Goal: Task Accomplishment & Management: Manage account settings

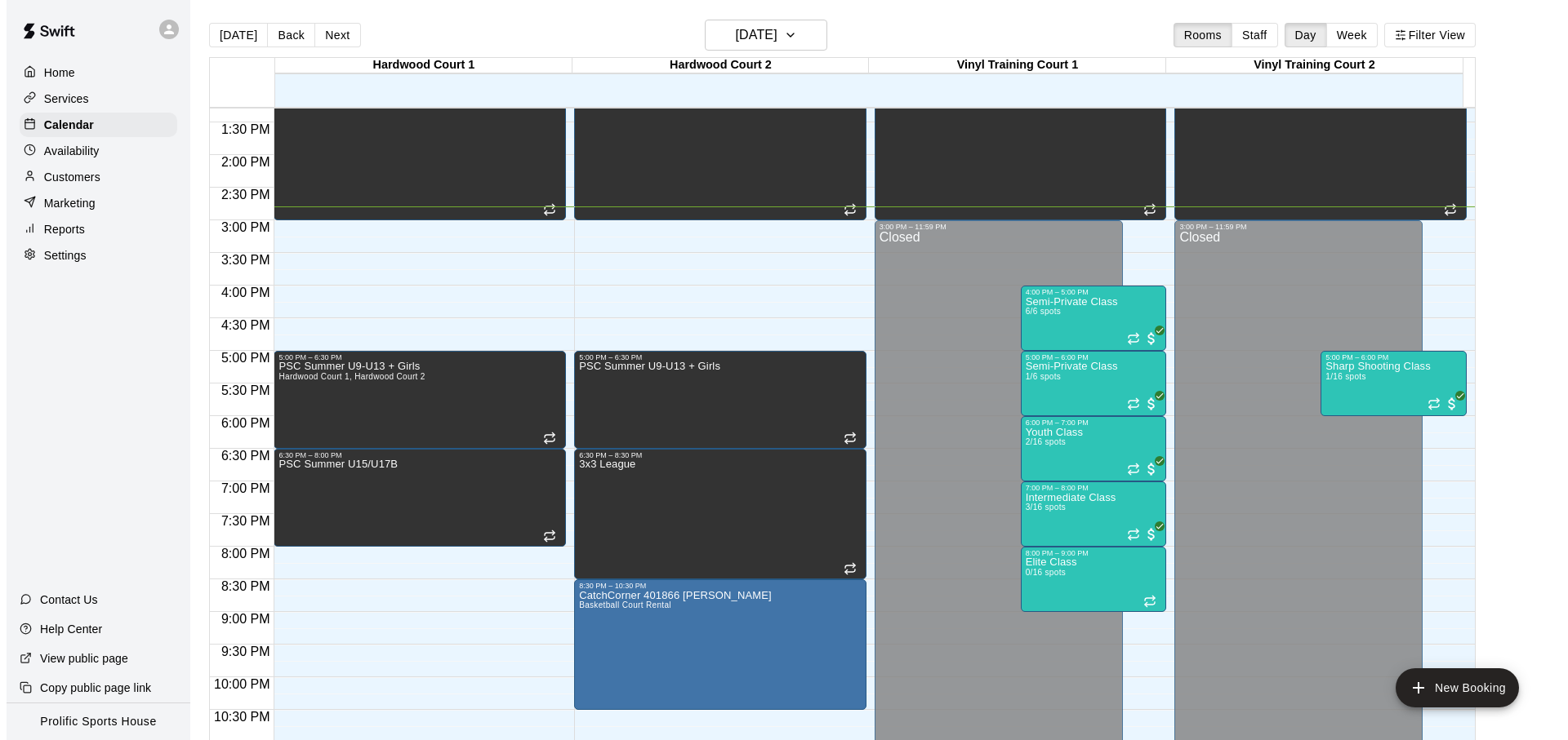
scroll to position [864, 0]
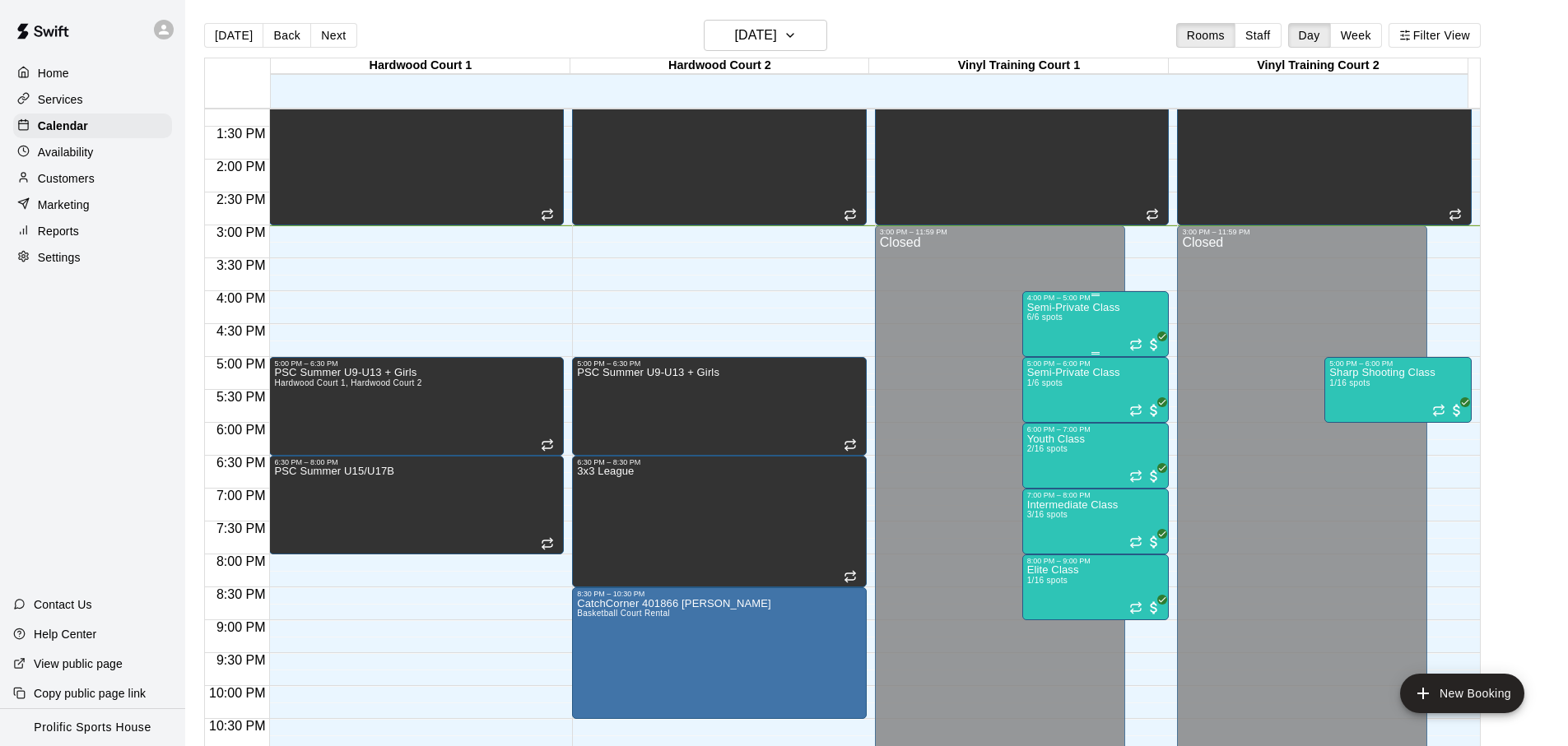
click at [1111, 330] on div "Semi-Private Class 6/6 spots" at bounding box center [1074, 675] width 93 height 746
click at [1072, 330] on div "Semi-Private Class 6/6 spots" at bounding box center [1074, 675] width 93 height 746
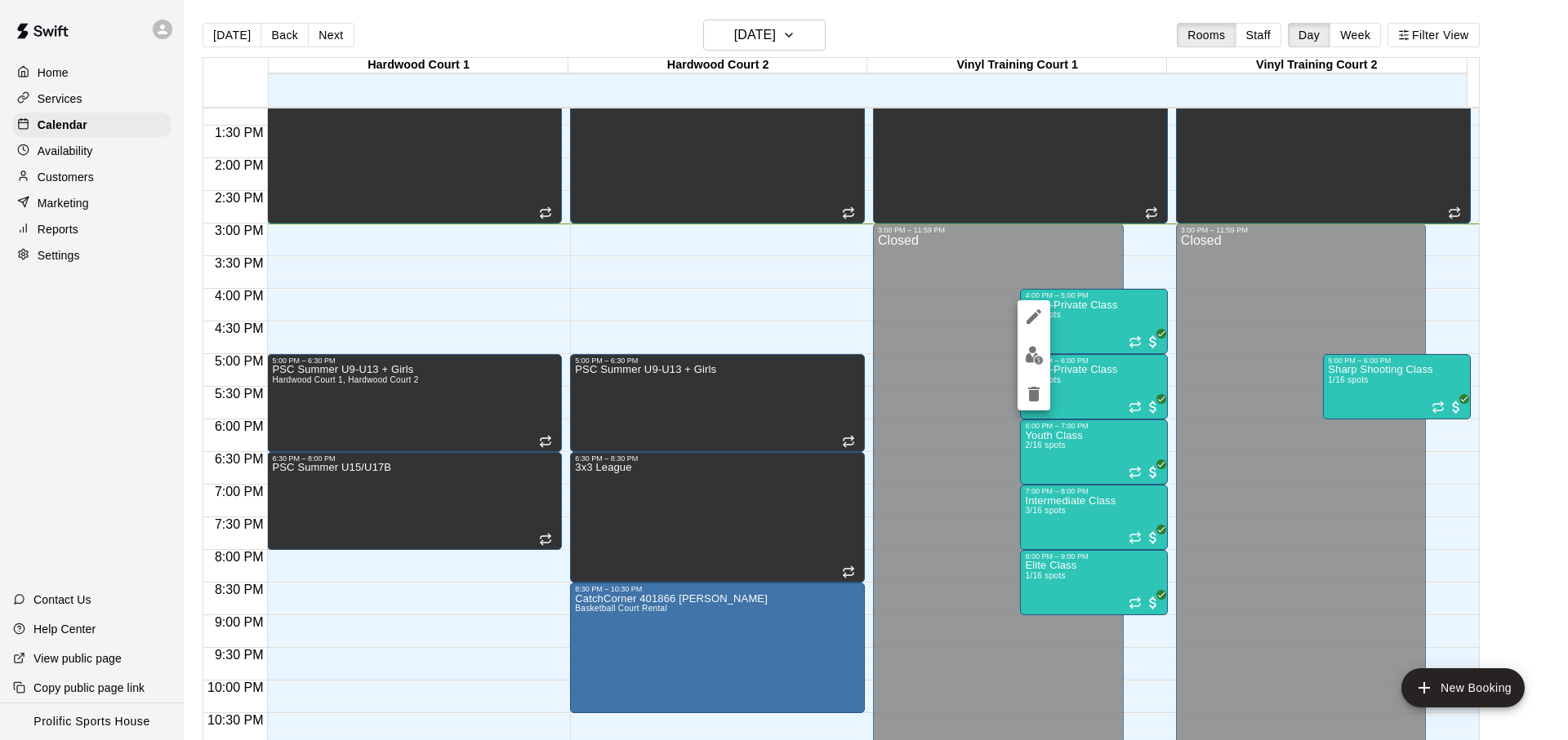
click at [1041, 358] on img "edit" at bounding box center [1034, 355] width 18 height 18
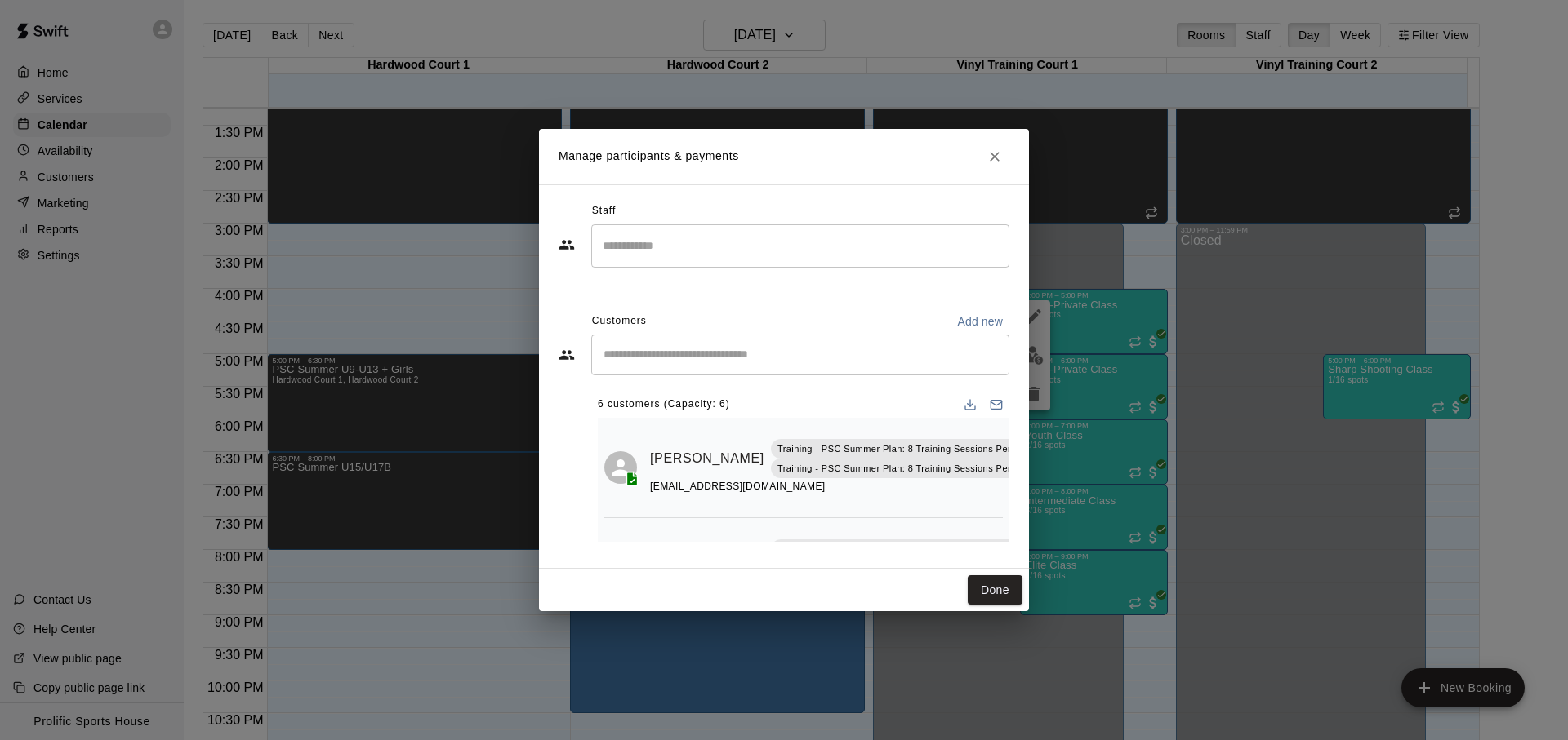
scroll to position [0, 19]
click at [1034, 443] on icon "Mark attendance" at bounding box center [1041, 438] width 15 height 15
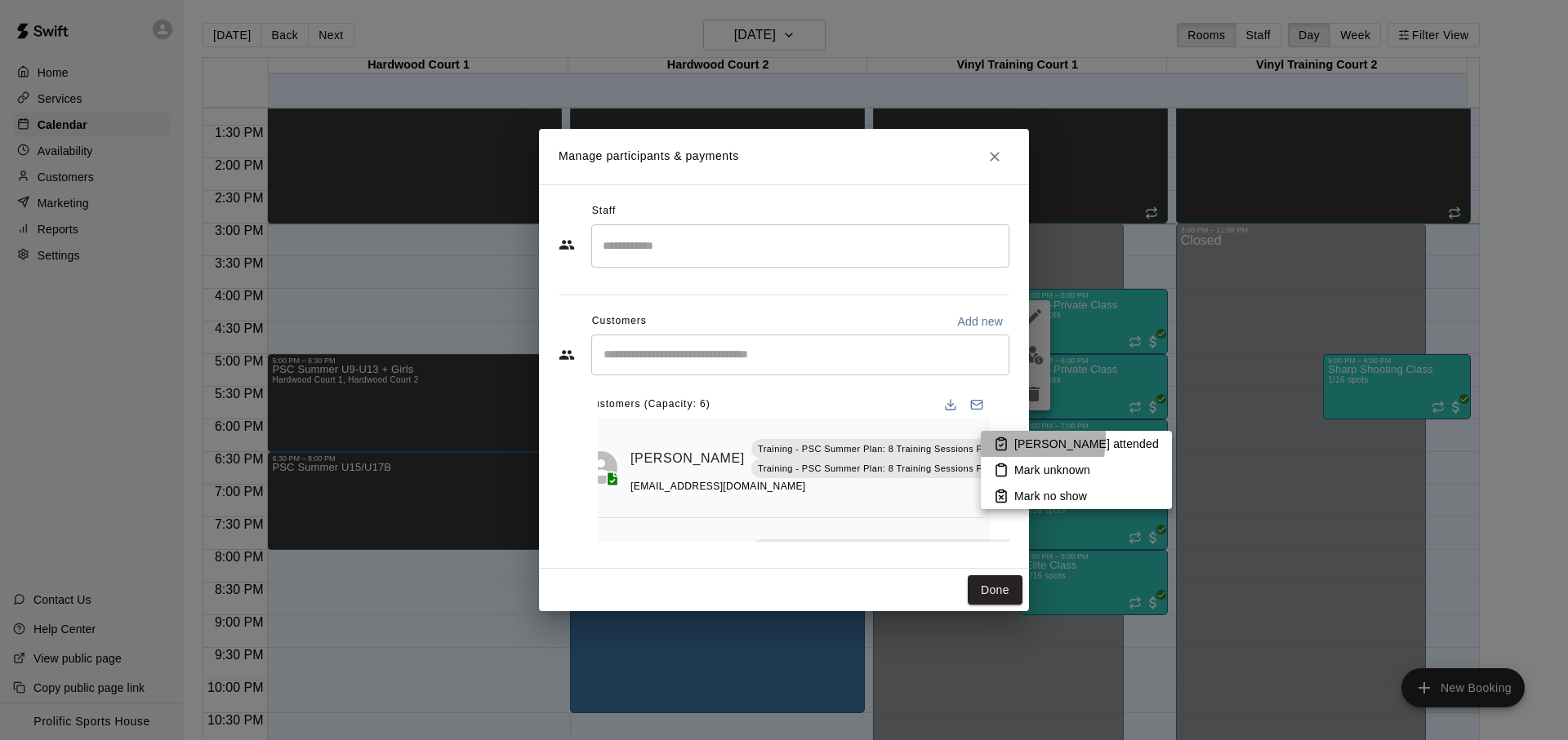
click at [994, 438] on icon at bounding box center [1001, 444] width 15 height 15
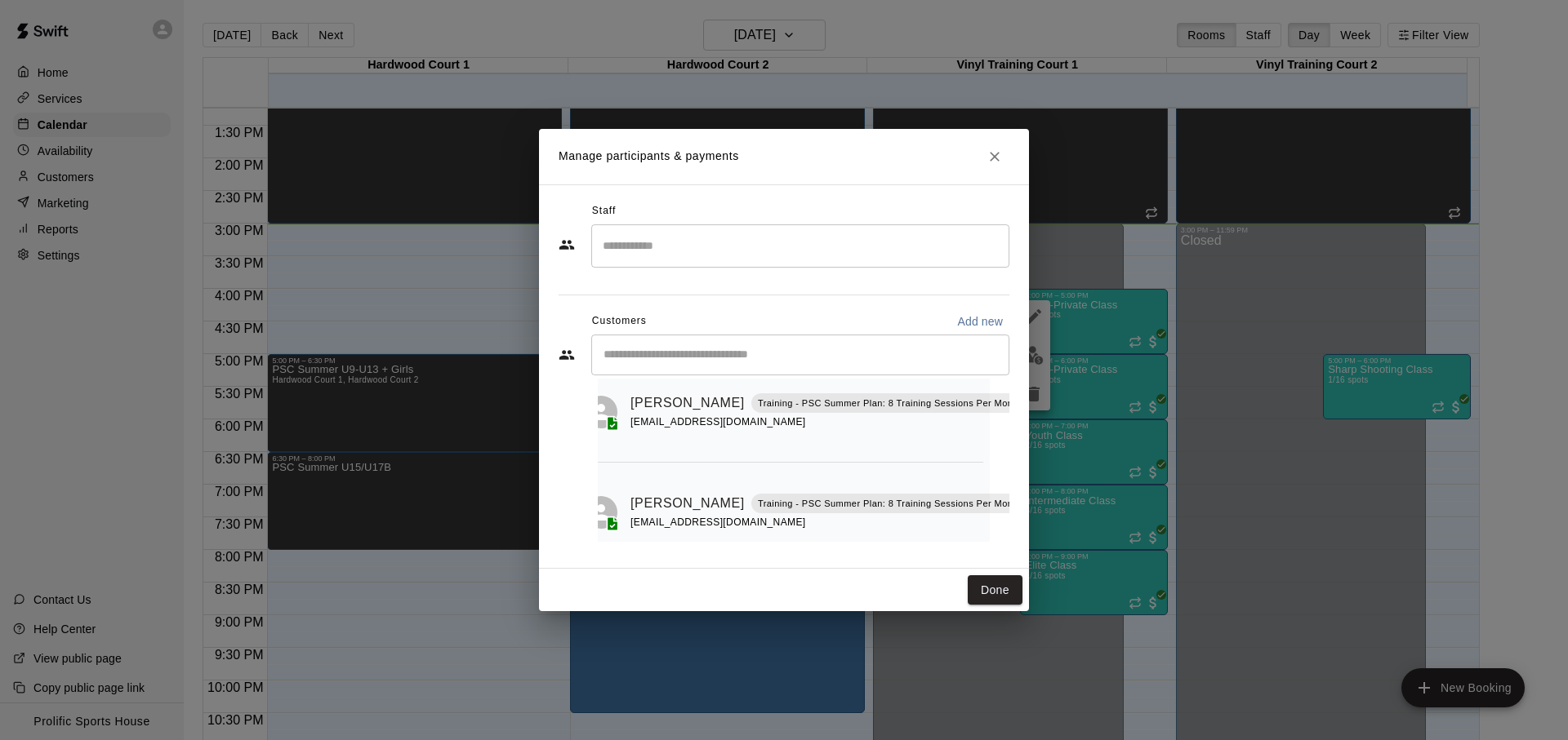
scroll to position [368, 19]
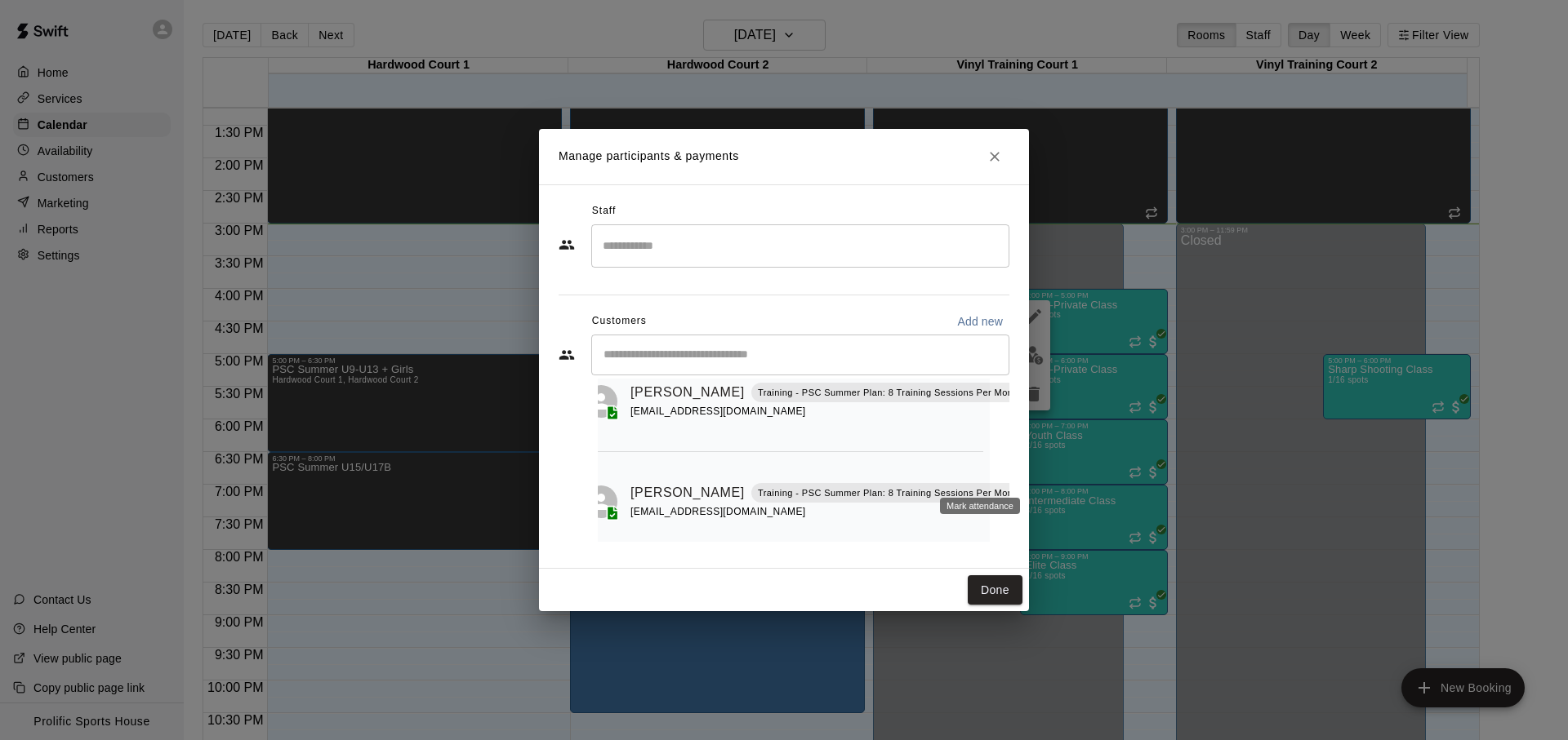
click at [1034, 472] on icon "Mark attendance" at bounding box center [1041, 472] width 15 height 15
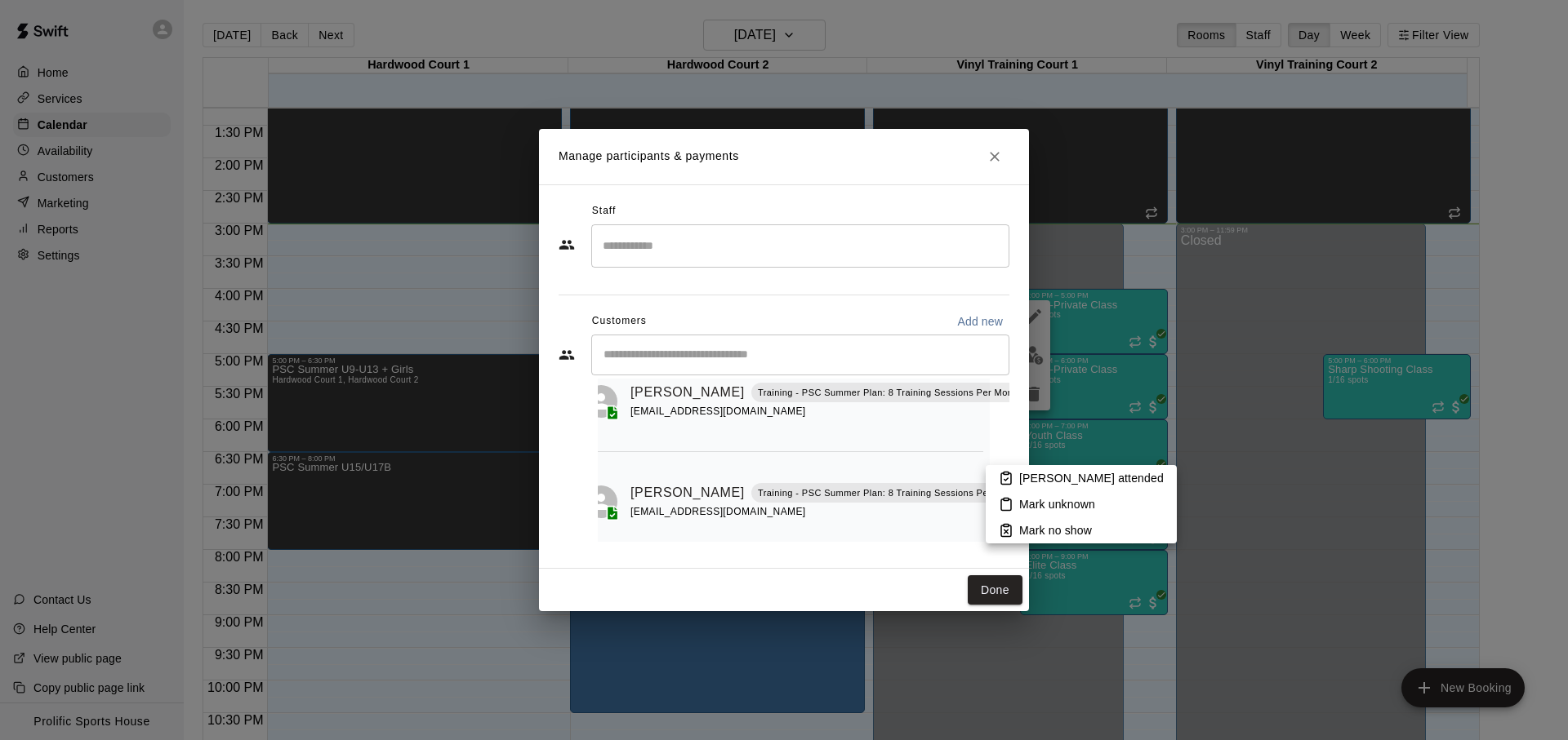
click at [1014, 477] on li "Mark attended" at bounding box center [1082, 478] width 191 height 26
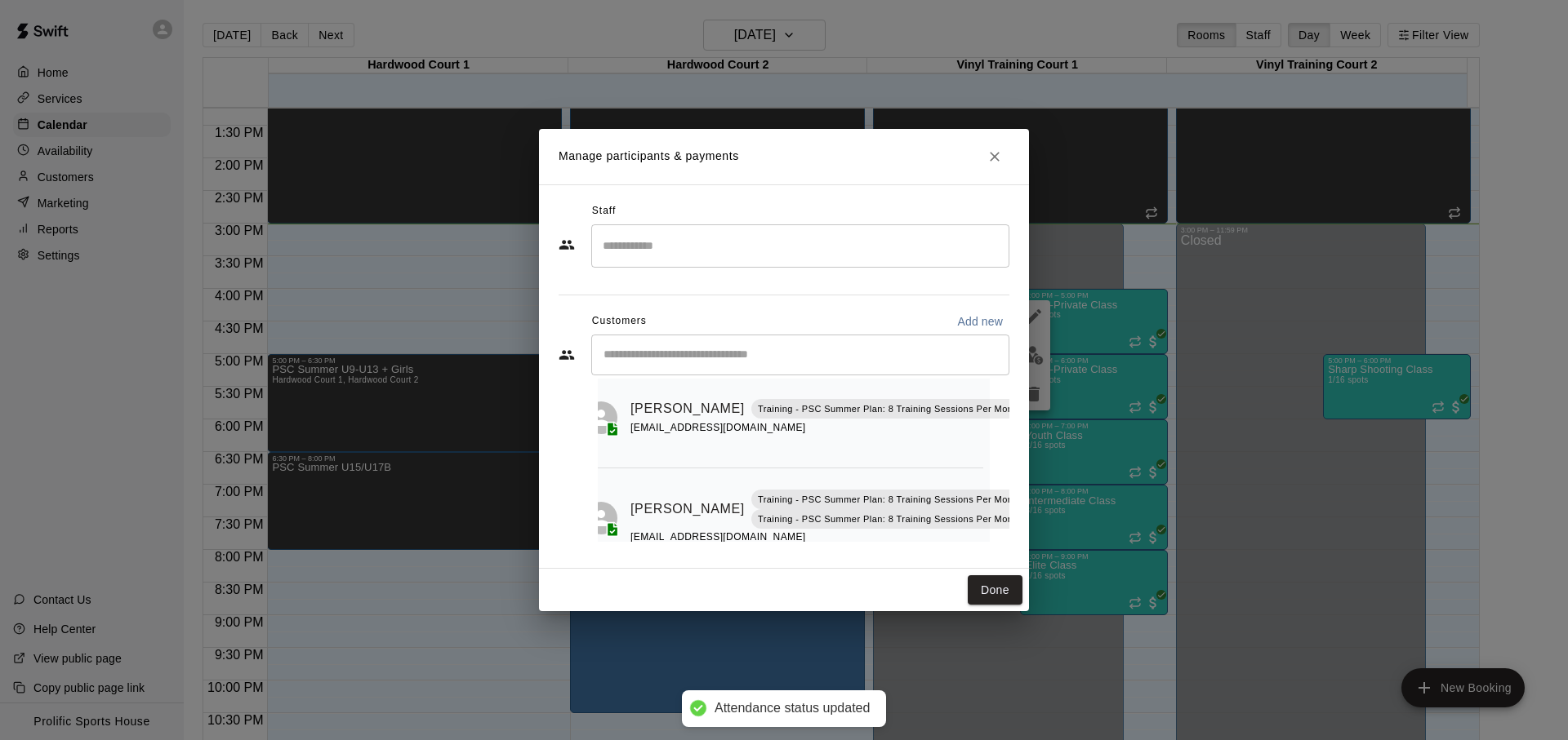
scroll to position [470, 19]
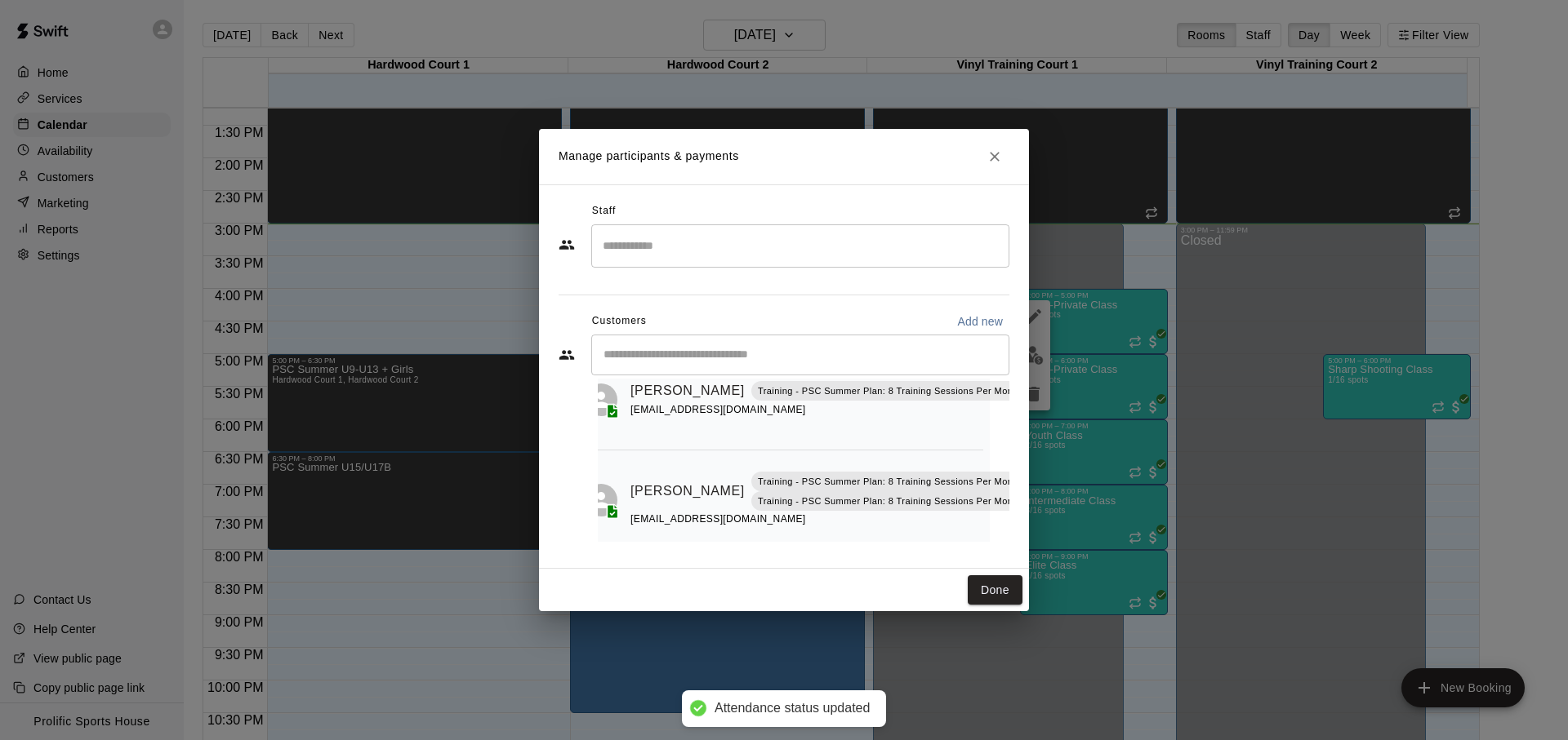
click at [1036, 472] on icon "Mark attendance" at bounding box center [1041, 472] width 10 height 11
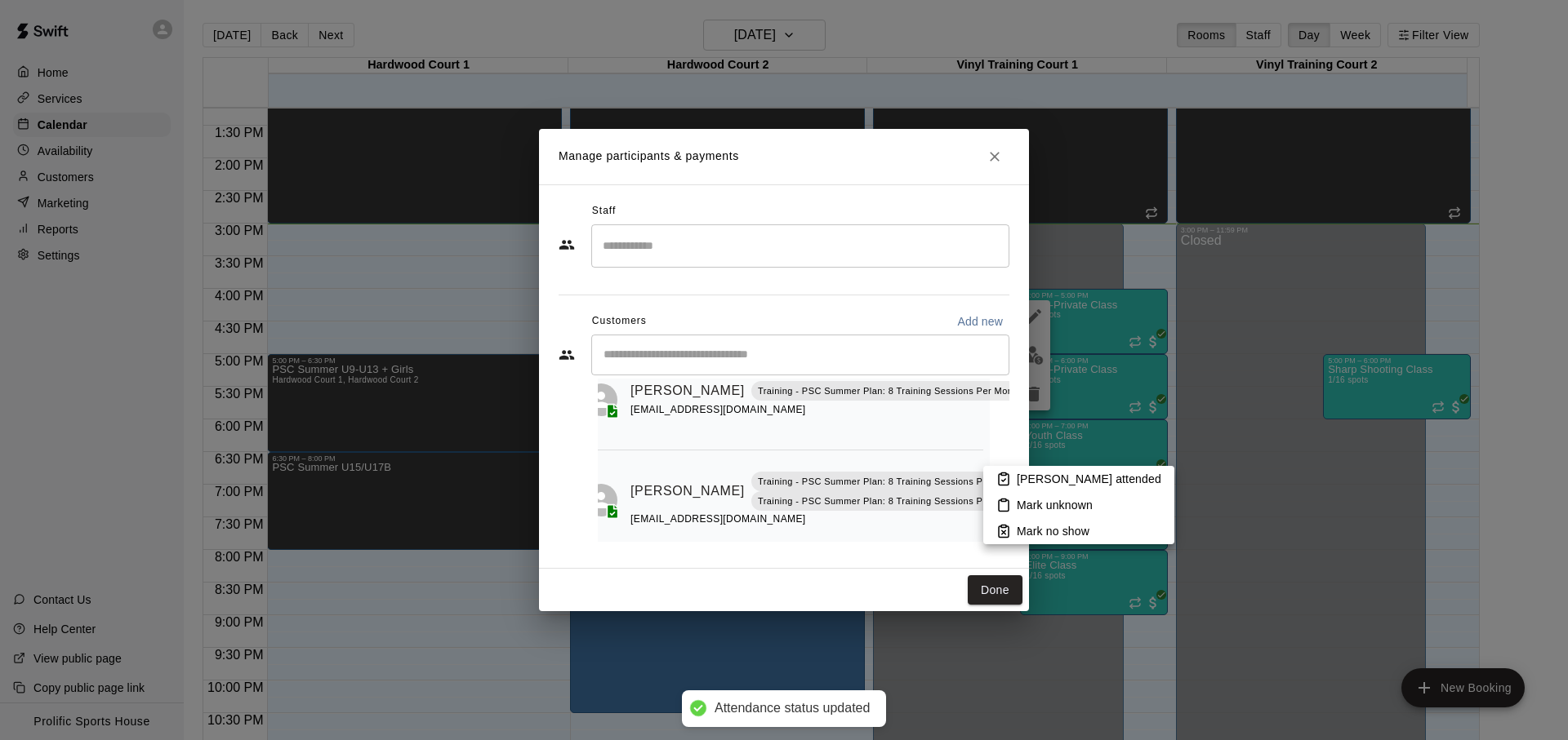
click at [999, 478] on icon at bounding box center [1003, 480] width 10 height 11
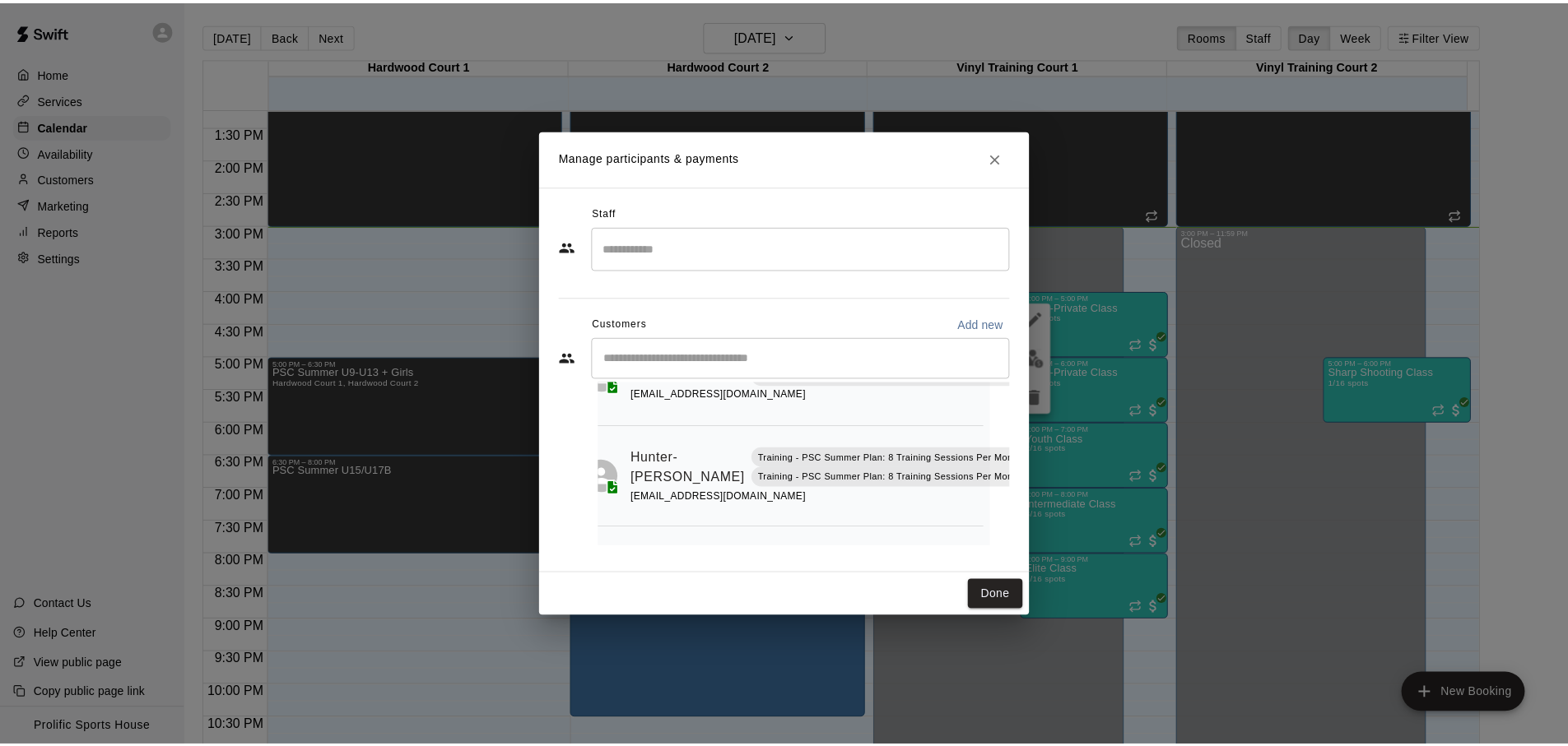
scroll to position [0, 19]
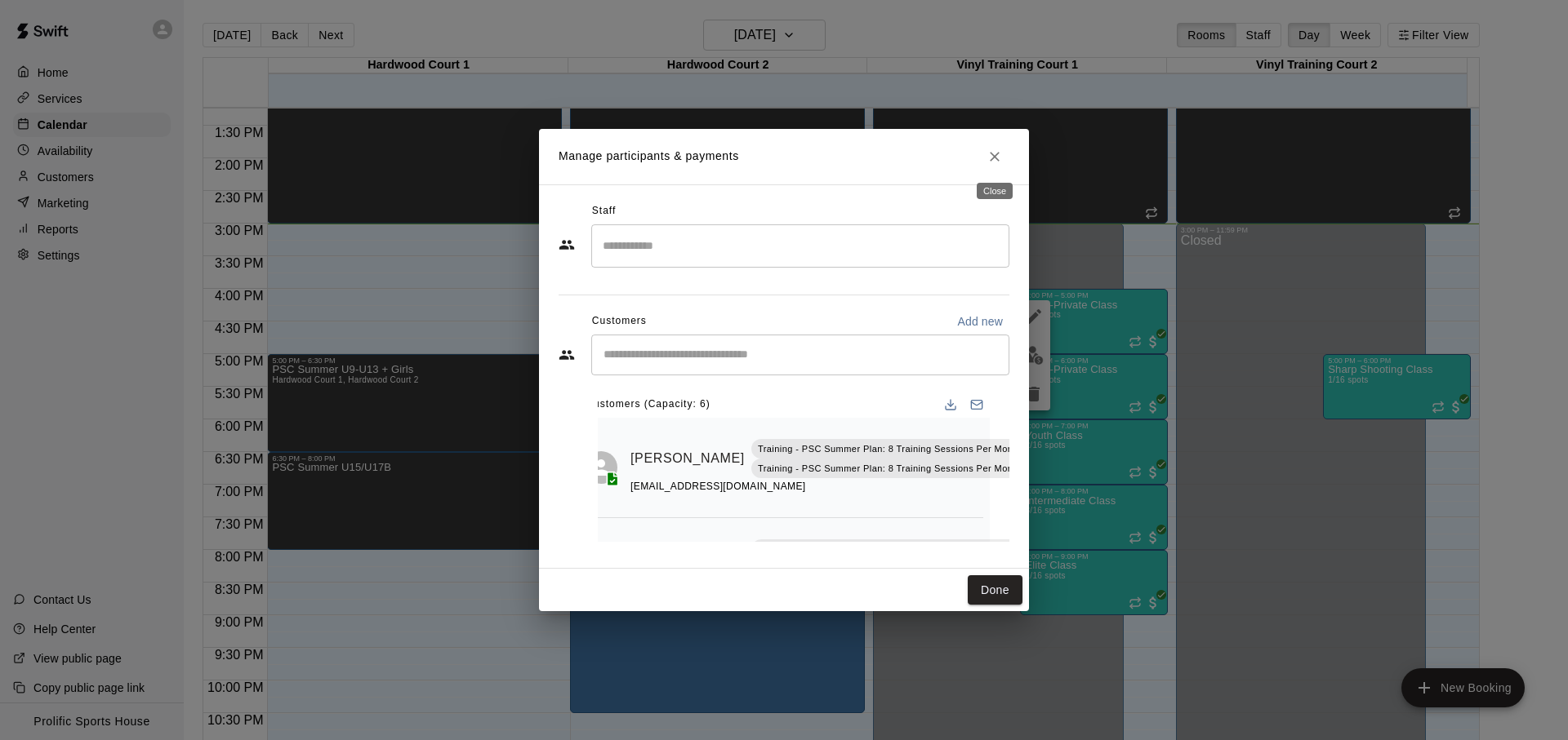
click at [990, 156] on icon "Close" at bounding box center [995, 157] width 17 height 17
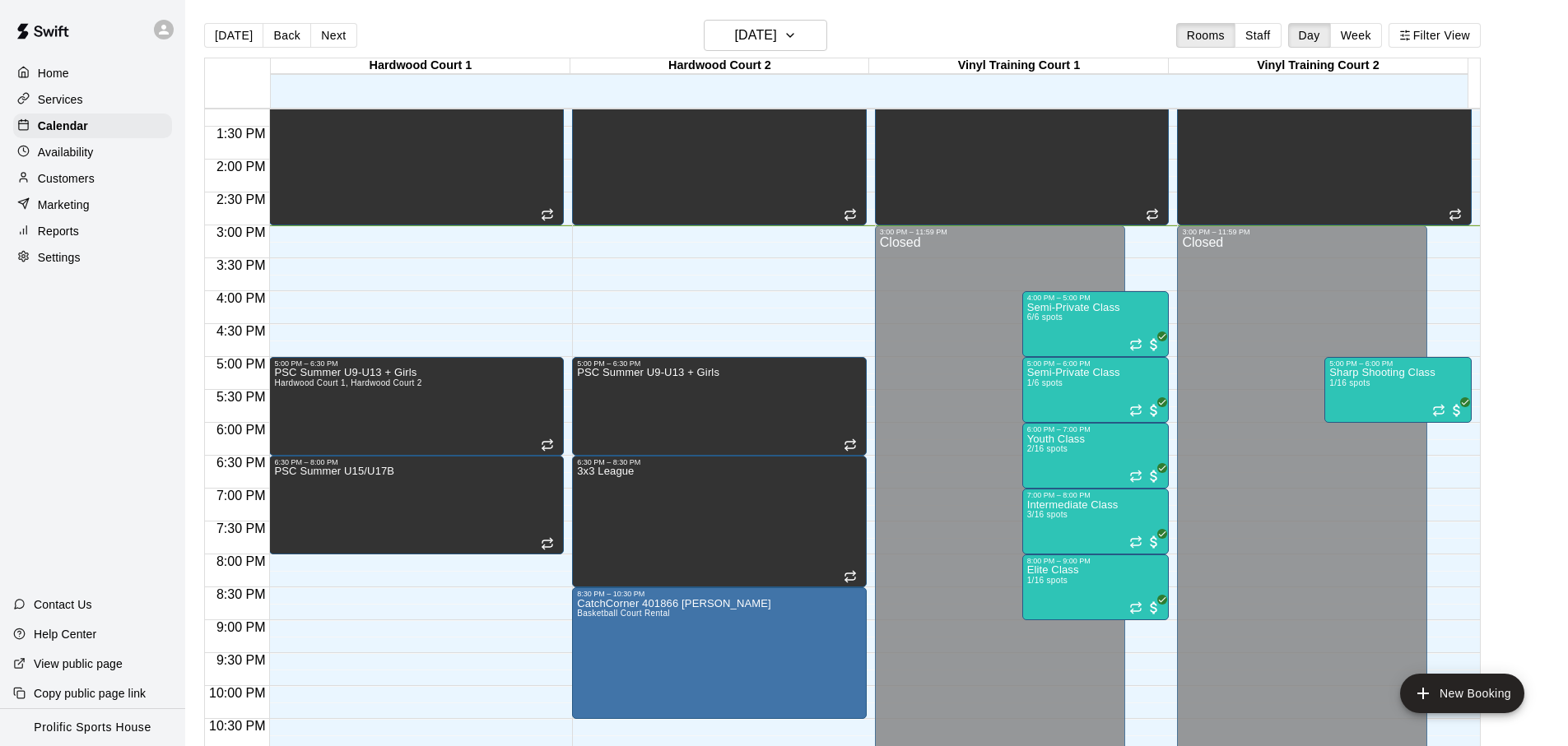
click at [1028, 31] on div "[DATE] Back [DATE][DATE] Rooms Staff Day Week Filter View" at bounding box center [842, 38] width 1277 height 38
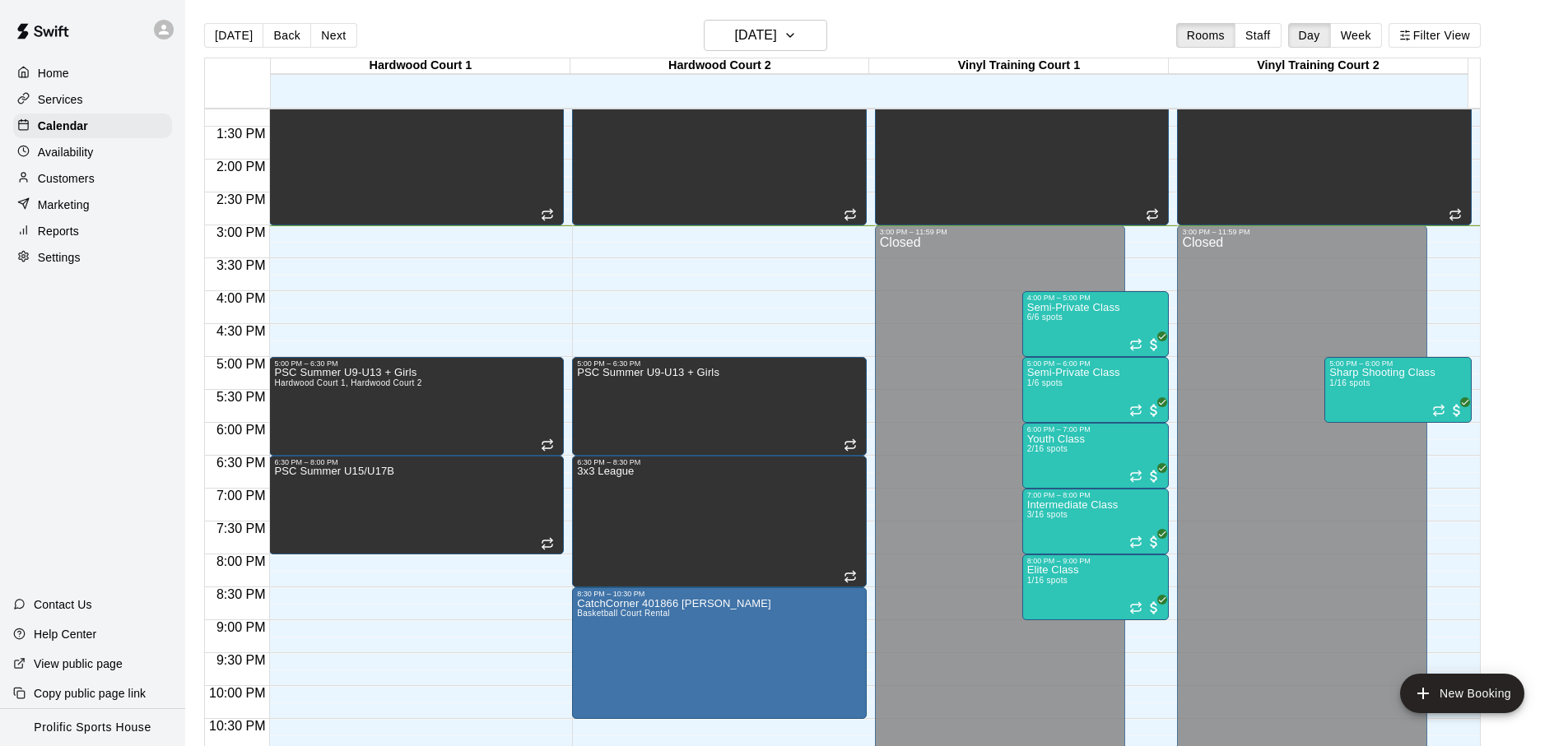
click at [158, 22] on icon at bounding box center [164, 30] width 15 height 15
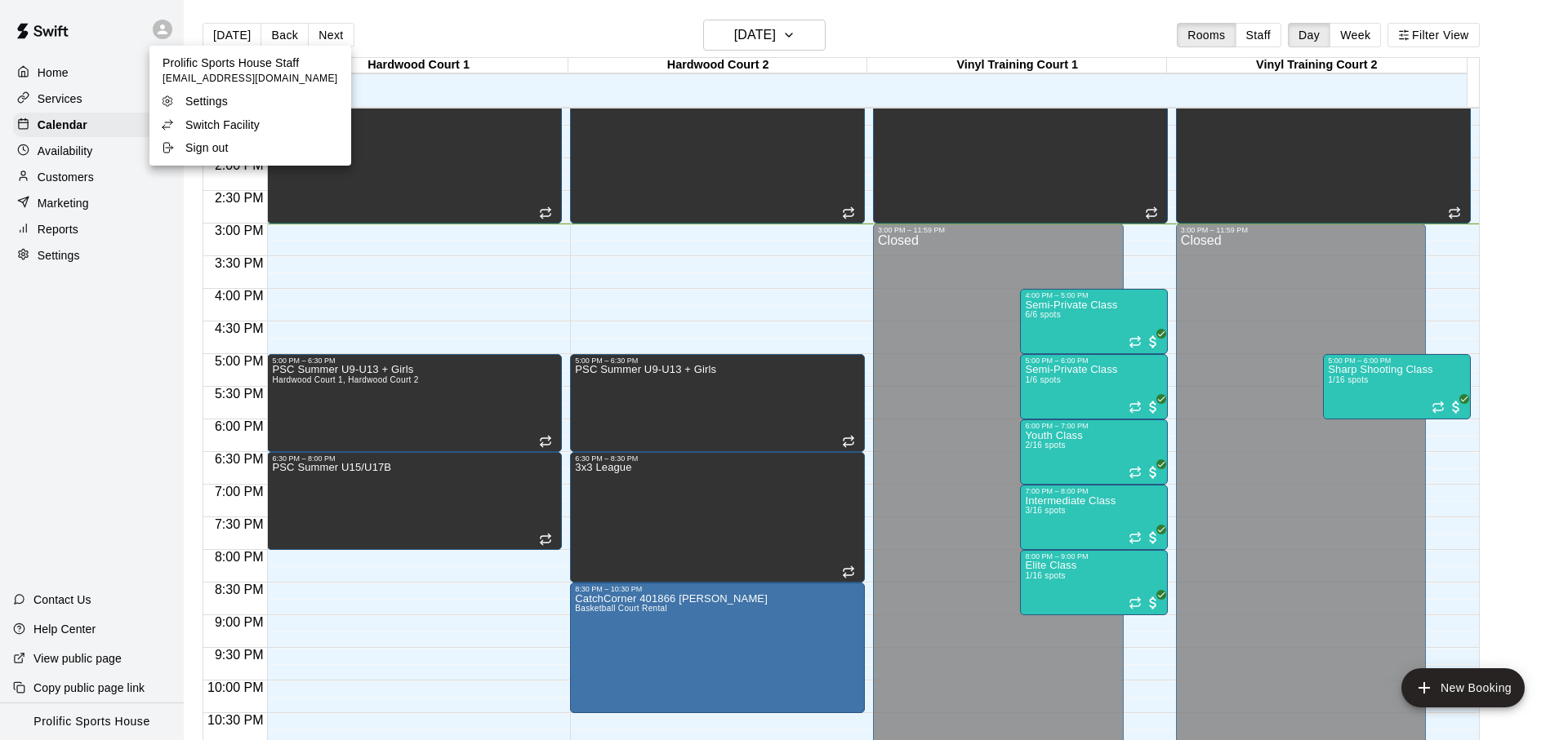
click at [207, 120] on p "Switch Facility" at bounding box center [223, 125] width 74 height 17
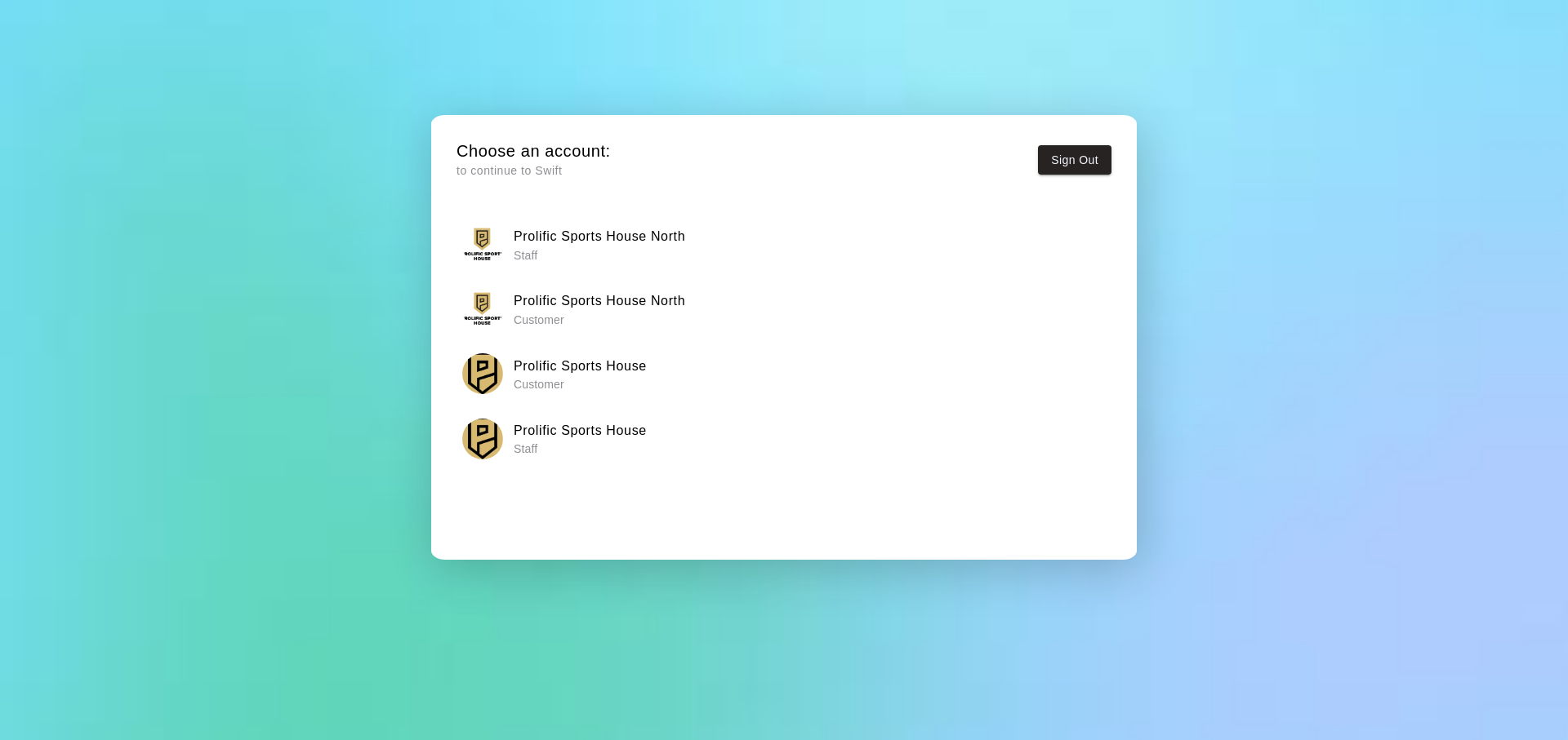
click at [600, 449] on p "Staff" at bounding box center [579, 449] width 133 height 17
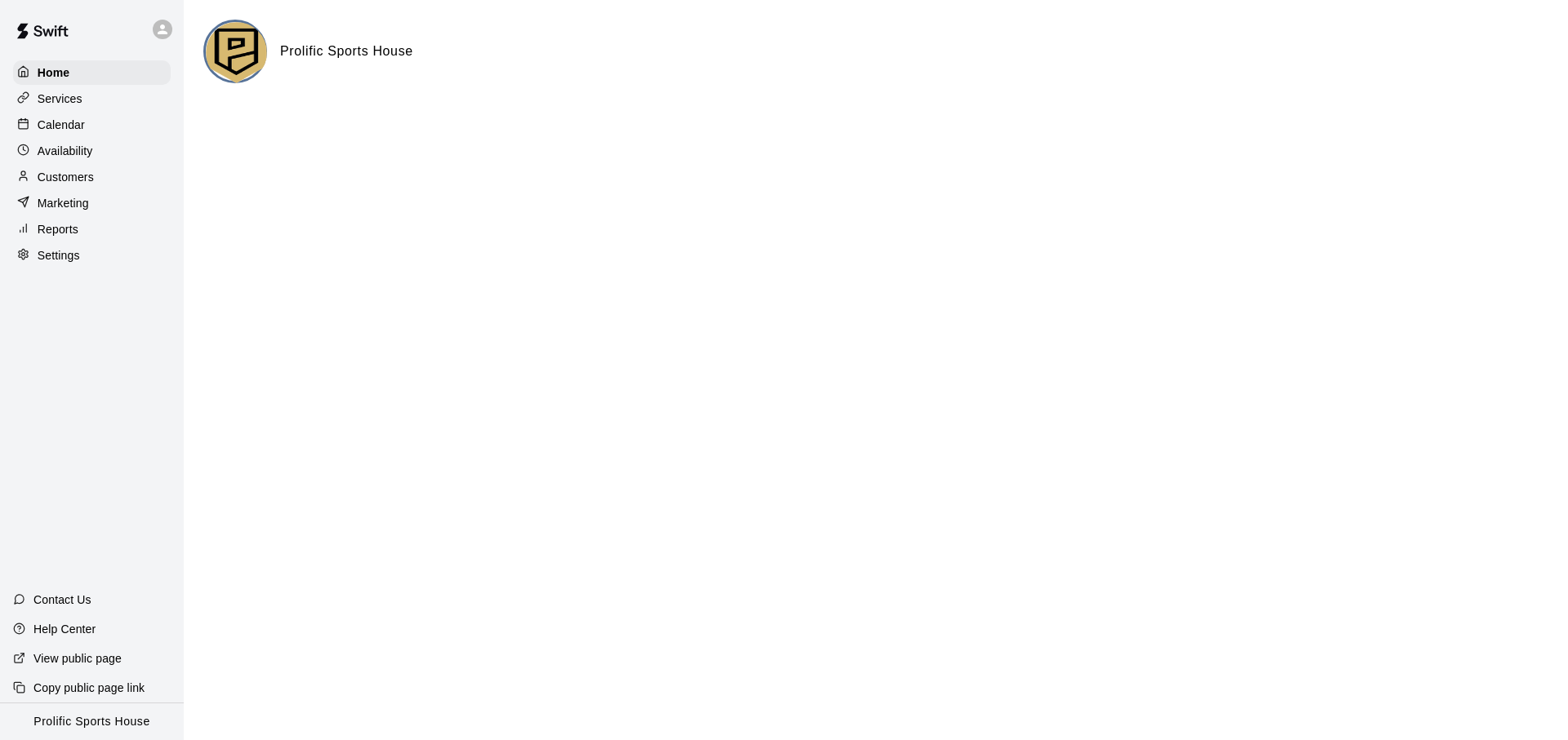
click at [177, 32] on div at bounding box center [166, 29] width 34 height 33
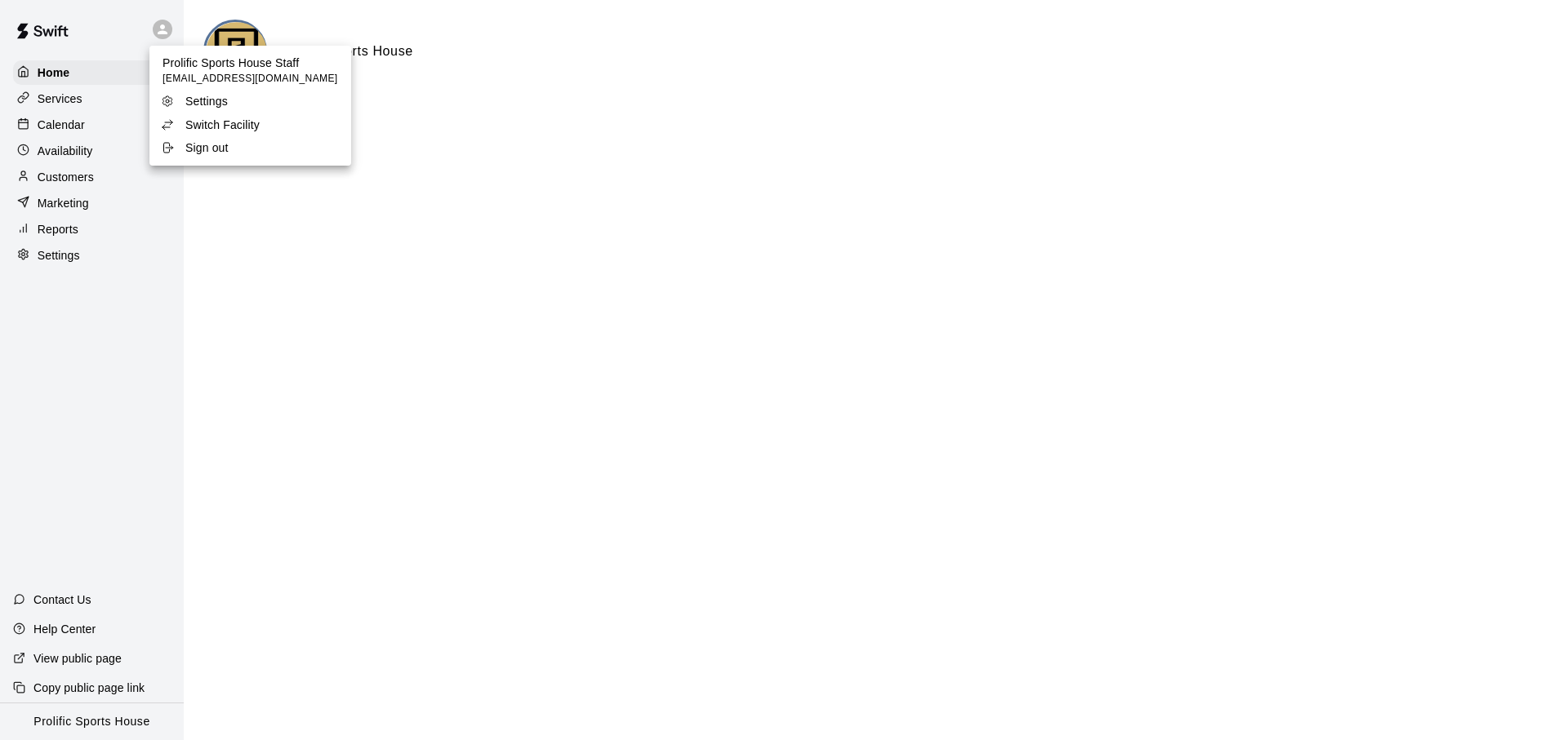
click at [212, 128] on p "Switch Facility" at bounding box center [223, 125] width 74 height 17
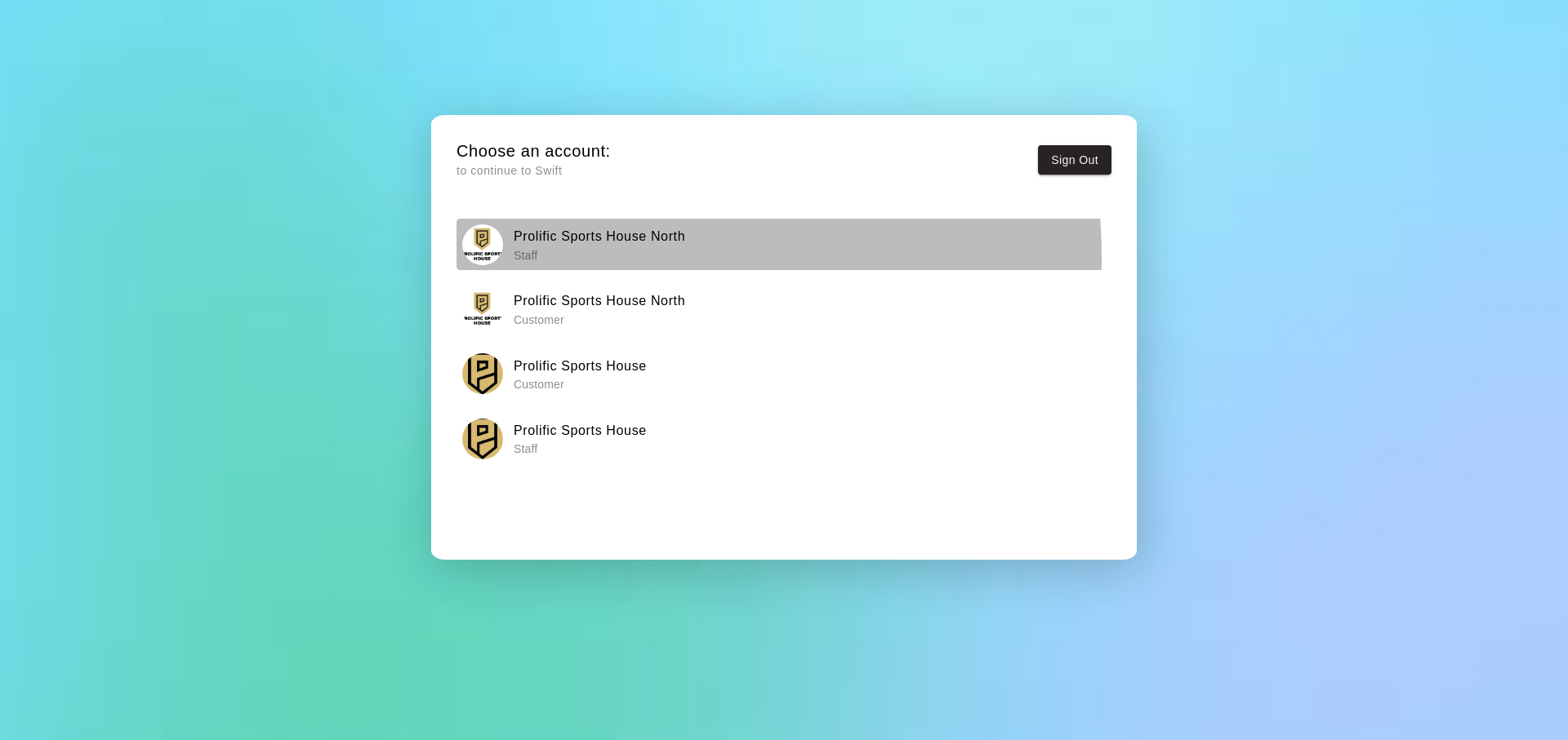
click at [587, 257] on p "Staff" at bounding box center [599, 256] width 171 height 17
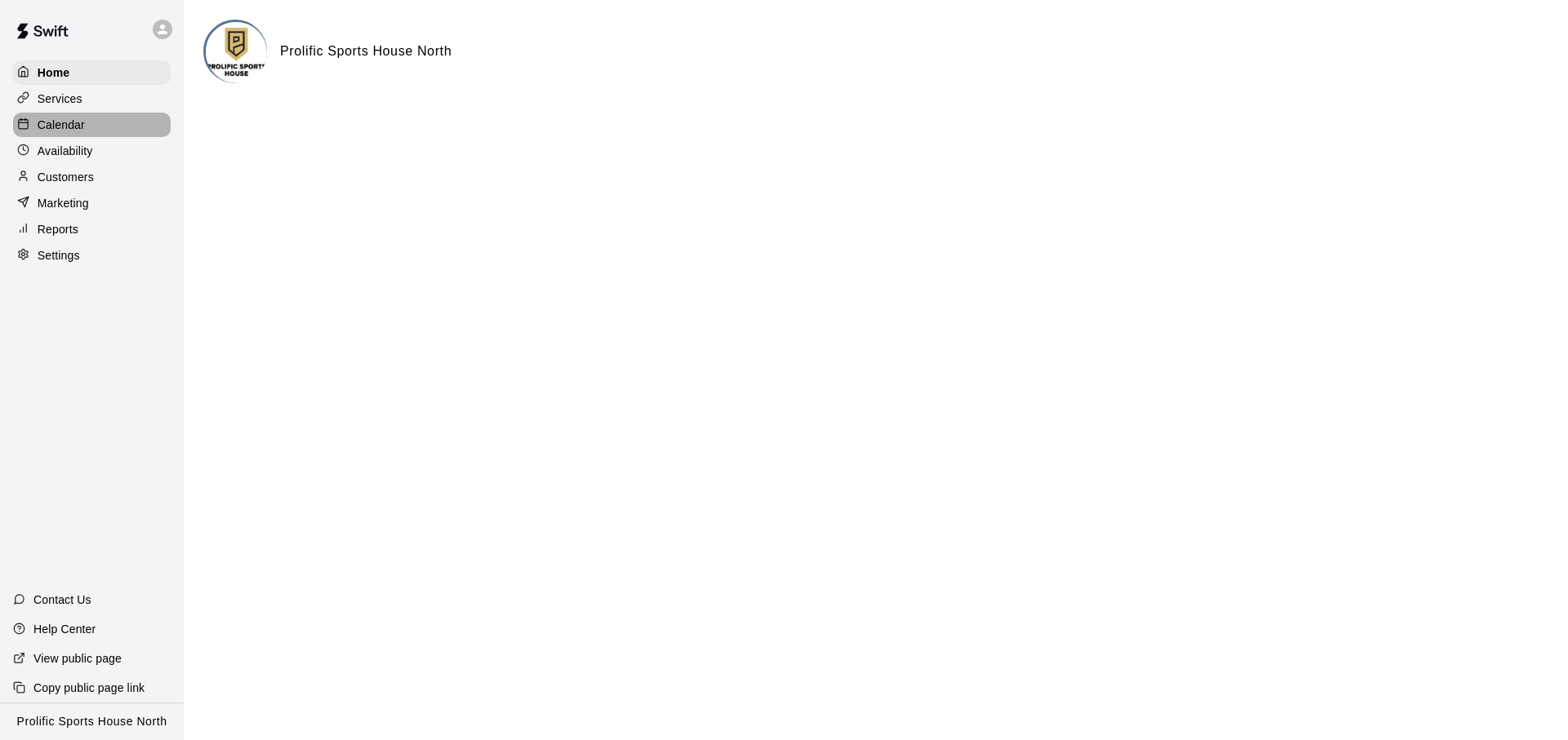
click at [77, 125] on p "Calendar" at bounding box center [61, 125] width 47 height 17
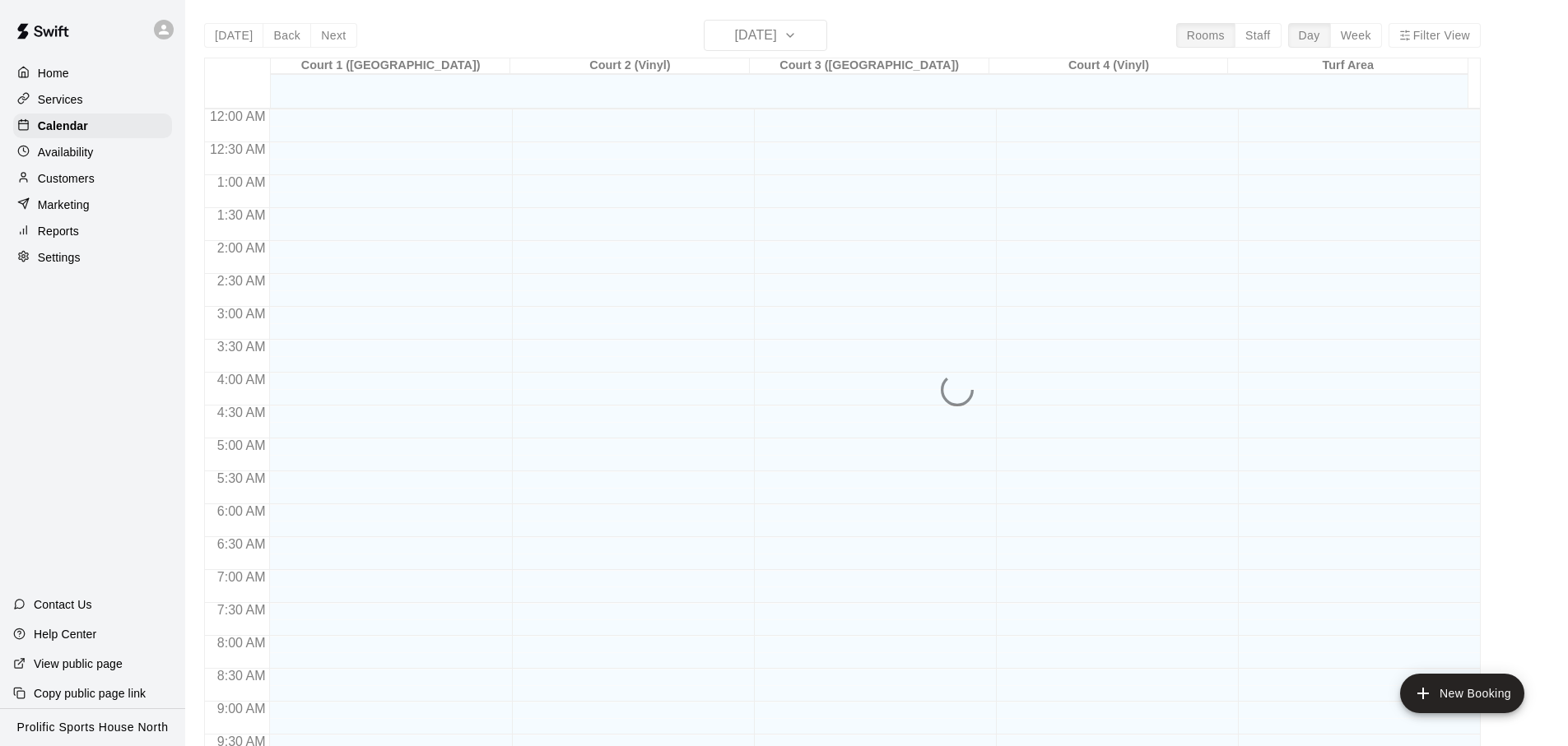
scroll to position [875, 0]
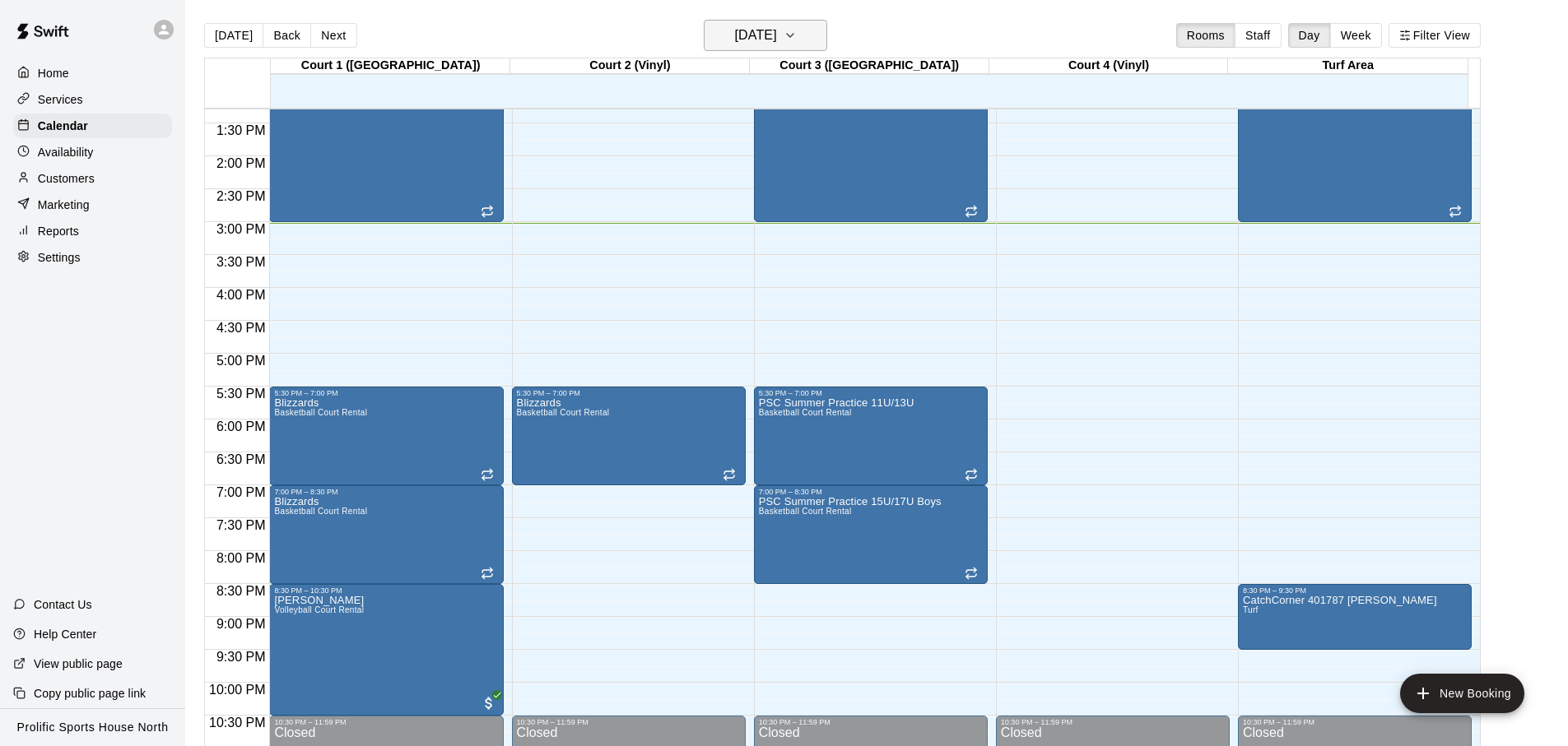
click at [757, 33] on h6 "[DATE]" at bounding box center [756, 35] width 42 height 23
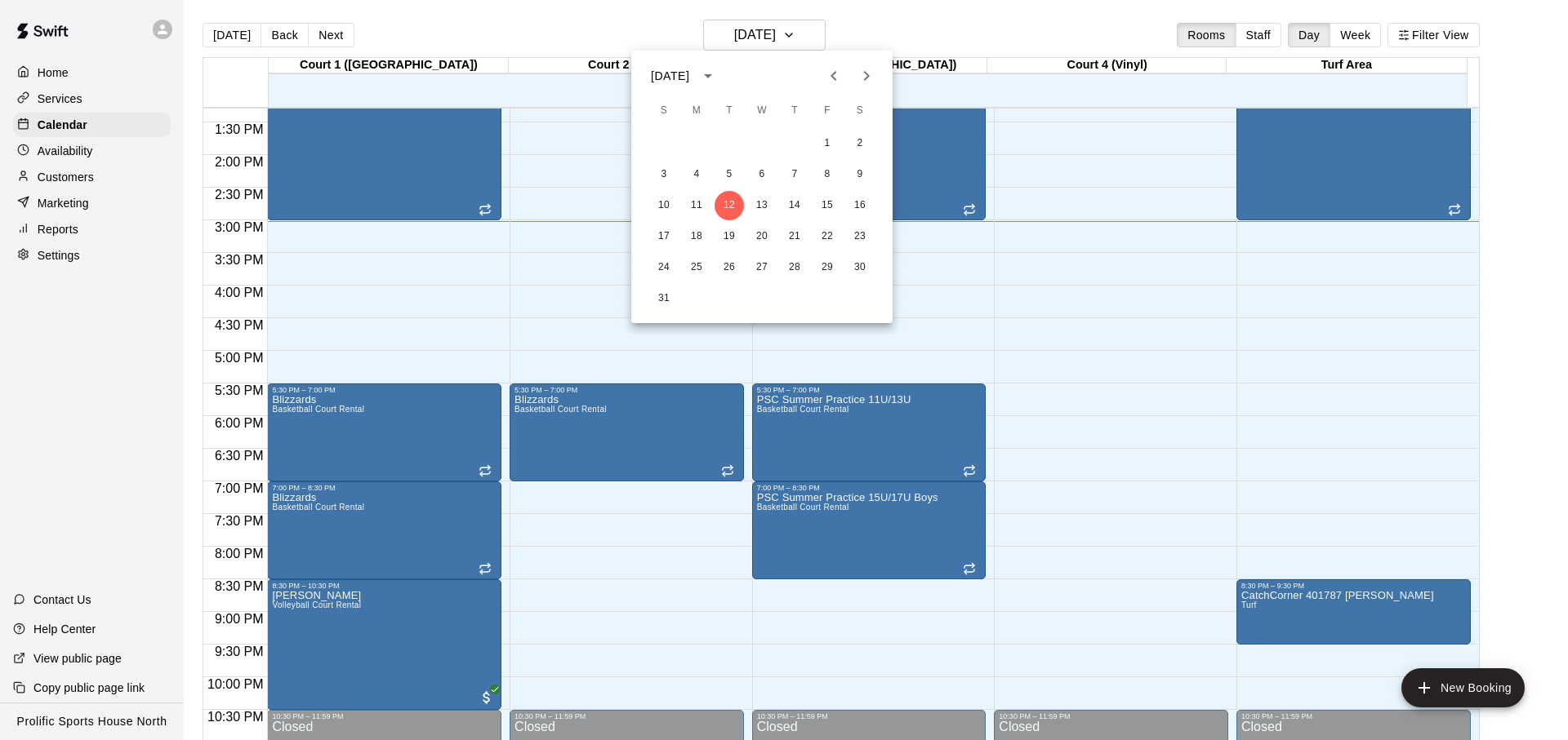
click at [865, 63] on button "Next month" at bounding box center [866, 76] width 33 height 33
click at [710, 204] on button "15" at bounding box center [696, 206] width 29 height 29
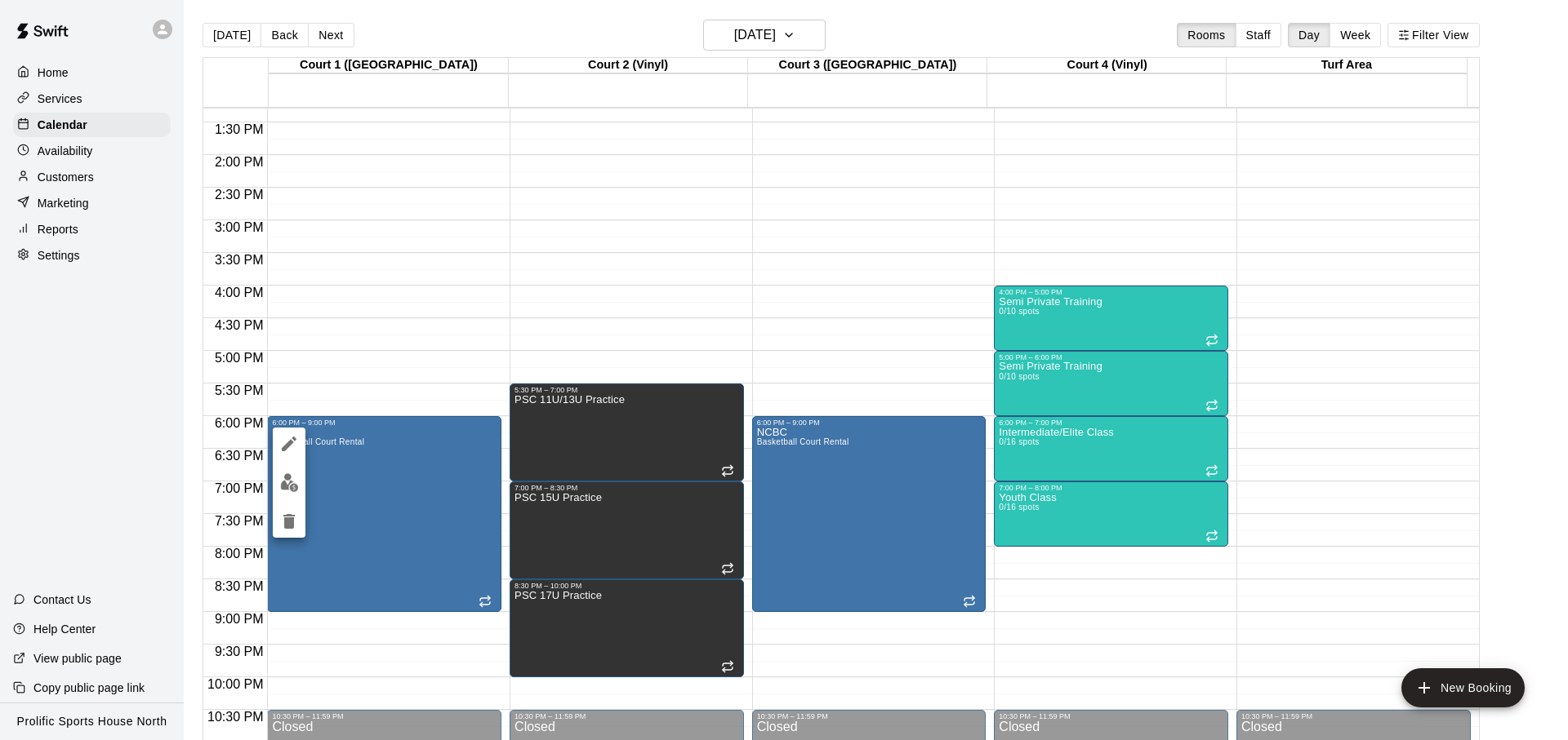
click at [749, 31] on div at bounding box center [784, 370] width 1568 height 740
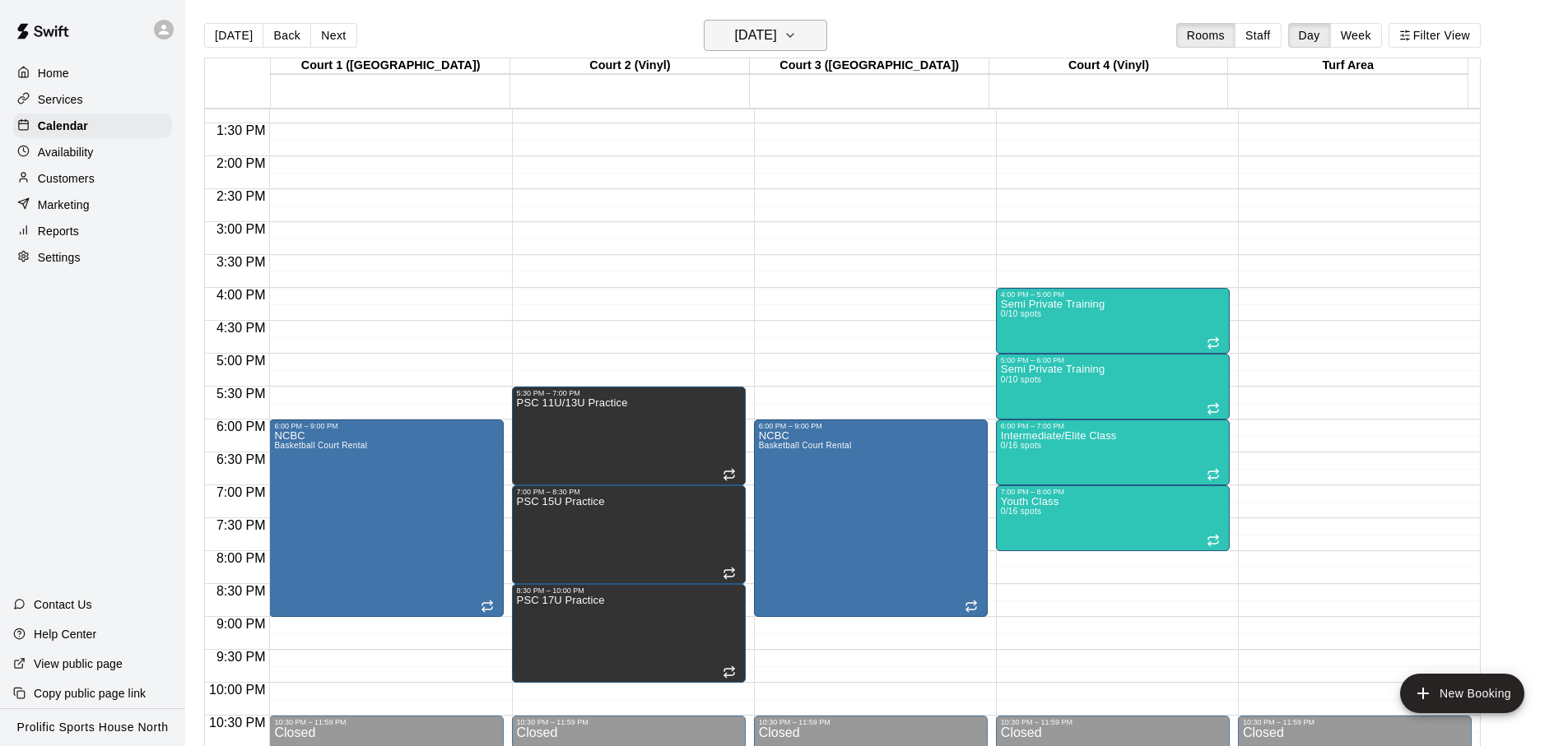
click at [777, 44] on h6 "Monday Sep 15" at bounding box center [756, 35] width 42 height 23
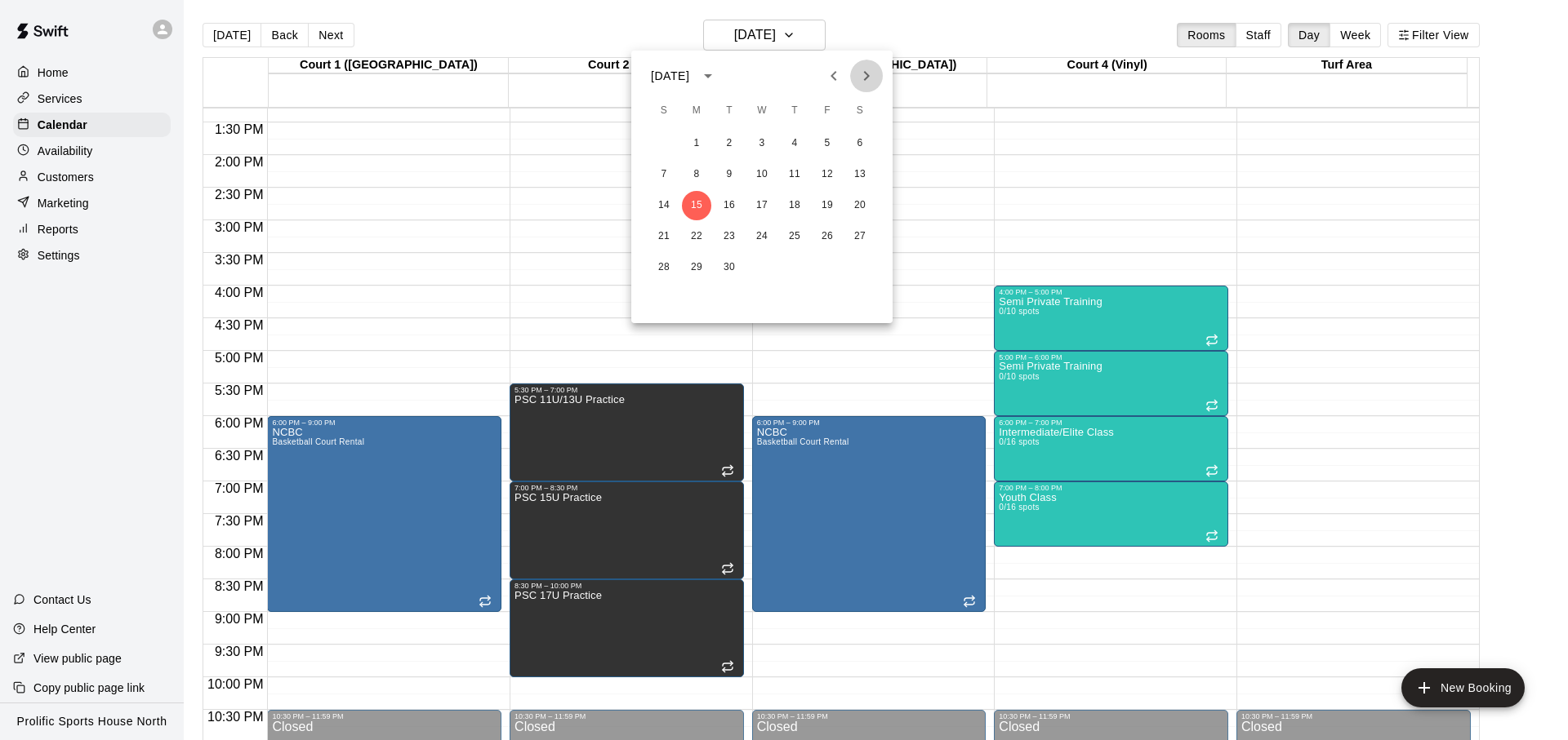
click at [875, 74] on icon "Next month" at bounding box center [865, 75] width 19 height 19
click at [875, 76] on icon "Next month" at bounding box center [865, 75] width 19 height 19
click at [695, 239] on button "17" at bounding box center [696, 236] width 29 height 29
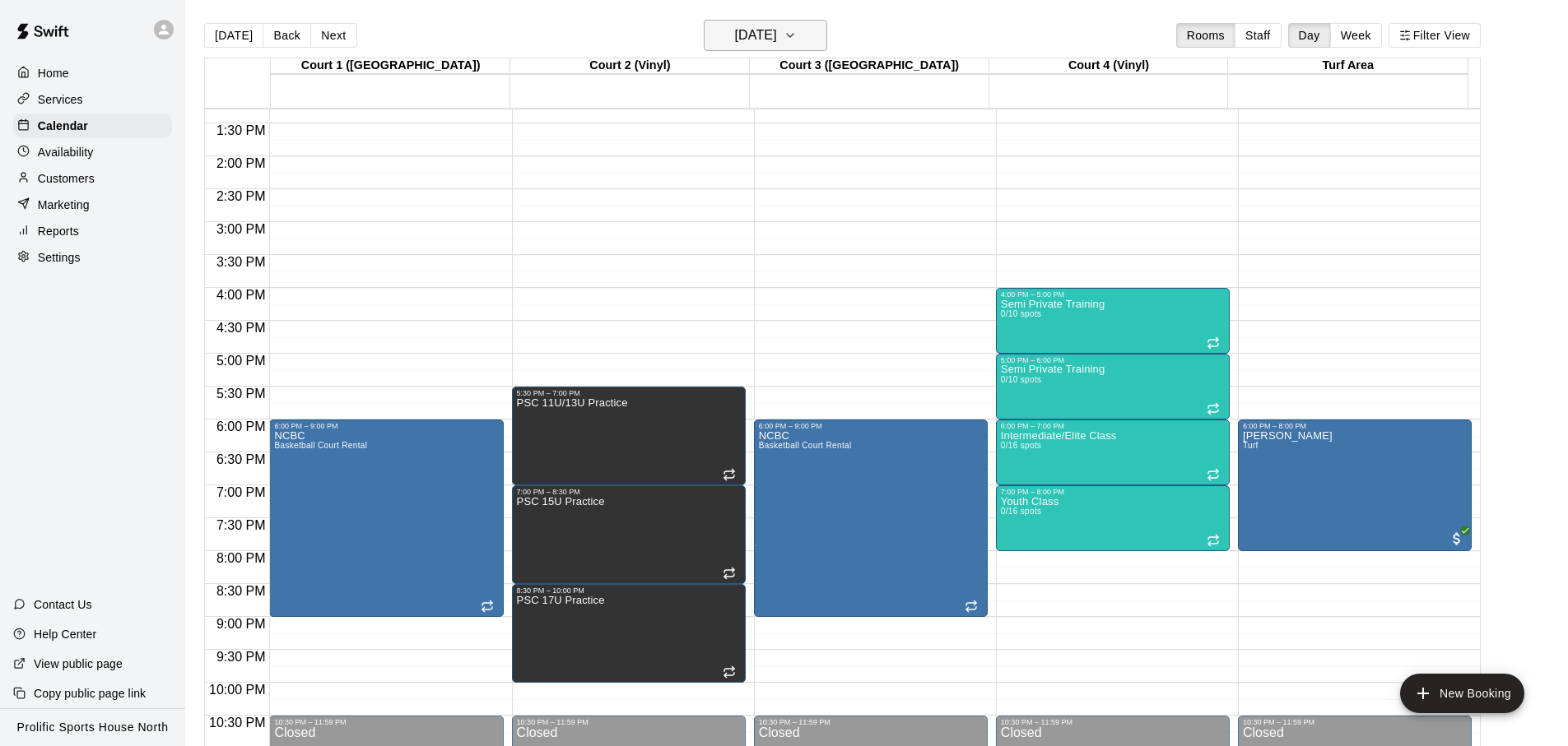
click at [806, 23] on button "Monday Nov 17" at bounding box center [765, 35] width 123 height 32
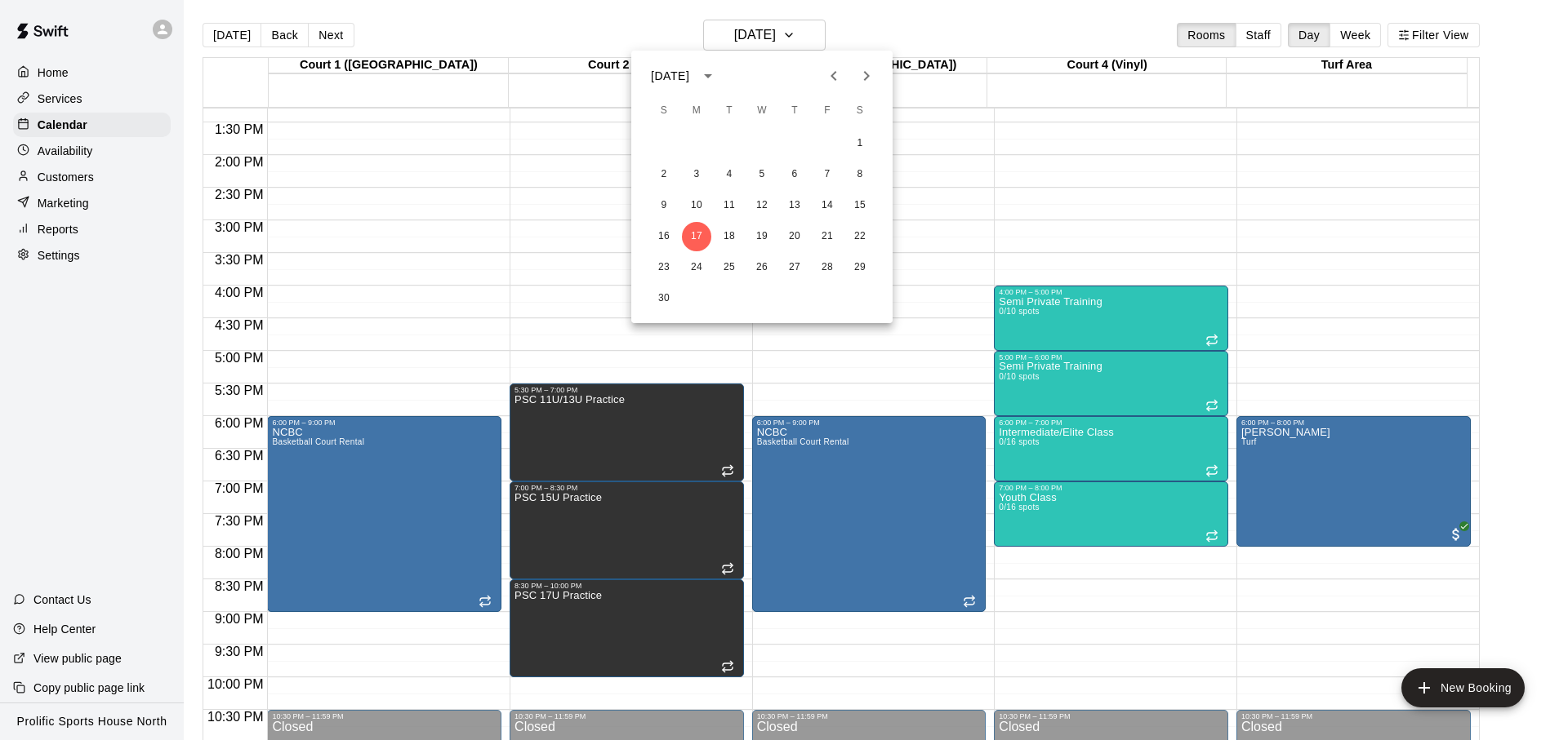
click at [857, 84] on icon "Next month" at bounding box center [865, 75] width 19 height 19
click at [700, 186] on button "8" at bounding box center [696, 175] width 29 height 29
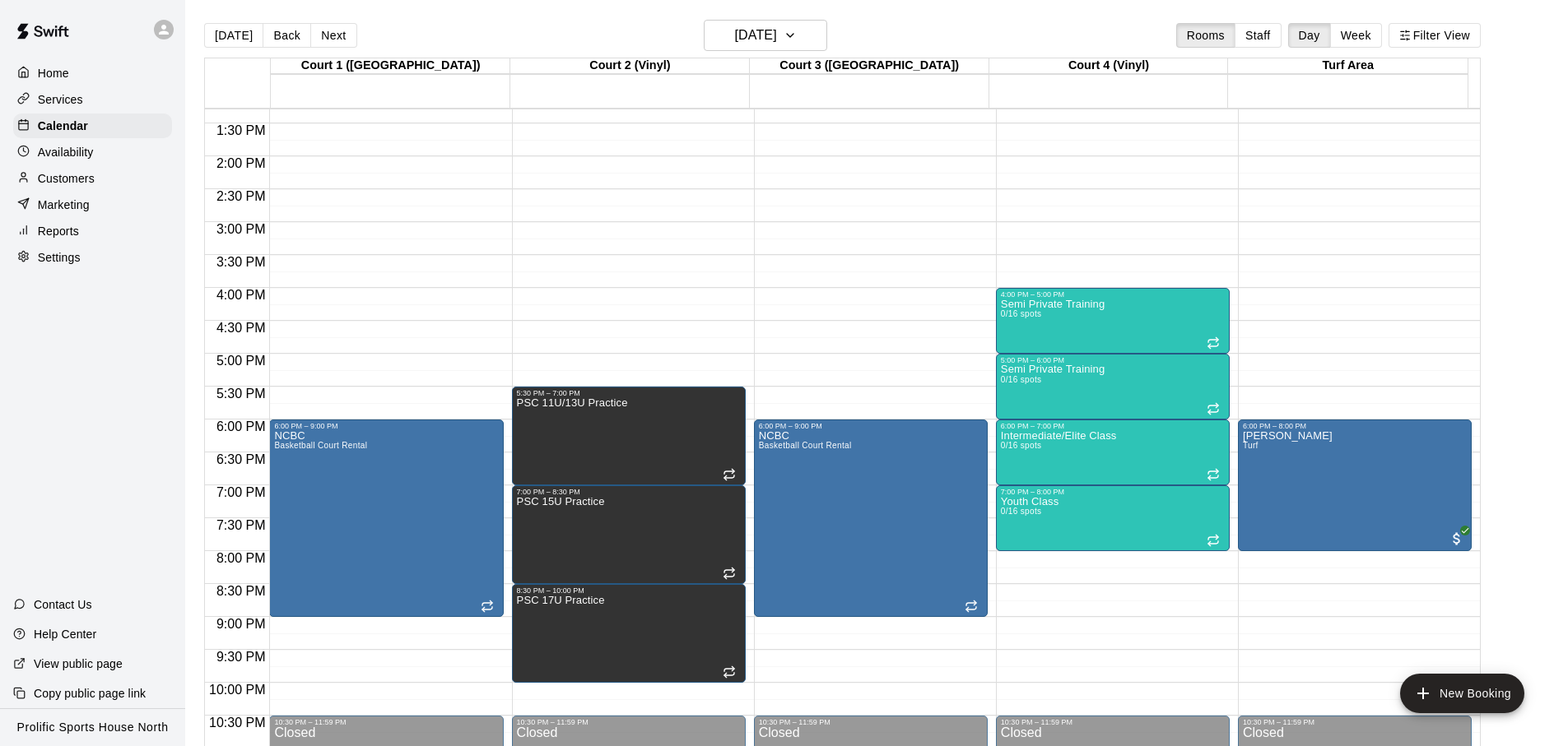
click at [988, 32] on div "Today Back Next Monday Dec 08 Rooms Staff Day Week Filter View" at bounding box center [842, 38] width 1277 height 38
click at [252, 43] on button "[DATE]" at bounding box center [234, 35] width 59 height 25
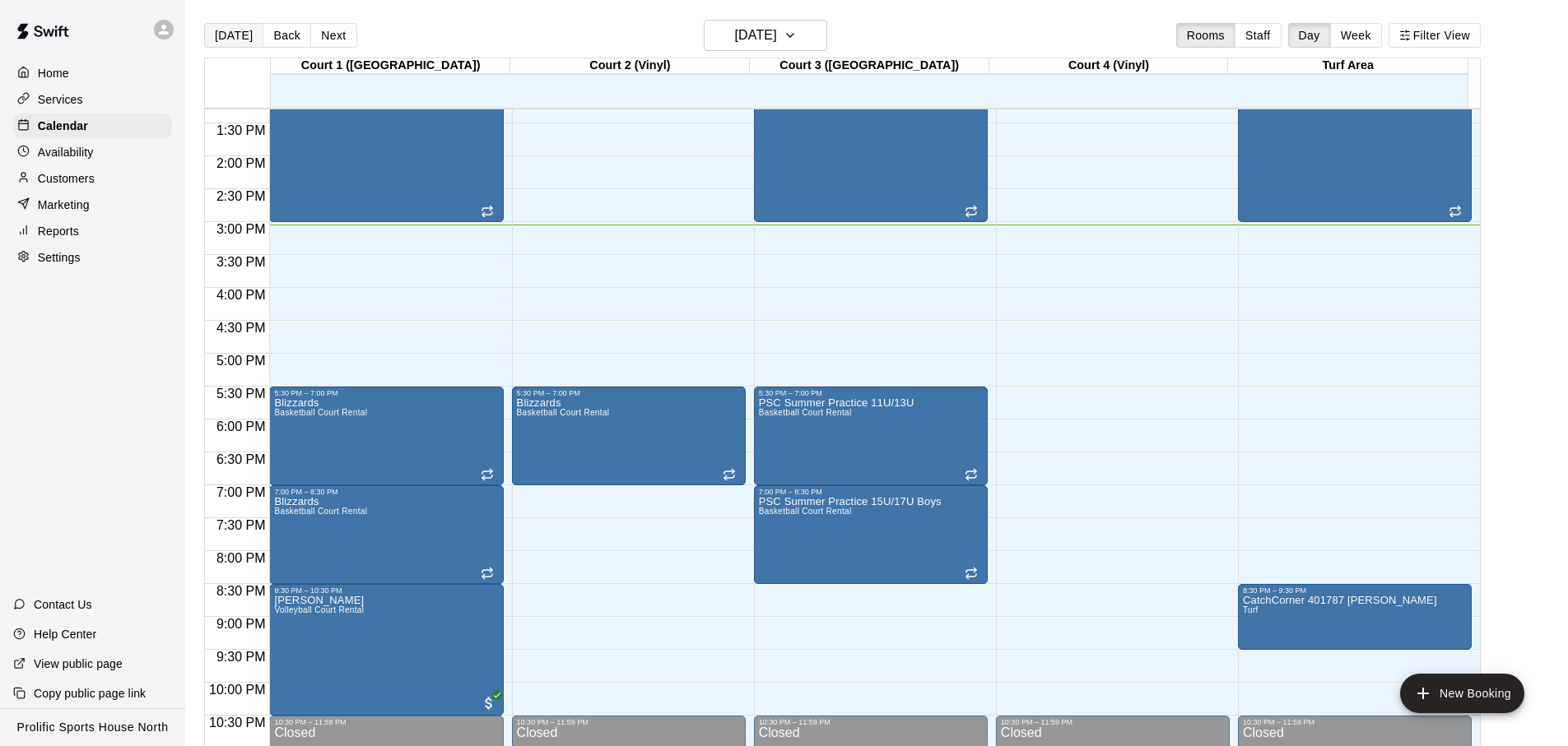
click at [224, 44] on button "[DATE]" at bounding box center [234, 35] width 59 height 25
click at [459, 43] on div "[DATE] Back [DATE][DATE] Rooms Staff Day Week Filter View" at bounding box center [842, 38] width 1277 height 38
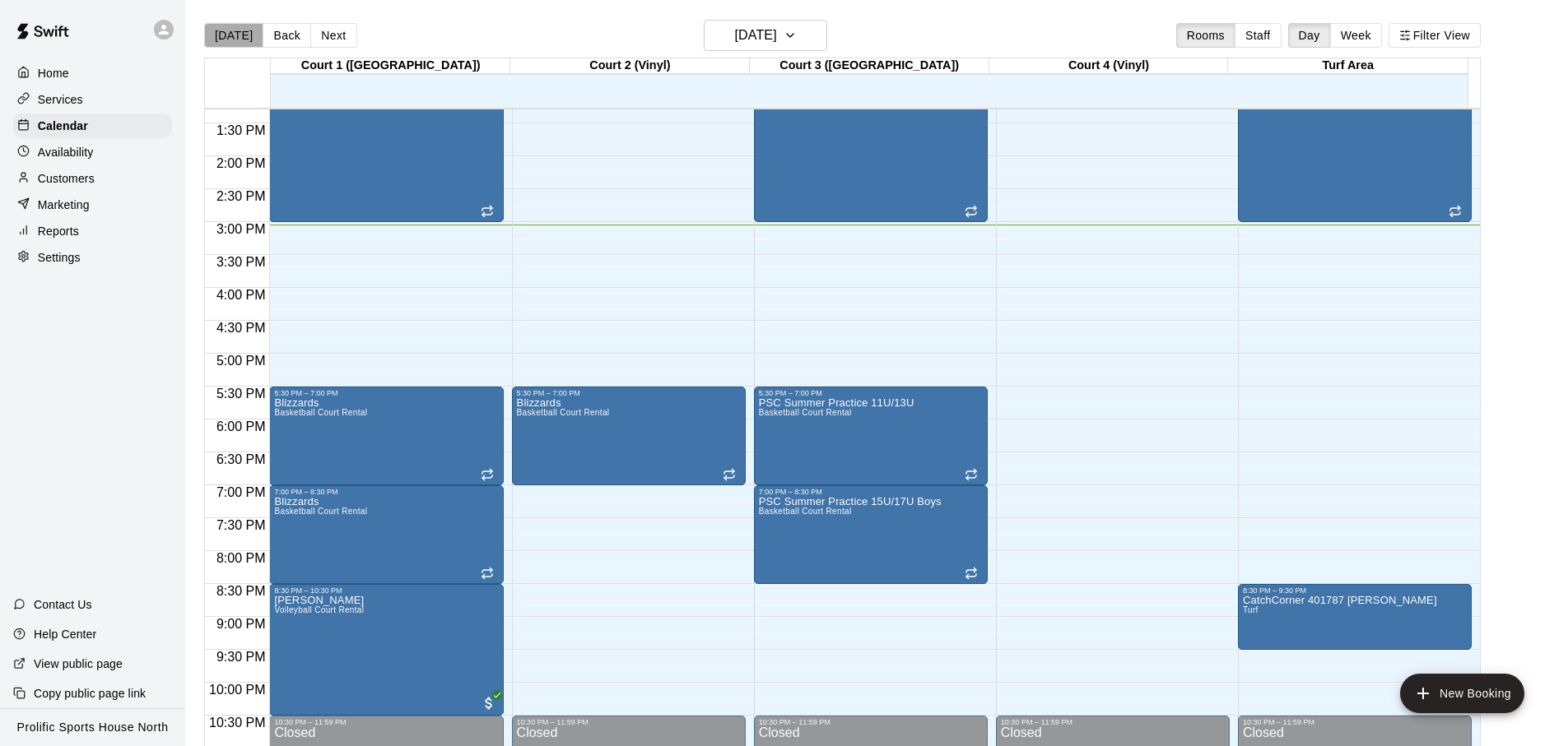
click at [233, 39] on button "[DATE]" at bounding box center [234, 35] width 59 height 25
click at [172, 44] on div at bounding box center [167, 30] width 34 height 33
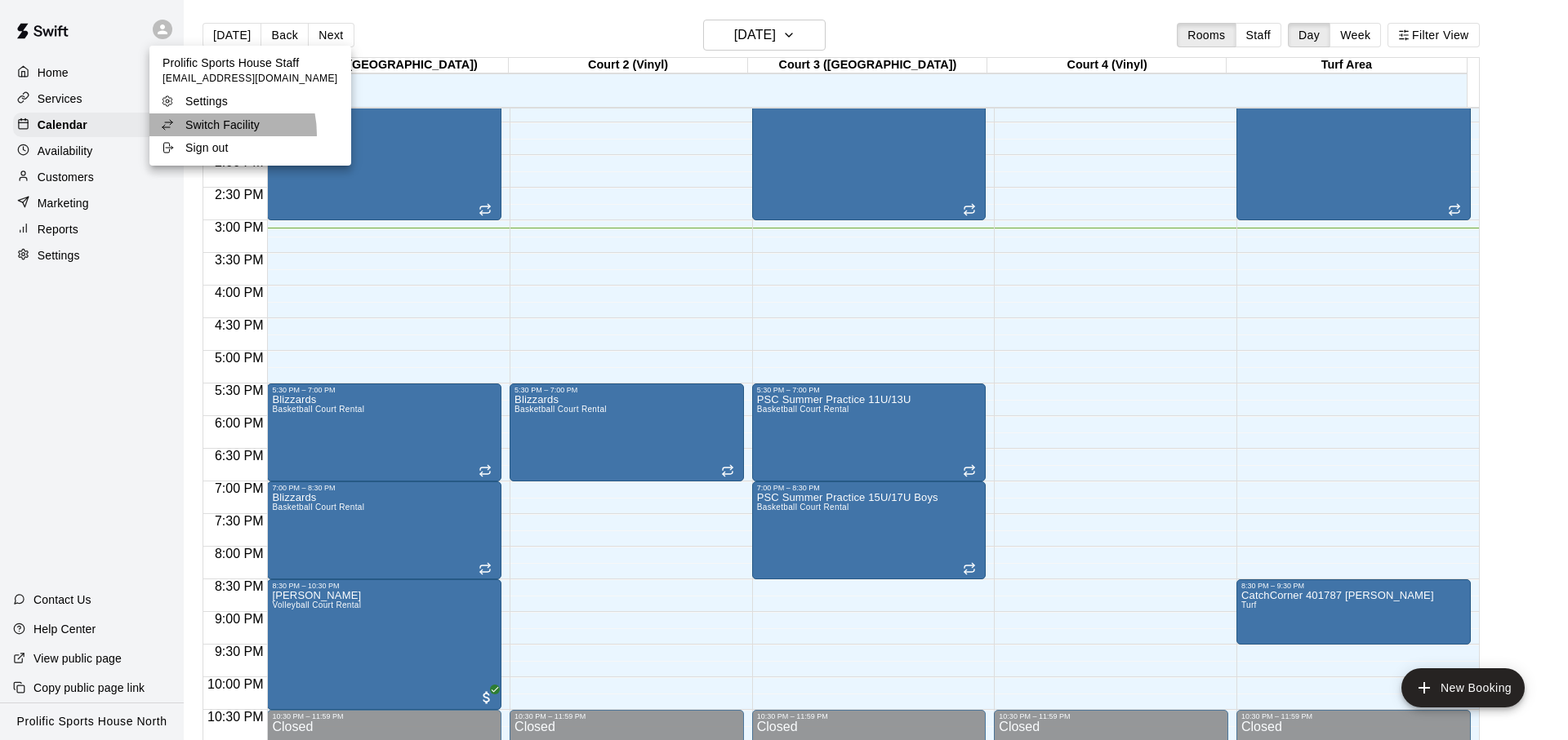
click at [208, 134] on li "Switch Facility" at bounding box center [249, 124] width 201 height 23
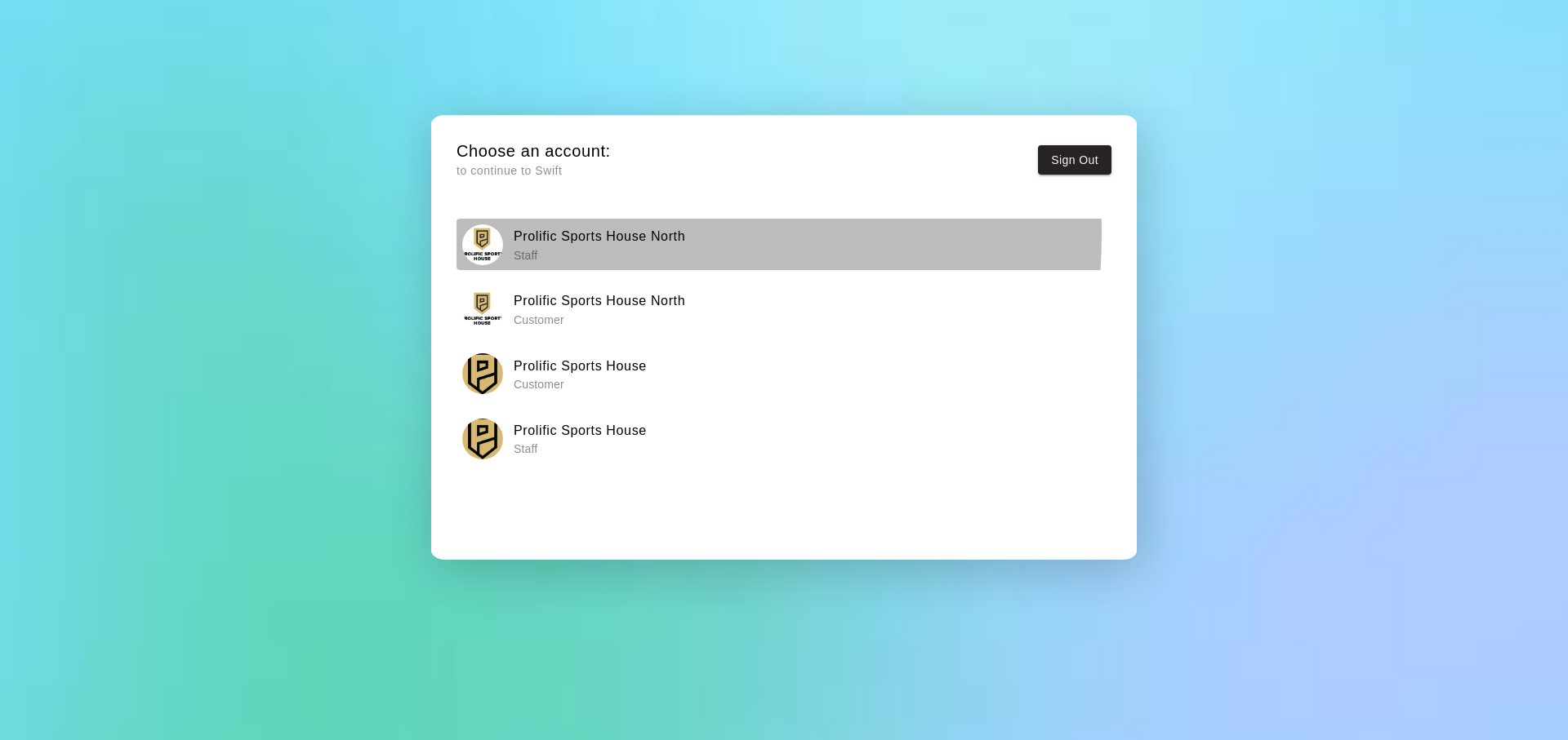
click at [609, 235] on h6 "Prolific Sports House North" at bounding box center [599, 236] width 171 height 21
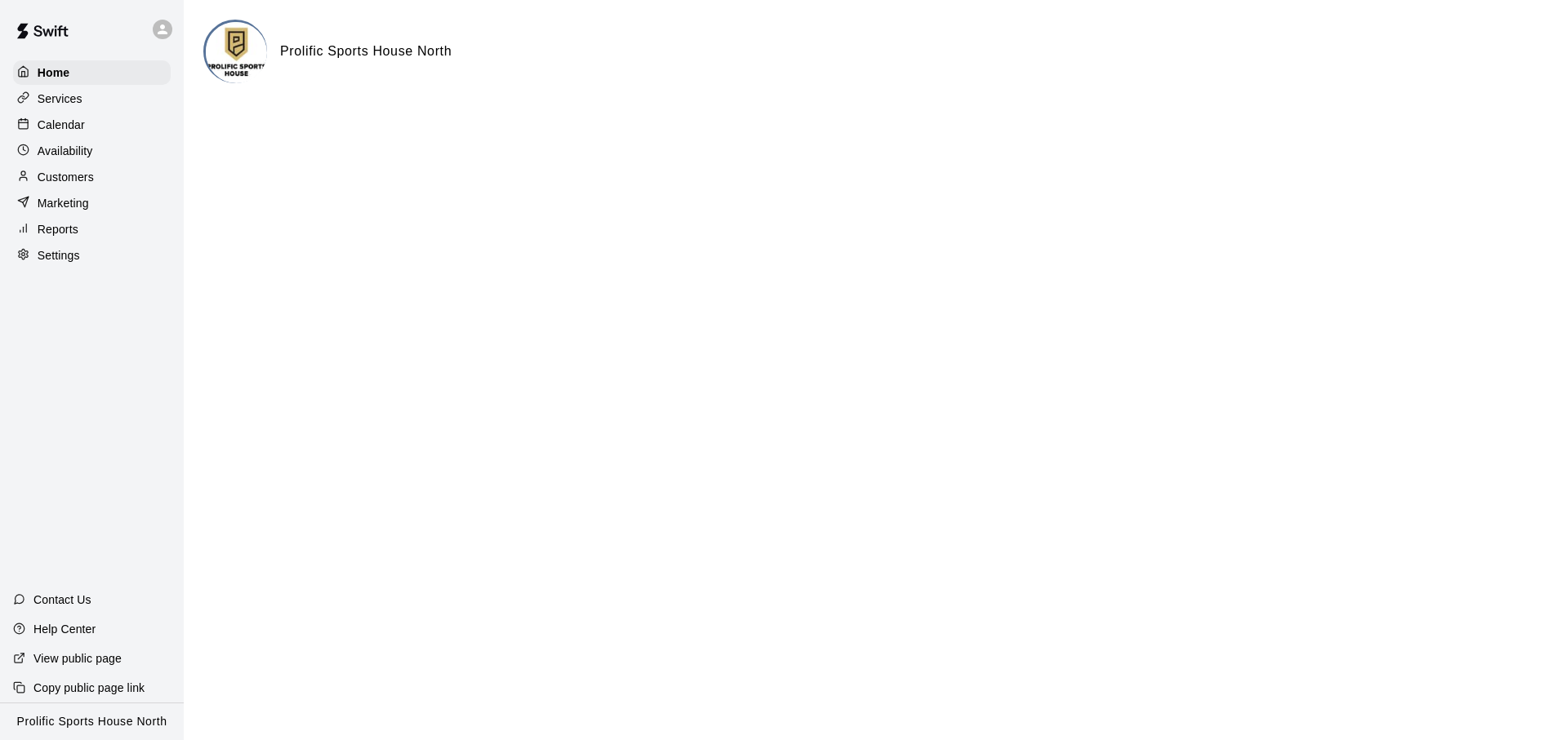
click at [83, 113] on div "Calendar" at bounding box center [91, 125] width 157 height 25
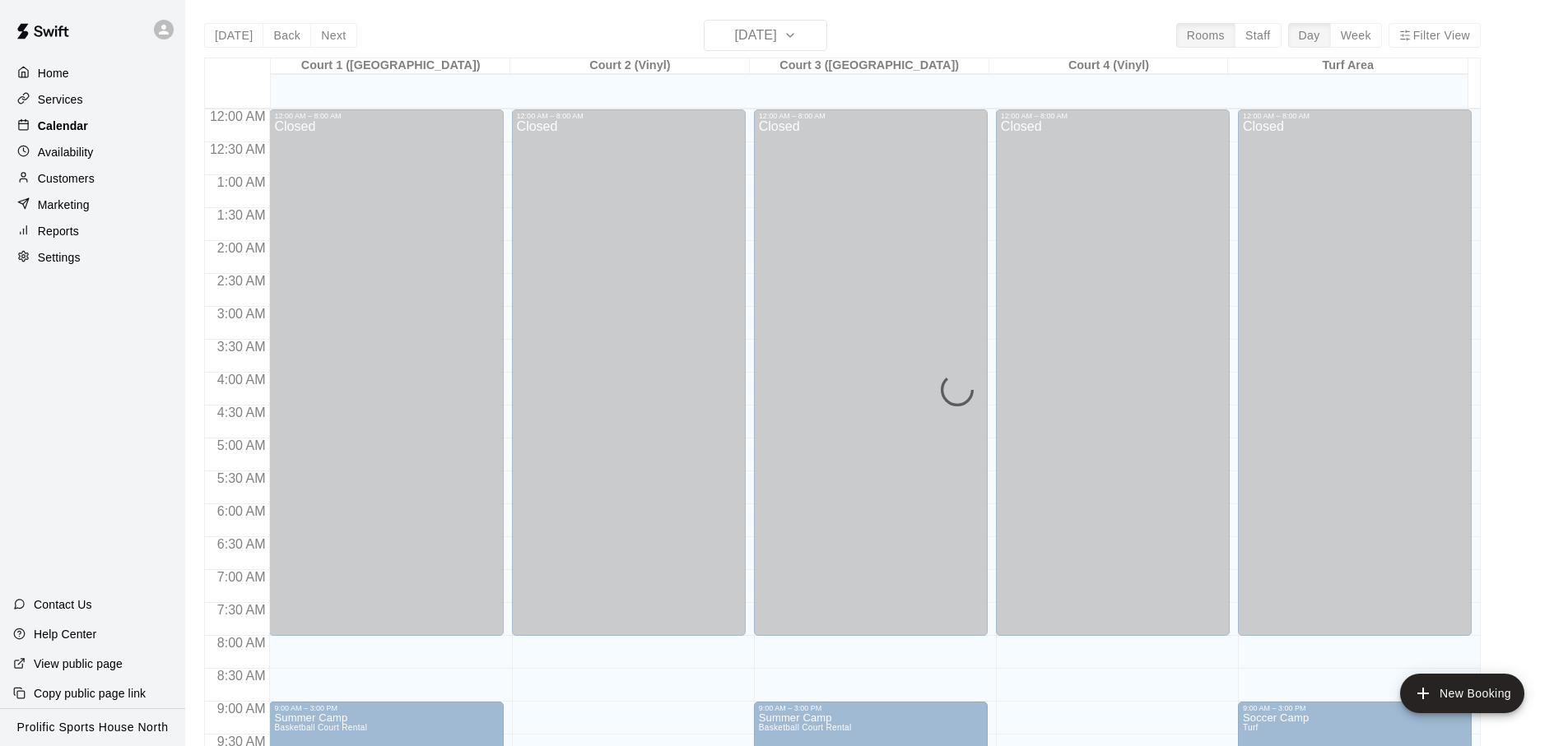
scroll to position [875, 0]
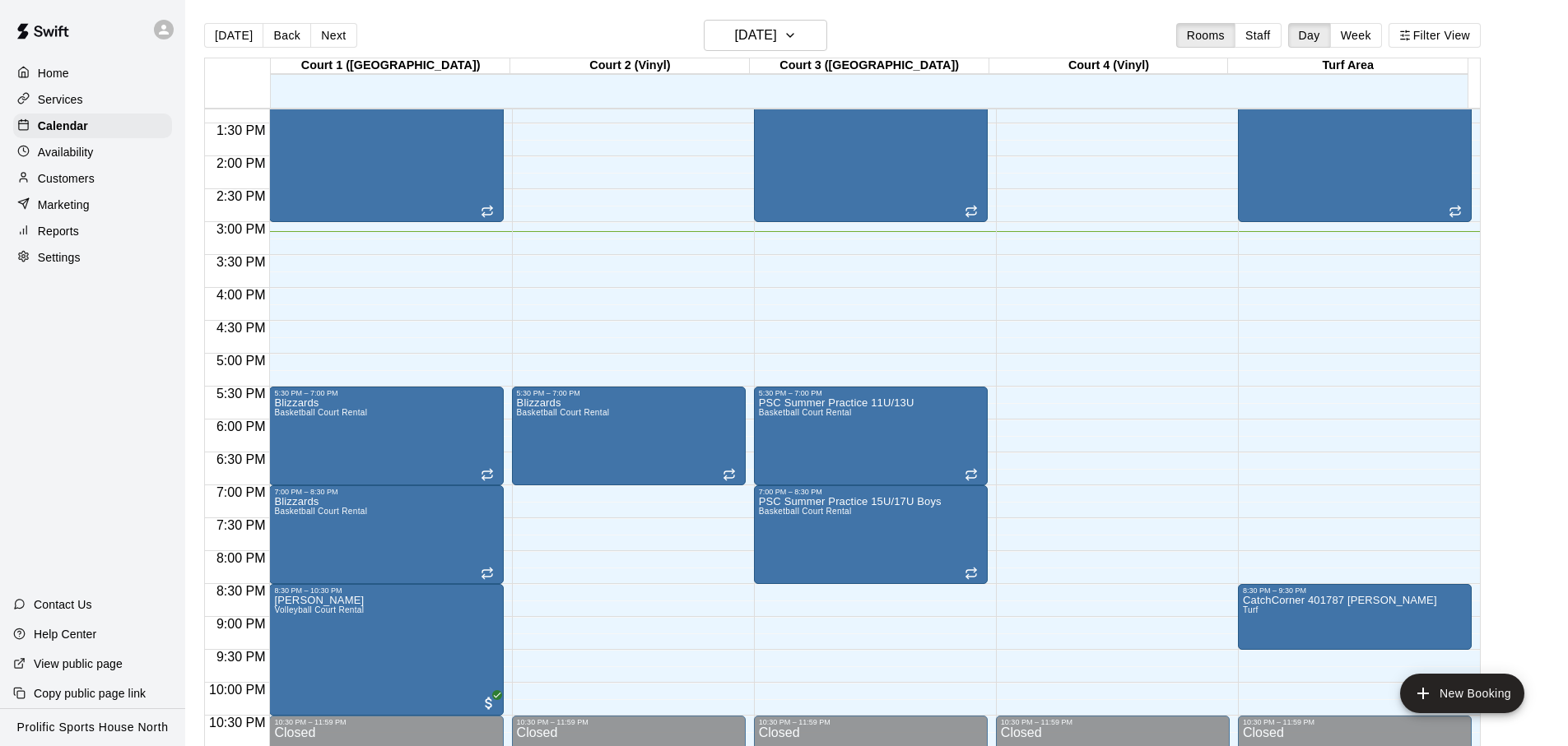
click at [150, 20] on div at bounding box center [167, 30] width 34 height 33
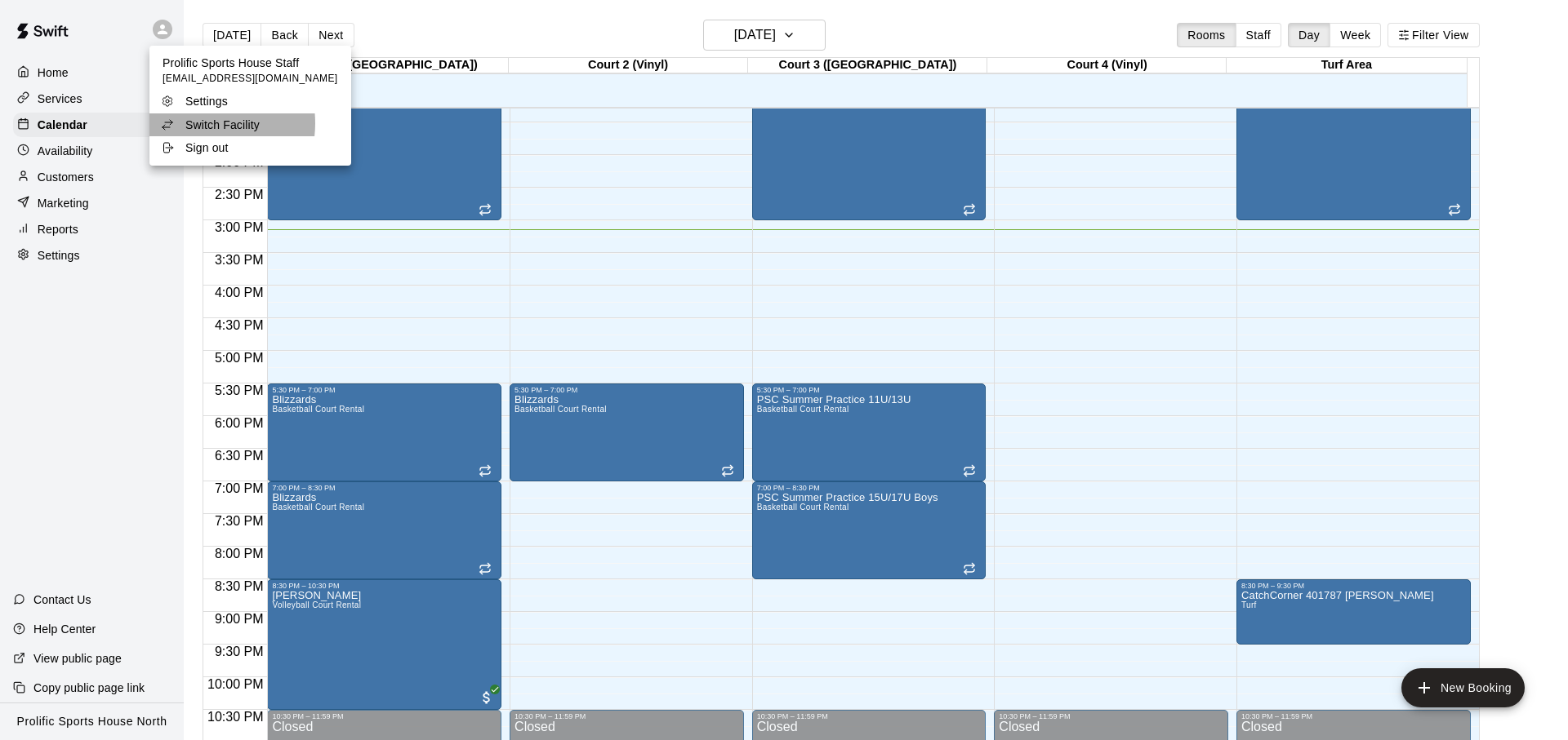
click at [198, 123] on p "Switch Facility" at bounding box center [223, 125] width 74 height 17
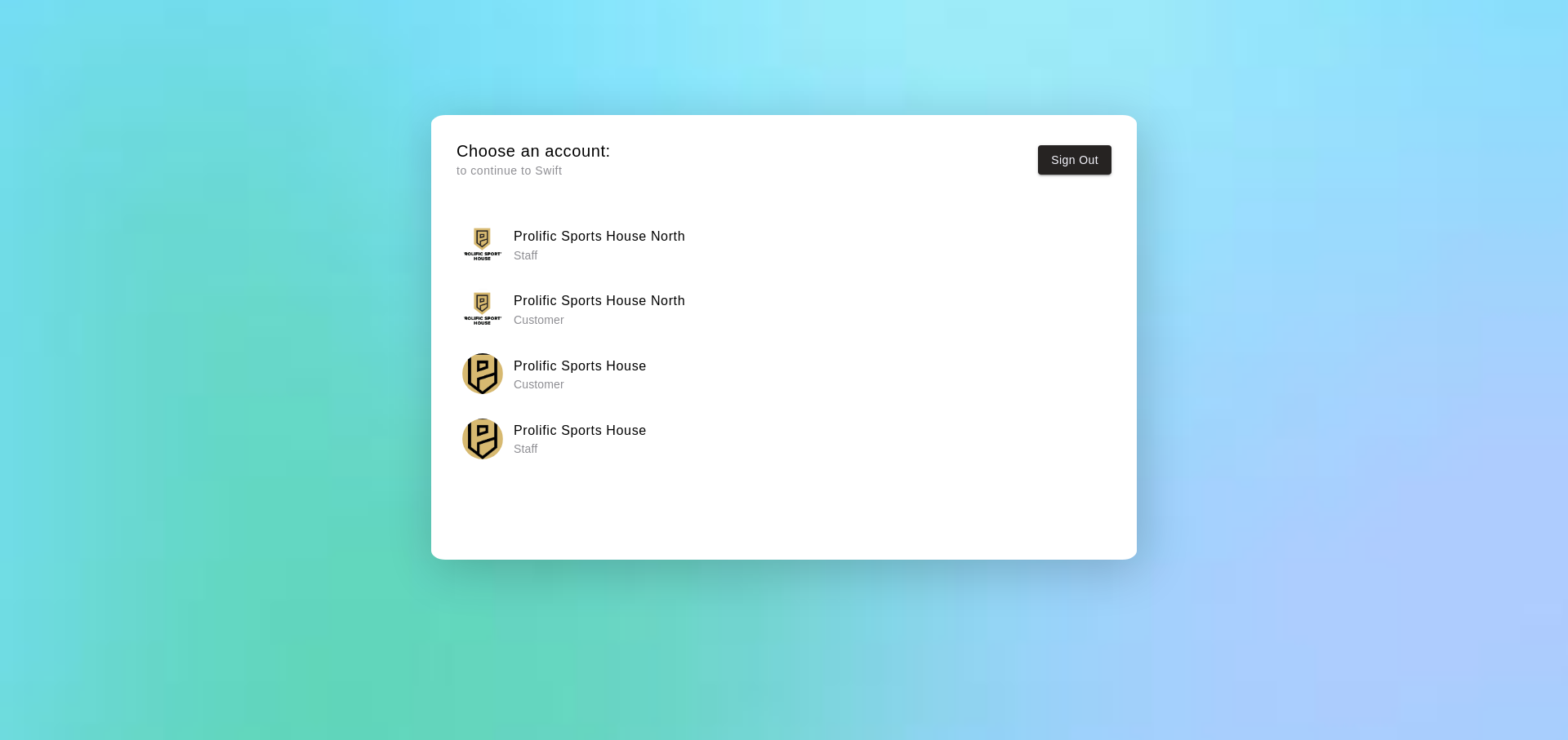
click at [536, 463] on button "Prolific Sports House Staff" at bounding box center [784, 438] width 655 height 51
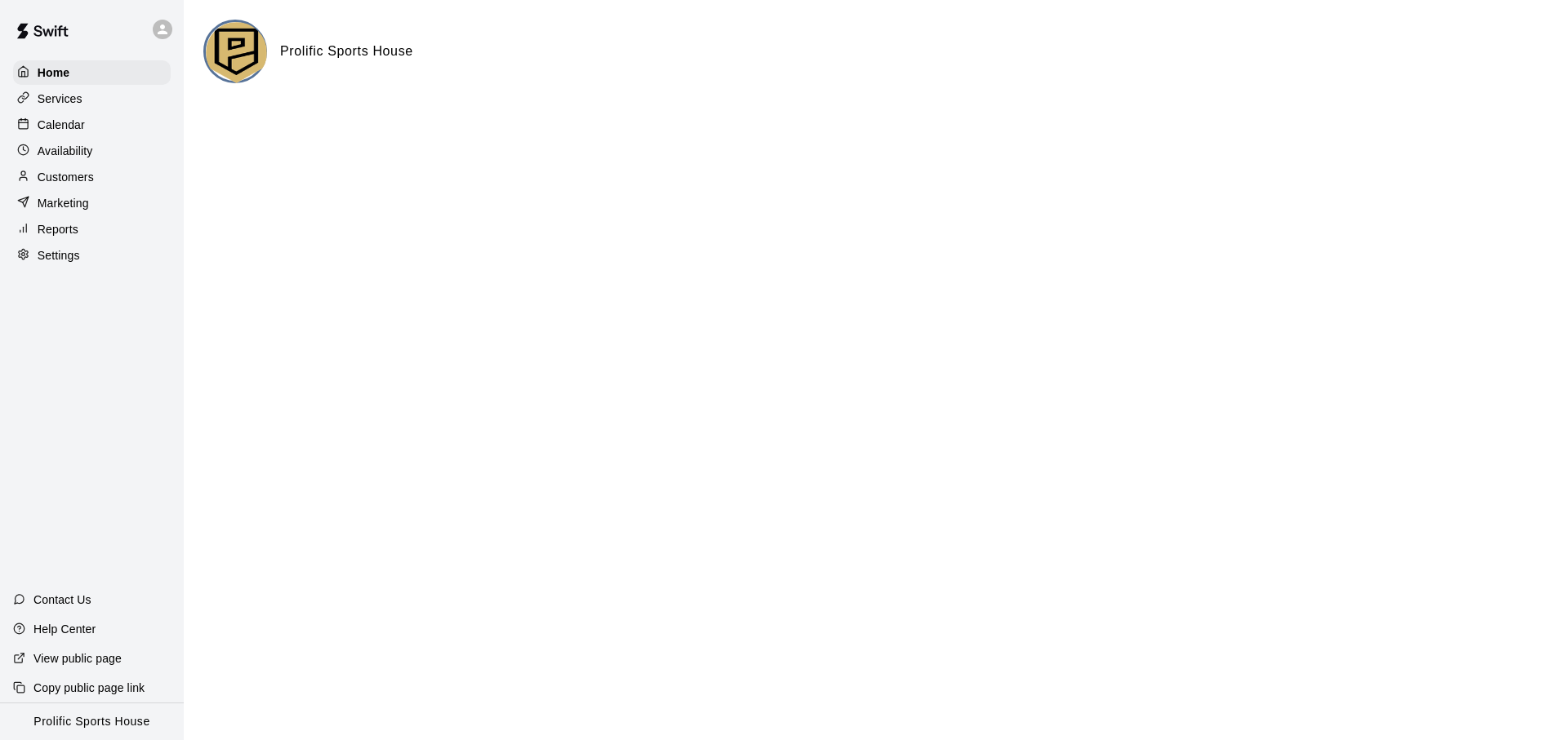
click at [140, 123] on div "Calendar" at bounding box center [91, 125] width 157 height 25
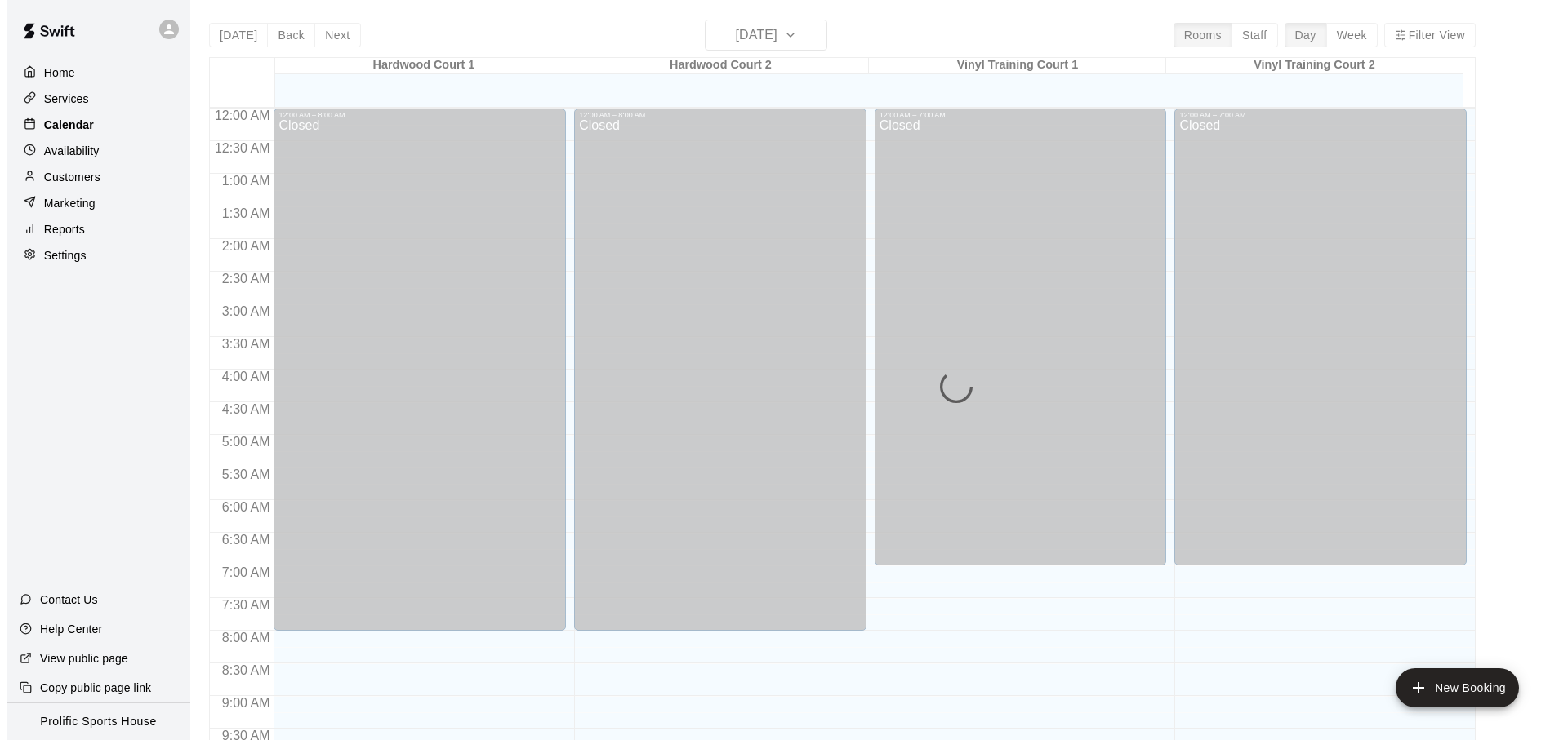
scroll to position [868, 0]
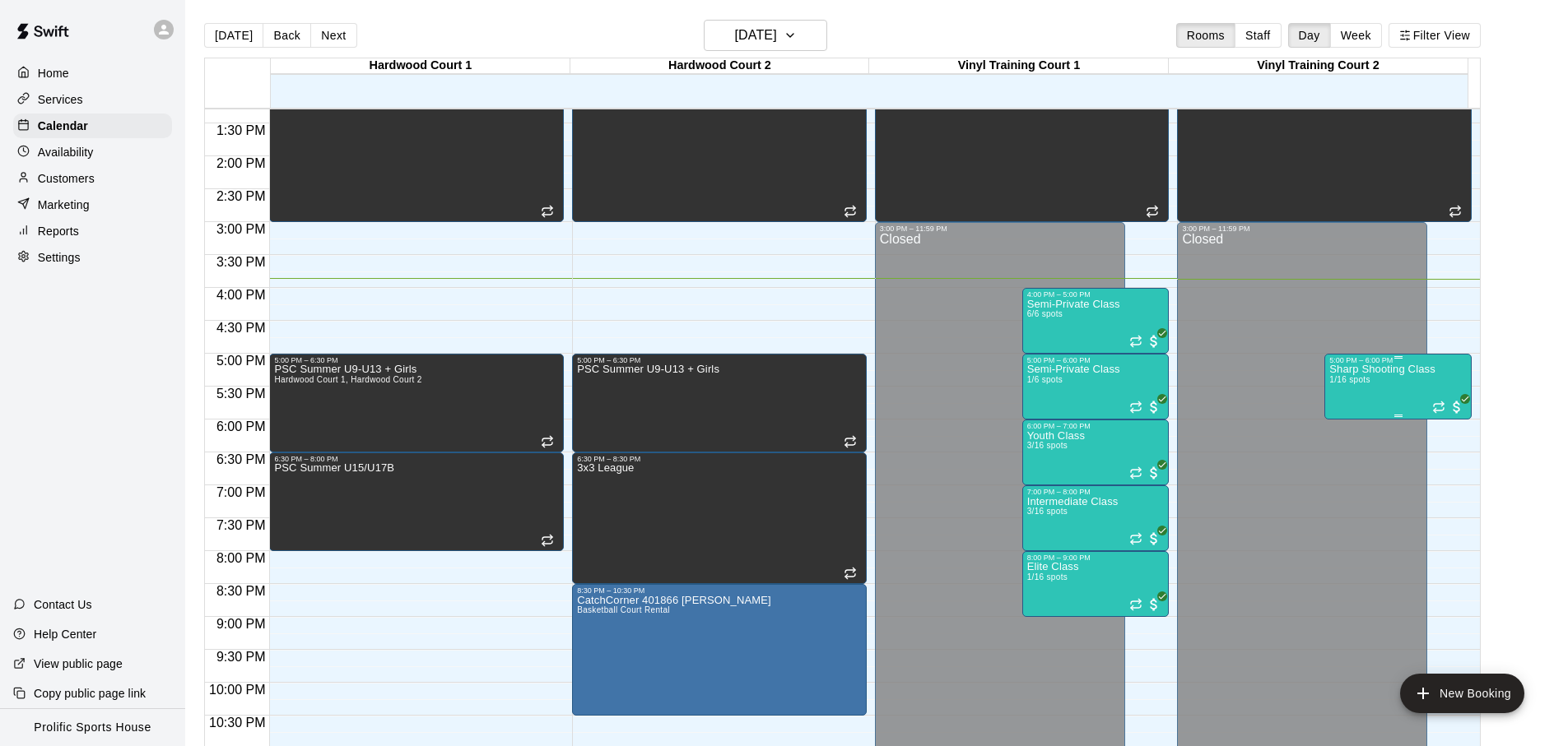
click at [1391, 385] on div "Sharp Shooting Class 1/16 spots" at bounding box center [1383, 737] width 107 height 746
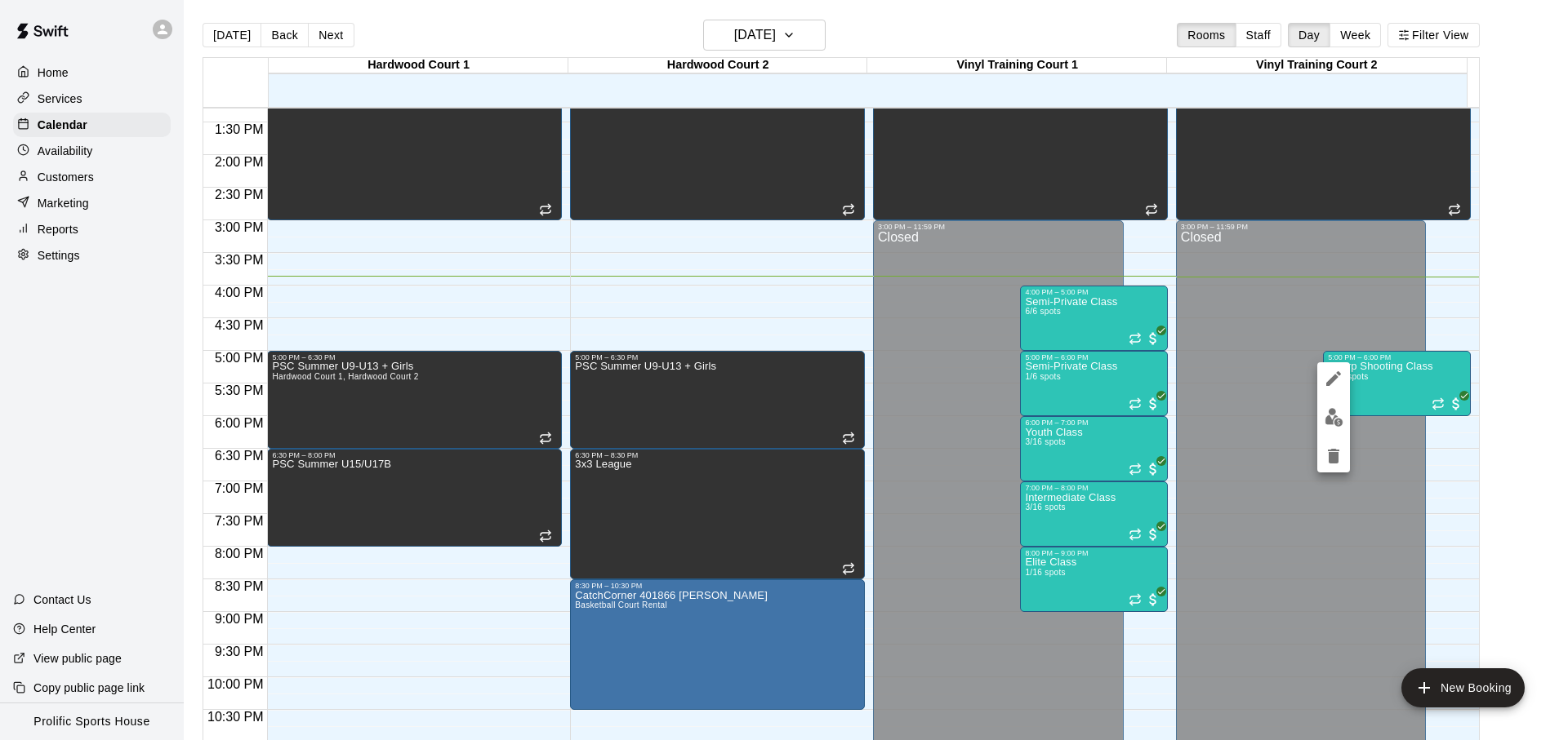
click at [1060, 346] on div at bounding box center [784, 370] width 1568 height 740
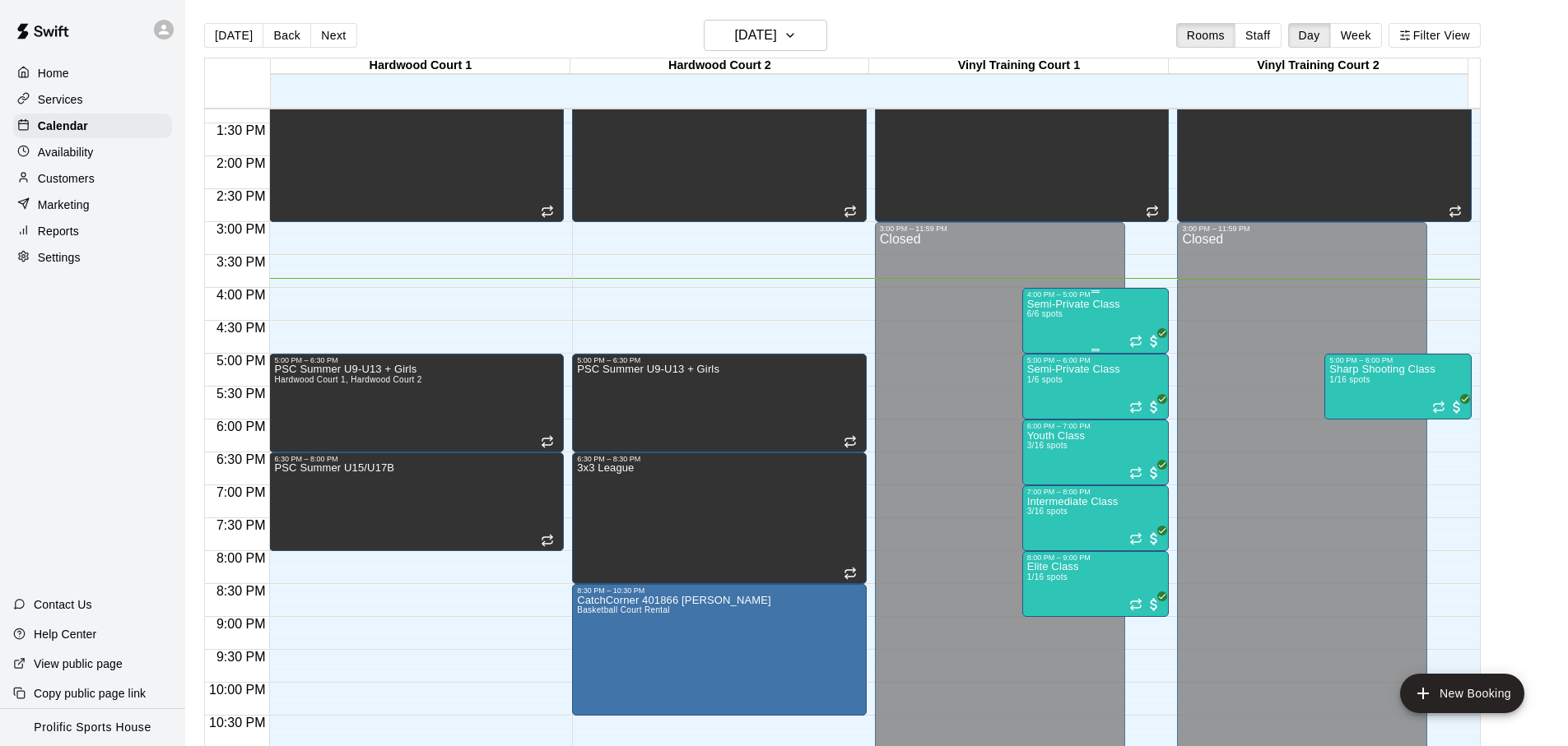
click at [1050, 324] on div "Semi-Private Class 6/6 spots" at bounding box center [1074, 671] width 93 height 746
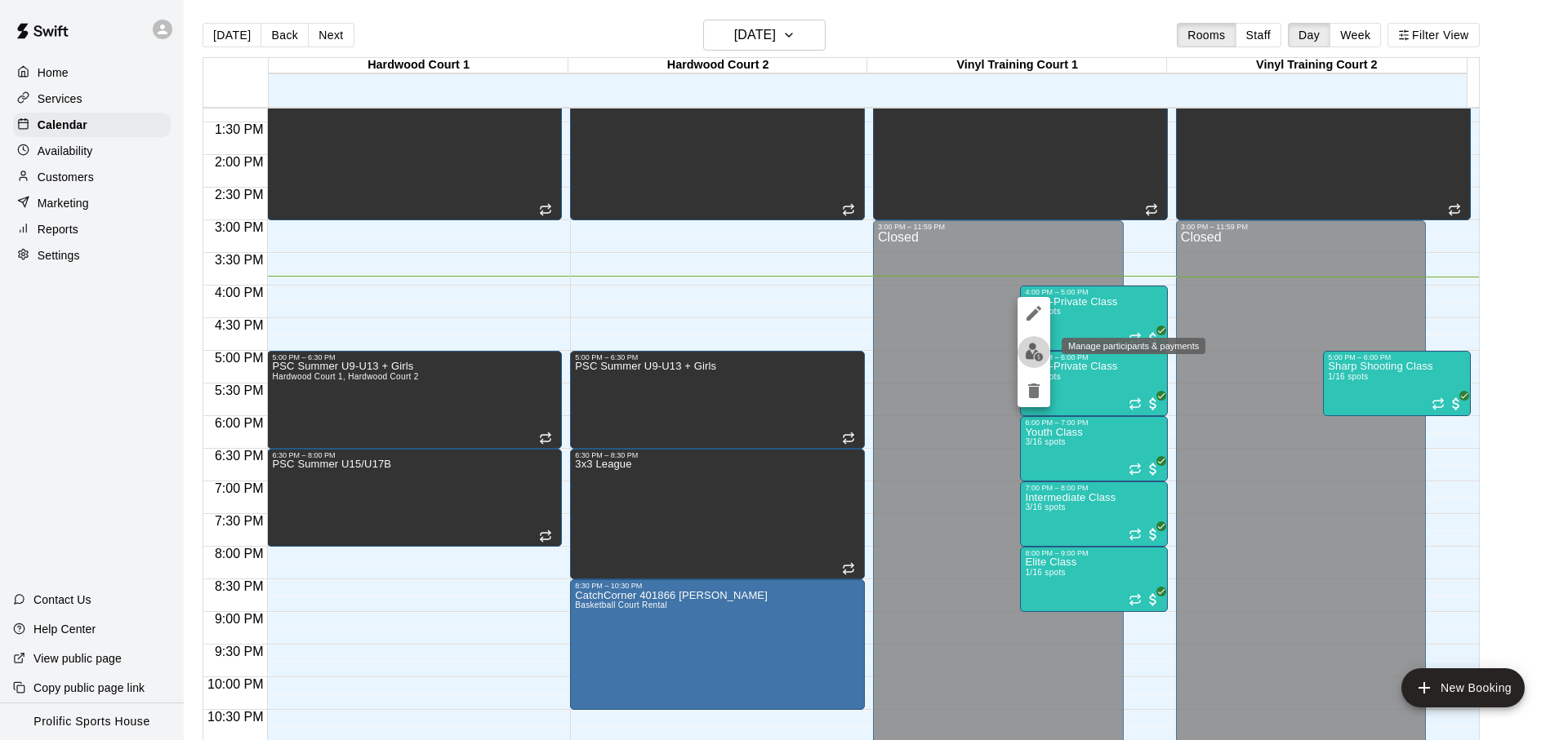
click at [1042, 350] on img "edit" at bounding box center [1034, 352] width 18 height 18
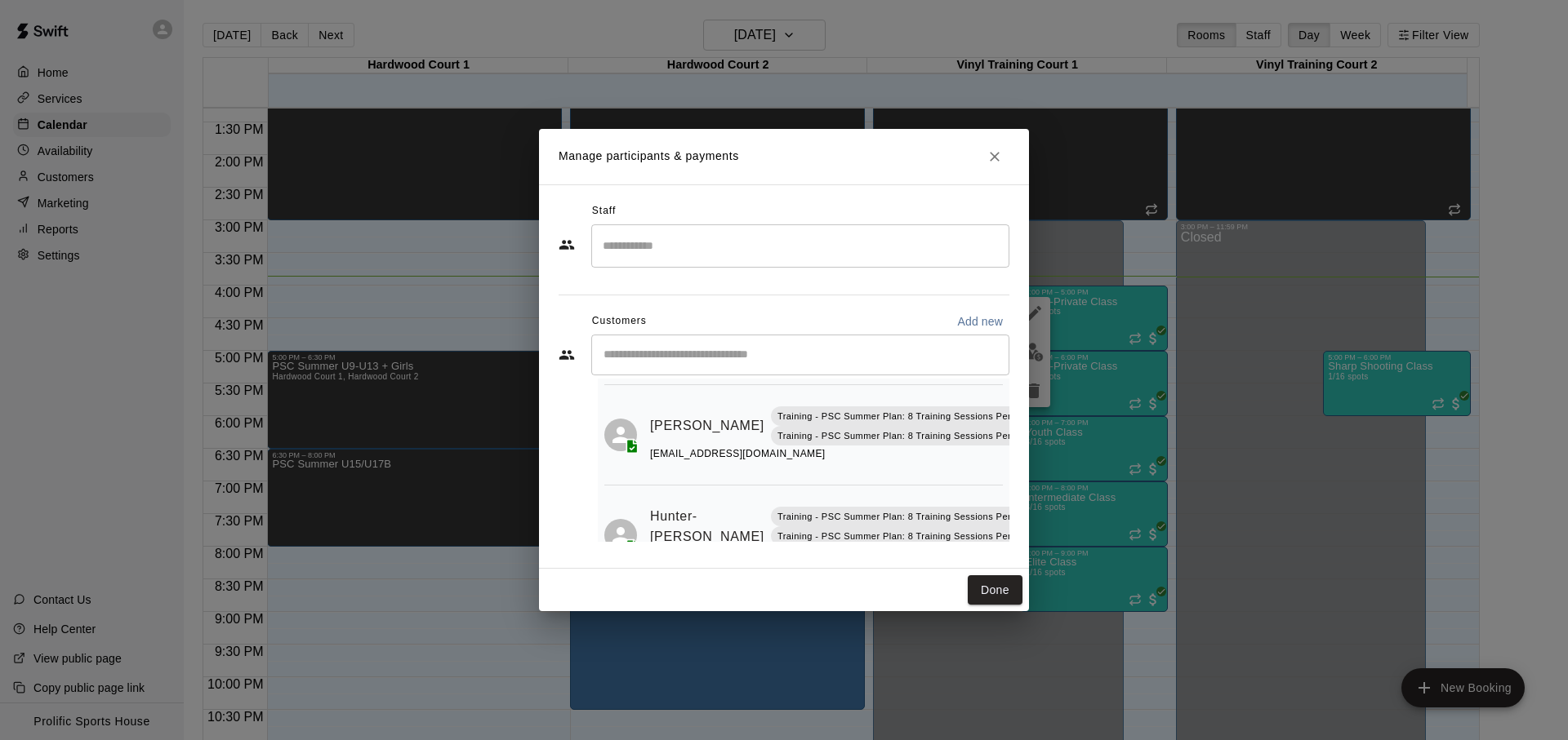
scroll to position [133, 19]
click at [1027, 405] on button "Mark attendance" at bounding box center [1041, 405] width 28 height 28
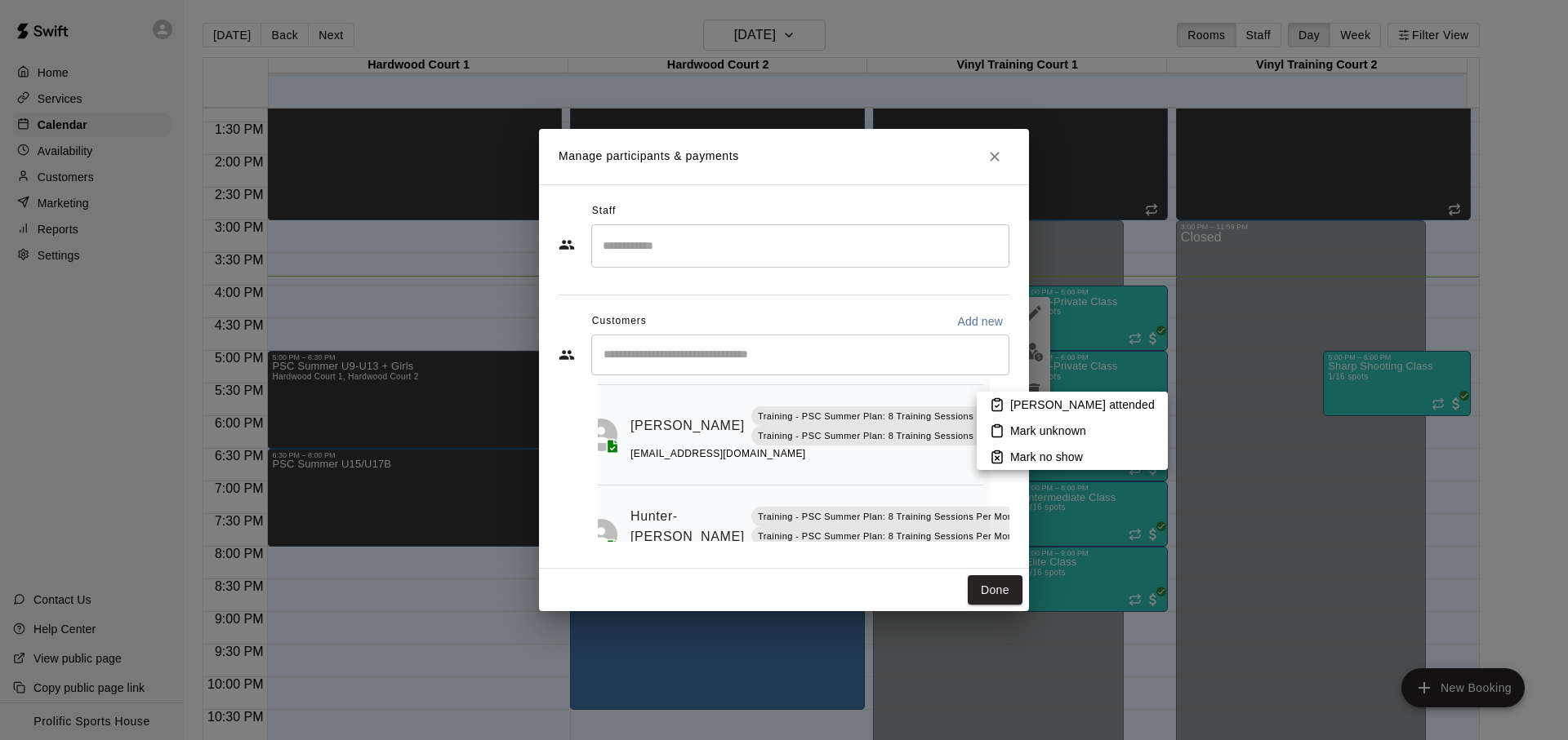
click at [998, 411] on icon at bounding box center [997, 405] width 10 height 11
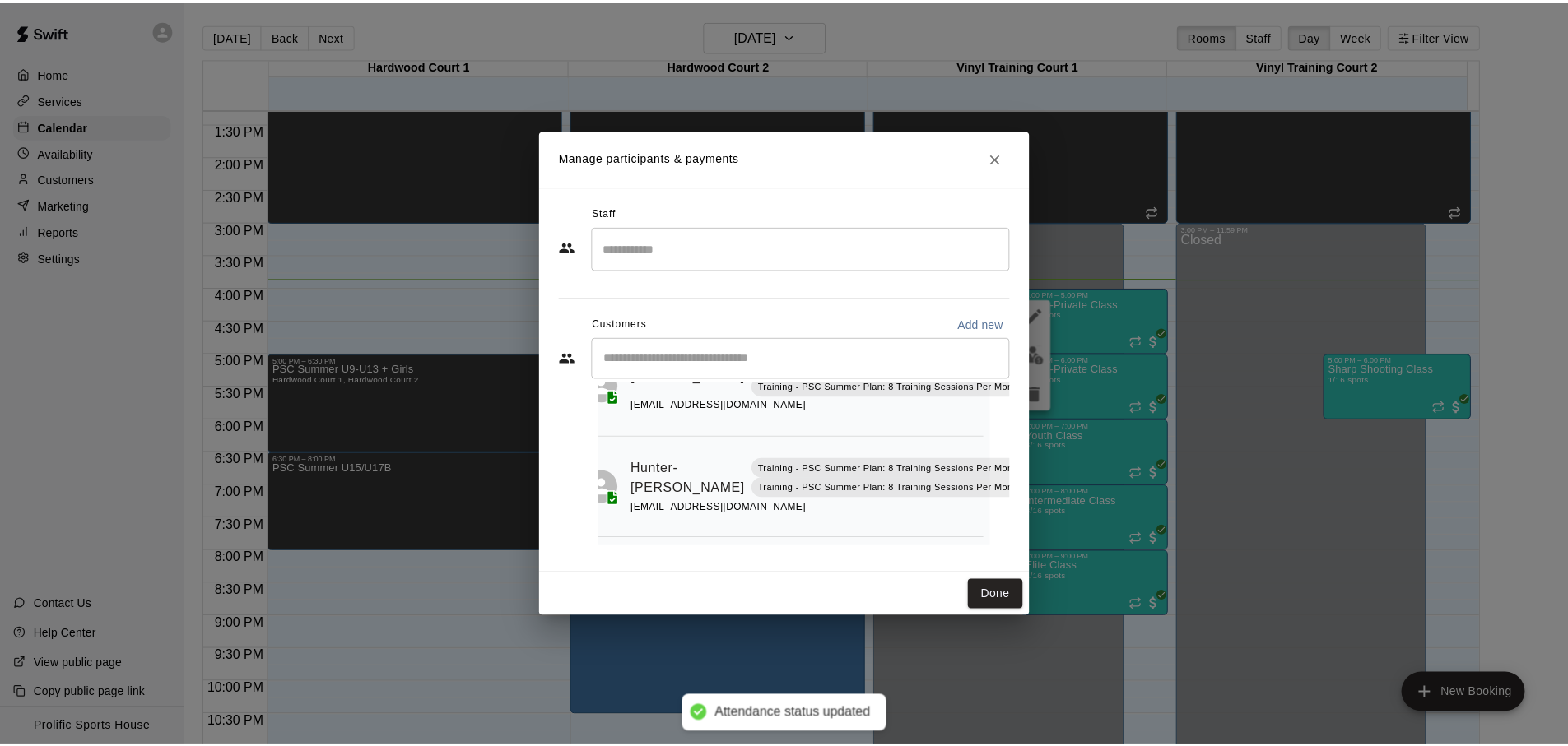
scroll to position [195, 19]
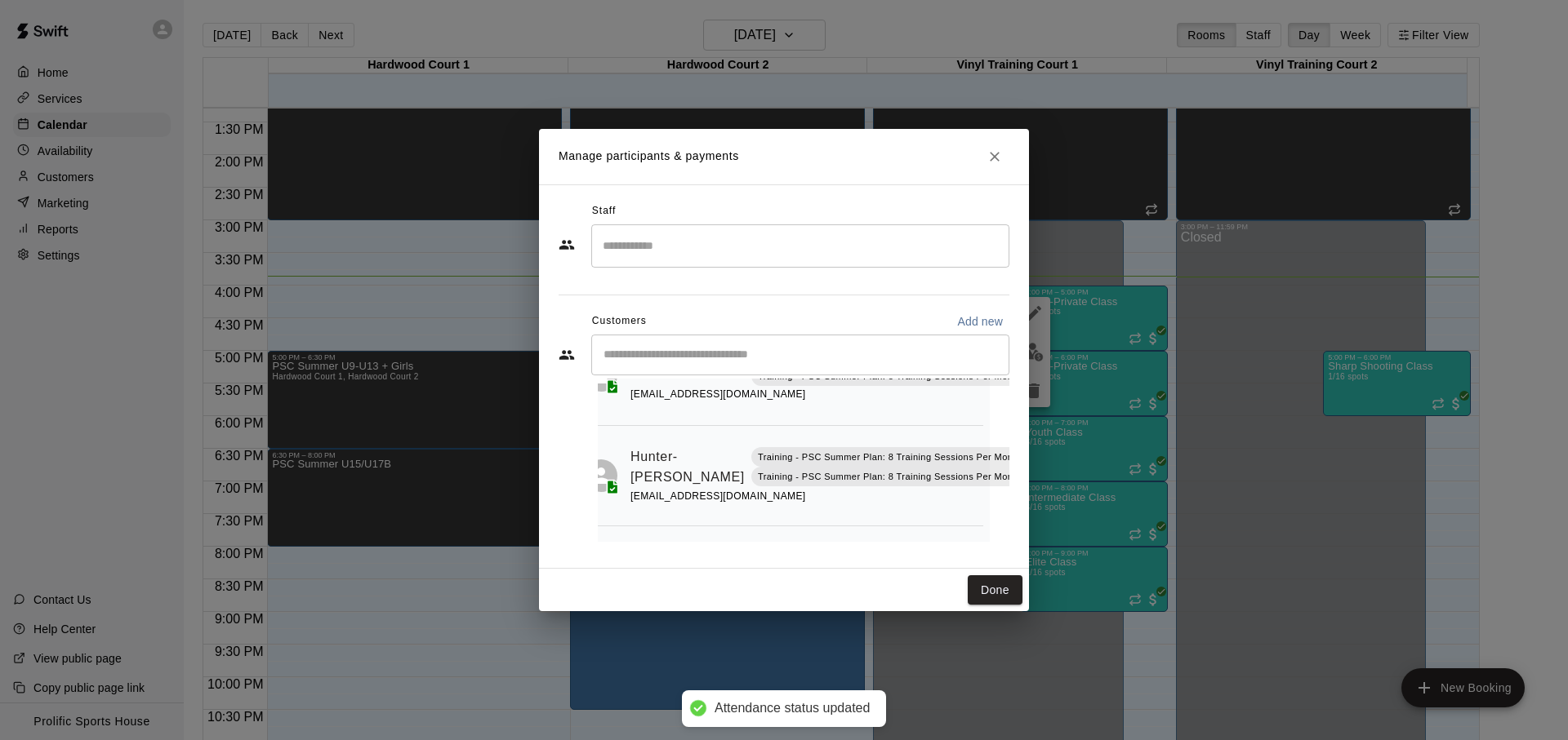
click at [1038, 440] on rect "Mark attendance" at bounding box center [1040, 441] width 5 height 3
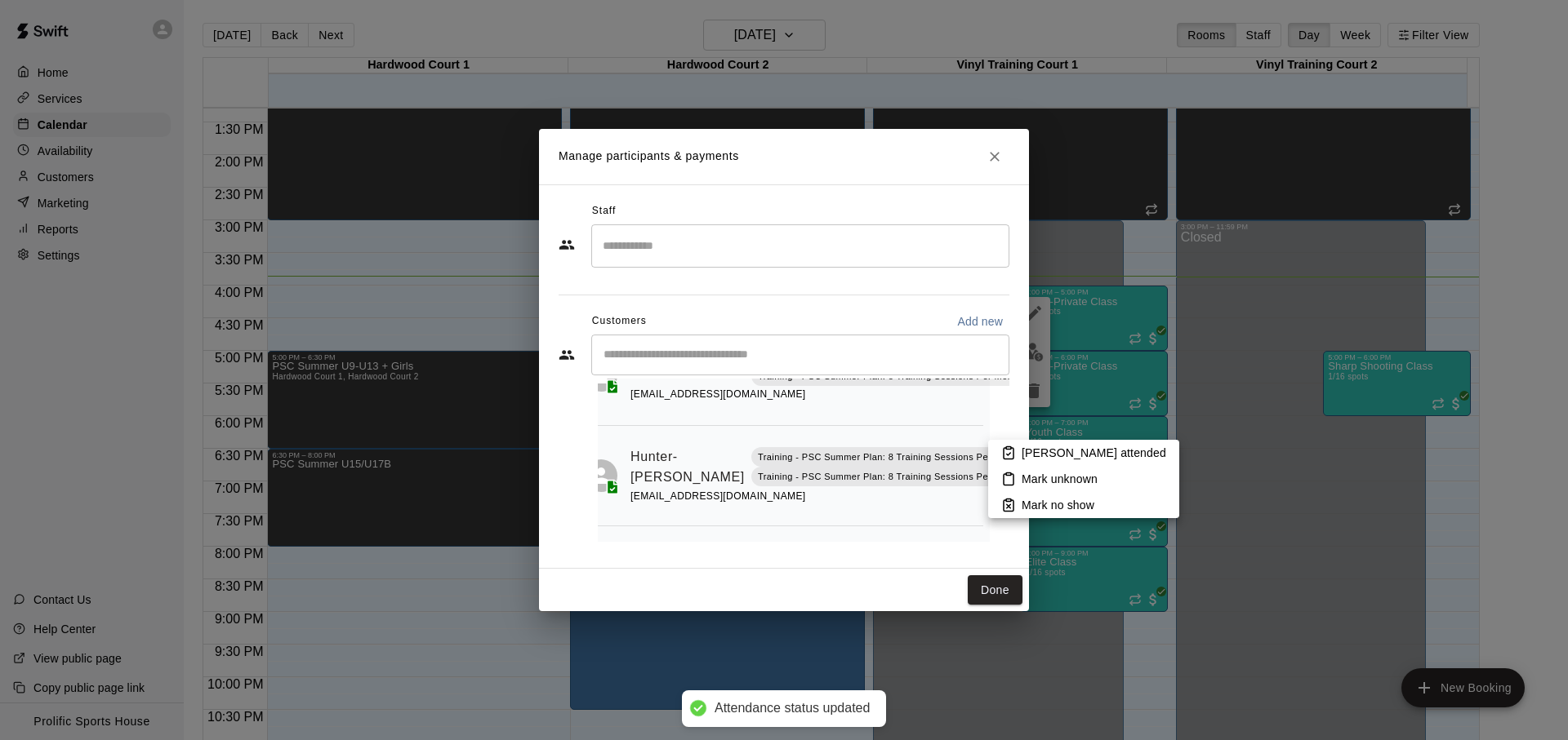
click at [1029, 445] on p "Mark attended" at bounding box center [1093, 453] width 144 height 17
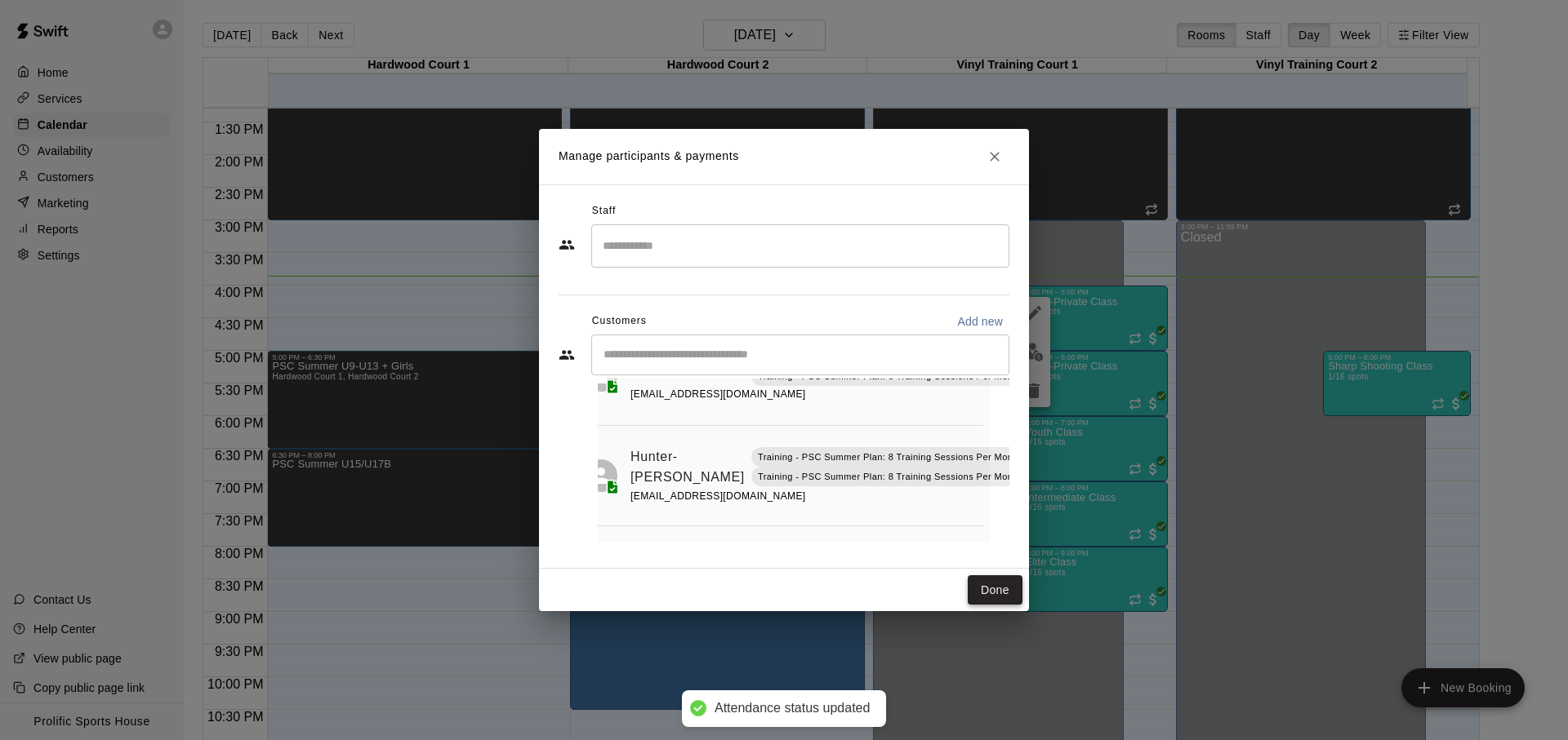
click at [995, 586] on button "Done" at bounding box center [994, 590] width 54 height 30
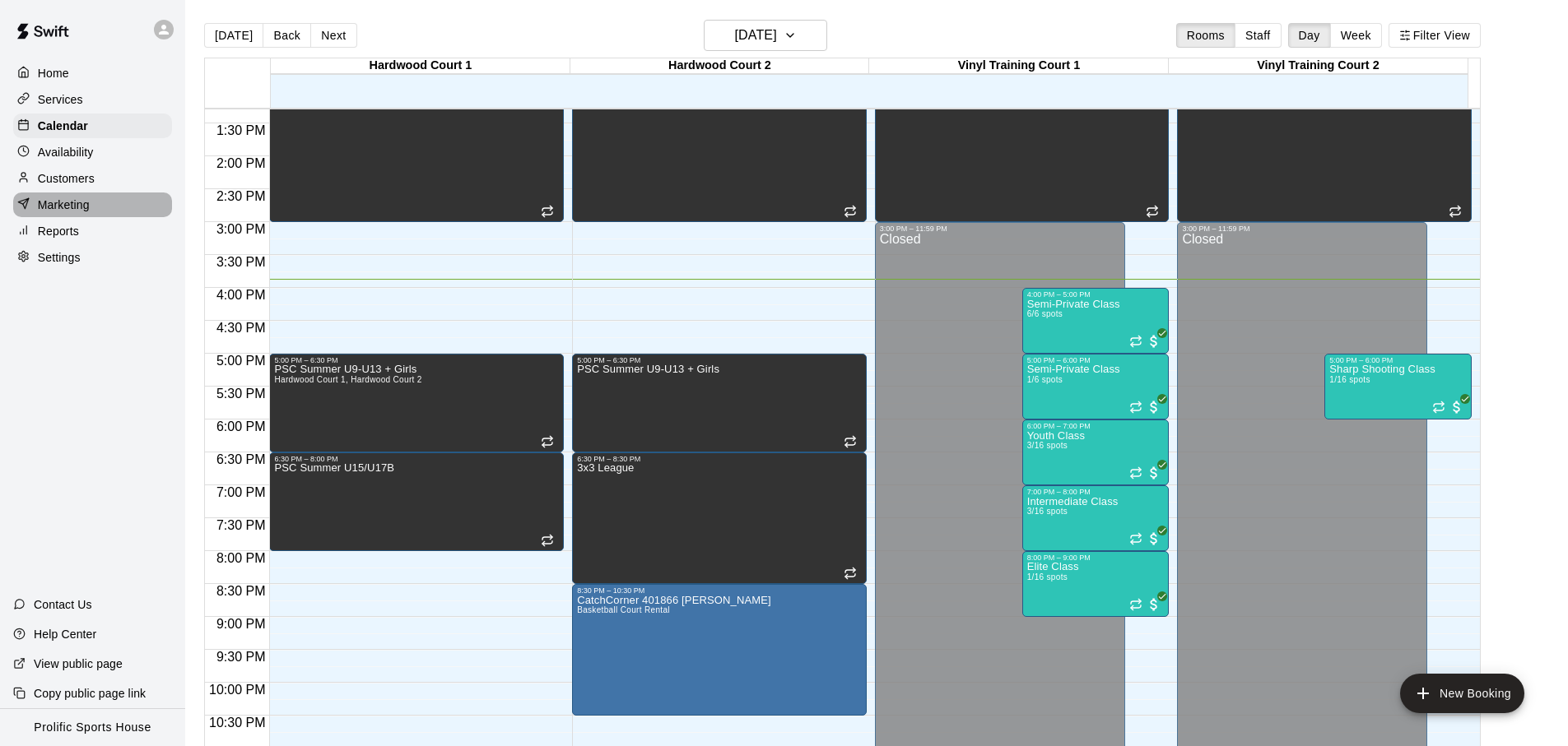
click at [147, 202] on div "Marketing" at bounding box center [92, 205] width 159 height 25
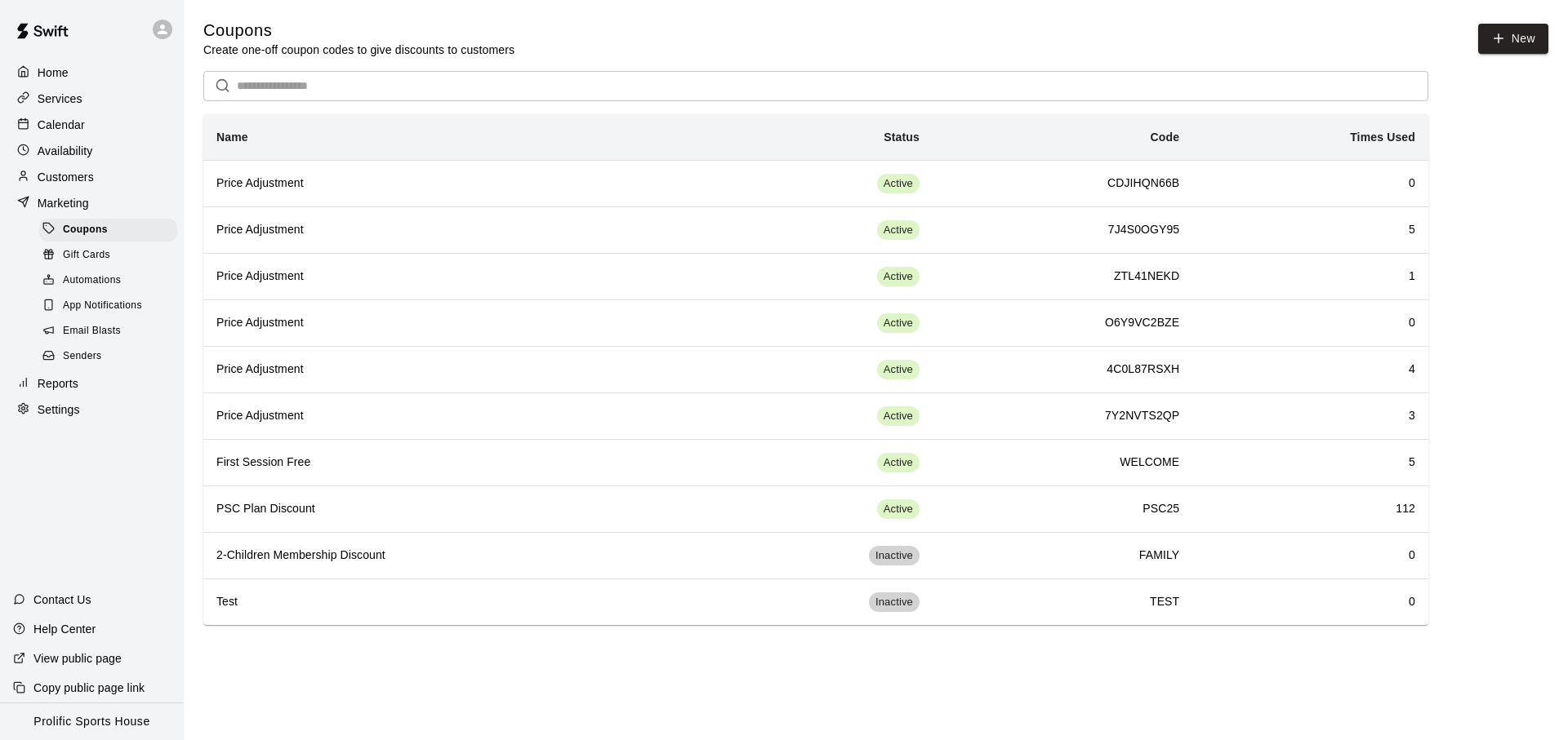
click at [69, 385] on p "Reports" at bounding box center [58, 383] width 40 height 17
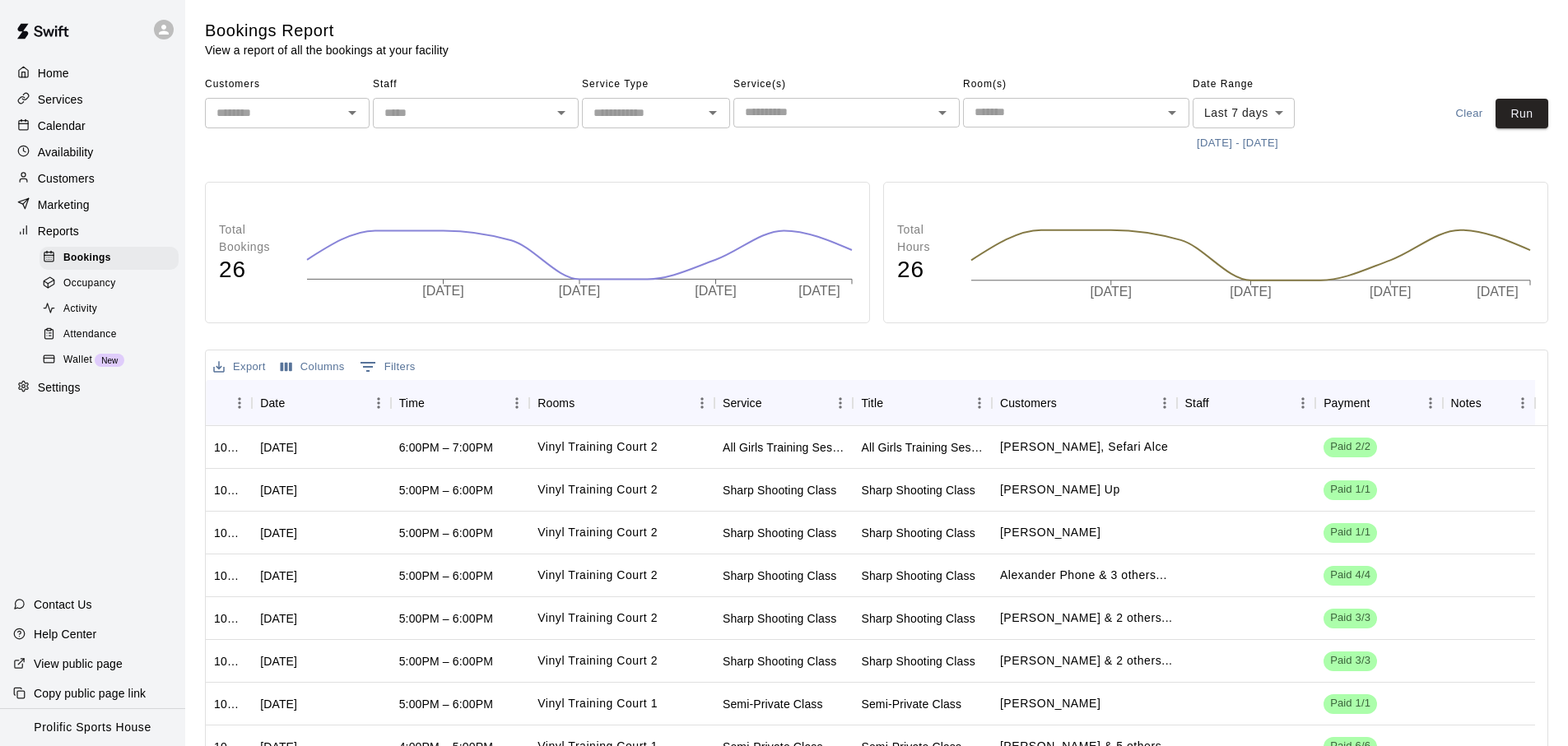
click at [75, 131] on p "Calendar" at bounding box center [61, 126] width 47 height 17
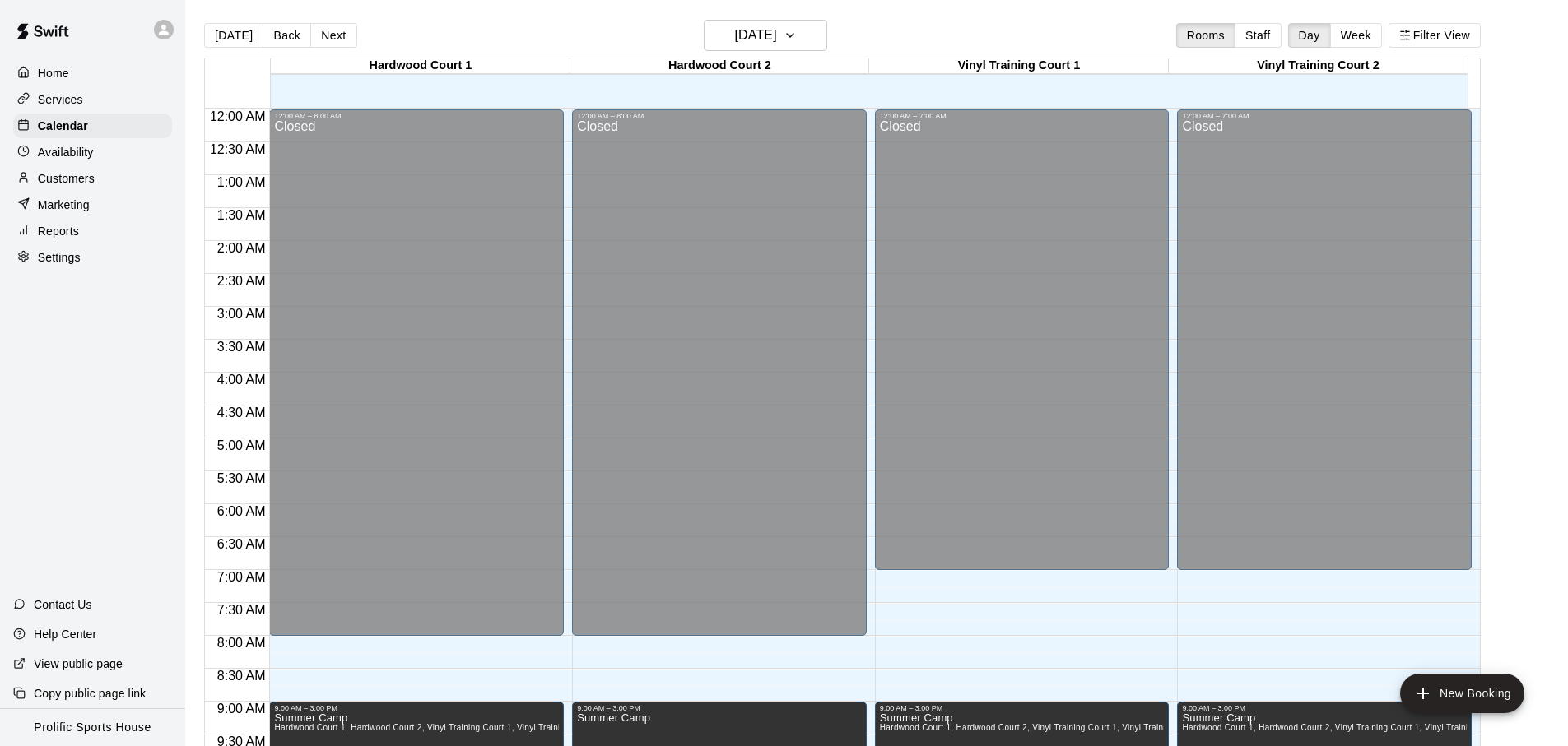
scroll to position [875, 0]
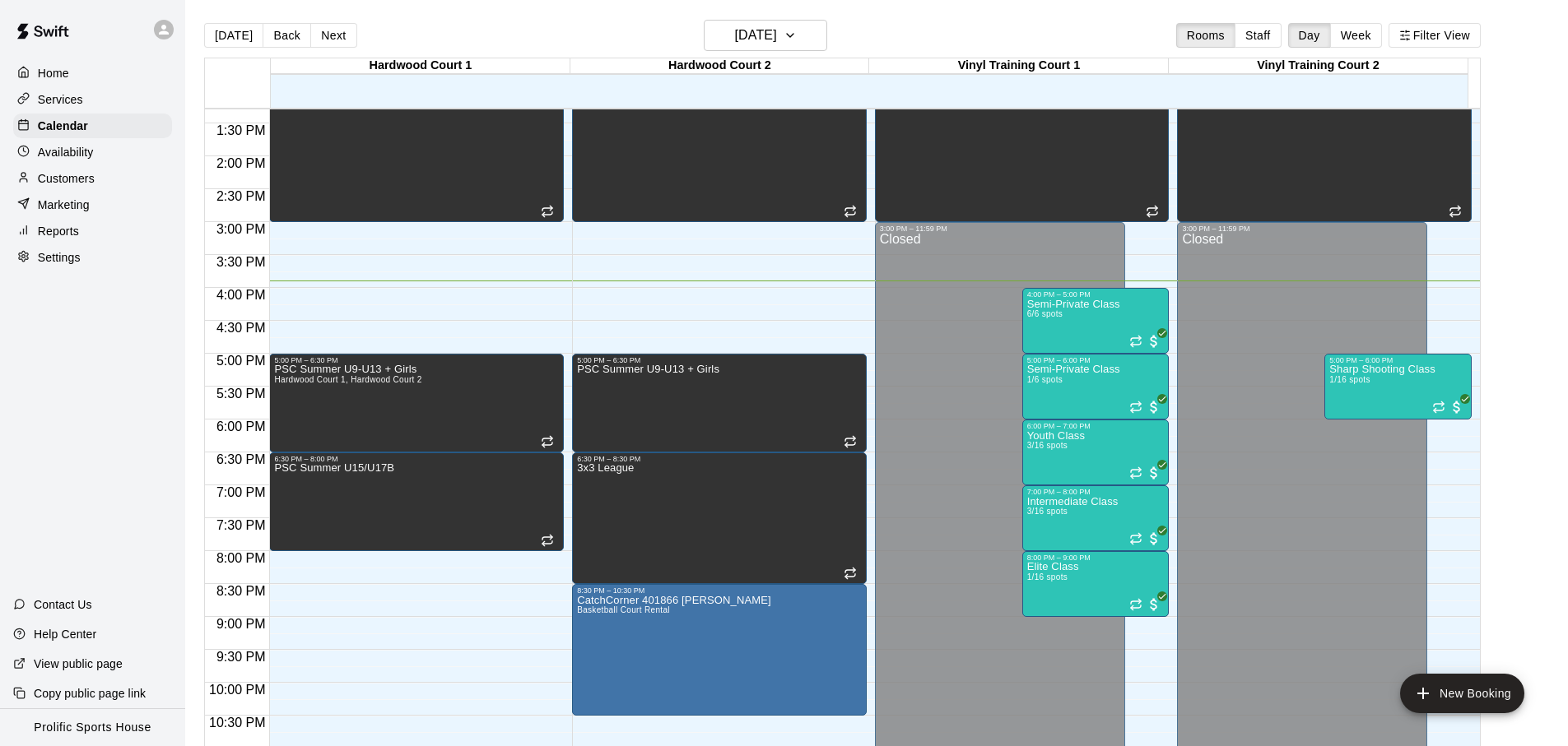
click at [87, 183] on p "Customers" at bounding box center [66, 179] width 57 height 17
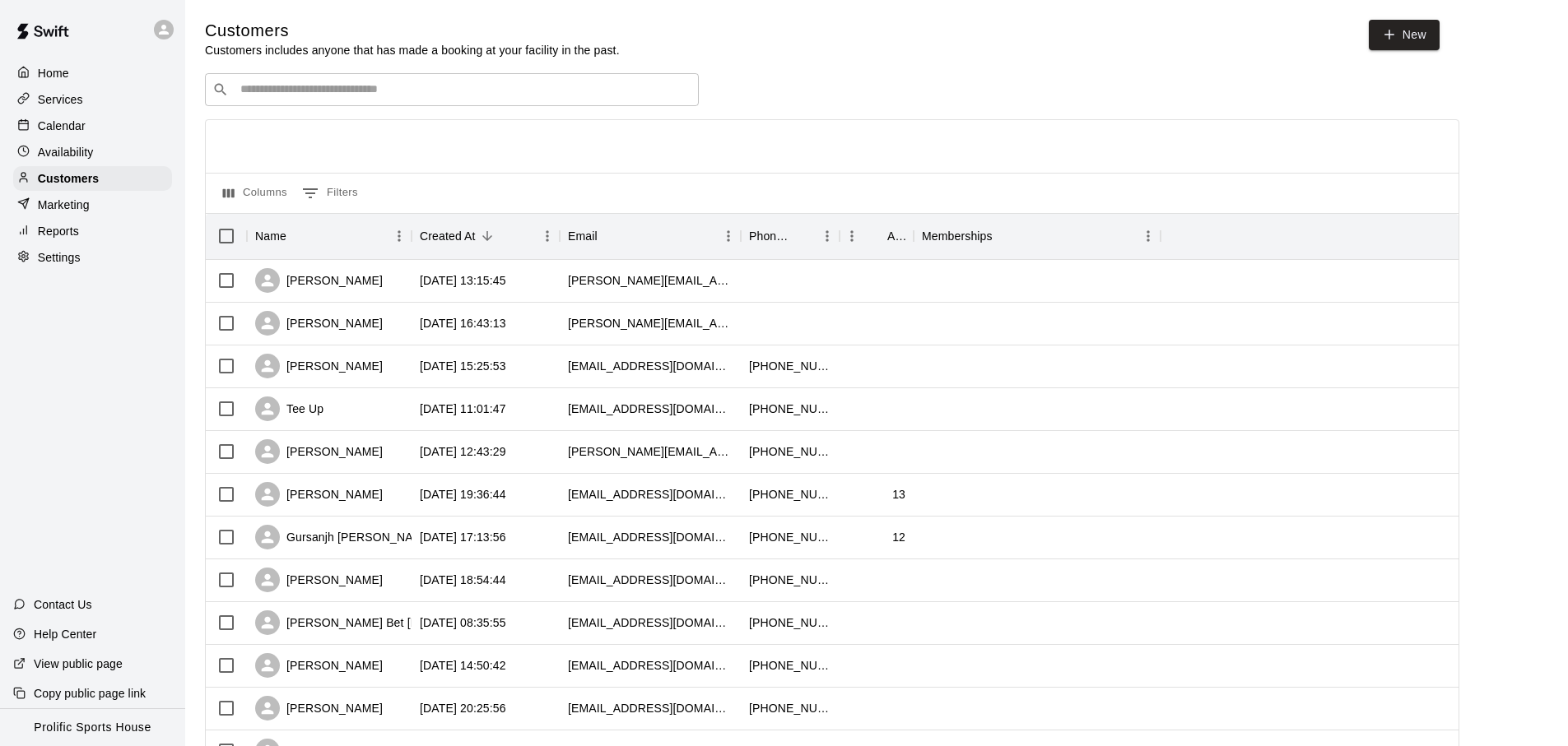
click at [455, 88] on input "Search customers by name or email" at bounding box center [464, 90] width 456 height 17
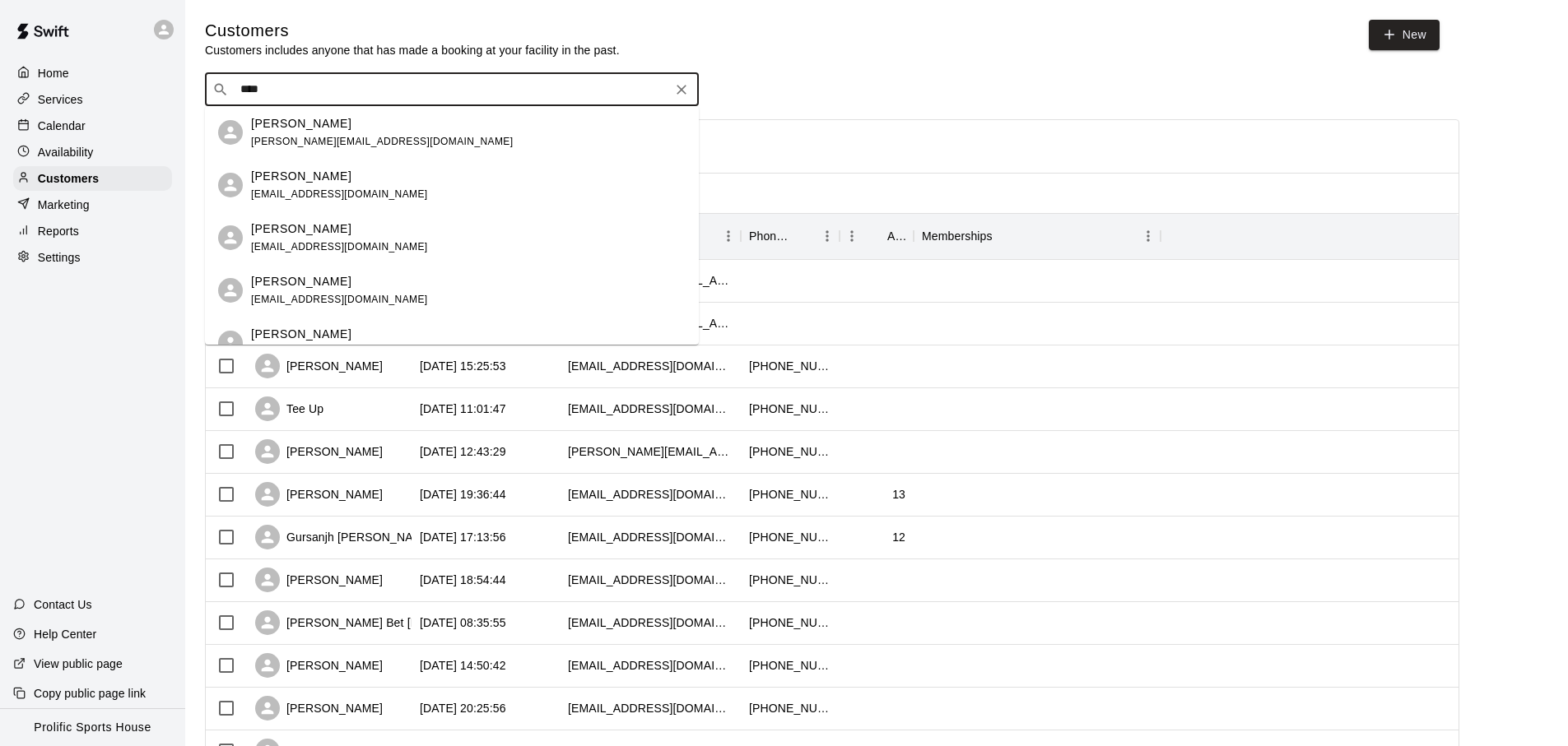
click at [365, 79] on div "​ **** ​" at bounding box center [452, 90] width 494 height 33
type input "*"
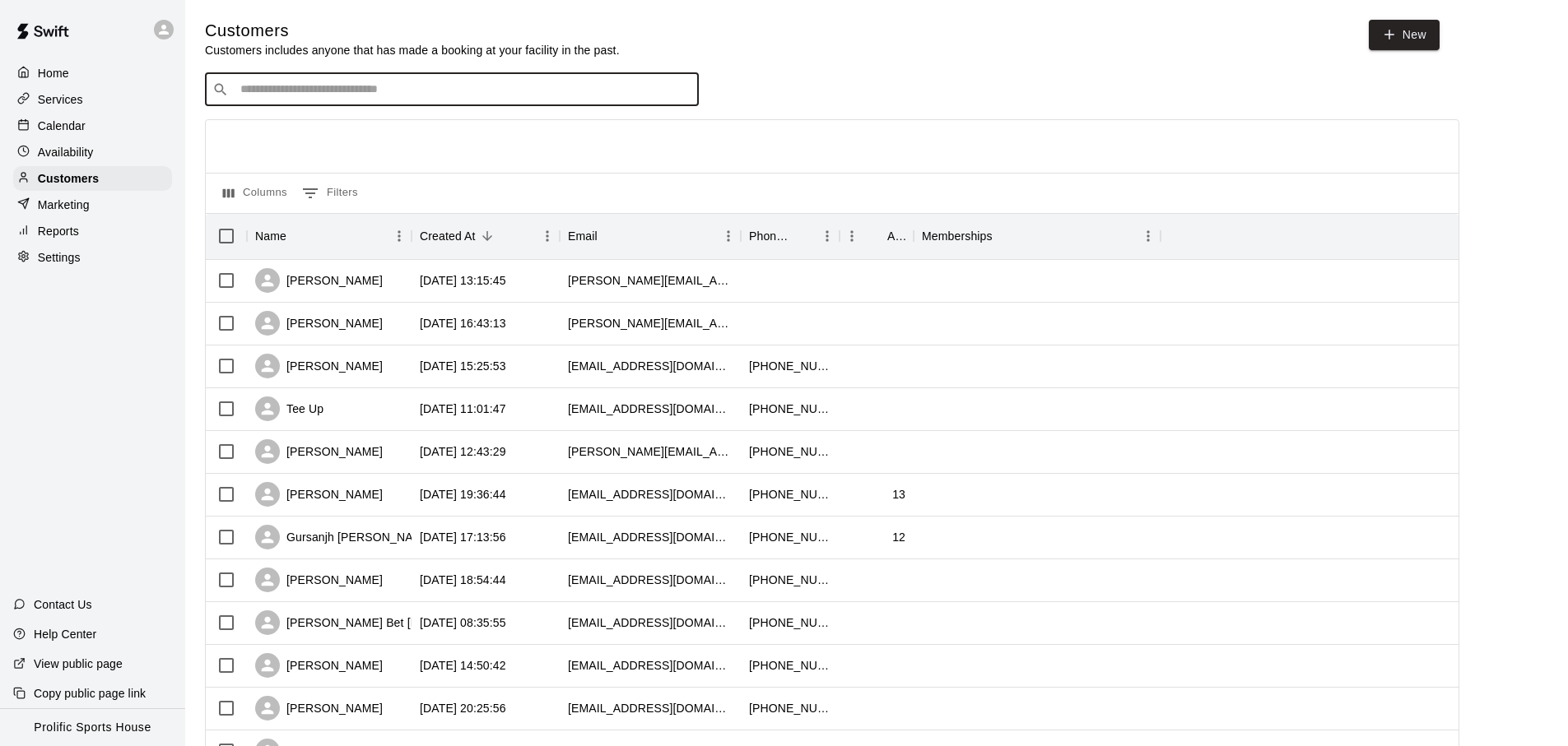
click at [153, 21] on div at bounding box center [167, 30] width 34 height 33
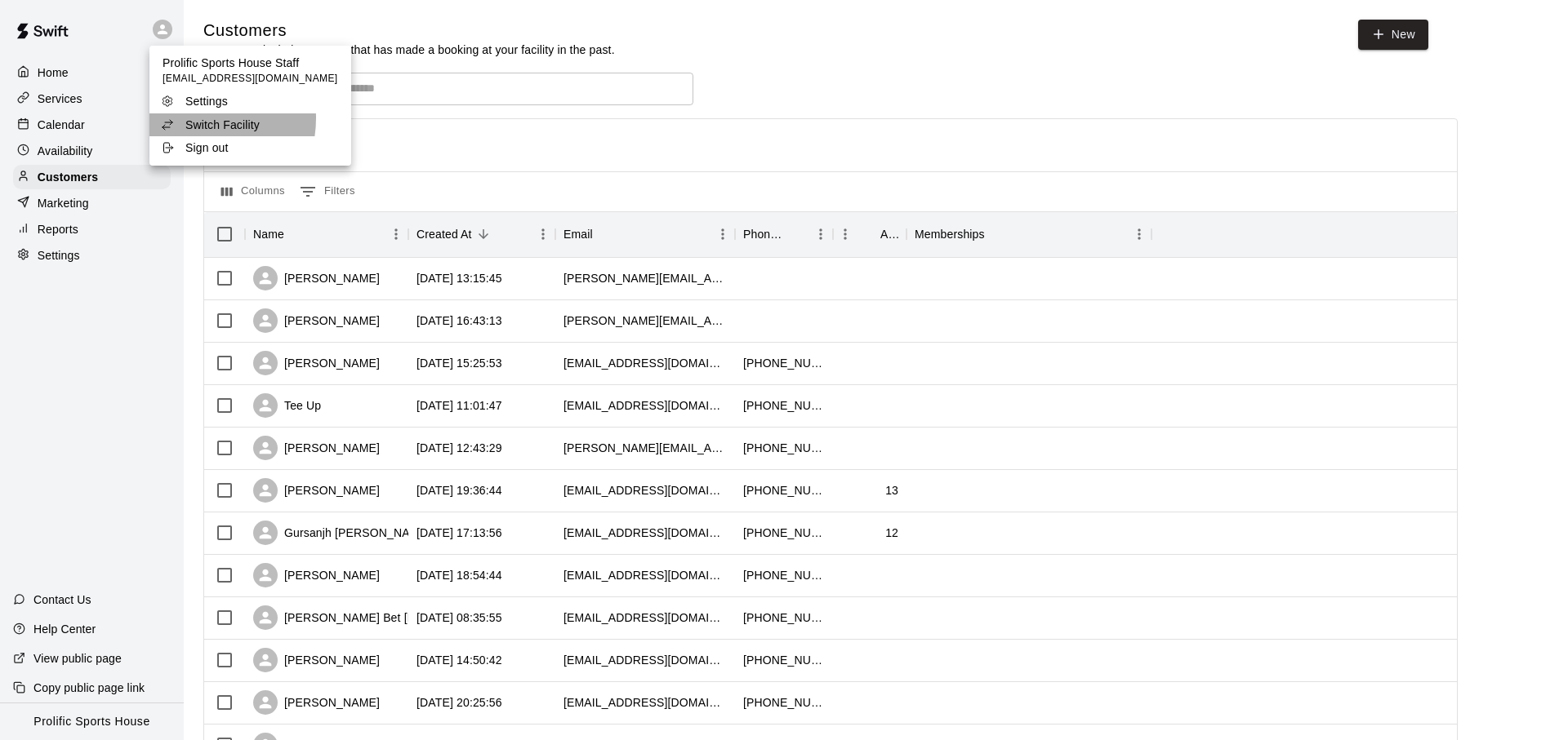
click at [187, 119] on p "Switch Facility" at bounding box center [223, 125] width 74 height 17
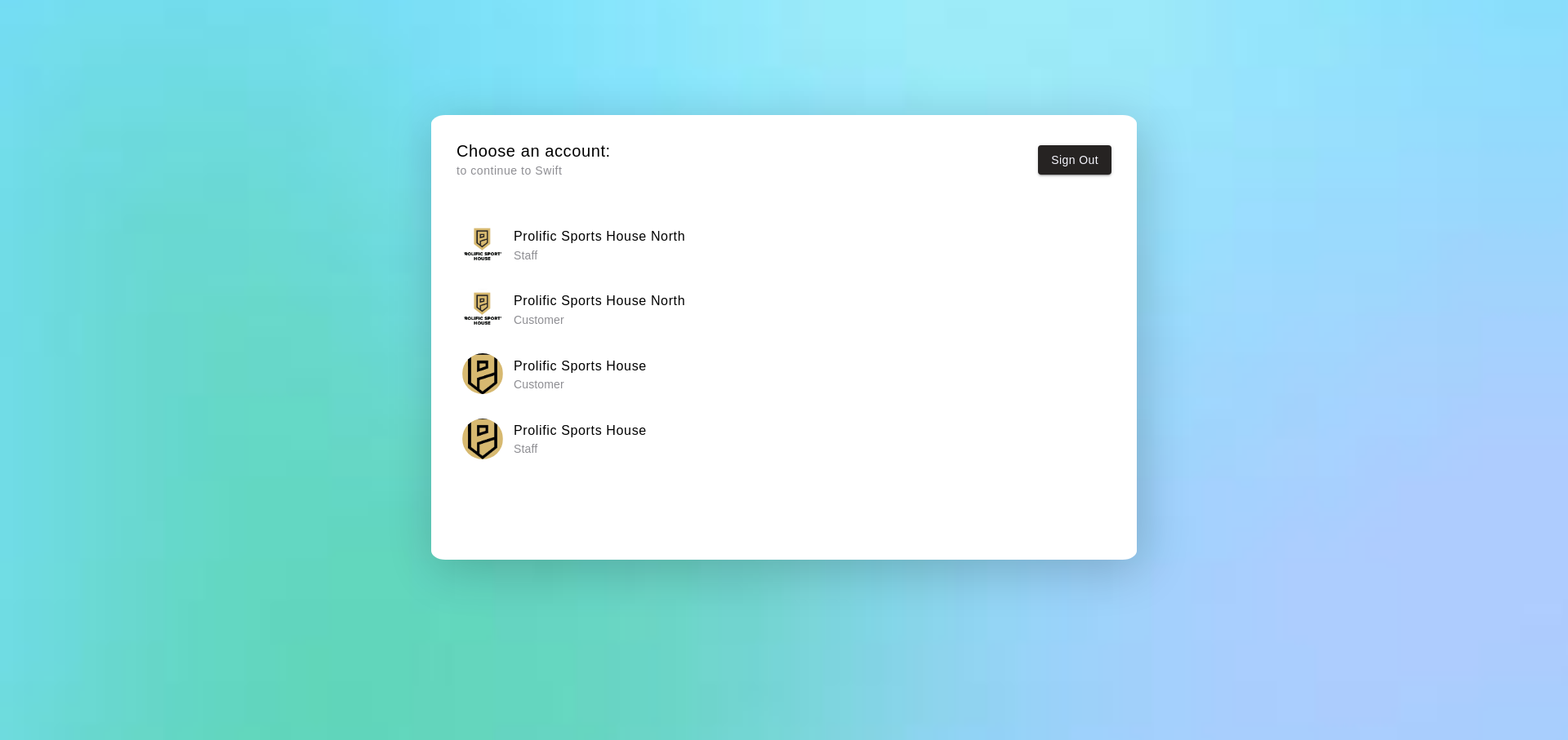
click at [651, 233] on h6 "Prolific Sports House North" at bounding box center [599, 236] width 171 height 21
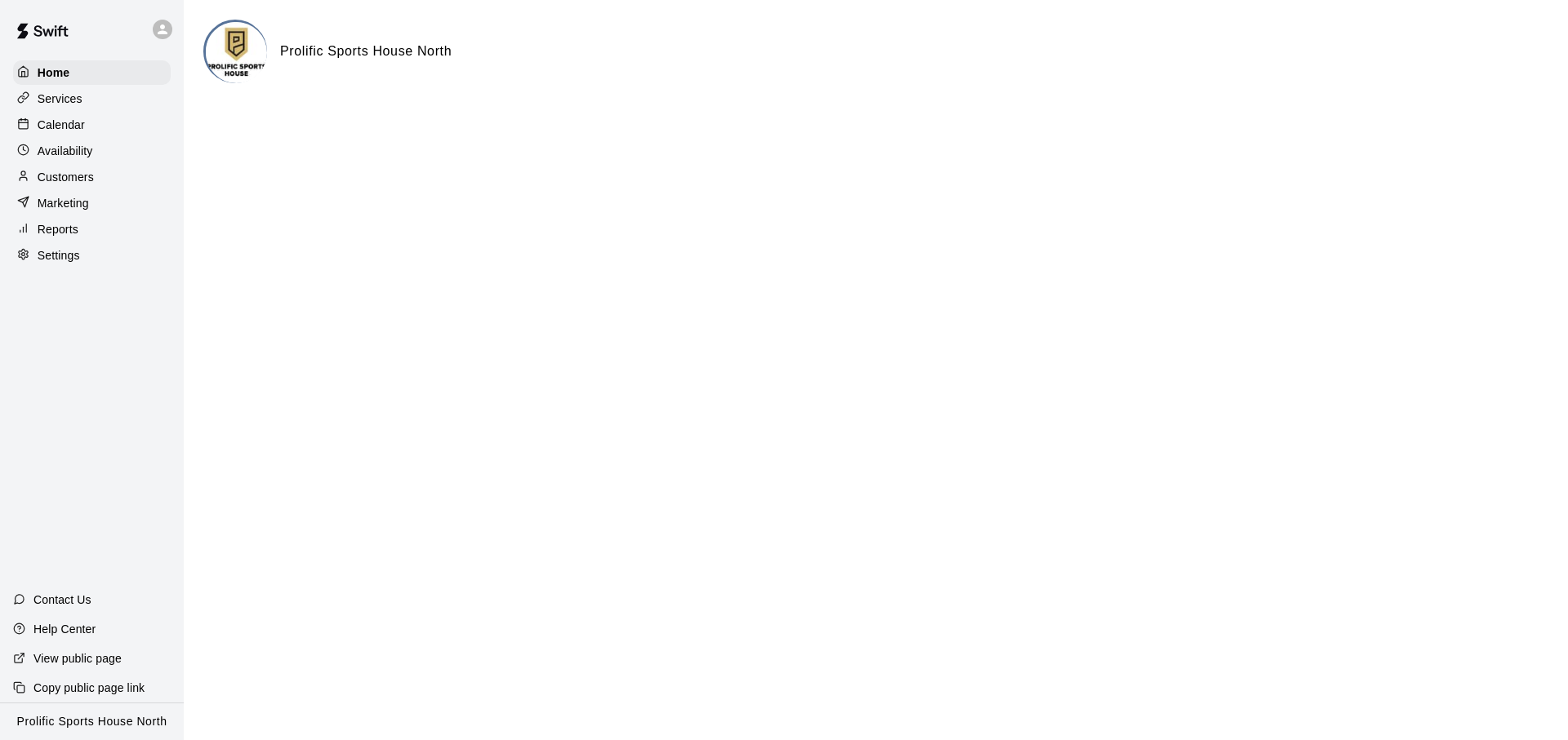
click at [125, 134] on div "Calendar" at bounding box center [91, 125] width 157 height 25
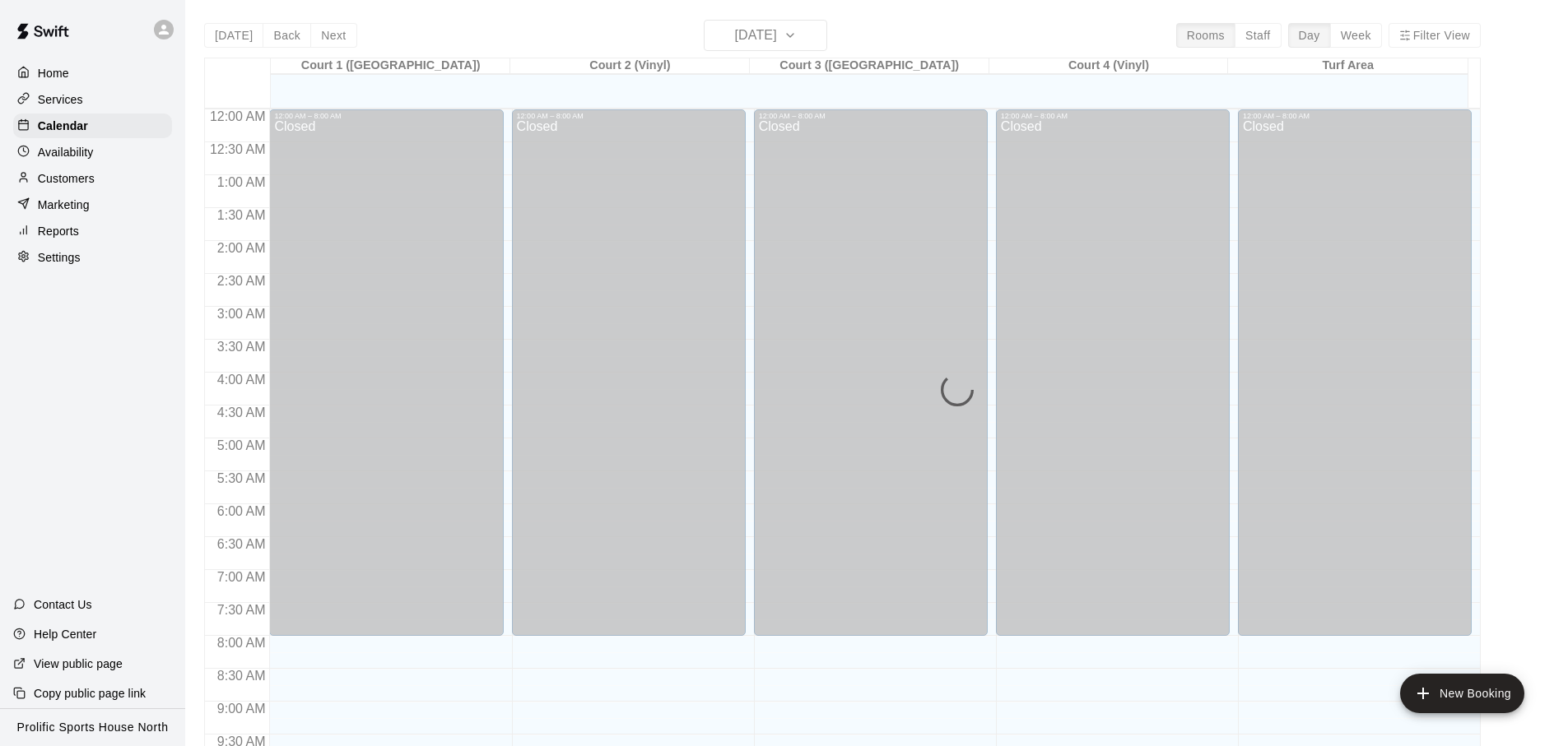
scroll to position [875, 0]
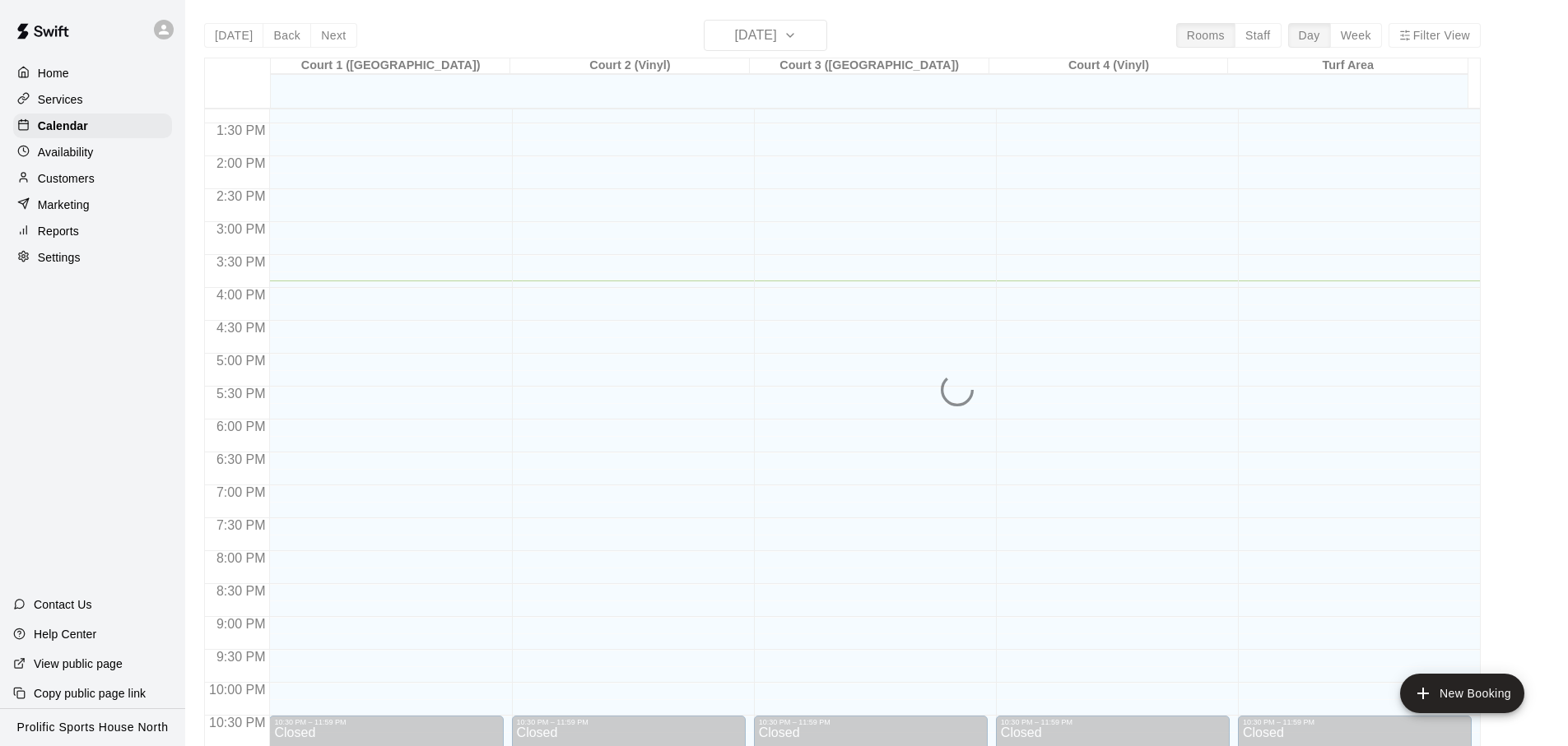
click at [86, 166] on div "Customers" at bounding box center [92, 178] width 159 height 25
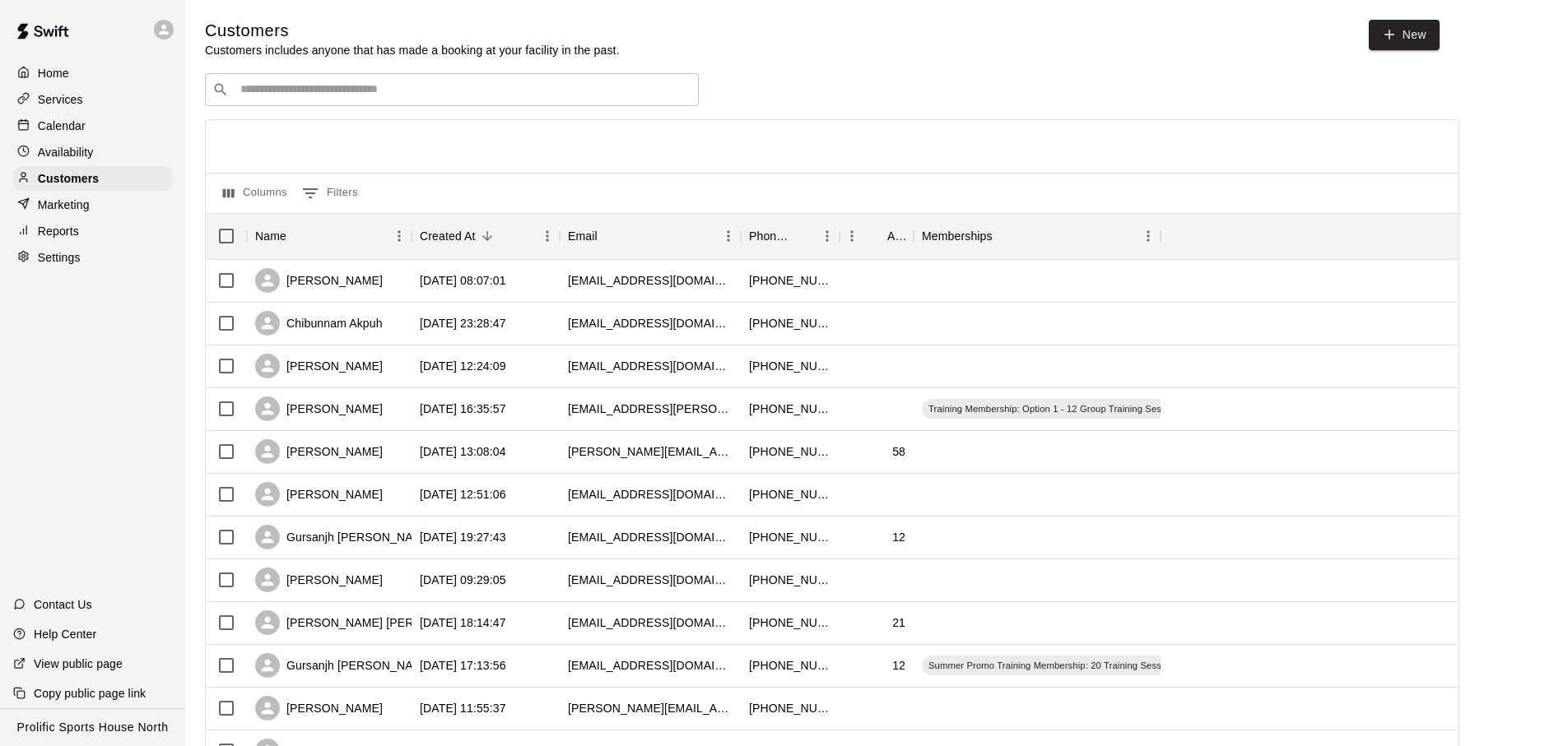
click at [465, 70] on div "Customers Customers includes anyone that has made a booking at your facility in…" at bounding box center [876, 696] width 1344 height 1354
click at [472, 67] on div "Customers Customers includes anyone that has made a booking at your facility in…" at bounding box center [876, 696] width 1344 height 1354
click at [496, 62] on div "Customers Customers includes anyone that has made a booking at your facility in…" at bounding box center [876, 696] width 1344 height 1354
click at [439, 101] on div "​ ​" at bounding box center [452, 90] width 494 height 33
click at [441, 99] on div "​ ​" at bounding box center [452, 90] width 494 height 33
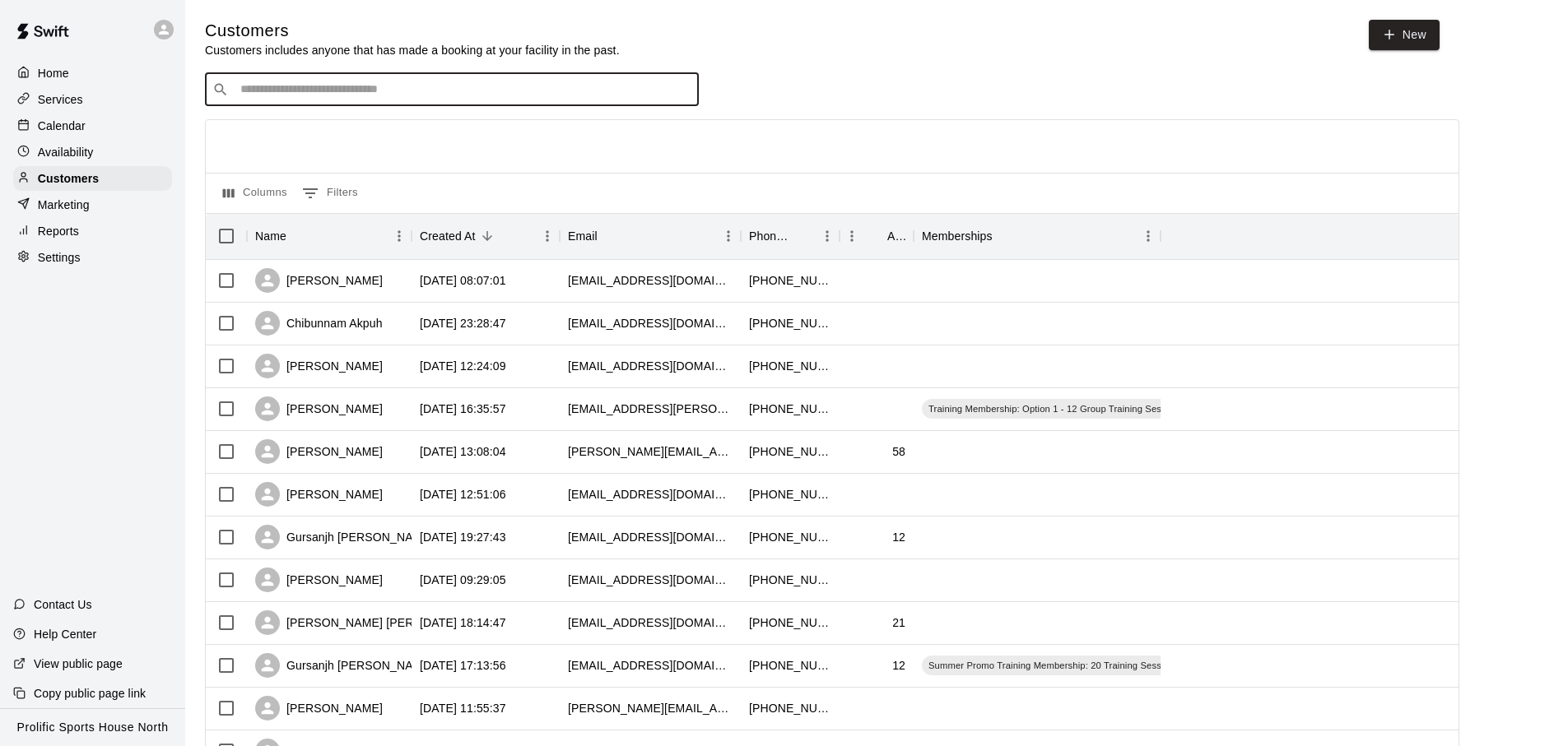
click at [441, 99] on div "​ ​" at bounding box center [452, 90] width 494 height 33
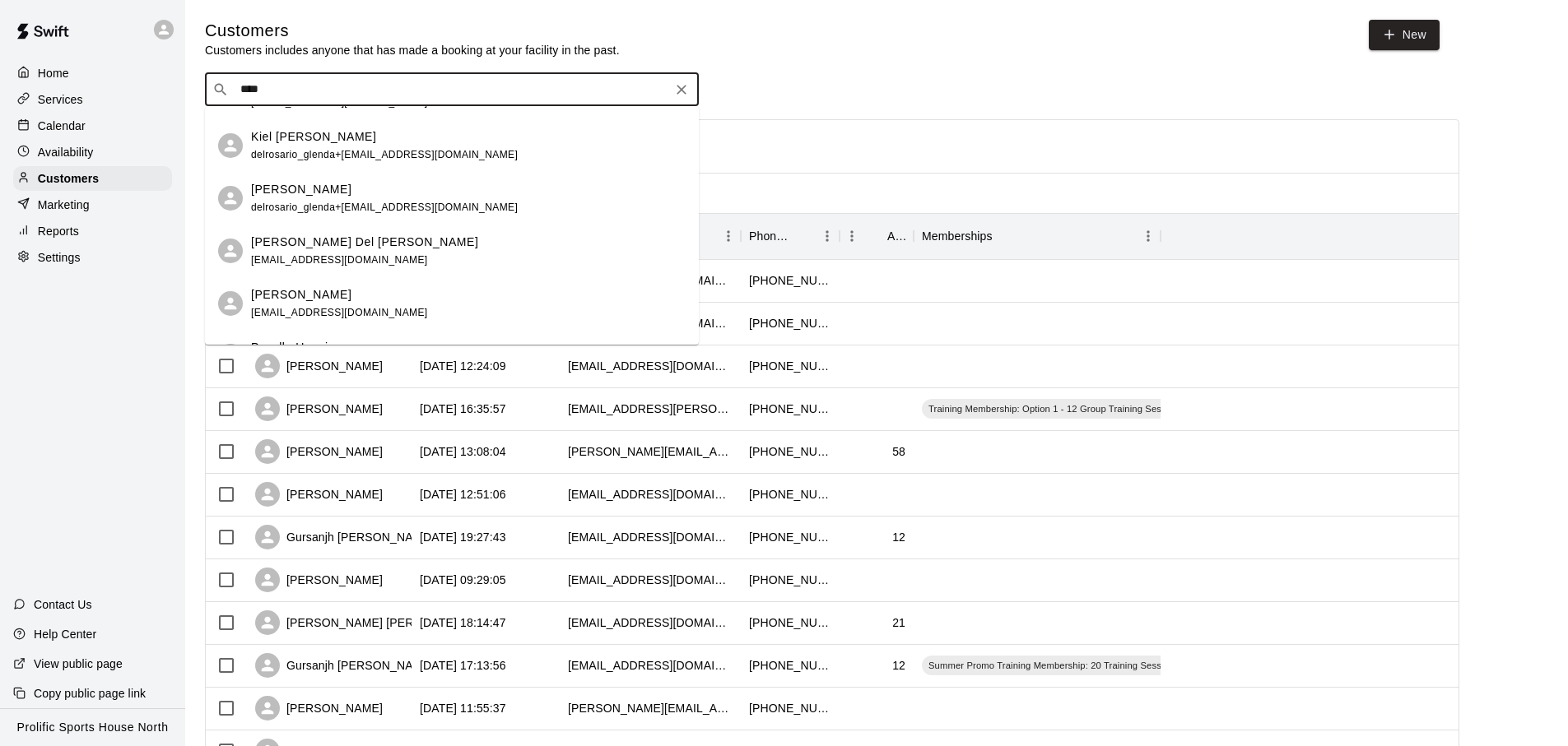
scroll to position [130, 0]
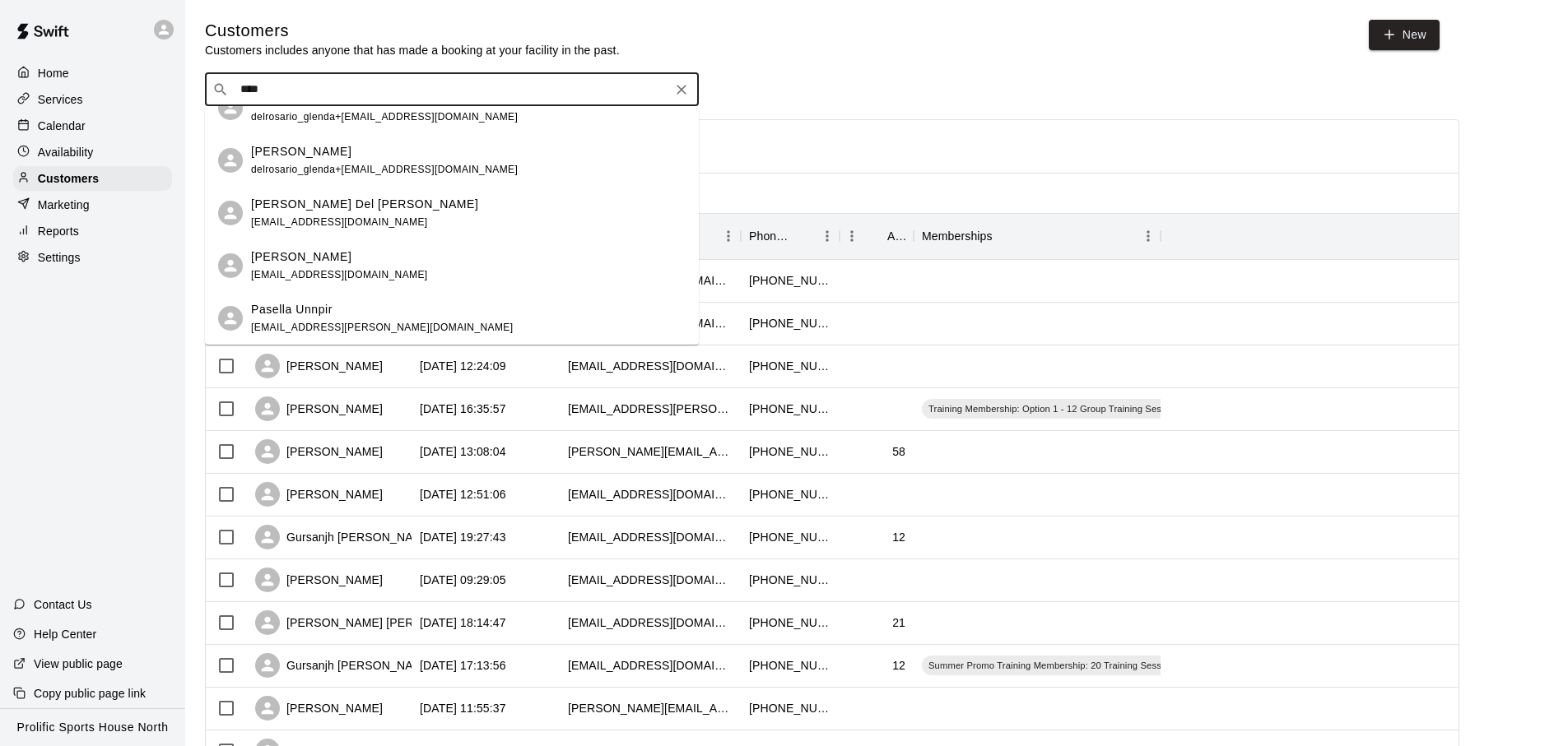
type input "****"
drag, startPoint x: 785, startPoint y: 92, endPoint x: 754, endPoint y: 83, distance: 32.3
click at [785, 92] on div "​ **** ​" at bounding box center [832, 90] width 1255 height 33
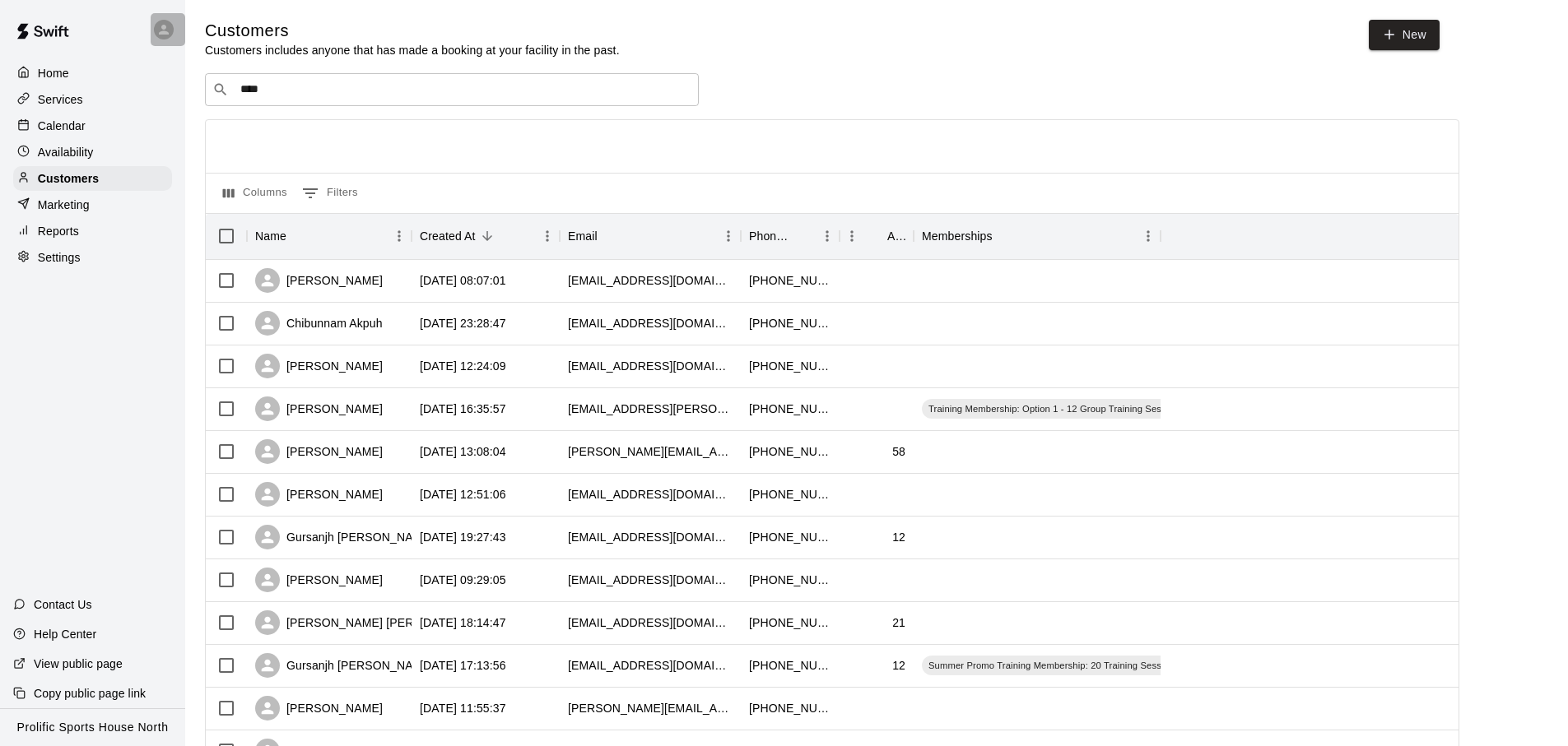
click at [159, 38] on div at bounding box center [163, 29] width 19 height 19
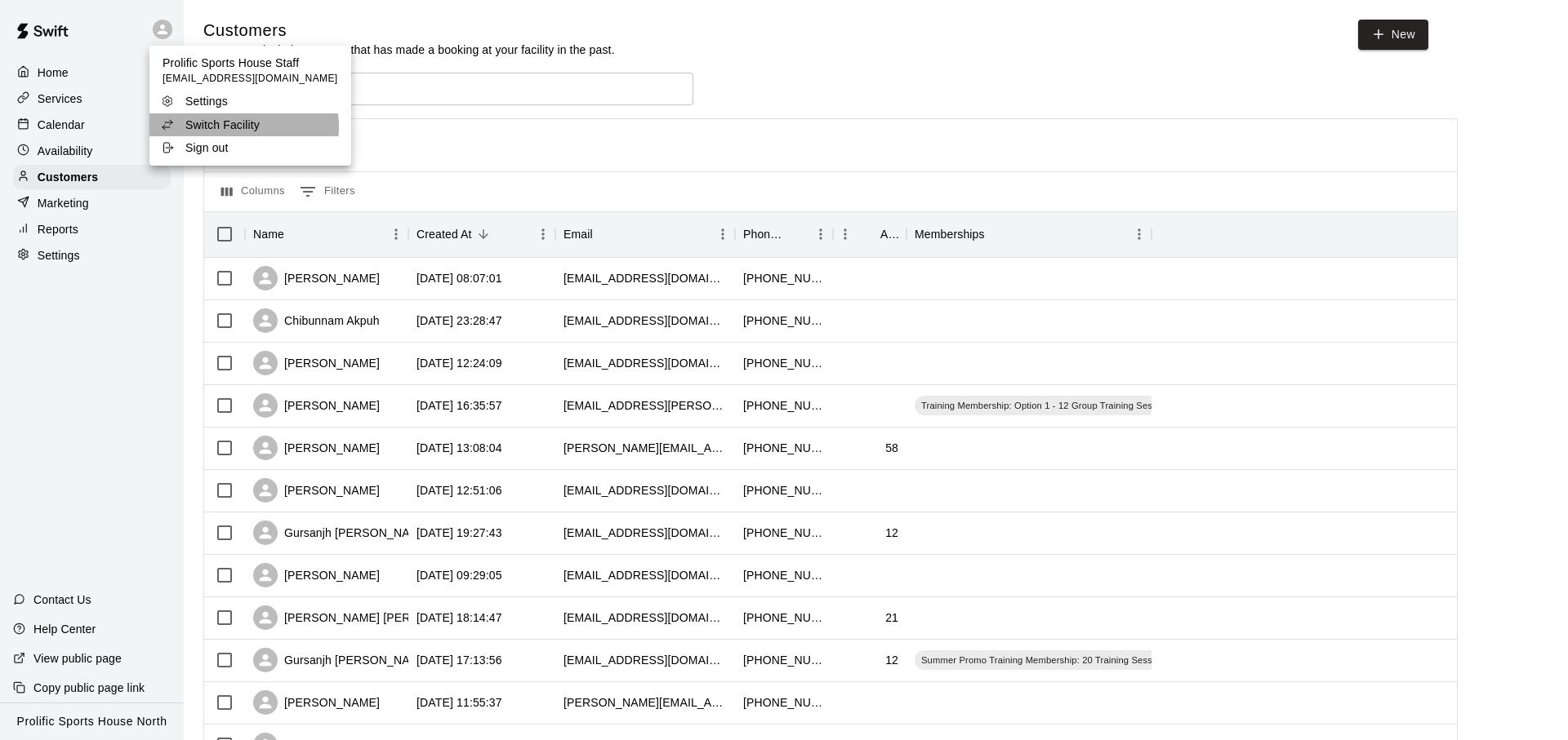
click at [244, 128] on p "Switch Facility" at bounding box center [223, 125] width 74 height 17
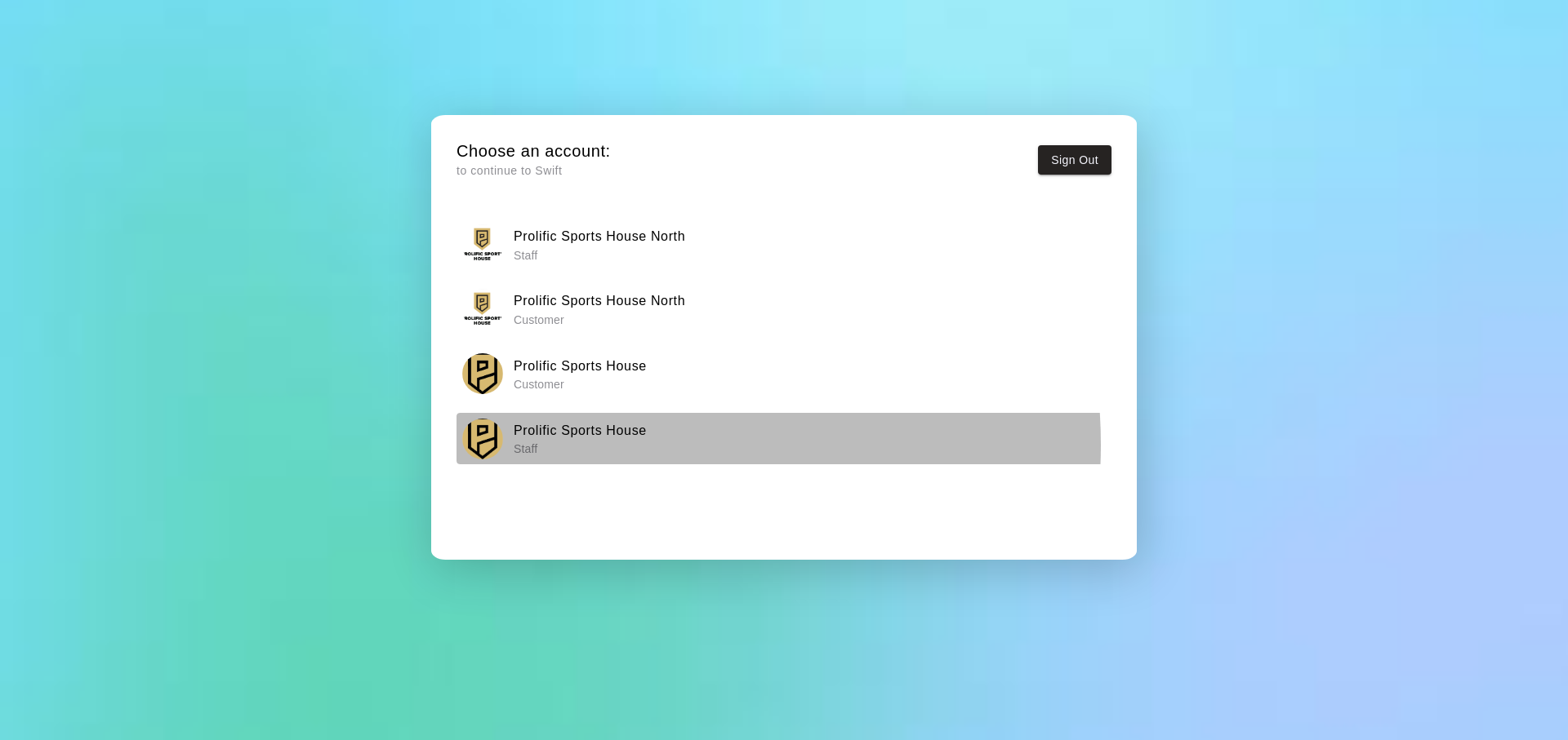
click at [605, 445] on p "Staff" at bounding box center [579, 449] width 133 height 17
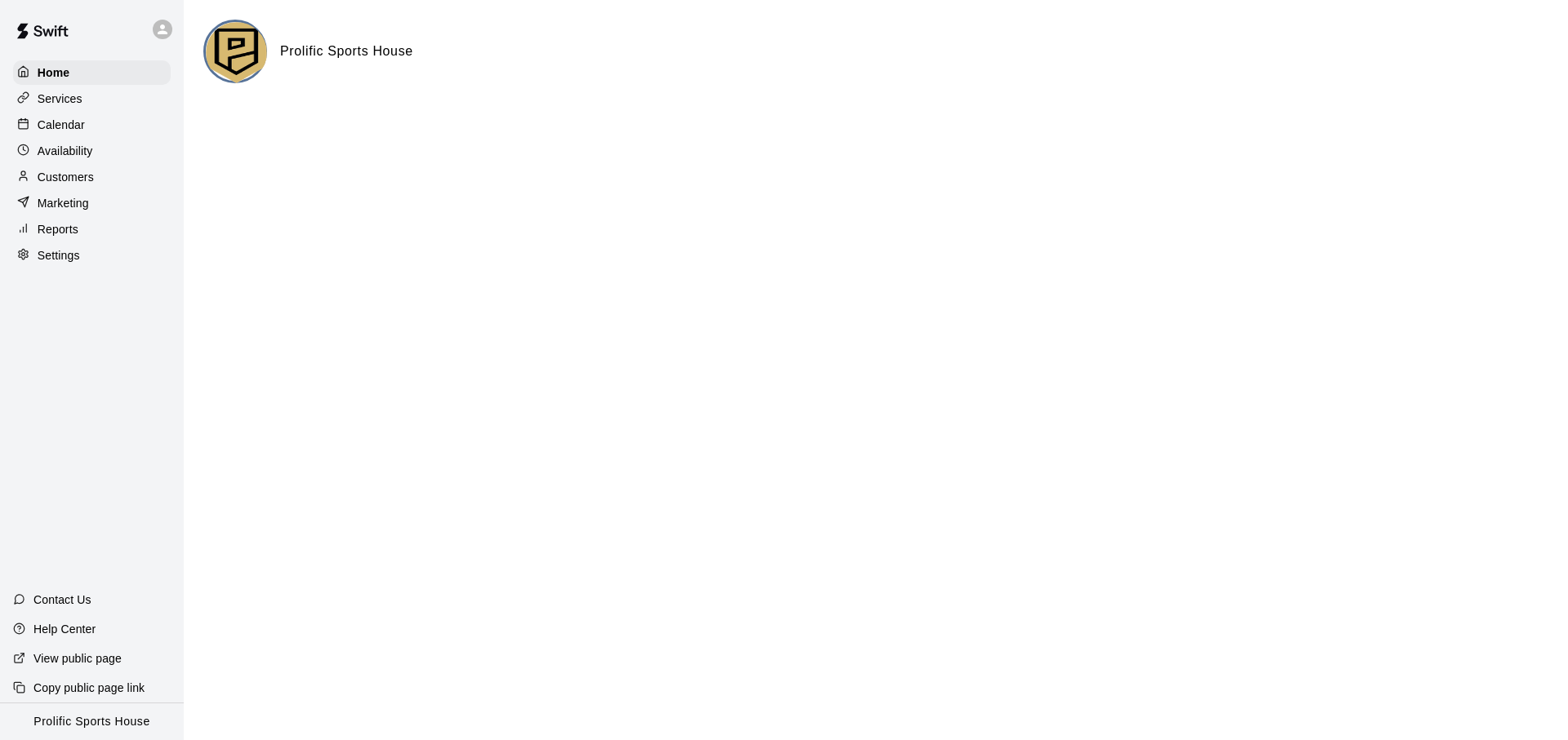
click at [86, 121] on div "Calendar" at bounding box center [91, 125] width 157 height 25
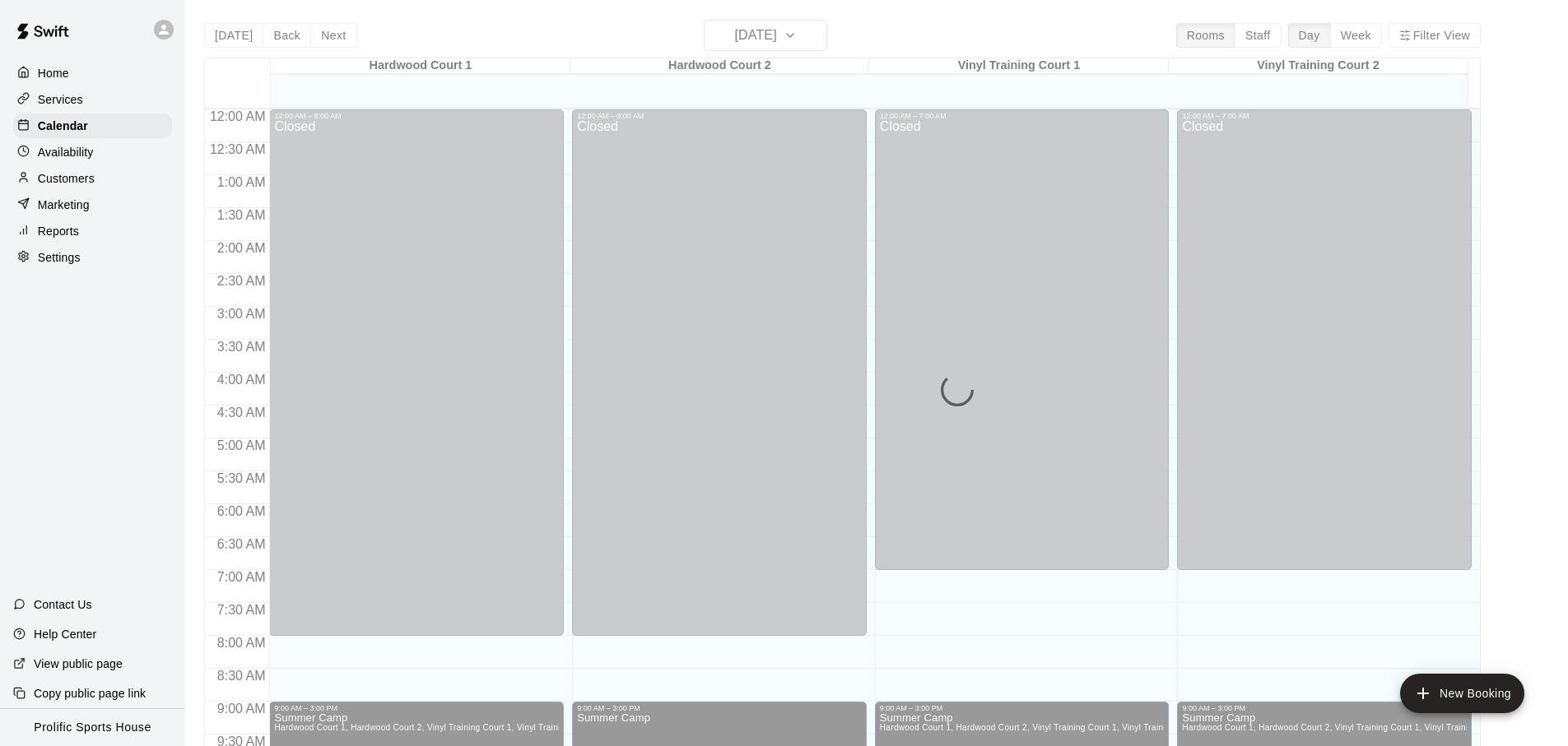
scroll to position [875, 0]
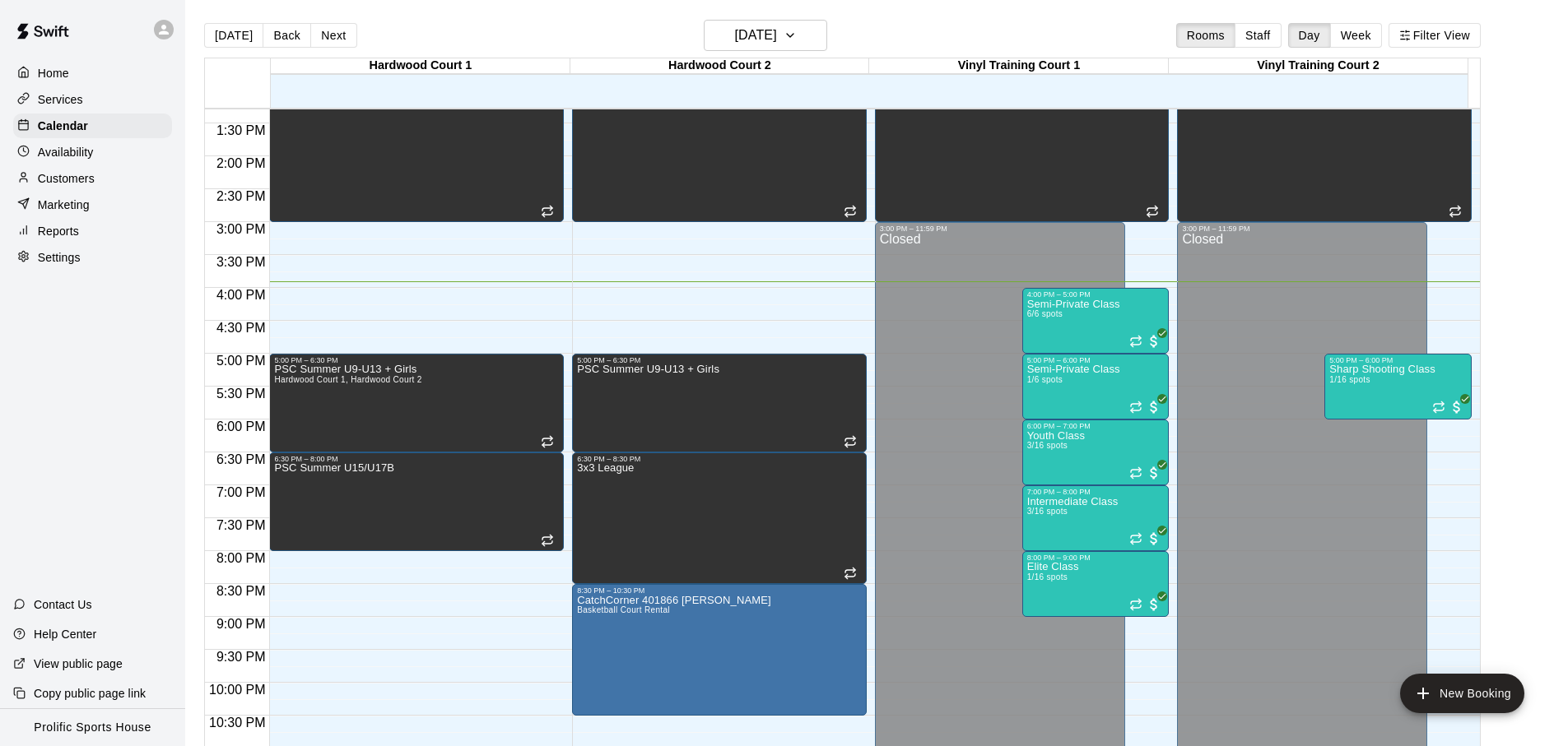
click at [163, 33] on icon at bounding box center [164, 30] width 15 height 15
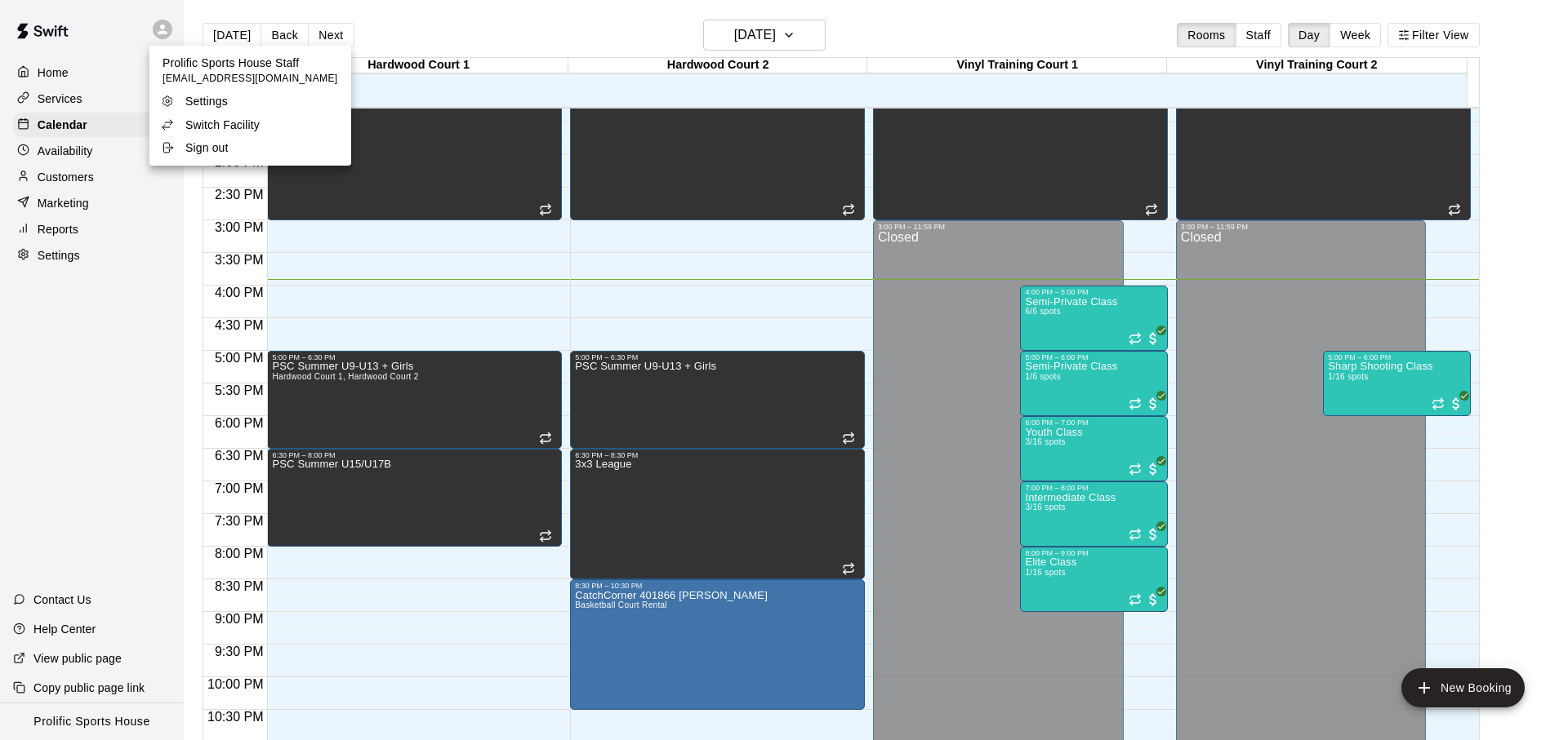
click at [195, 126] on p "Switch Facility" at bounding box center [223, 125] width 74 height 17
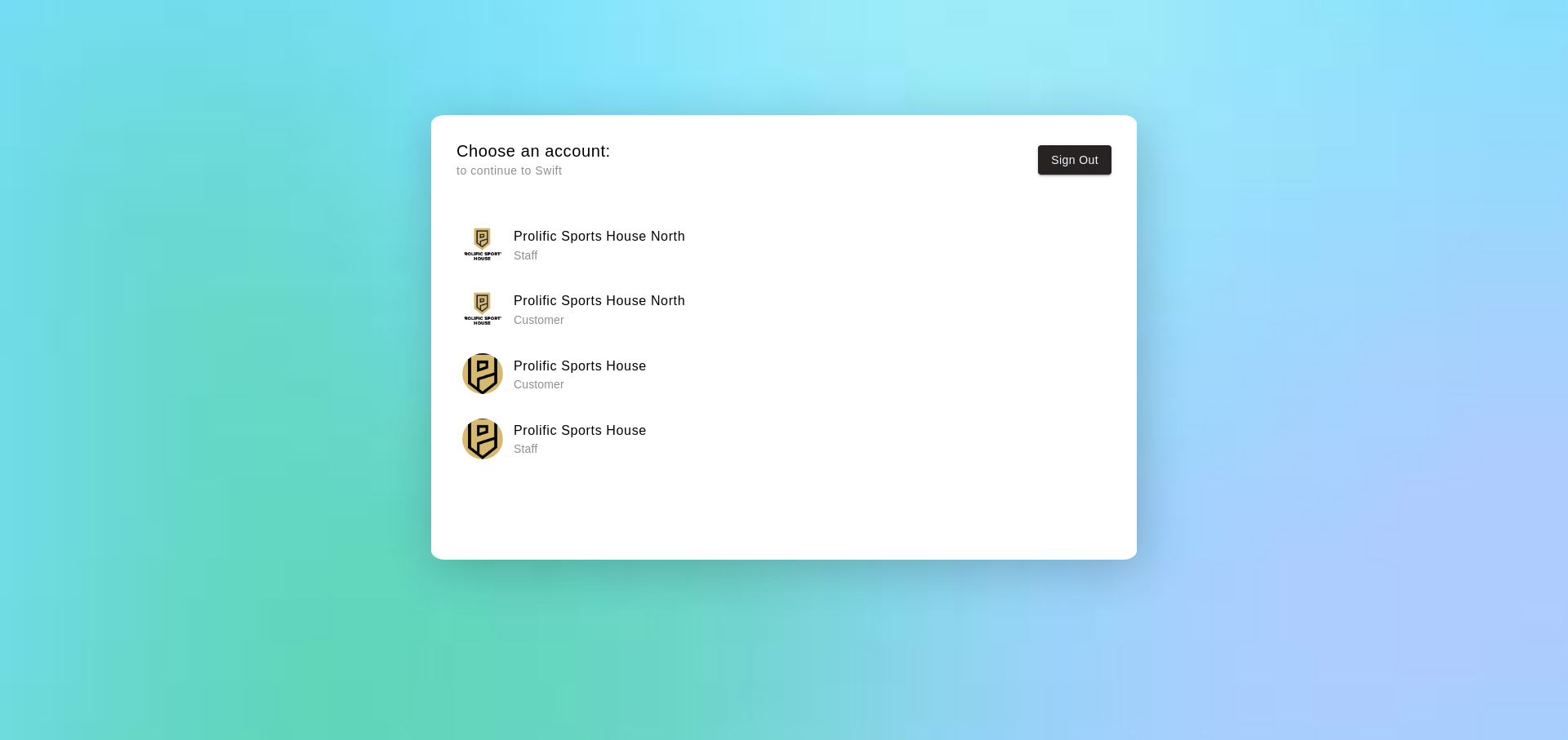
click at [604, 263] on div "Prolific Sports House North Staff" at bounding box center [784, 245] width 645 height 40
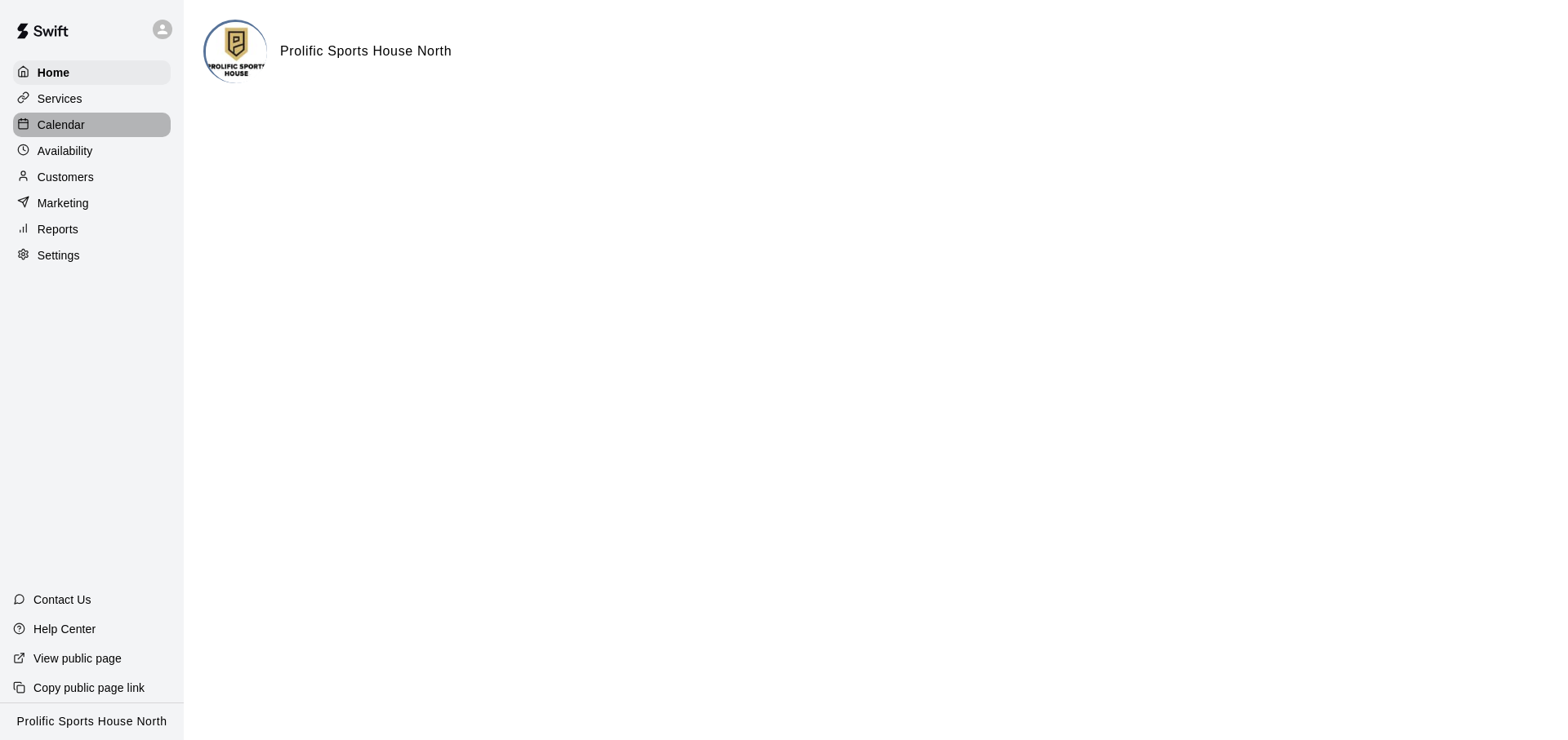
click at [93, 131] on div "Calendar" at bounding box center [91, 125] width 157 height 25
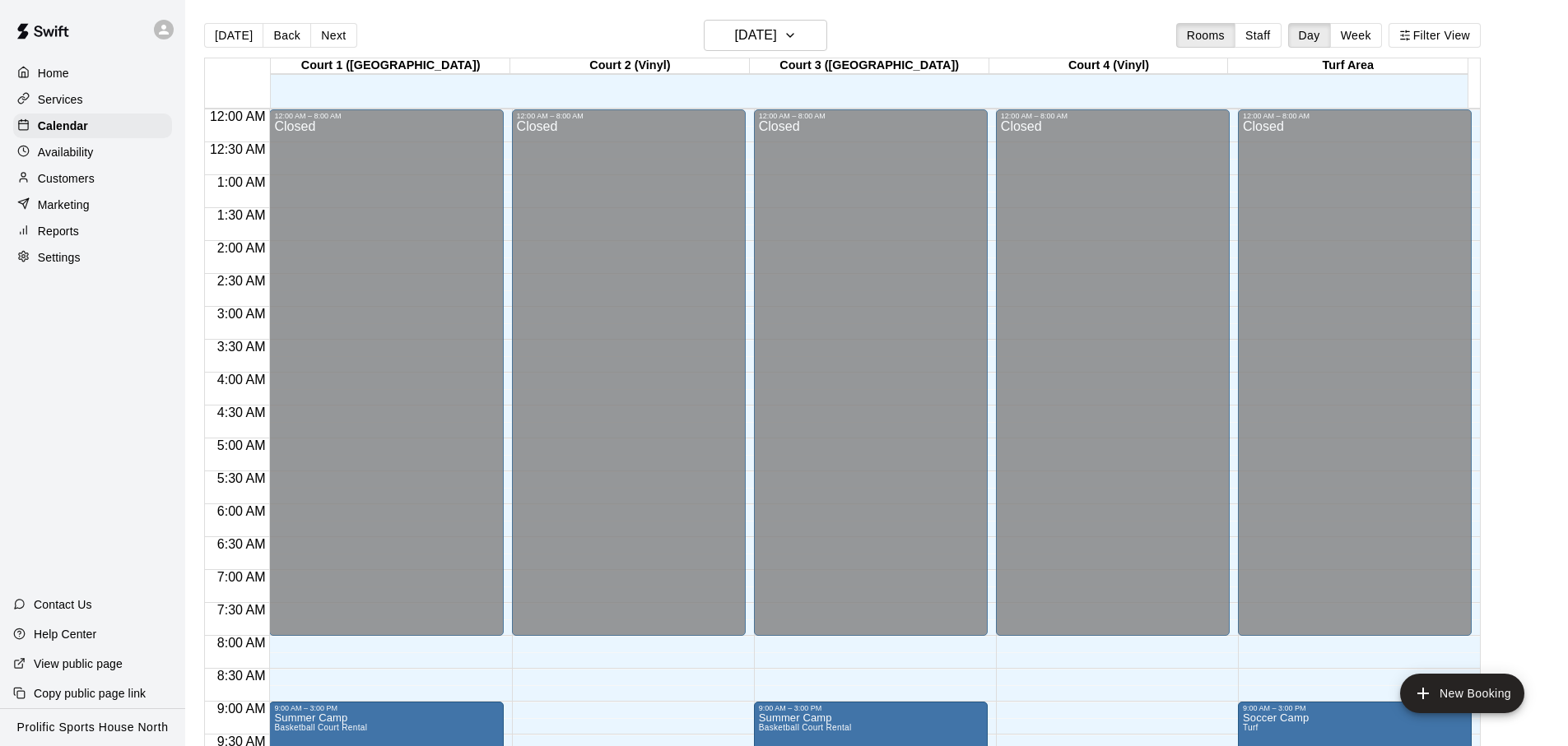
scroll to position [875, 0]
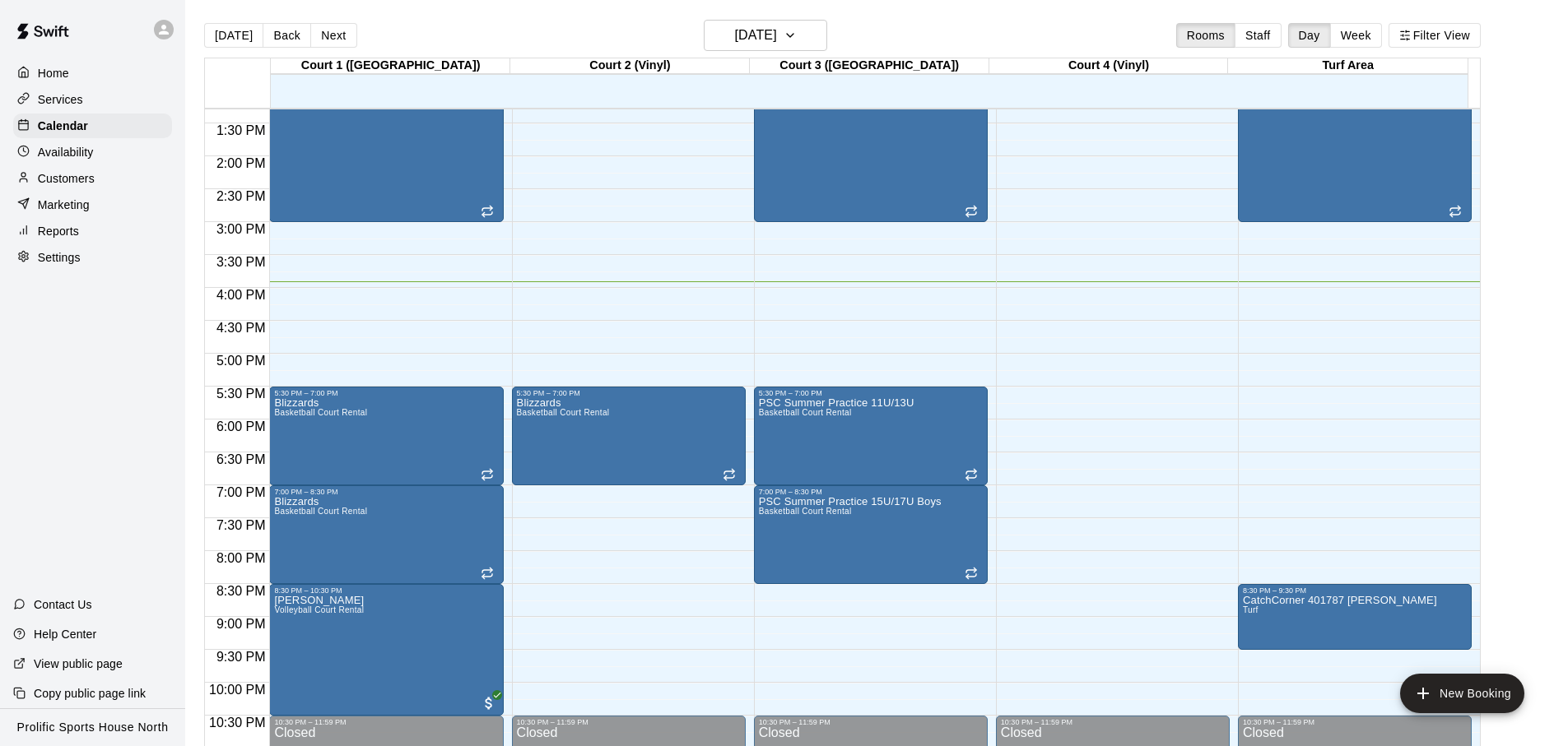
click at [111, 103] on div "Services" at bounding box center [92, 99] width 159 height 25
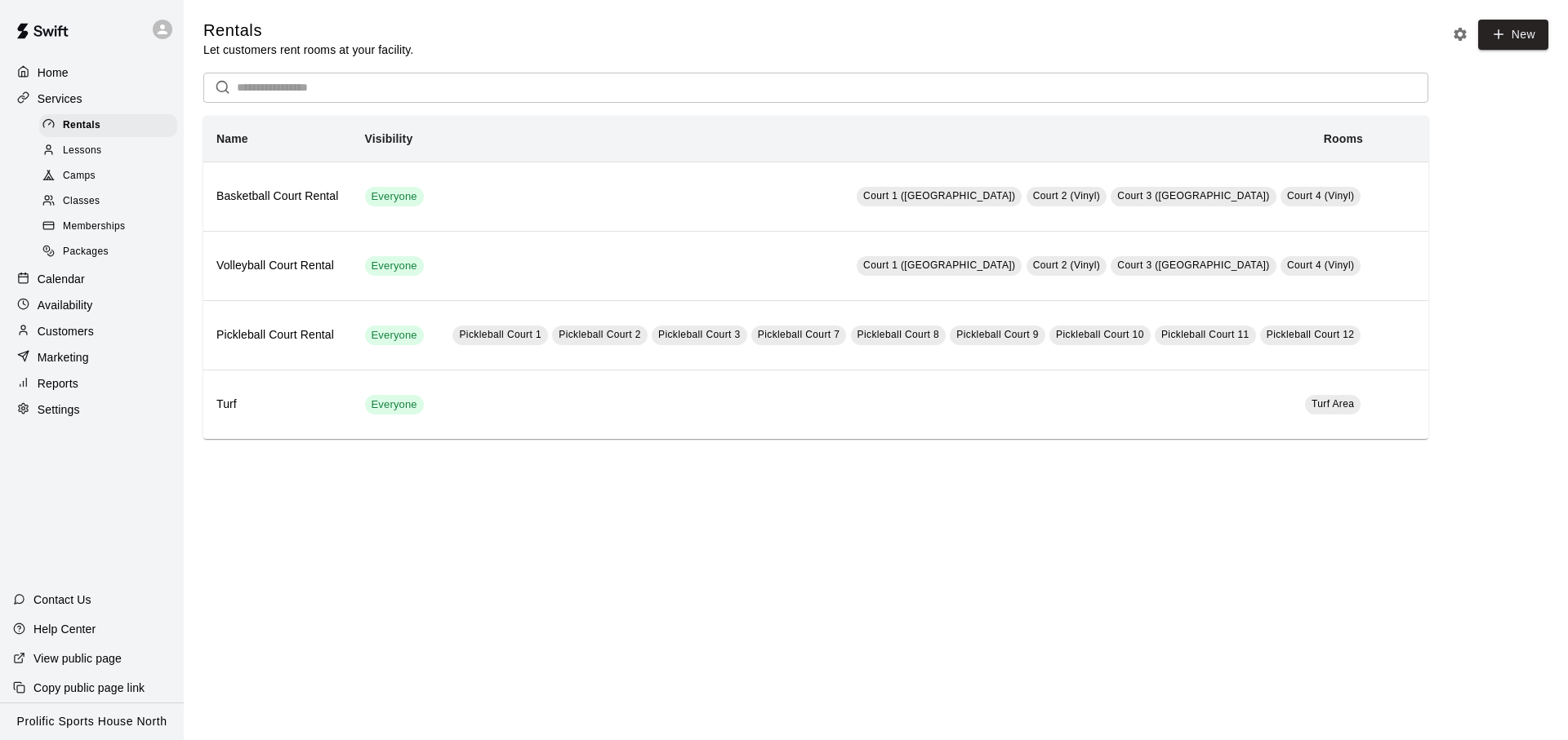
click at [118, 193] on div "Classes" at bounding box center [109, 201] width 138 height 23
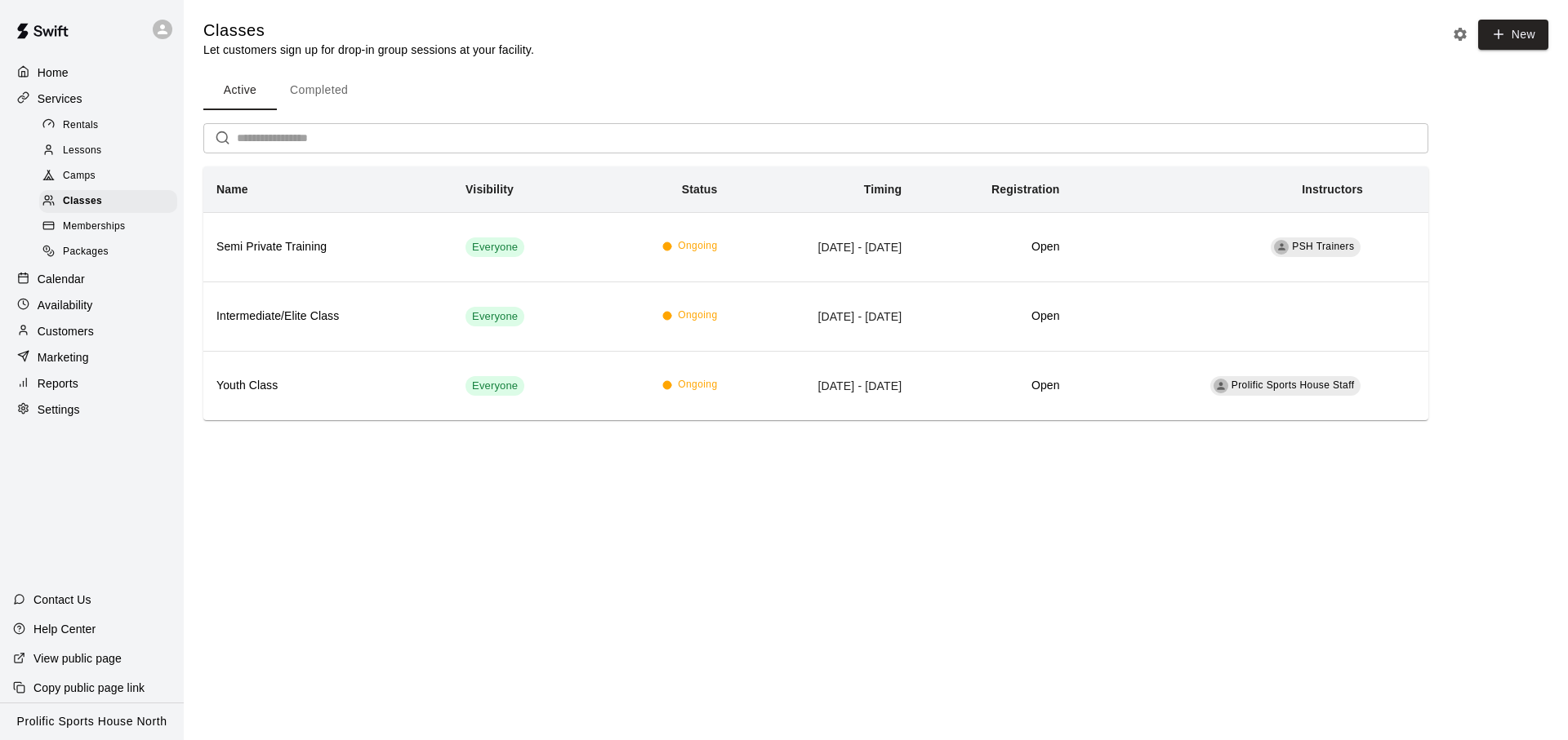
click at [105, 233] on span "Memberships" at bounding box center [93, 227] width 62 height 17
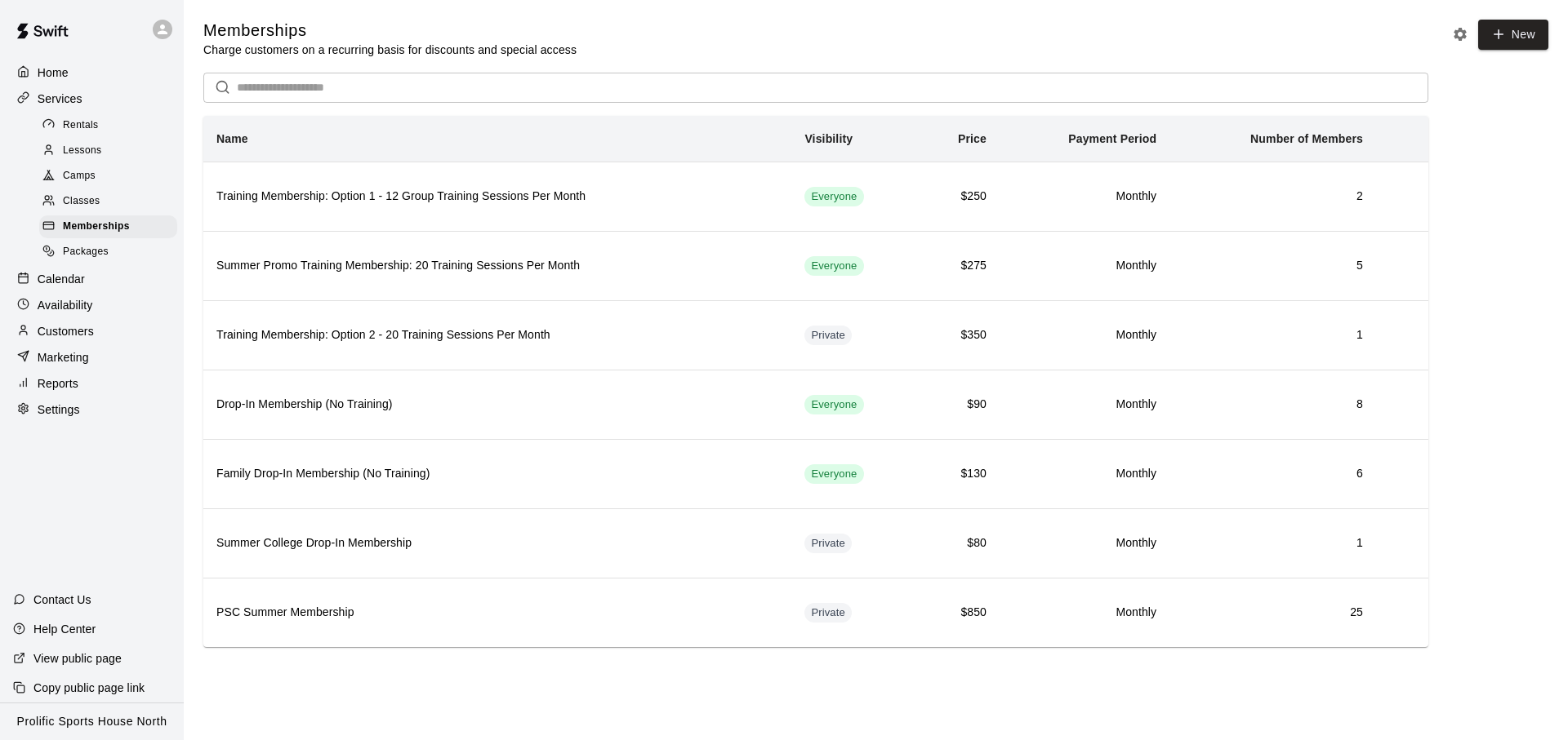
click at [106, 245] on span "Packages" at bounding box center [86, 252] width 46 height 17
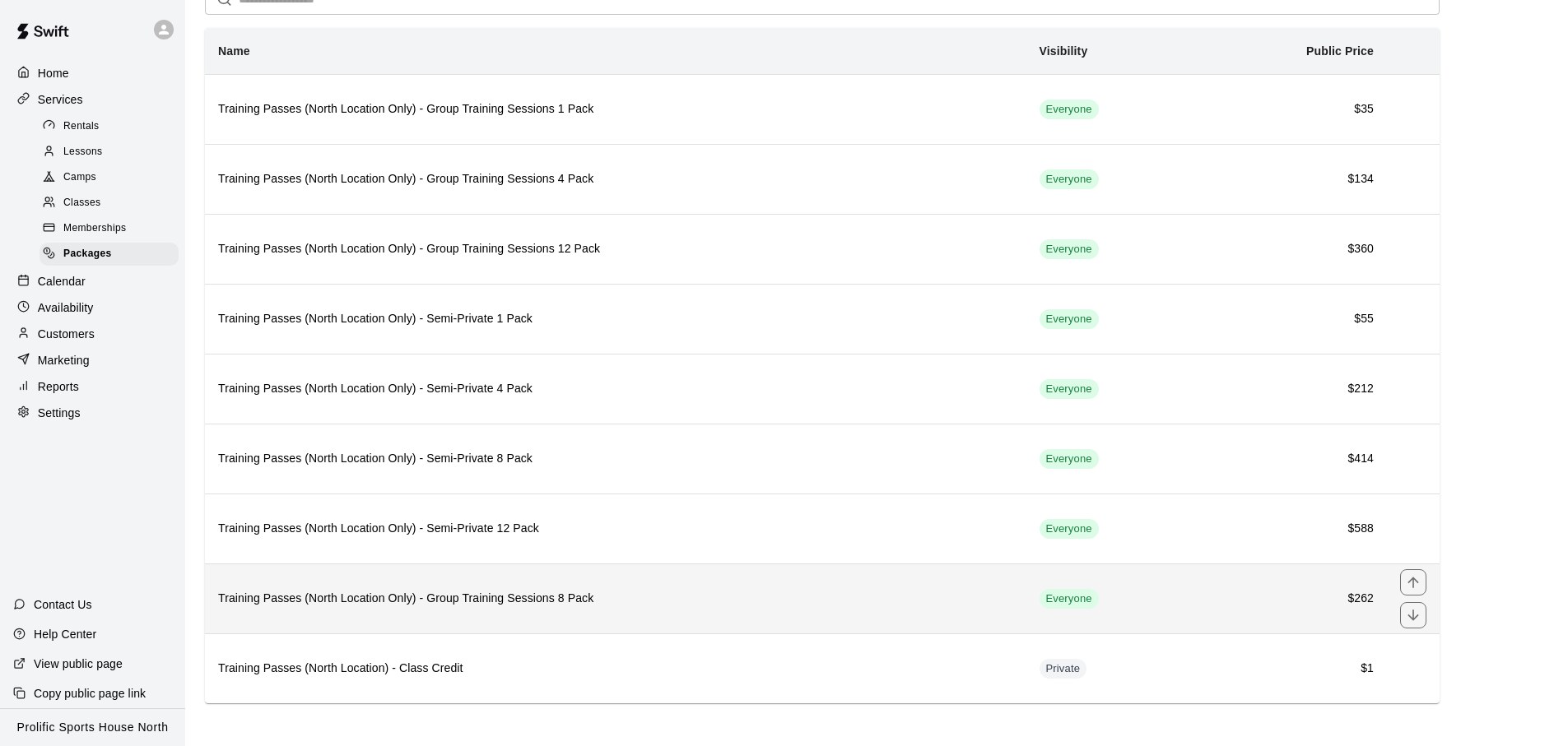
scroll to position [85, 0]
click at [1414, 583] on icon "move item up" at bounding box center [1414, 586] width 17 height 17
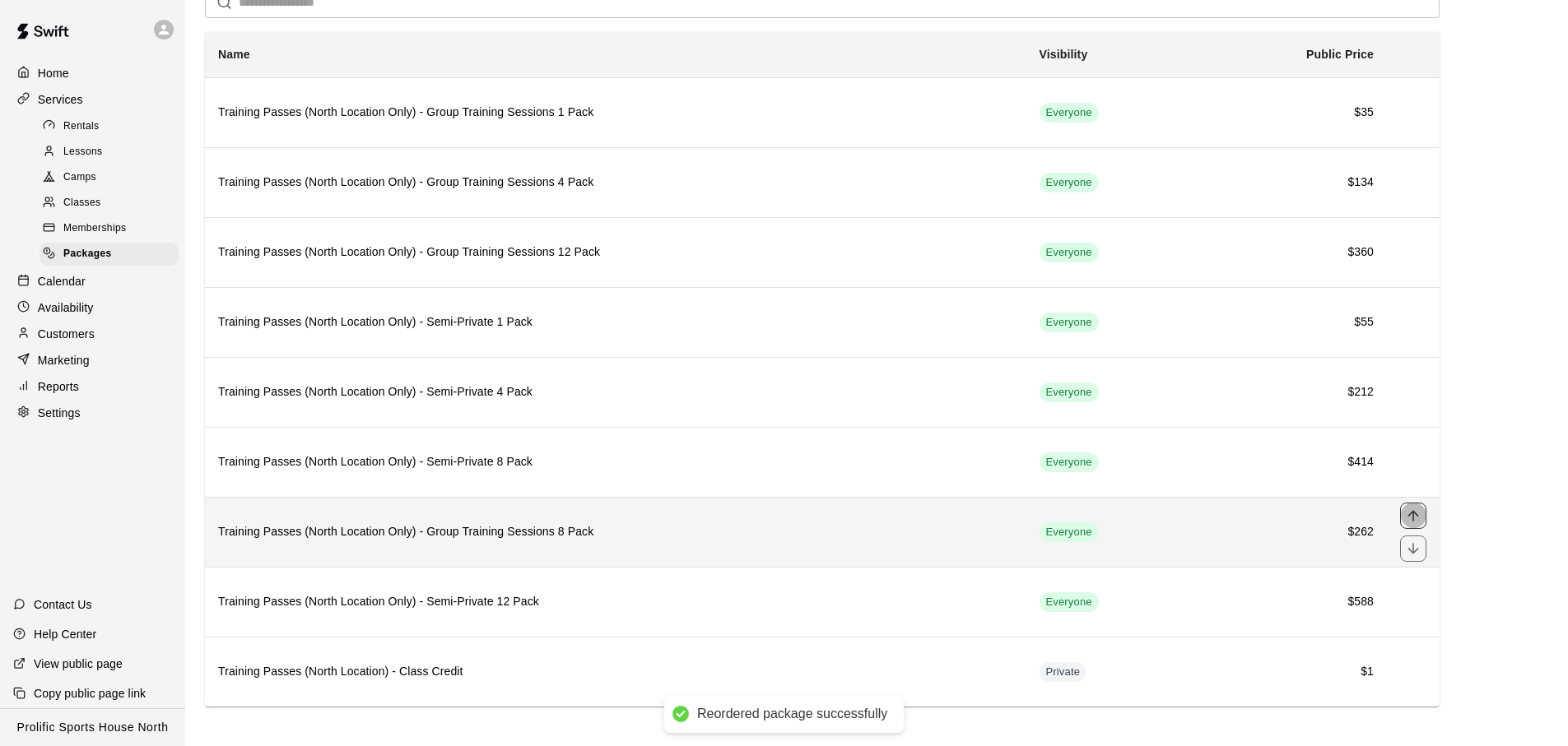
click at [1417, 518] on icon "move item up" at bounding box center [1414, 516] width 17 height 17
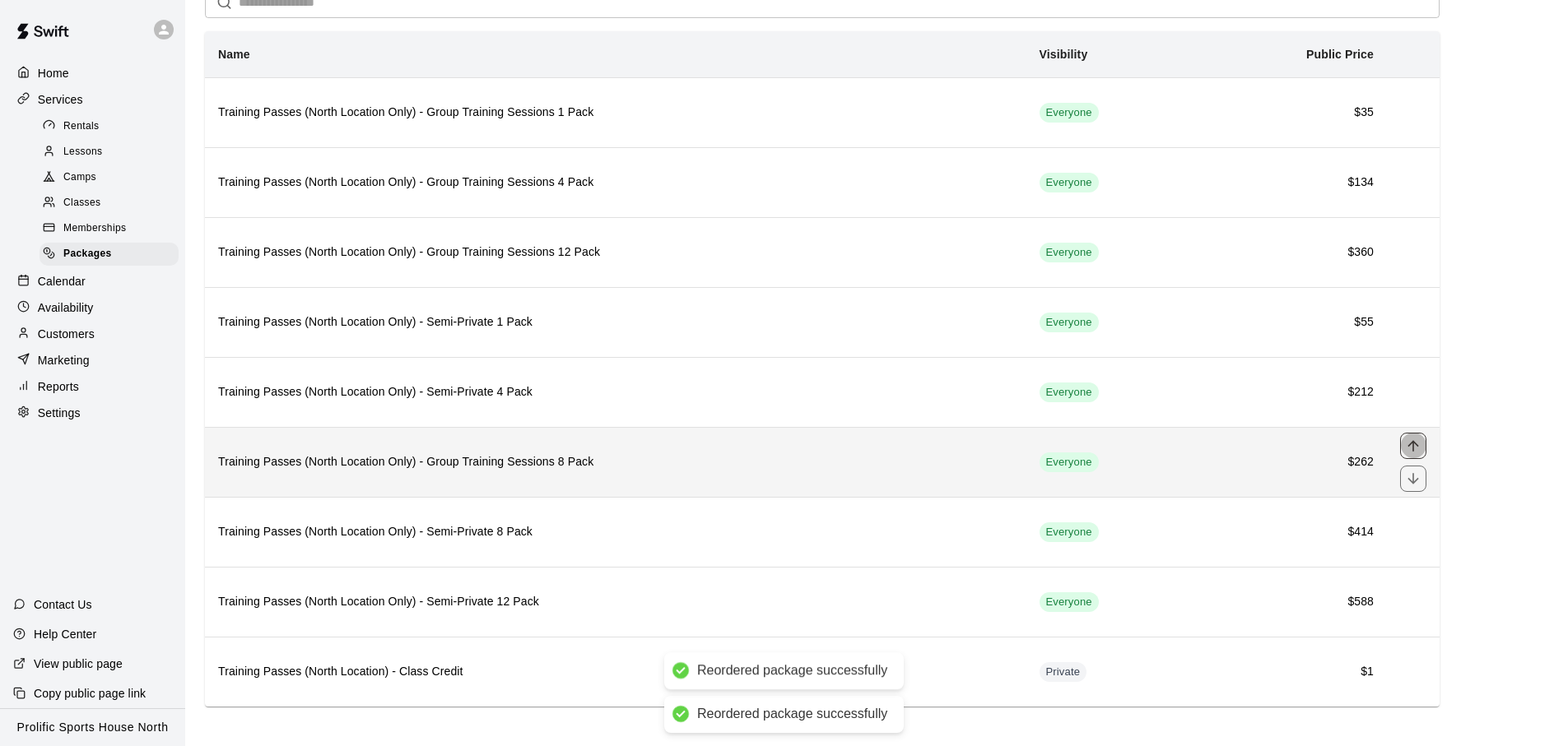
click at [1406, 444] on icon "move item up" at bounding box center [1414, 446] width 17 height 17
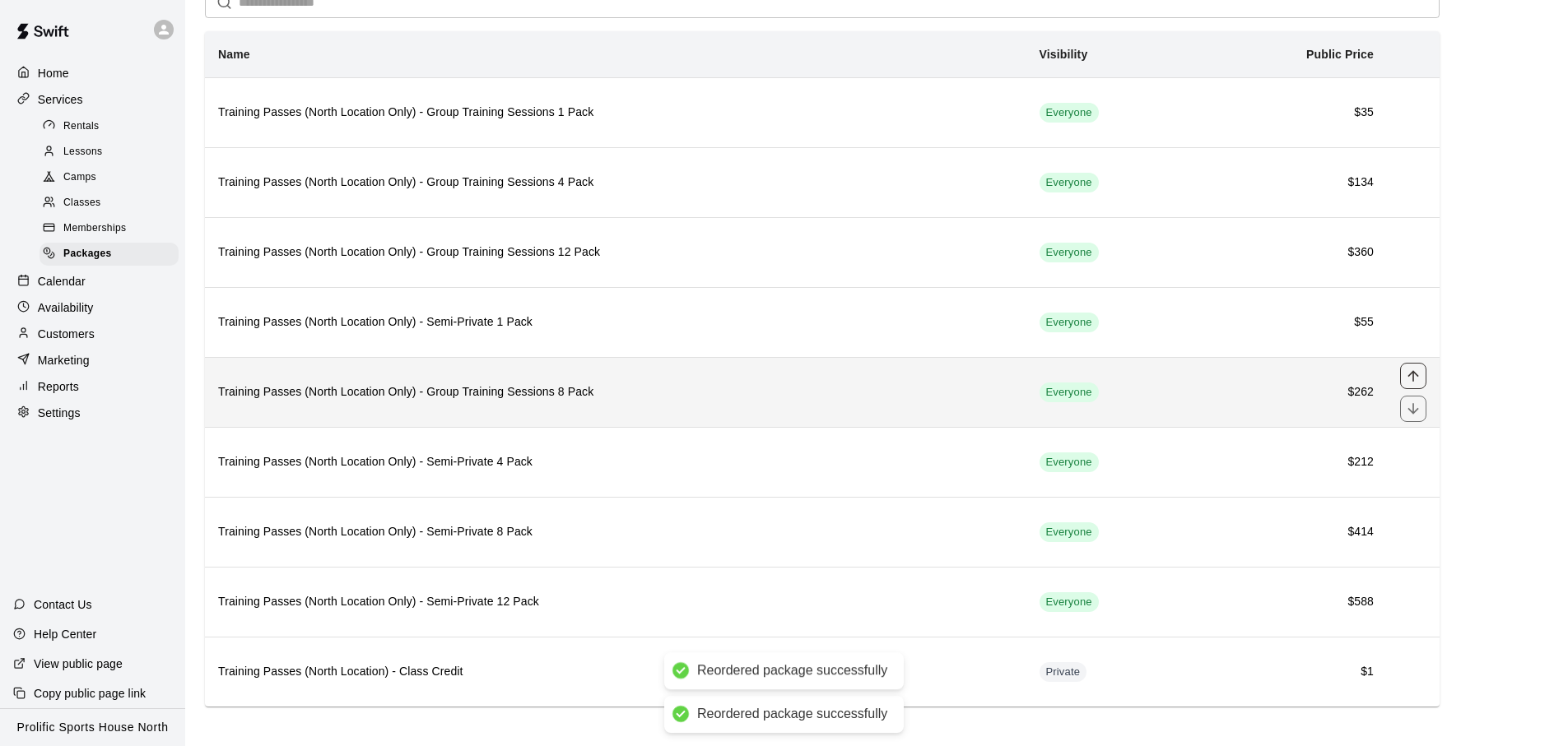
click at [1409, 373] on icon "move item up" at bounding box center [1414, 376] width 17 height 17
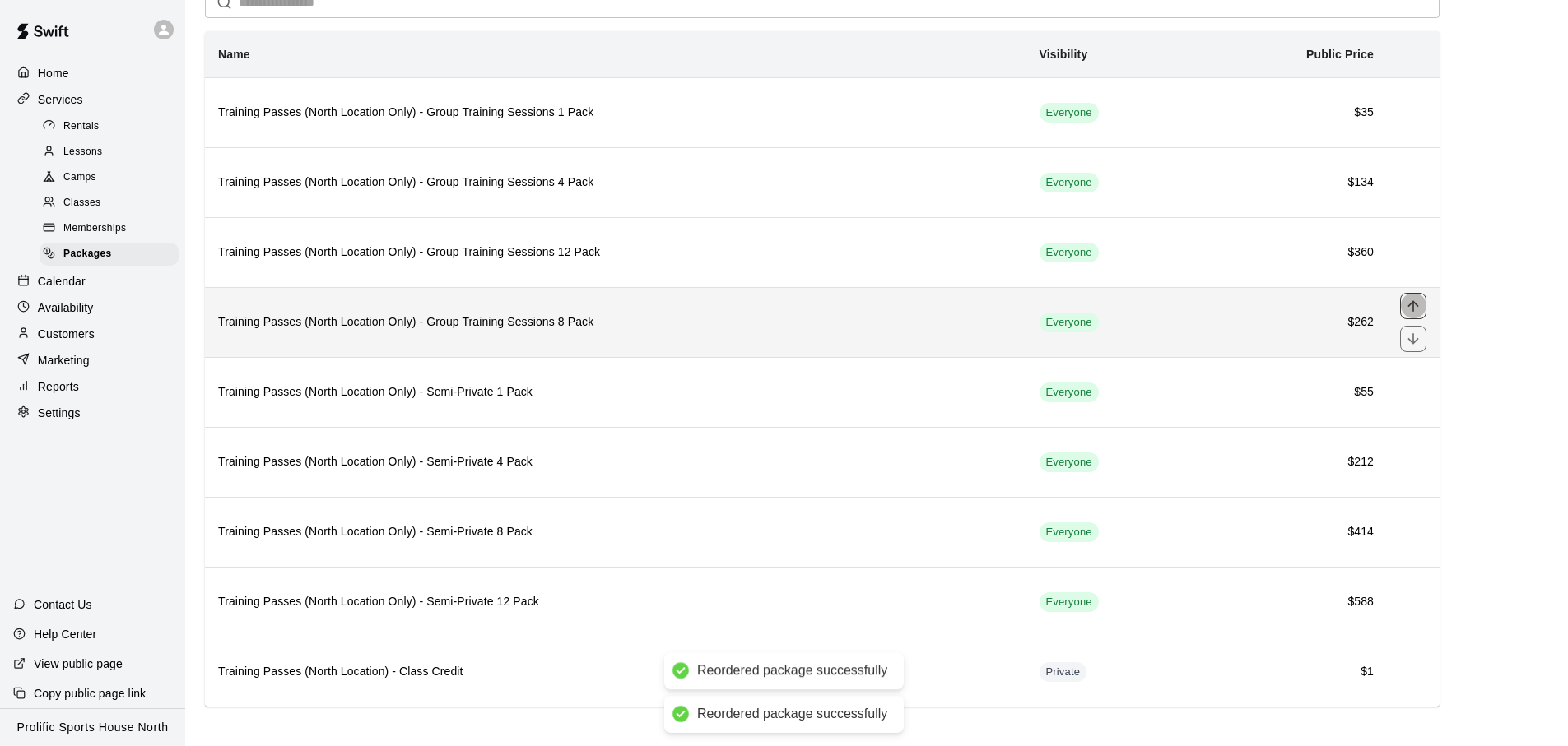
click at [1413, 311] on icon "move item up" at bounding box center [1414, 306] width 17 height 17
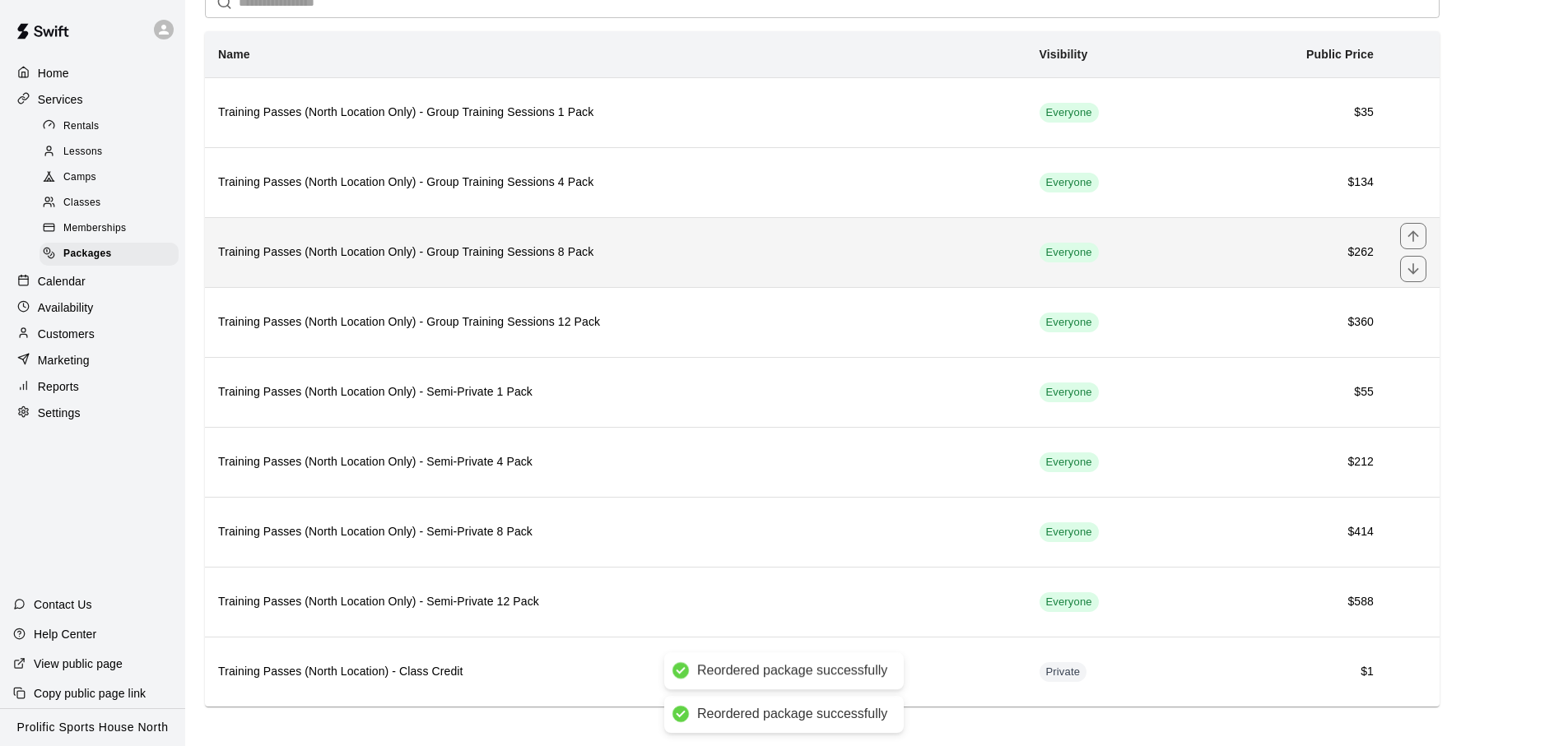
click at [634, 260] on h6 "Training Passes (North Location Only) - Group Training Sessions 8 Pack" at bounding box center [616, 253] width 796 height 19
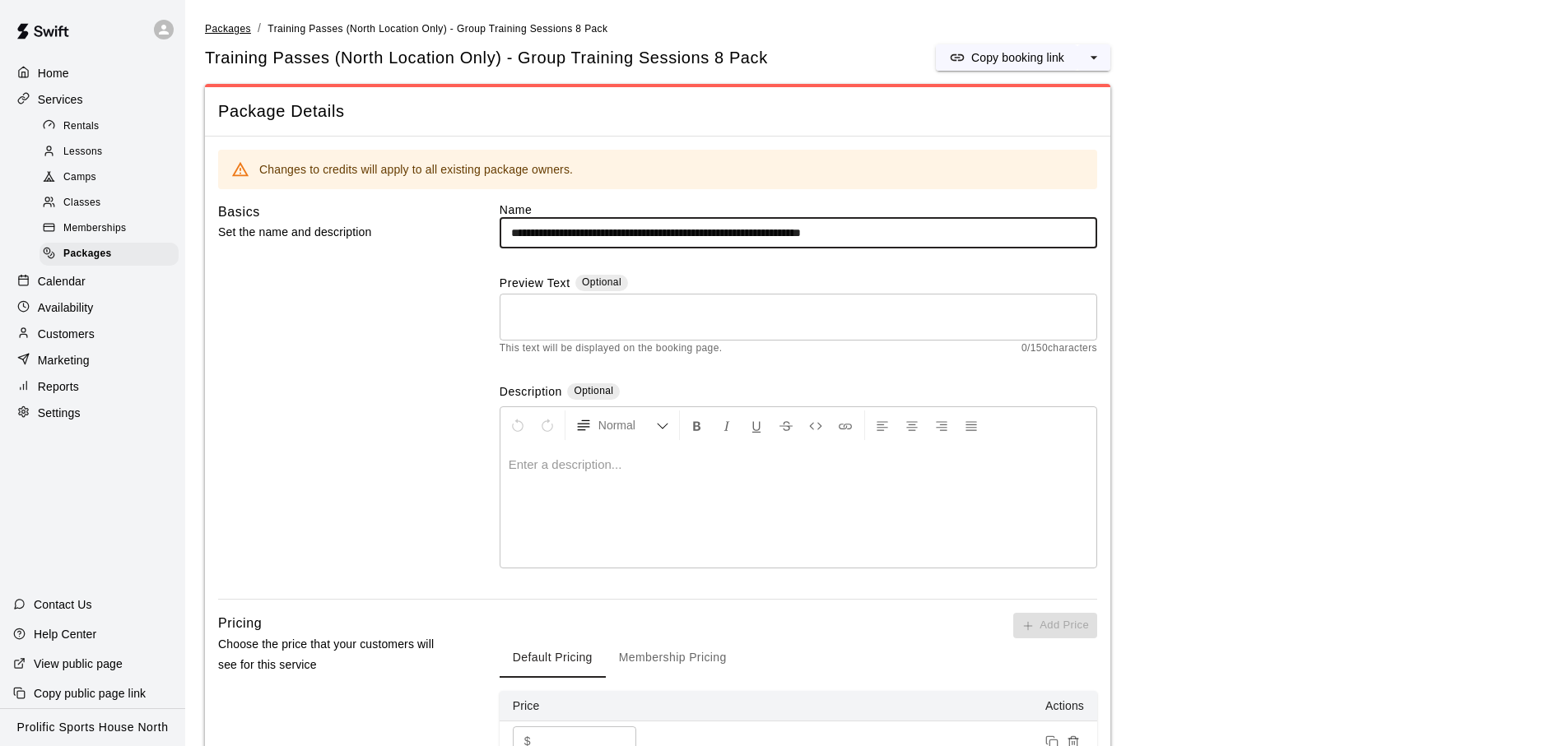
click at [240, 23] on span "Packages" at bounding box center [228, 29] width 46 height 11
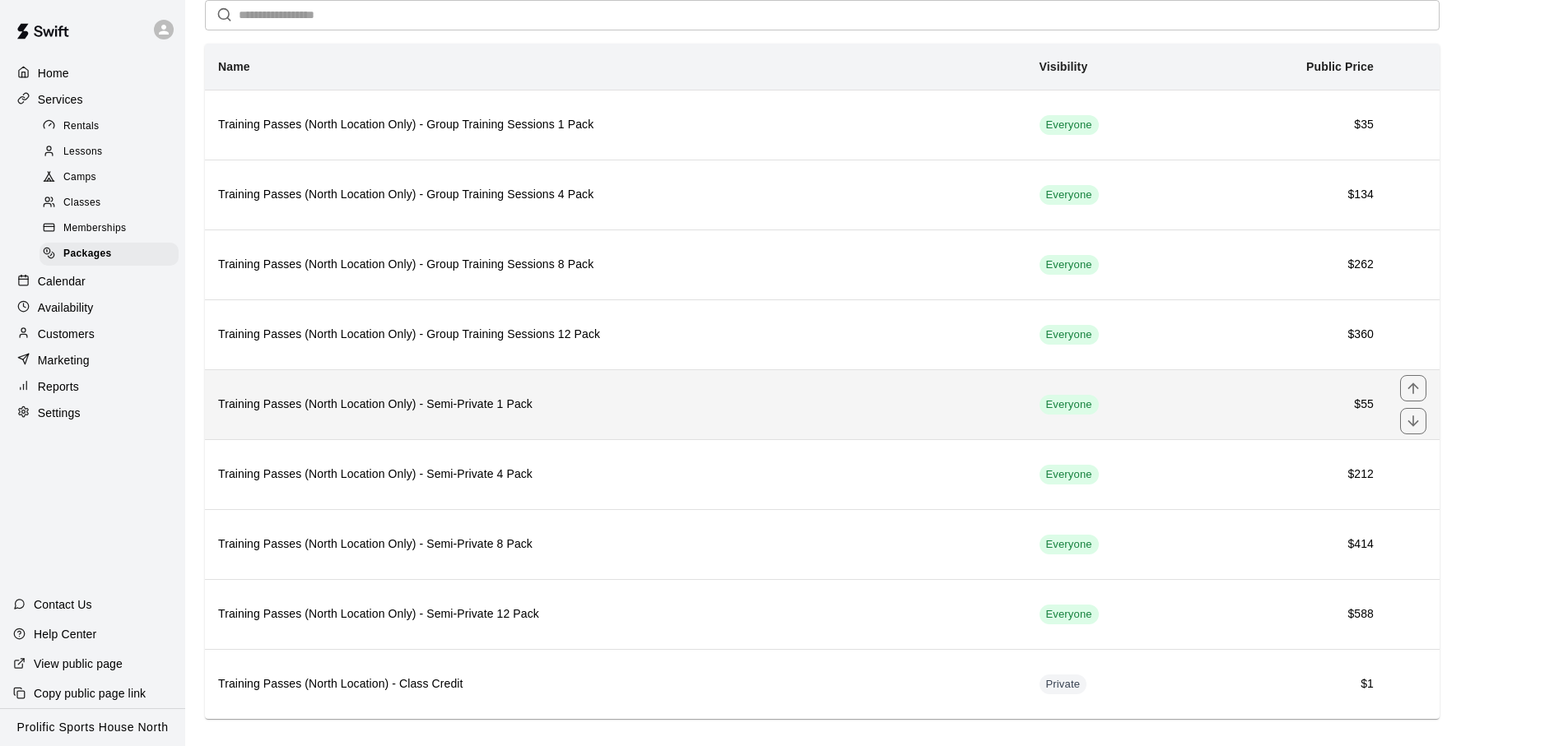
scroll to position [47, 0]
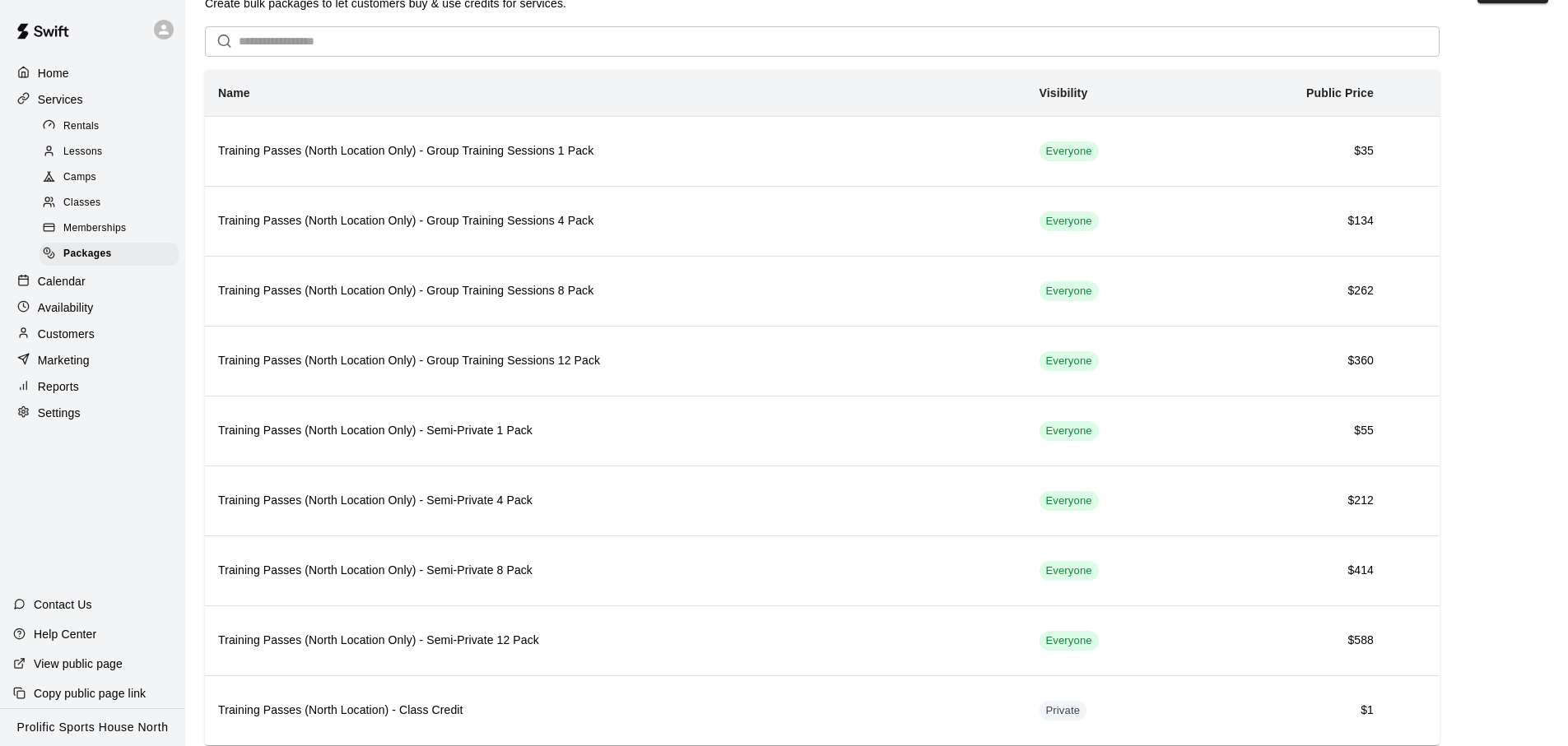
click at [99, 284] on div "Calendar" at bounding box center [92, 281] width 159 height 25
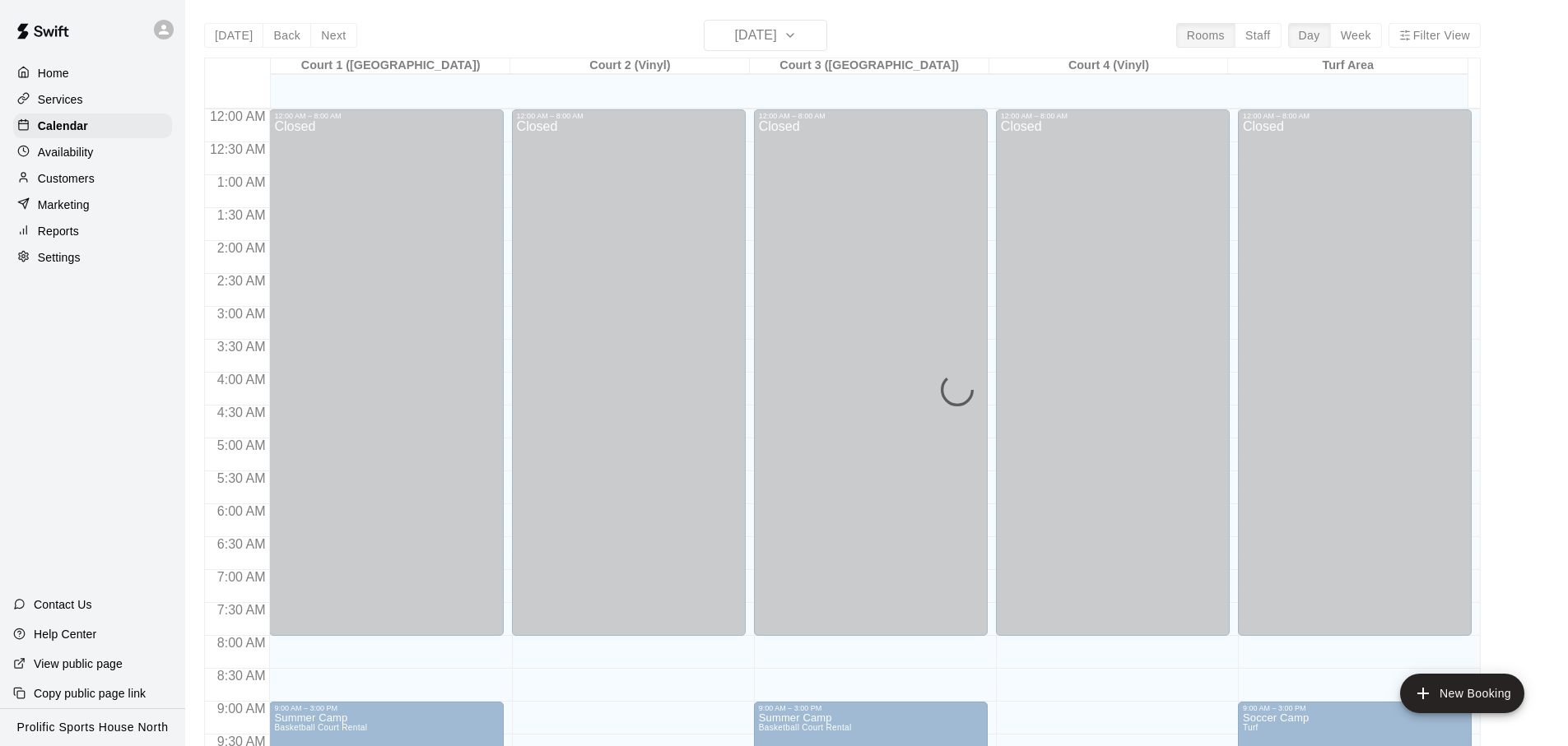
scroll to position [875, 0]
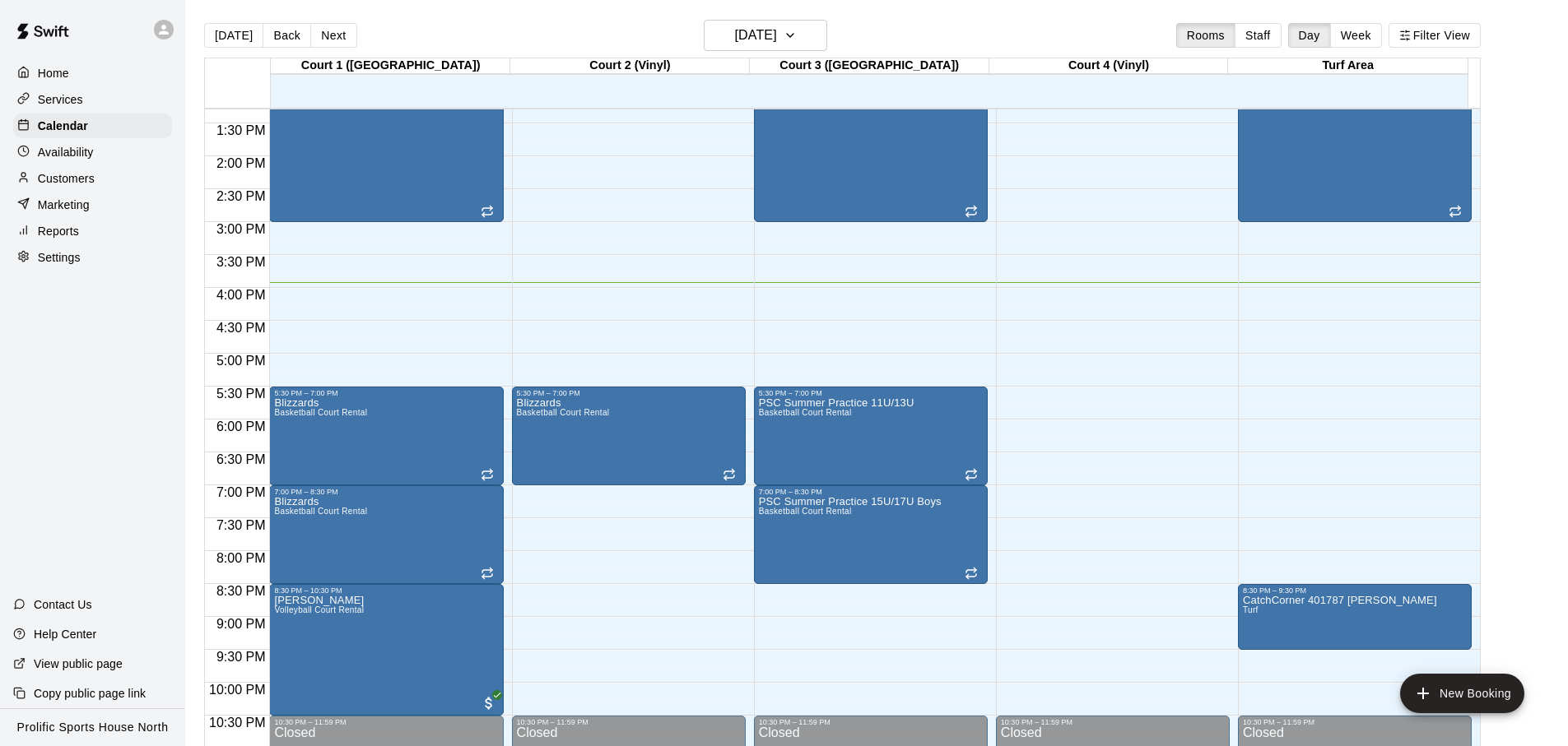
click at [111, 166] on div "Customers" at bounding box center [92, 178] width 159 height 25
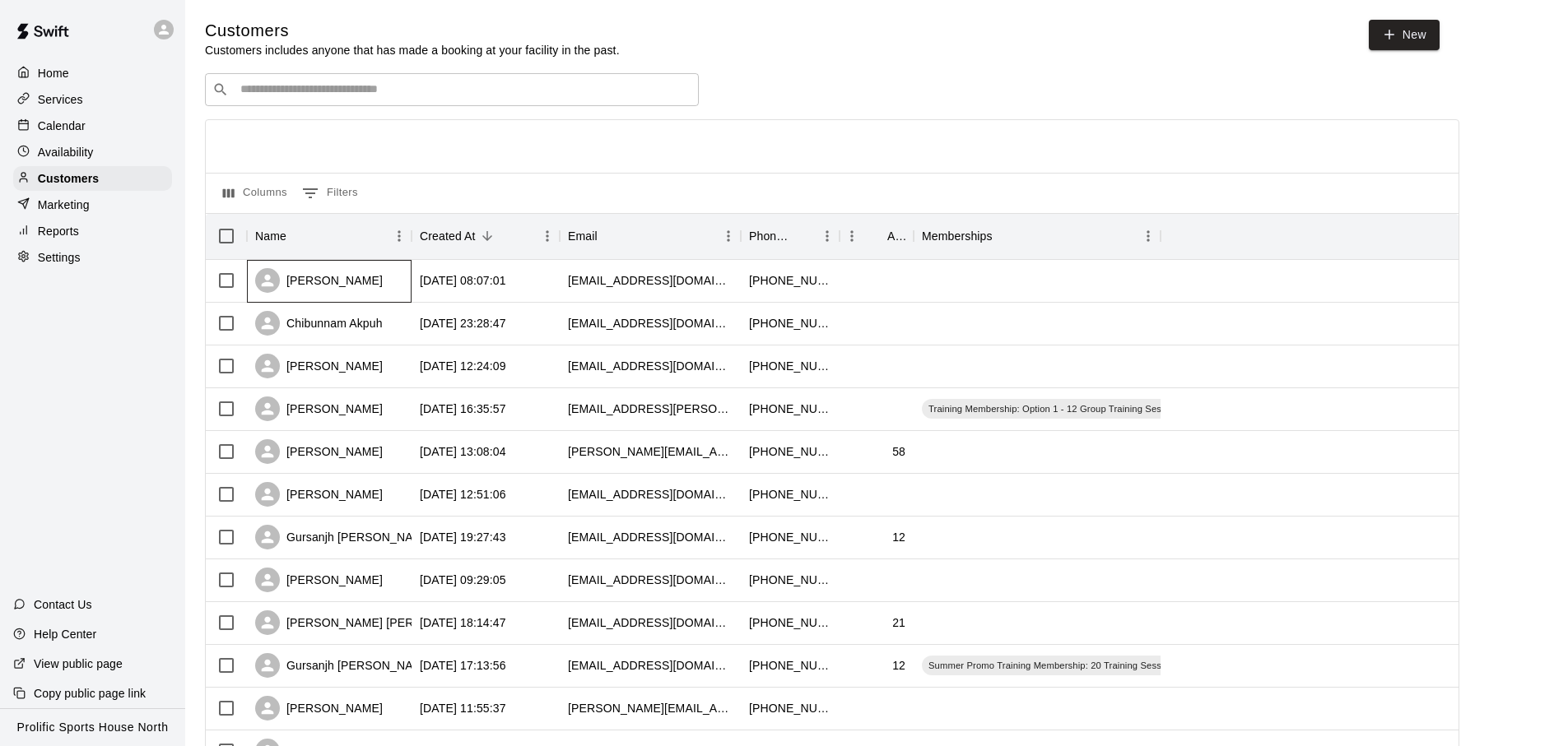
click at [400, 283] on div "Jan Coleman" at bounding box center [329, 282] width 165 height 43
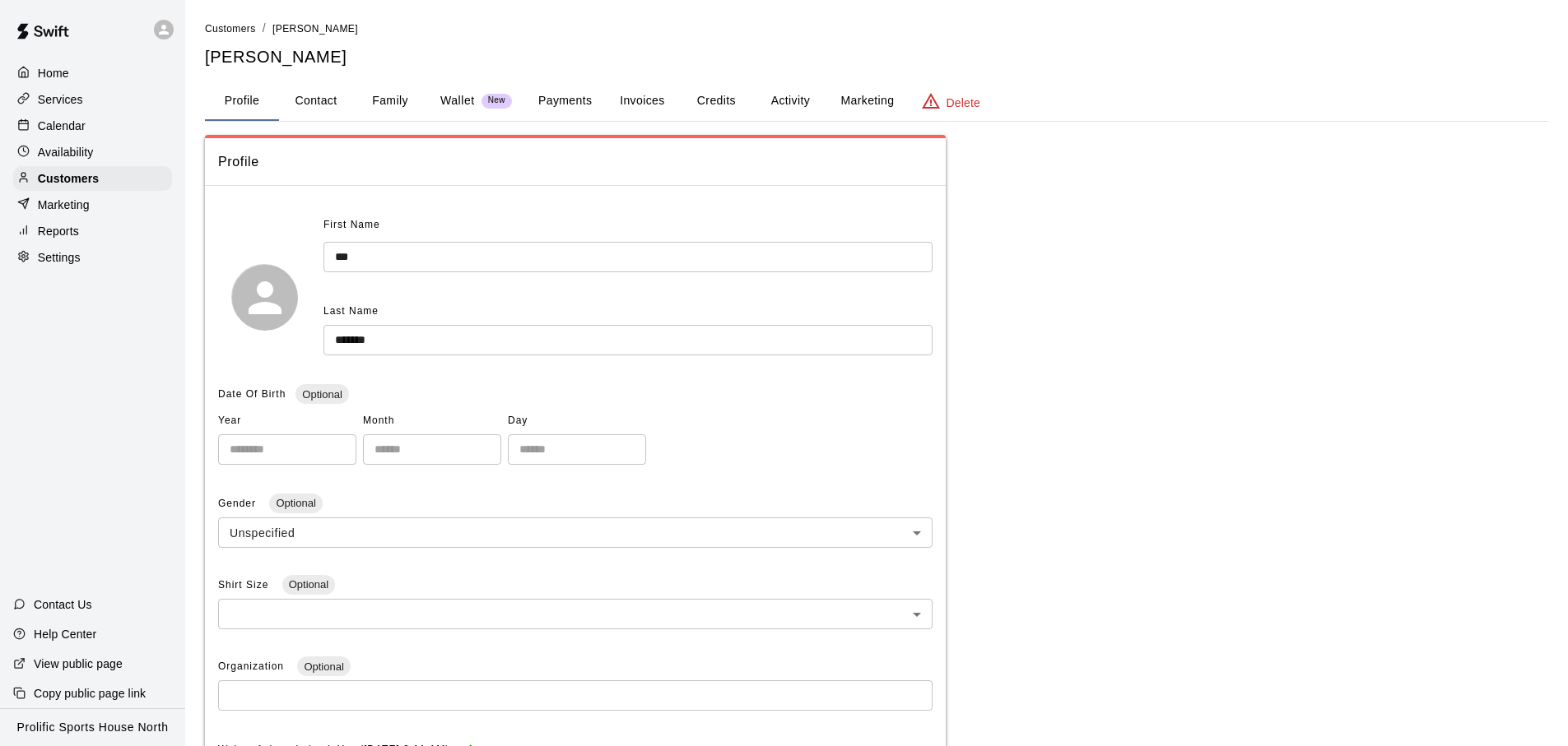
click at [706, 102] on button "Credits" at bounding box center [716, 101] width 74 height 40
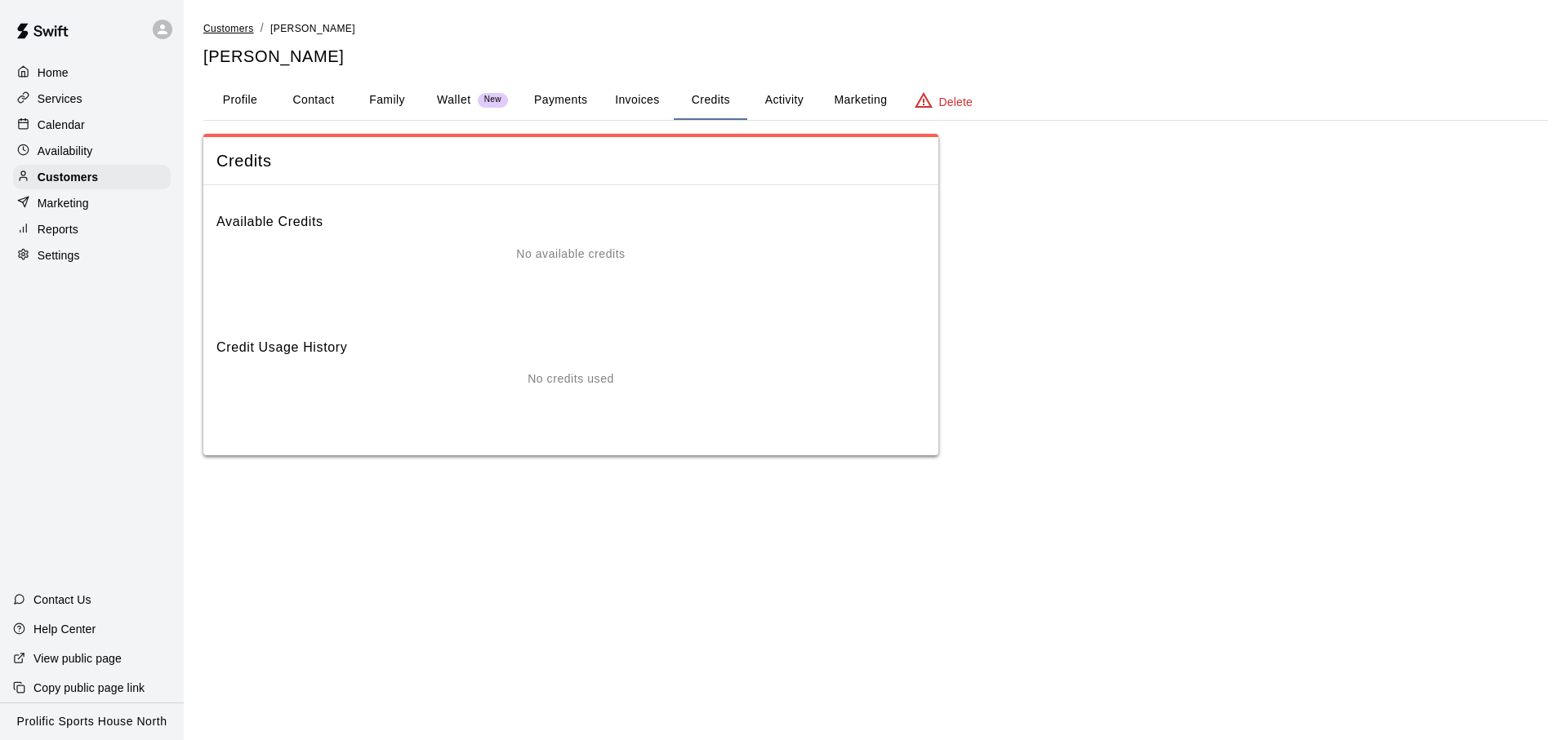
click at [222, 28] on span "Customers" at bounding box center [228, 28] width 51 height 11
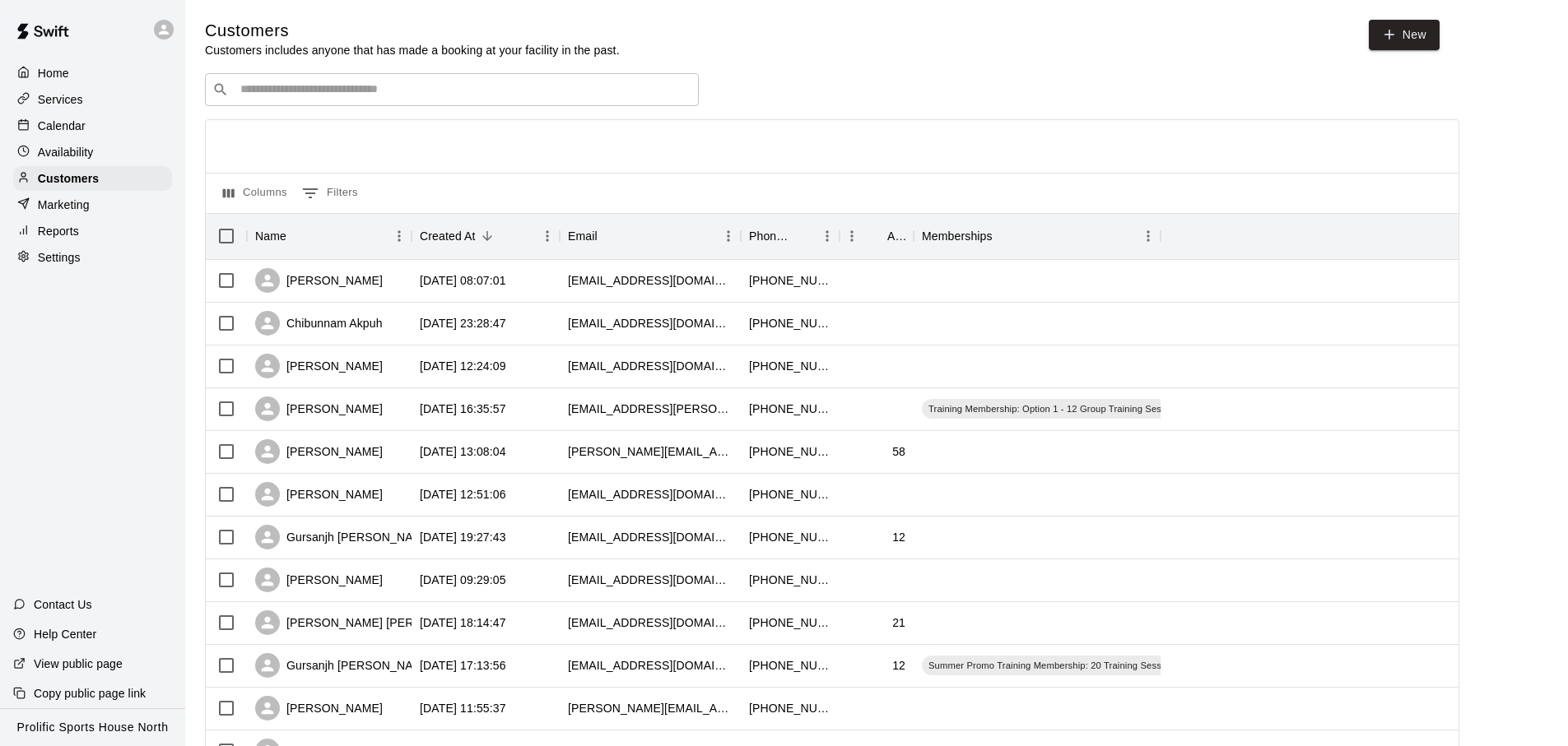
click at [94, 210] on div "Marketing" at bounding box center [92, 205] width 159 height 25
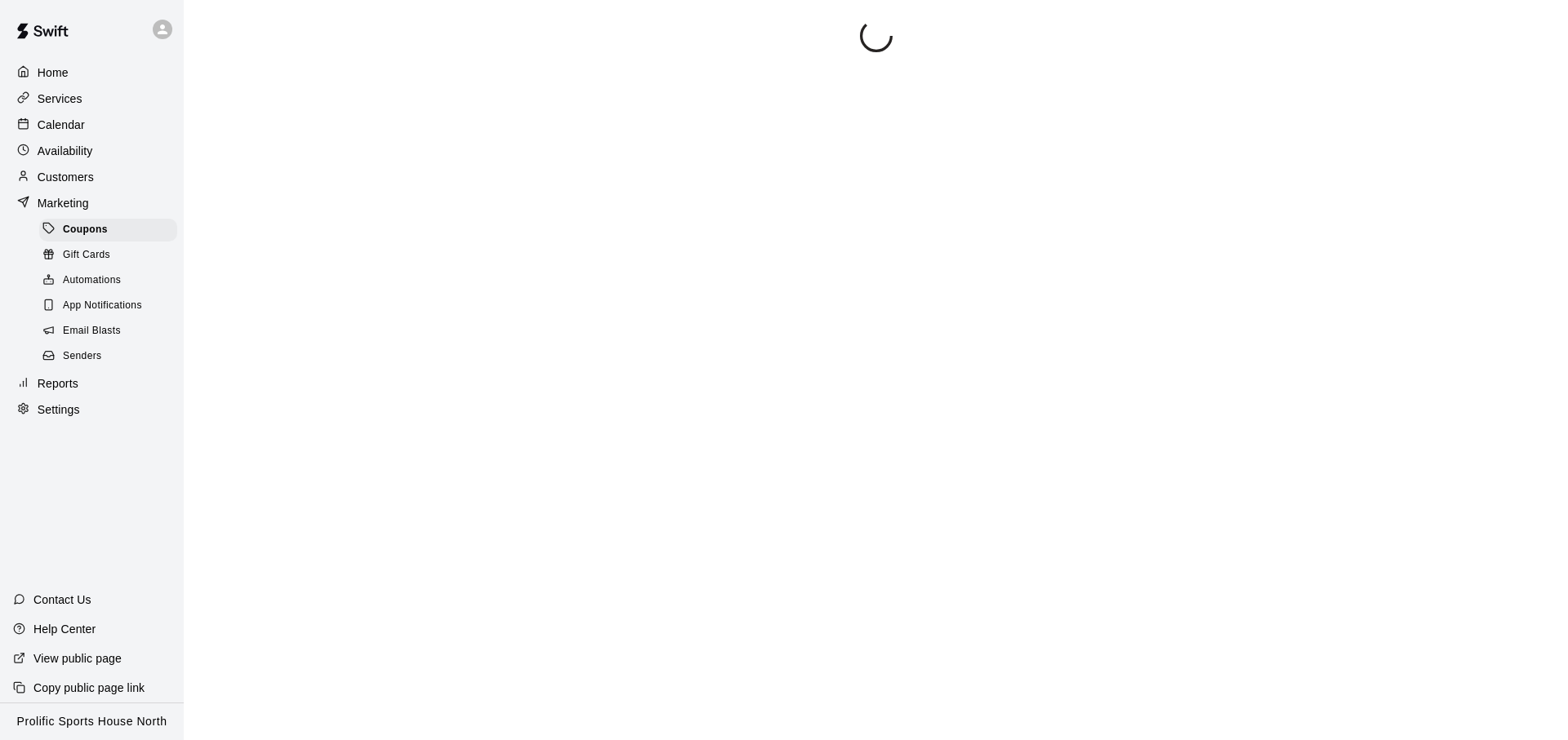
click at [58, 381] on p "Reports" at bounding box center [58, 383] width 40 height 17
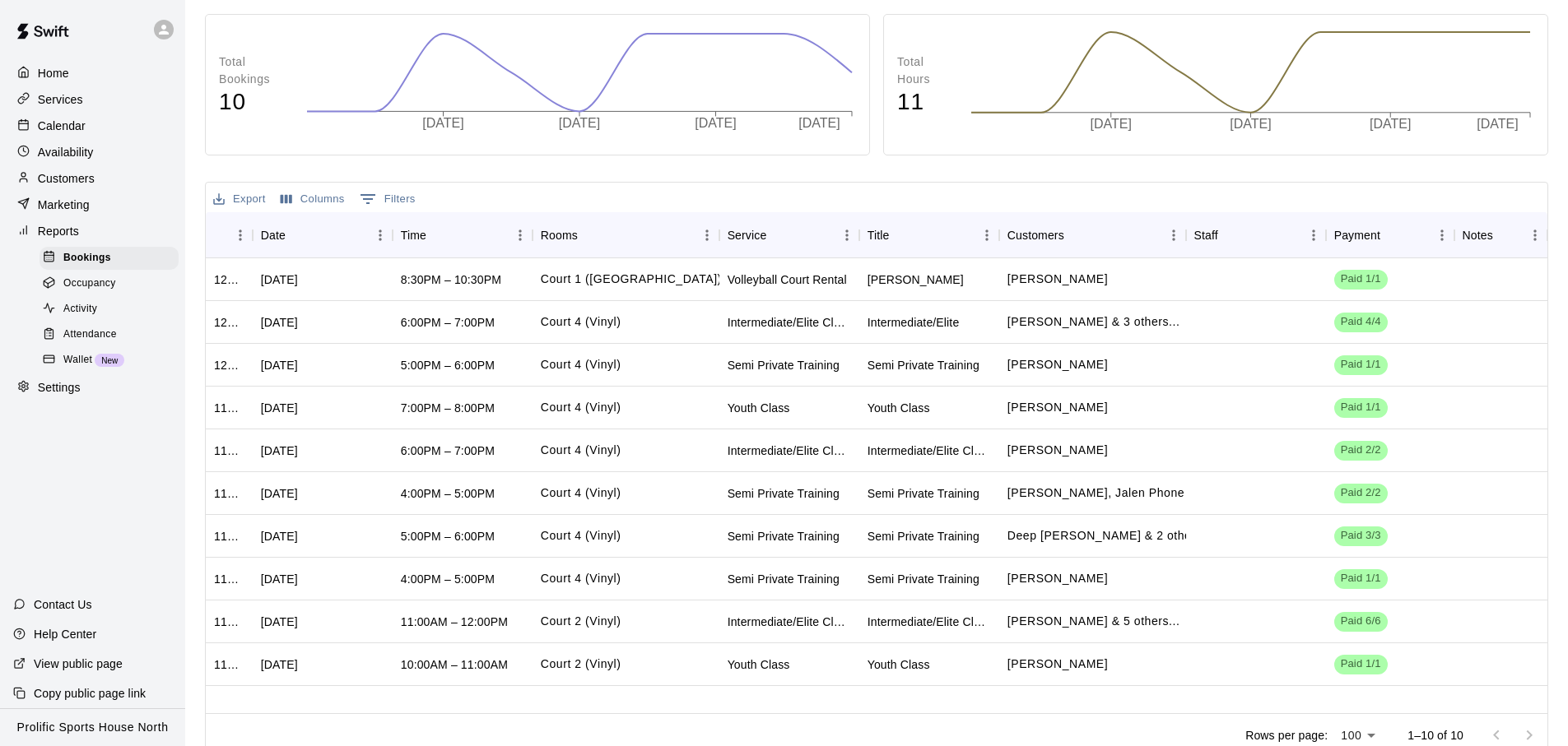
scroll to position [185, 0]
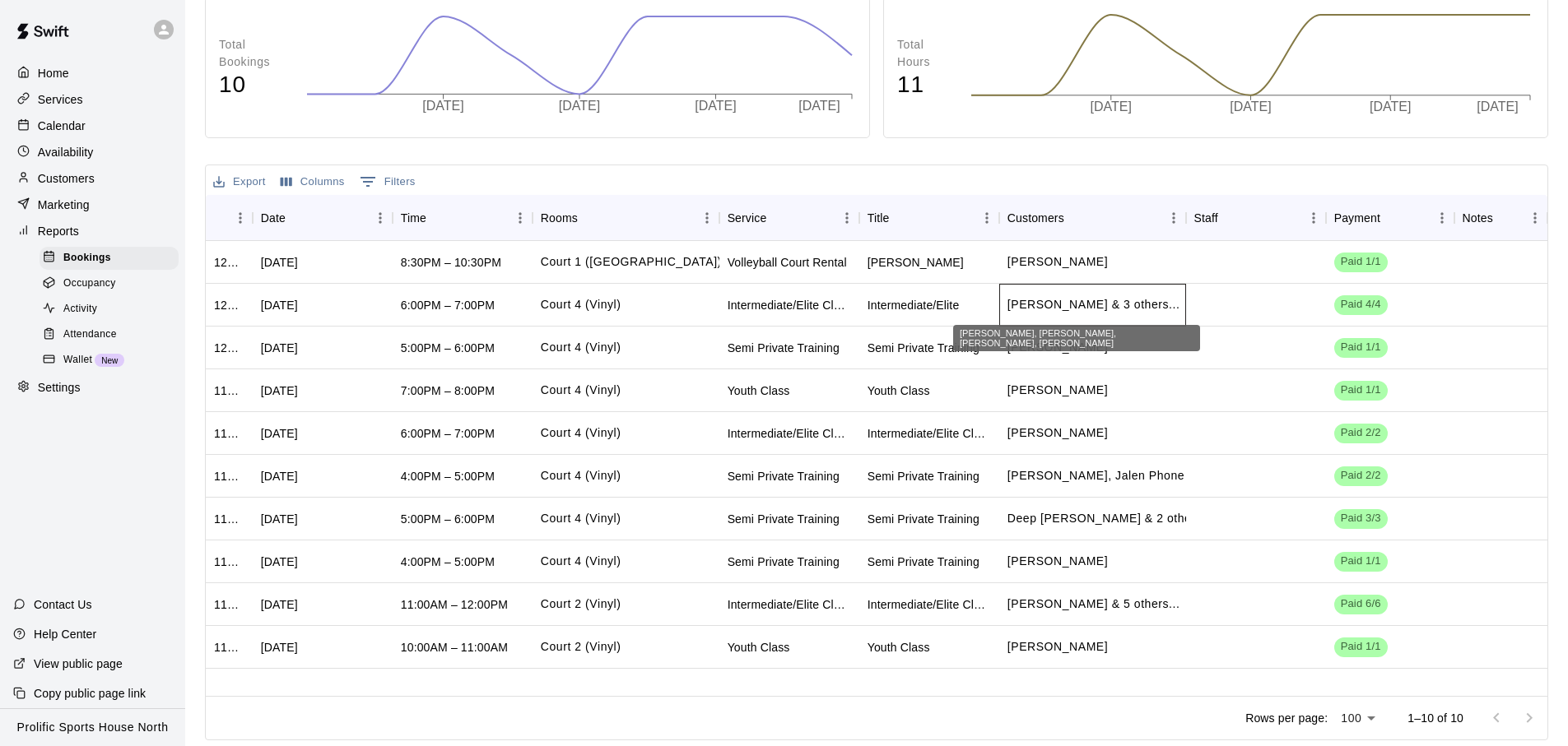
click at [1090, 308] on p "Hadi Jomaa & 3 others..." at bounding box center [1094, 305] width 172 height 18
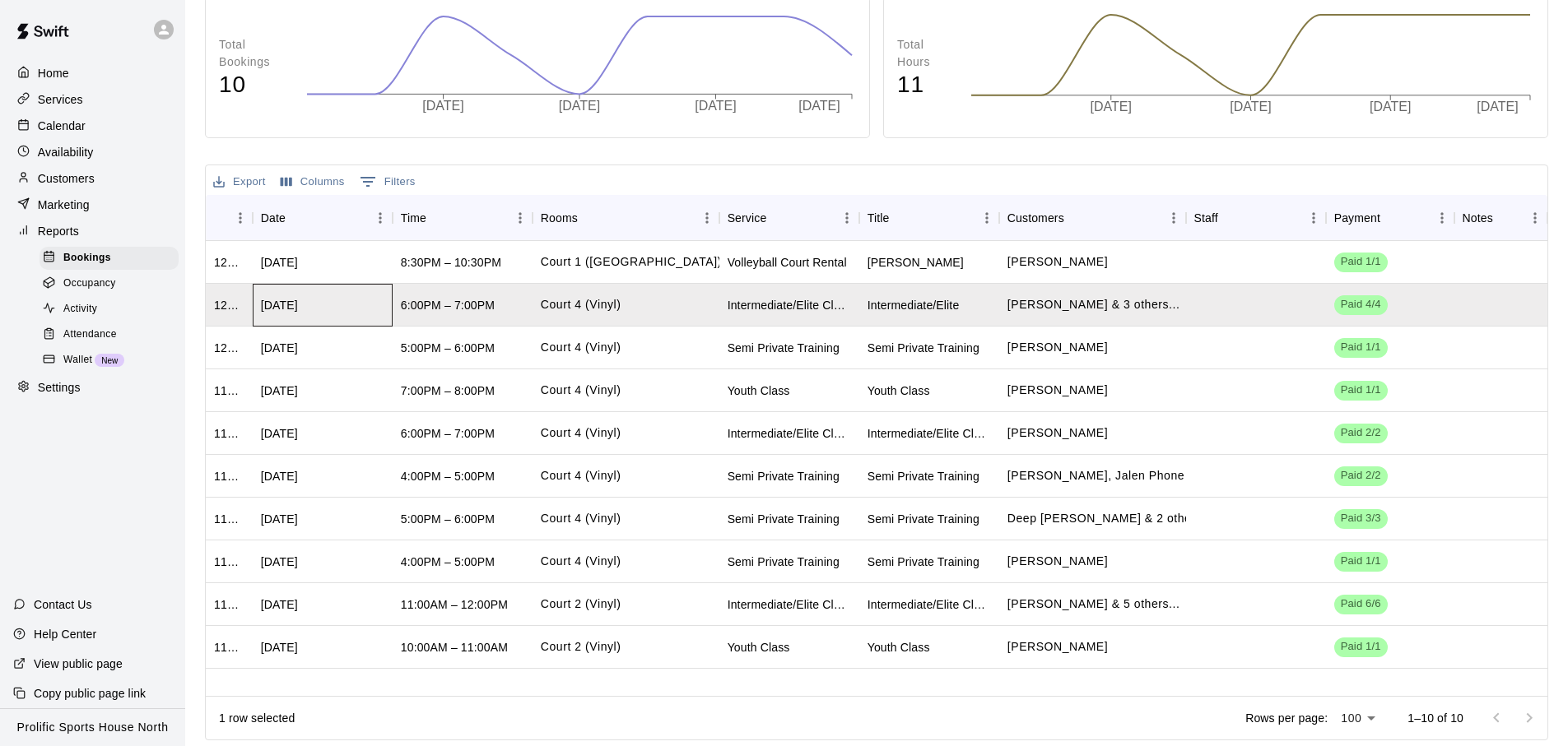
click at [283, 310] on div "Thu, Aug 07, 2025" at bounding box center [279, 306] width 37 height 17
click at [489, 310] on div "6:00PM – 7:00PM" at bounding box center [447, 306] width 94 height 17
click at [650, 310] on div "Court 4 (Vinyl)" at bounding box center [626, 305] width 187 height 43
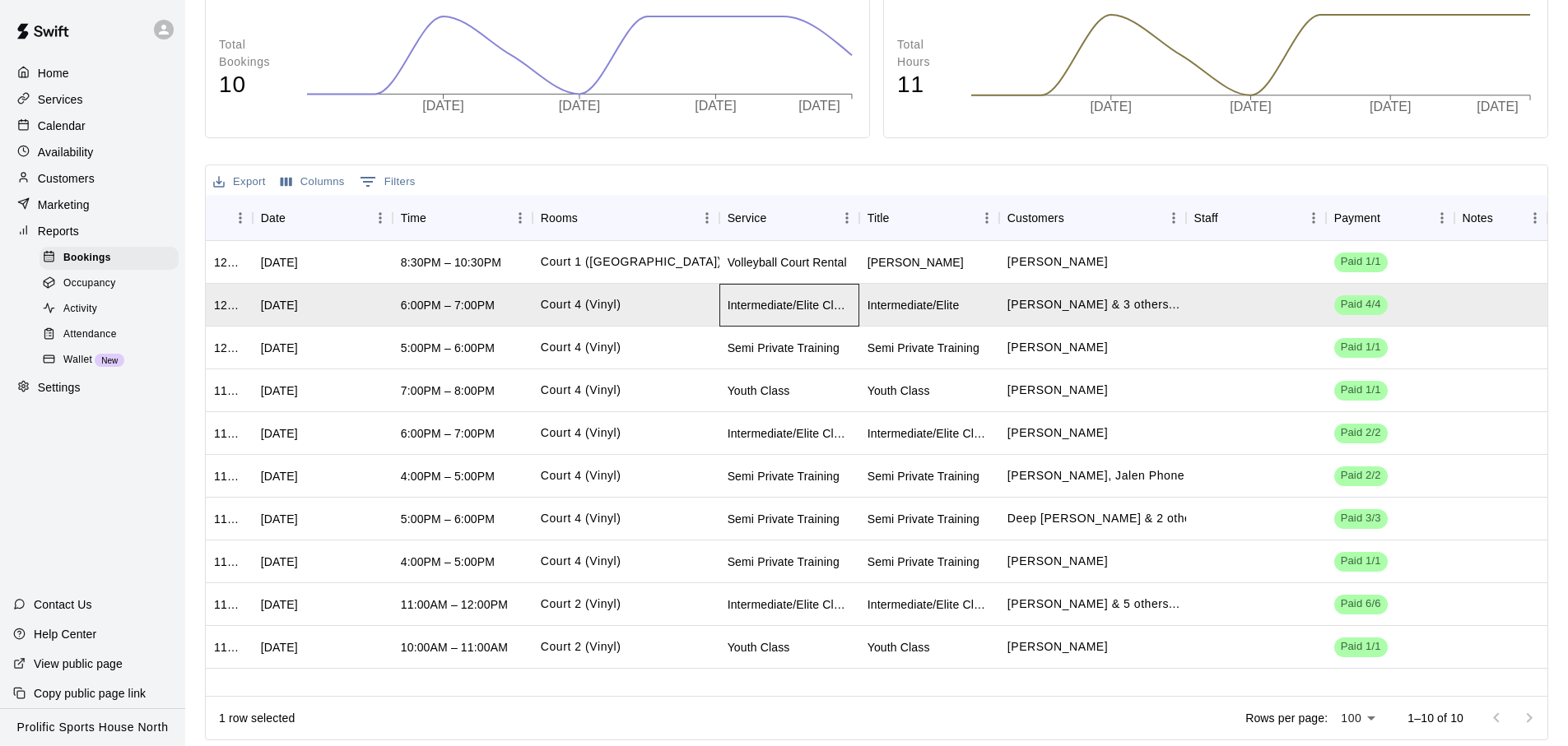
click at [834, 310] on div "Intermediate/Elite Class" at bounding box center [789, 306] width 123 height 17
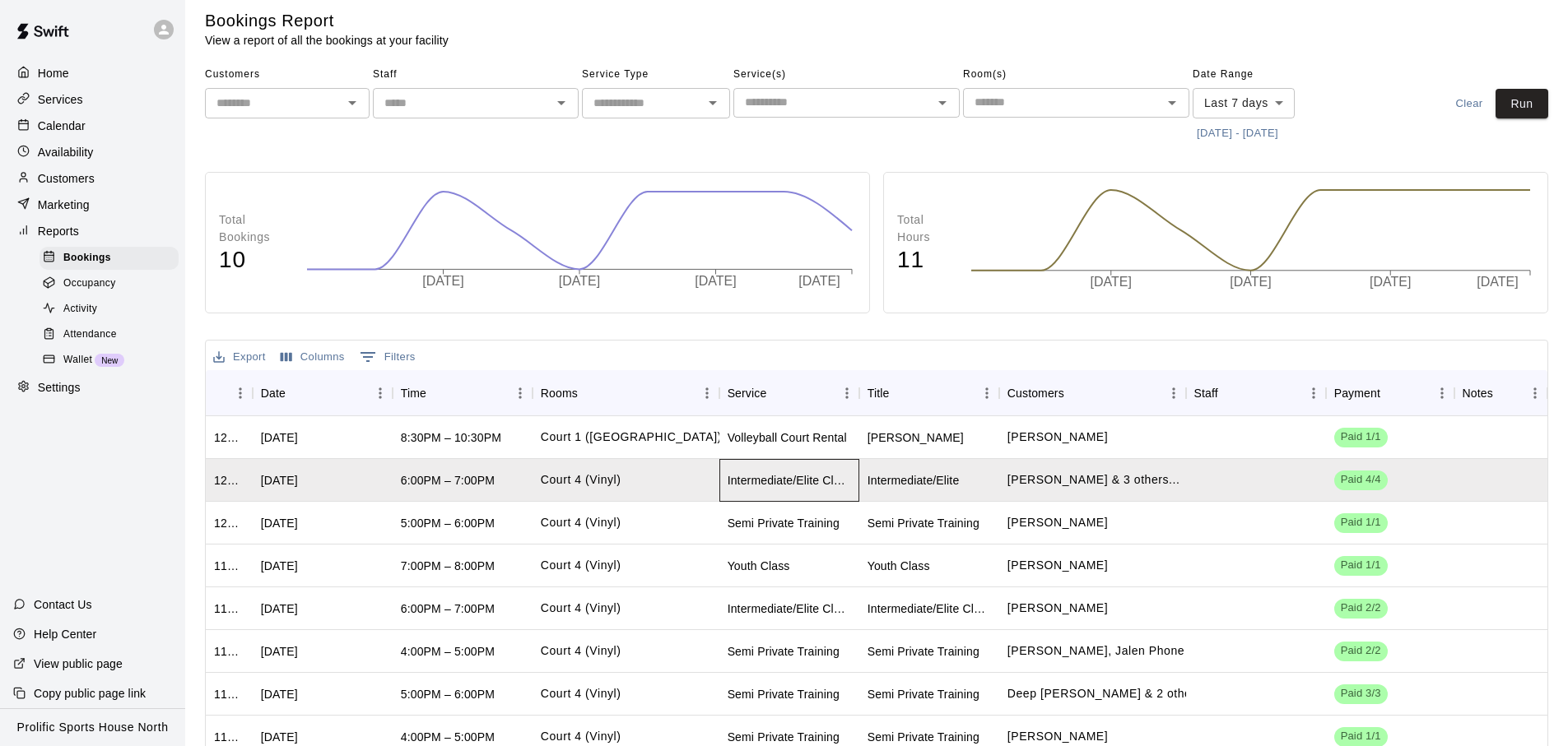
scroll to position [0, 0]
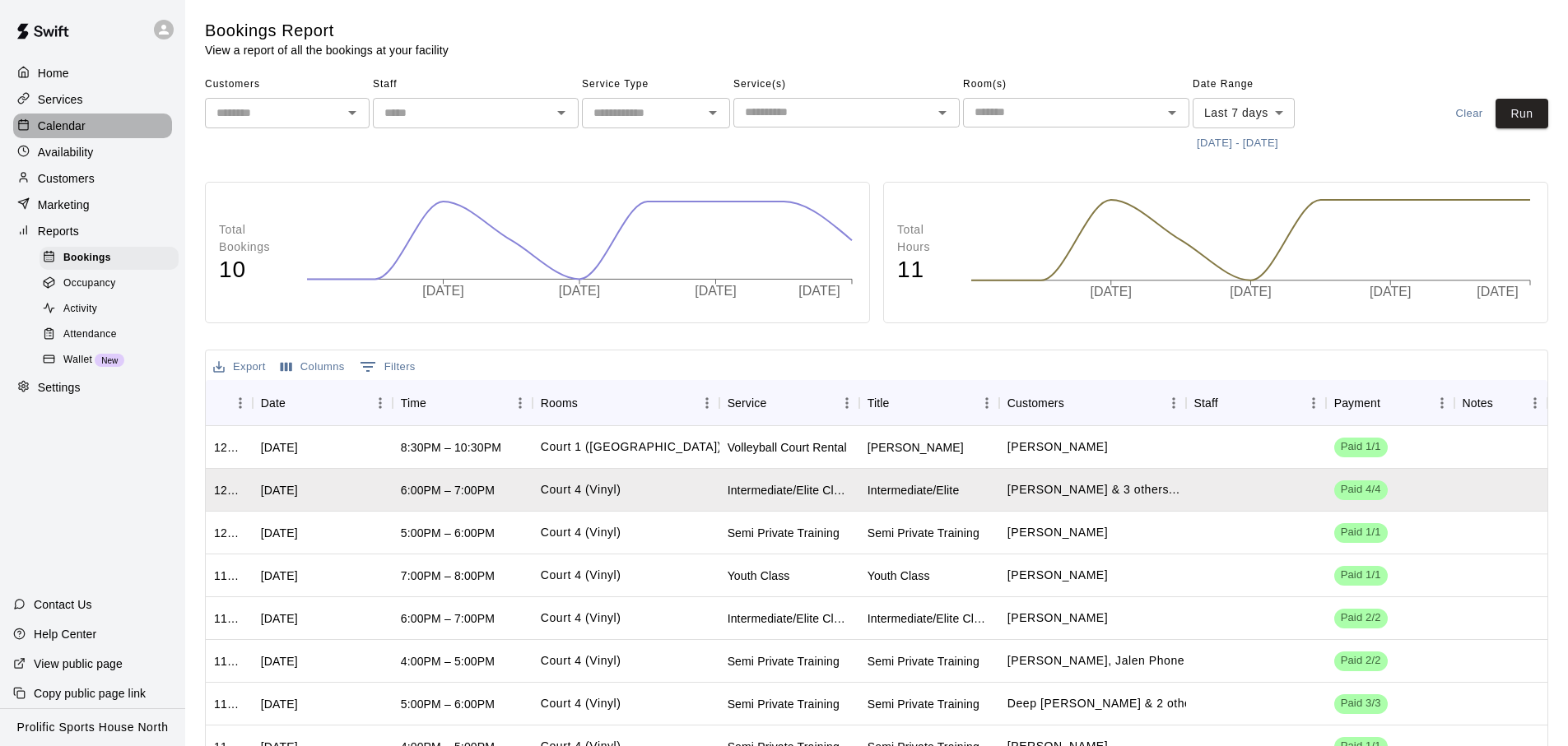
click at [83, 124] on p "Calendar" at bounding box center [61, 126] width 47 height 17
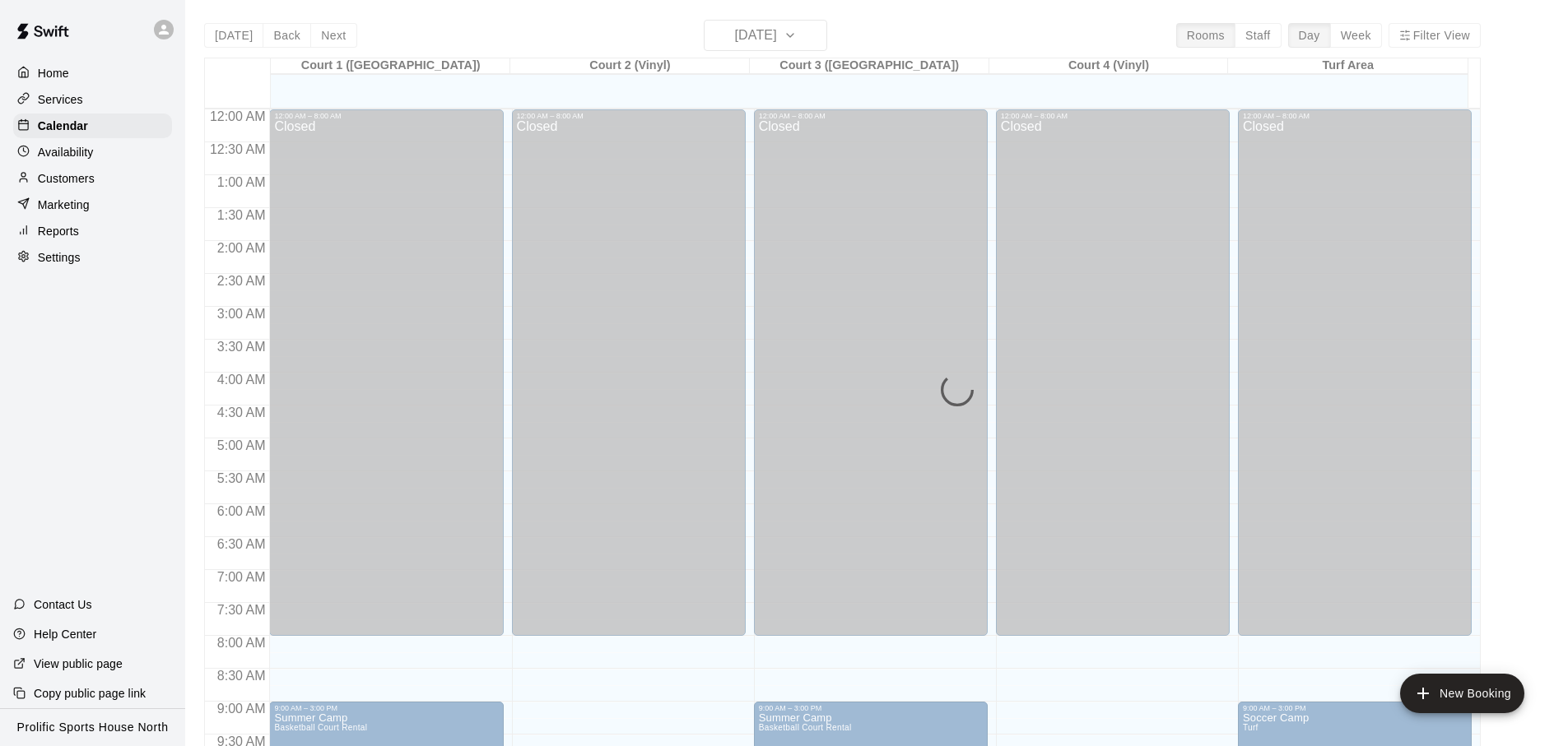
scroll to position [875, 0]
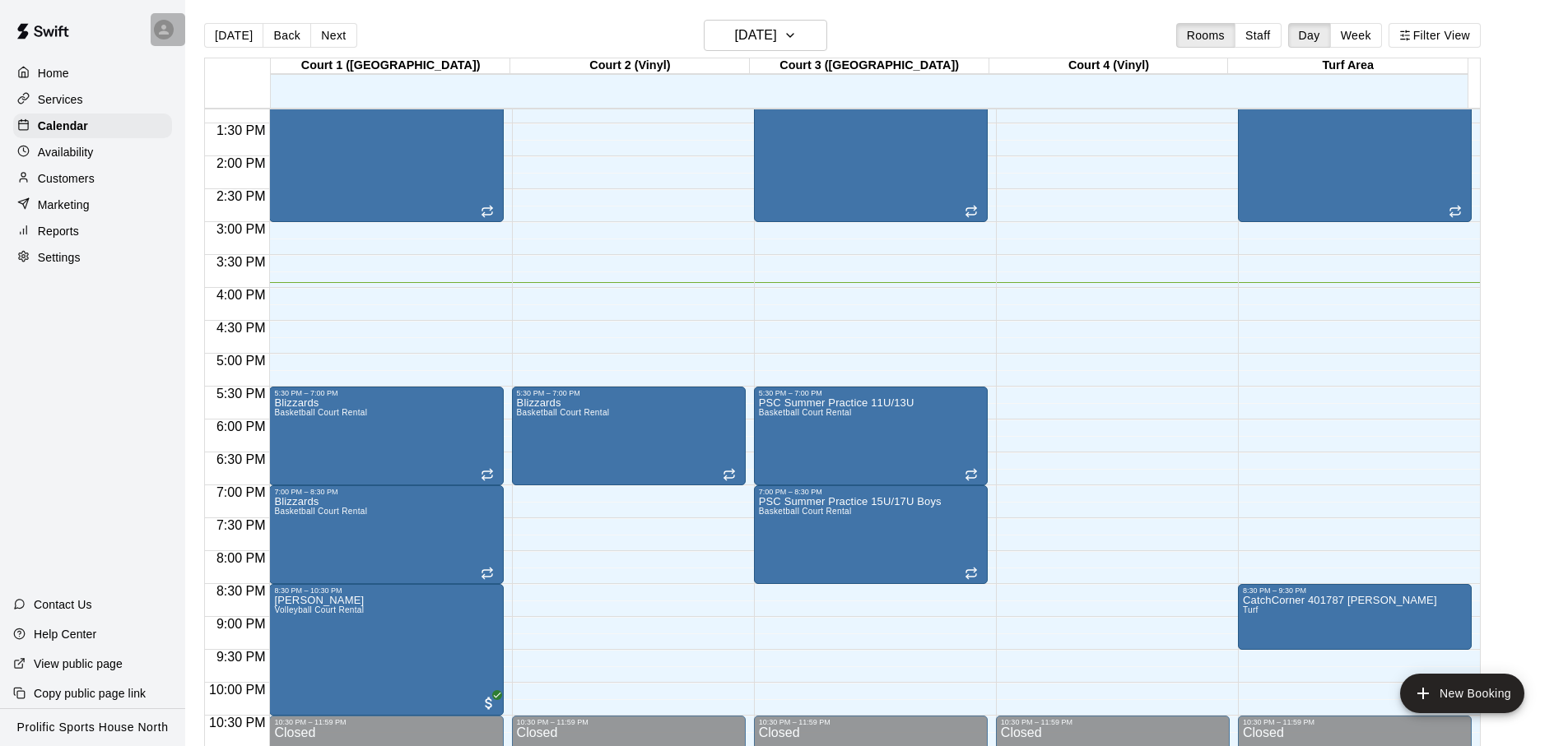
click at [162, 41] on div at bounding box center [167, 30] width 34 height 33
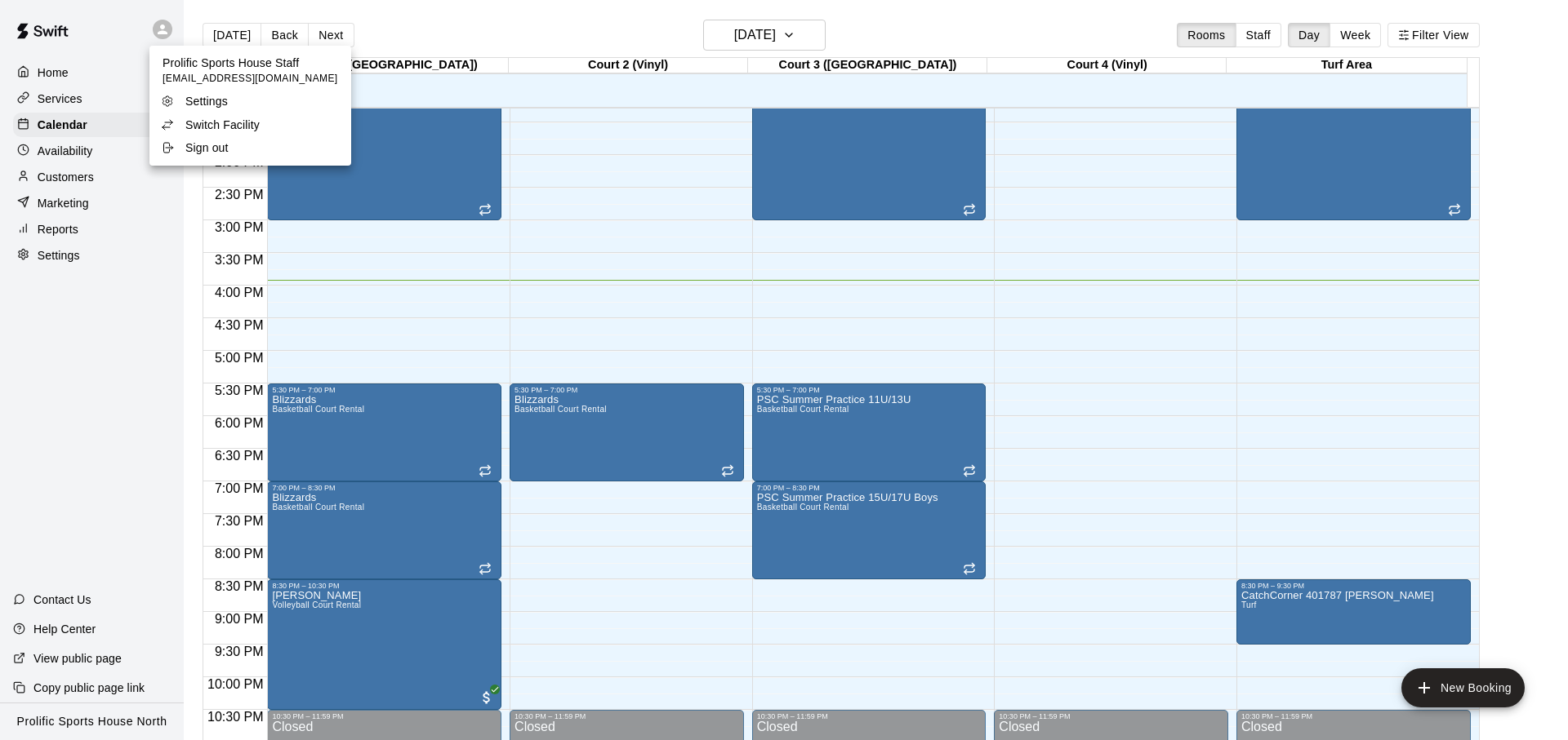
click at [247, 127] on p "Switch Facility" at bounding box center [223, 125] width 74 height 17
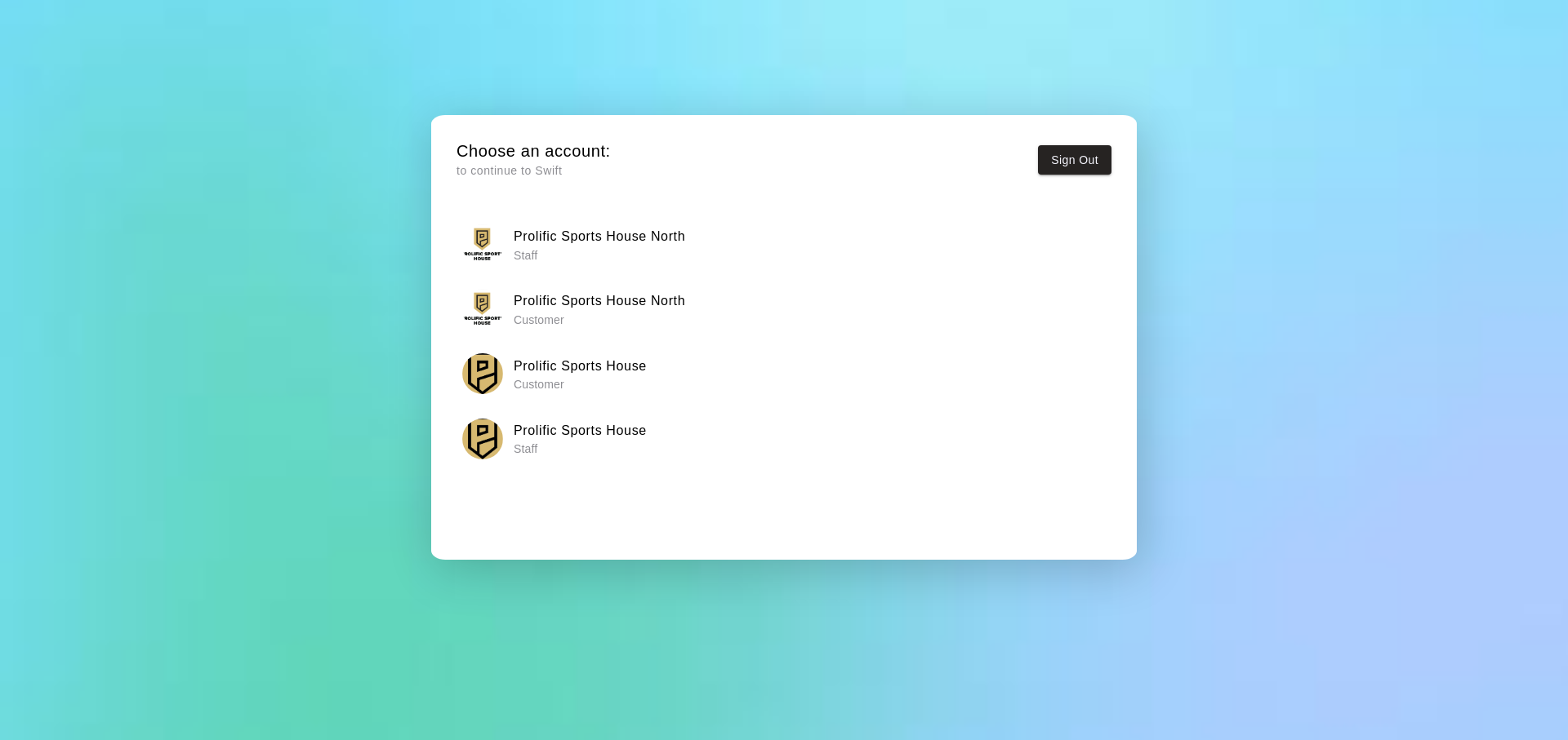
click at [550, 422] on h6 "Prolific Sports House" at bounding box center [579, 430] width 133 height 21
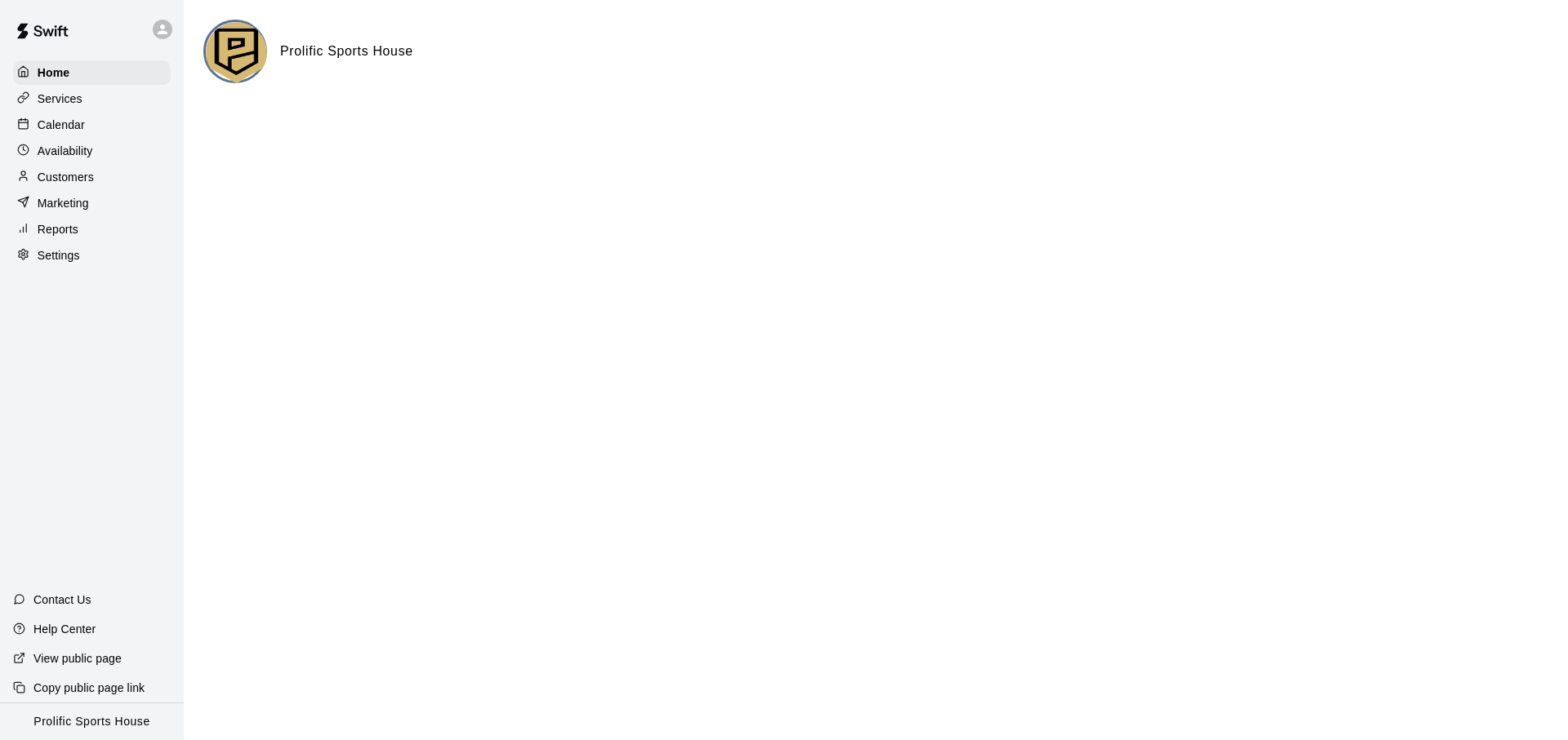
click at [113, 168] on div "Customers" at bounding box center [91, 176] width 157 height 25
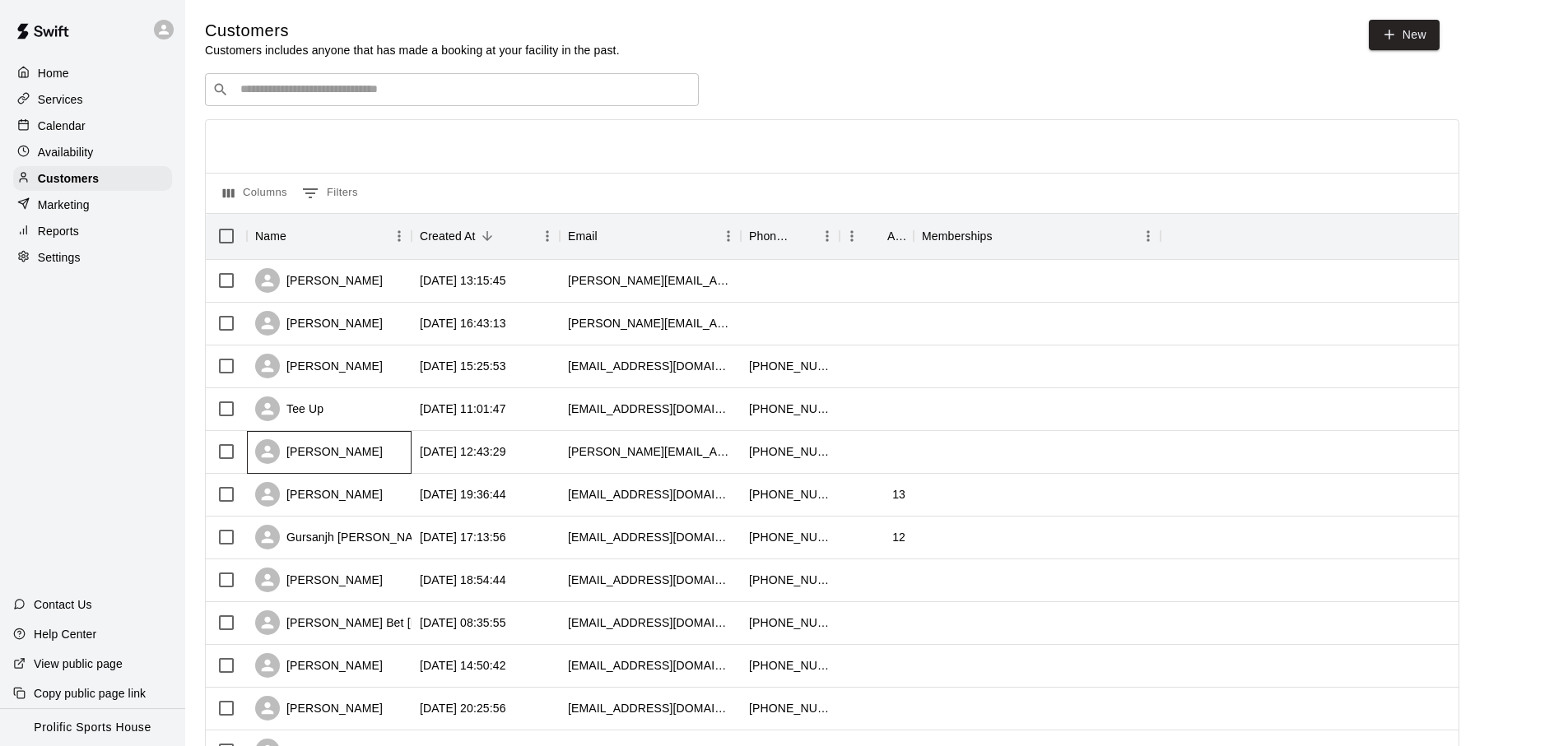
click at [381, 459] on div "Rosa Nikoobayan" at bounding box center [329, 452] width 165 height 43
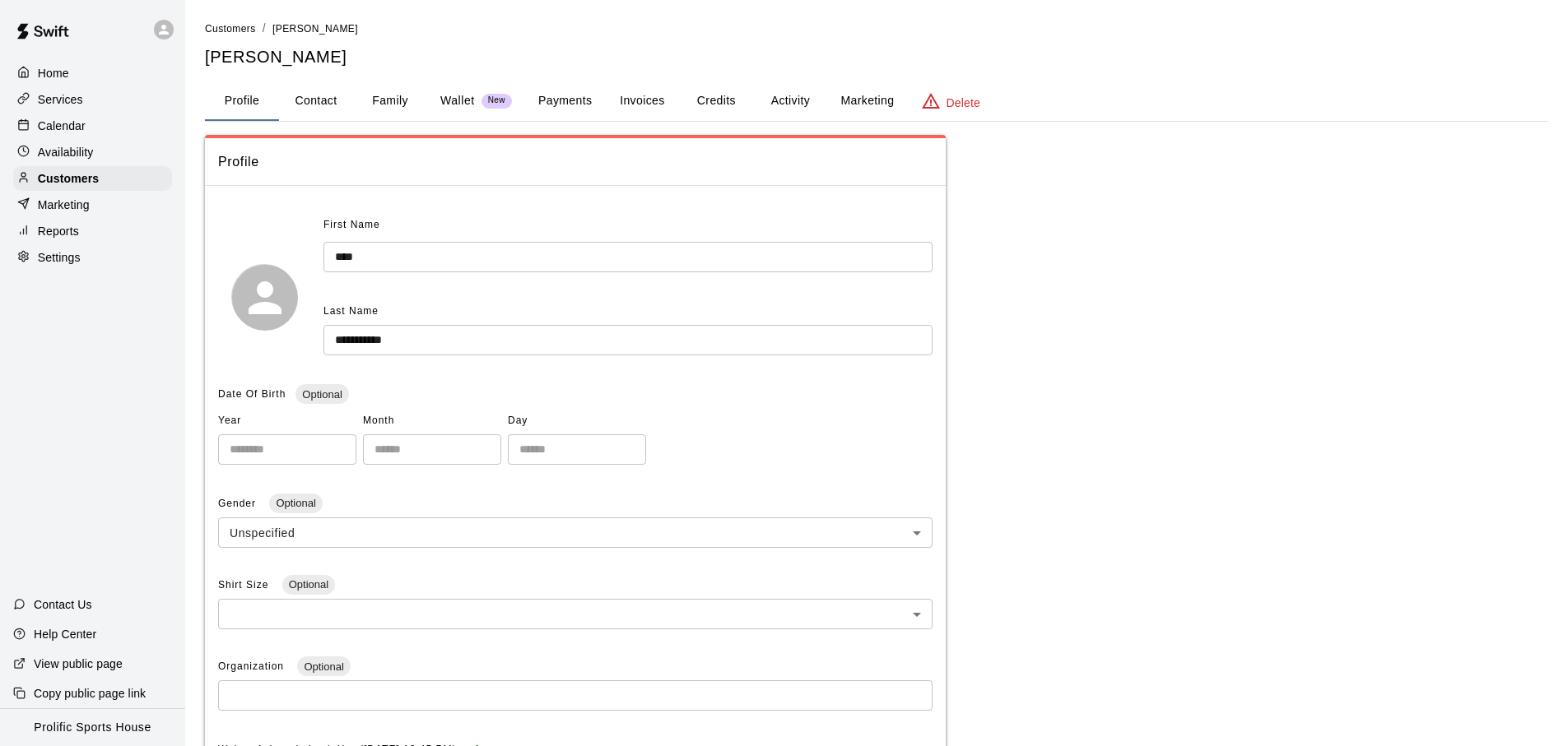
click at [726, 99] on button "Credits" at bounding box center [716, 101] width 74 height 40
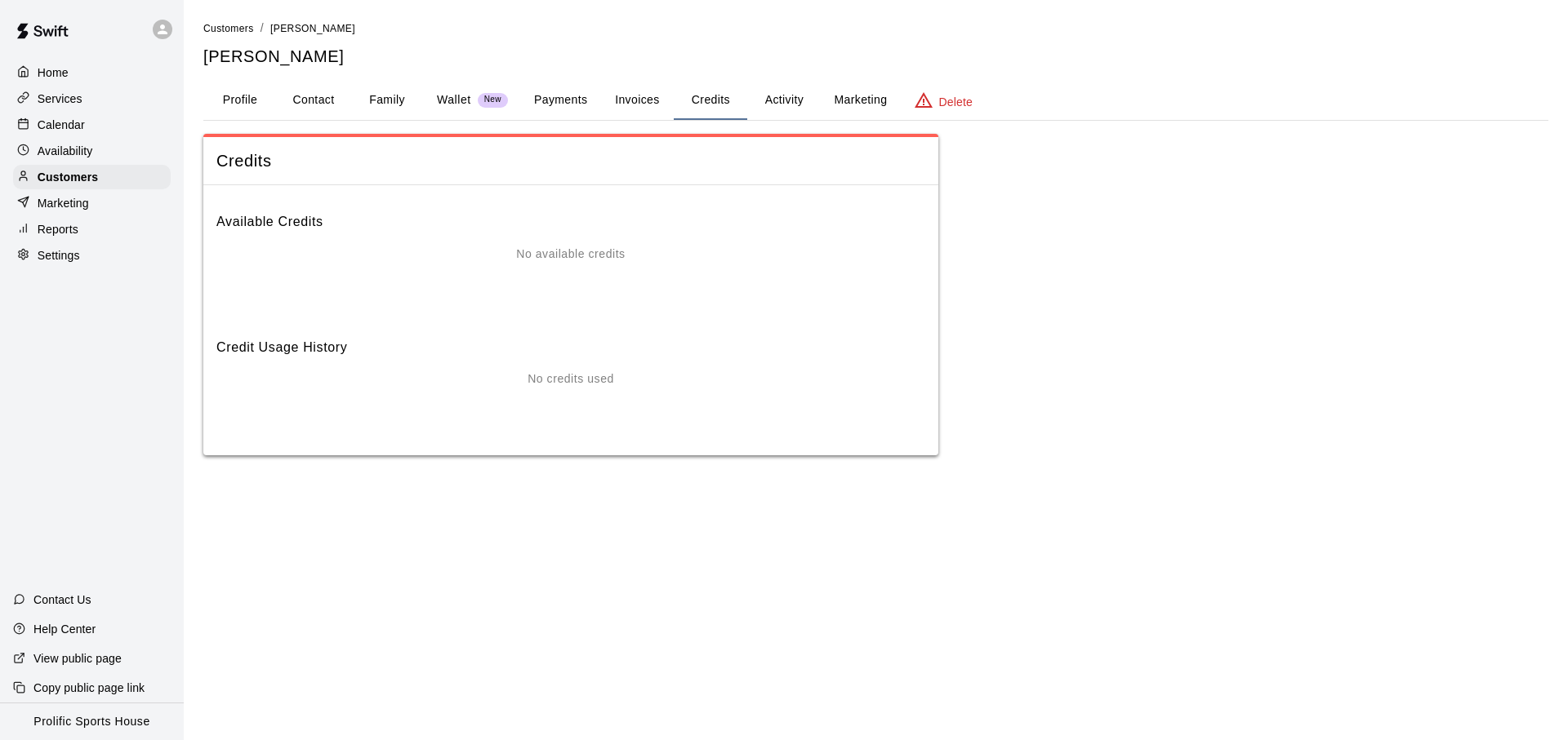
click at [771, 102] on button "Activity" at bounding box center [784, 100] width 74 height 40
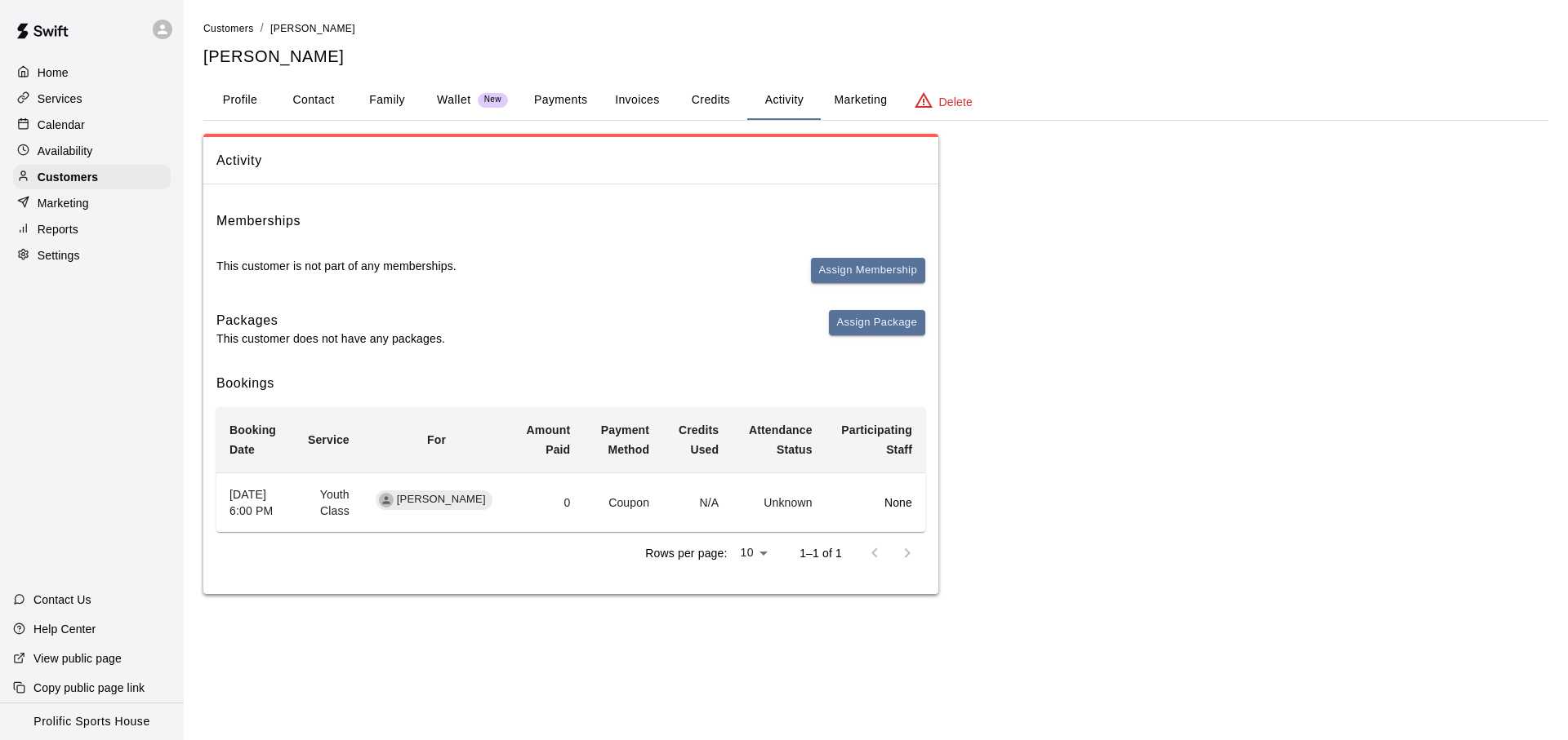
click at [808, 520] on td "Unknown" at bounding box center [778, 502] width 93 height 60
click at [883, 511] on p "None" at bounding box center [876, 503] width 74 height 17
click at [727, 112] on button "Credits" at bounding box center [710, 100] width 74 height 40
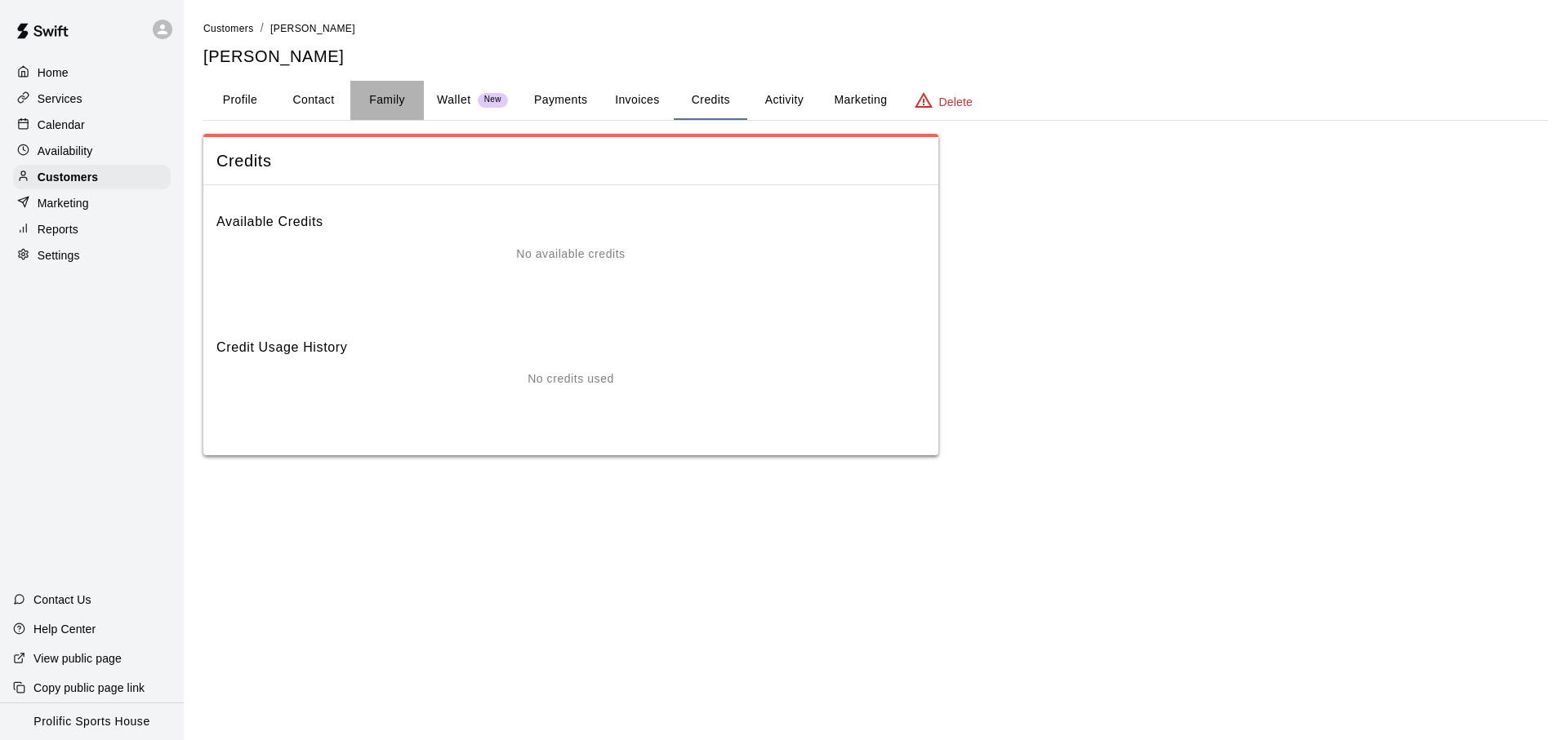
click at [368, 105] on button "Family" at bounding box center [387, 100] width 74 height 40
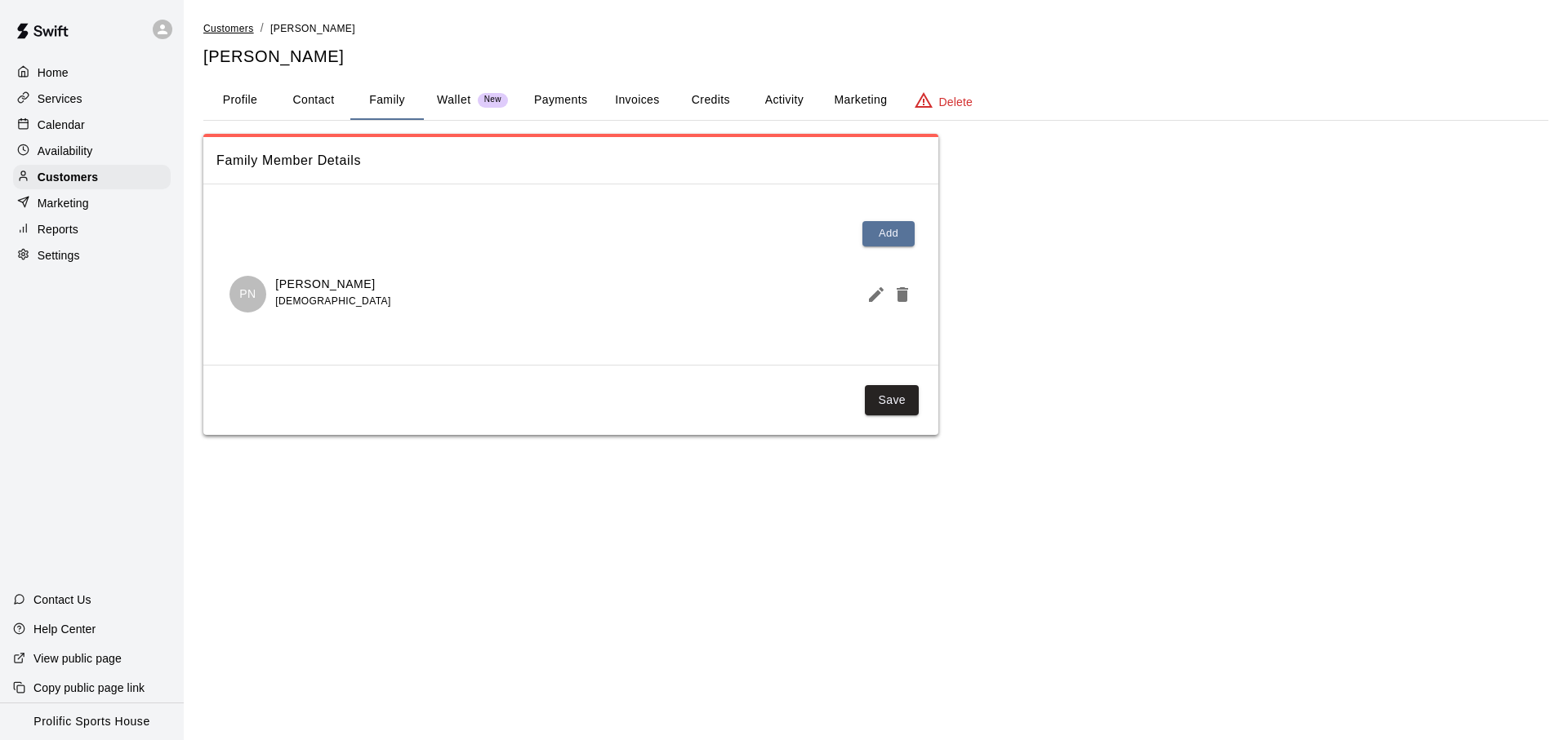
click at [240, 26] on span "Customers" at bounding box center [228, 28] width 51 height 11
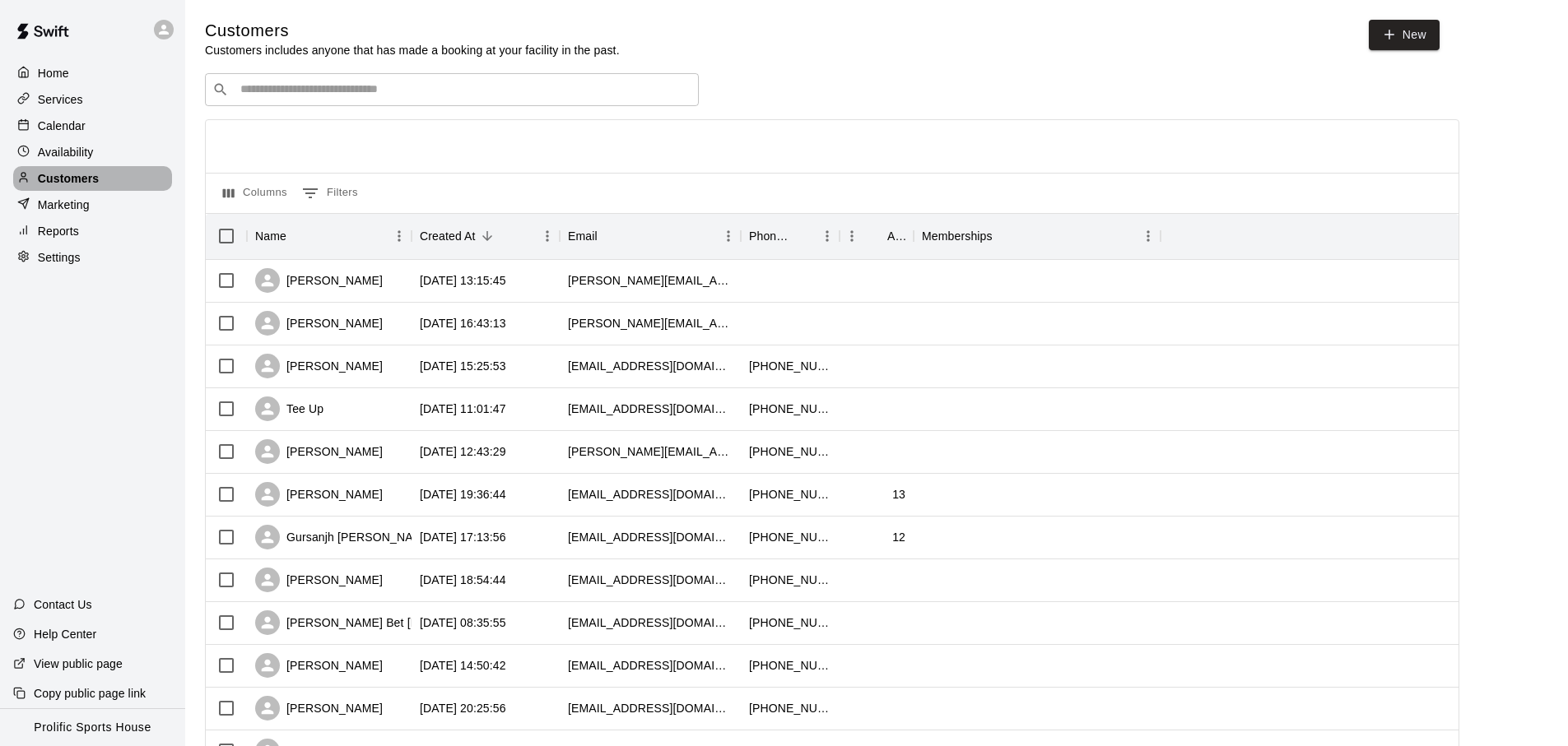
click at [97, 181] on p "Customers" at bounding box center [69, 179] width 61 height 17
click at [93, 120] on div "Calendar" at bounding box center [92, 126] width 159 height 25
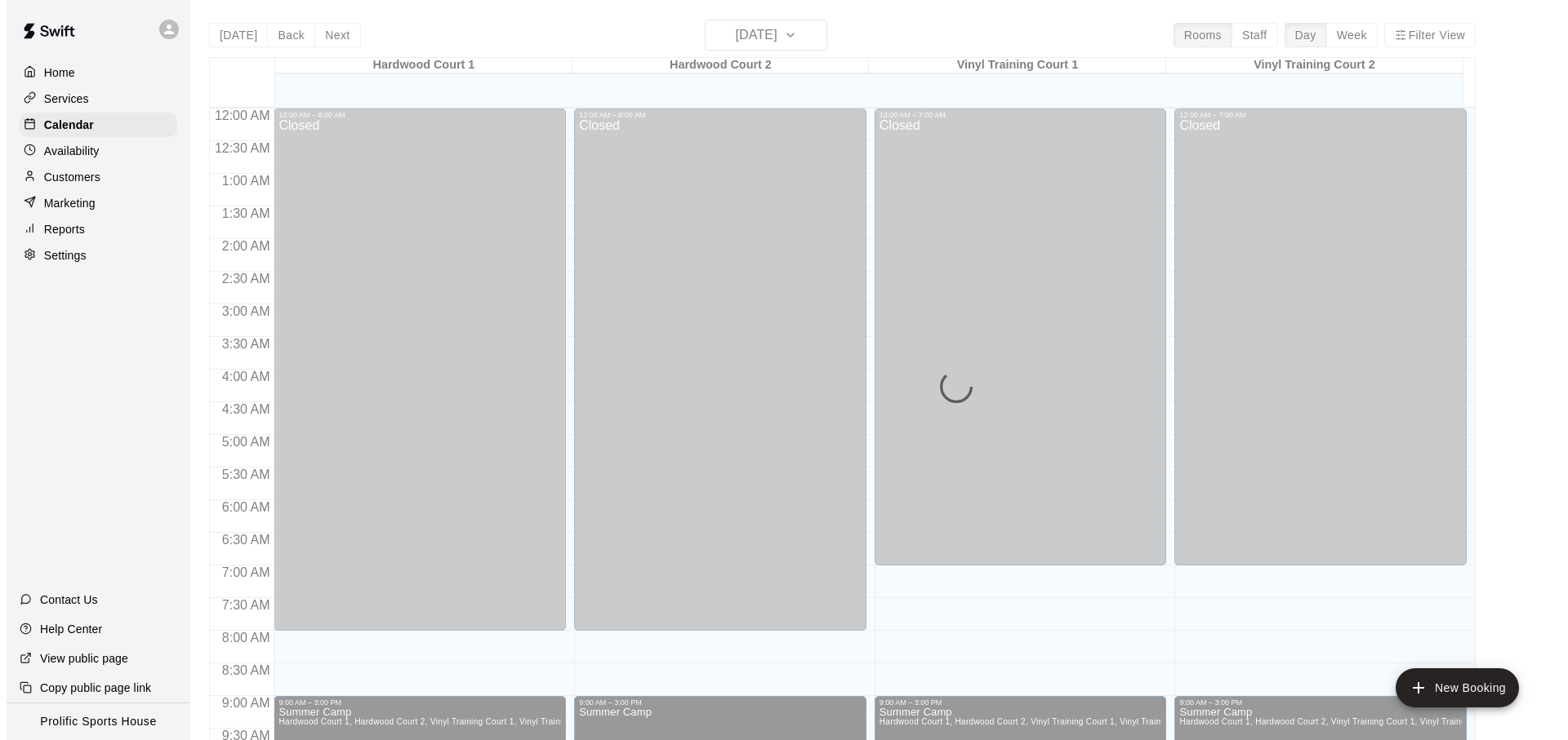
scroll to position [868, 0]
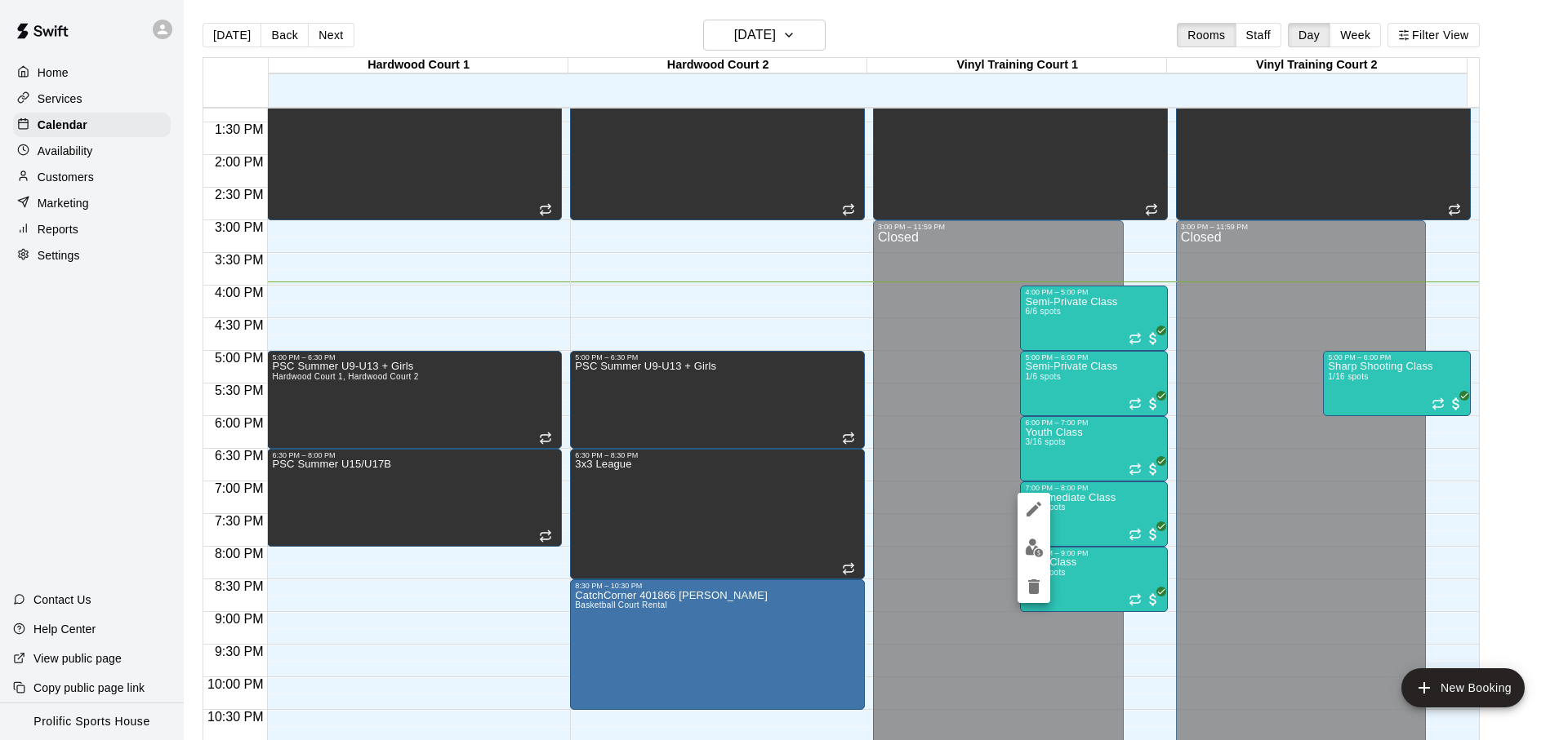
click at [1052, 435] on div at bounding box center [784, 370] width 1568 height 740
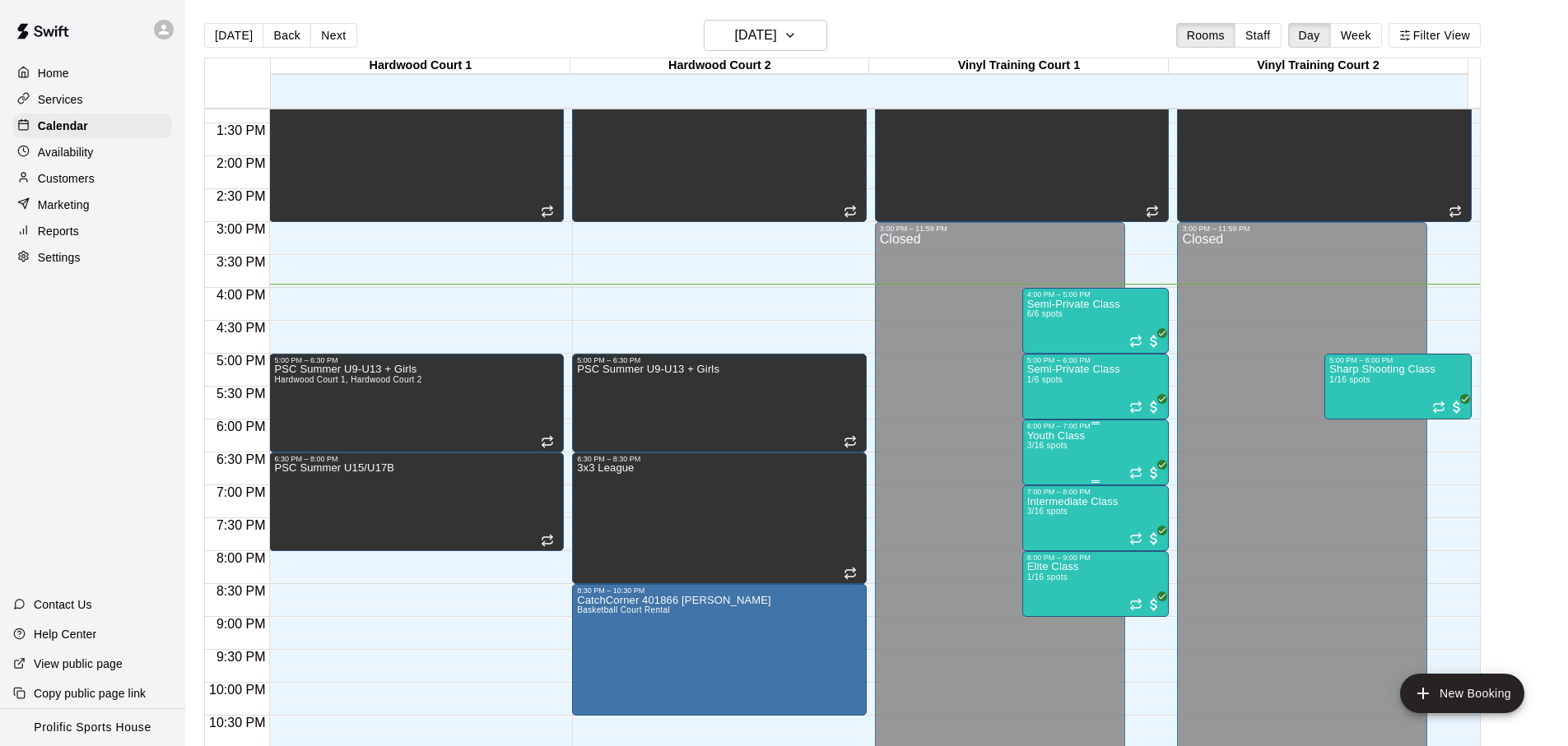
click at [1050, 450] on span "3/16 spots" at bounding box center [1048, 446] width 41 height 9
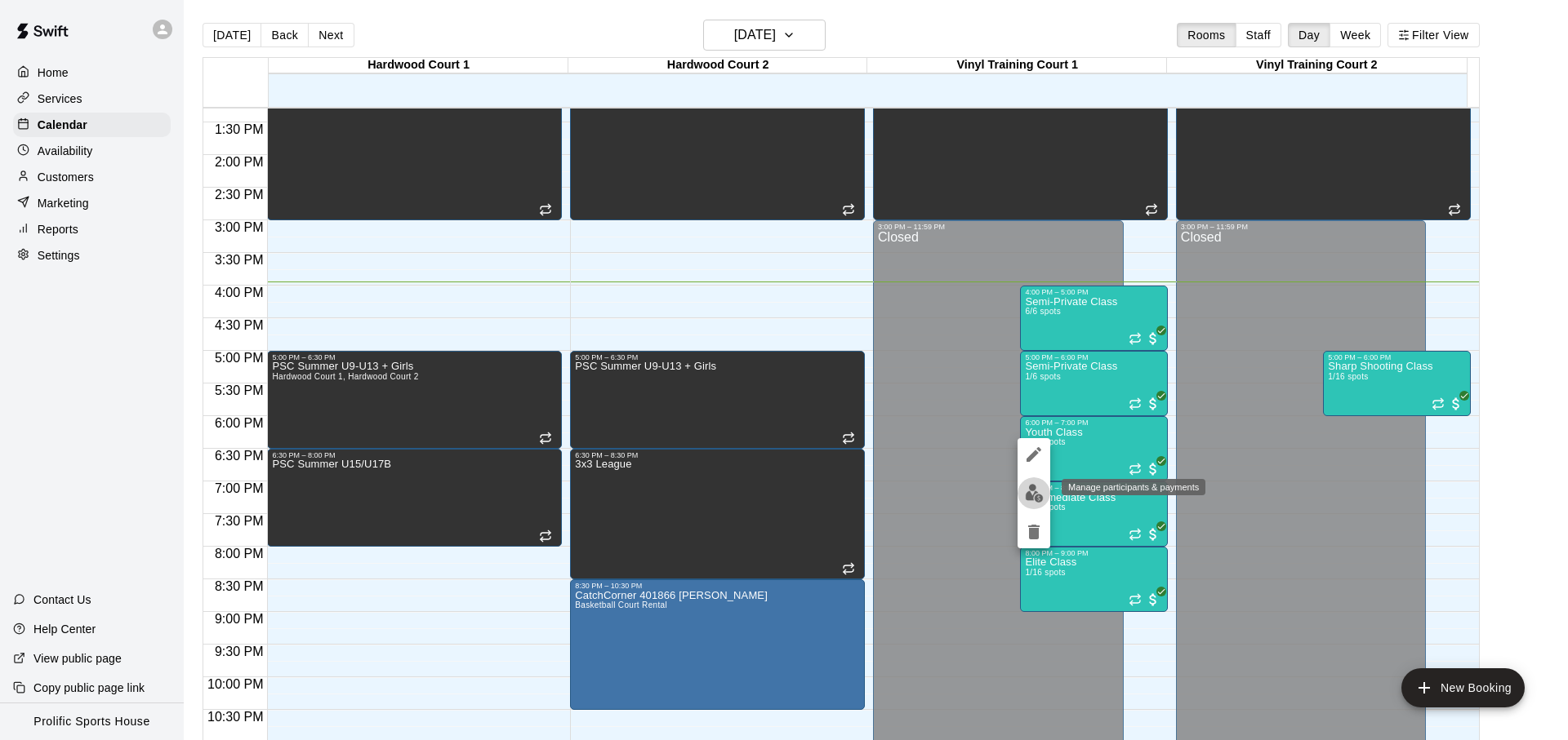
click at [1037, 490] on img "edit" at bounding box center [1034, 493] width 18 height 18
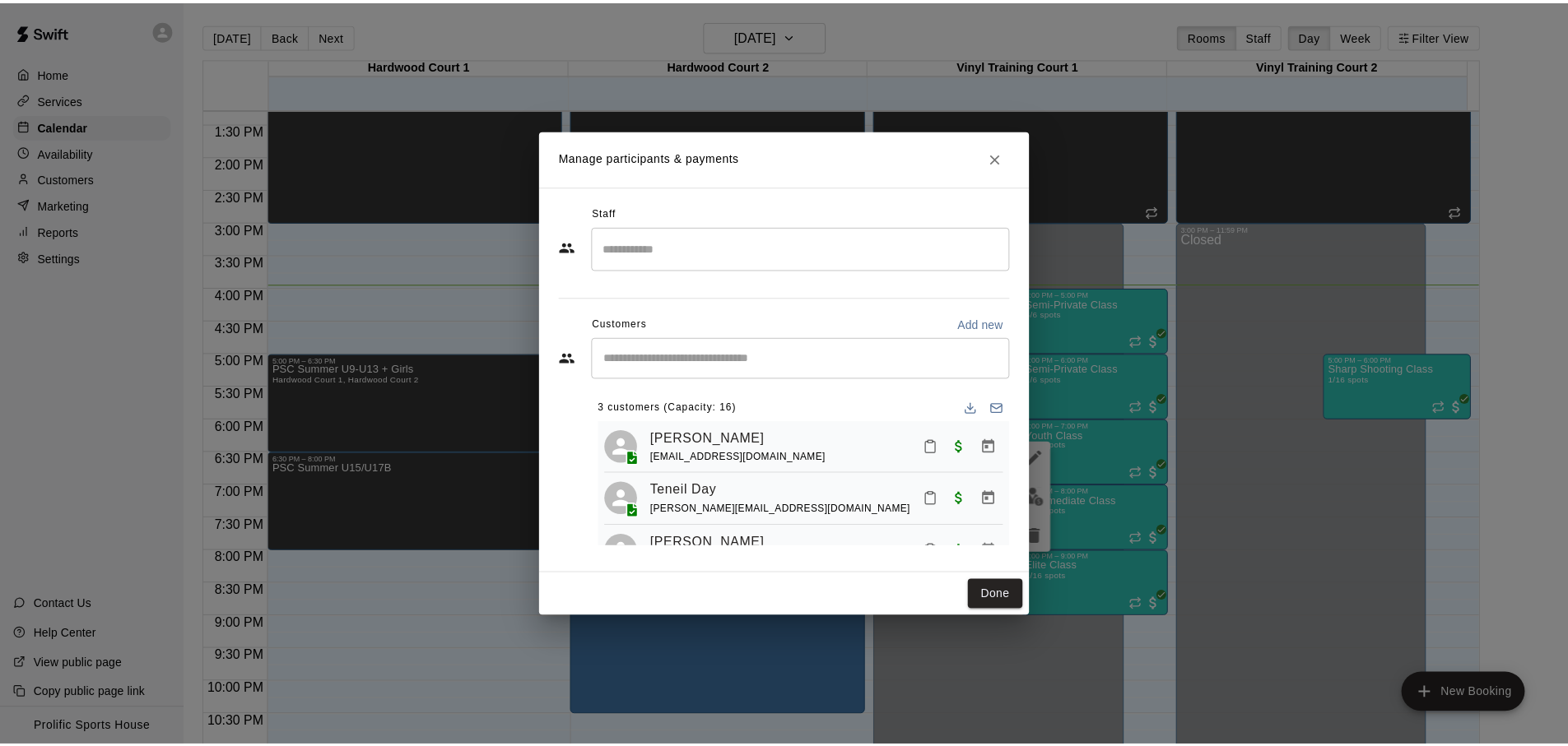
scroll to position [41, 0]
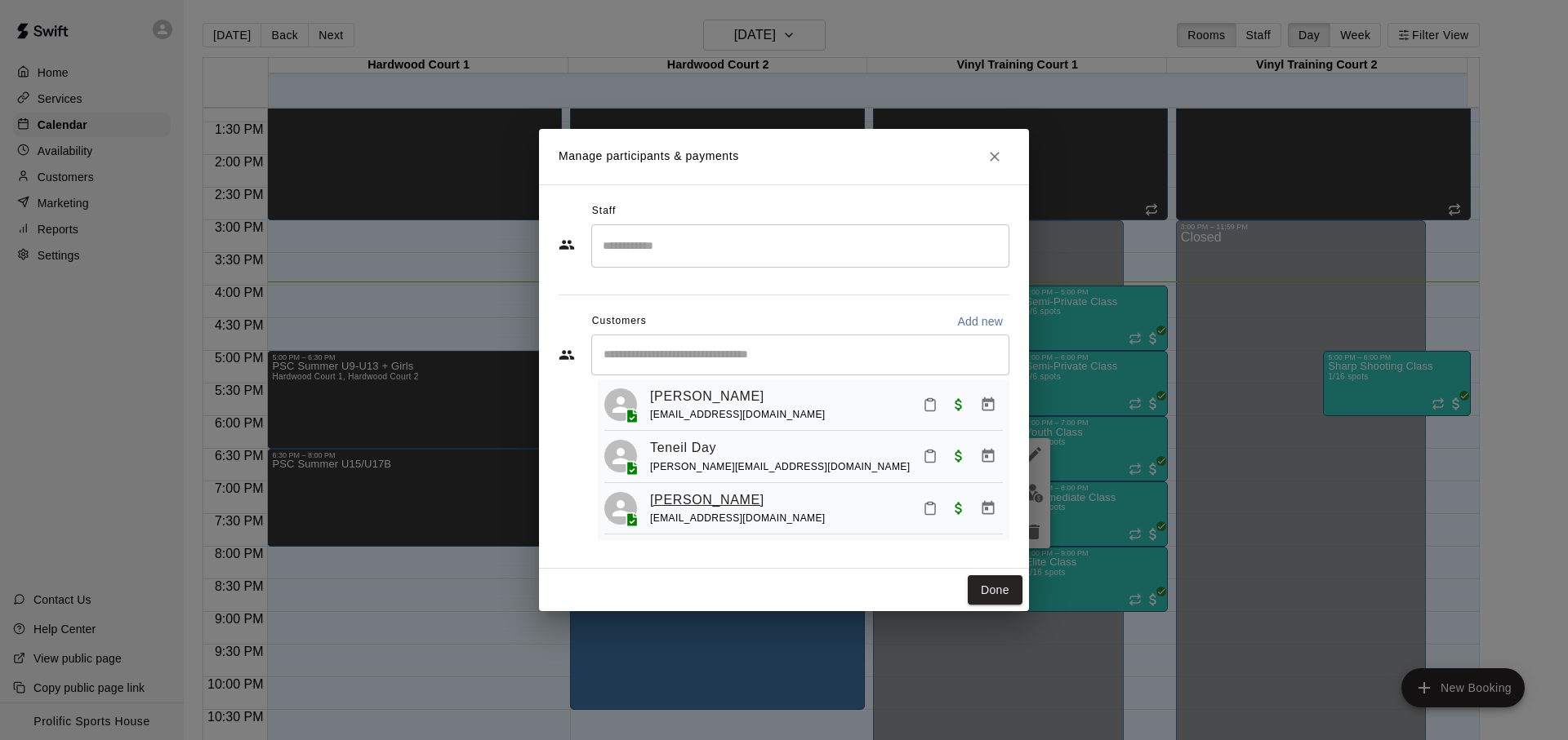
click at [732, 497] on link "Yara Nikoobayan" at bounding box center [707, 500] width 114 height 21
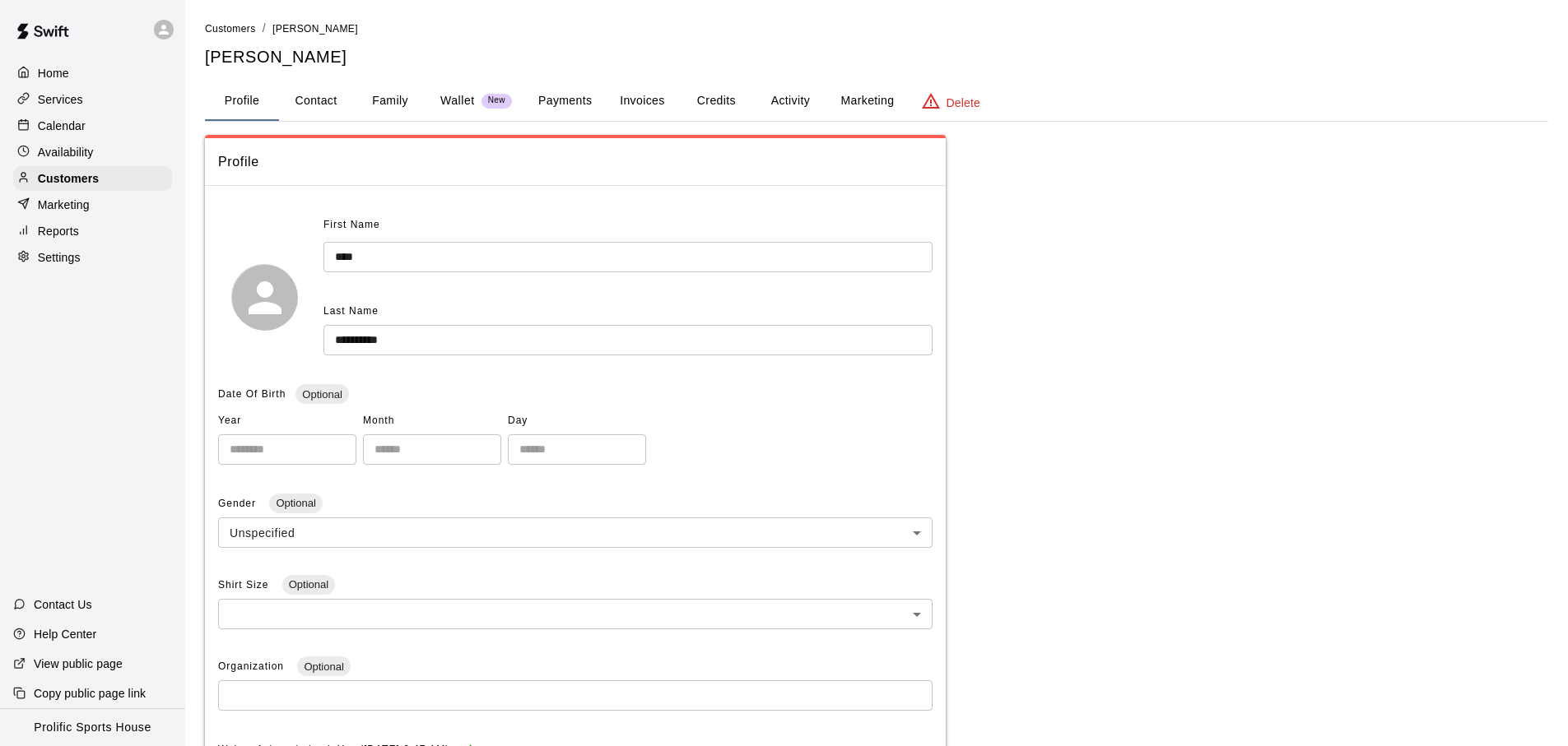
click at [717, 102] on button "Credits" at bounding box center [716, 101] width 74 height 40
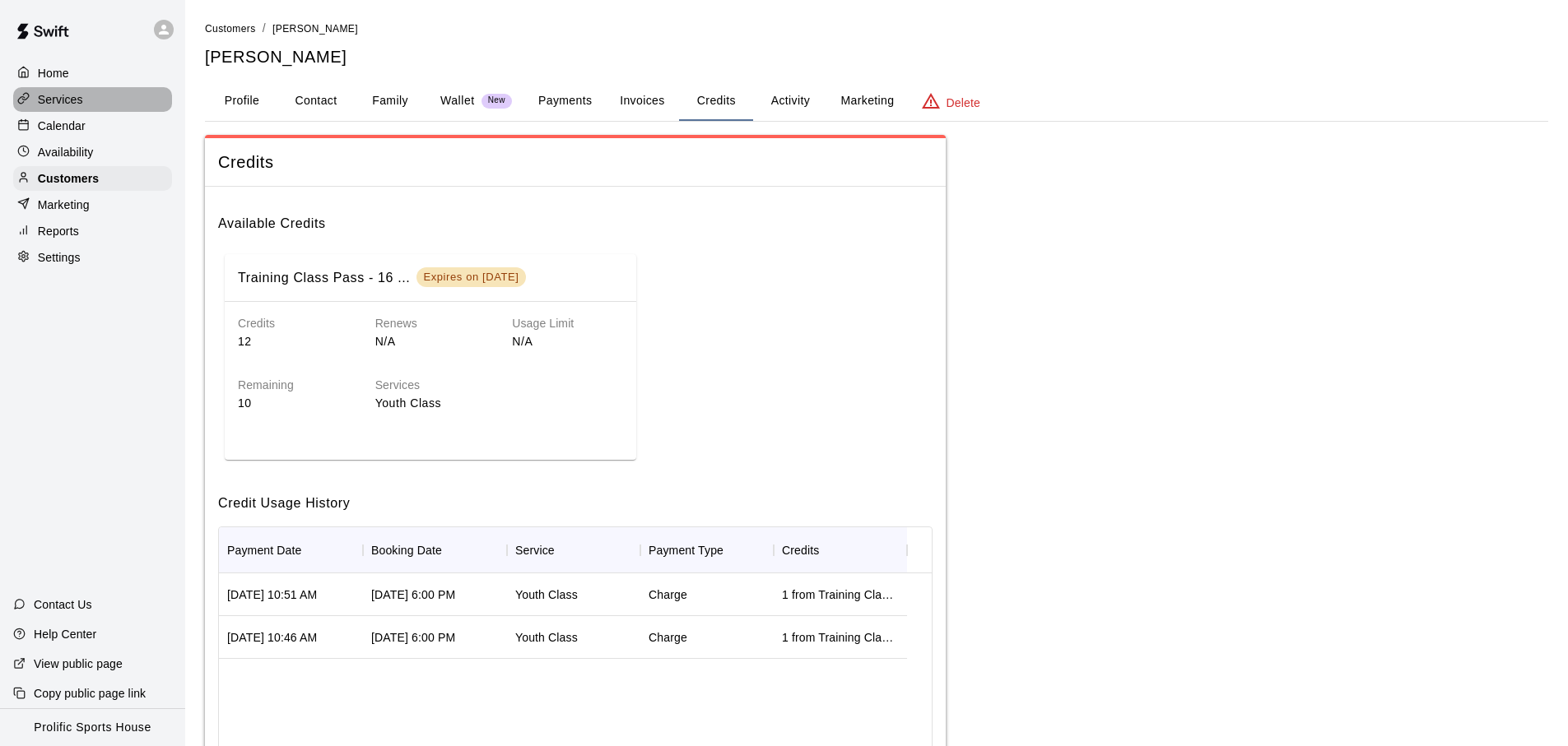
click at [104, 107] on div "Services" at bounding box center [92, 99] width 159 height 25
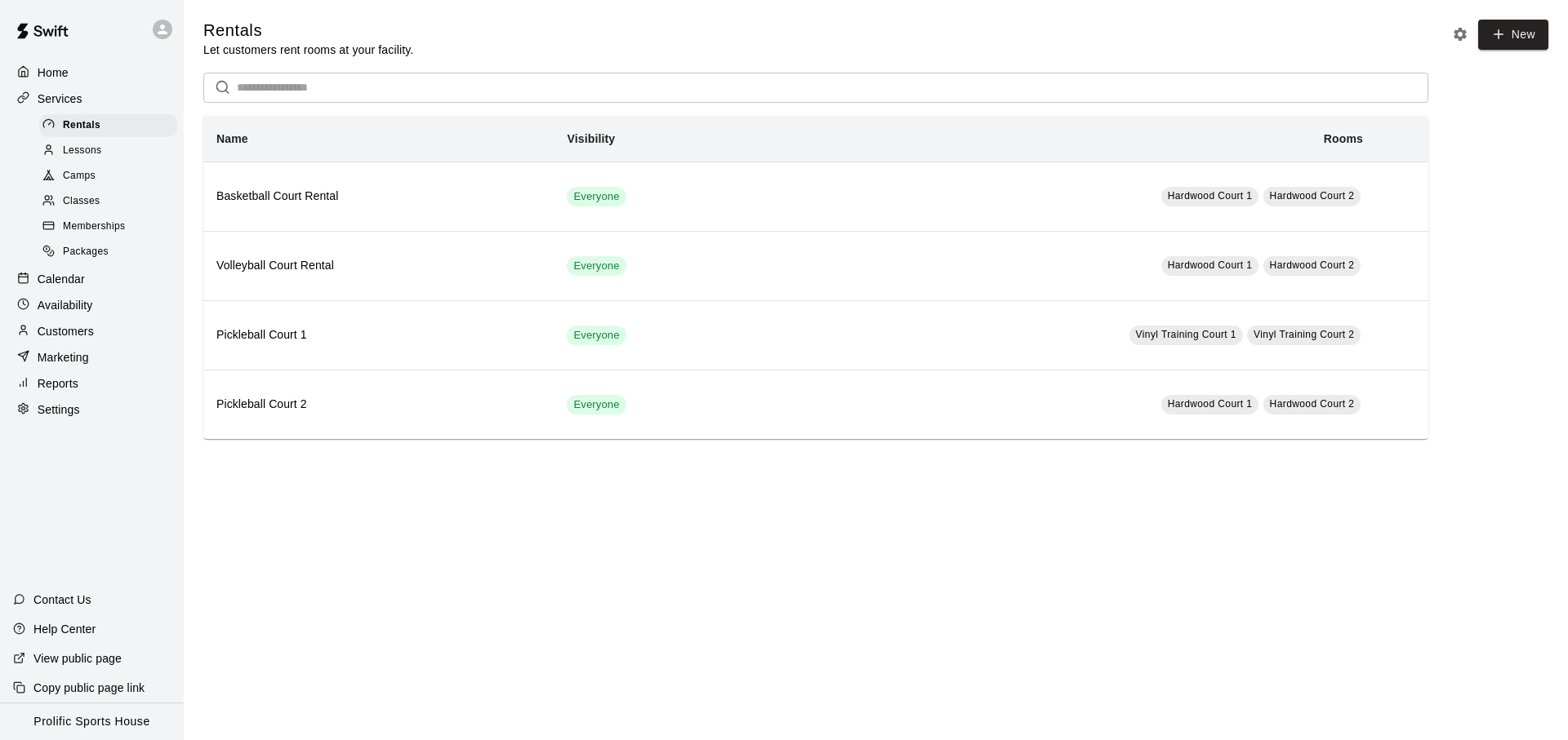
click at [107, 251] on span "Packages" at bounding box center [86, 252] width 46 height 17
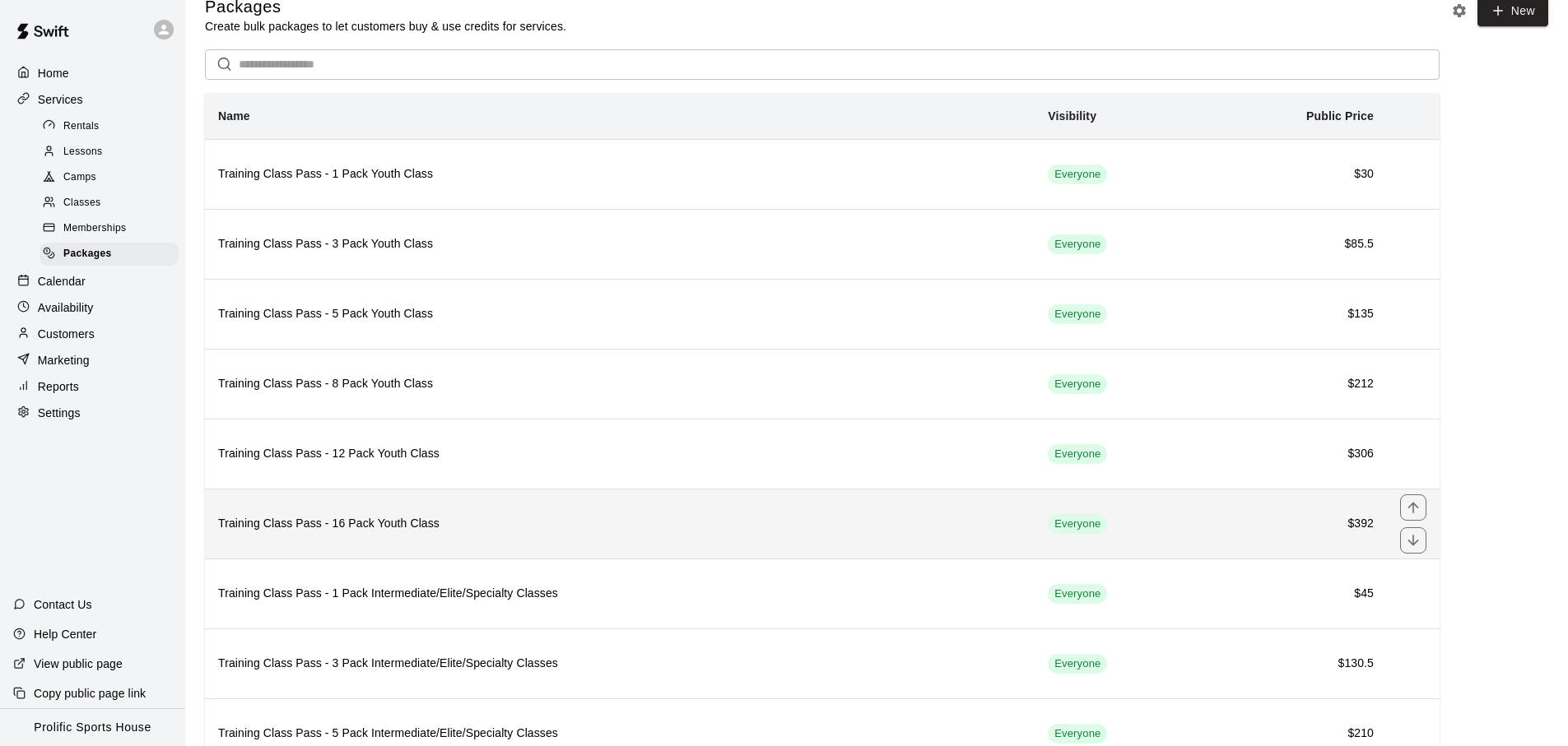
scroll to position [138, 0]
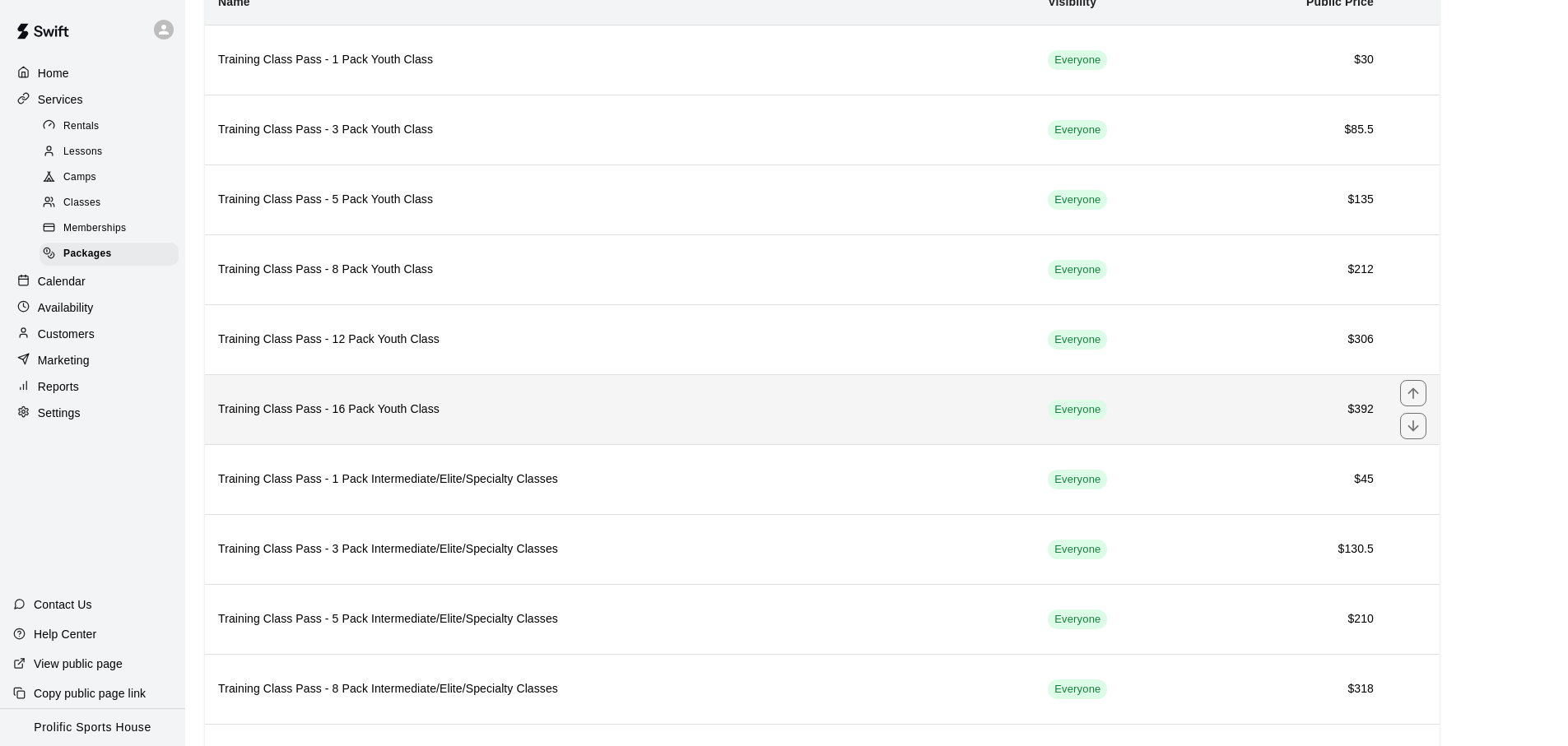
click at [620, 400] on h6 "Training Class Pass - 16 Pack Youth Class" at bounding box center [619, 410] width 804 height 19
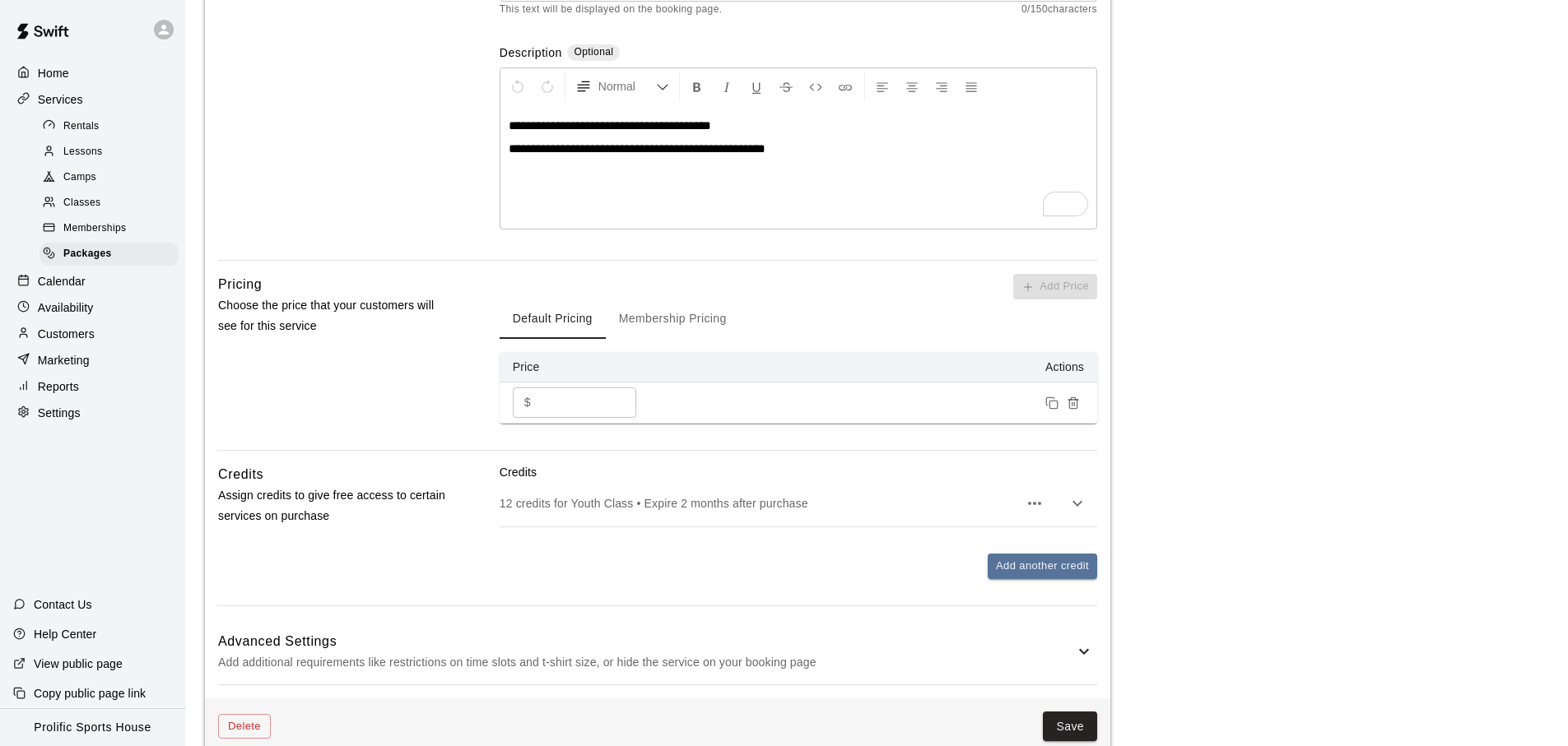
scroll to position [367, 0]
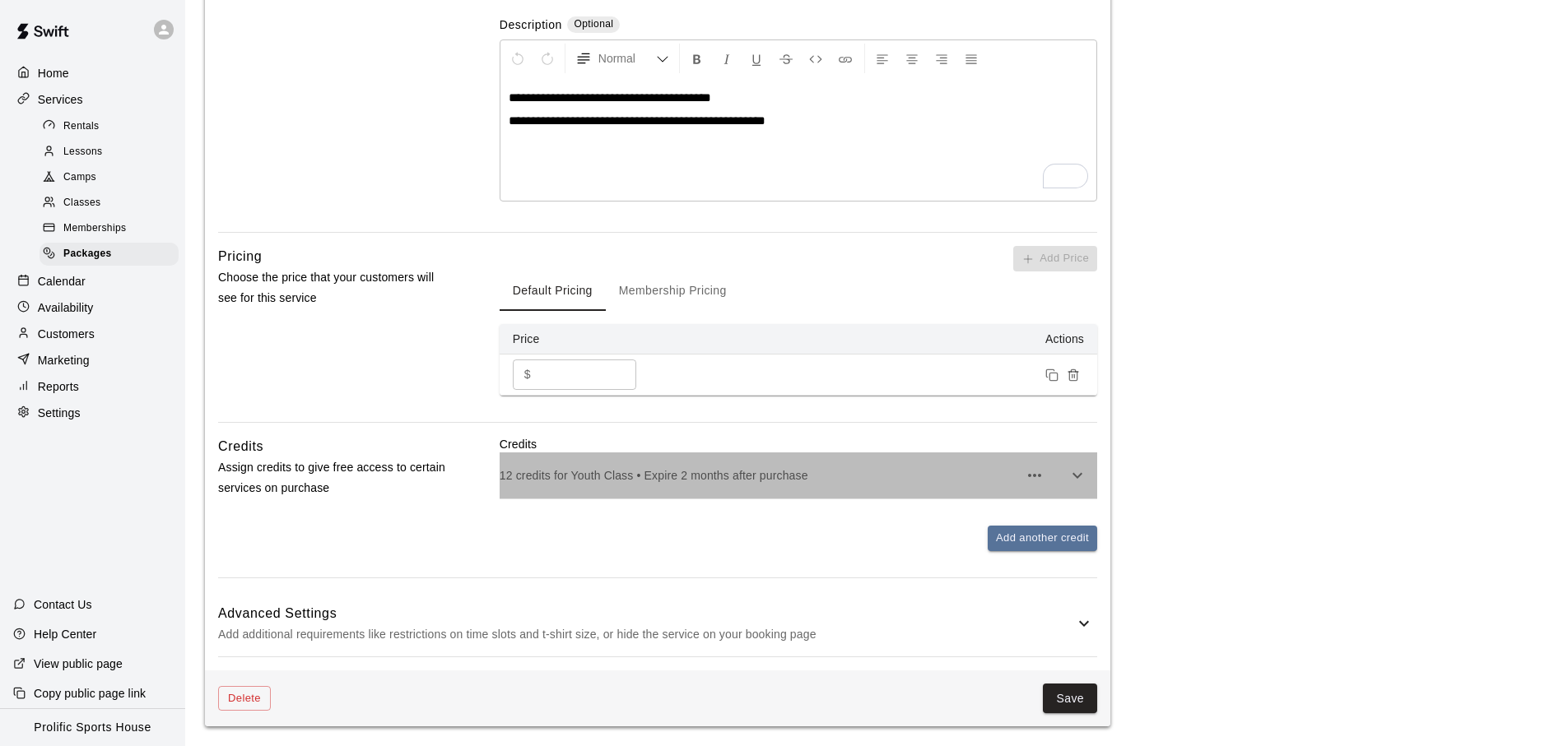
click at [759, 478] on p "12 credits for Youth Class • Expire 2 months after purchase" at bounding box center [759, 475] width 518 height 17
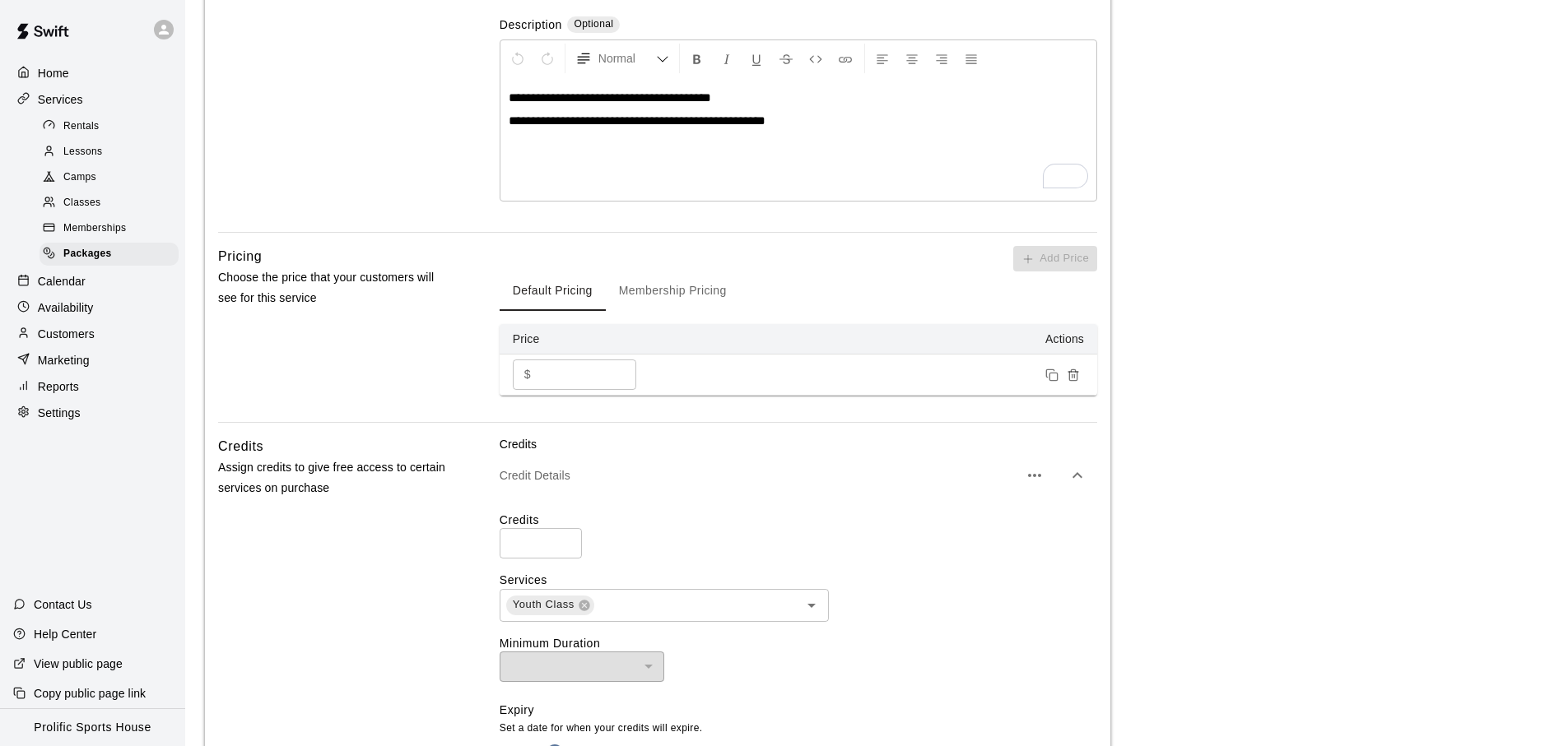
click at [548, 533] on input "**" at bounding box center [541, 543] width 83 height 31
click at [567, 539] on input "**" at bounding box center [541, 543] width 83 height 31
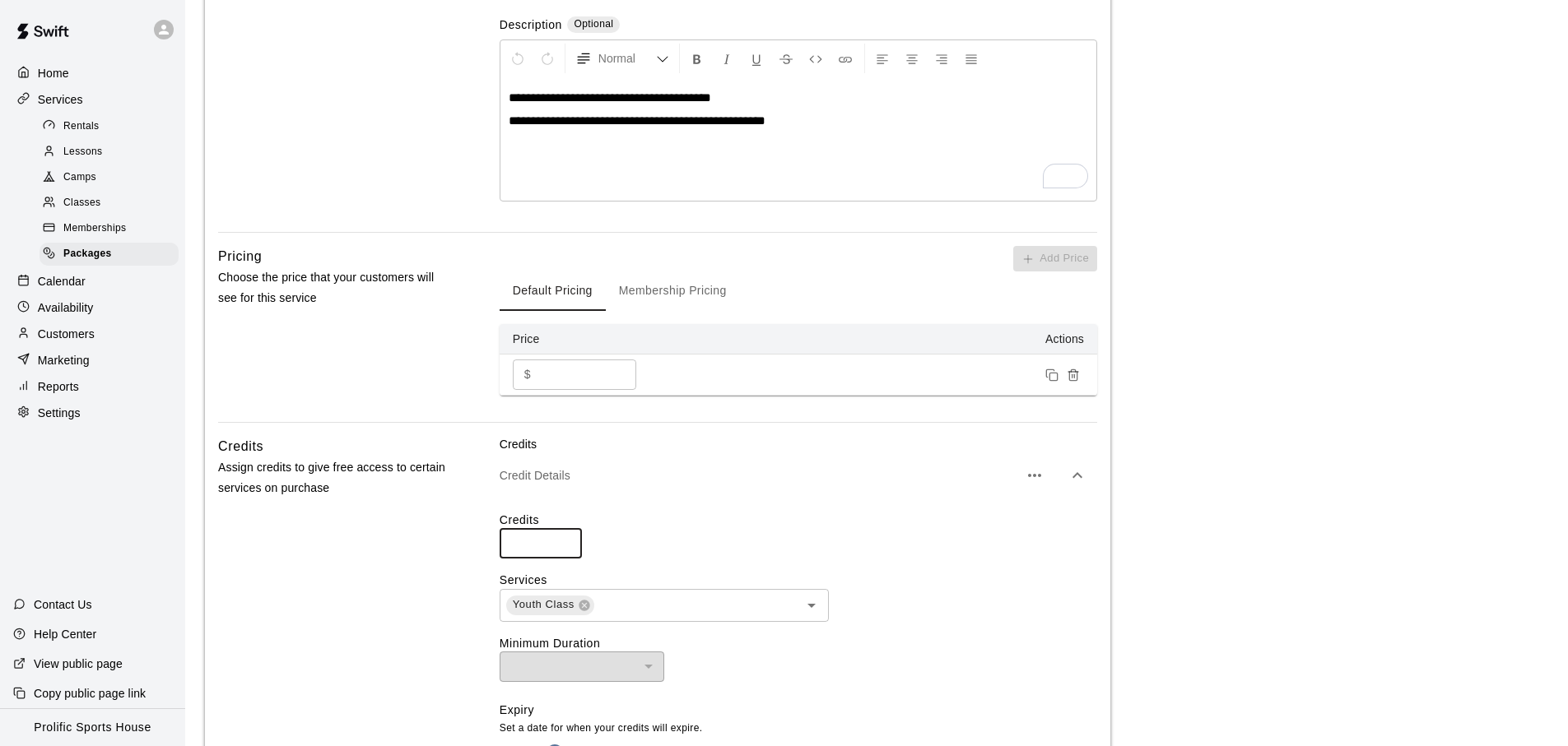
click at [567, 539] on input "**" at bounding box center [541, 543] width 83 height 31
type input "**"
click at [566, 548] on input "**" at bounding box center [541, 543] width 83 height 31
click at [705, 550] on div "Credits ** ​" at bounding box center [798, 535] width 598 height 47
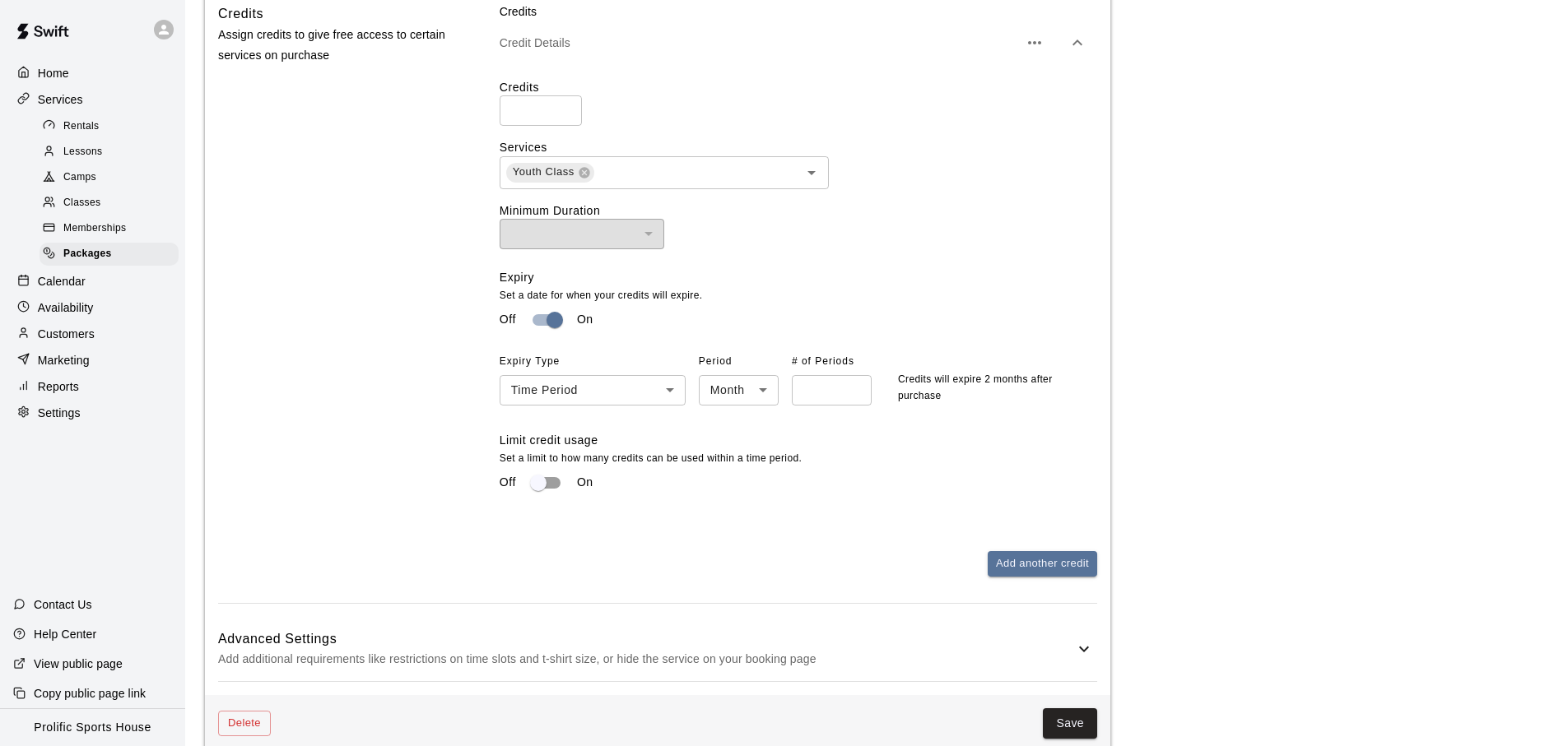
scroll to position [826, 0]
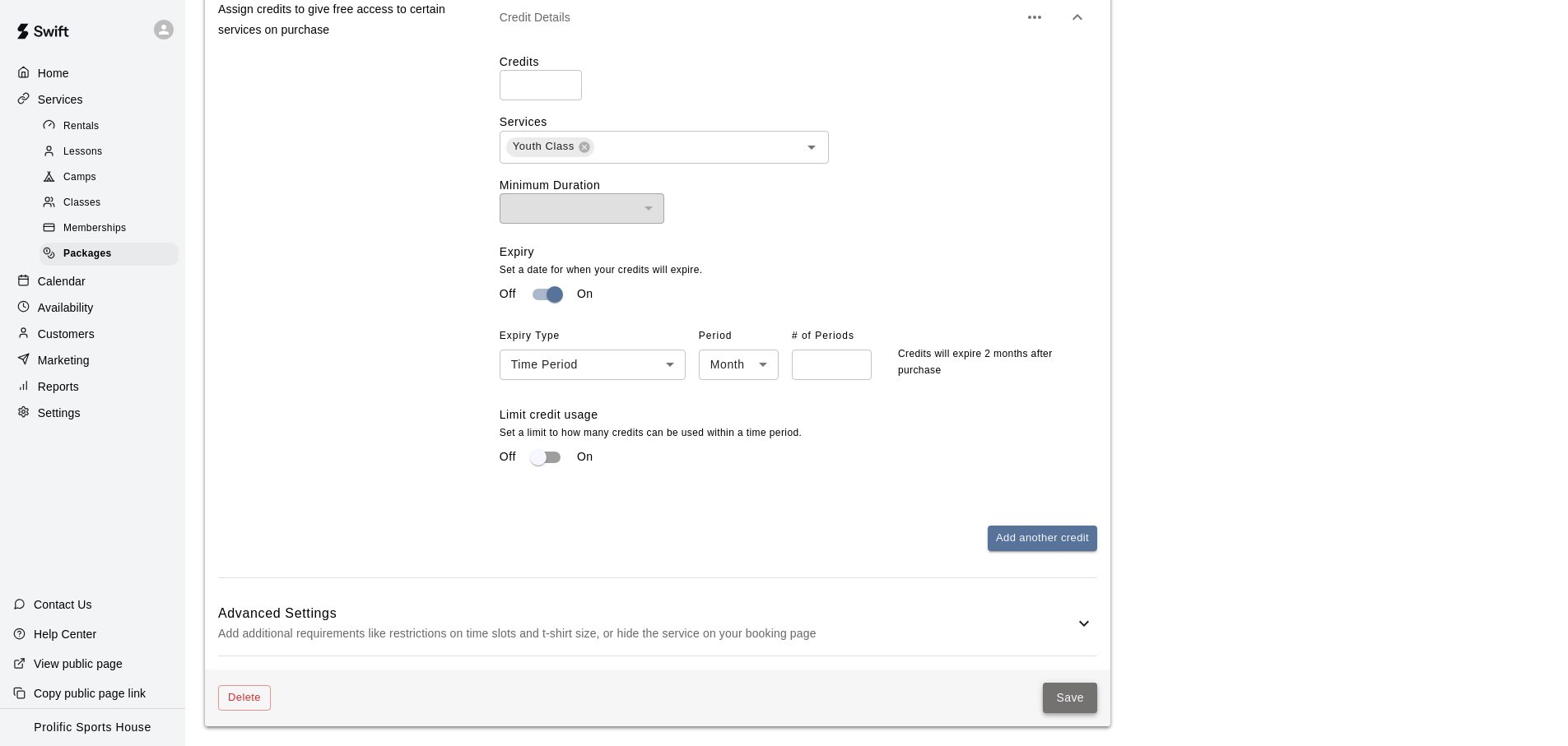
click at [1065, 690] on button "Save" at bounding box center [1070, 698] width 55 height 31
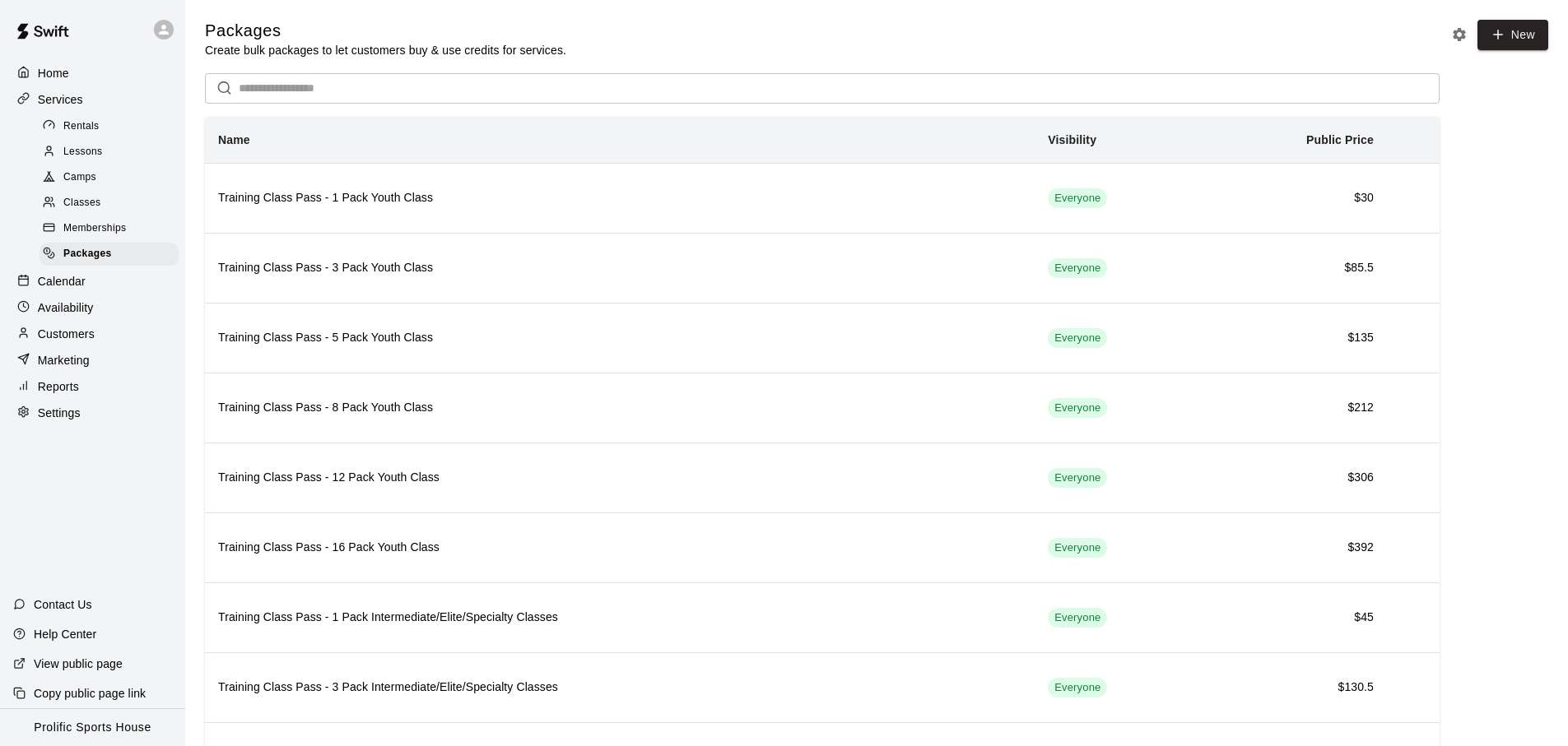
click at [62, 288] on p "Calendar" at bounding box center [61, 282] width 47 height 17
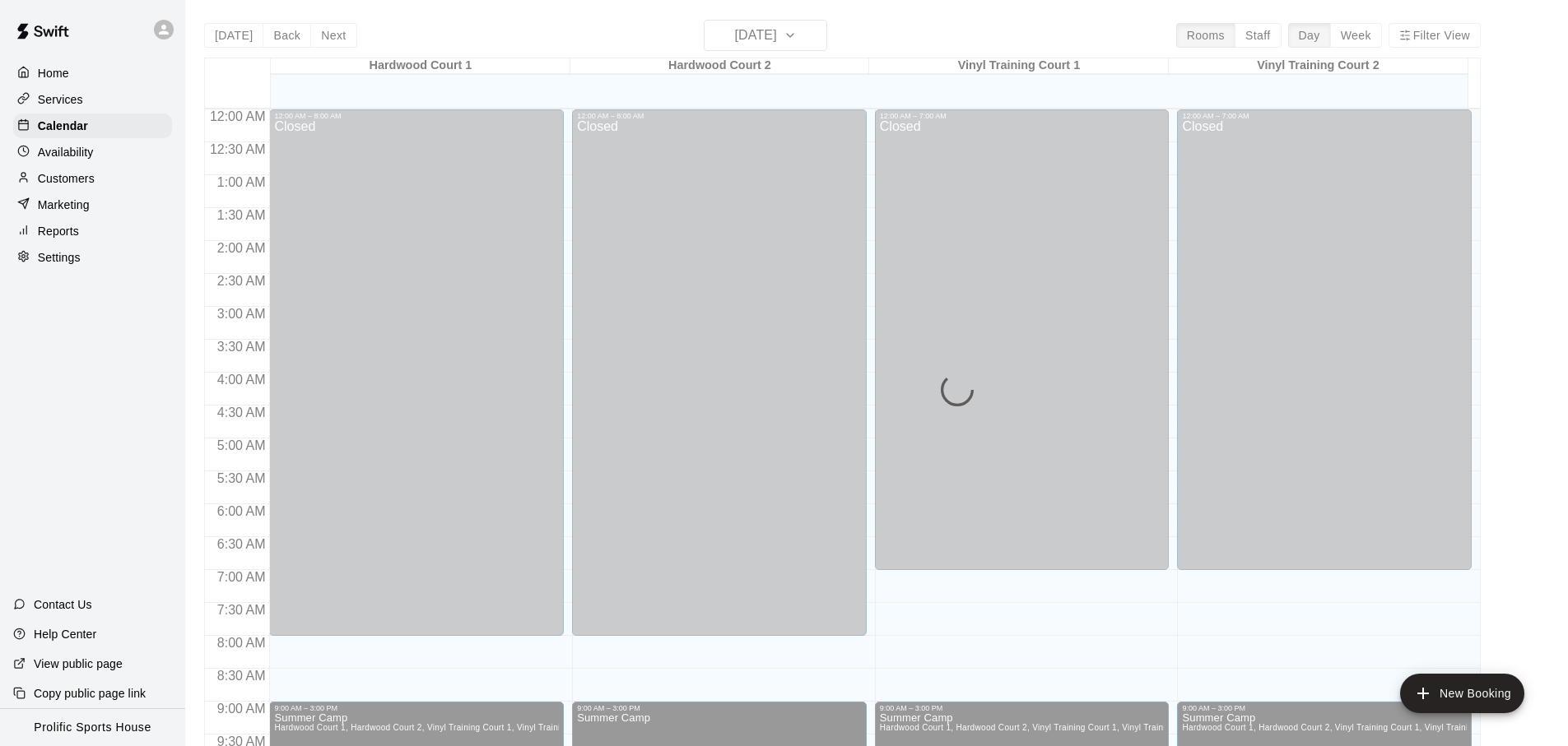
scroll to position [875, 0]
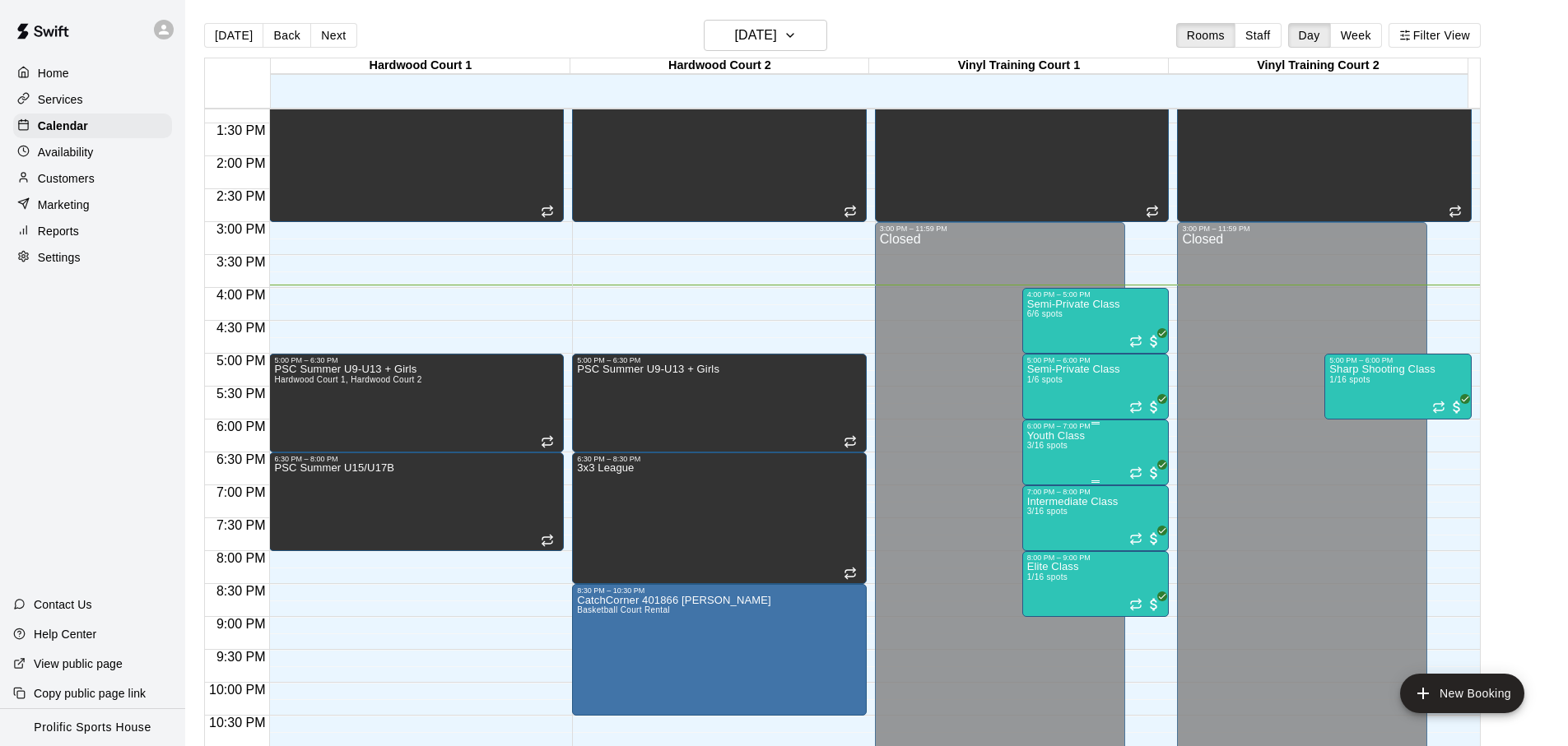
click at [1046, 449] on span "3/16 spots" at bounding box center [1048, 446] width 41 height 9
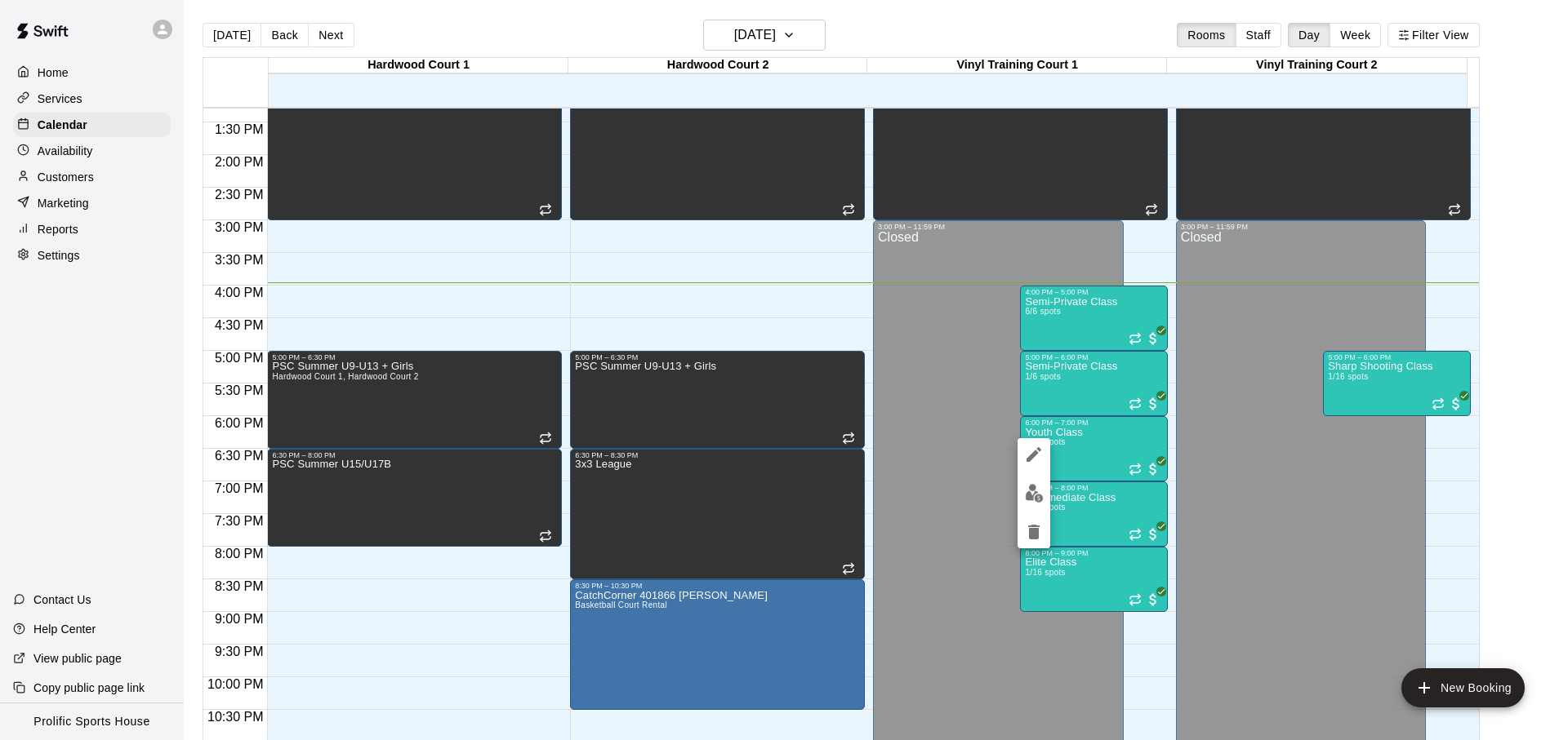
click at [1030, 490] on img "edit" at bounding box center [1034, 493] width 18 height 18
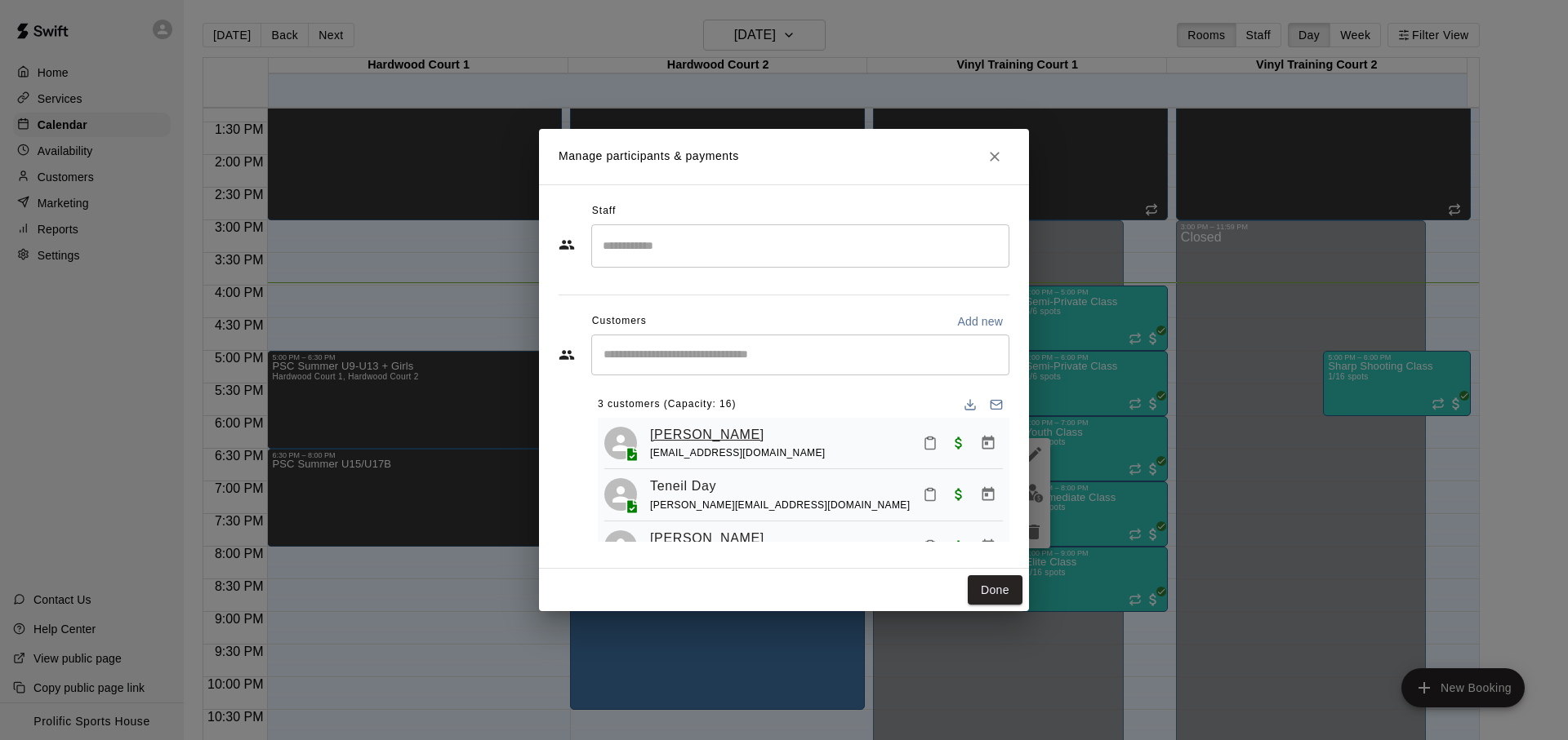
click at [738, 431] on link "Parsa Nikoobayan" at bounding box center [707, 435] width 114 height 21
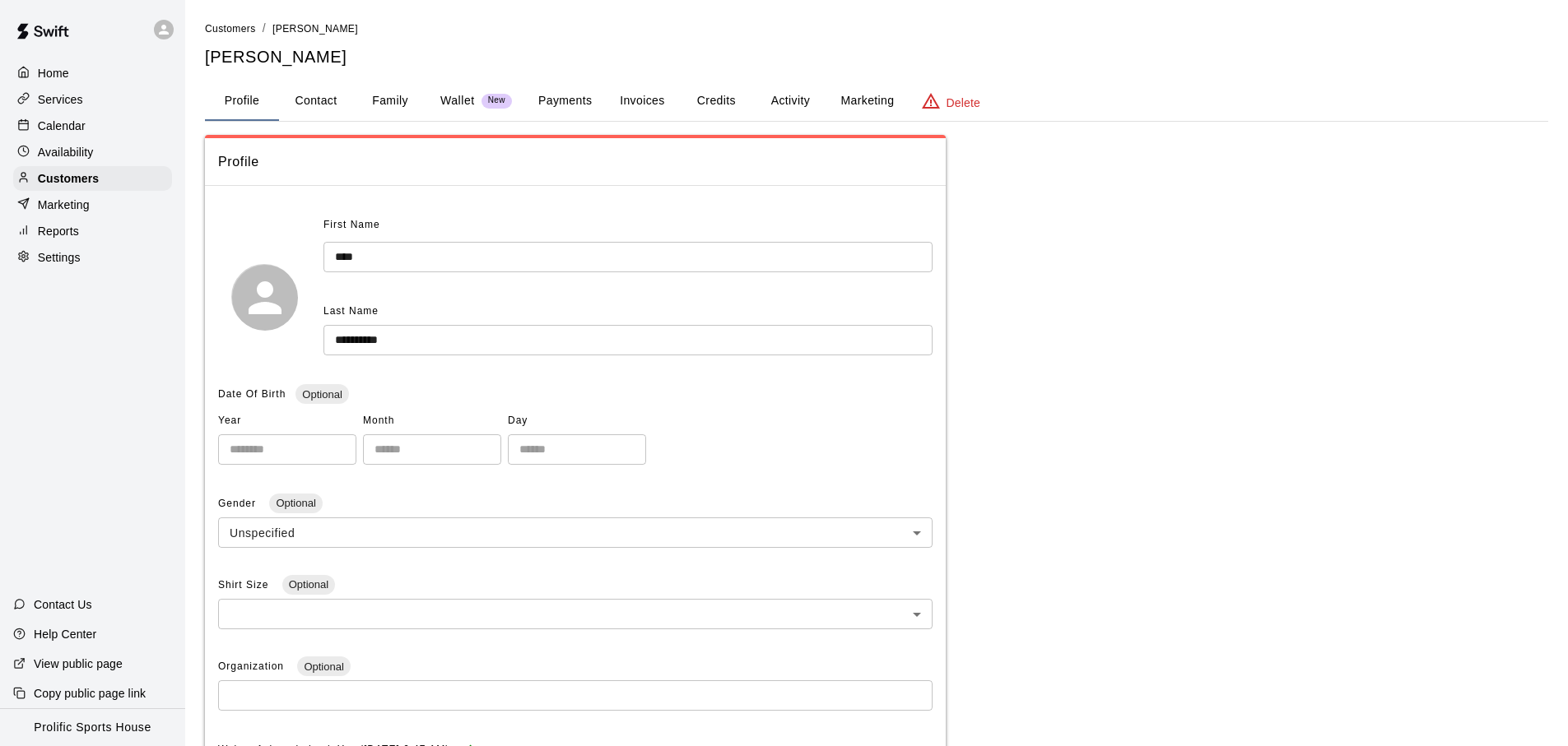
click at [703, 98] on button "Credits" at bounding box center [716, 101] width 74 height 40
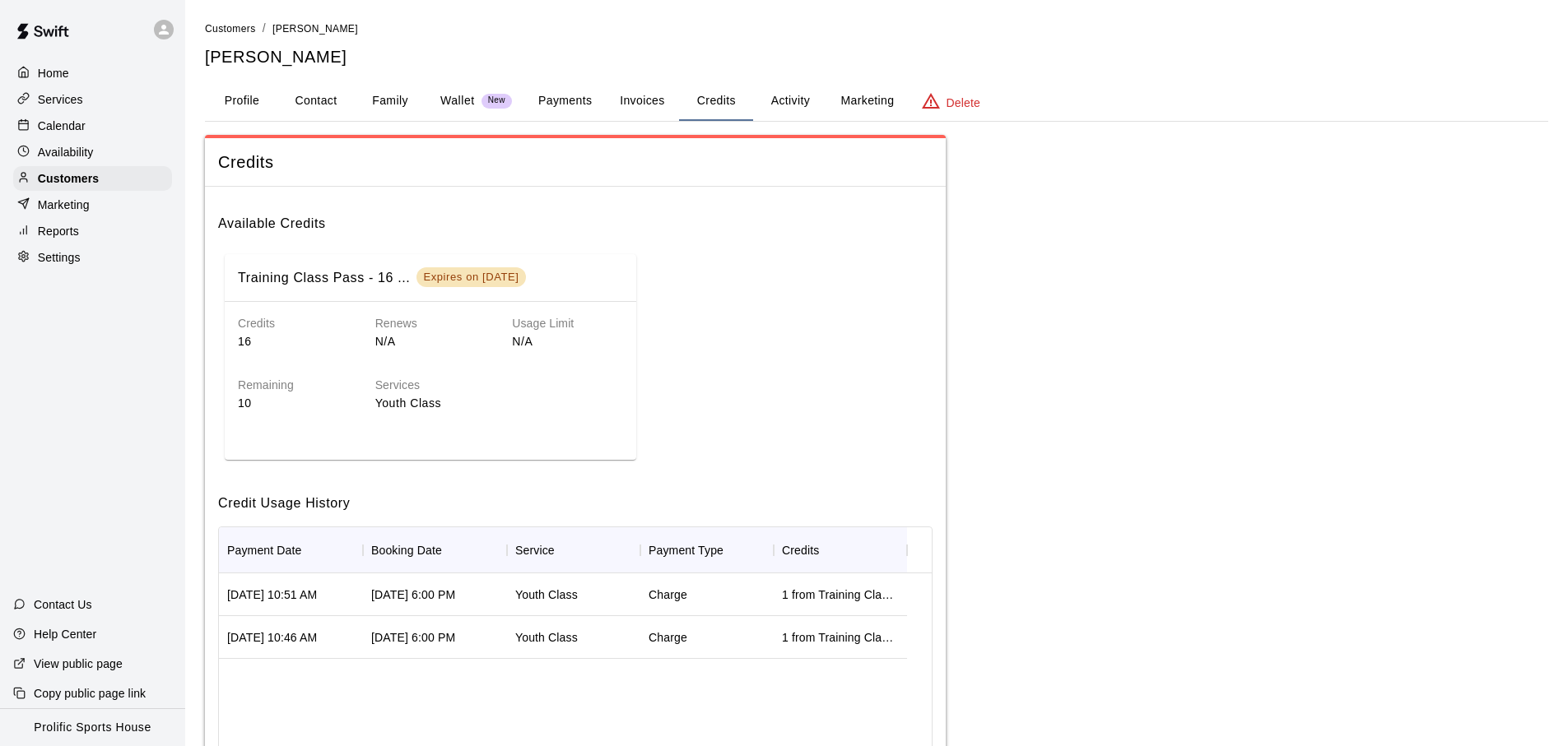
click at [804, 96] on button "Activity" at bounding box center [790, 101] width 74 height 40
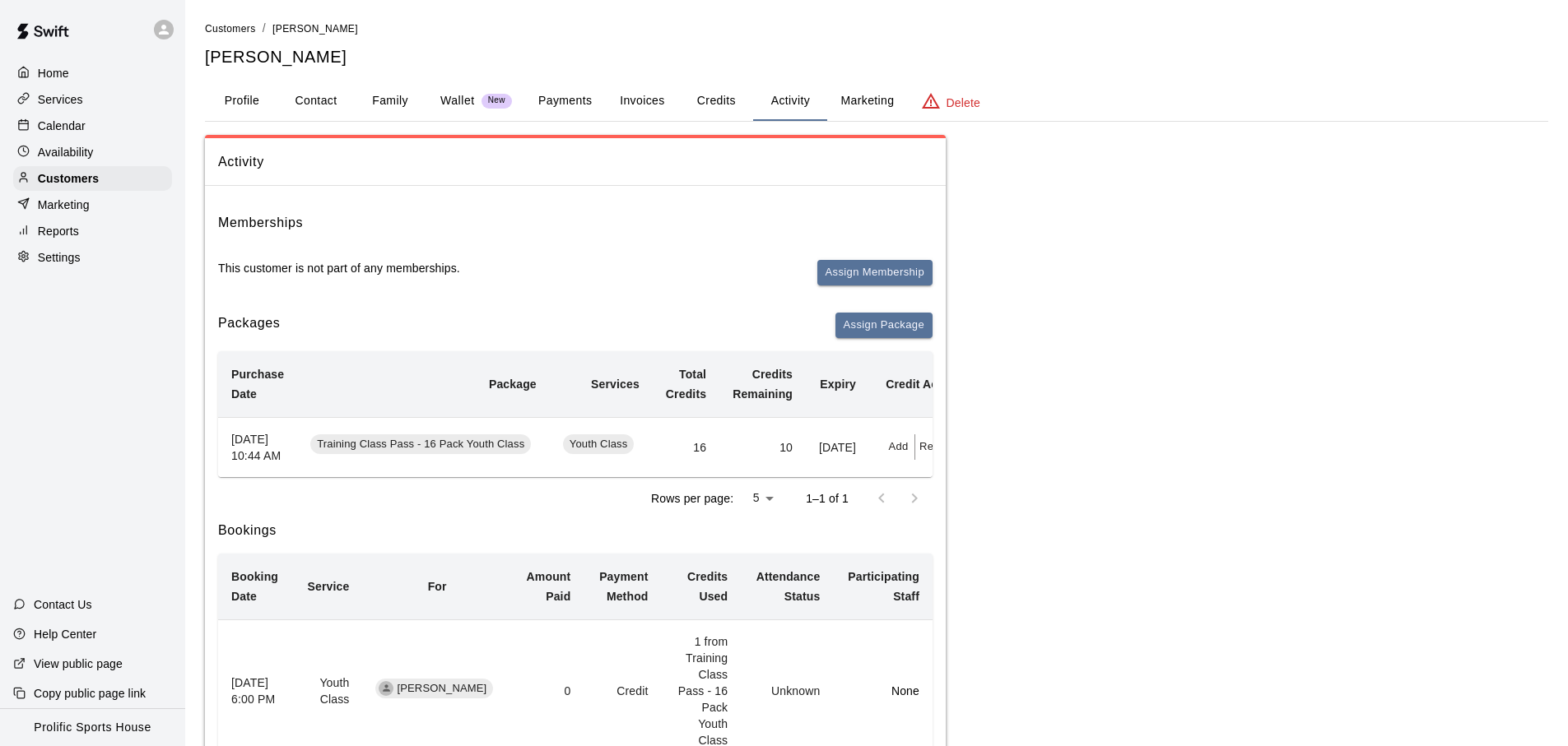
scroll to position [0, 51]
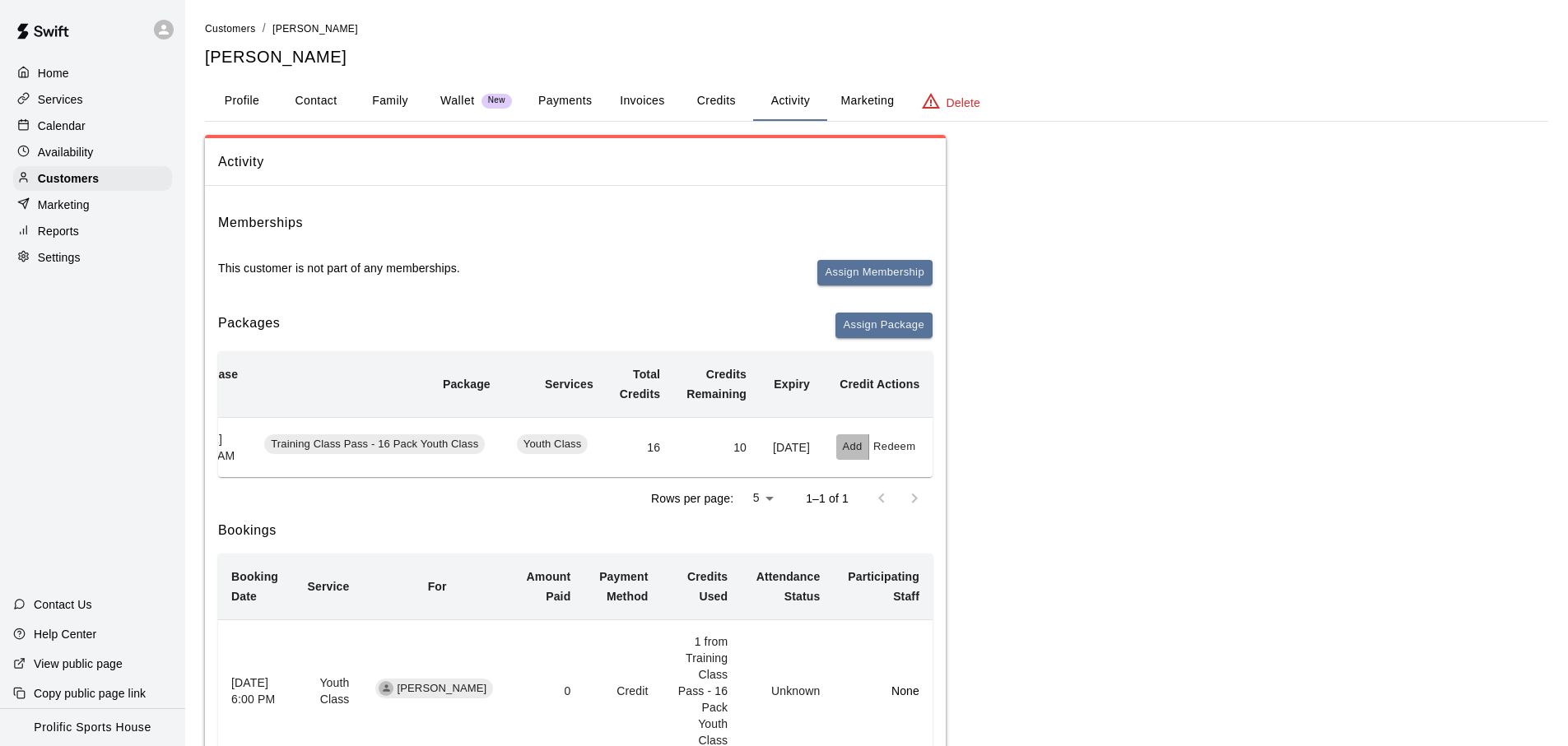
click at [859, 459] on button "Add" at bounding box center [853, 448] width 33 height 26
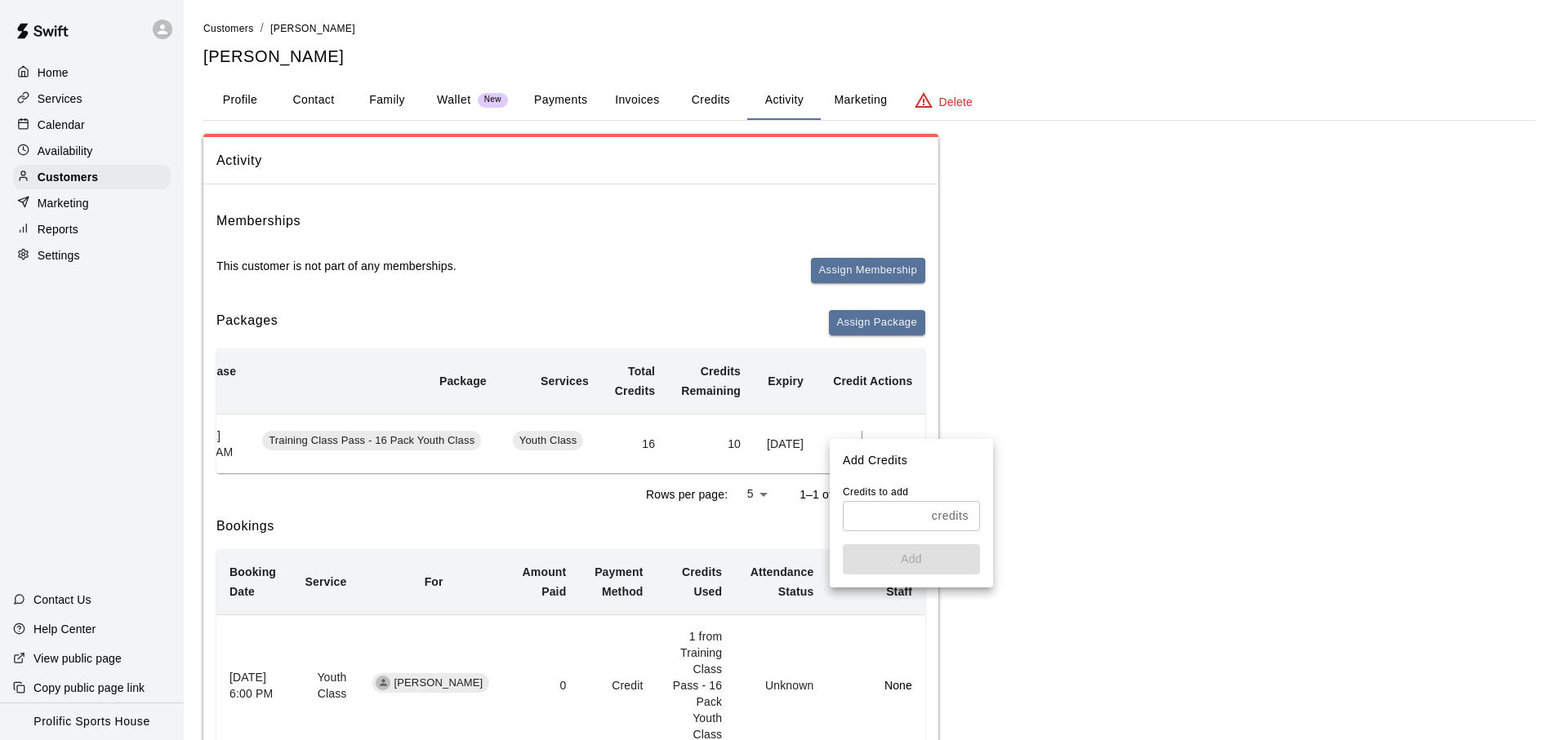
click at [898, 515] on input "text" at bounding box center [884, 516] width 83 height 30
type input "*"
click at [907, 563] on button "Add" at bounding box center [910, 559] width 137 height 30
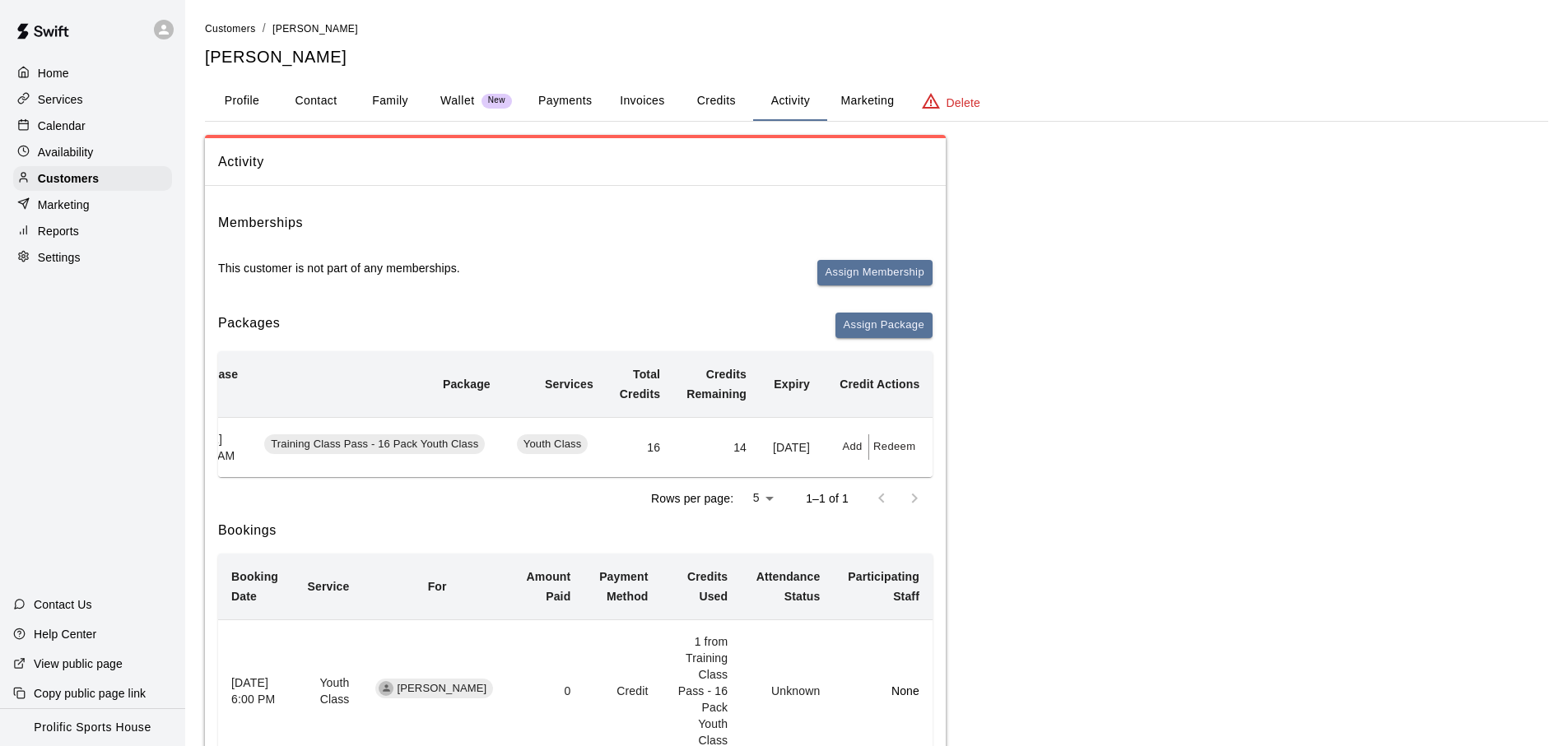
scroll to position [0, 0]
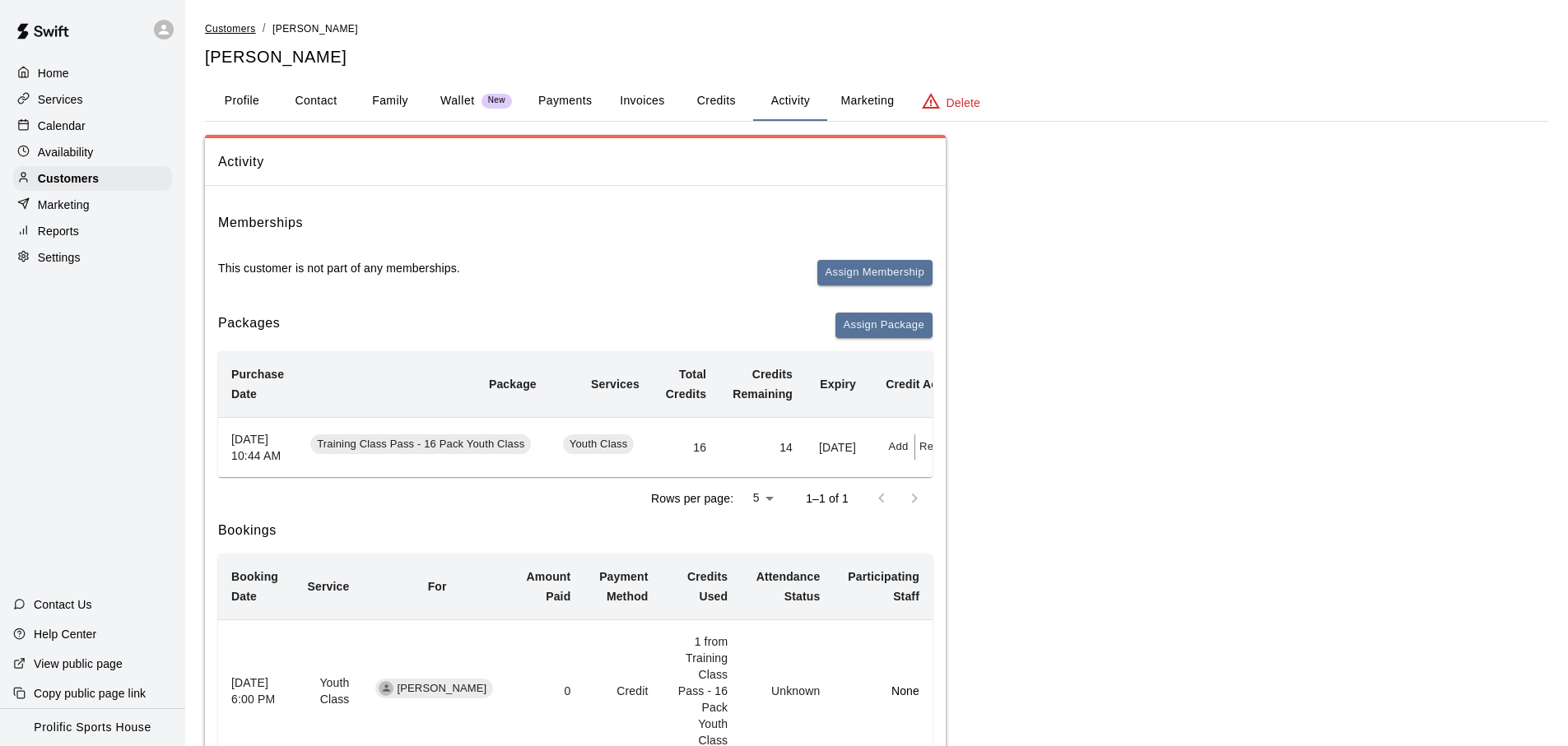
click at [220, 24] on span "Customers" at bounding box center [230, 29] width 51 height 11
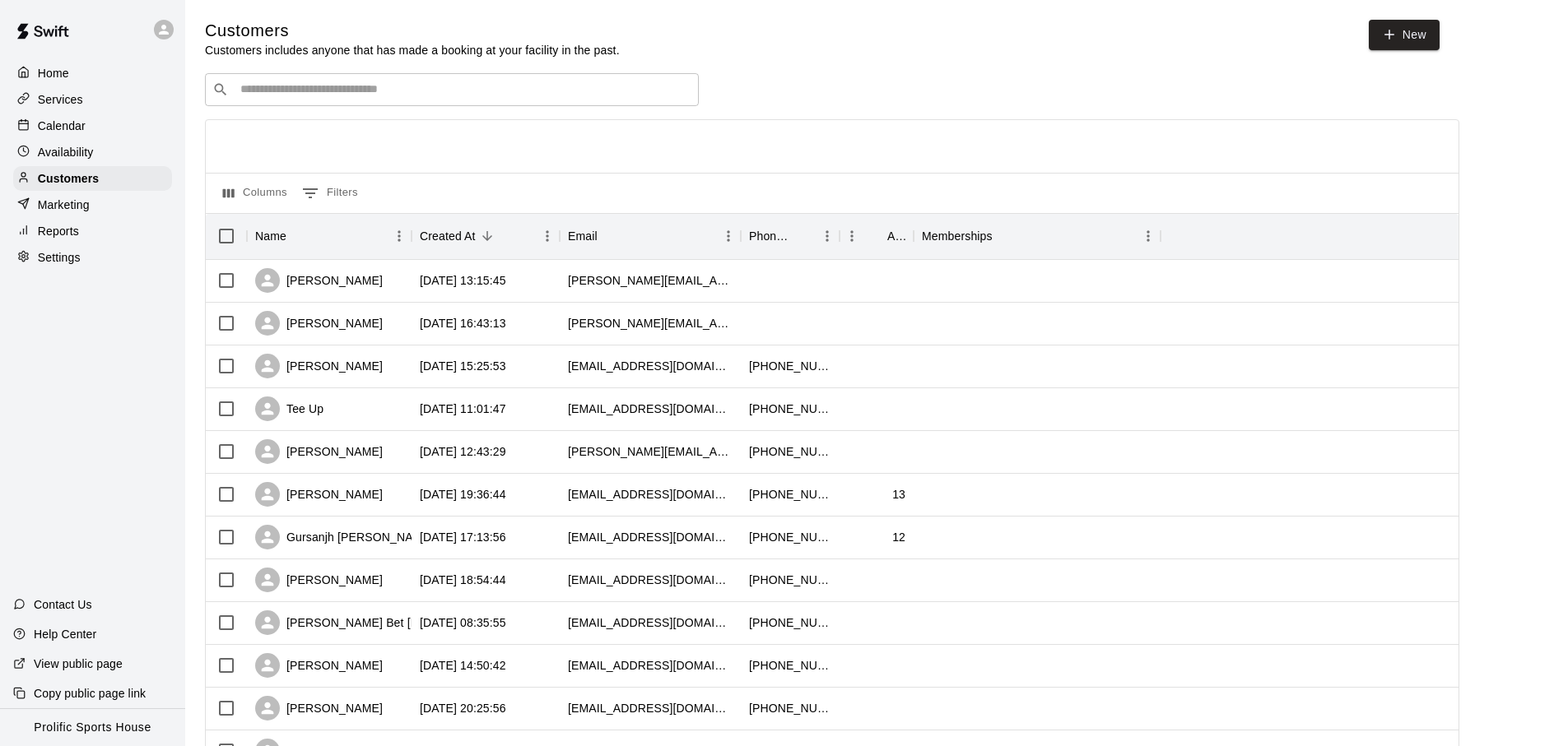
click at [90, 126] on div "Calendar" at bounding box center [92, 126] width 159 height 25
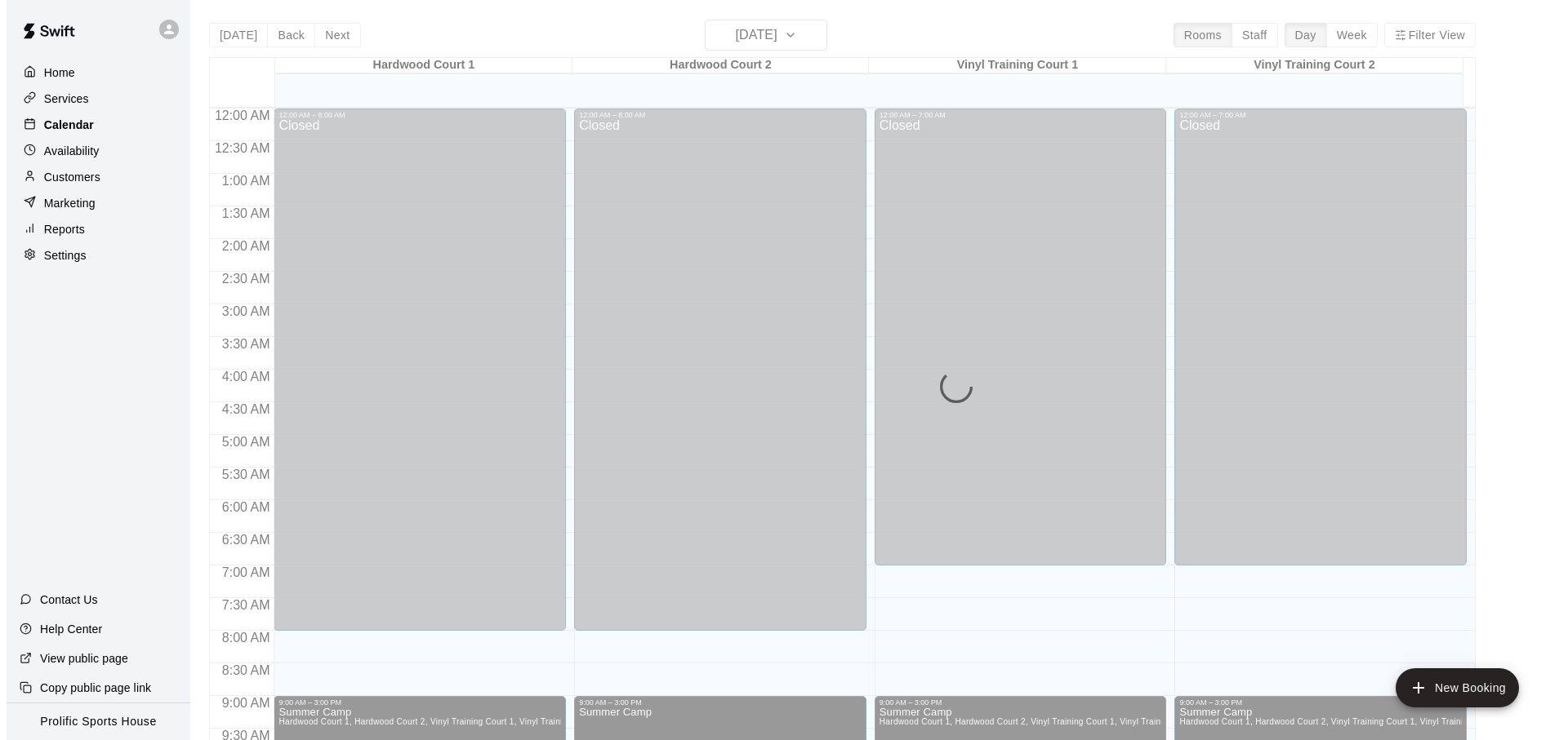
scroll to position [868, 0]
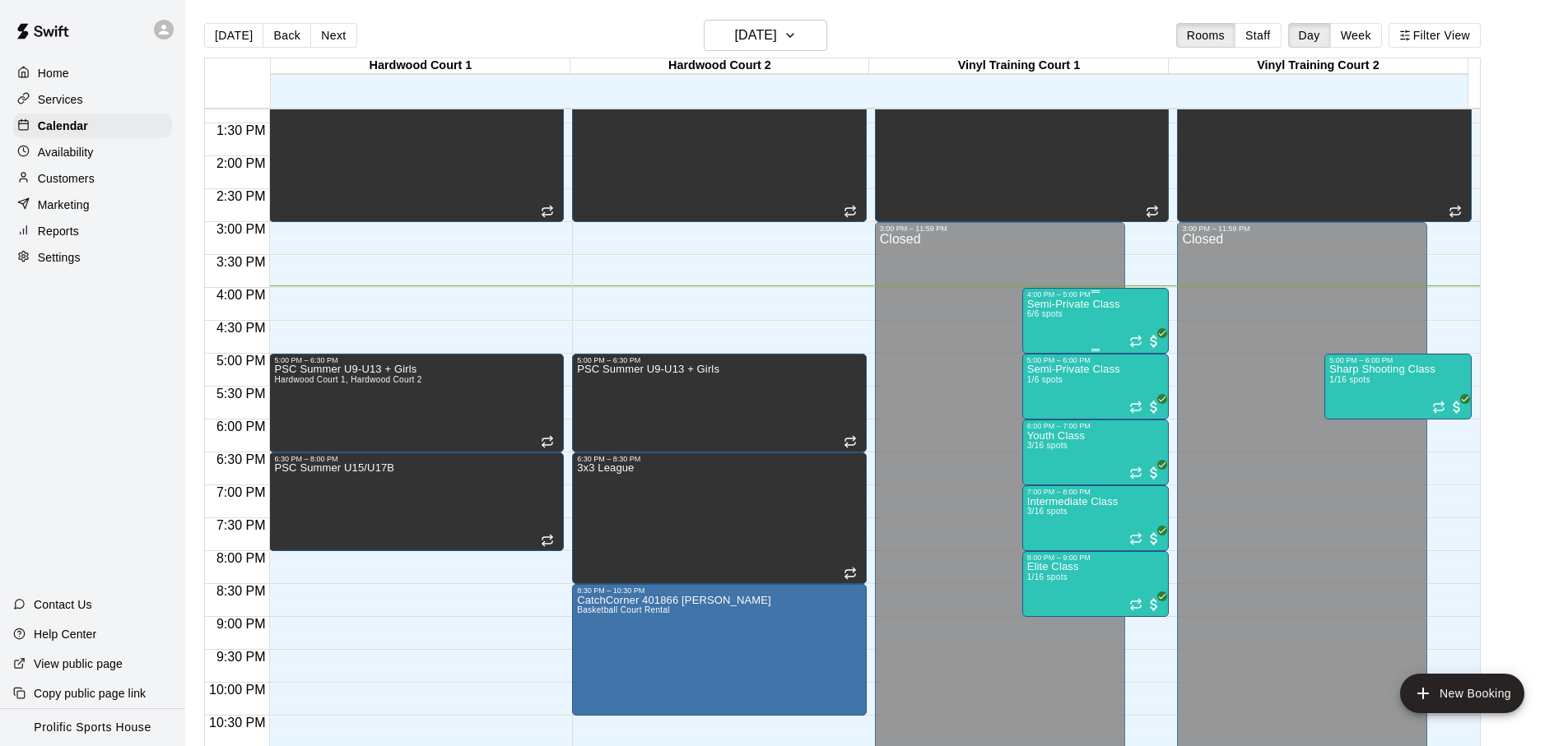
click at [1070, 320] on div "Semi-Private Class 6/6 spots" at bounding box center [1074, 671] width 93 height 746
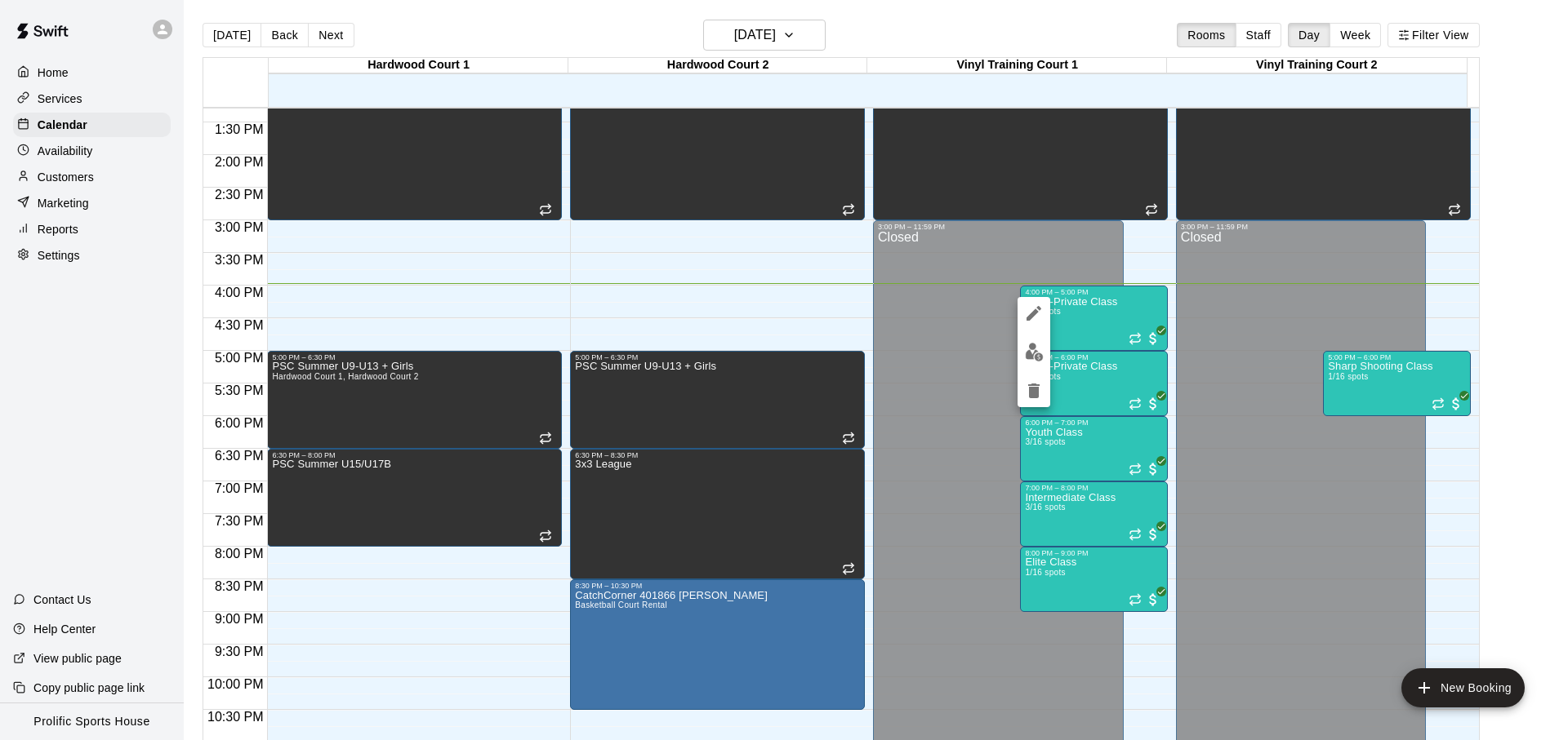
click at [1032, 362] on button "edit" at bounding box center [1034, 352] width 33 height 32
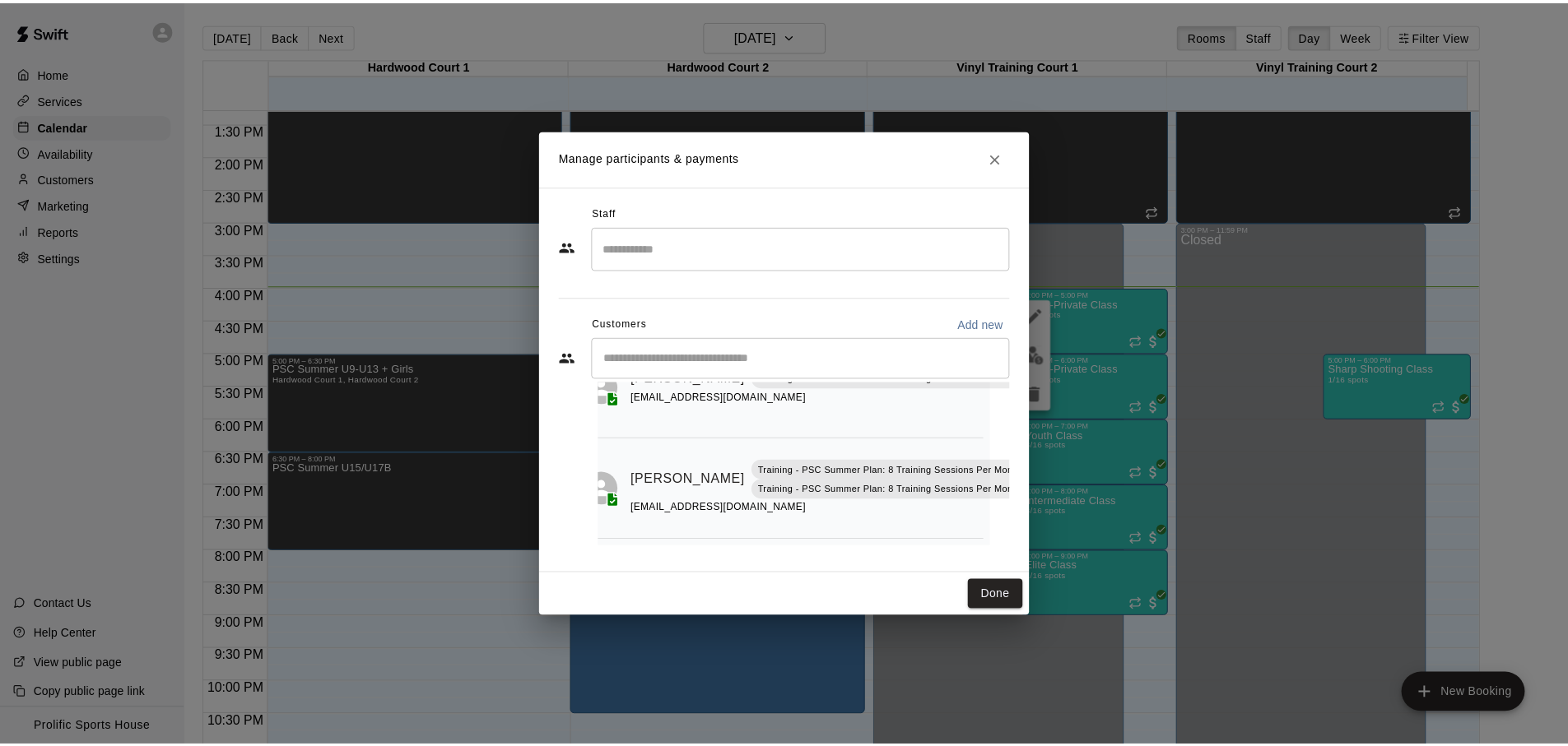
scroll to position [0, 19]
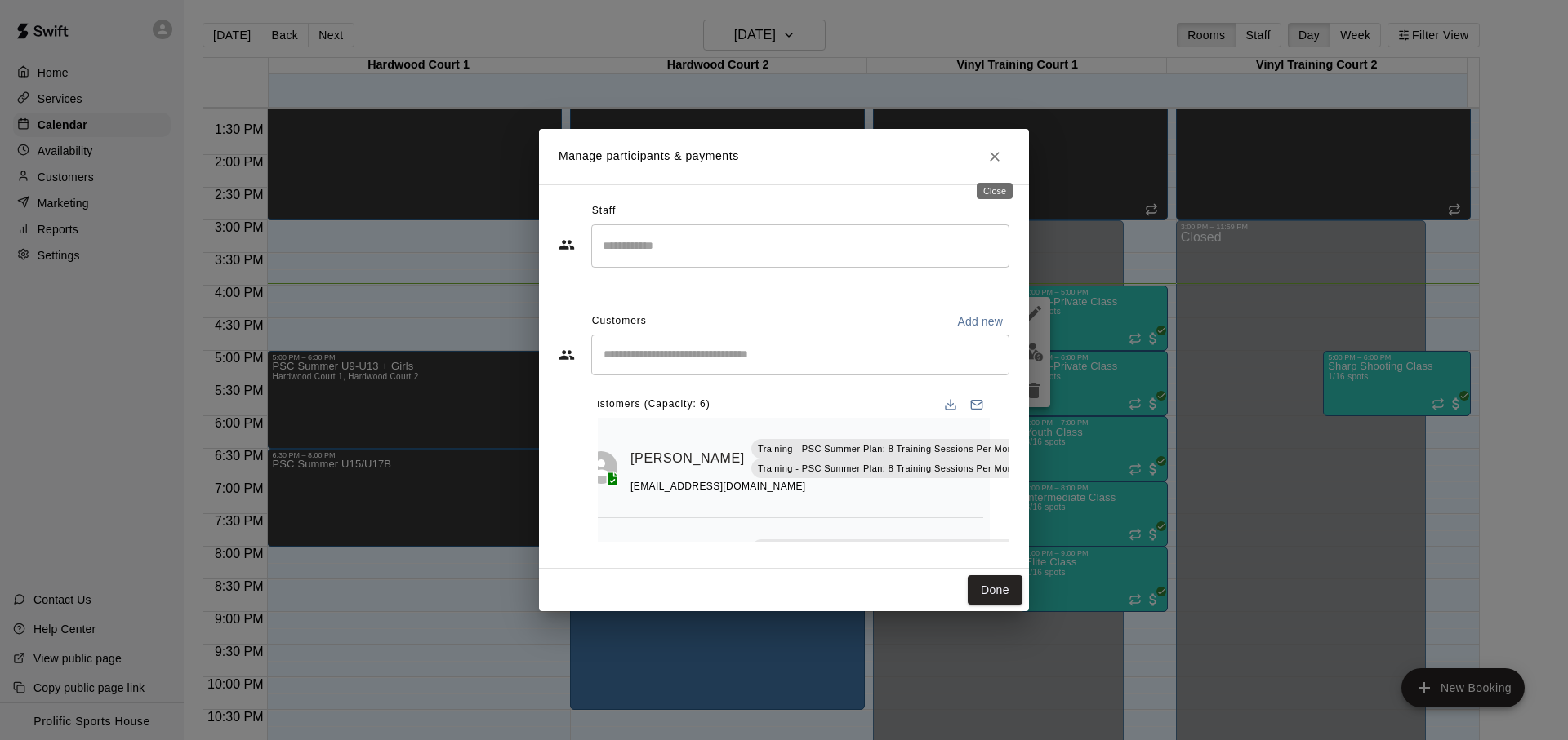
click at [993, 163] on icon "Close" at bounding box center [995, 157] width 17 height 17
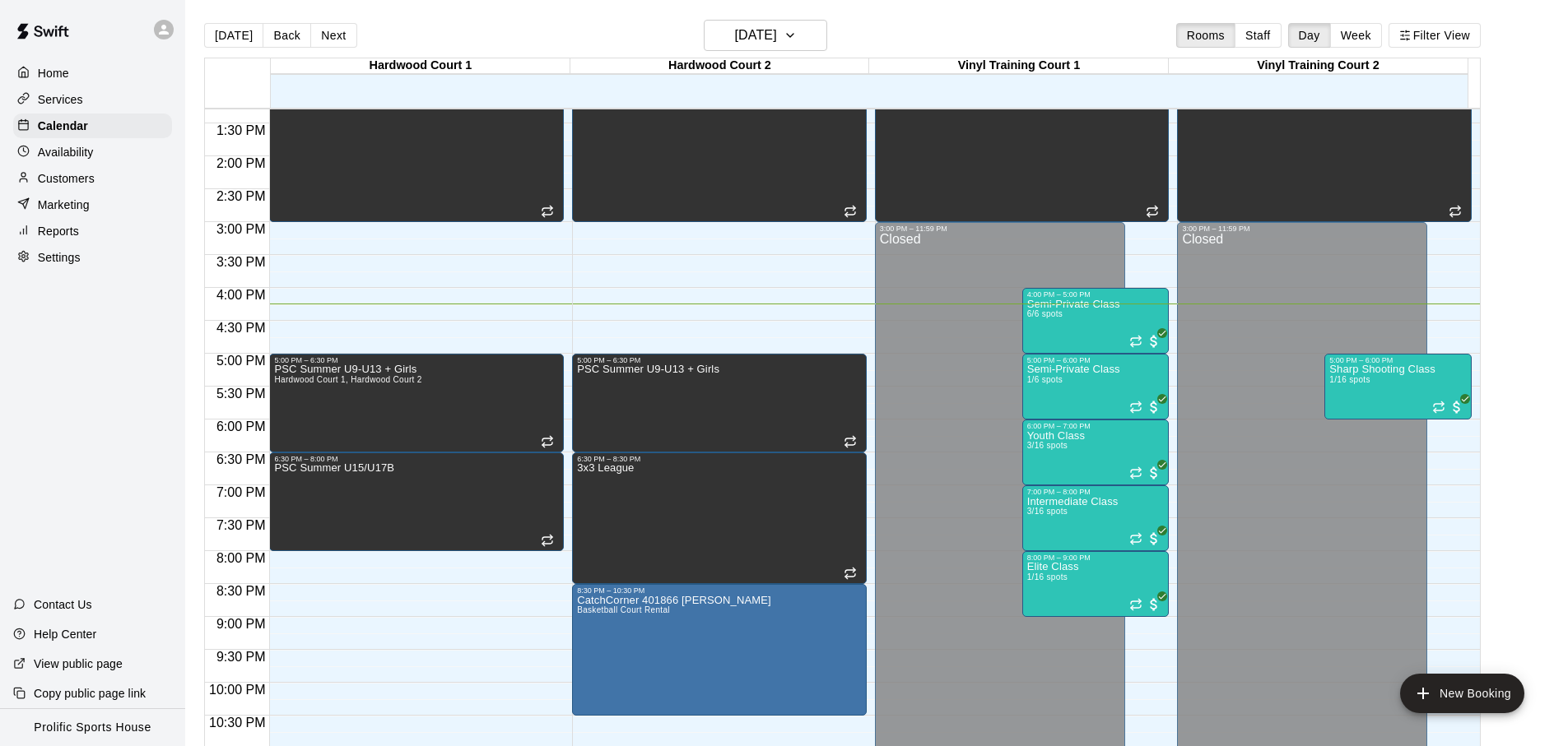
click at [621, 17] on main "Today Back Next Tuesday Aug 12 Rooms Staff Day Week Filter View Hardwood Court …" at bounding box center [877, 386] width 1383 height 773
click at [902, 35] on div "[DATE] Back [DATE][DATE] Rooms Staff Day Week Filter View" at bounding box center [842, 38] width 1277 height 38
click at [936, 36] on div "[DATE] Back [DATE][DATE] Rooms Staff Day Week Filter View" at bounding box center [842, 38] width 1277 height 38
click at [240, 39] on button "[DATE]" at bounding box center [234, 35] width 59 height 25
click at [70, 367] on div "Home Services Calendar Availability Customers Marketing Reports Settings Contac…" at bounding box center [93, 373] width 185 height 746
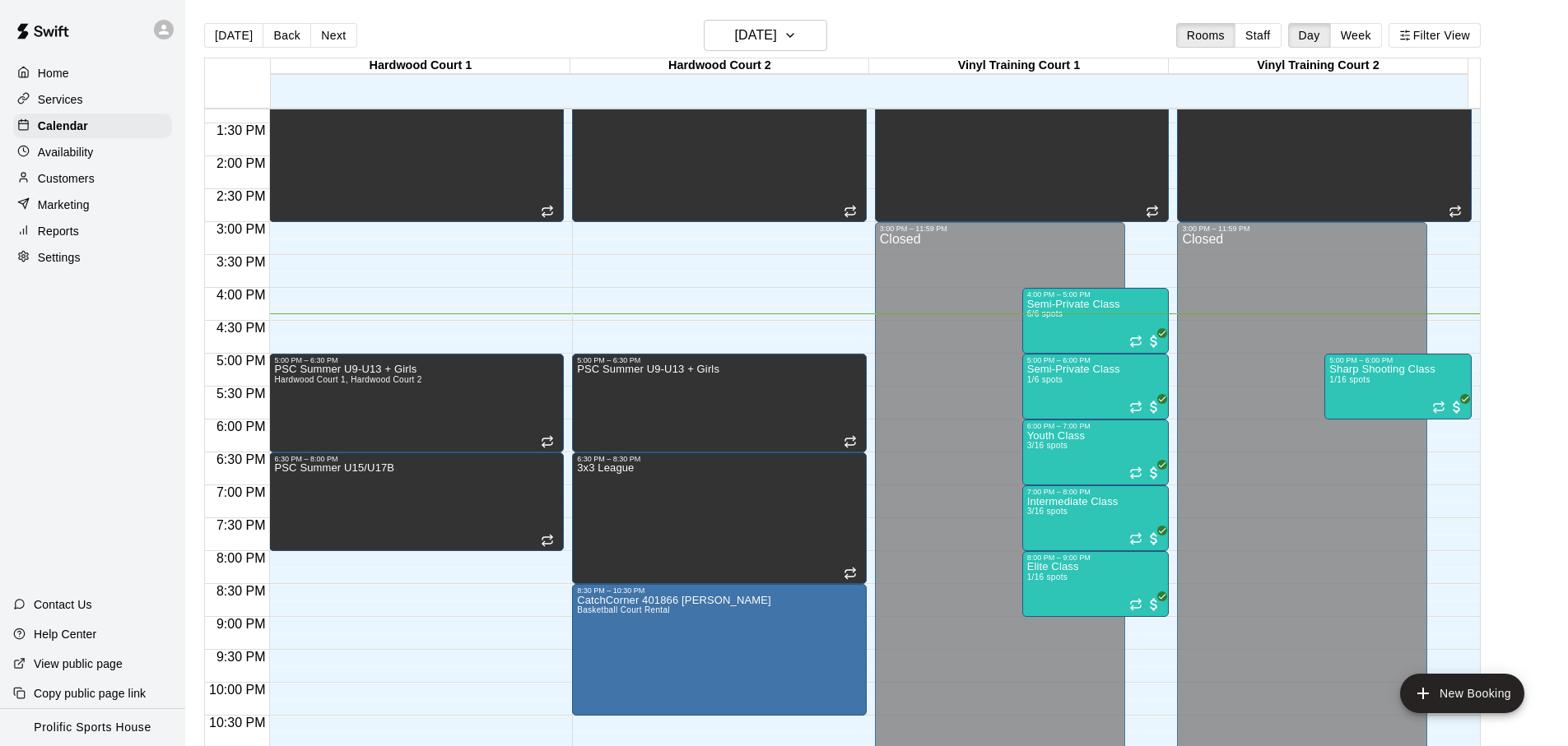
click at [70, 367] on div "Home Services Calendar Availability Customers Marketing Reports Settings Contac…" at bounding box center [93, 373] width 185 height 746
click at [172, 360] on div "Home Services Calendar Availability Customers Marketing Reports Settings Contac…" at bounding box center [93, 373] width 185 height 746
click at [767, 32] on h6 "[DATE]" at bounding box center [756, 35] width 42 height 23
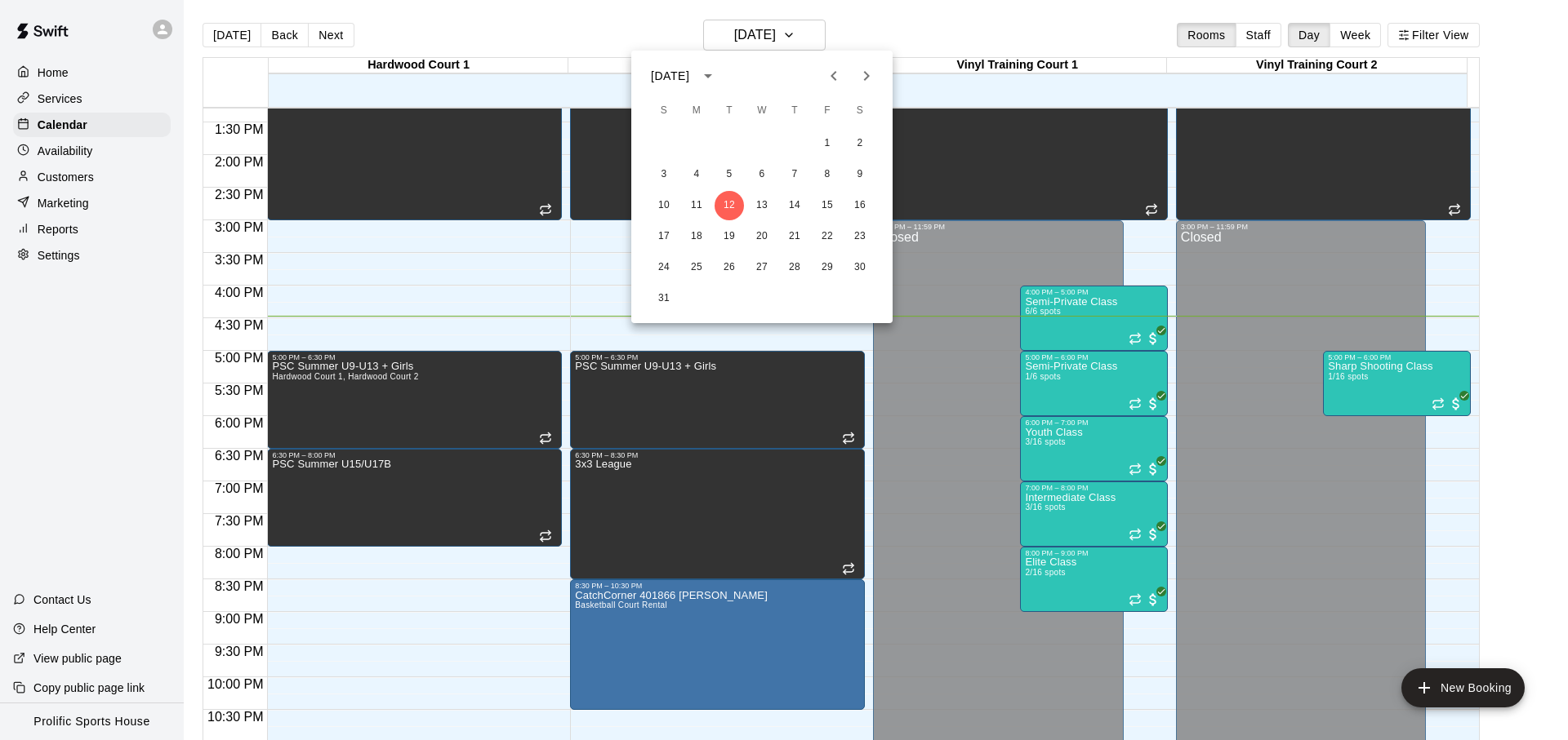
click at [861, 74] on icon "Next month" at bounding box center [865, 75] width 19 height 19
click at [693, 213] on button "15" at bounding box center [696, 206] width 29 height 29
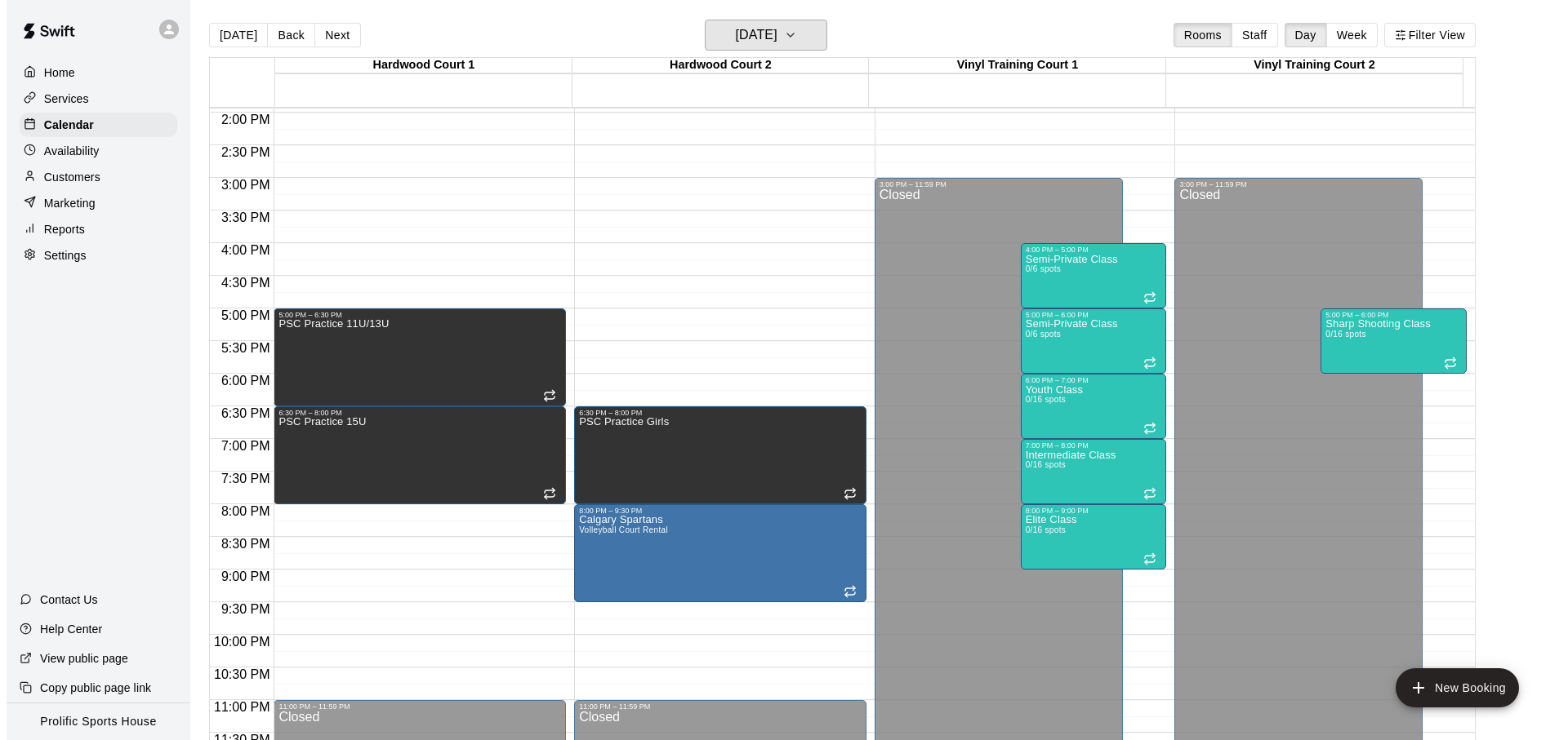
scroll to position [916, 0]
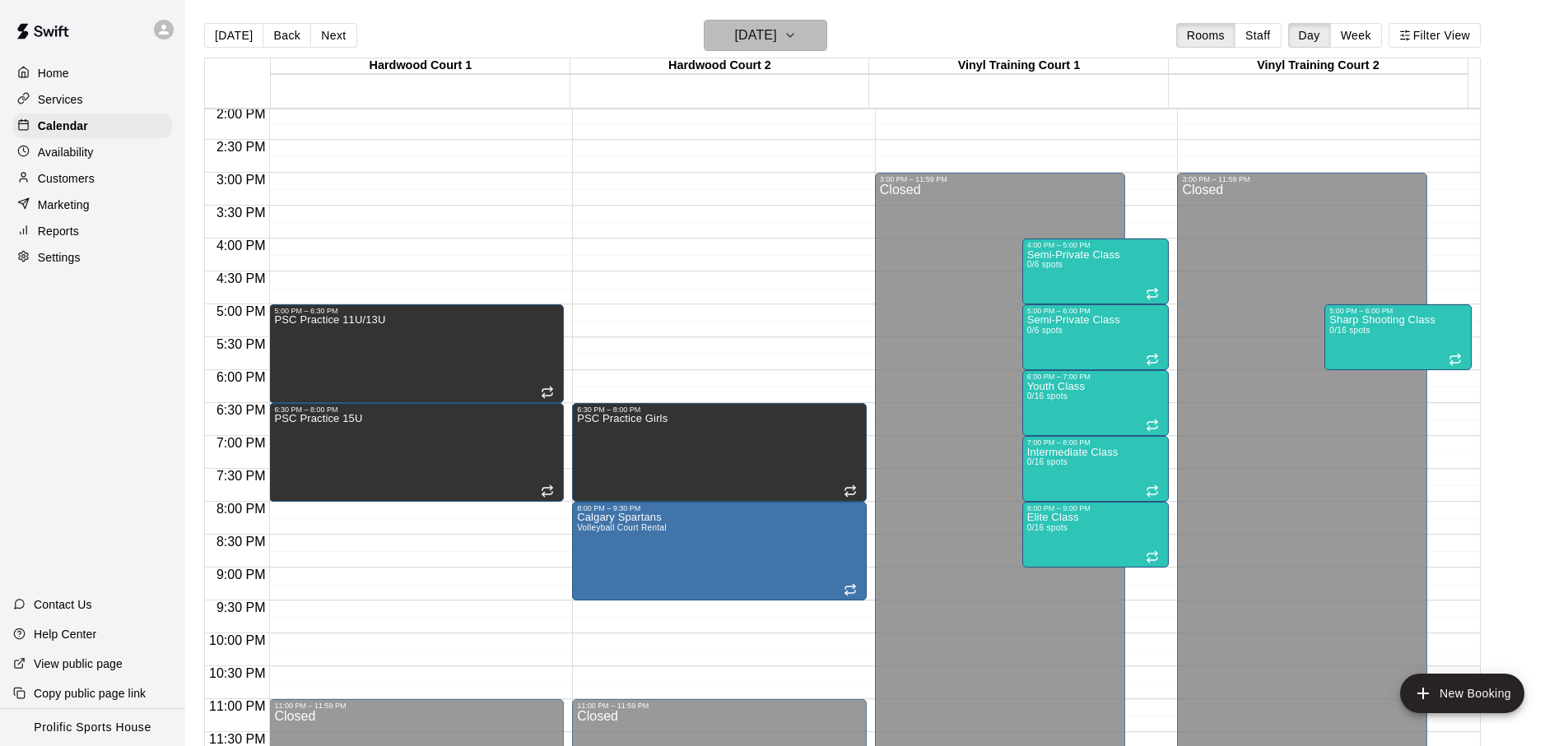
click at [777, 34] on h6 "Monday Dec 15" at bounding box center [756, 35] width 42 height 23
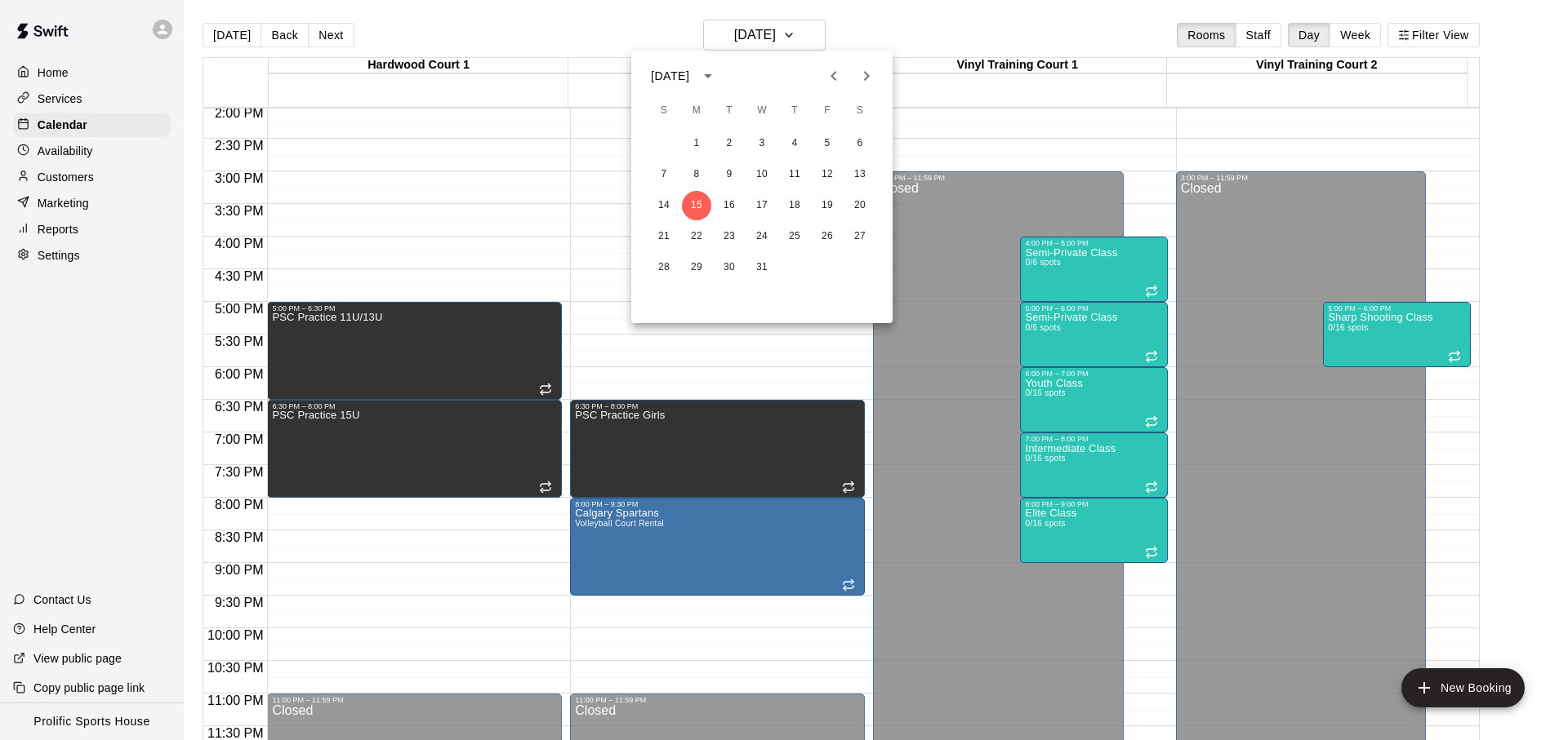
click at [863, 85] on icon "Next month" at bounding box center [865, 75] width 19 height 19
drag, startPoint x: 828, startPoint y: 72, endPoint x: 840, endPoint y: 72, distance: 12.0
click at [829, 72] on icon "Previous month" at bounding box center [833, 75] width 19 height 19
click at [840, 72] on icon "Previous month" at bounding box center [833, 75] width 19 height 19
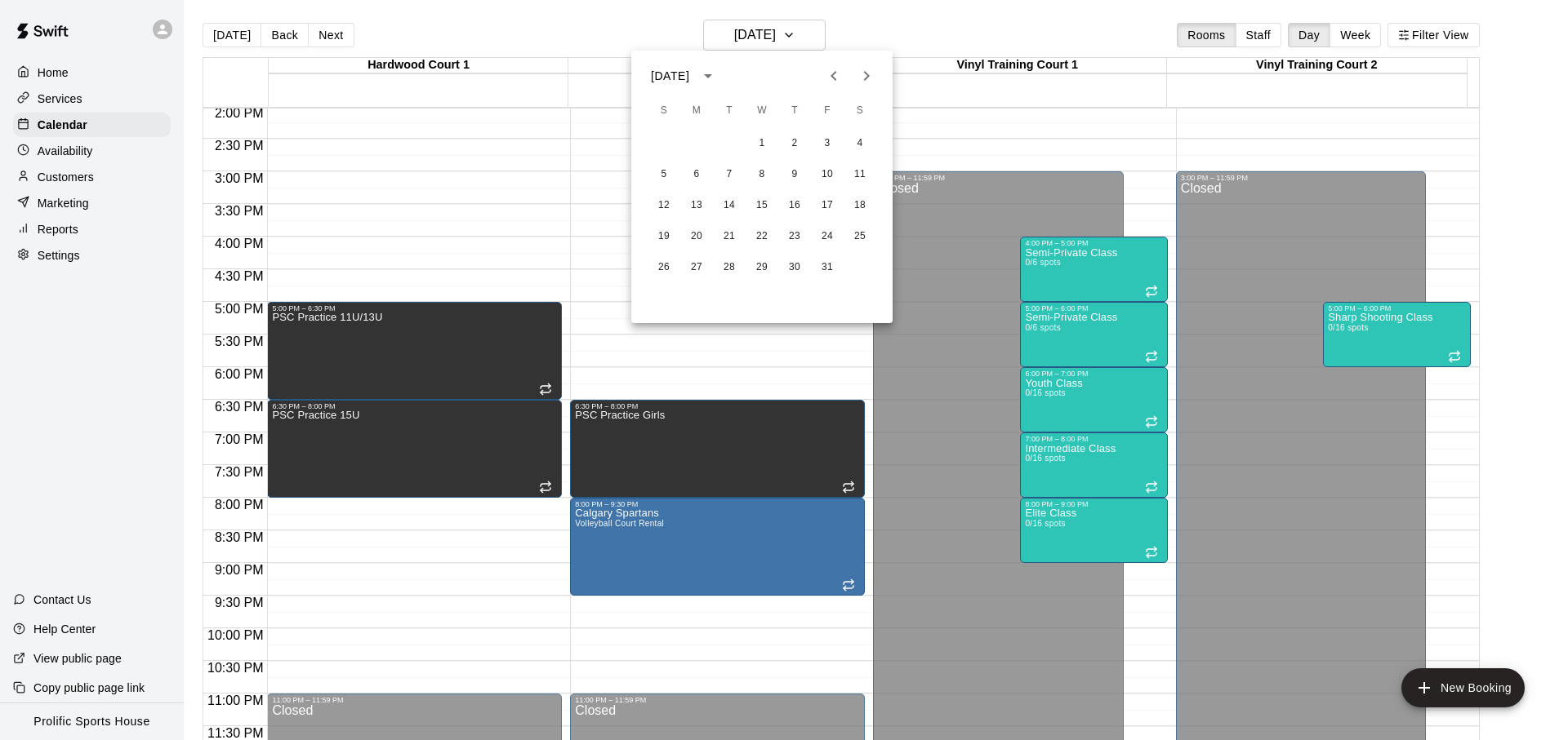
click at [840, 72] on icon "Previous month" at bounding box center [833, 75] width 19 height 19
click at [695, 207] on button "15" at bounding box center [696, 206] width 29 height 29
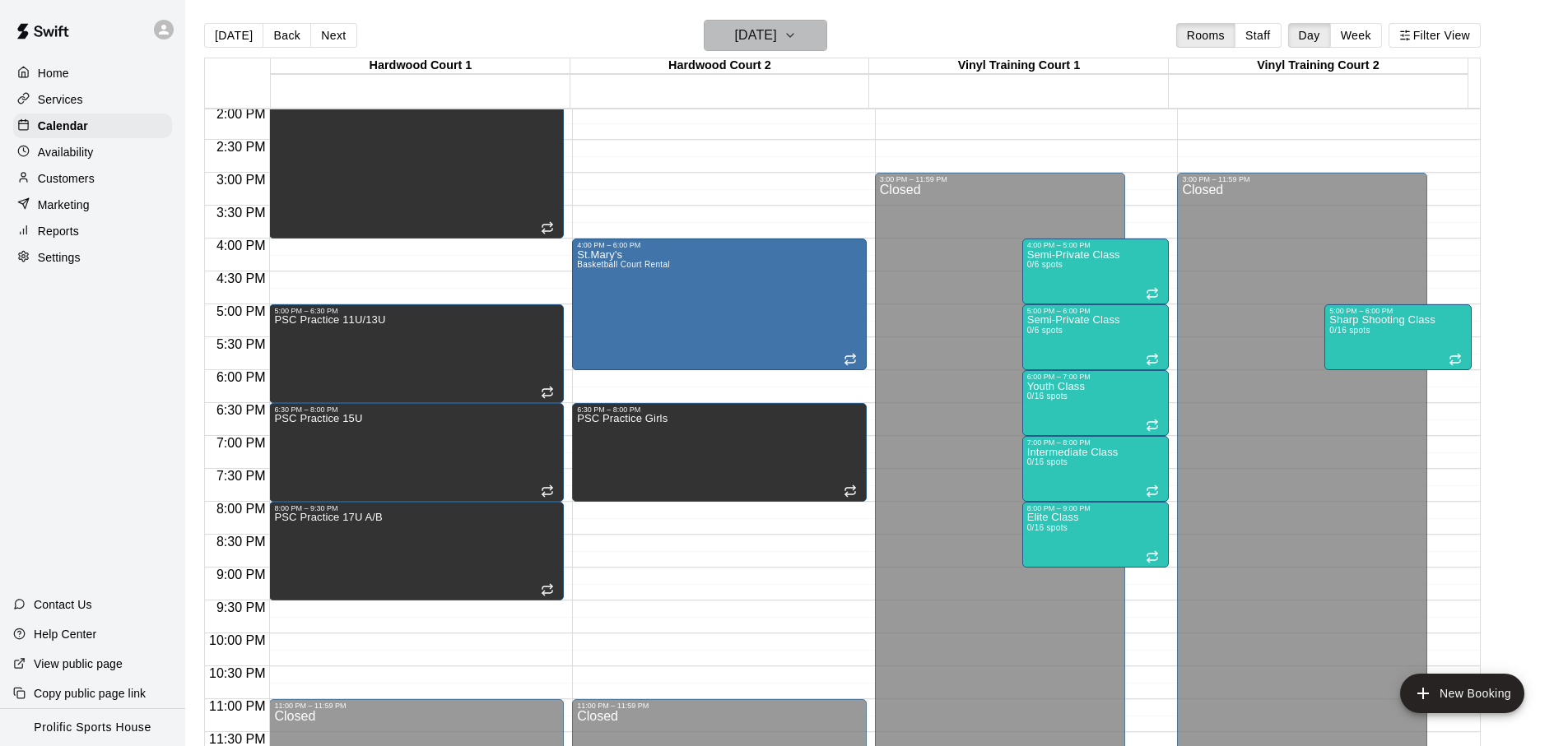
click at [735, 46] on h6 "Monday Sep 15" at bounding box center [756, 35] width 42 height 23
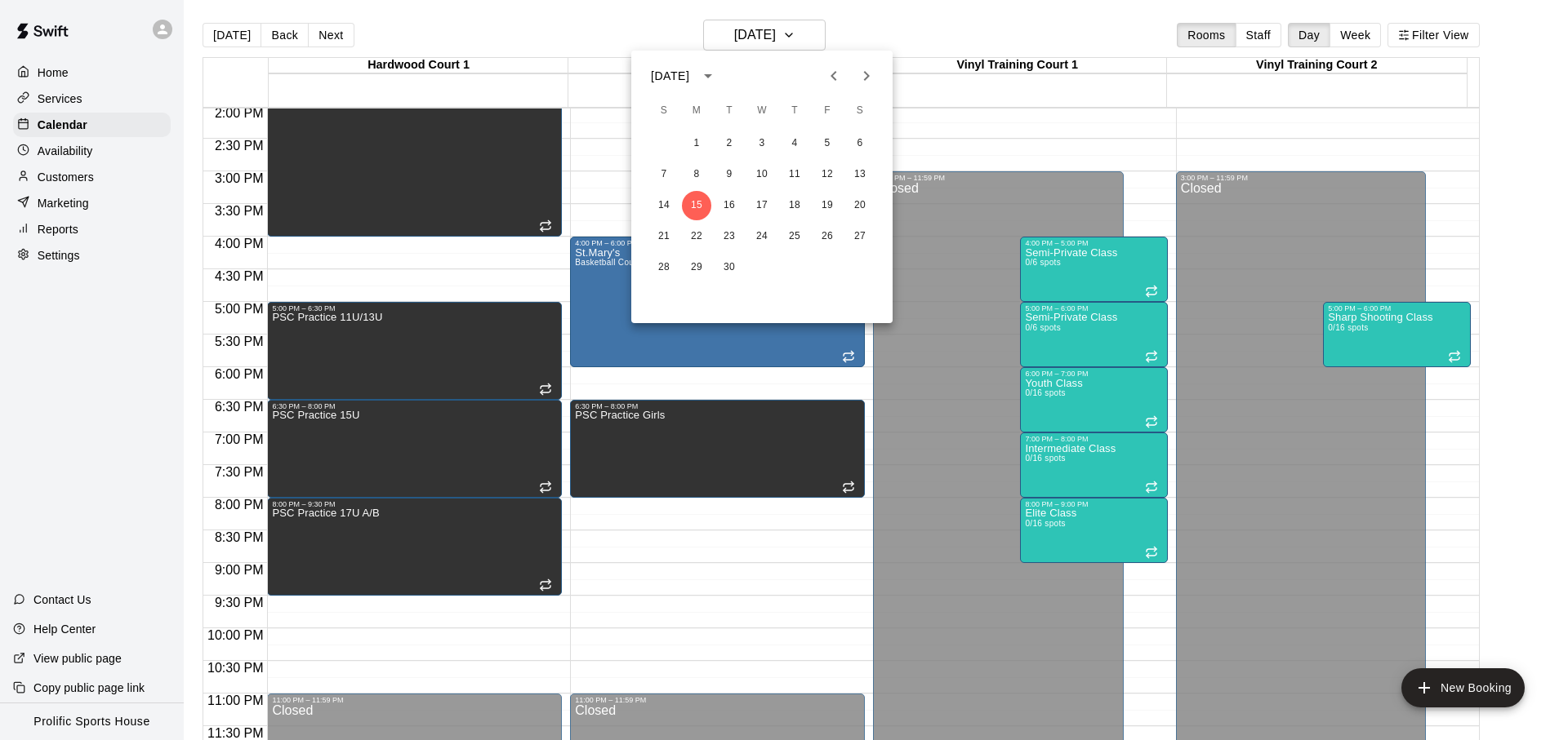
click at [230, 40] on div at bounding box center [784, 370] width 1568 height 740
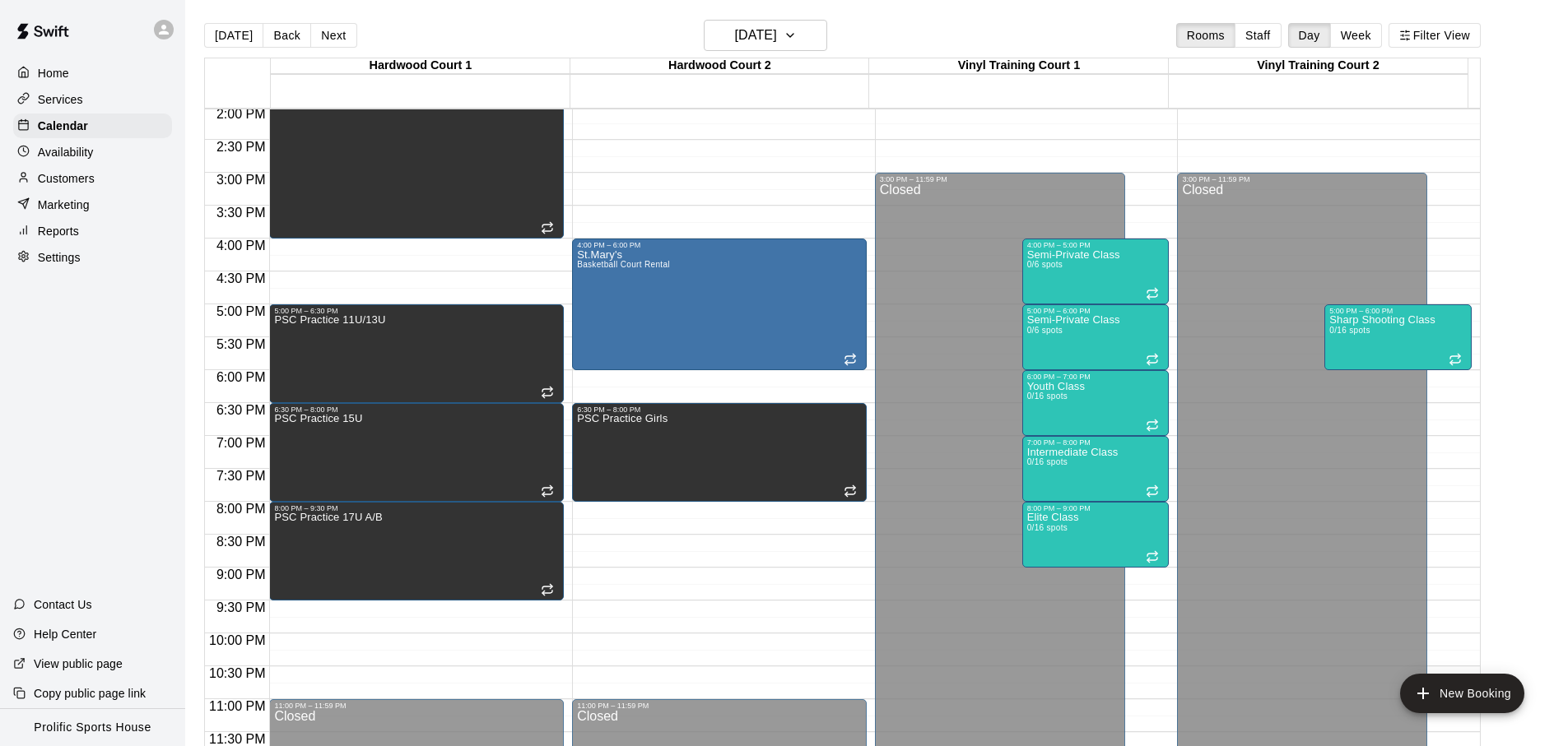
click at [251, 33] on div "September 2025 S M T W T F S 1 2 3 4 5 6 7 8 9 10 11 12 13 14 15 16 17 18 19 20…" at bounding box center [784, 373] width 1568 height 746
click at [251, 33] on button "[DATE]" at bounding box center [234, 35] width 59 height 25
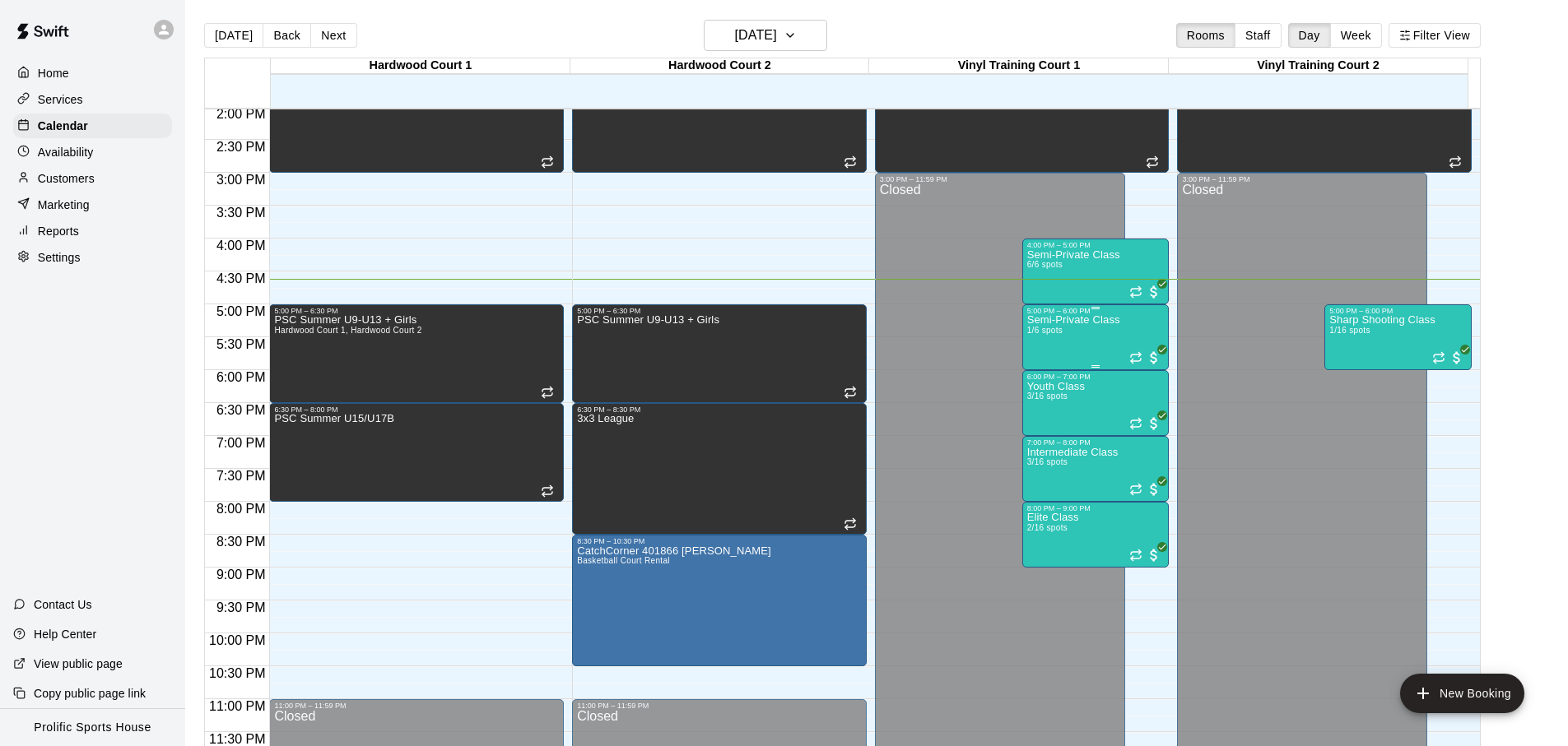
click at [1068, 348] on div "Semi-Private Class 1/6 spots" at bounding box center [1074, 688] width 93 height 746
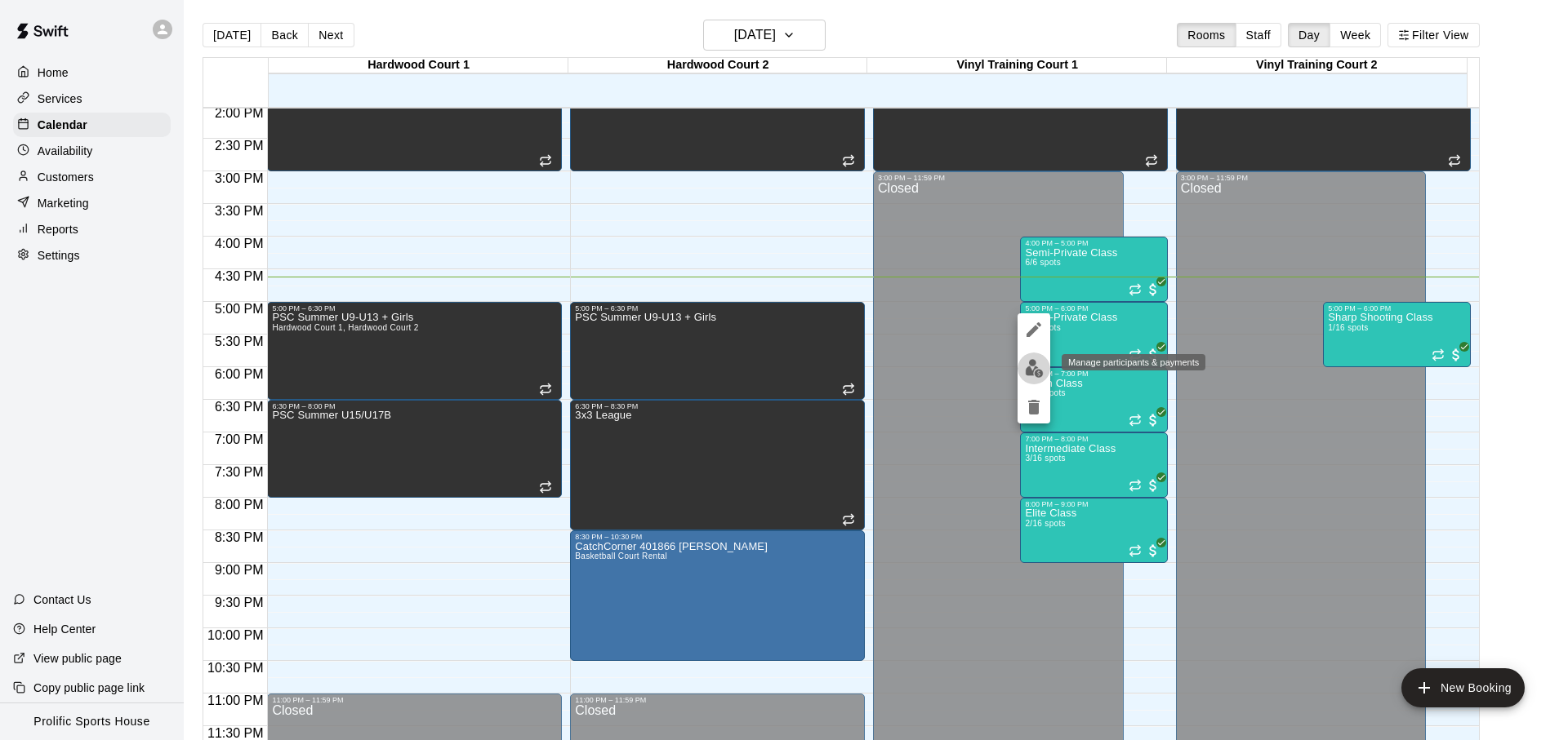
click at [1040, 381] on button "edit" at bounding box center [1034, 369] width 33 height 32
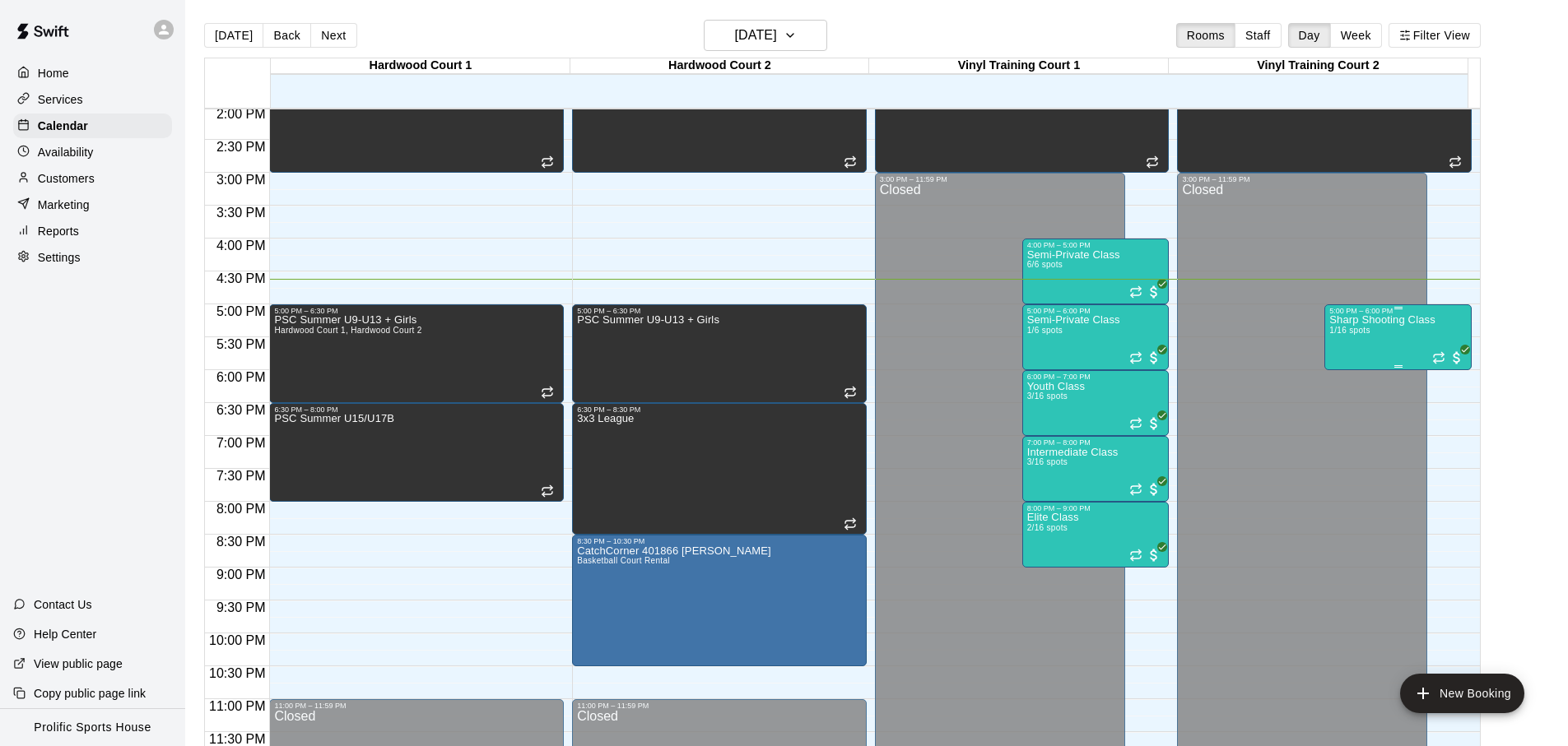
click at [1380, 334] on div "Sharp Shooting Class 1/16 spots" at bounding box center [1383, 688] width 107 height 746
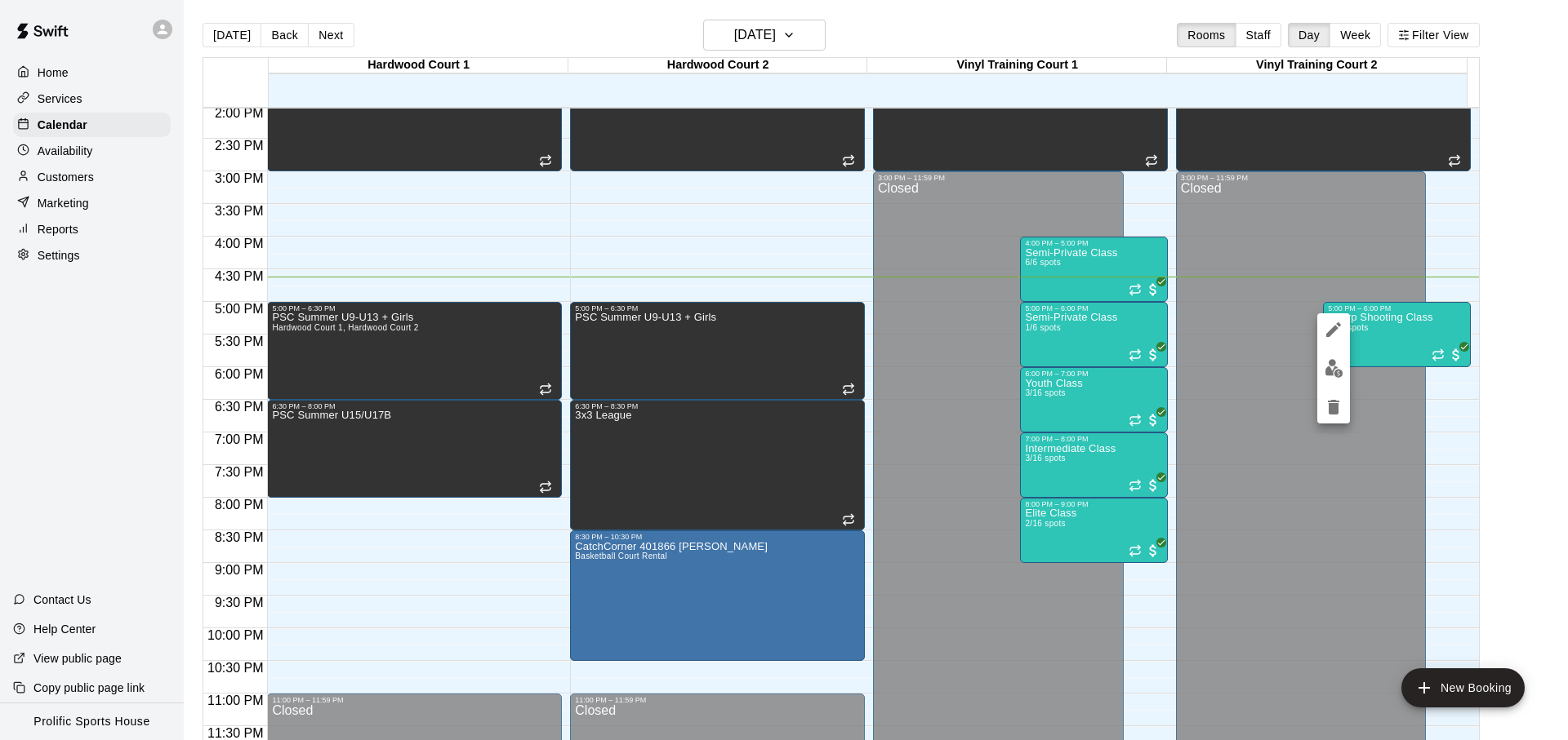
click at [1338, 369] on img "edit" at bounding box center [1333, 369] width 18 height 18
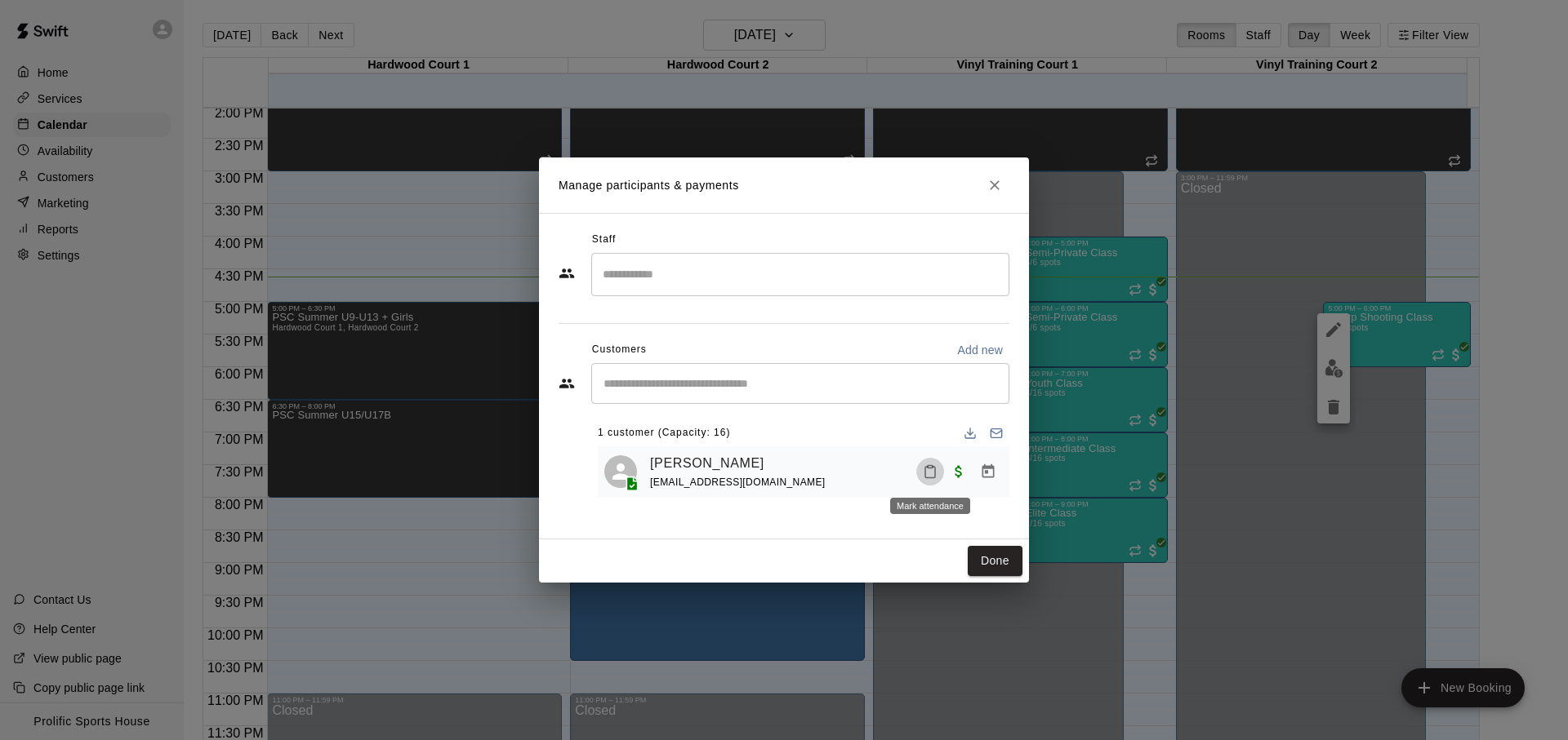
click at [922, 470] on icon "Mark attendance" at bounding box center [930, 472] width 15 height 15
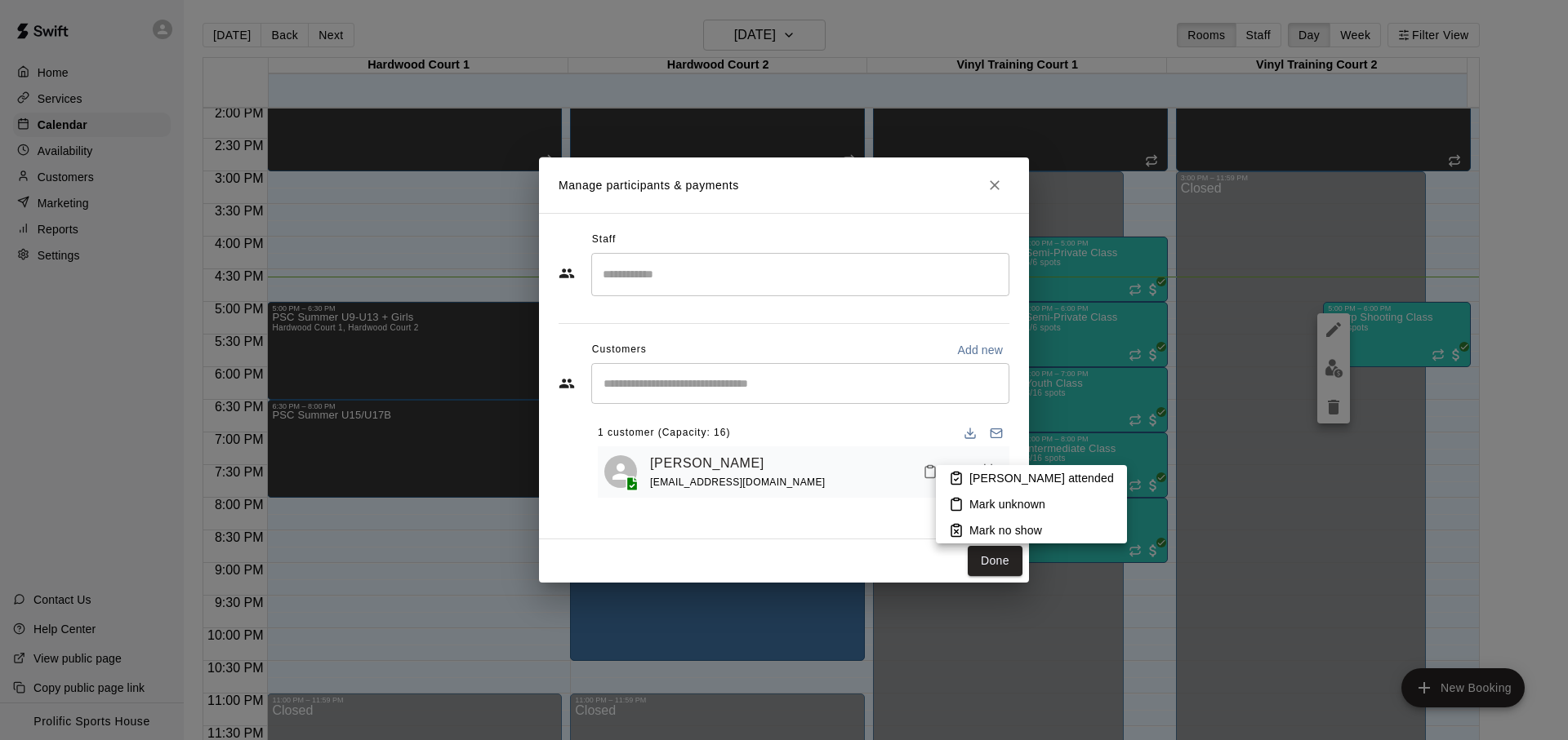
click at [972, 473] on p "Mark attended" at bounding box center [1041, 478] width 144 height 17
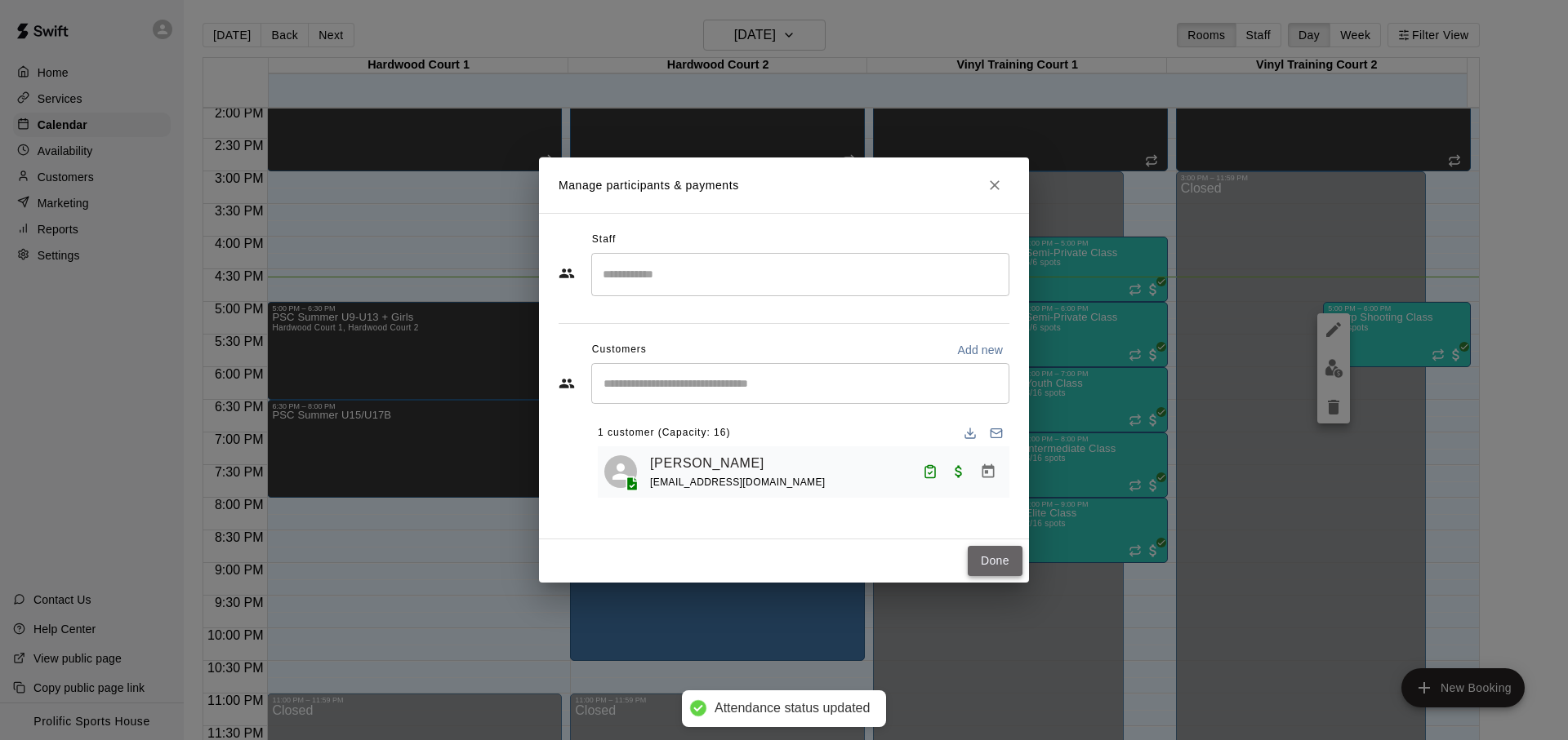
click at [986, 552] on button "Done" at bounding box center [994, 561] width 54 height 30
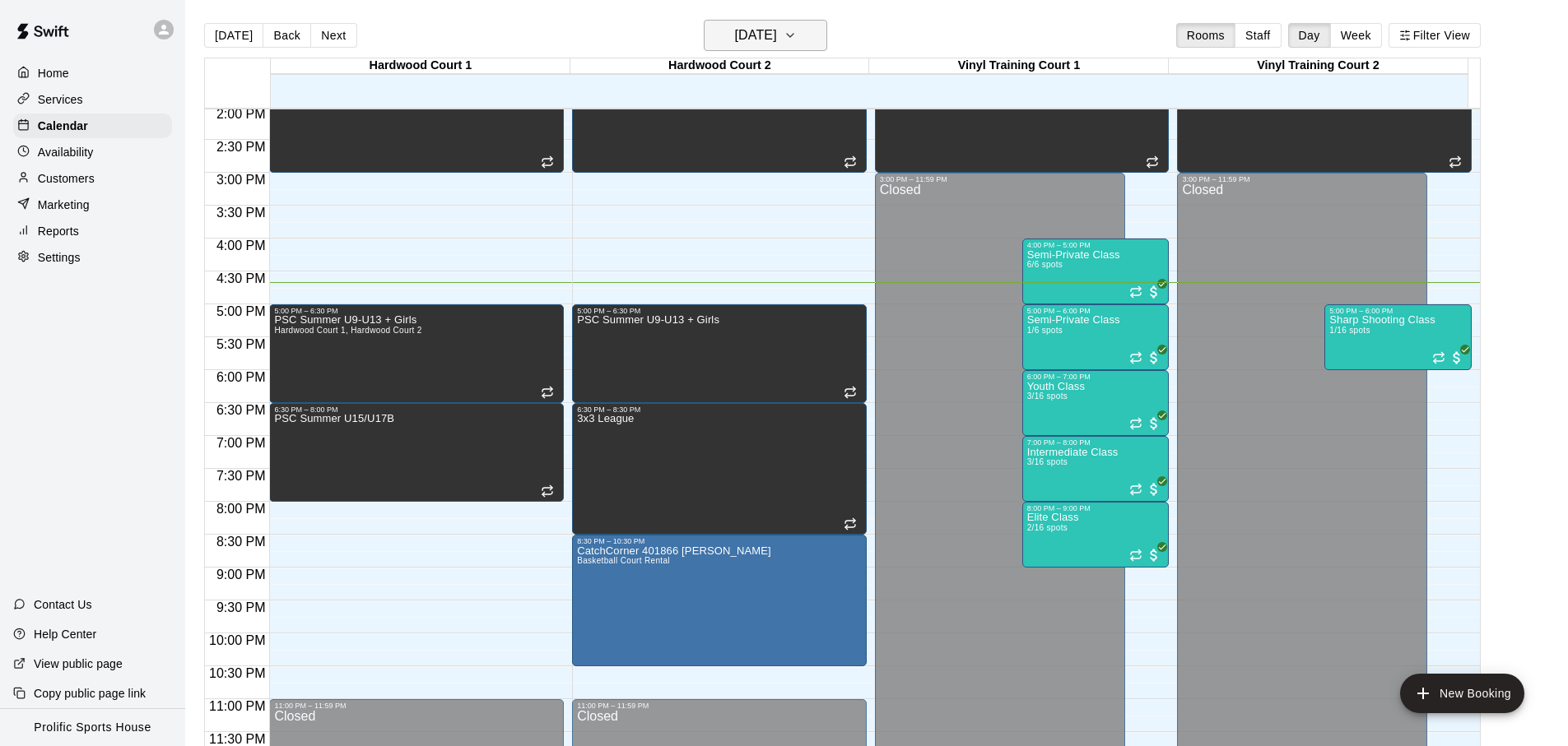
click at [777, 44] on h6 "[DATE]" at bounding box center [756, 35] width 42 height 23
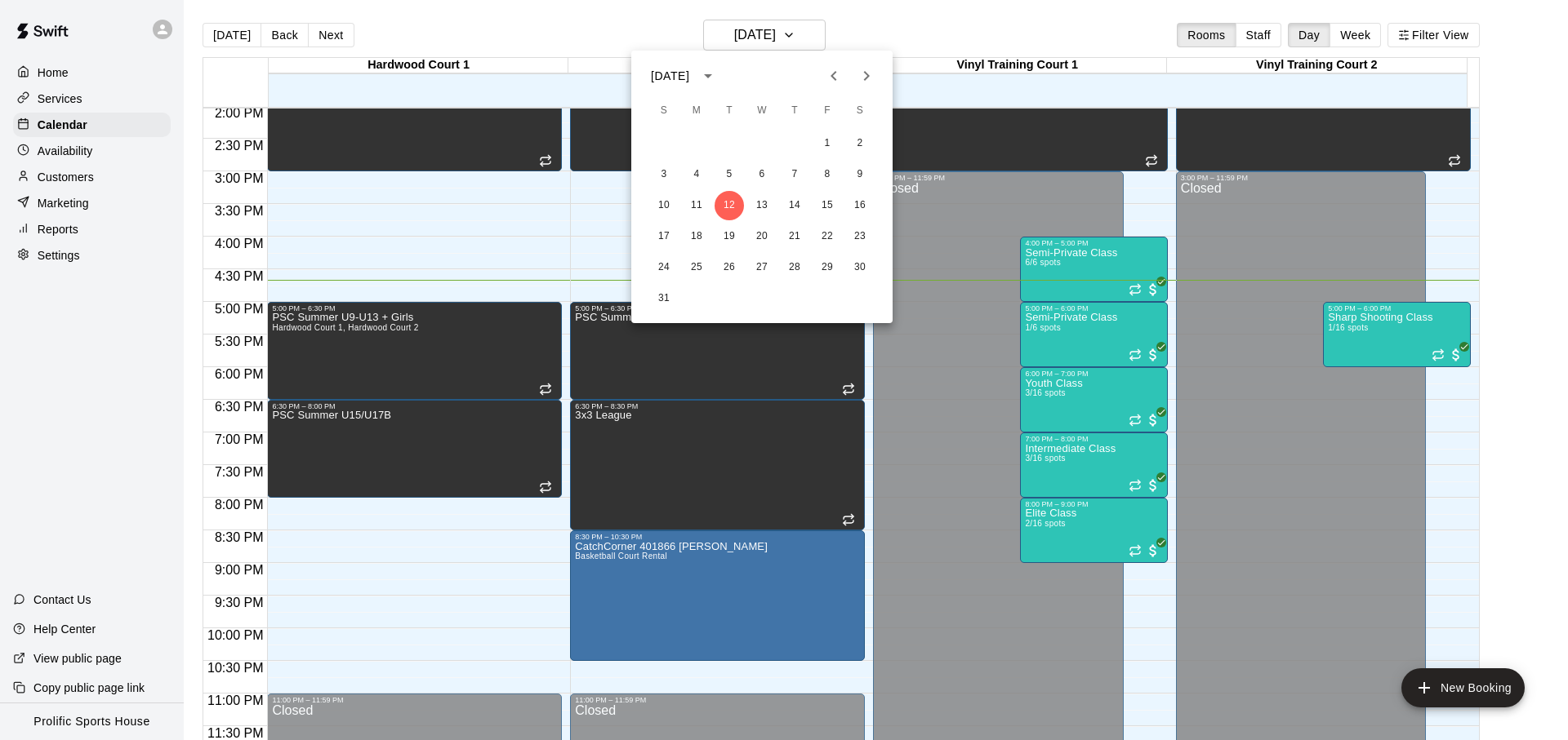
click at [878, 71] on button "Next month" at bounding box center [866, 76] width 33 height 33
click at [692, 146] on button "1" at bounding box center [696, 143] width 29 height 29
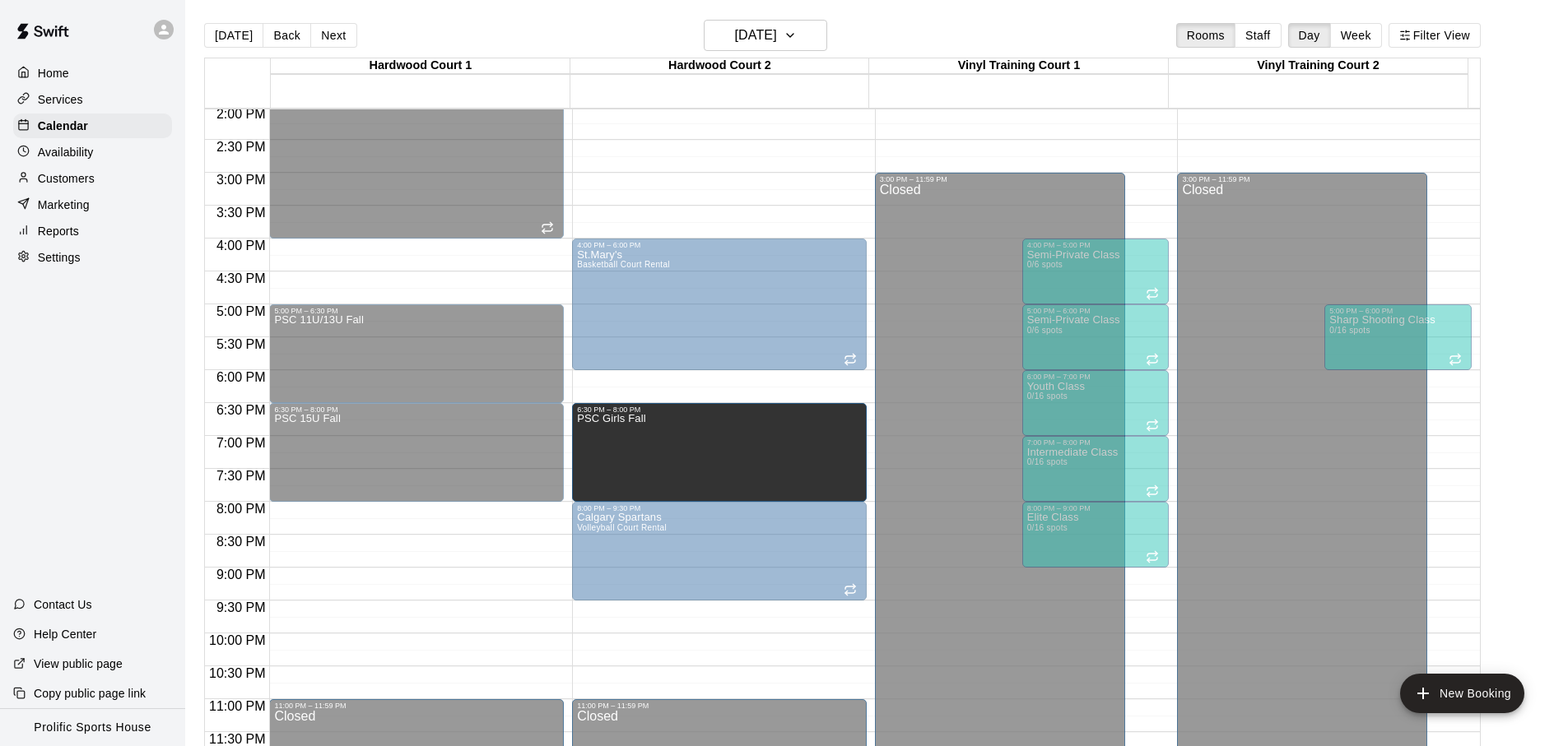
drag, startPoint x: 593, startPoint y: 449, endPoint x: 642, endPoint y: 455, distance: 49.4
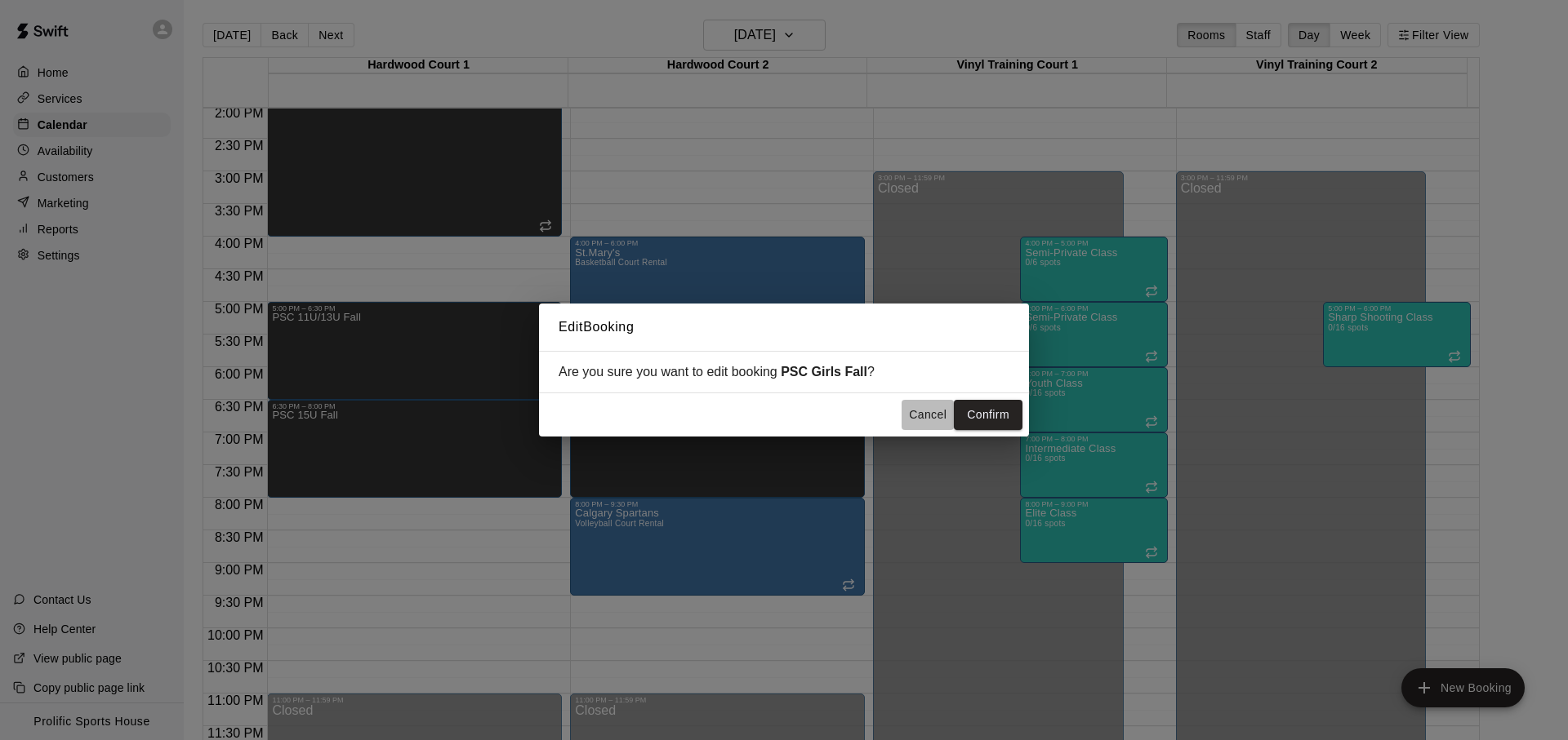
click at [924, 412] on button "Cancel" at bounding box center [927, 415] width 52 height 30
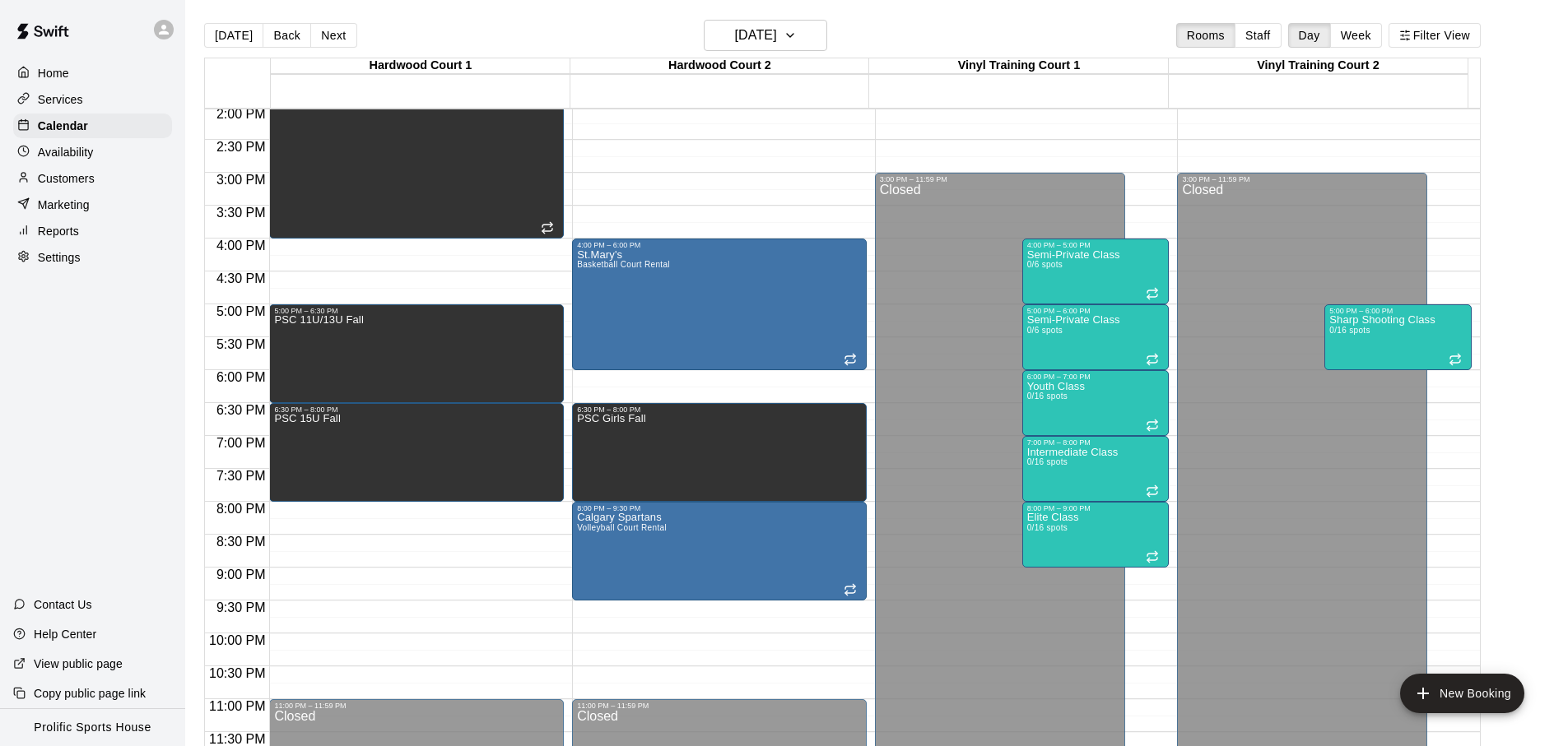
click at [729, 16] on main "Today Back Next Monday Dec 01 Rooms Staff Day Week Filter View Hardwood Court 1…" at bounding box center [877, 386] width 1383 height 773
click at [729, 22] on button "Monday Dec 01" at bounding box center [765, 35] width 123 height 32
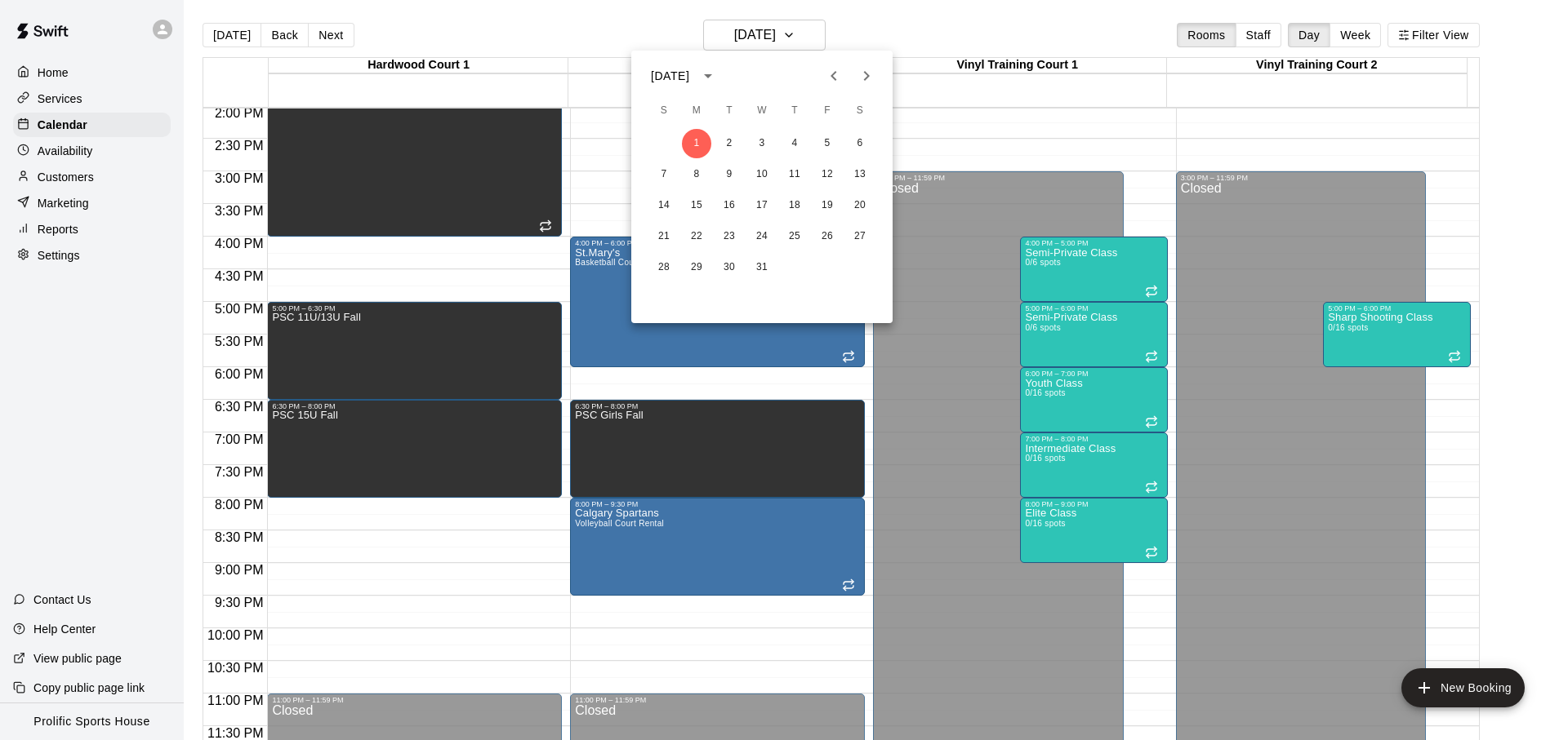
click at [939, 44] on div at bounding box center [784, 370] width 1568 height 740
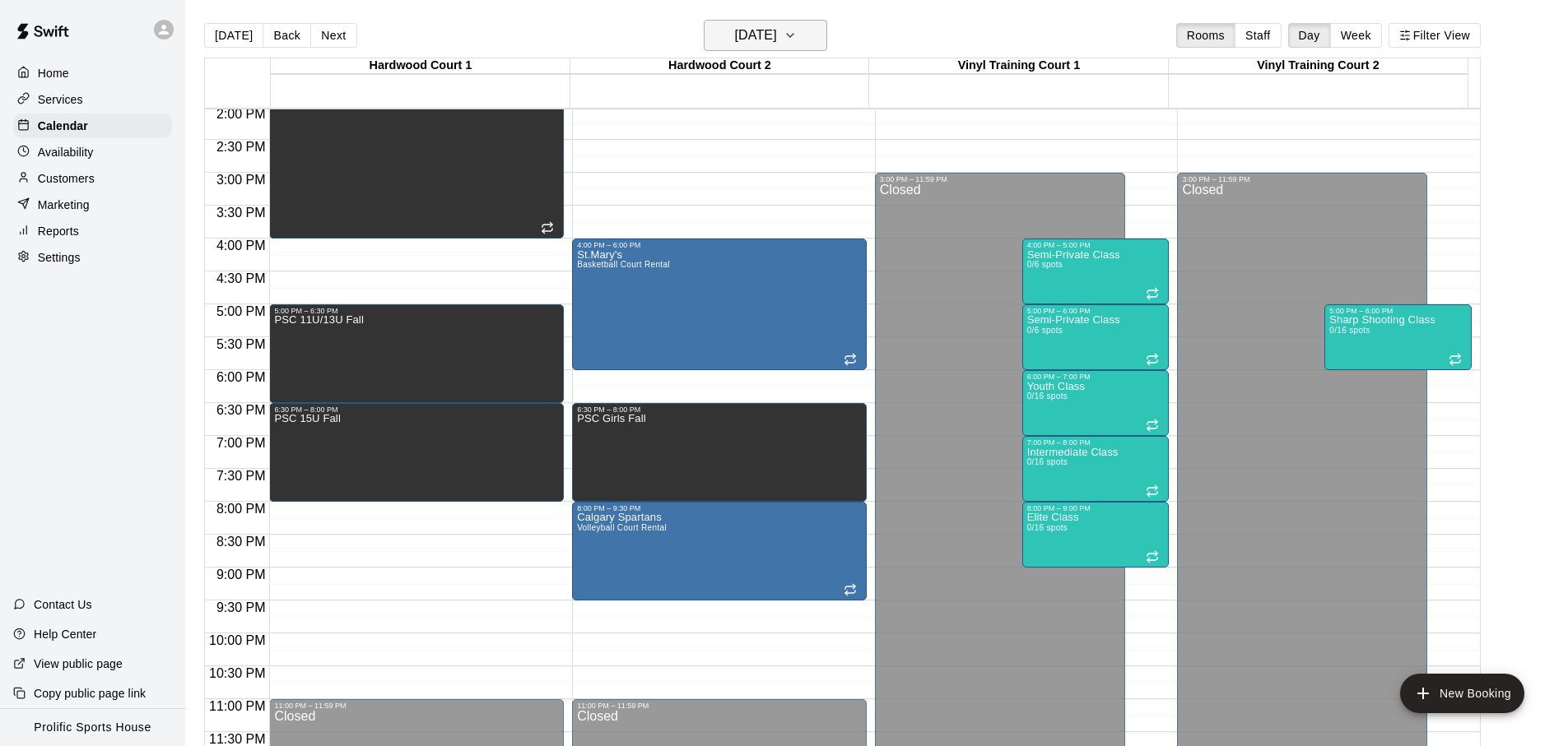
click at [777, 32] on h6 "Monday Dec 01" at bounding box center [756, 35] width 42 height 23
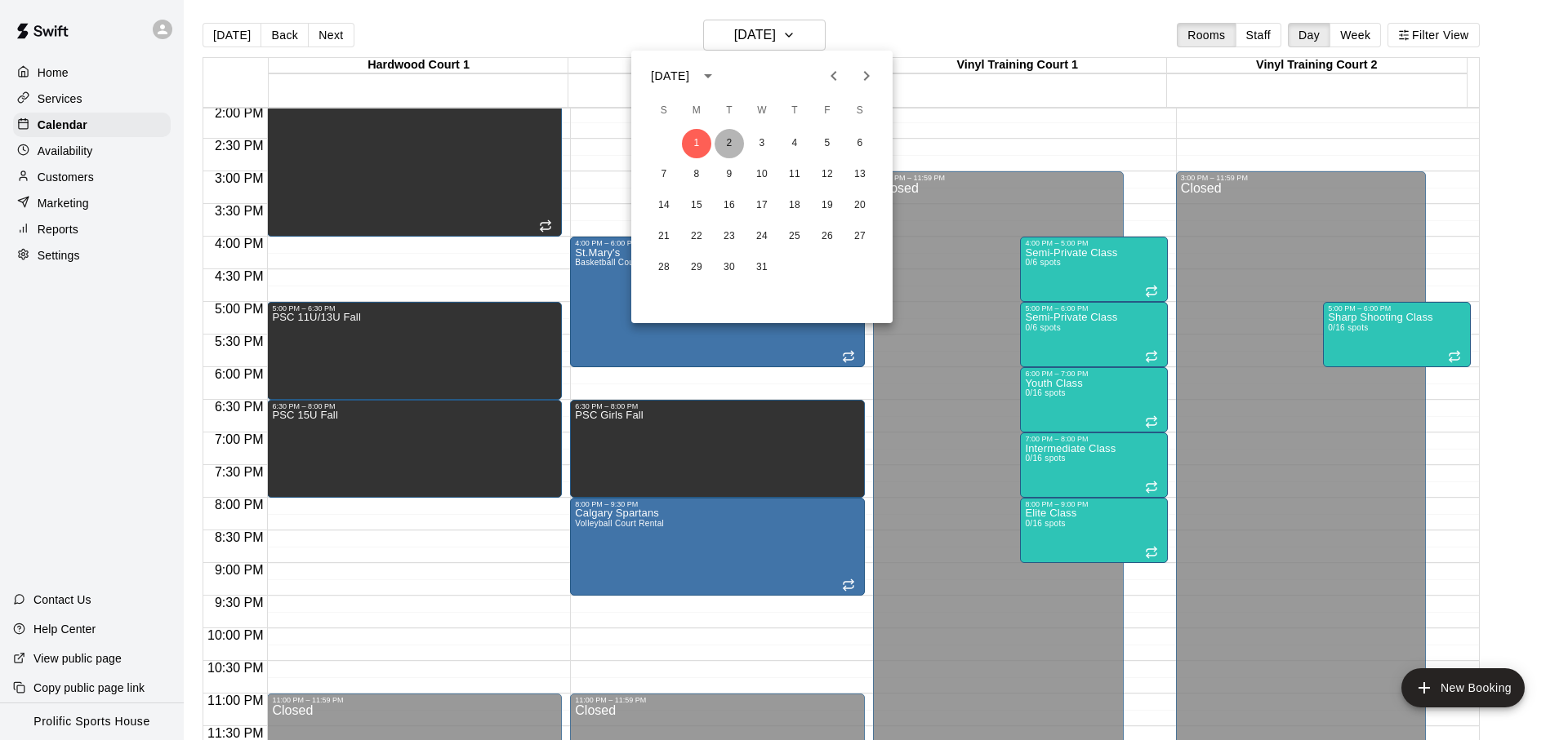
click at [738, 149] on button "2" at bounding box center [729, 143] width 29 height 29
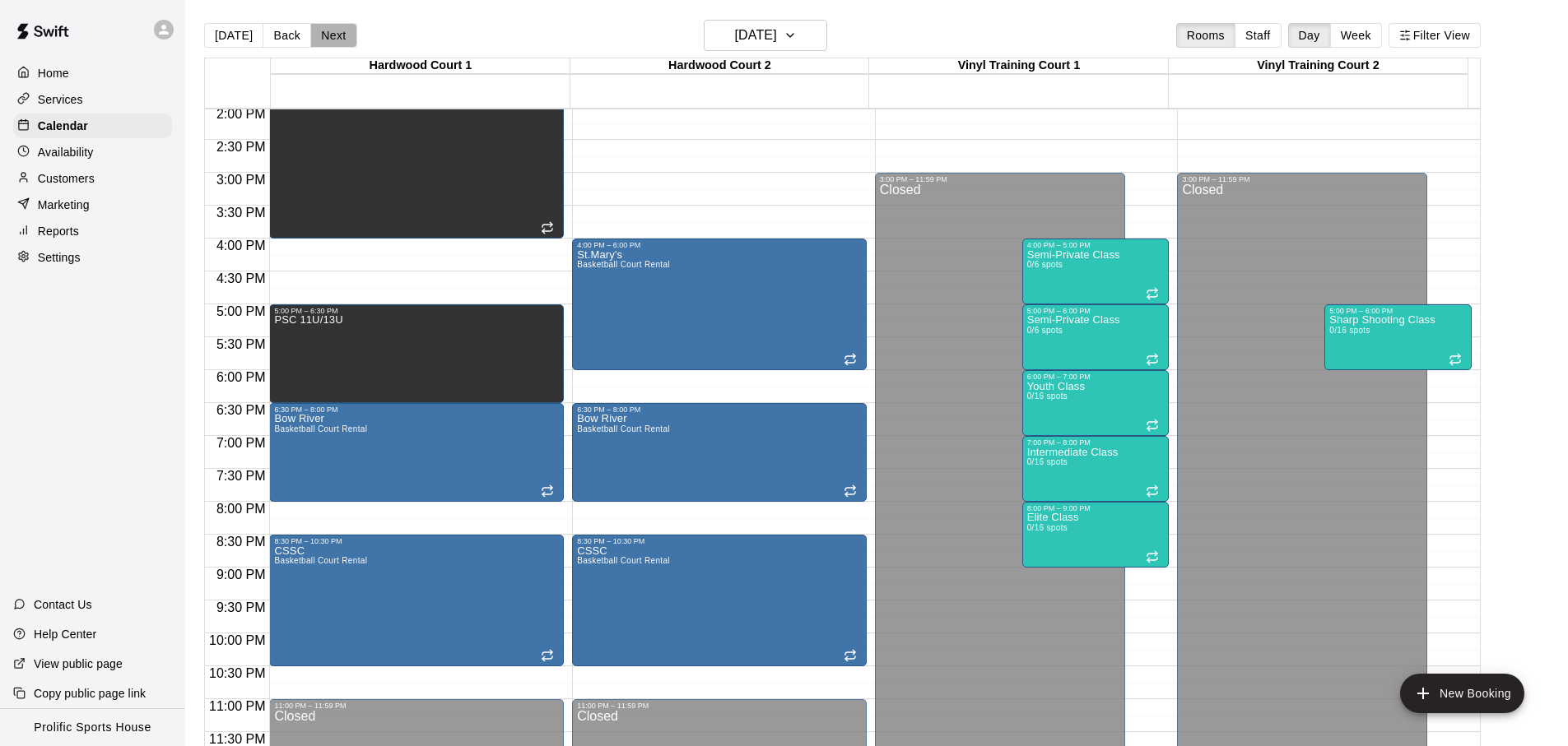
click at [329, 41] on button "Next" at bounding box center [334, 35] width 46 height 25
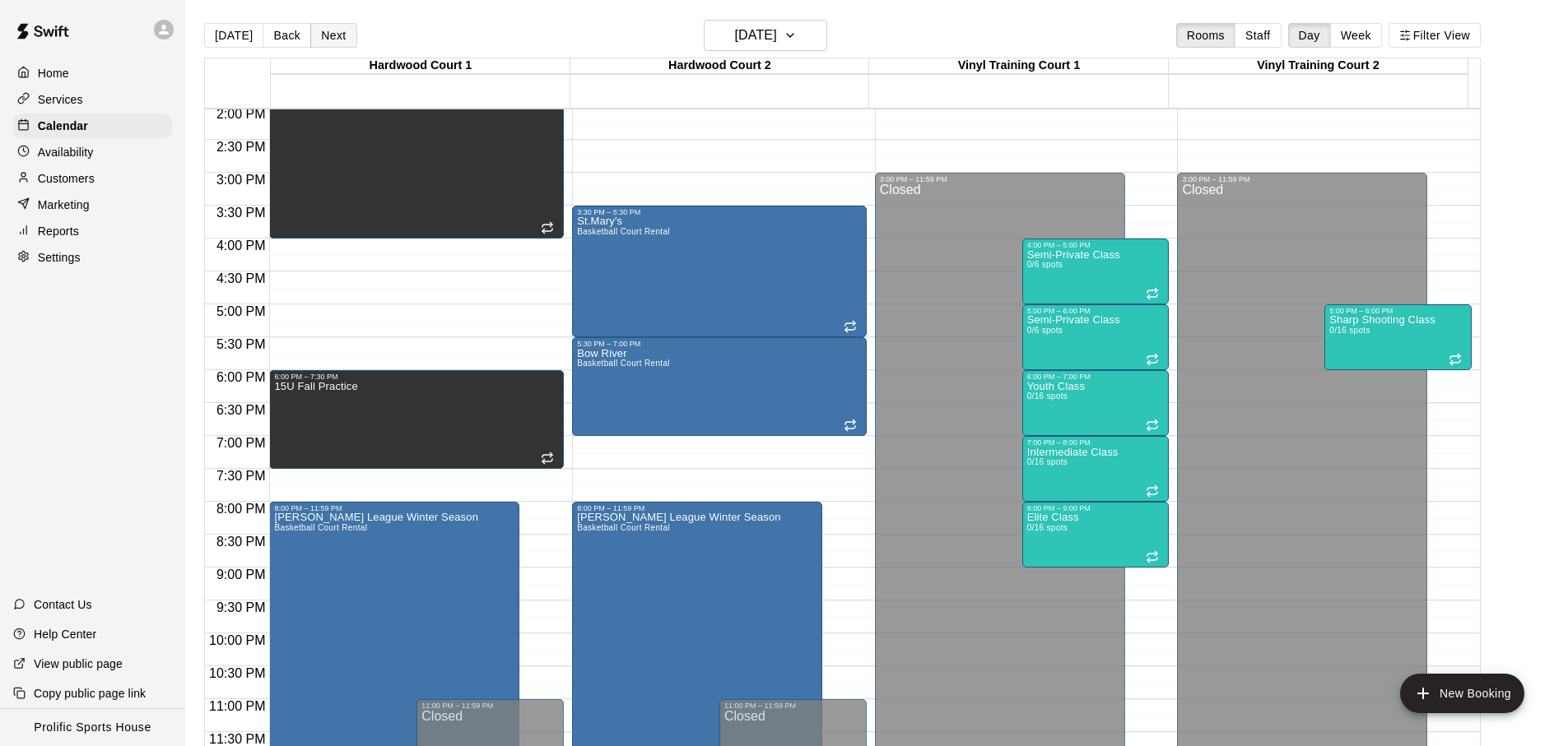
click at [336, 40] on button "Next" at bounding box center [334, 35] width 46 height 25
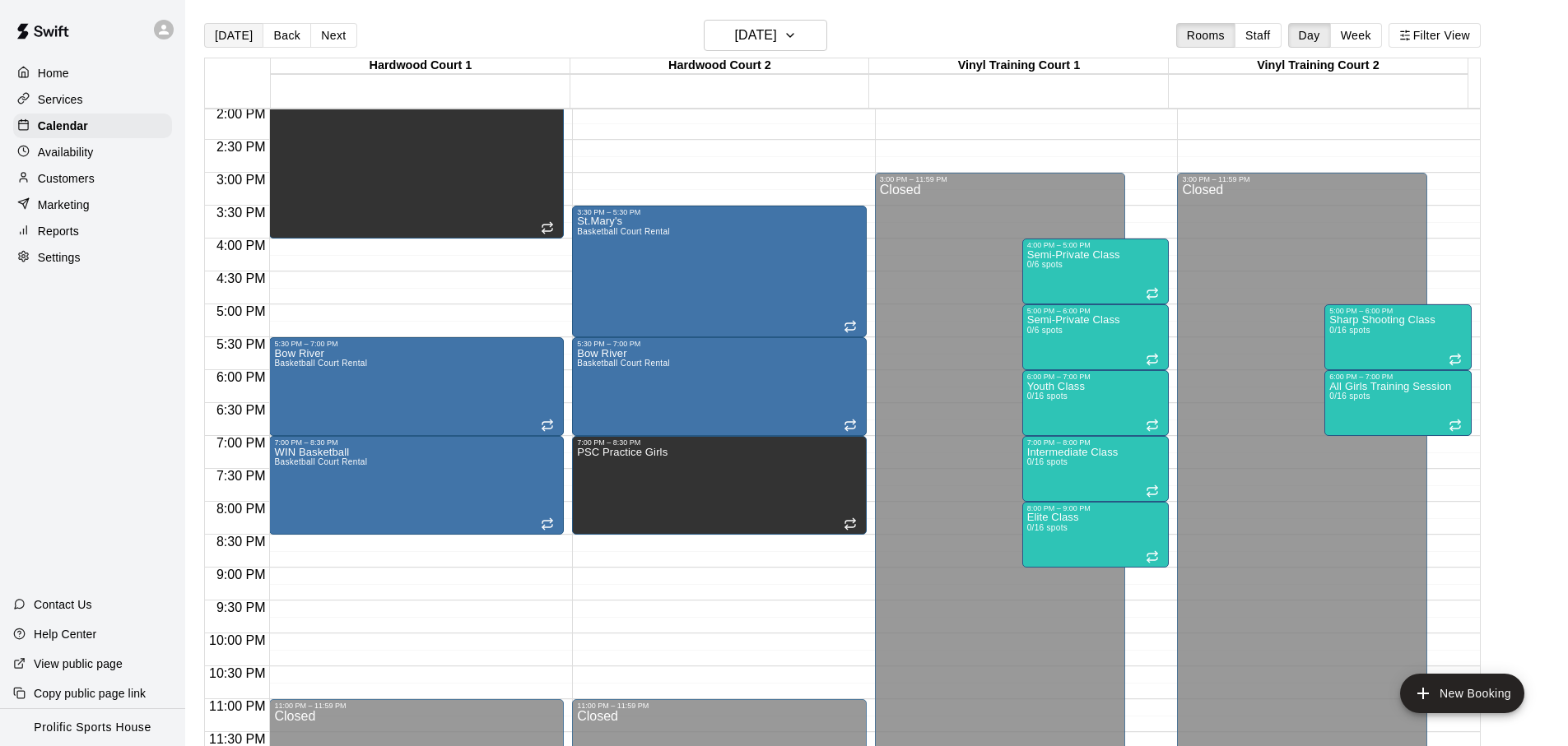
click at [253, 44] on button "[DATE]" at bounding box center [234, 35] width 59 height 25
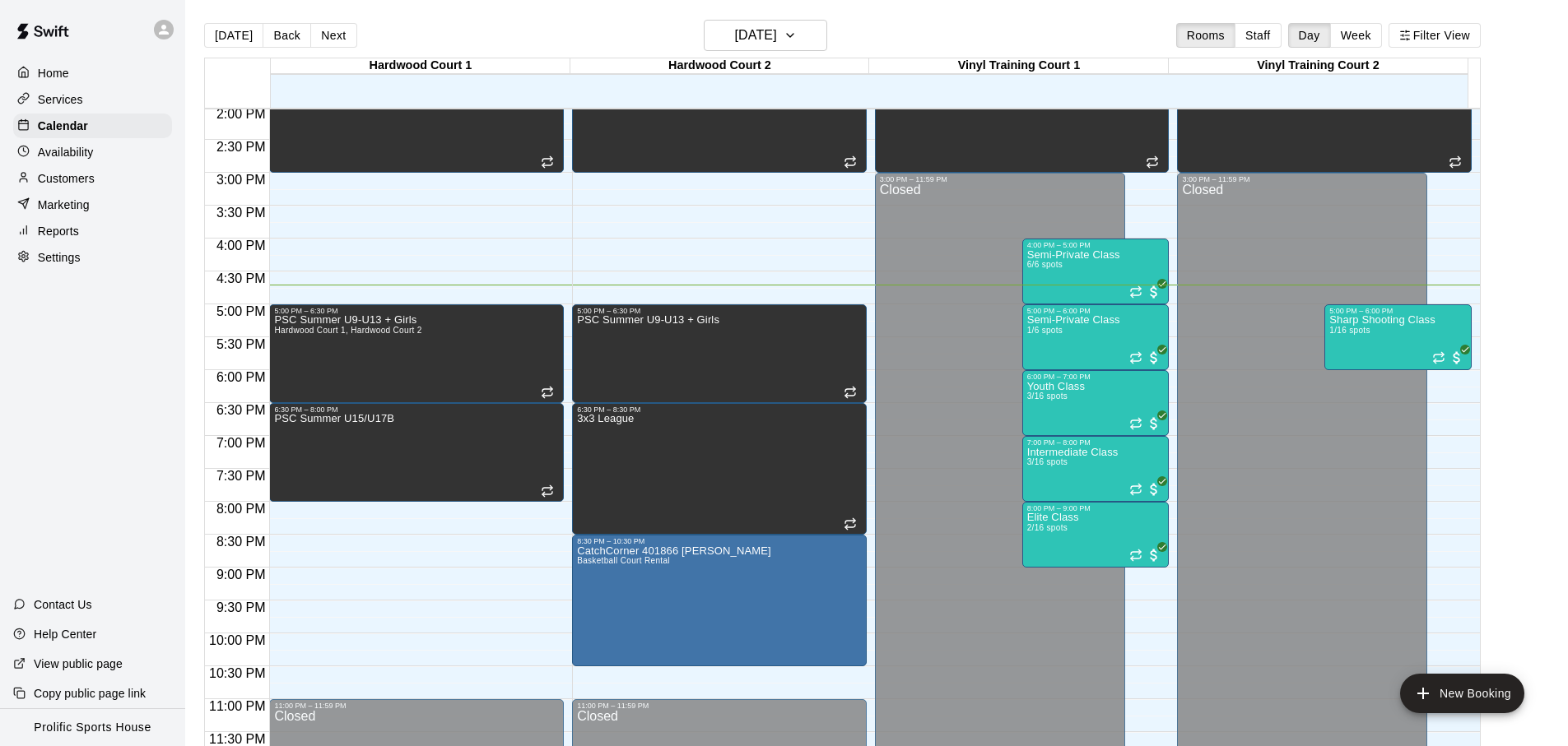
click at [599, 47] on div "[DATE] Back [DATE][DATE] Rooms Staff Day Week Filter View" at bounding box center [842, 38] width 1277 height 38
click at [910, 41] on div "[DATE] Back [DATE][DATE] Rooms Staff Day Week Filter View" at bounding box center [842, 38] width 1277 height 38
click at [806, 43] on button "[DATE]" at bounding box center [765, 35] width 123 height 32
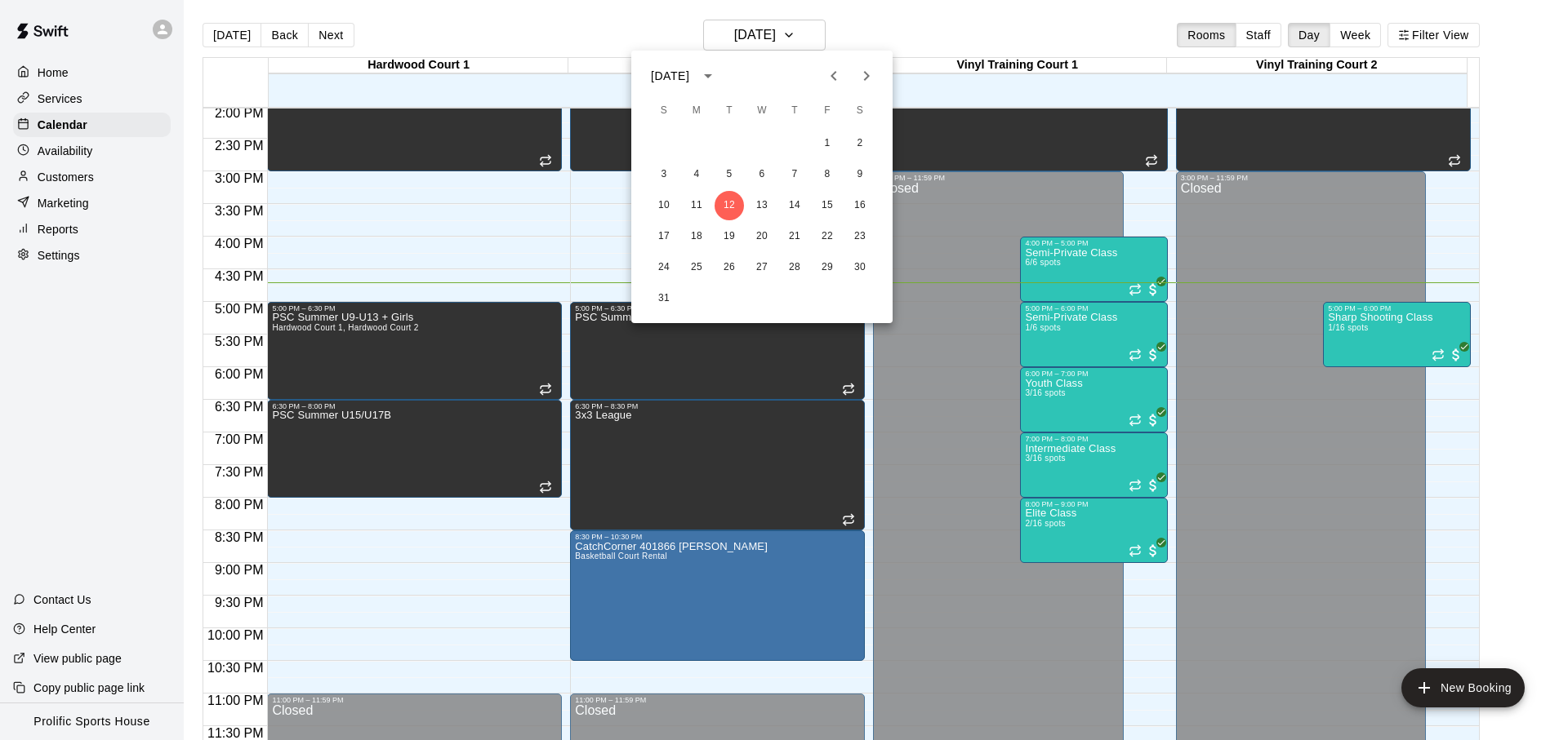
click at [865, 42] on div at bounding box center [784, 370] width 1568 height 740
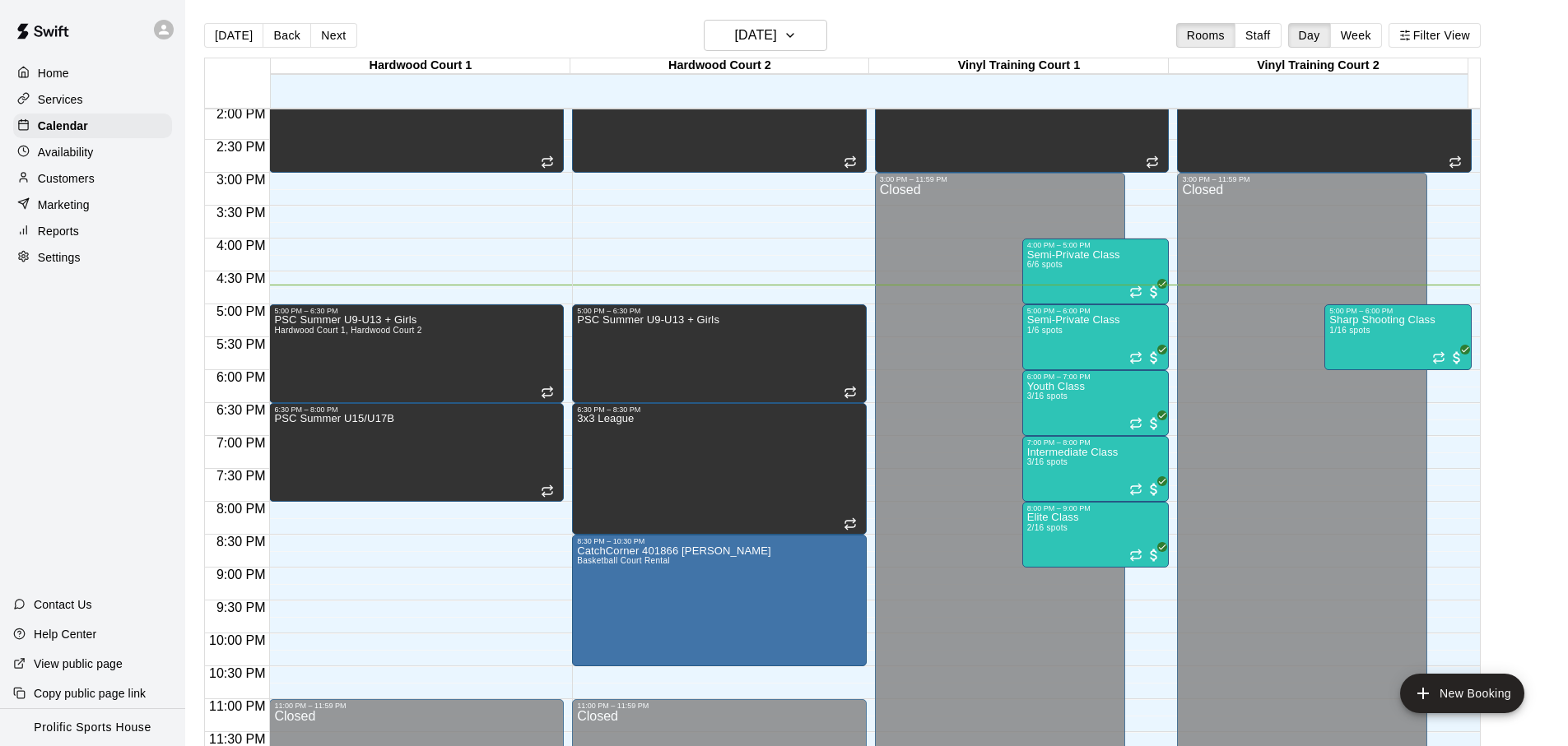
click at [591, 27] on div "[DATE] Back [DATE][DATE] Rooms Staff Day Week Filter View" at bounding box center [842, 38] width 1277 height 38
click at [223, 32] on button "[DATE]" at bounding box center [234, 35] width 59 height 25
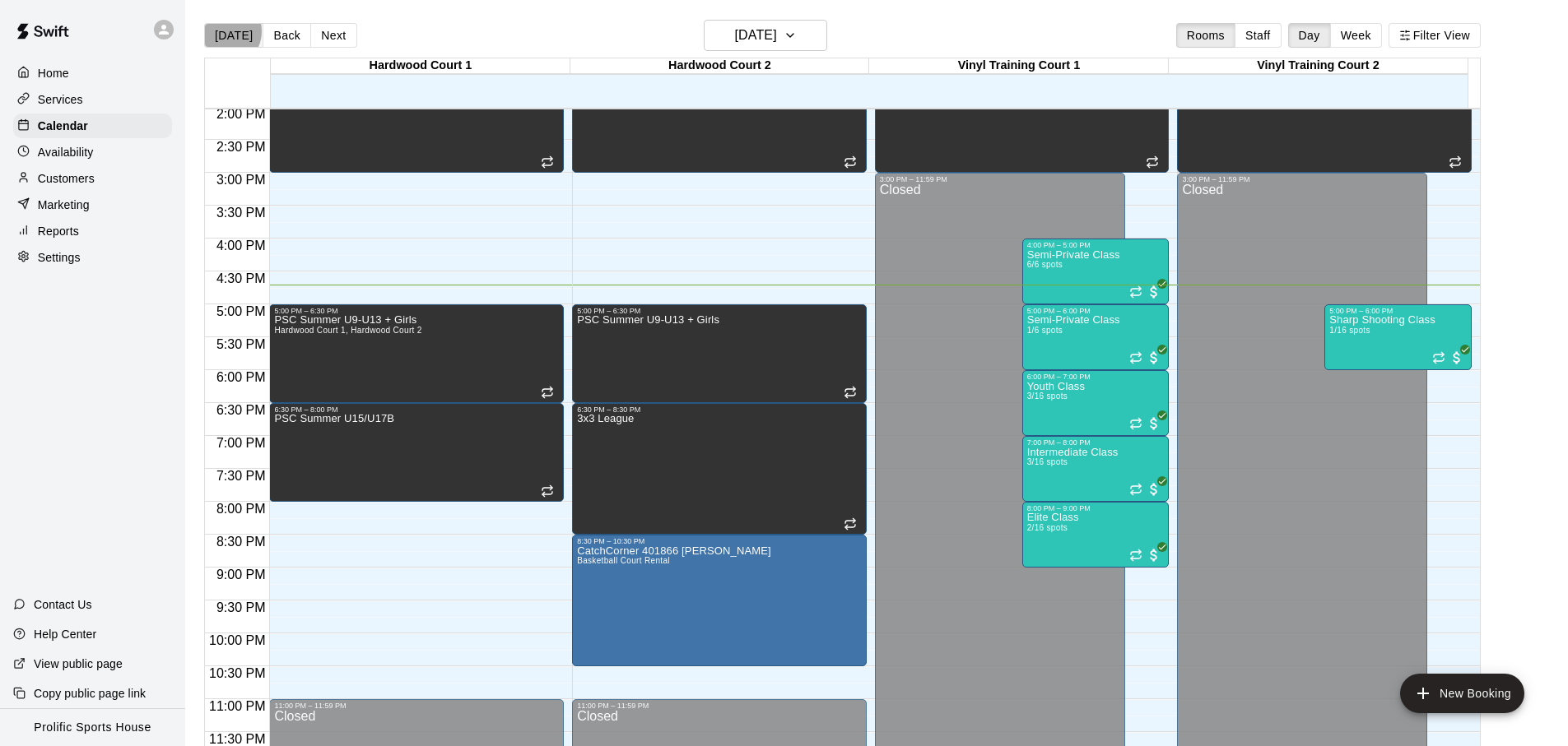
click at [223, 32] on button "[DATE]" at bounding box center [234, 35] width 59 height 25
click at [558, 28] on div "[DATE] Back [DATE][DATE] Rooms Staff Day Week Filter View" at bounding box center [842, 38] width 1277 height 38
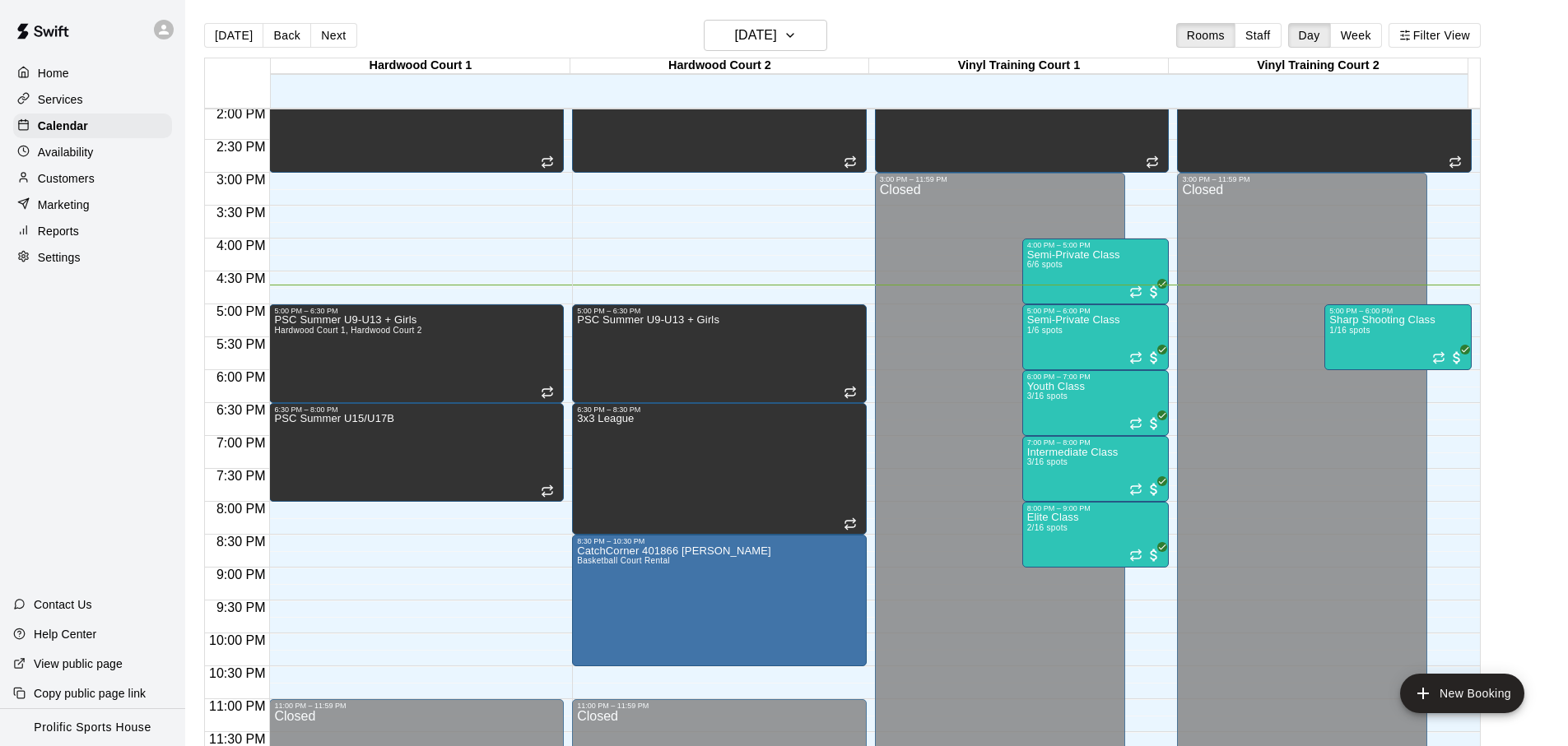
click at [407, 27] on div "[DATE] Back [DATE][DATE] Rooms Staff Day Week Filter View" at bounding box center [842, 38] width 1277 height 38
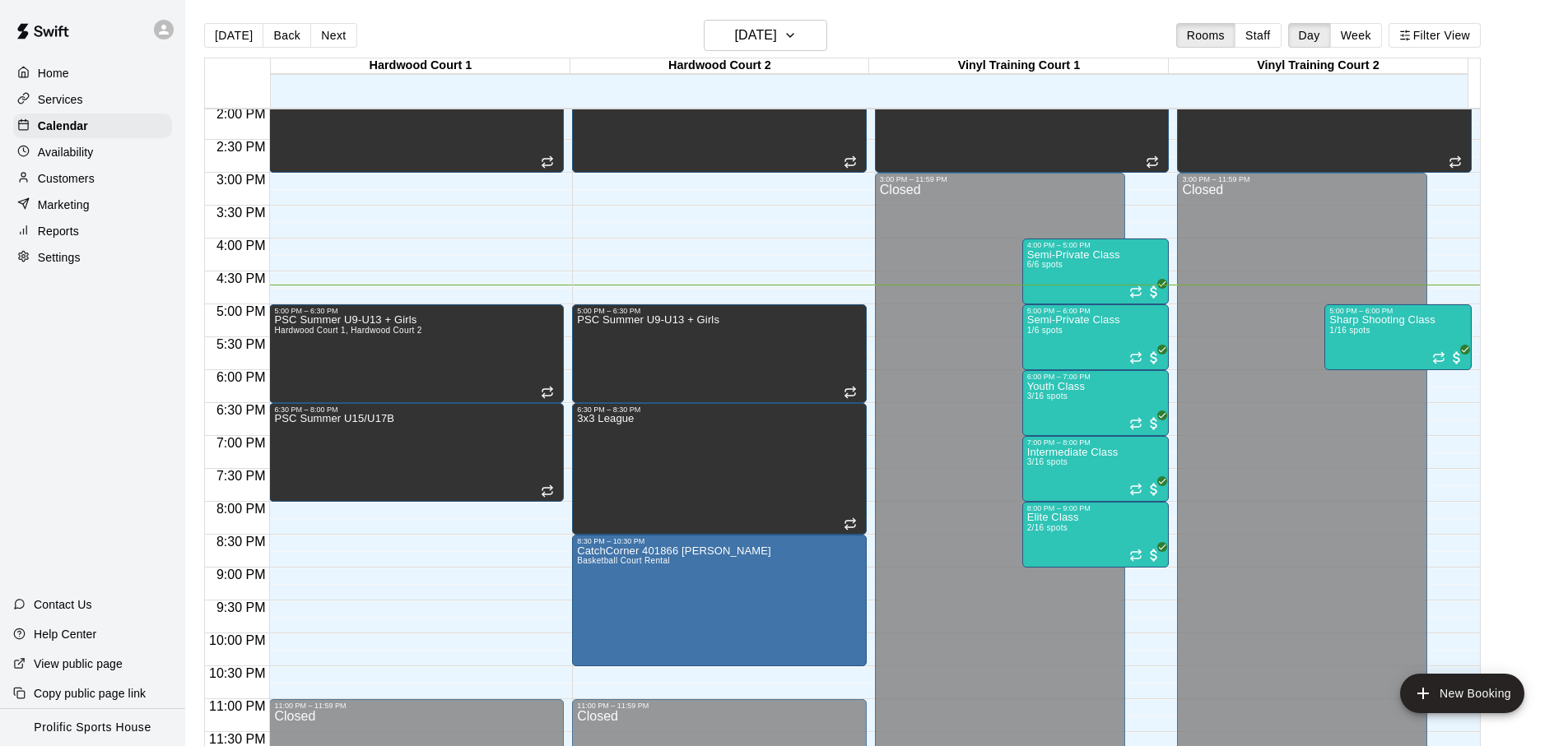
click at [407, 27] on div "[DATE] Back [DATE][DATE] Rooms Staff Day Week Filter View" at bounding box center [842, 38] width 1277 height 38
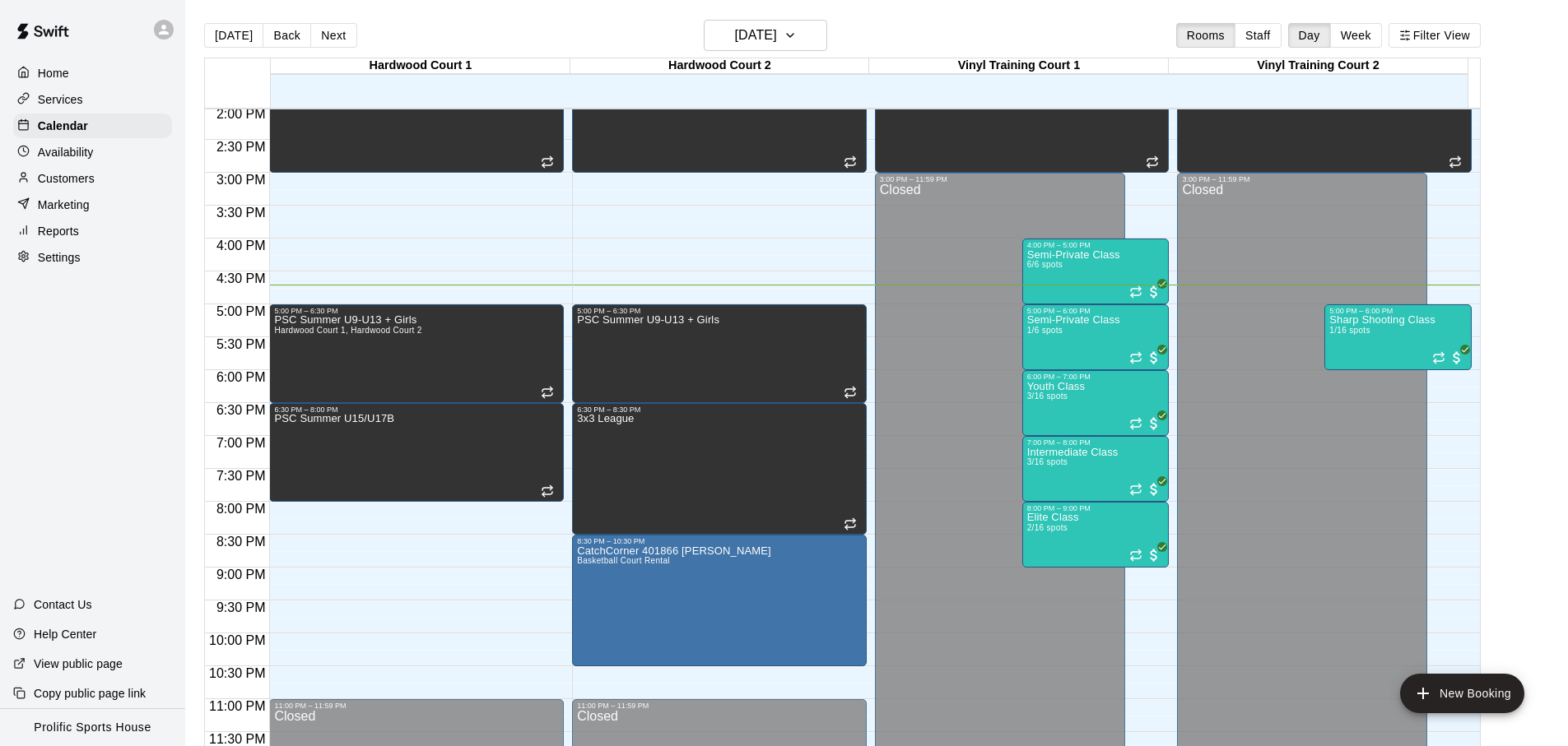
click at [407, 27] on div "[DATE] Back [DATE][DATE] Rooms Staff Day Week Filter View" at bounding box center [842, 38] width 1277 height 38
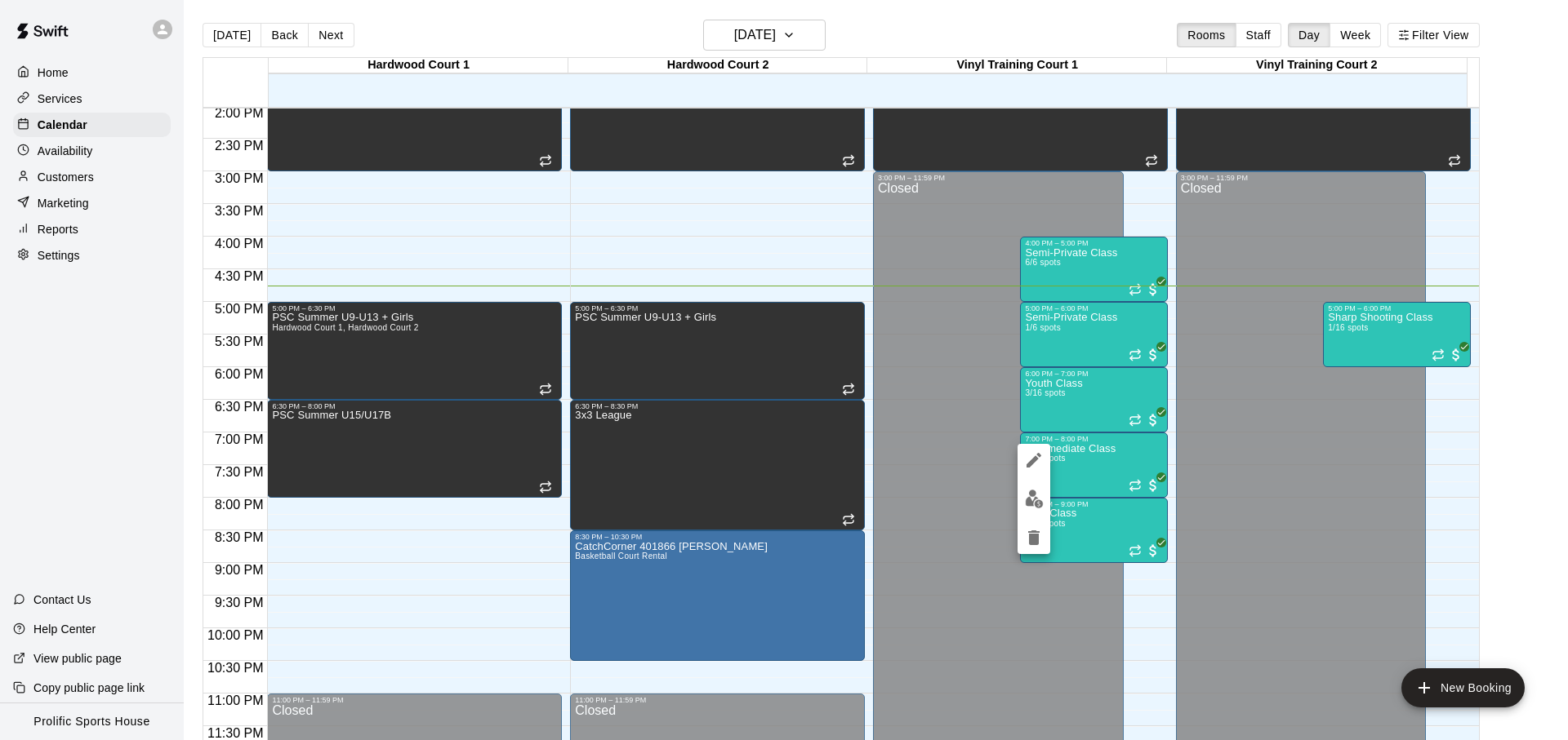
click at [1030, 510] on button "edit" at bounding box center [1034, 499] width 33 height 32
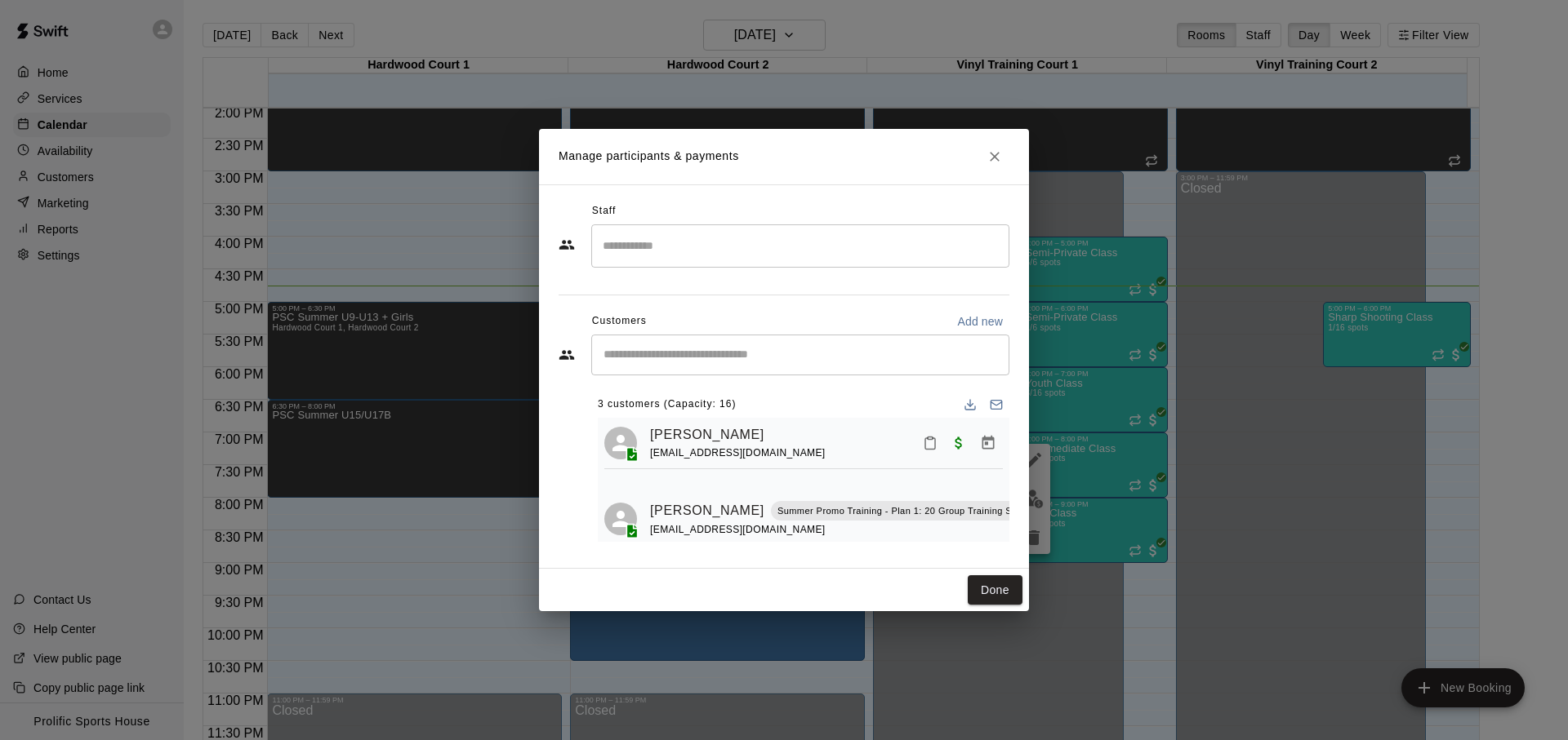
click at [757, 345] on div "​" at bounding box center [800, 355] width 418 height 40
type input "*******"
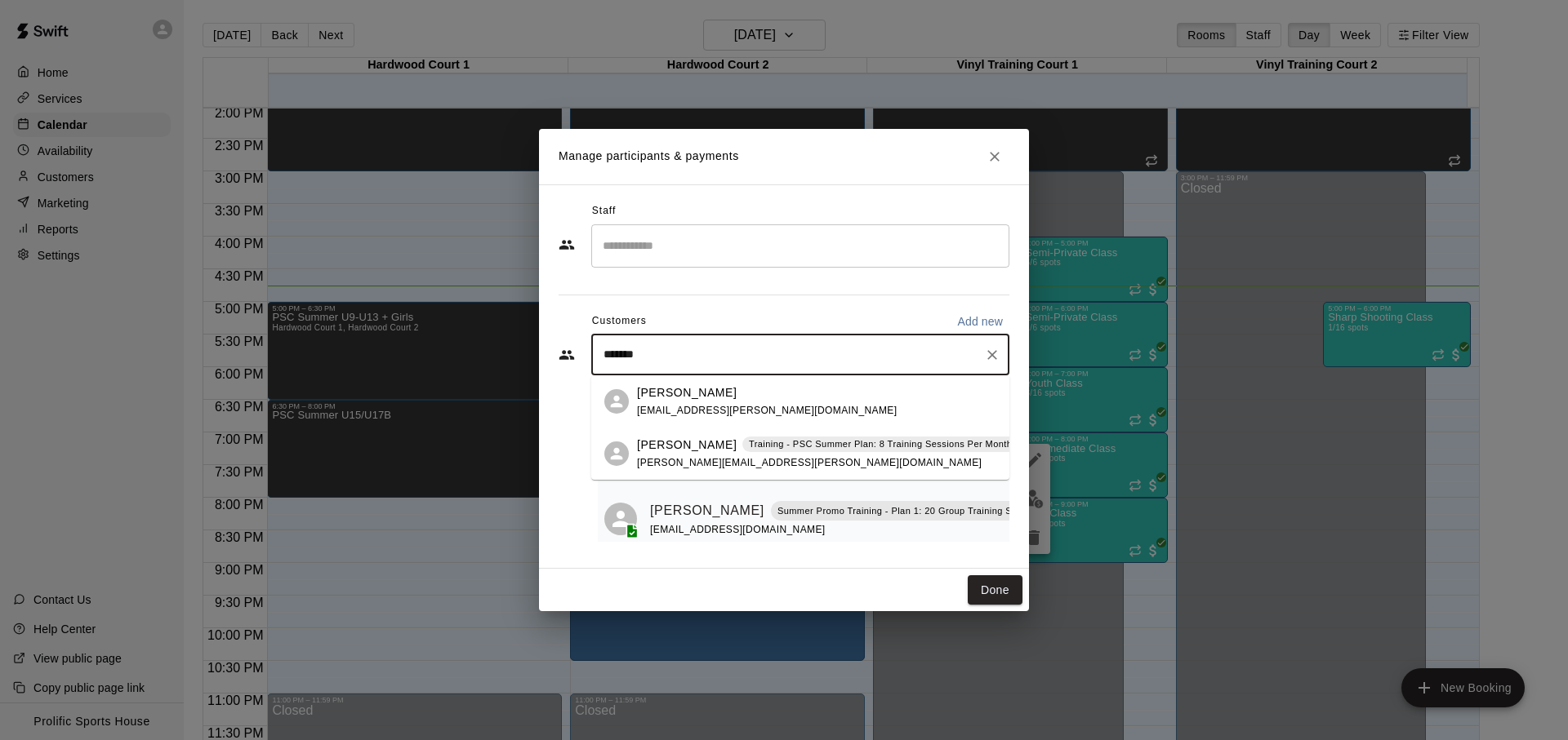
click at [795, 462] on div "Elianna Hendrickson Training - PSC Summer Plan: 8 Training Sessions Per Month T…" at bounding box center [968, 454] width 663 height 35
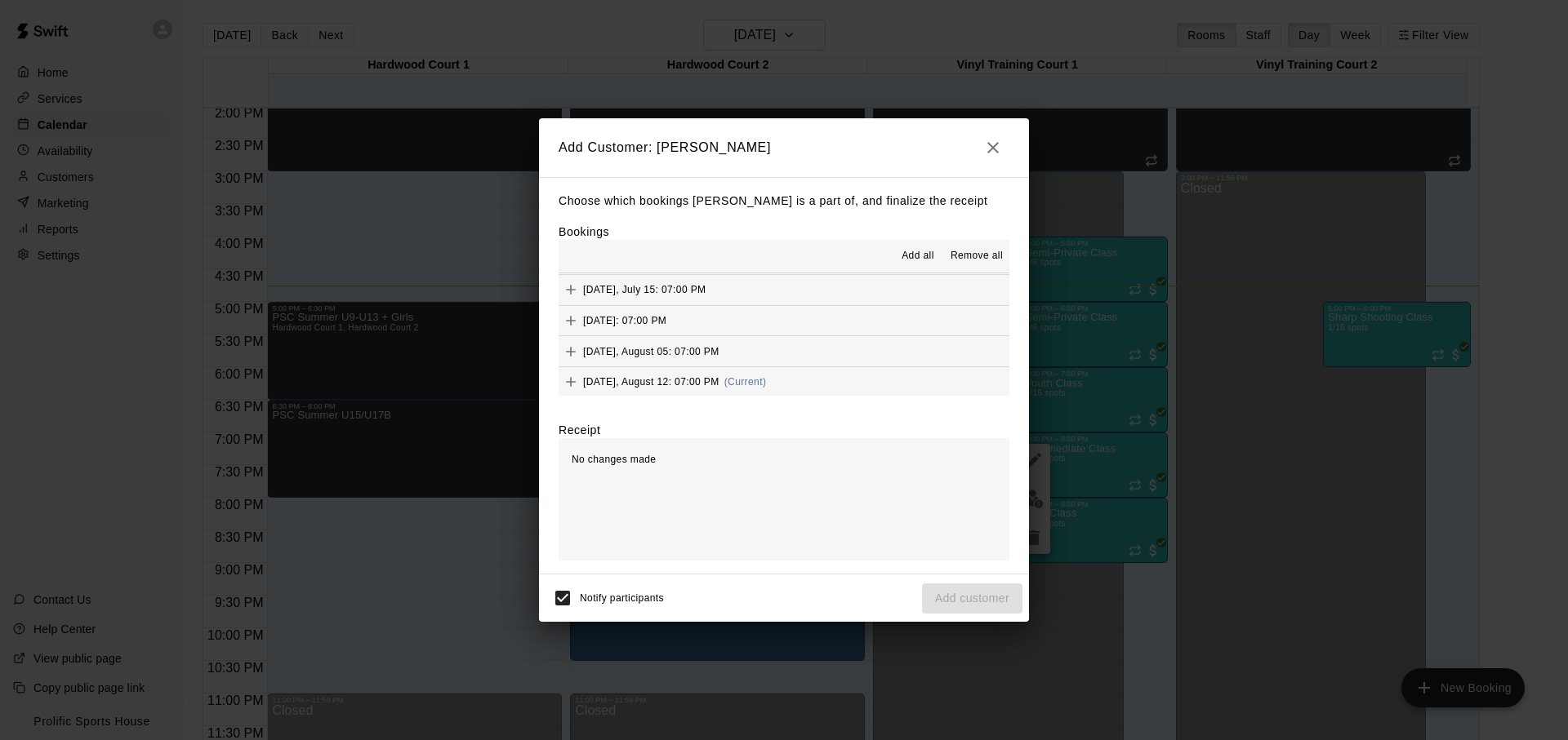
scroll to position [291, 0]
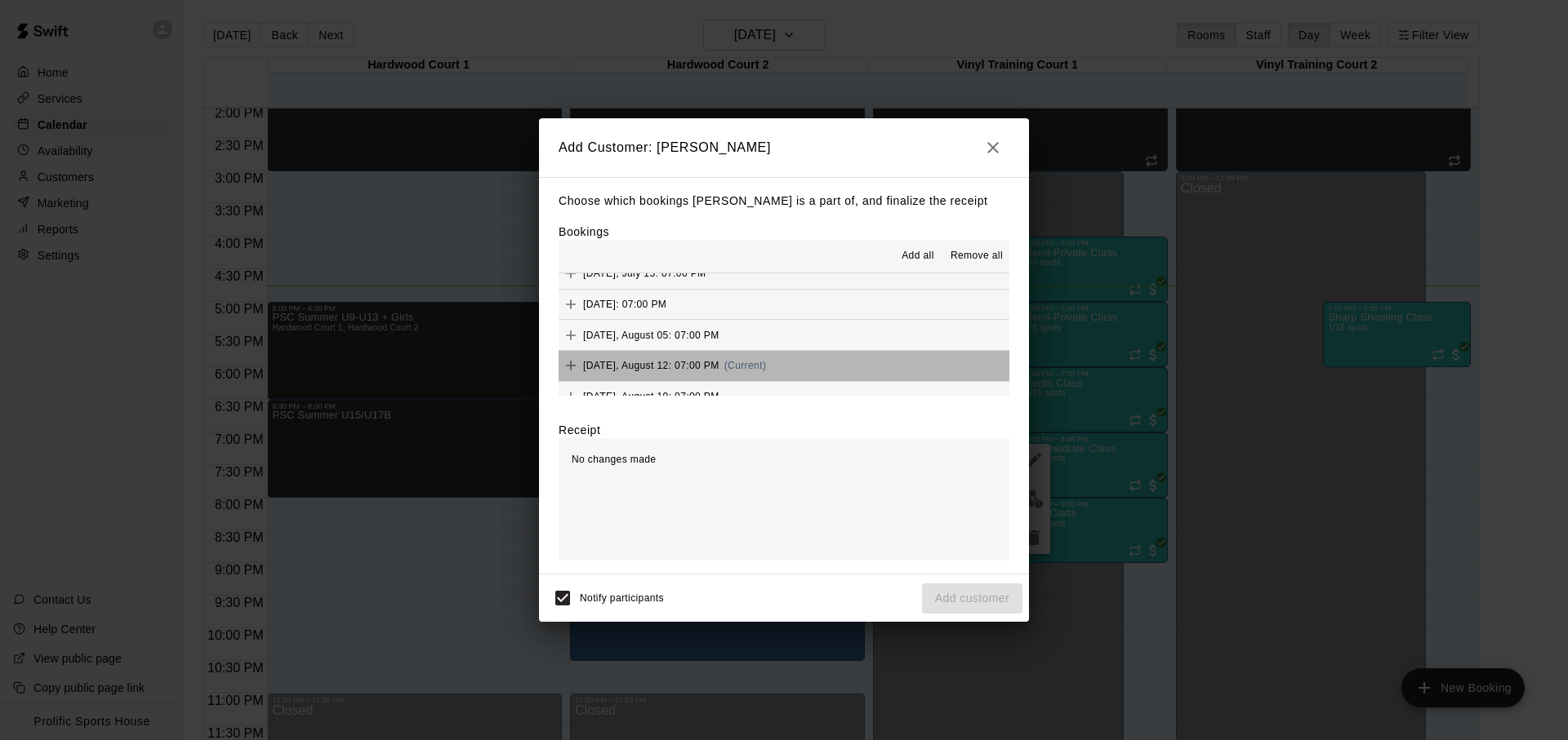
click at [831, 358] on button "Tuesday, August 12: 07:00 PM (Current)" at bounding box center [784, 366] width 451 height 30
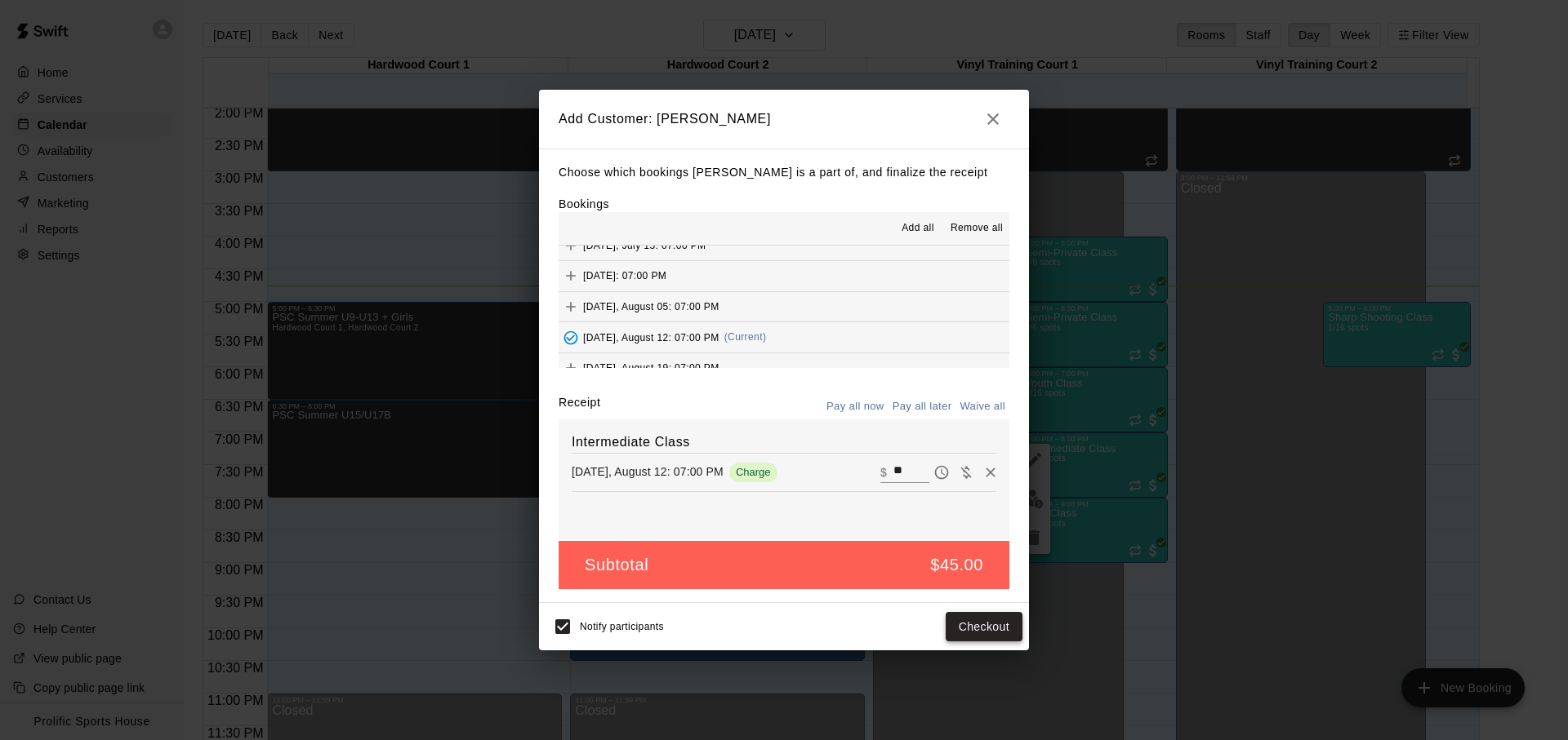
click at [981, 617] on button "Checkout" at bounding box center [983, 627] width 76 height 30
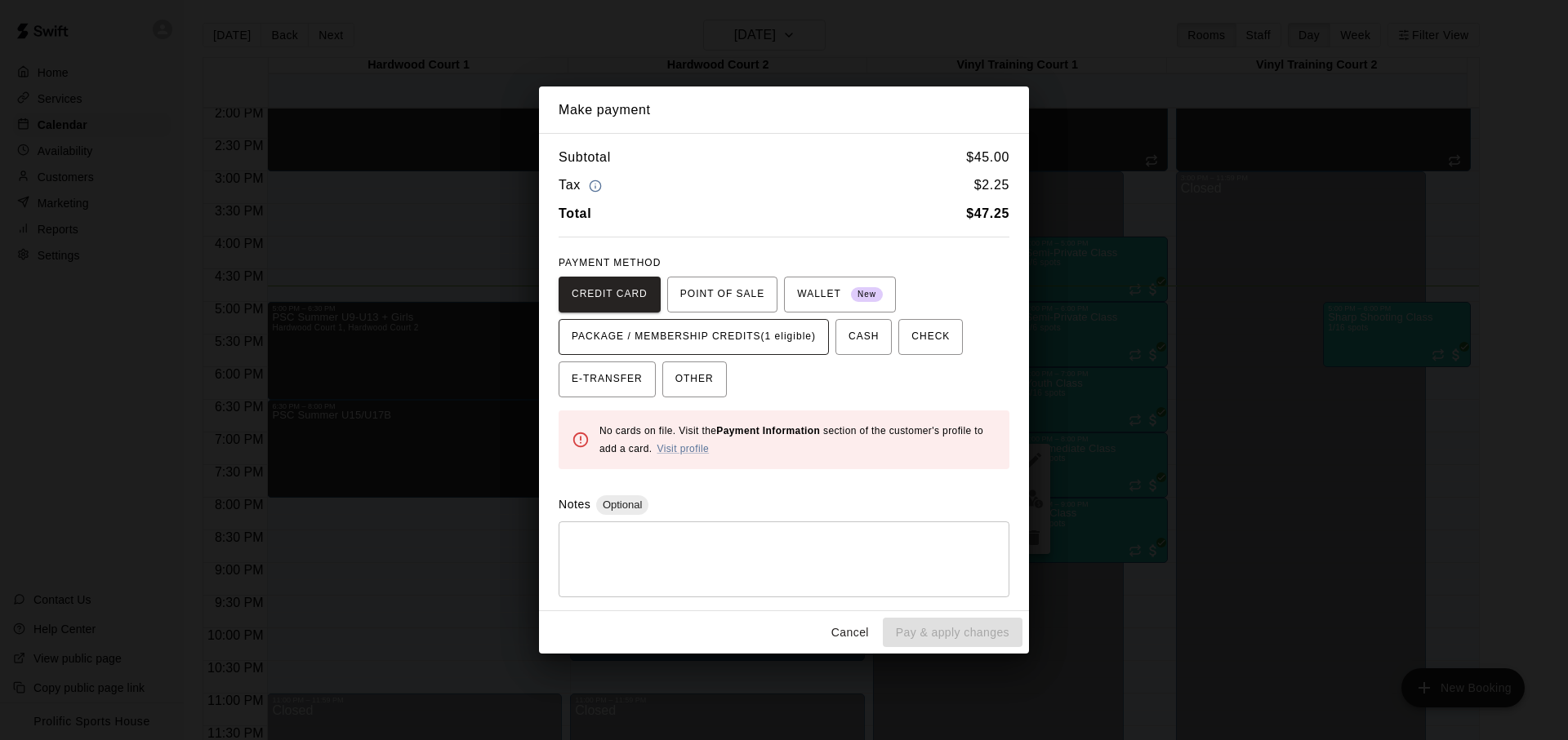
click at [779, 337] on span "PACKAGE / MEMBERSHIP CREDITS (1 eligible)" at bounding box center [692, 336] width 244 height 26
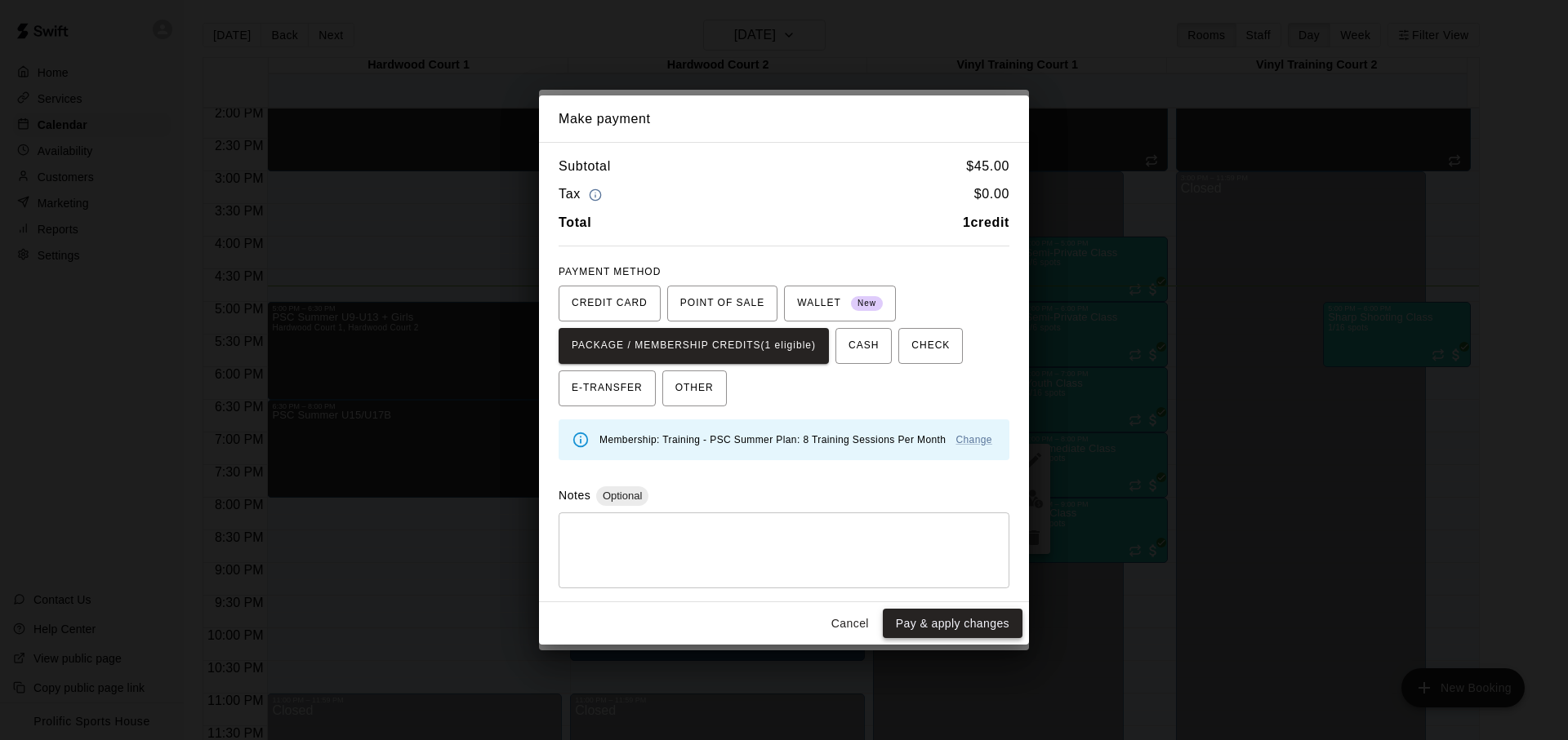
click at [925, 629] on button "Pay & apply changes" at bounding box center [953, 623] width 140 height 30
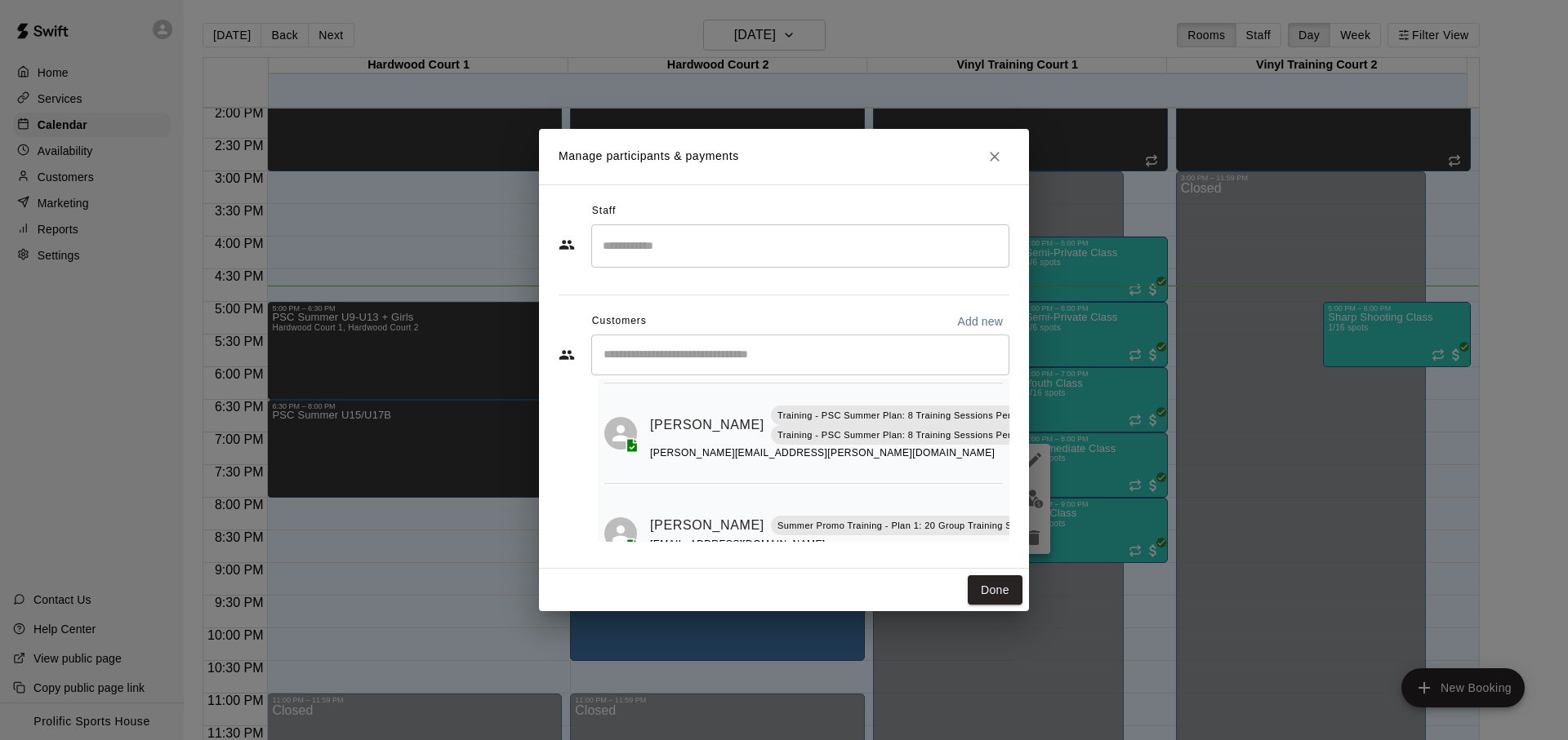
scroll to position [85, 62]
click at [986, 393] on button "Mark attendance" at bounding box center [1000, 404] width 28 height 28
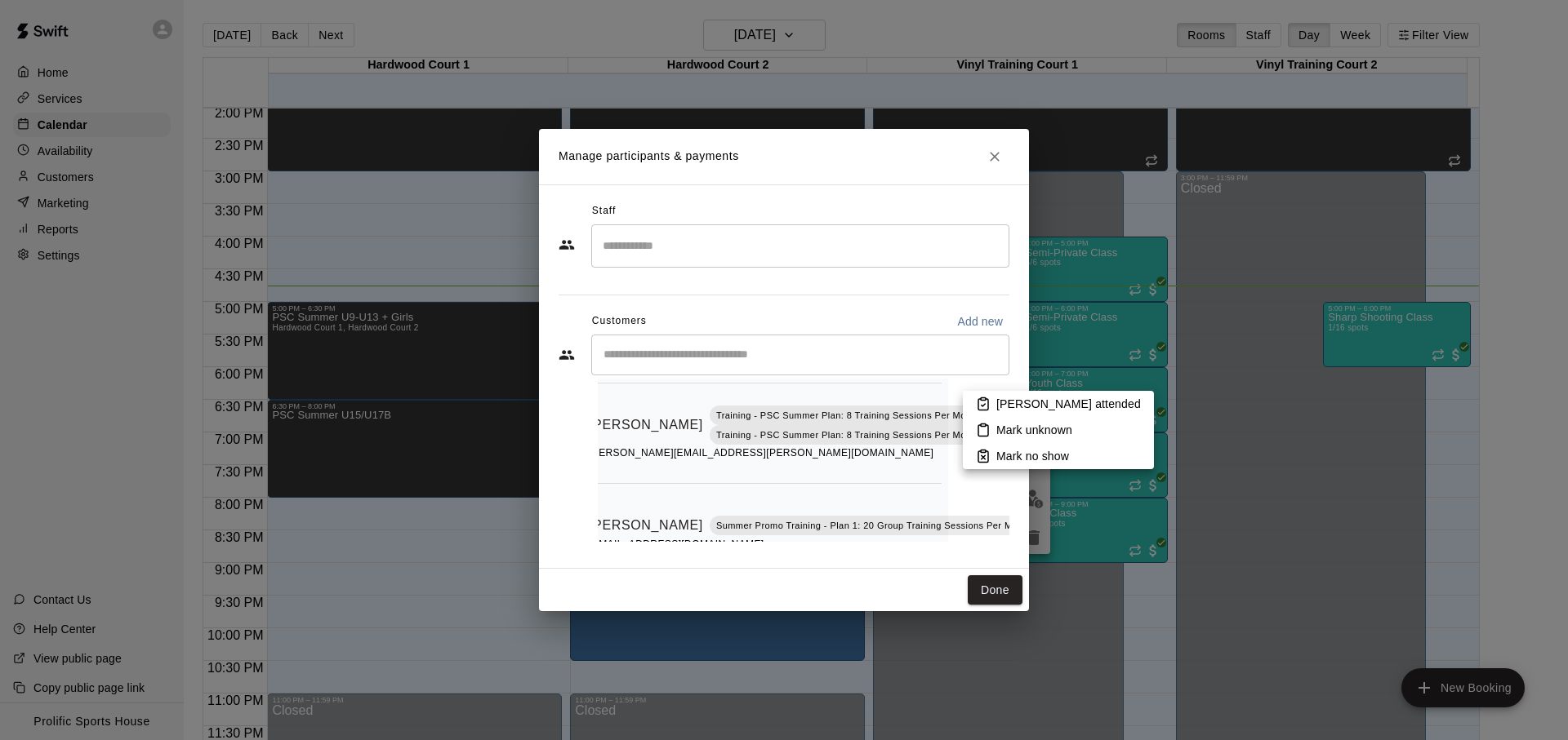
click at [1002, 410] on p "Mark attended" at bounding box center [1068, 404] width 144 height 17
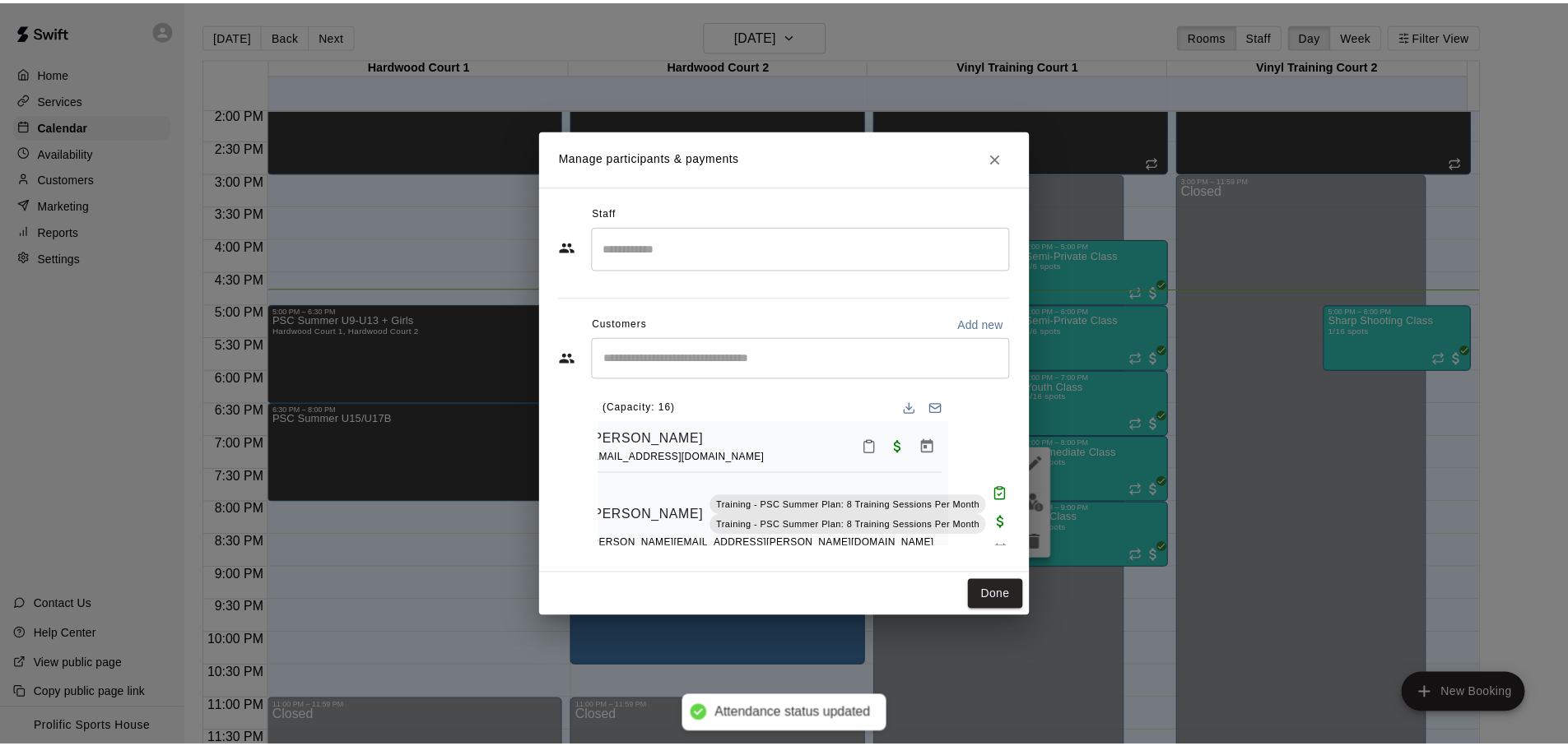
scroll to position [0, 0]
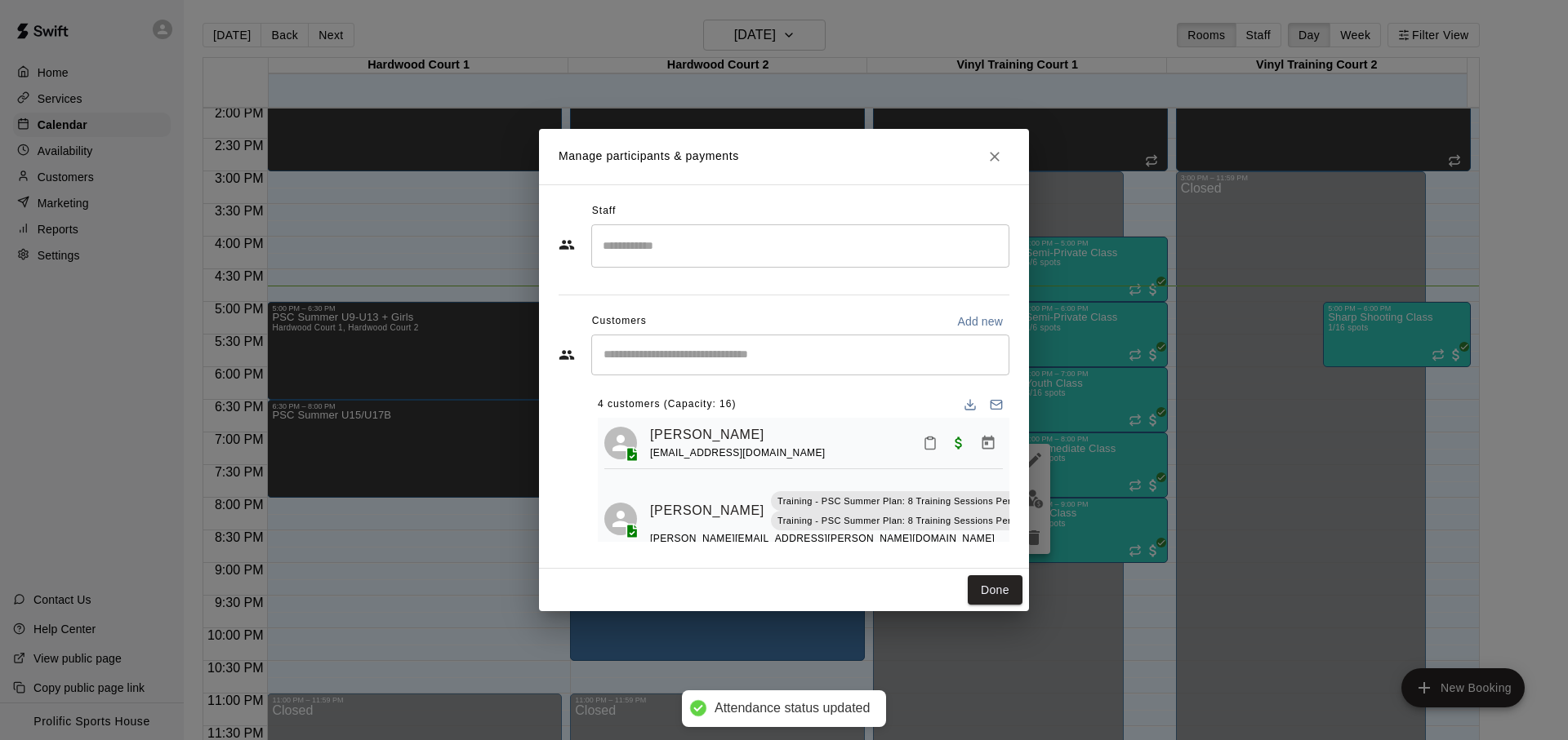
click at [979, 589] on button "Done" at bounding box center [994, 590] width 54 height 30
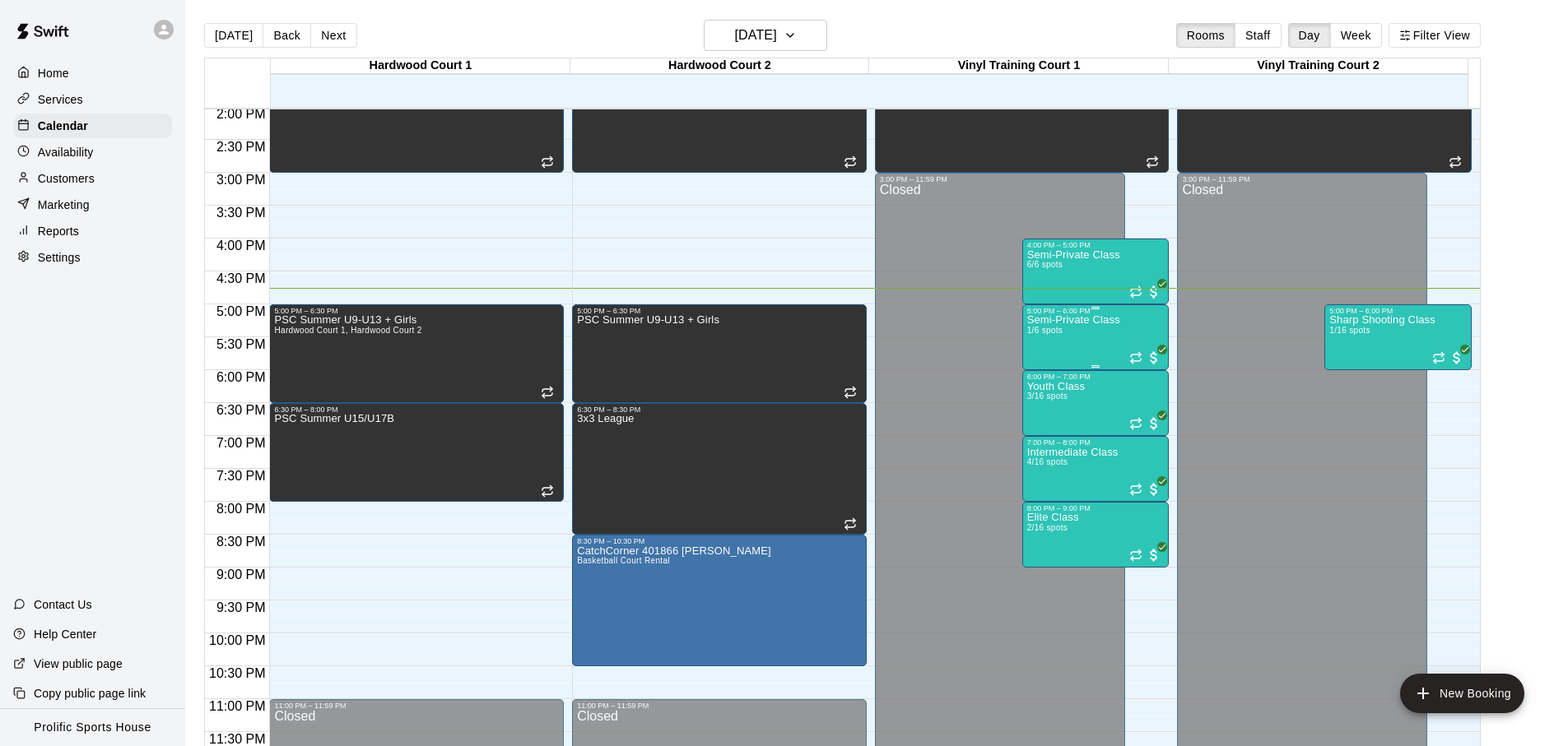
click at [1108, 335] on div "Semi-Private Class 1/6 spots" at bounding box center [1074, 688] width 93 height 746
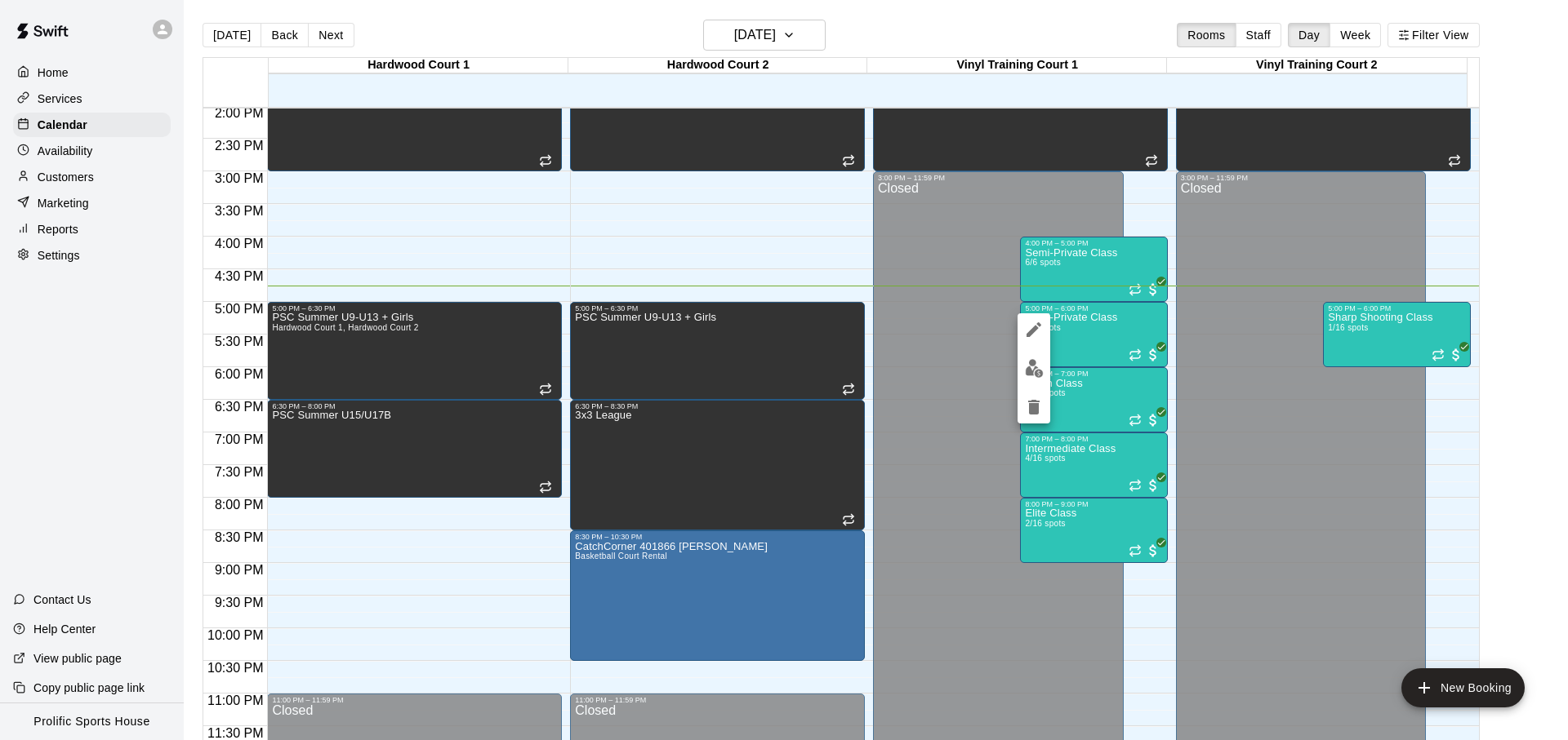
click at [1310, 337] on div at bounding box center [784, 370] width 1568 height 740
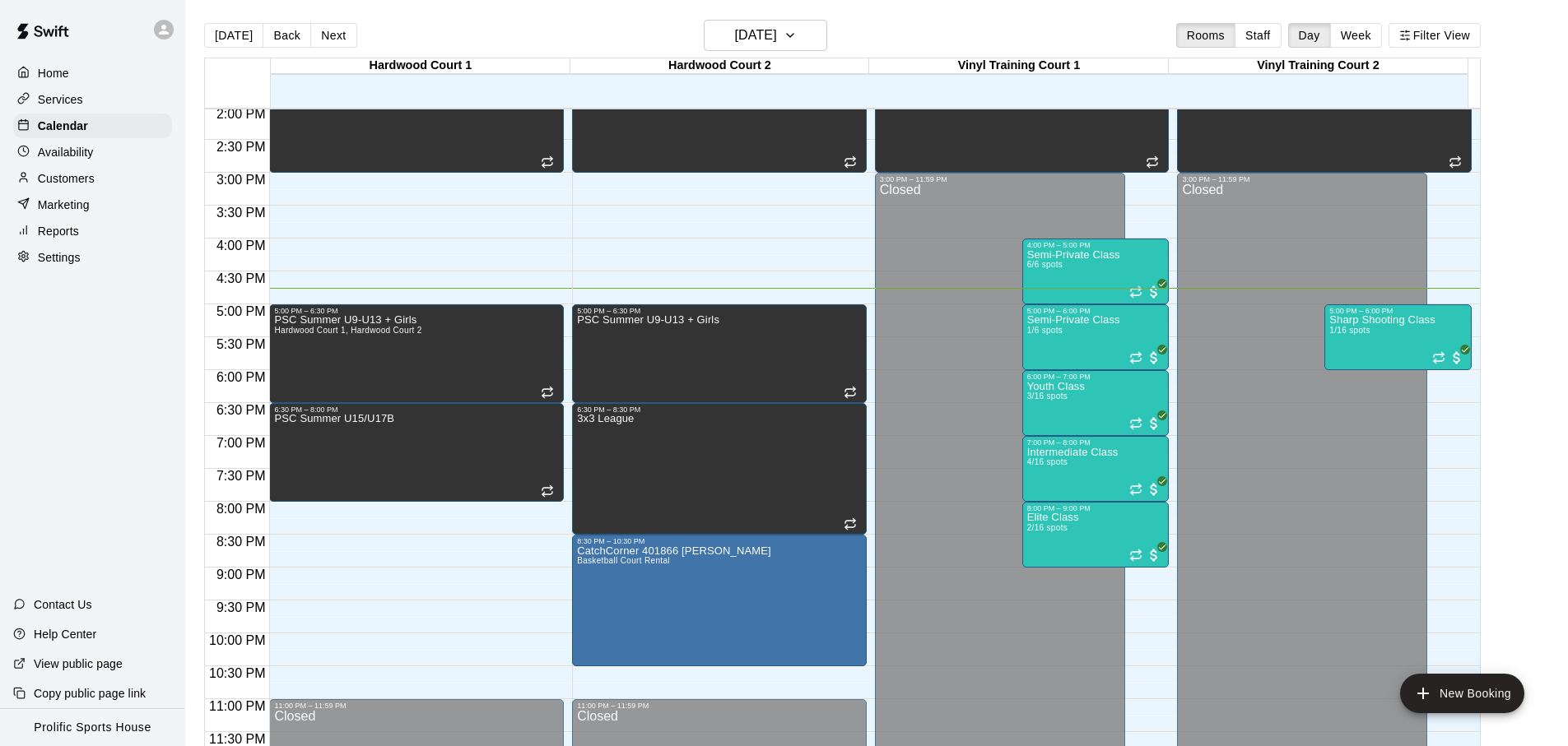
click at [1364, 337] on div "Sharp Shooting Class 1/16 spots" at bounding box center [1383, 688] width 107 height 746
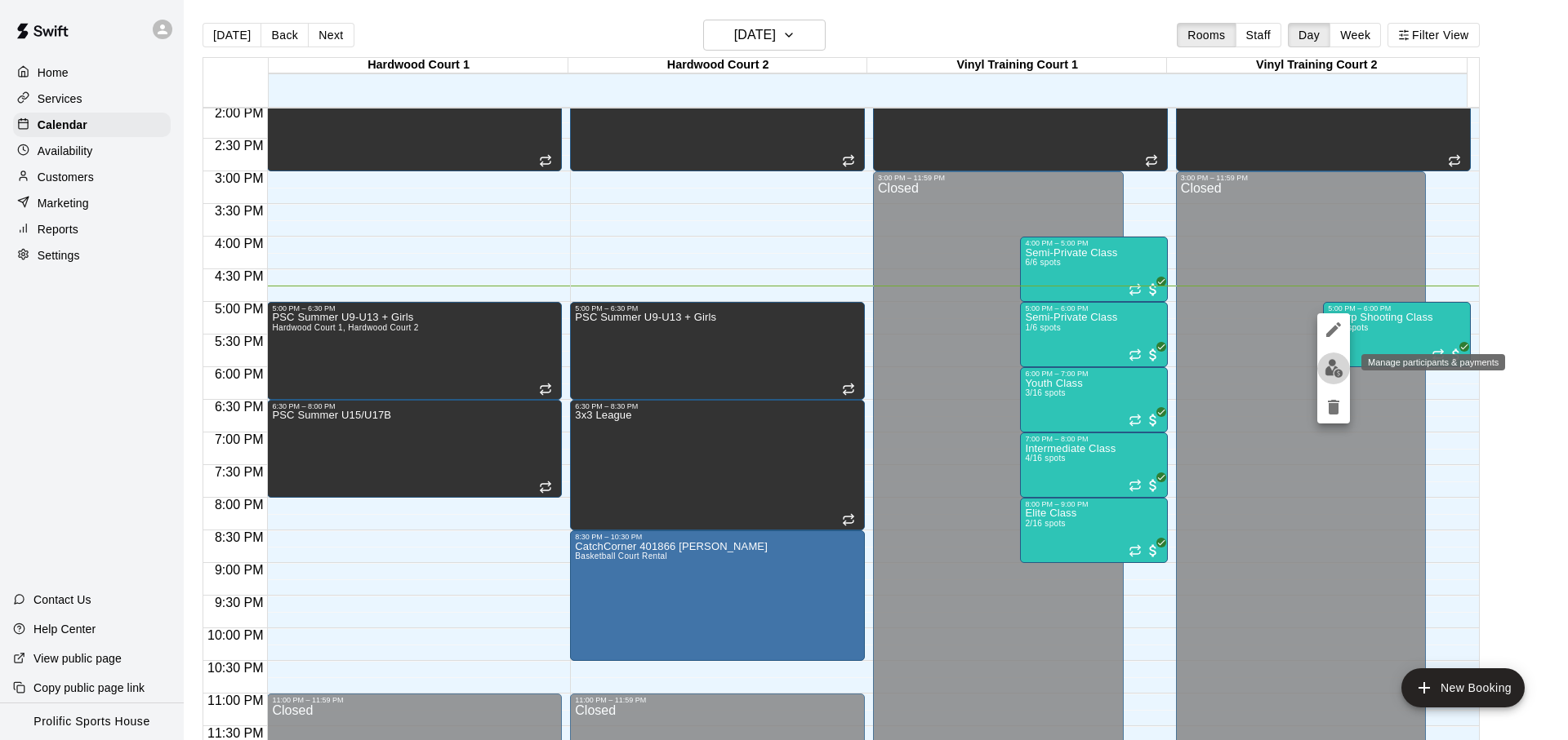
click at [1328, 370] on img "edit" at bounding box center [1333, 369] width 18 height 18
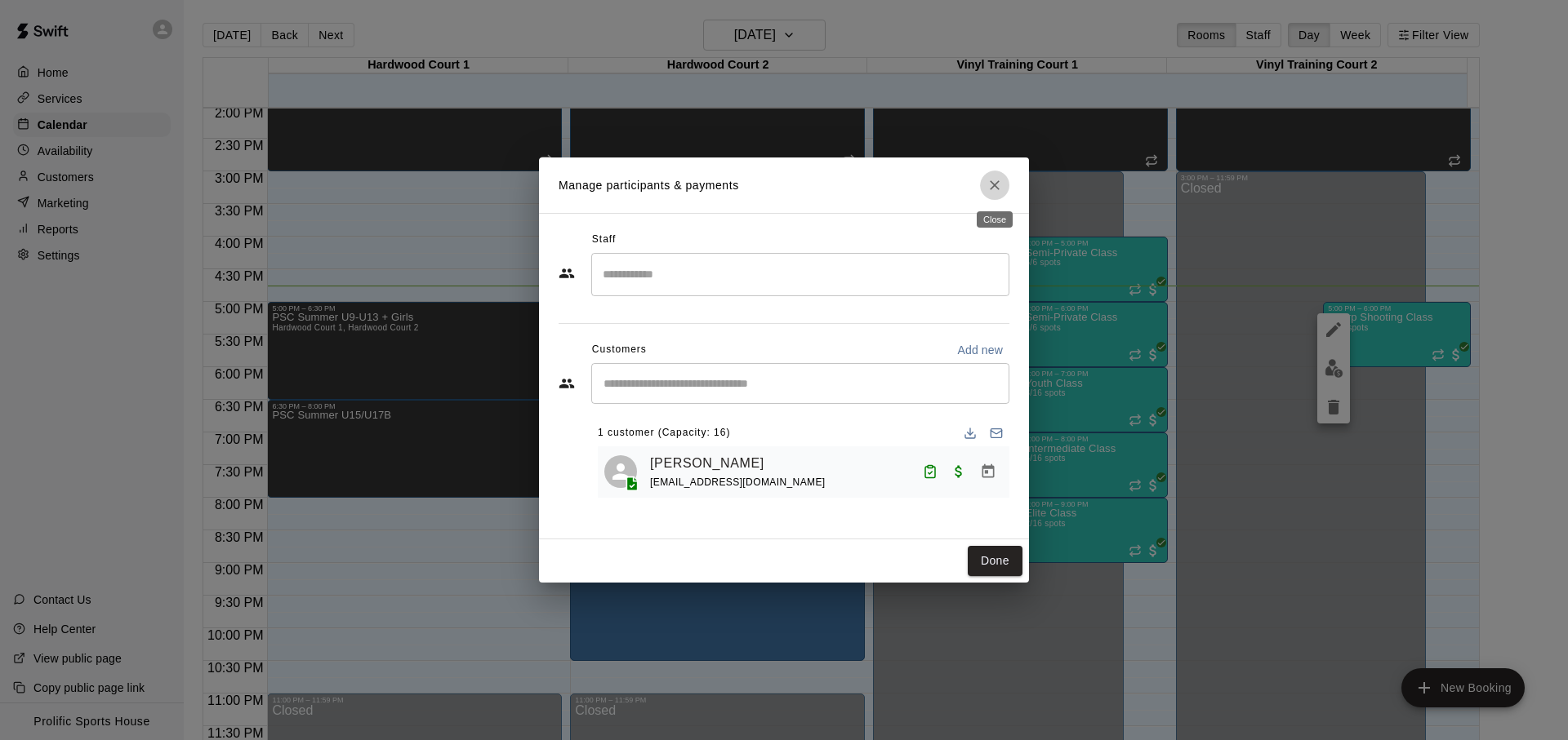
click at [990, 184] on icon "Close" at bounding box center [995, 186] width 17 height 17
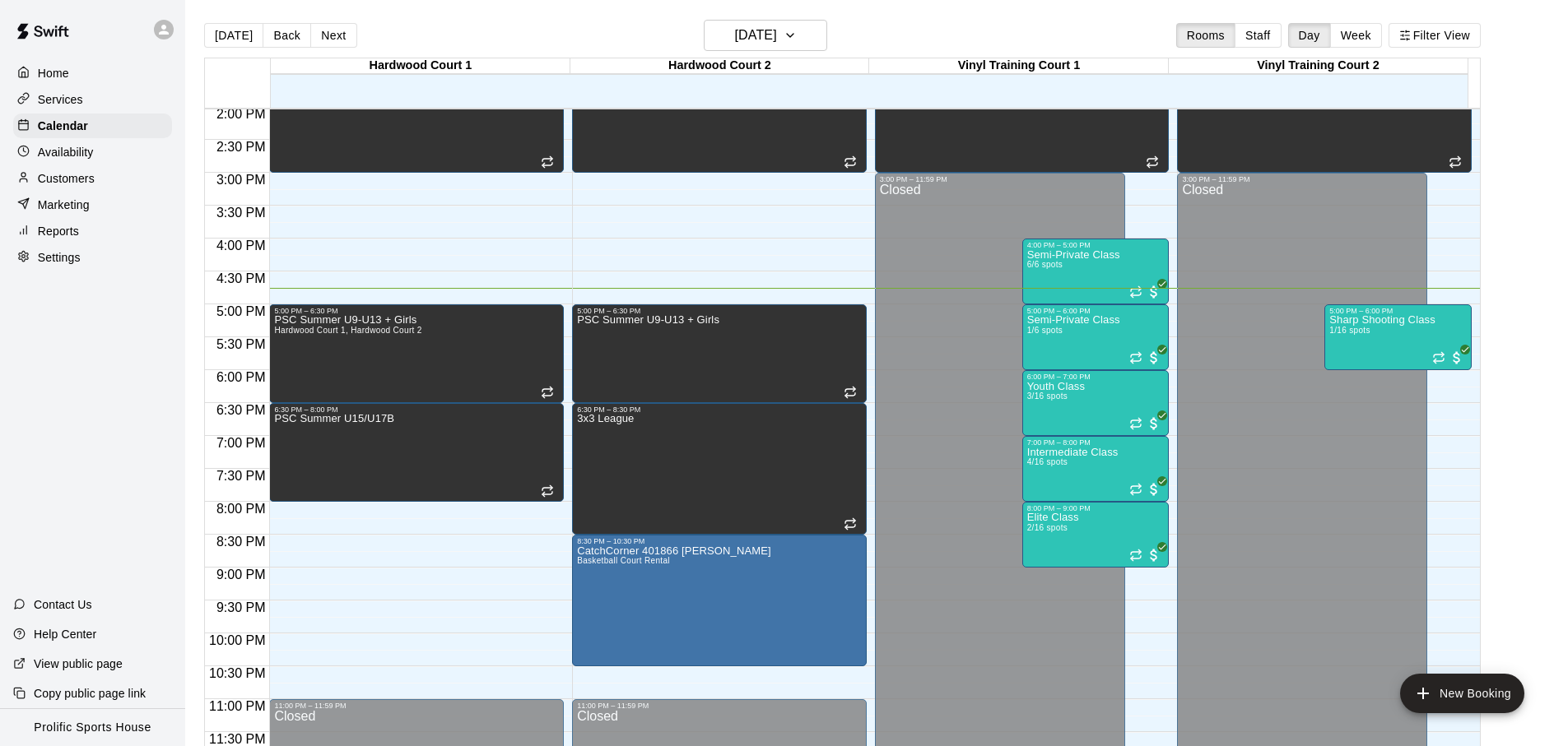
click at [860, 30] on div "[DATE] Back [DATE][DATE] Rooms Staff Day Week Filter View" at bounding box center [842, 38] width 1277 height 38
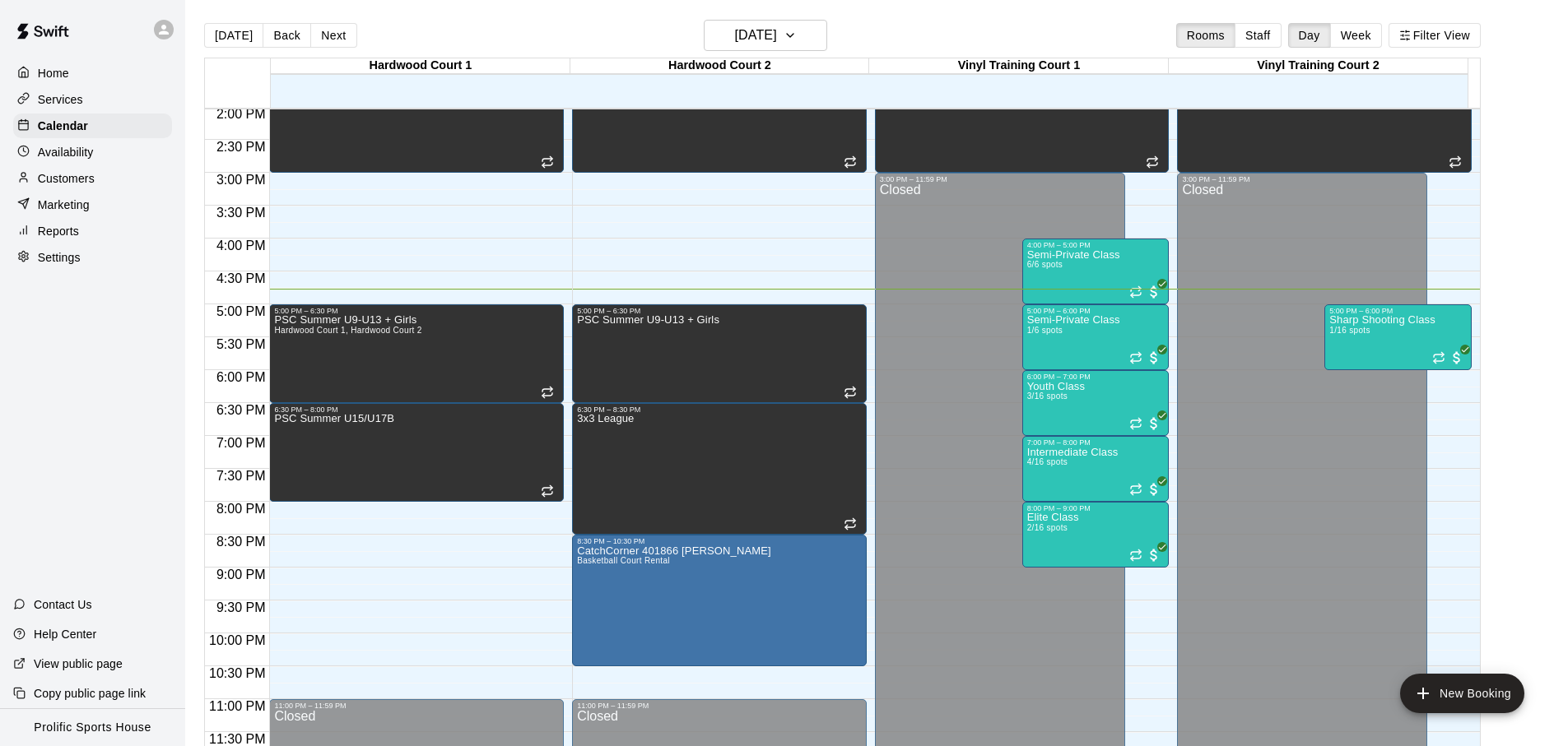
click at [478, 45] on div "[DATE] Back [DATE][DATE] Rooms Staff Day Week Filter View" at bounding box center [842, 38] width 1277 height 38
click at [462, 45] on div "[DATE] Back [DATE][DATE] Rooms Staff Day Week Filter View" at bounding box center [842, 38] width 1277 height 38
click at [216, 33] on button "[DATE]" at bounding box center [234, 35] width 59 height 25
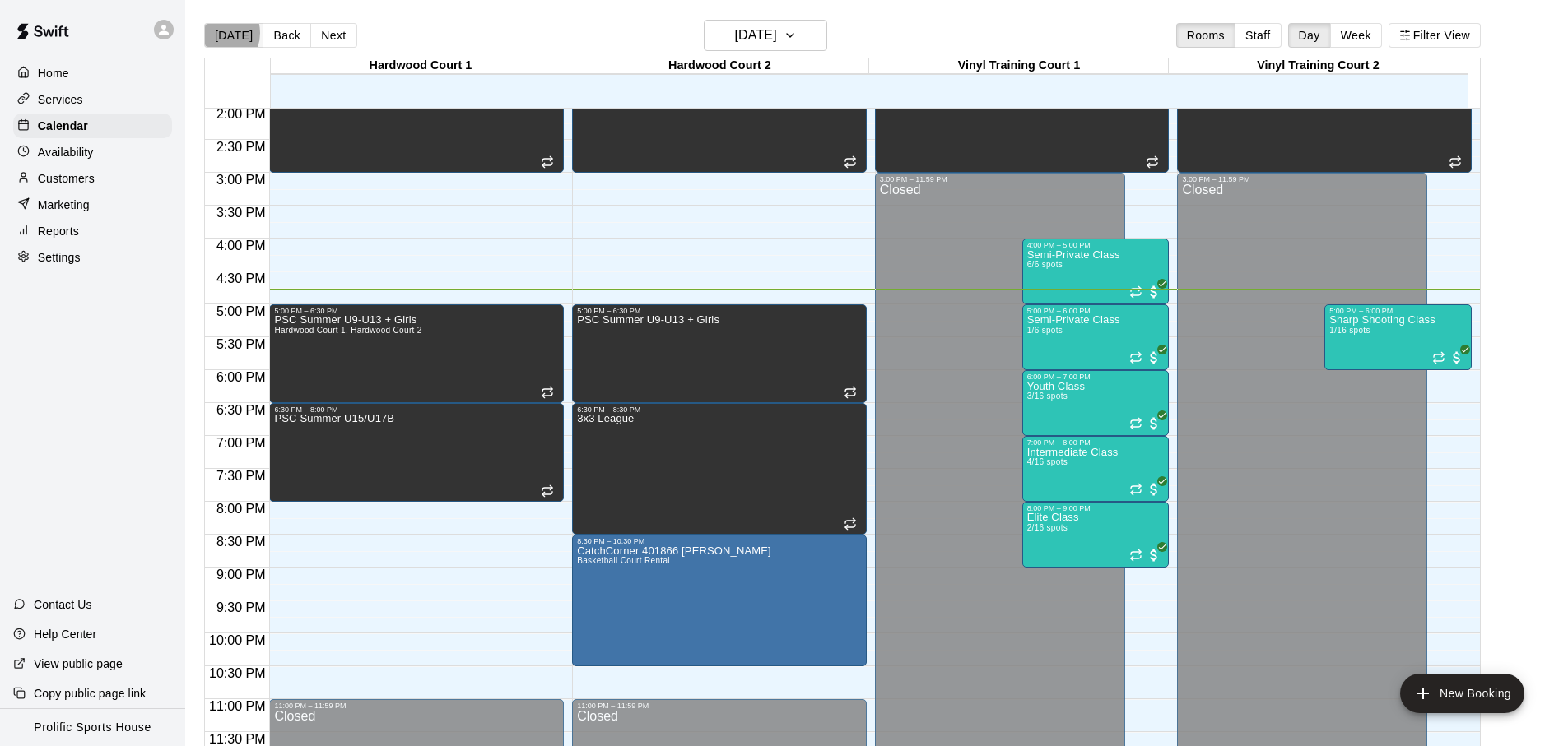
click at [216, 33] on button "[DATE]" at bounding box center [234, 35] width 59 height 25
click at [153, 33] on div at bounding box center [167, 30] width 34 height 33
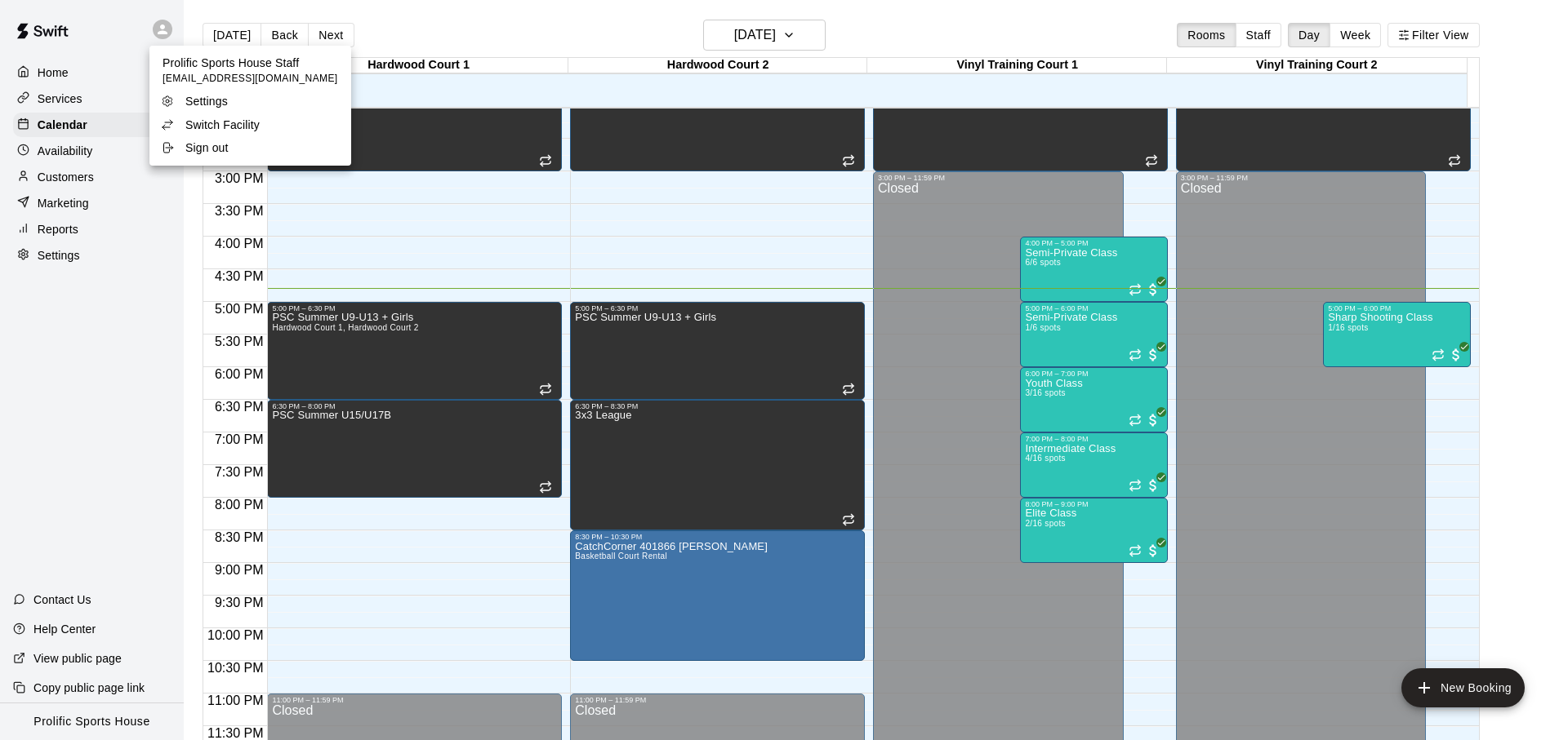
click at [257, 131] on p "Switch Facility" at bounding box center [223, 125] width 74 height 17
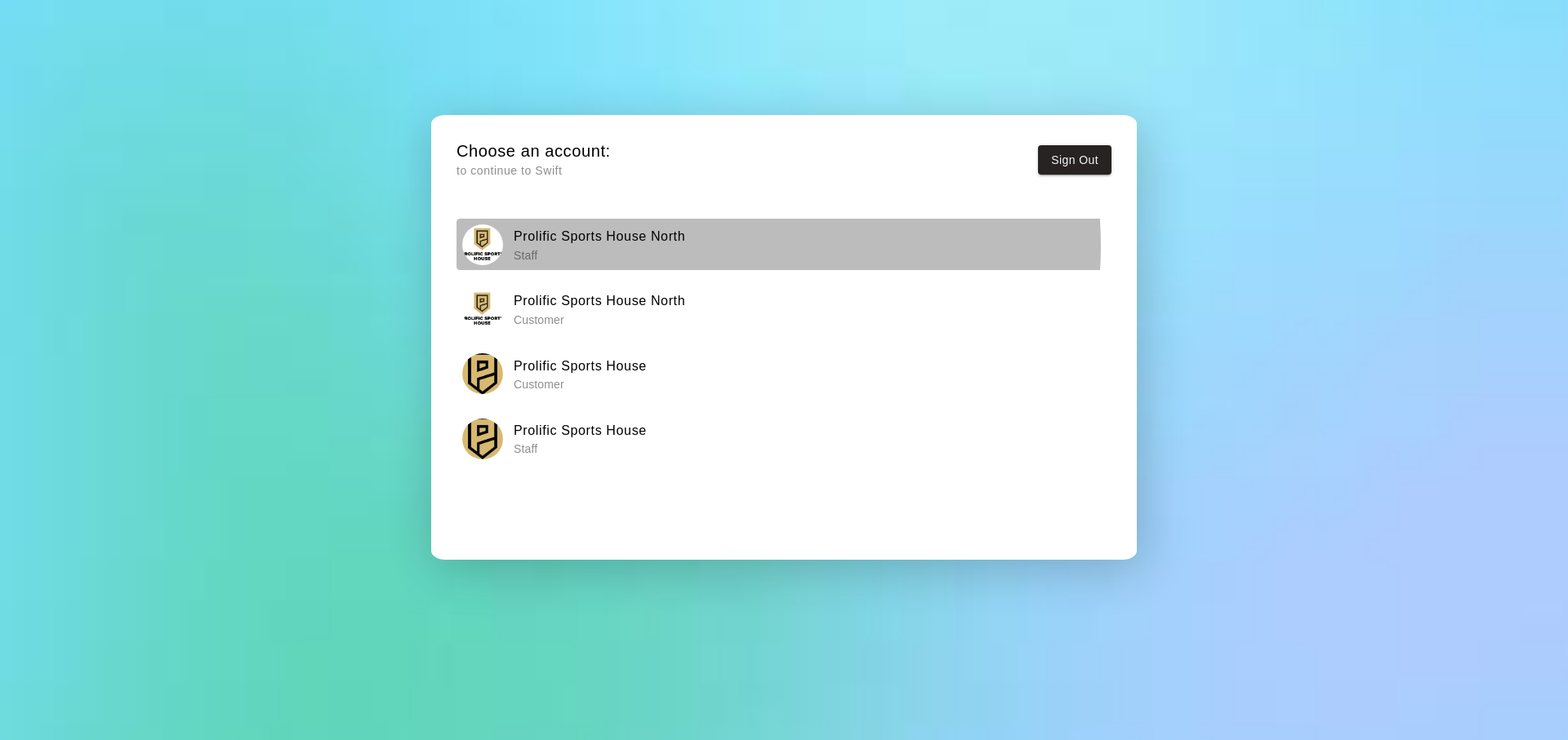
click at [710, 245] on div "Prolific Sports House North Staff" at bounding box center [784, 245] width 645 height 40
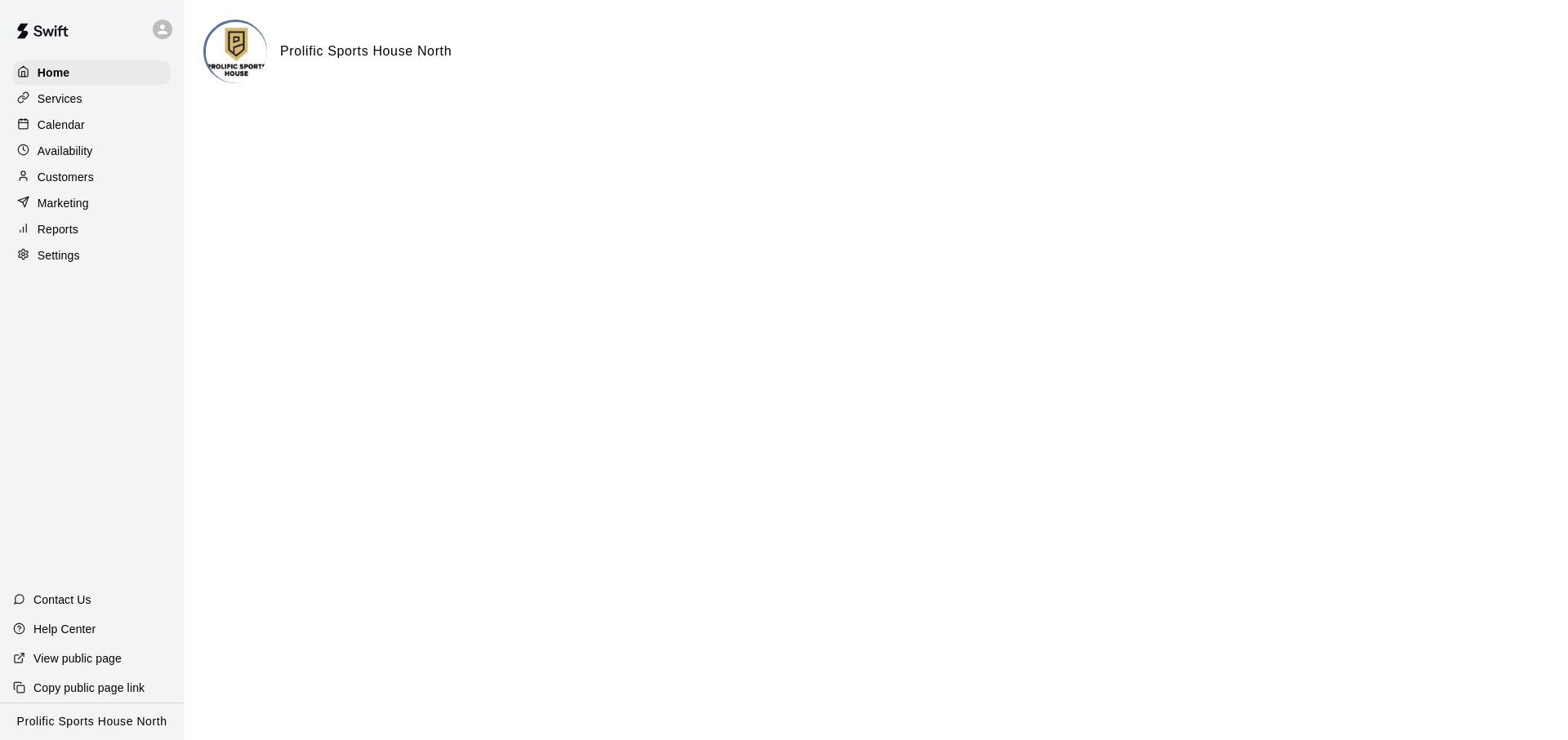
click at [151, 28] on div at bounding box center [166, 29] width 34 height 33
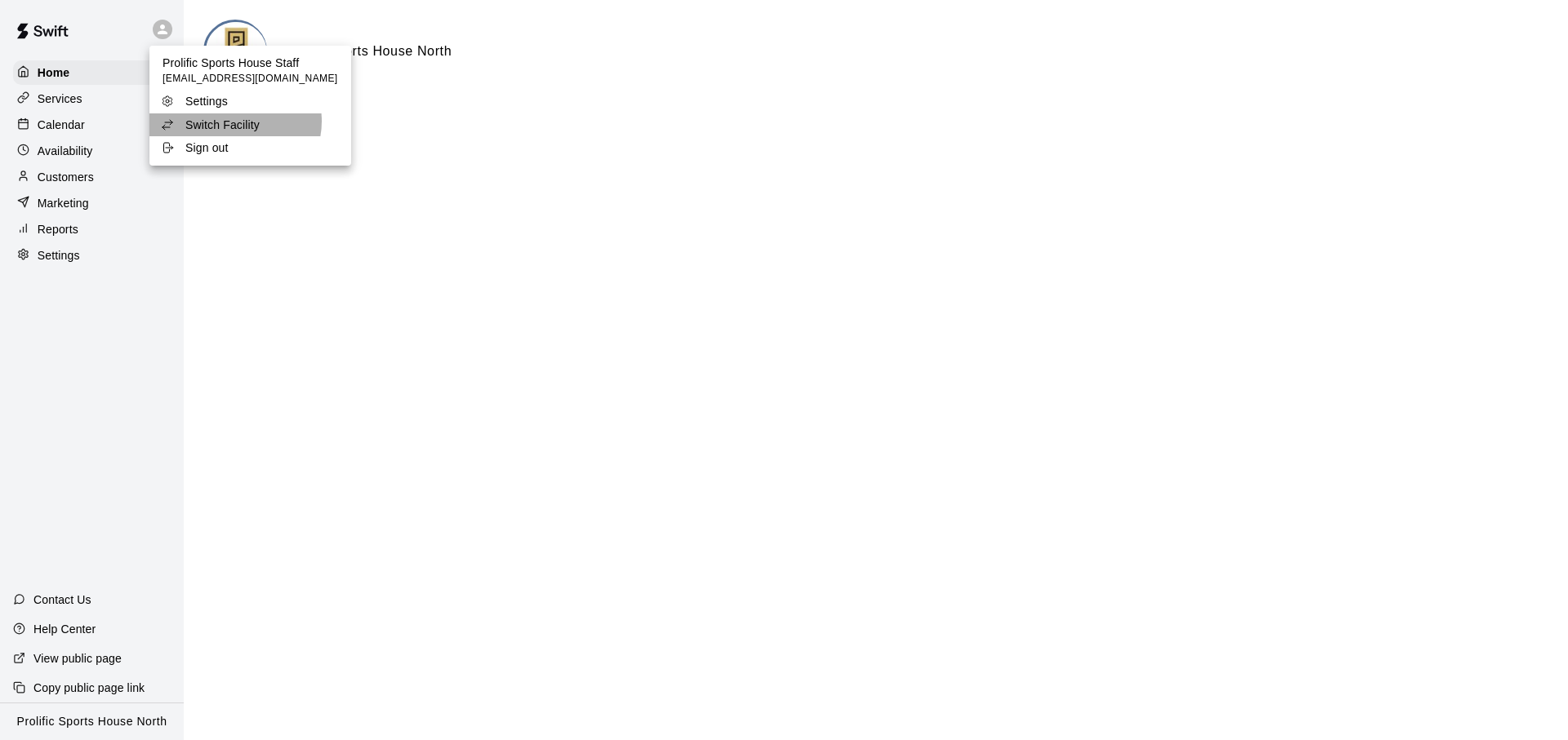
click at [677, 176] on div at bounding box center [784, 370] width 1568 height 740
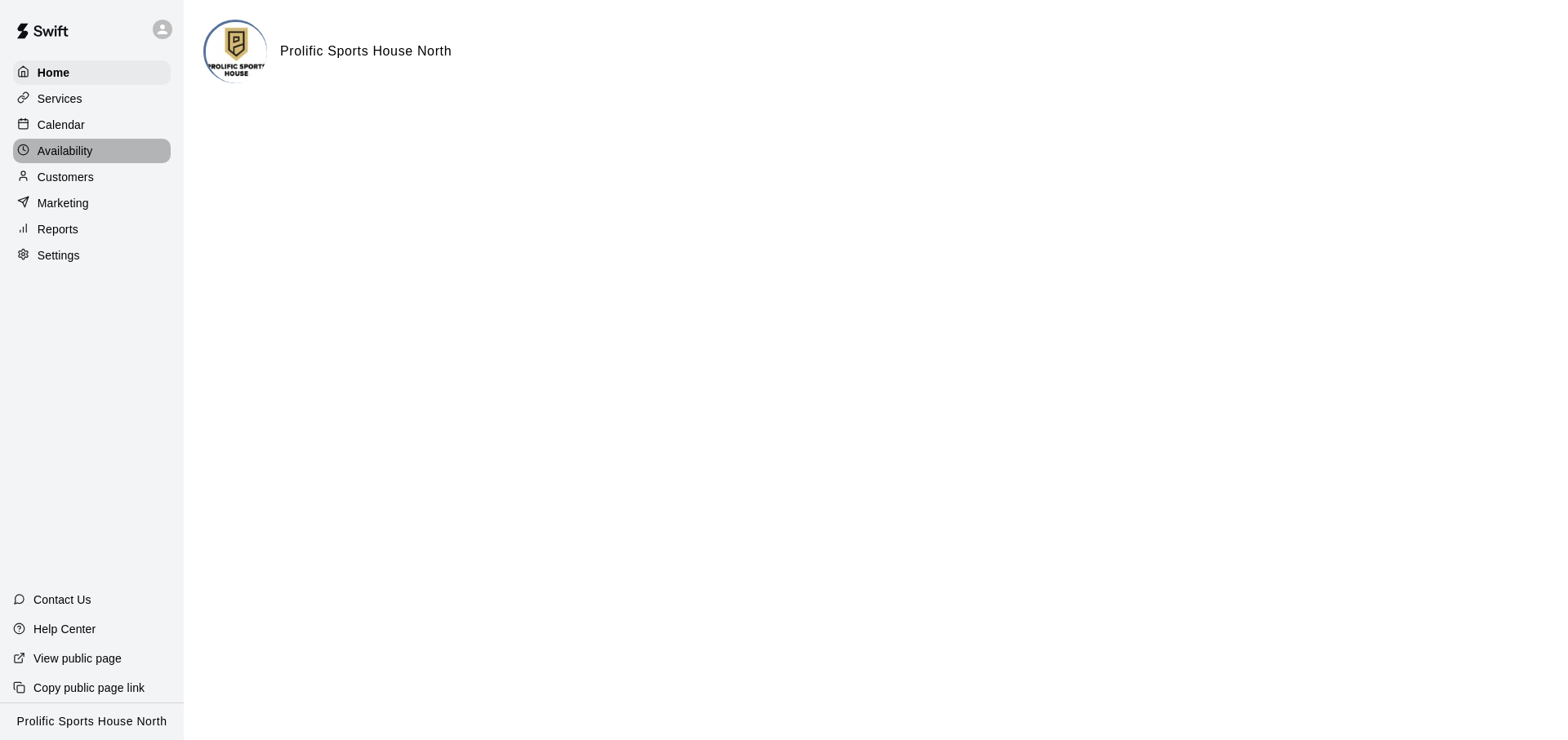
click at [48, 153] on p "Availability" at bounding box center [65, 151] width 55 height 17
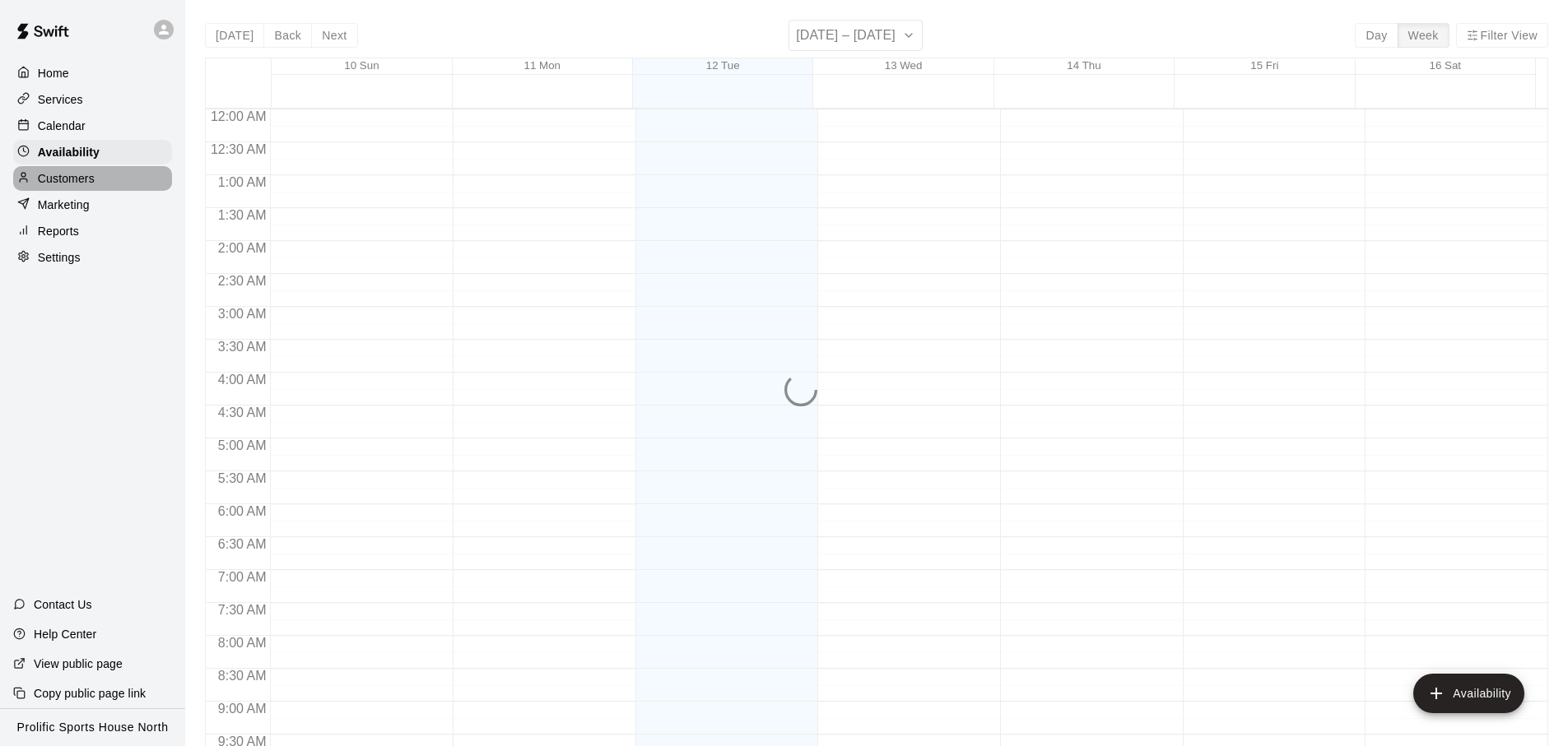
click at [61, 179] on p "Customers" at bounding box center [66, 179] width 57 height 17
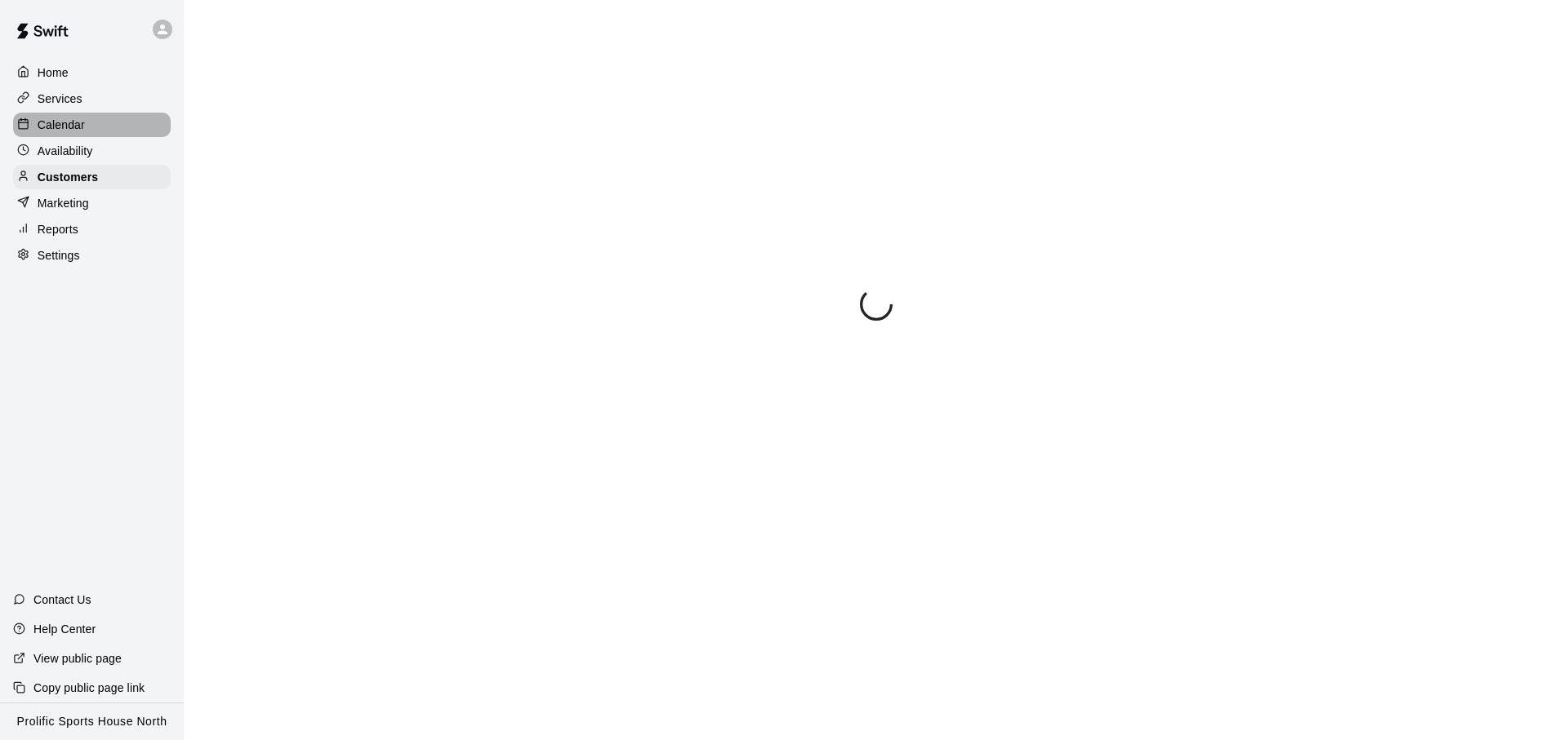
click at [87, 128] on div "Calendar" at bounding box center [91, 125] width 157 height 25
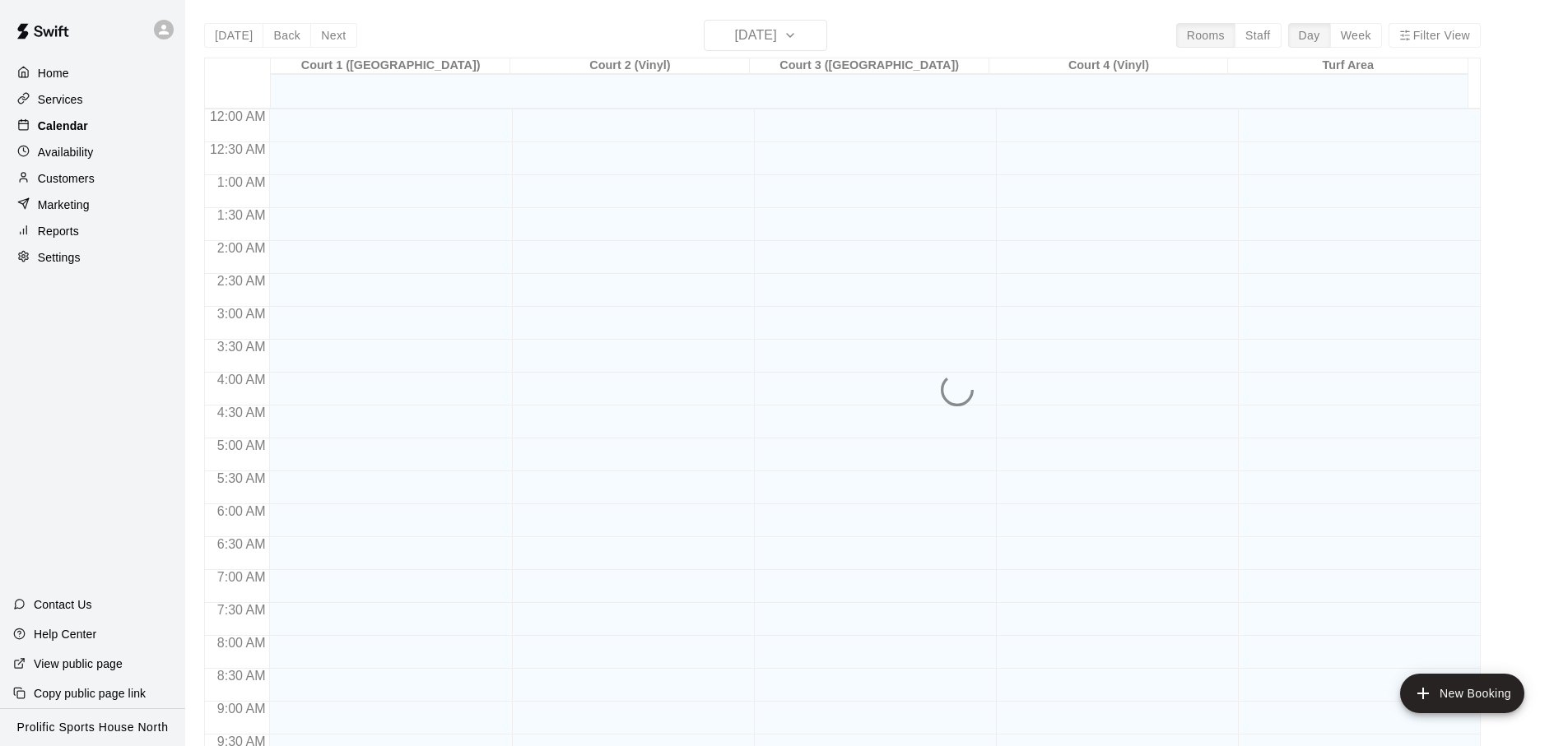
scroll to position [875, 0]
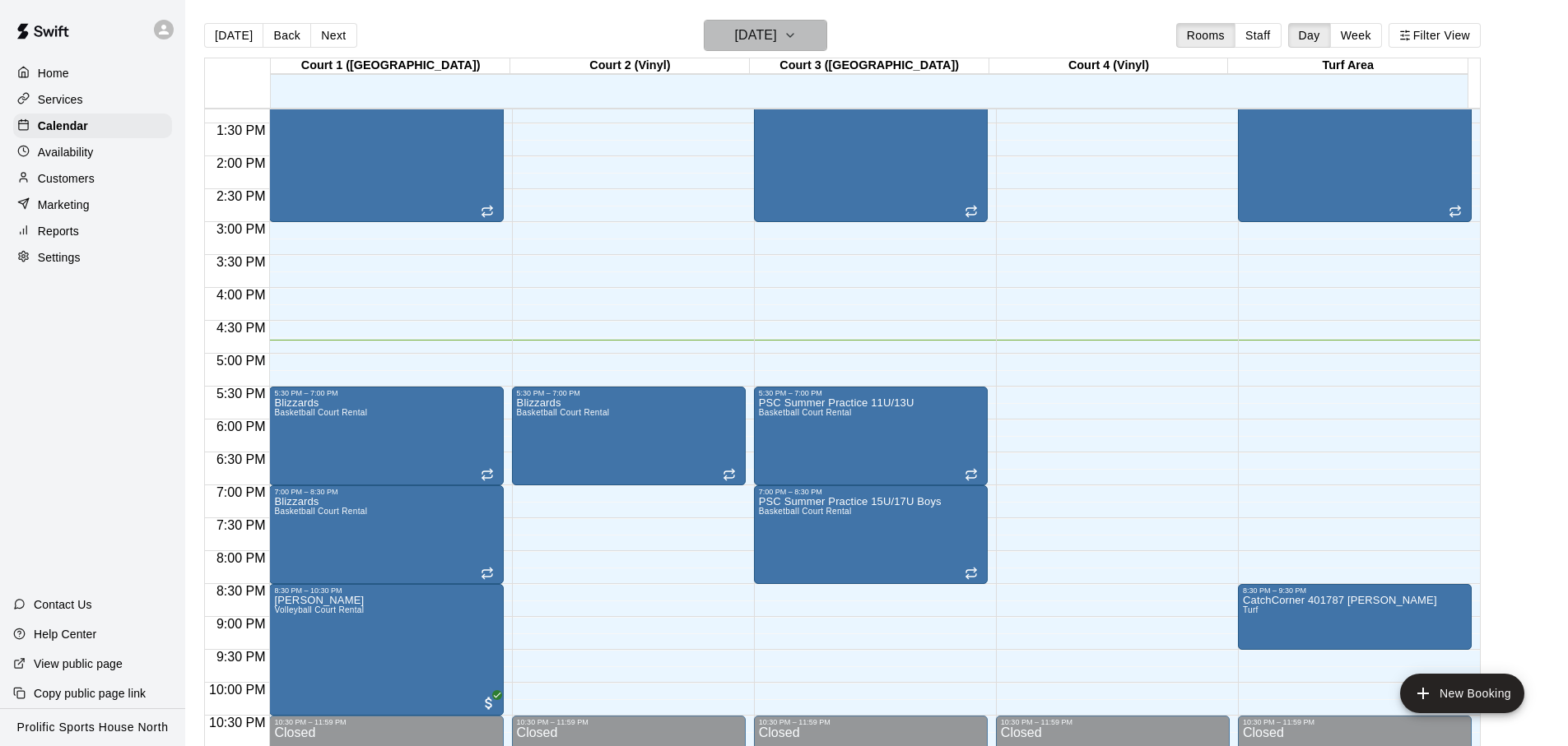
click at [763, 44] on h6 "[DATE]" at bounding box center [756, 35] width 42 height 23
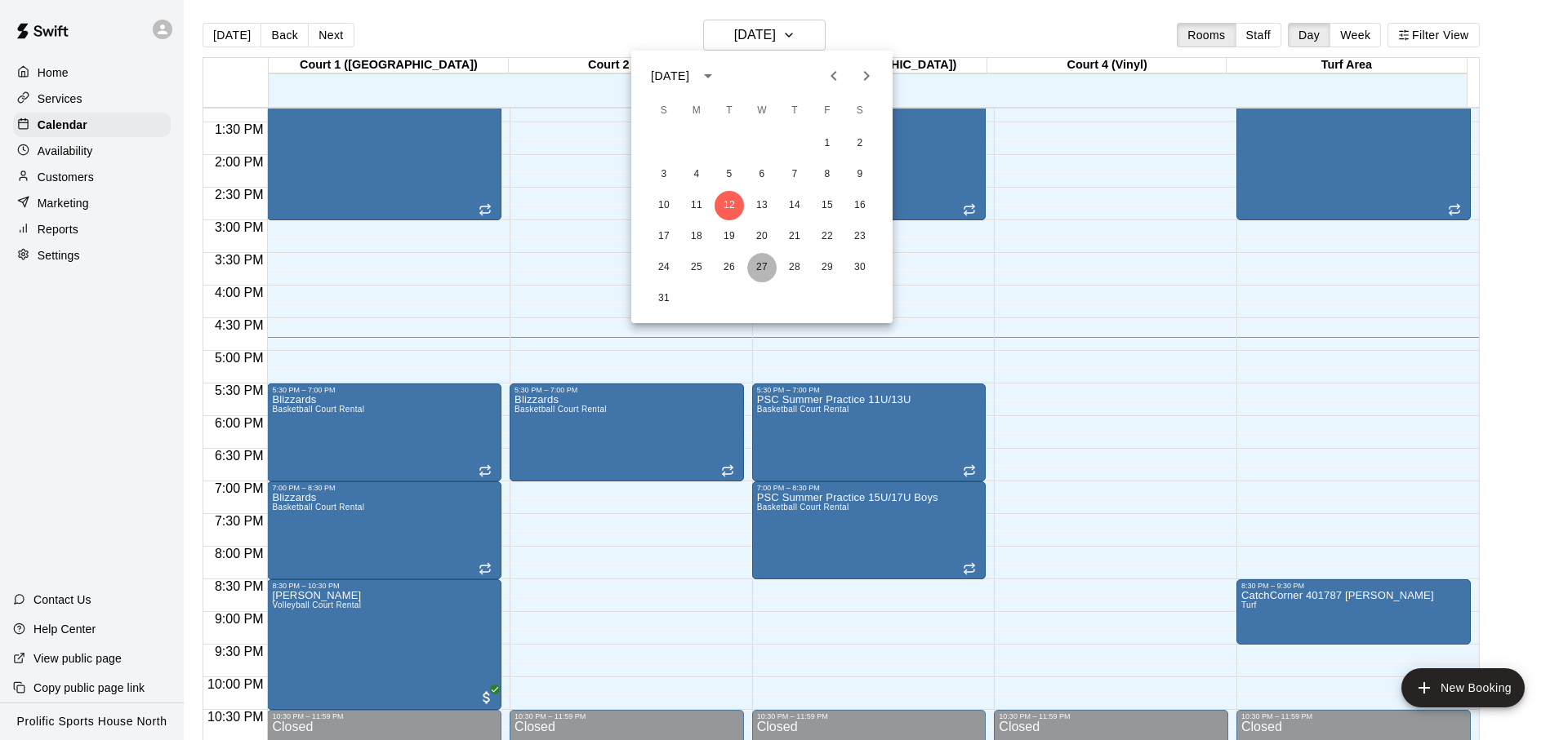
click at [775, 266] on button "27" at bounding box center [761, 268] width 29 height 29
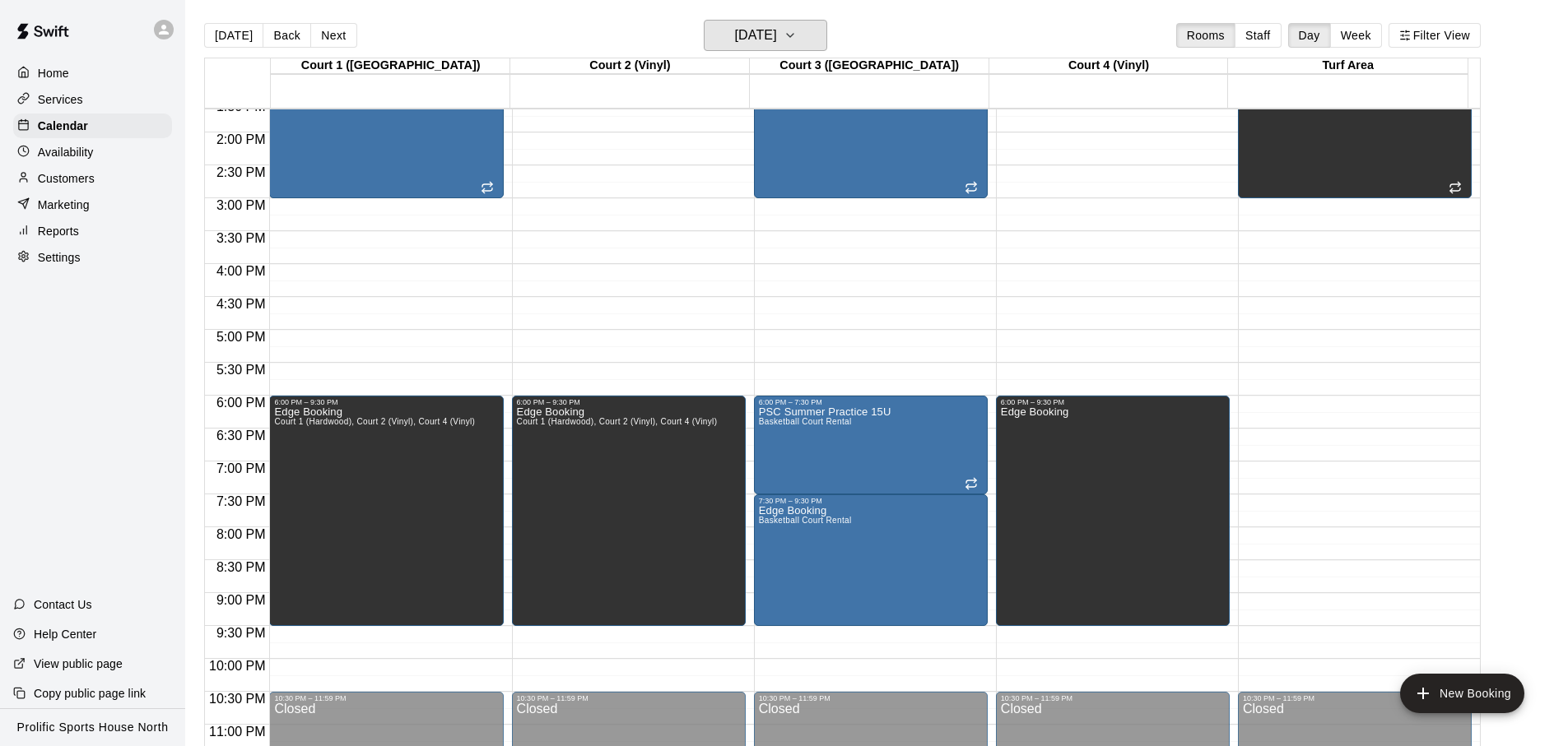
scroll to position [920, 0]
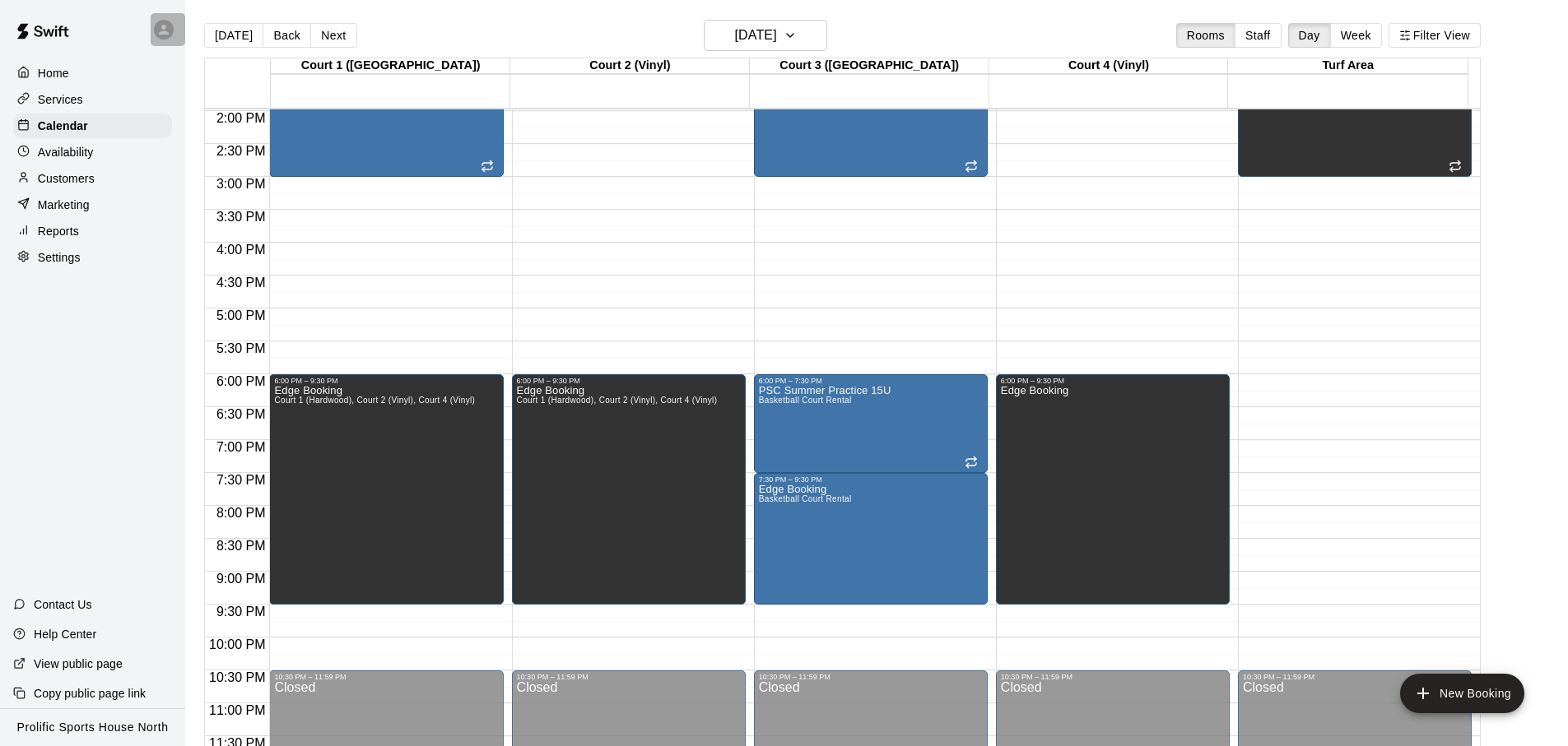
click at [176, 30] on div at bounding box center [167, 30] width 34 height 33
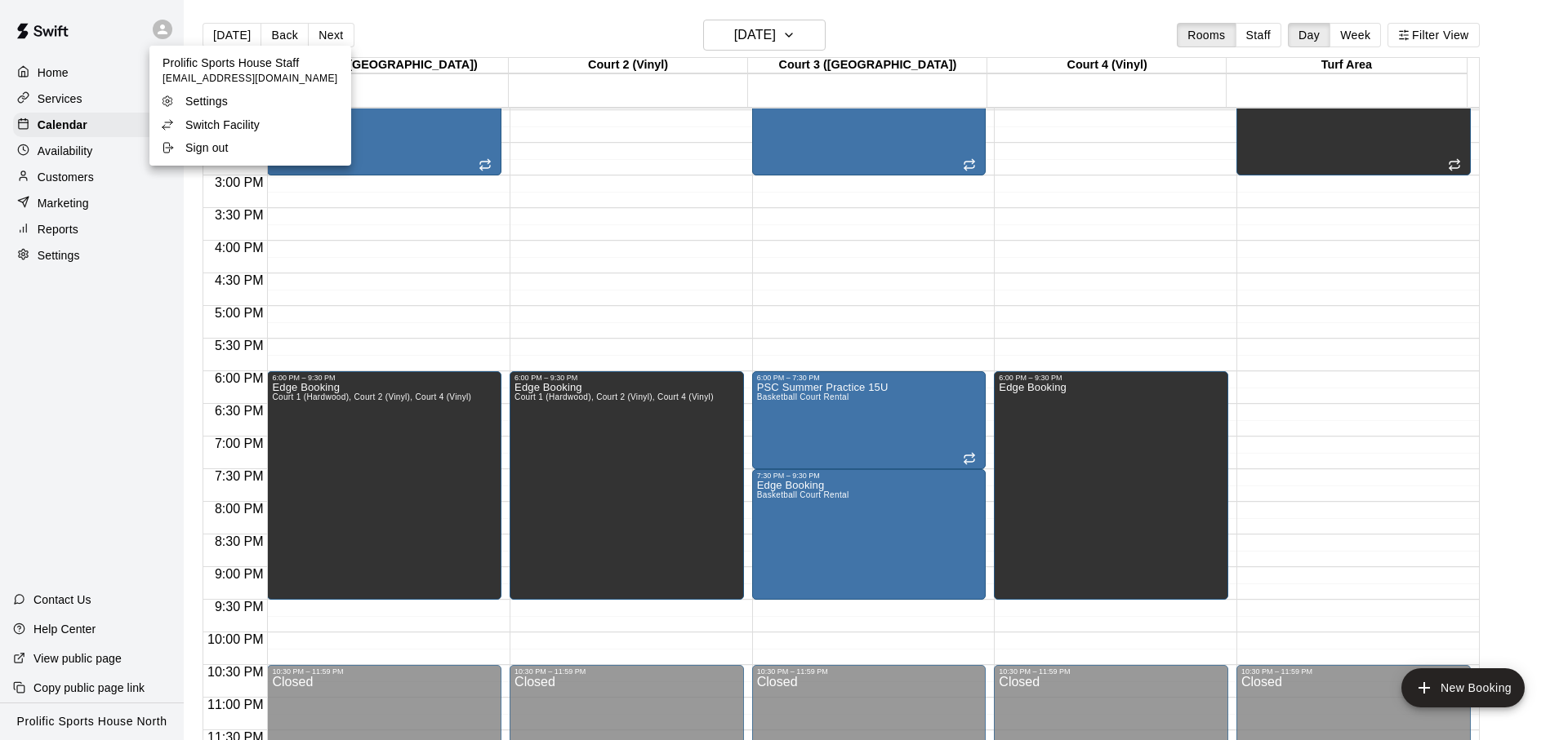
click at [213, 125] on p "Switch Facility" at bounding box center [223, 125] width 74 height 17
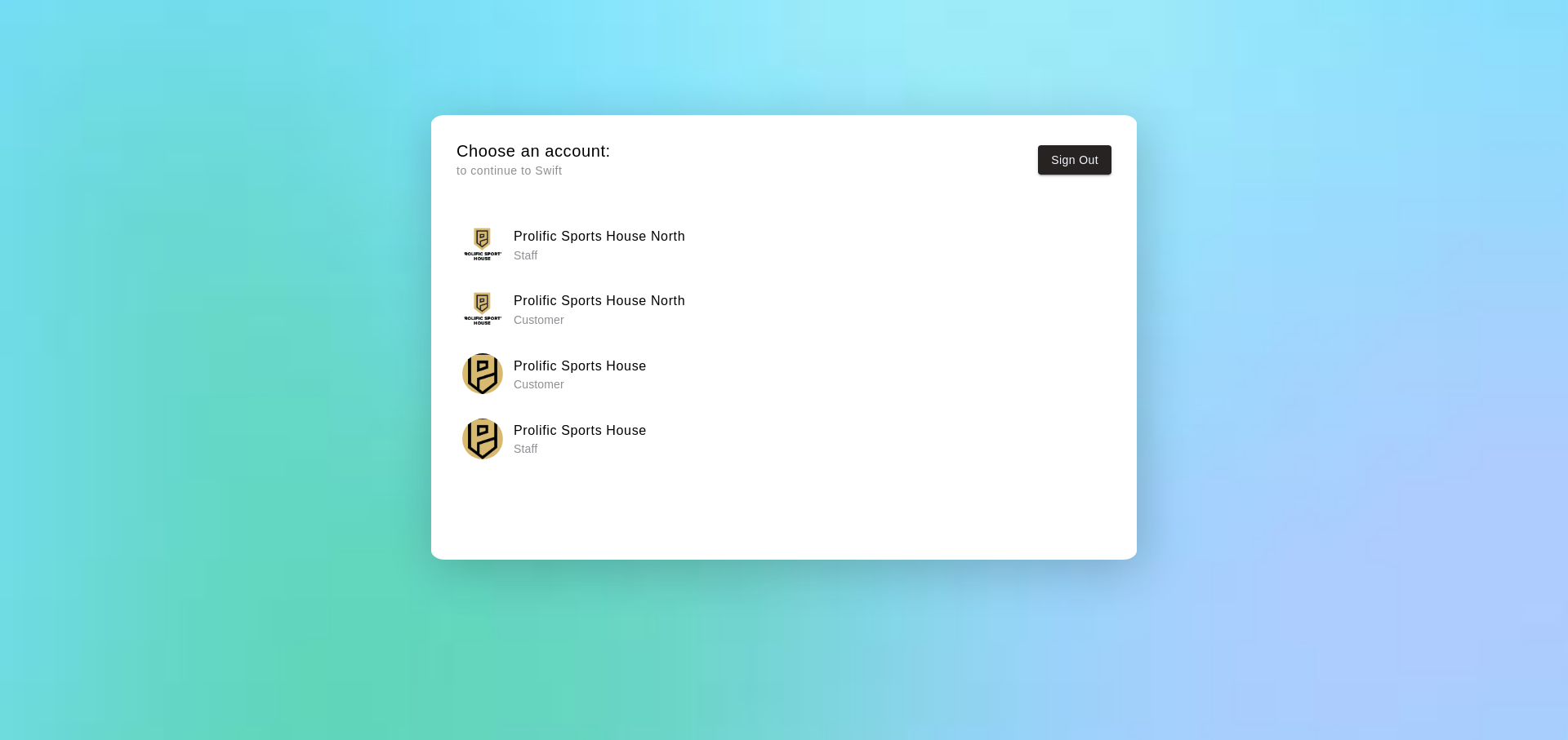
click at [616, 420] on h6 "Prolific Sports House" at bounding box center [579, 430] width 133 height 21
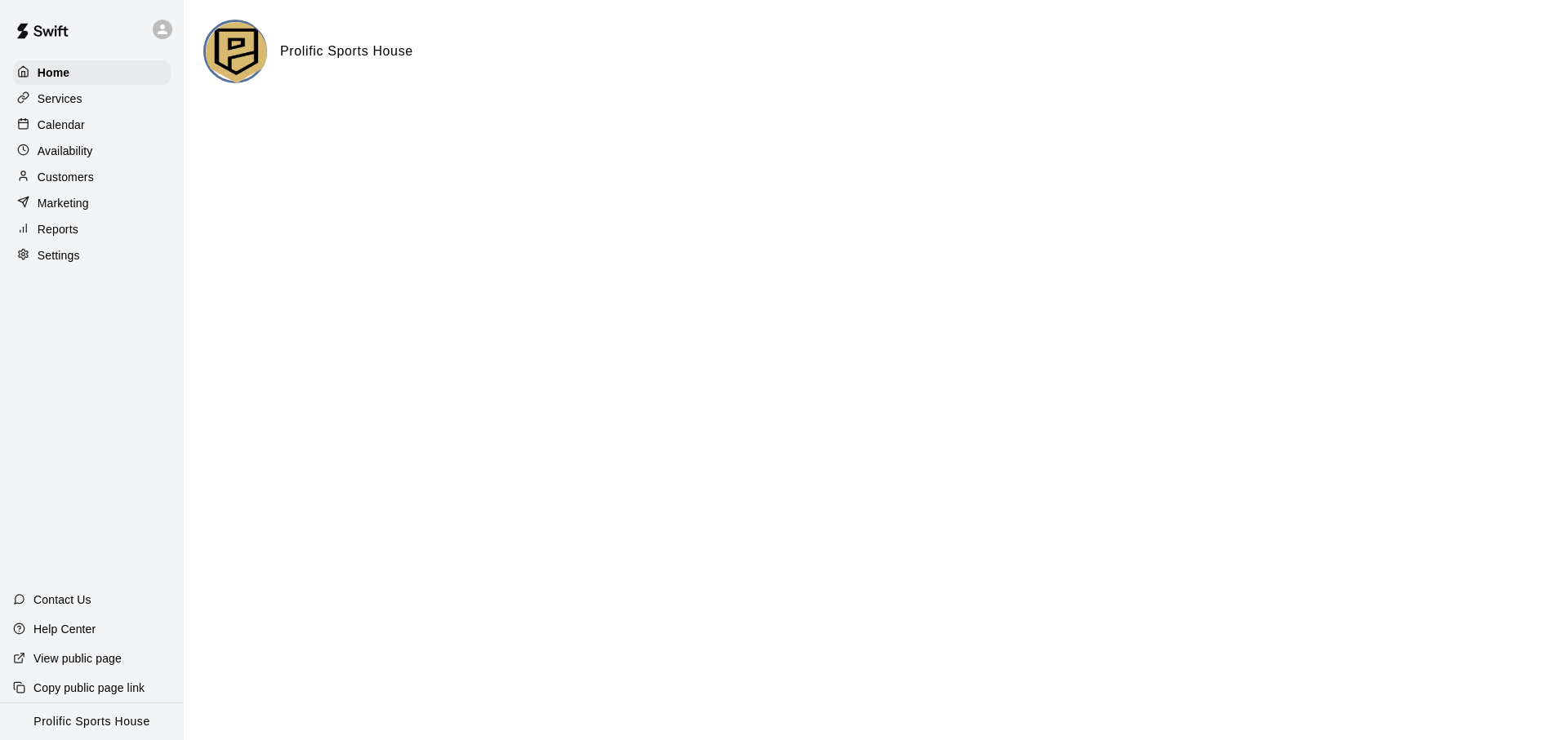
click at [96, 132] on div "Calendar" at bounding box center [91, 125] width 157 height 25
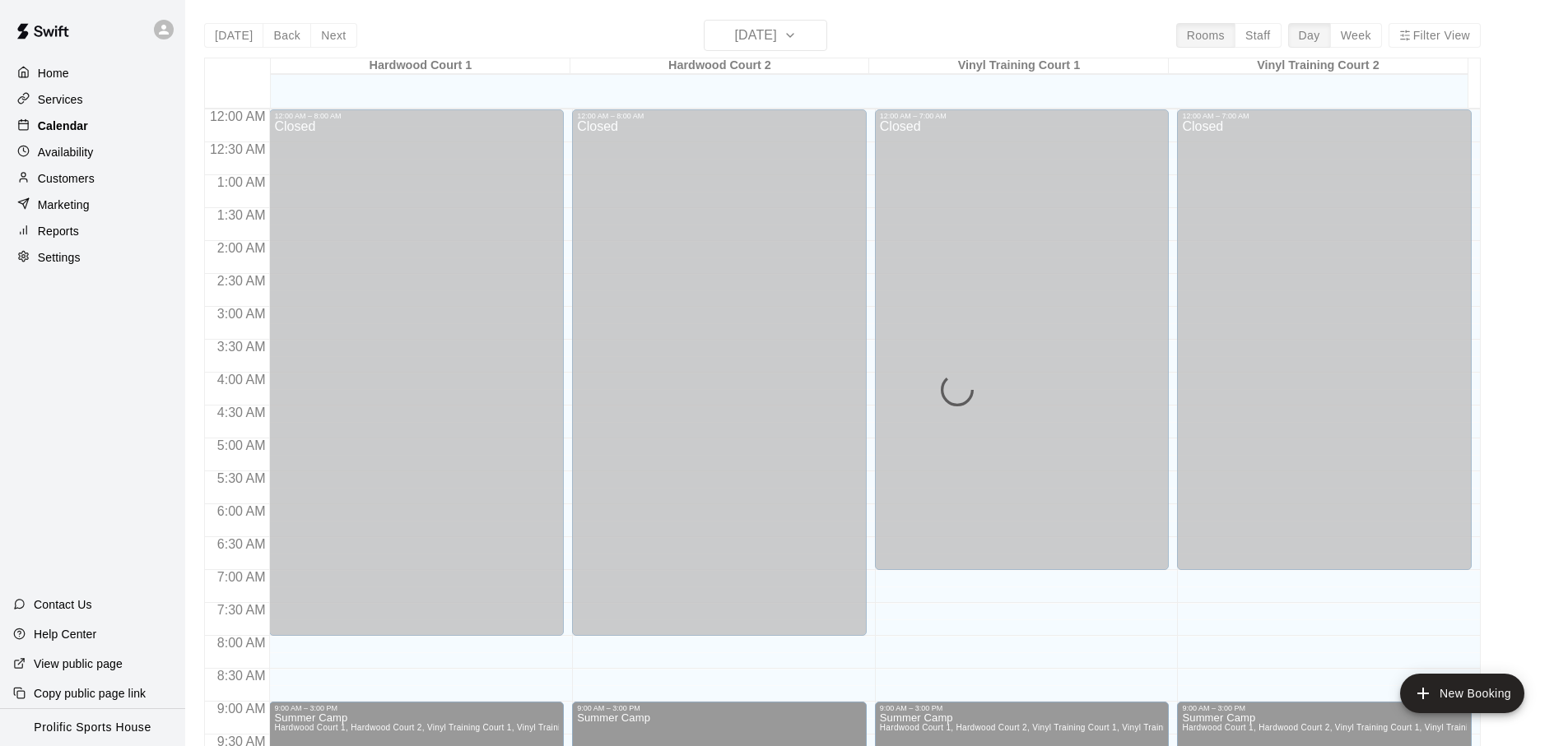
scroll to position [875, 0]
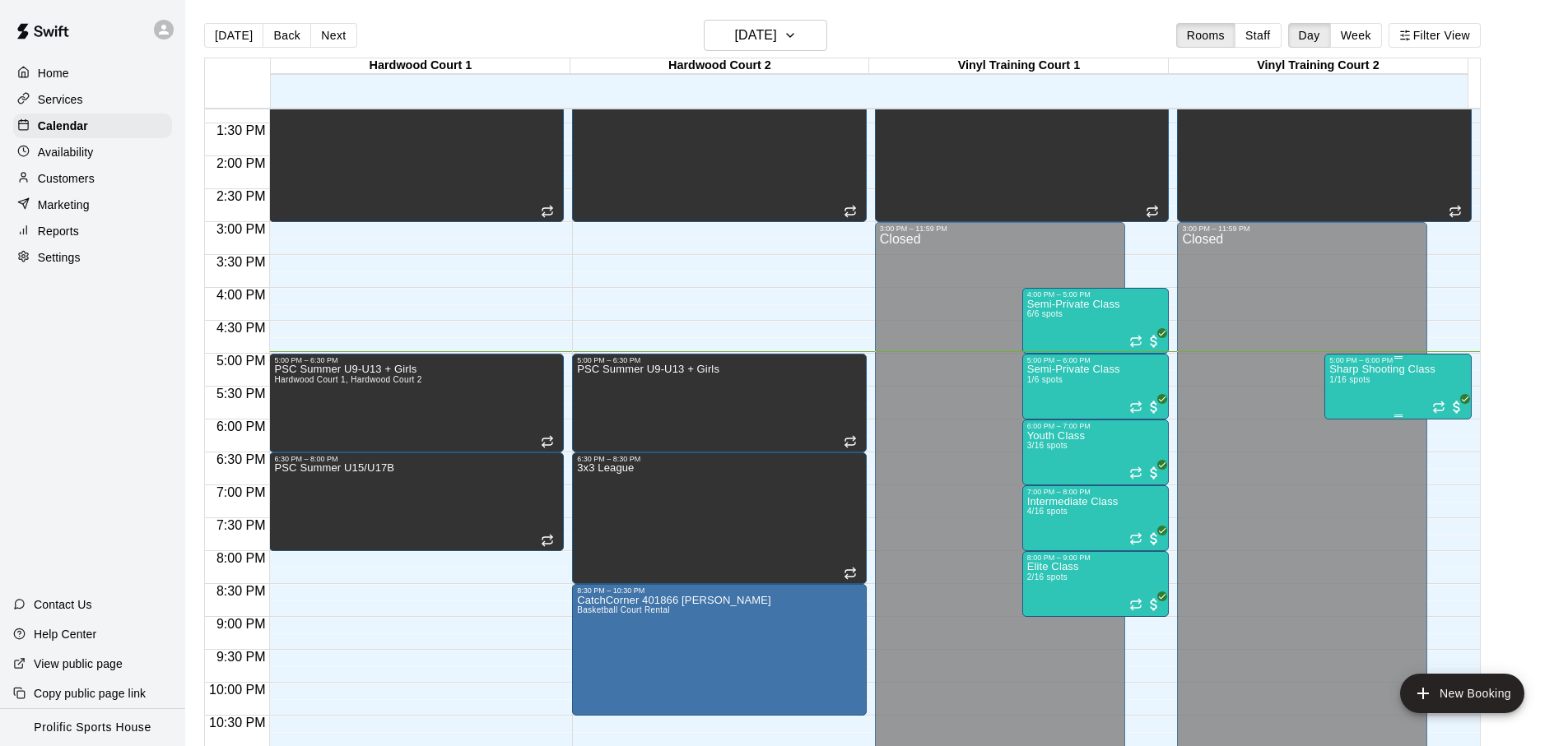
click at [1362, 397] on div "Sharp Shooting Class 1/16 spots" at bounding box center [1383, 737] width 107 height 746
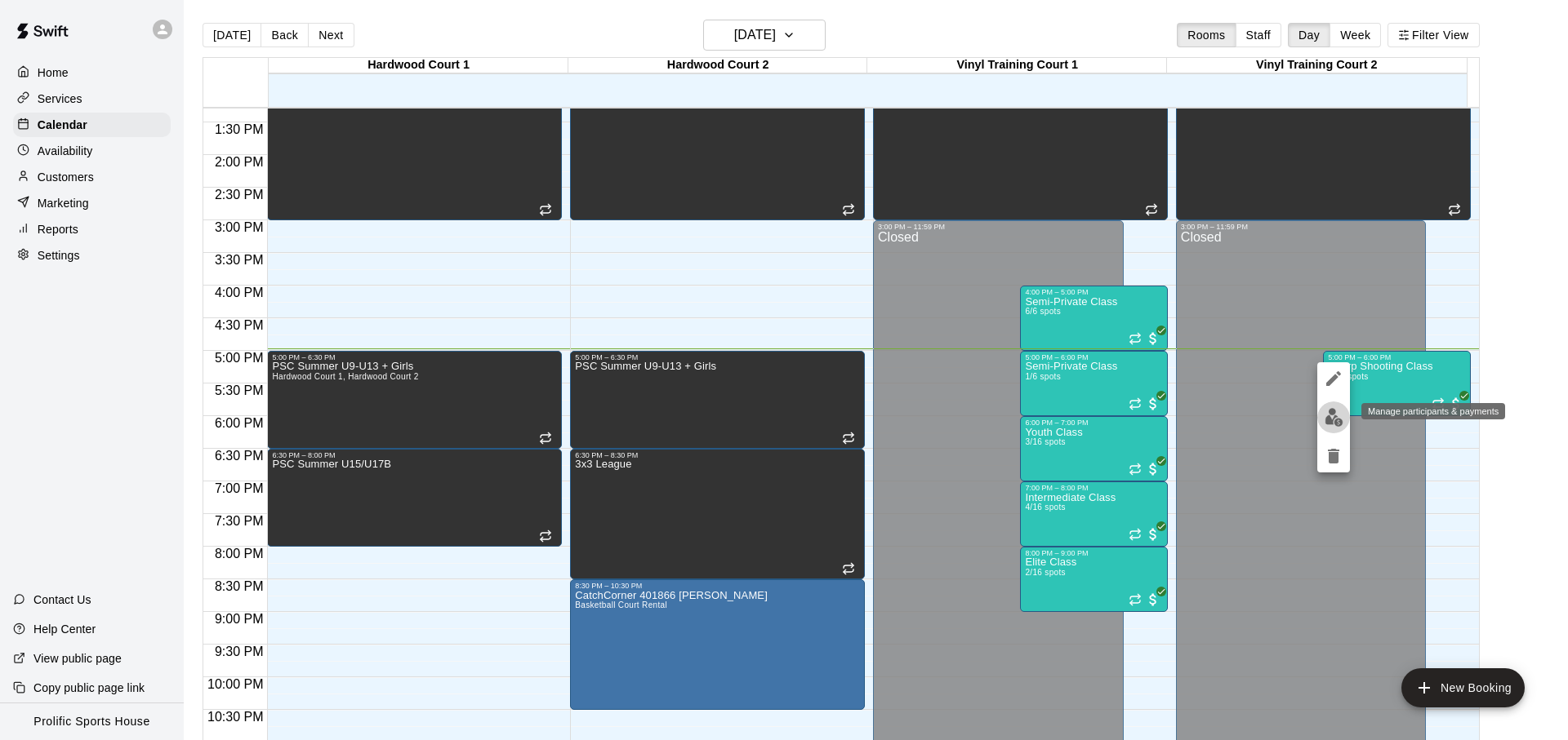
click at [1333, 418] on img "edit" at bounding box center [1333, 417] width 18 height 18
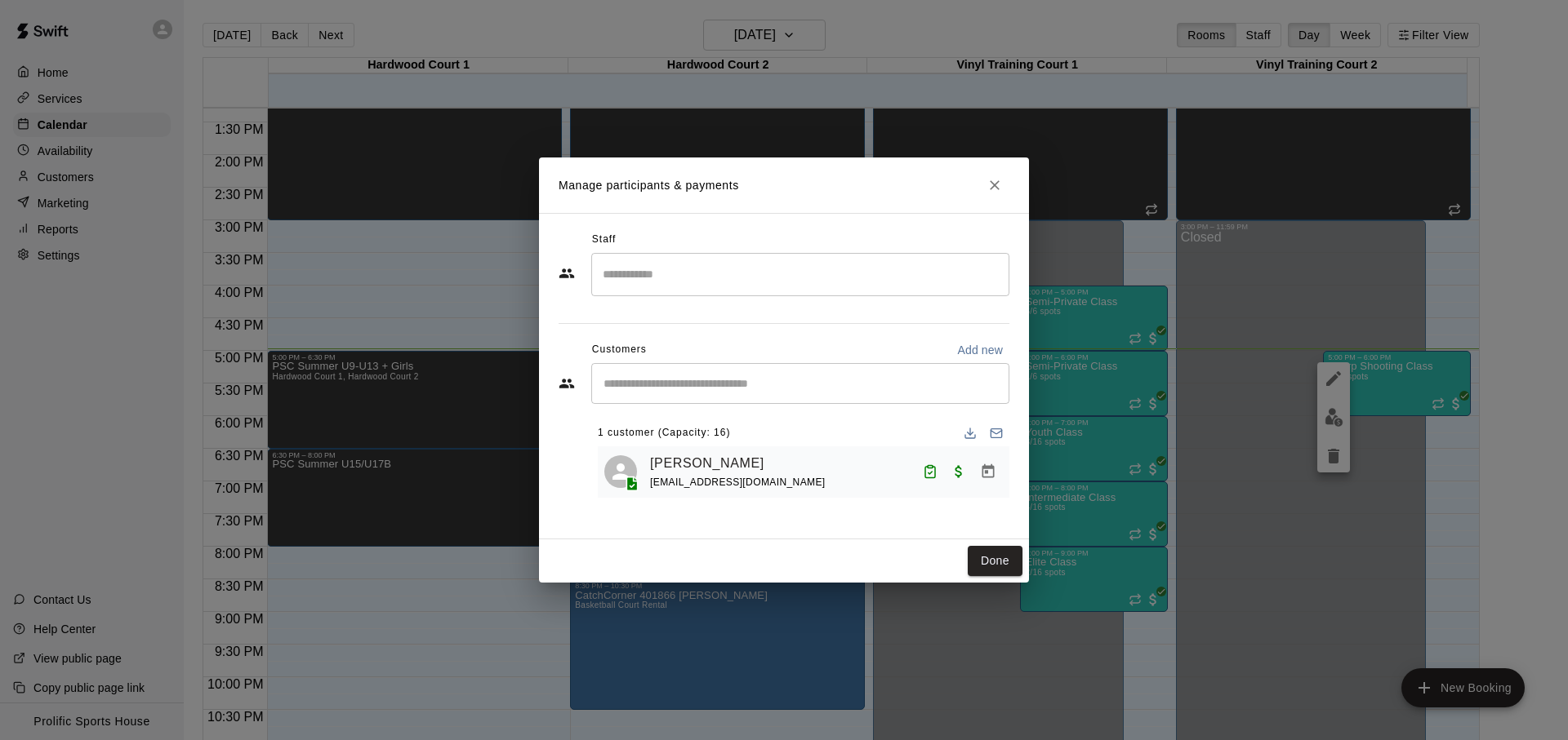
click at [892, 529] on div "Staff ​ Customers Add new ​ 1 customer (Capacity: 16) Adrea Trollope cltrollope…" at bounding box center [784, 376] width 490 height 326
click at [997, 561] on button "Done" at bounding box center [994, 561] width 54 height 30
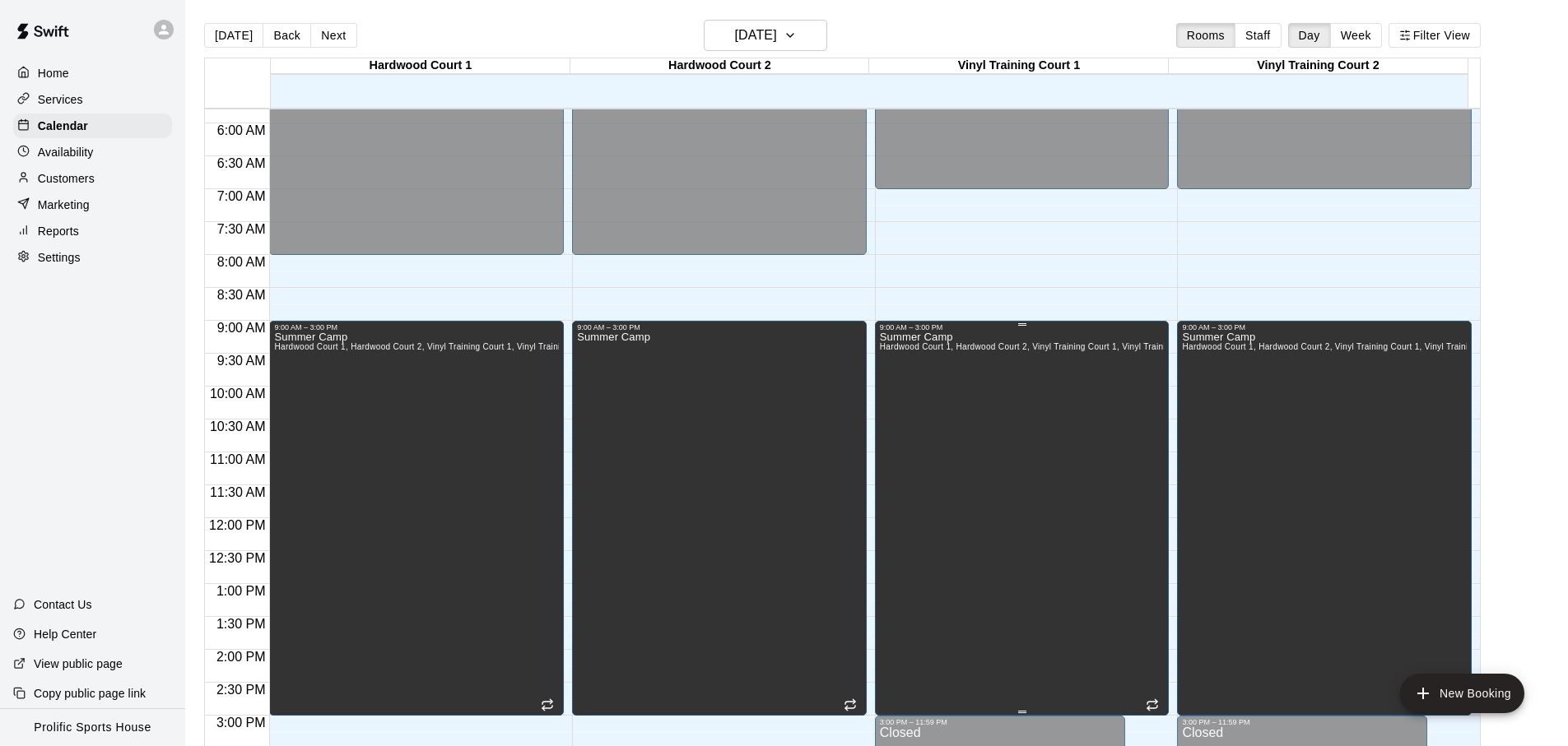
scroll to position [891, 0]
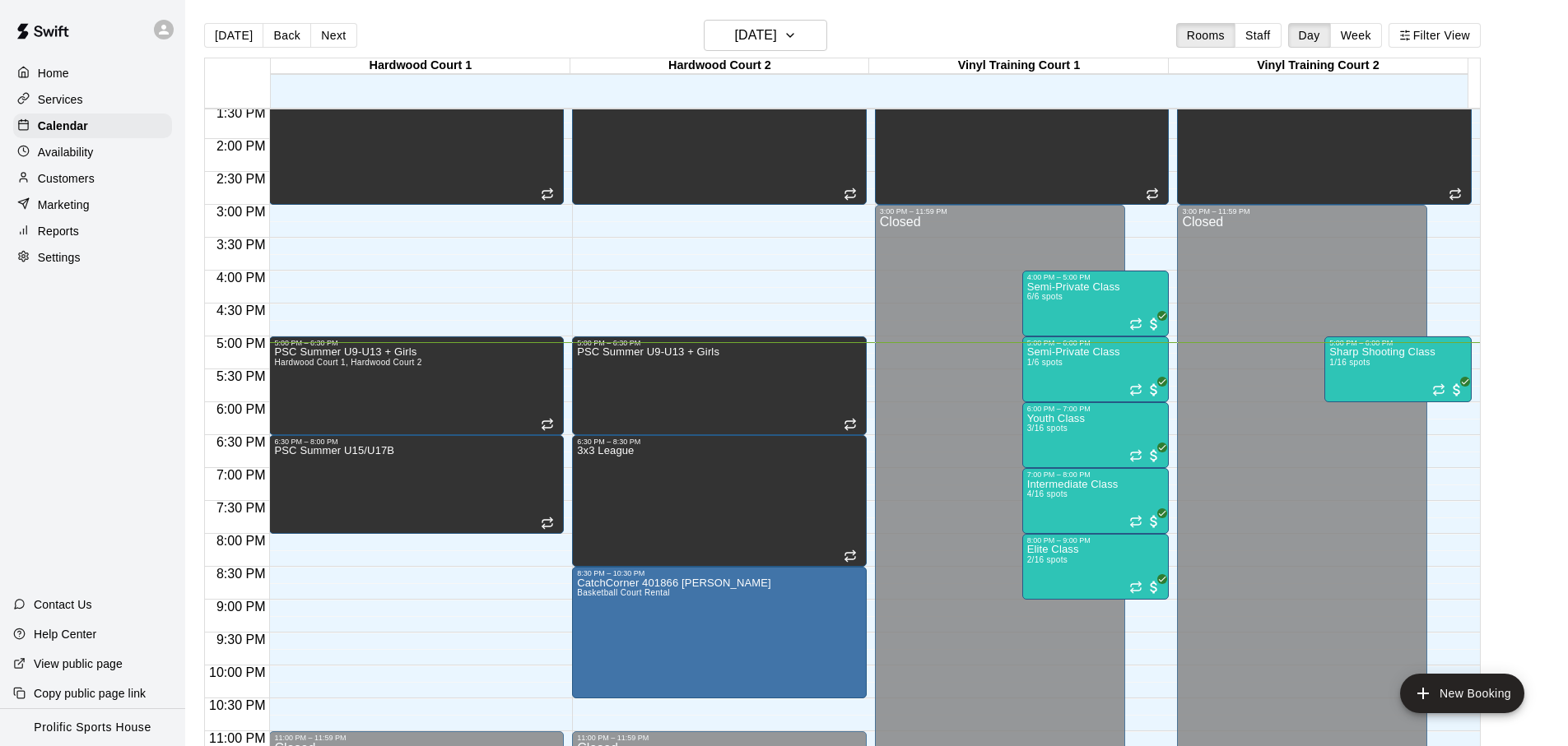
click at [151, 465] on div "Home Services Calendar Availability Customers Marketing Reports Settings Contac…" at bounding box center [93, 373] width 185 height 746
click at [187, 445] on main "Today Back Next Tuesday Aug 12 Rooms Staff Day Week Filter View Hardwood Court …" at bounding box center [877, 386] width 1383 height 773
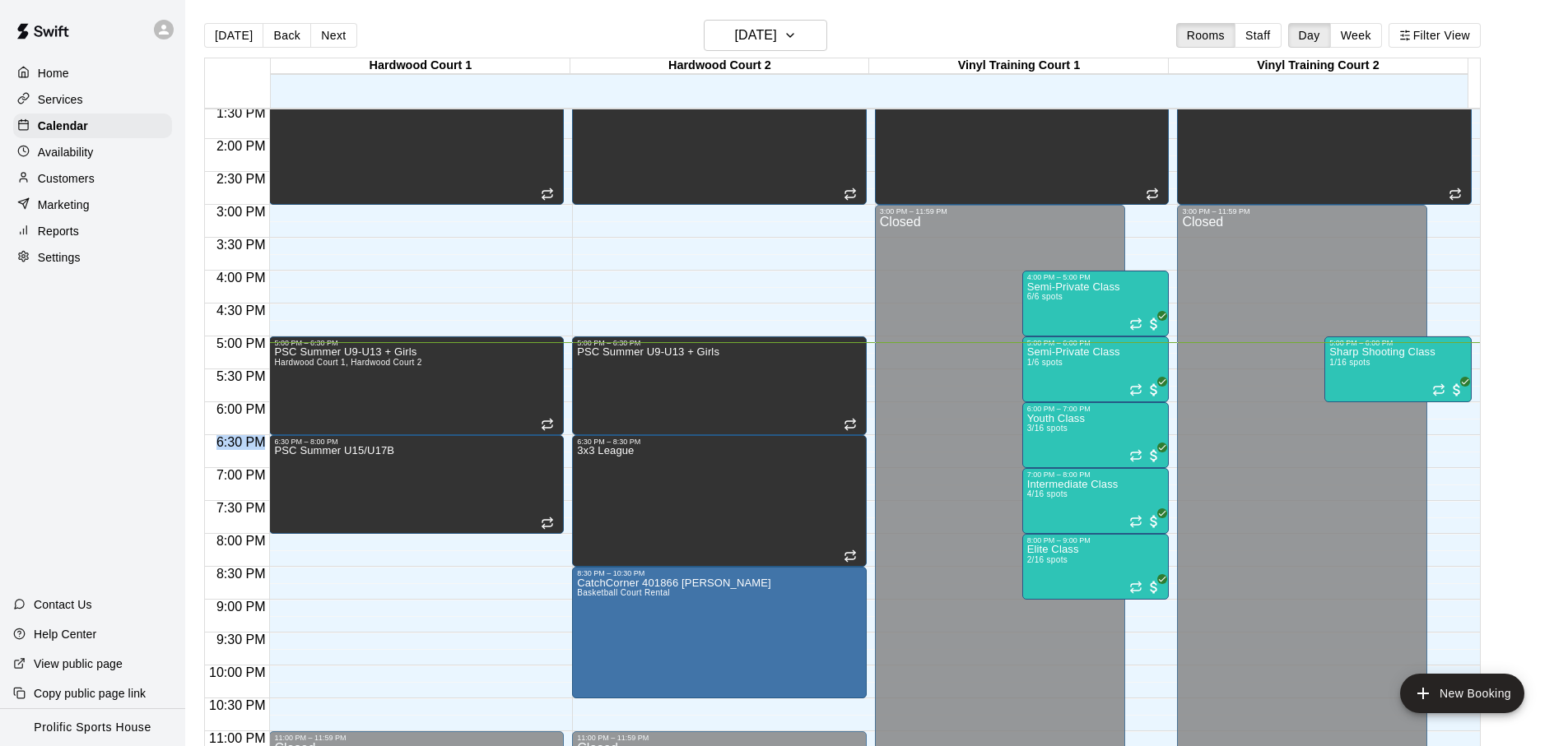
click at [187, 445] on main "Today Back Next Tuesday Aug 12 Rooms Staff Day Week Filter View Hardwood Court …" at bounding box center [877, 386] width 1383 height 773
click at [195, 442] on div "Today Back Next Tuesday Aug 12 Rooms Staff Day Week Filter View Hardwood Court …" at bounding box center [843, 392] width 1302 height 746
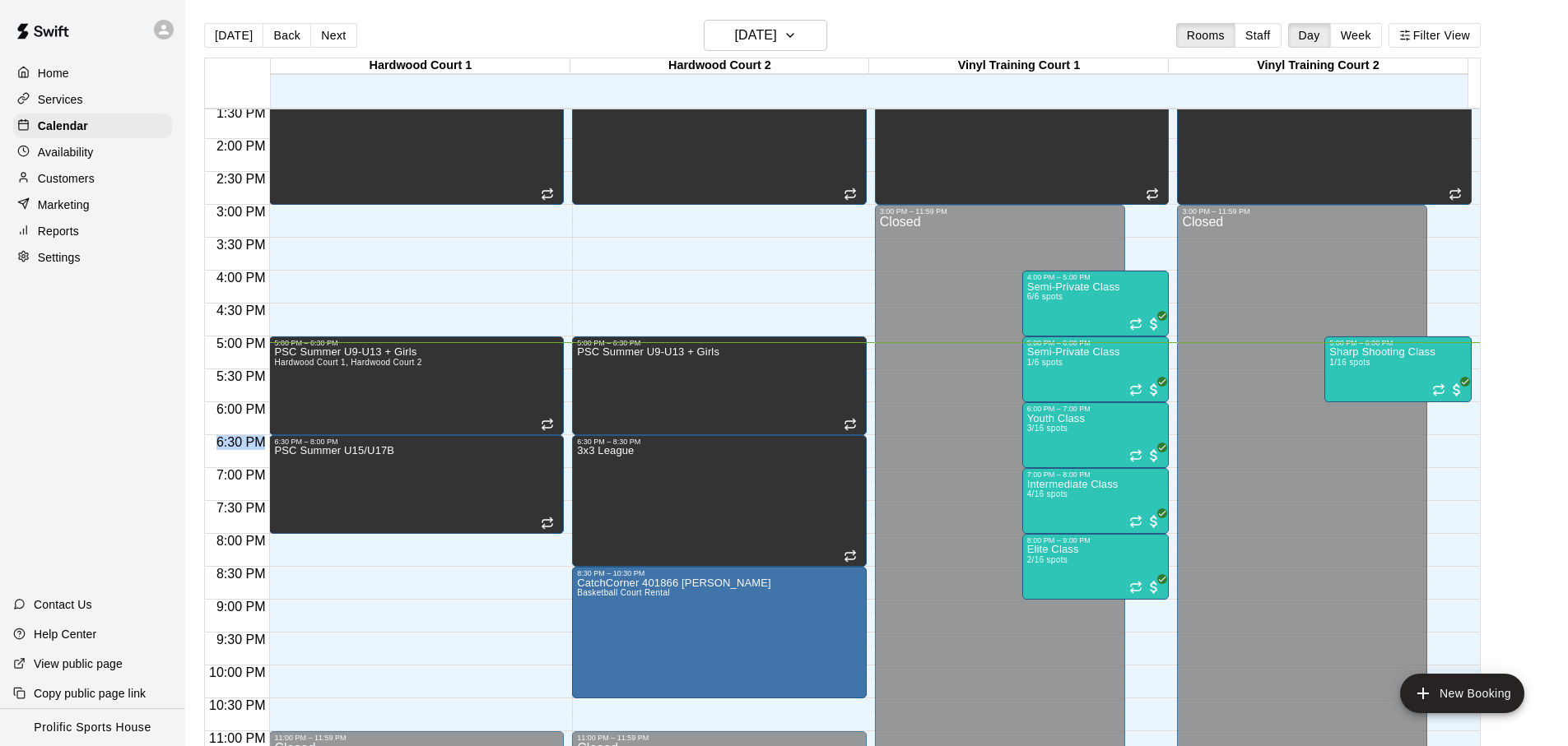
click at [195, 442] on div "Today Back Next Tuesday Aug 12 Rooms Staff Day Week Filter View Hardwood Court …" at bounding box center [843, 392] width 1302 height 746
click at [342, 44] on button "Next" at bounding box center [334, 35] width 46 height 25
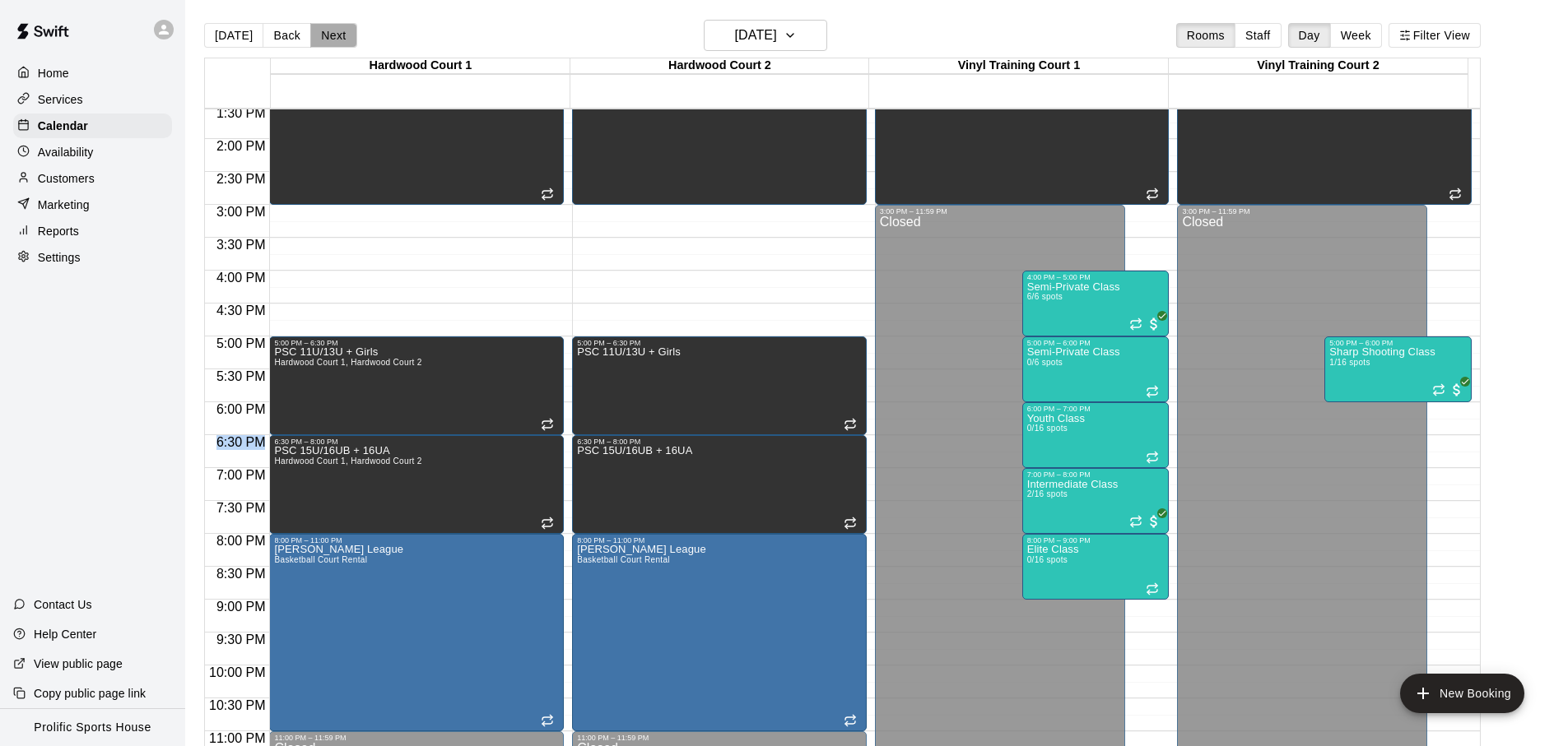
click at [342, 44] on button "Next" at bounding box center [334, 35] width 46 height 25
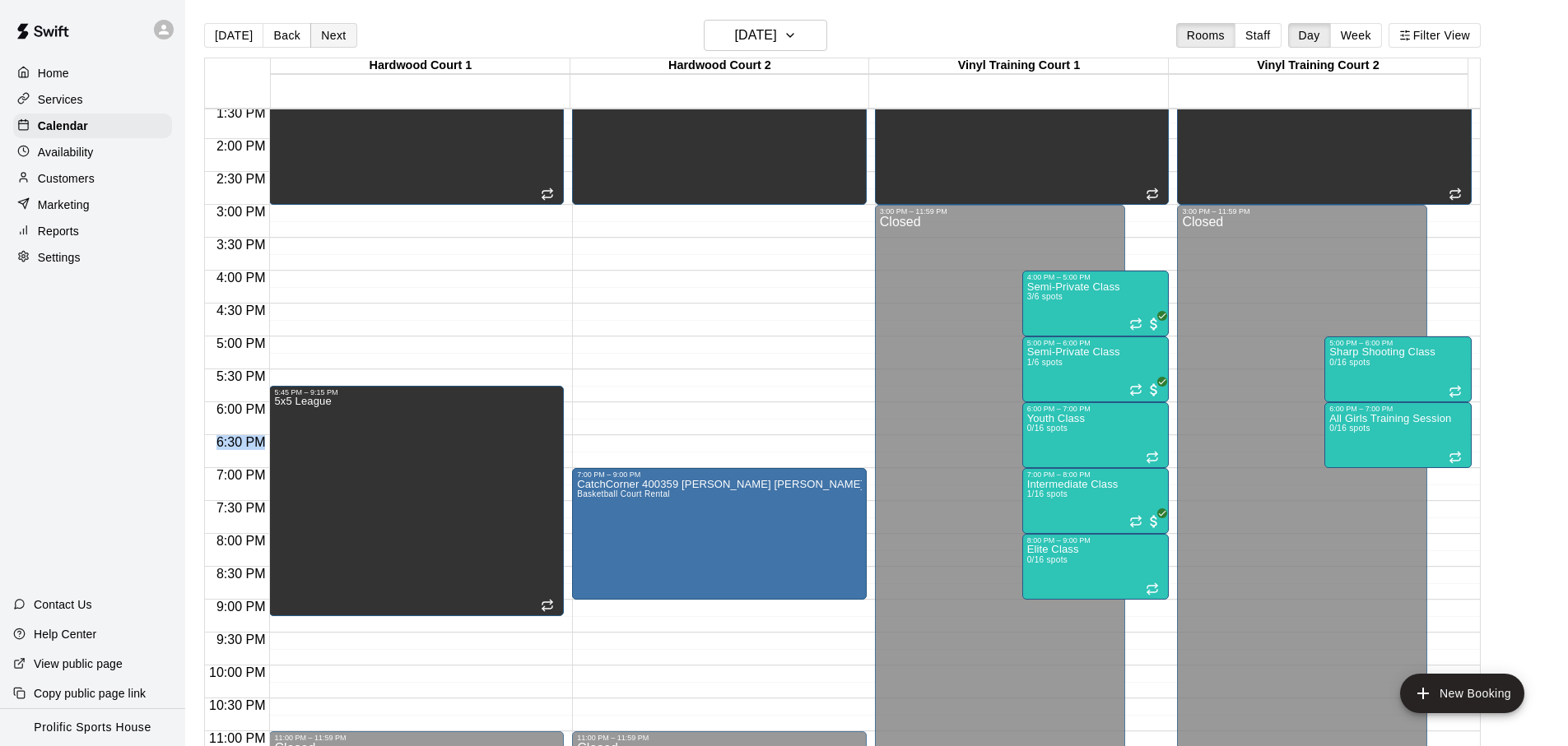
click at [342, 44] on button "Next" at bounding box center [334, 35] width 46 height 25
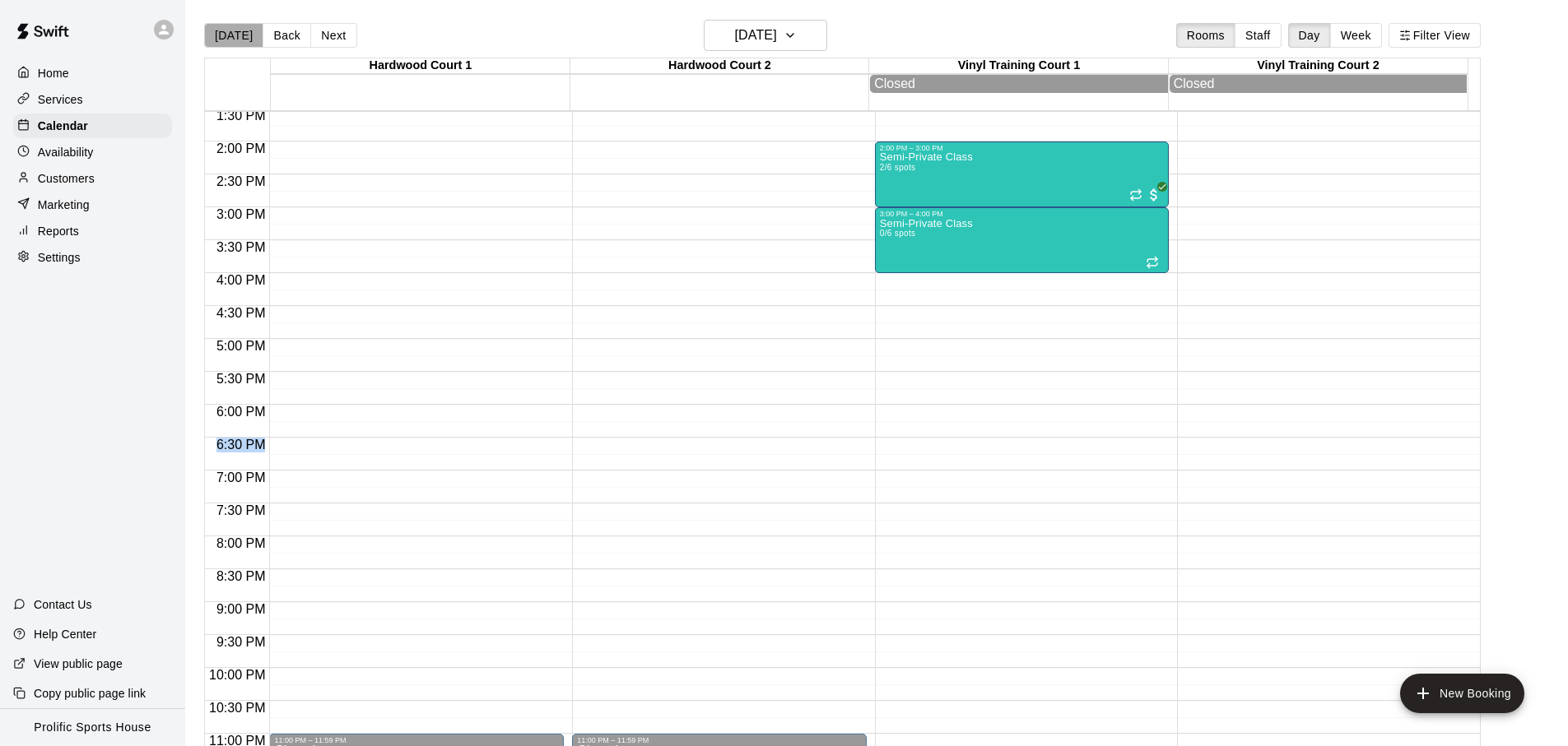
click at [241, 37] on button "[DATE]" at bounding box center [234, 35] width 59 height 25
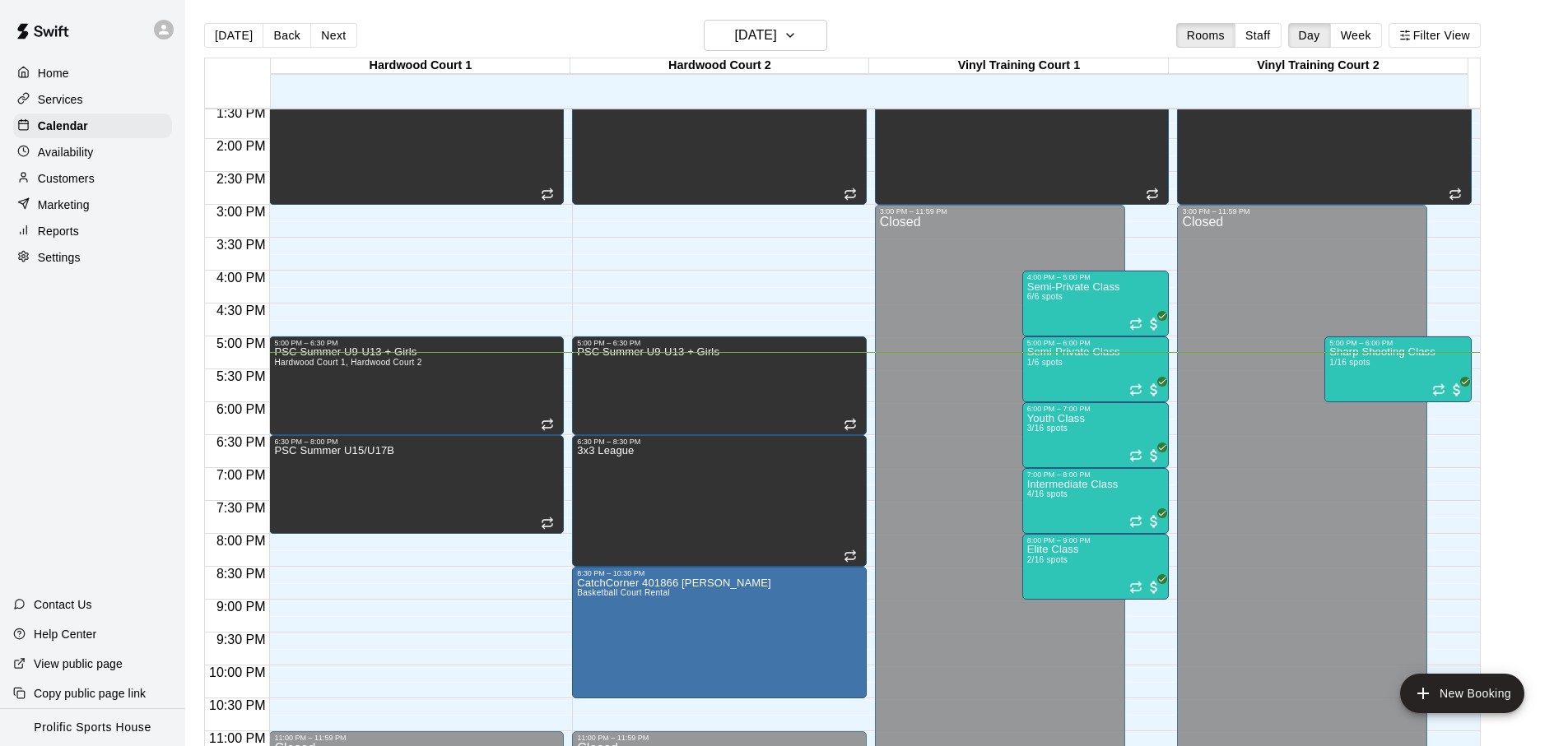
click at [446, 33] on div "[DATE] Back [DATE][DATE] Rooms Staff Day Week Filter View" at bounding box center [842, 38] width 1277 height 38
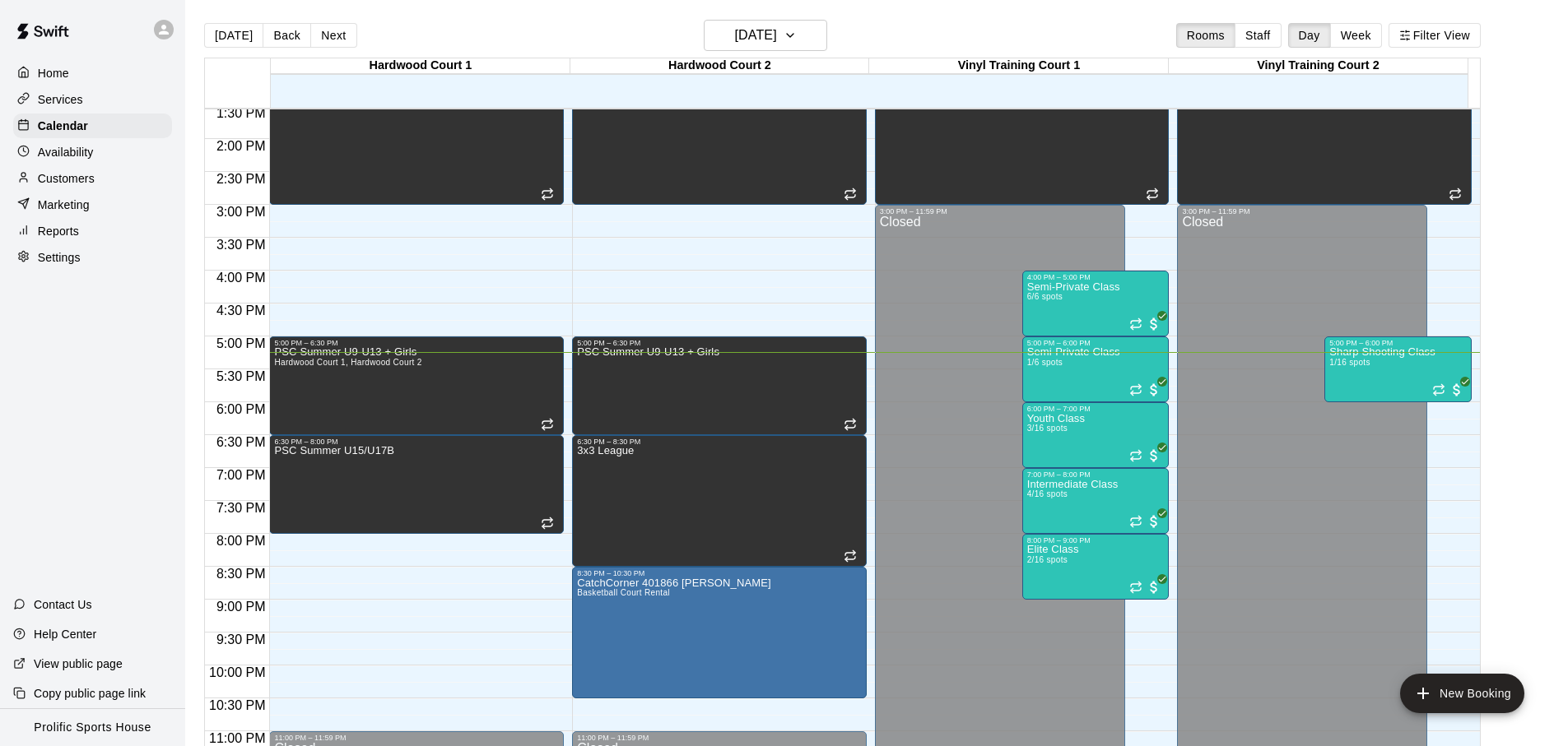
click at [446, 33] on div "[DATE] Back [DATE][DATE] Rooms Staff Day Week Filter View" at bounding box center [842, 38] width 1277 height 38
click at [555, 39] on div "[DATE] Back [DATE][DATE] Rooms Staff Day Week Filter View" at bounding box center [842, 38] width 1277 height 38
click at [950, 34] on div "[DATE] Back [DATE][DATE] Rooms Staff Day Week Filter View" at bounding box center [842, 38] width 1277 height 38
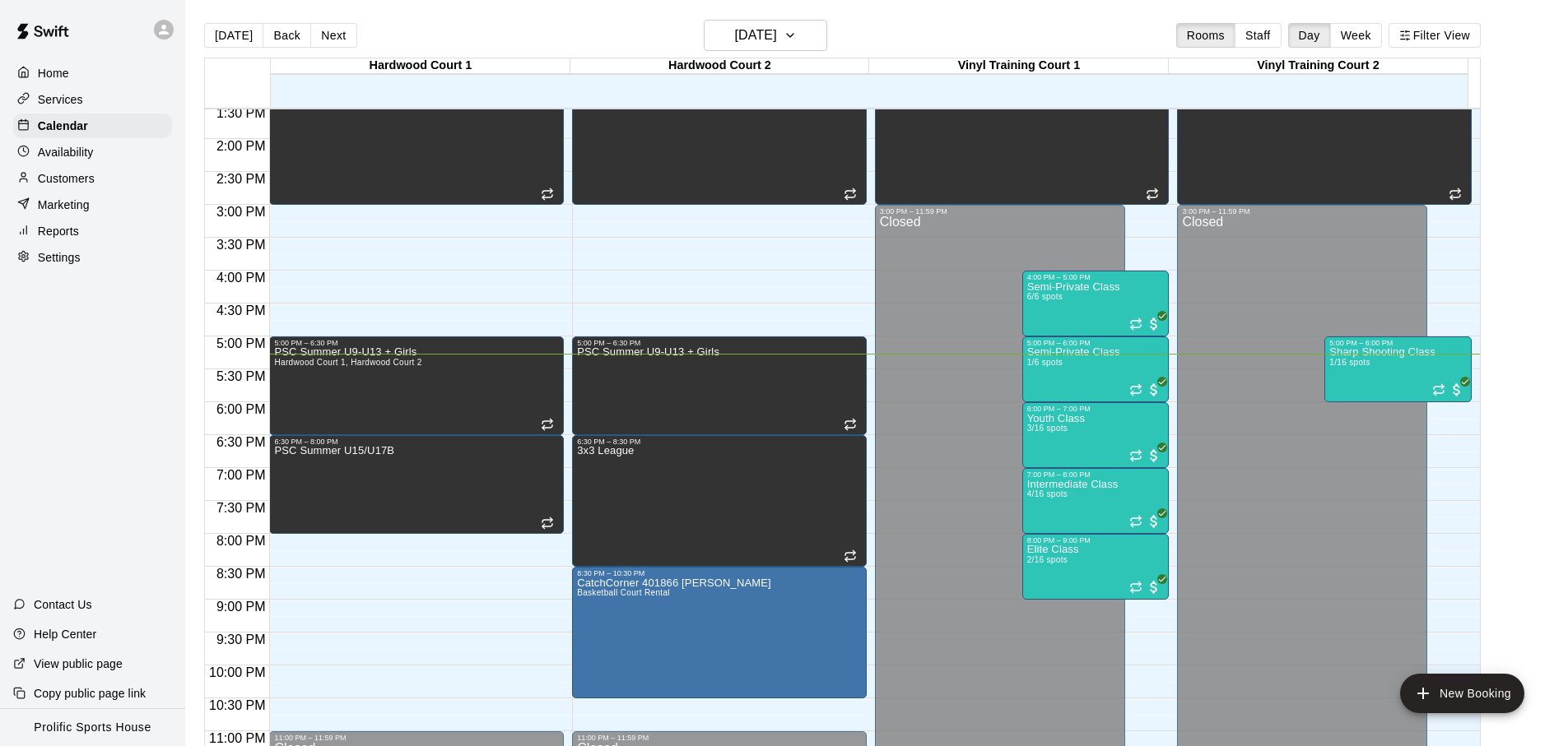
click at [950, 34] on div "[DATE] Back [DATE][DATE] Rooms Staff Day Week Filter View" at bounding box center [842, 38] width 1277 height 38
click at [576, 58] on div "Hardwood Court 2" at bounding box center [720, 66] width 299 height 16
click at [108, 97] on div "Services" at bounding box center [92, 99] width 159 height 25
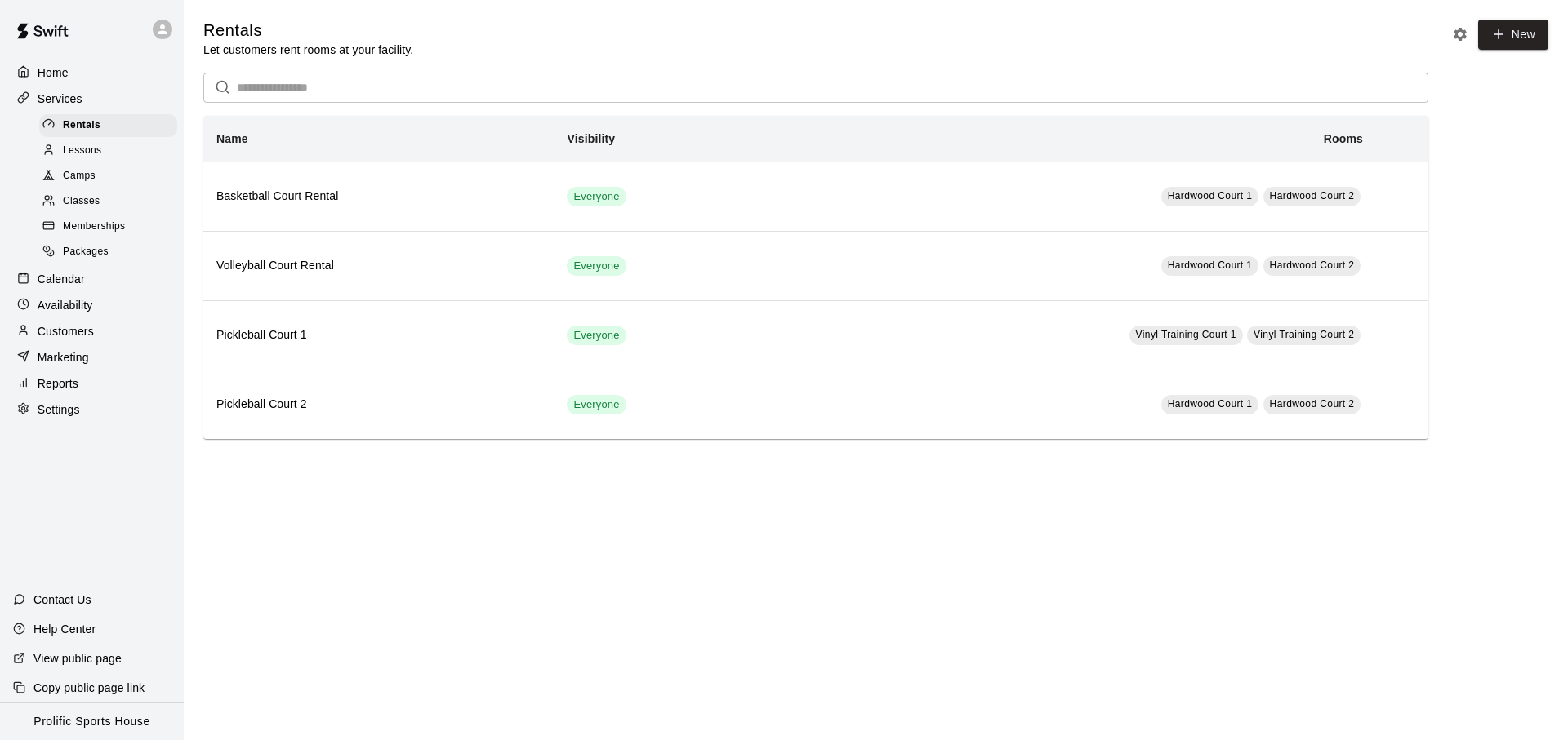
click at [99, 230] on span "Memberships" at bounding box center [93, 227] width 62 height 17
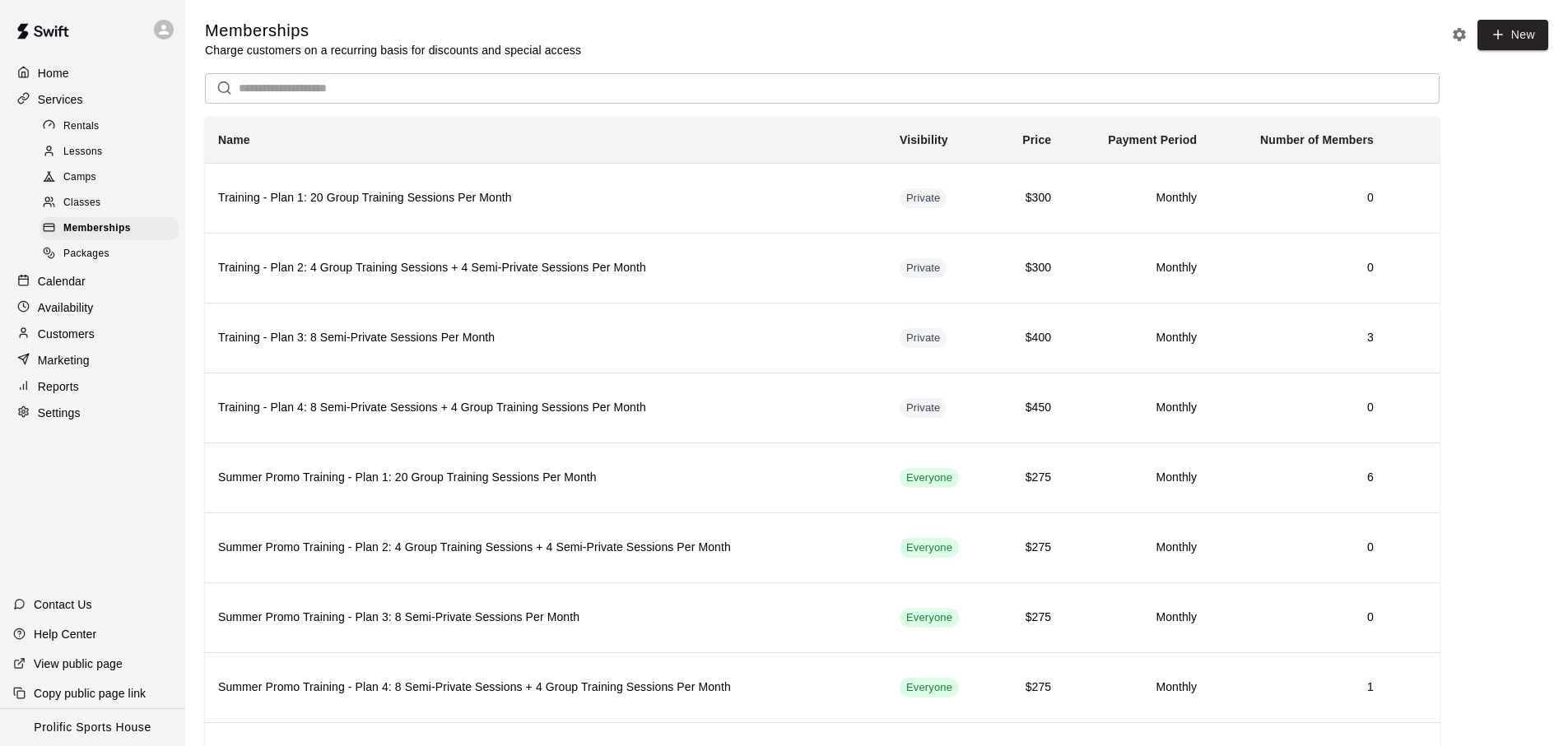
click at [81, 311] on p "Availability" at bounding box center [66, 308] width 56 height 17
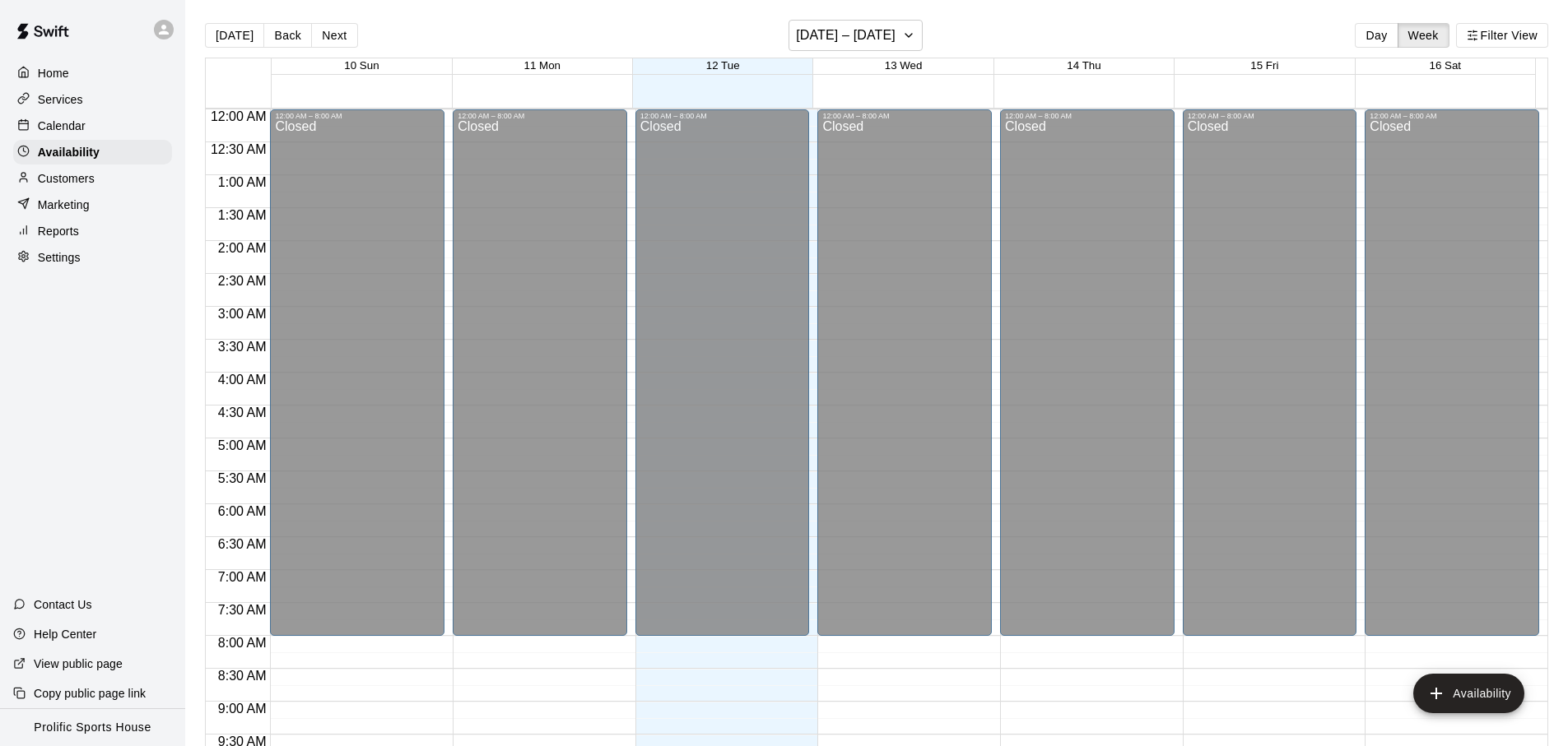
scroll to position [924, 0]
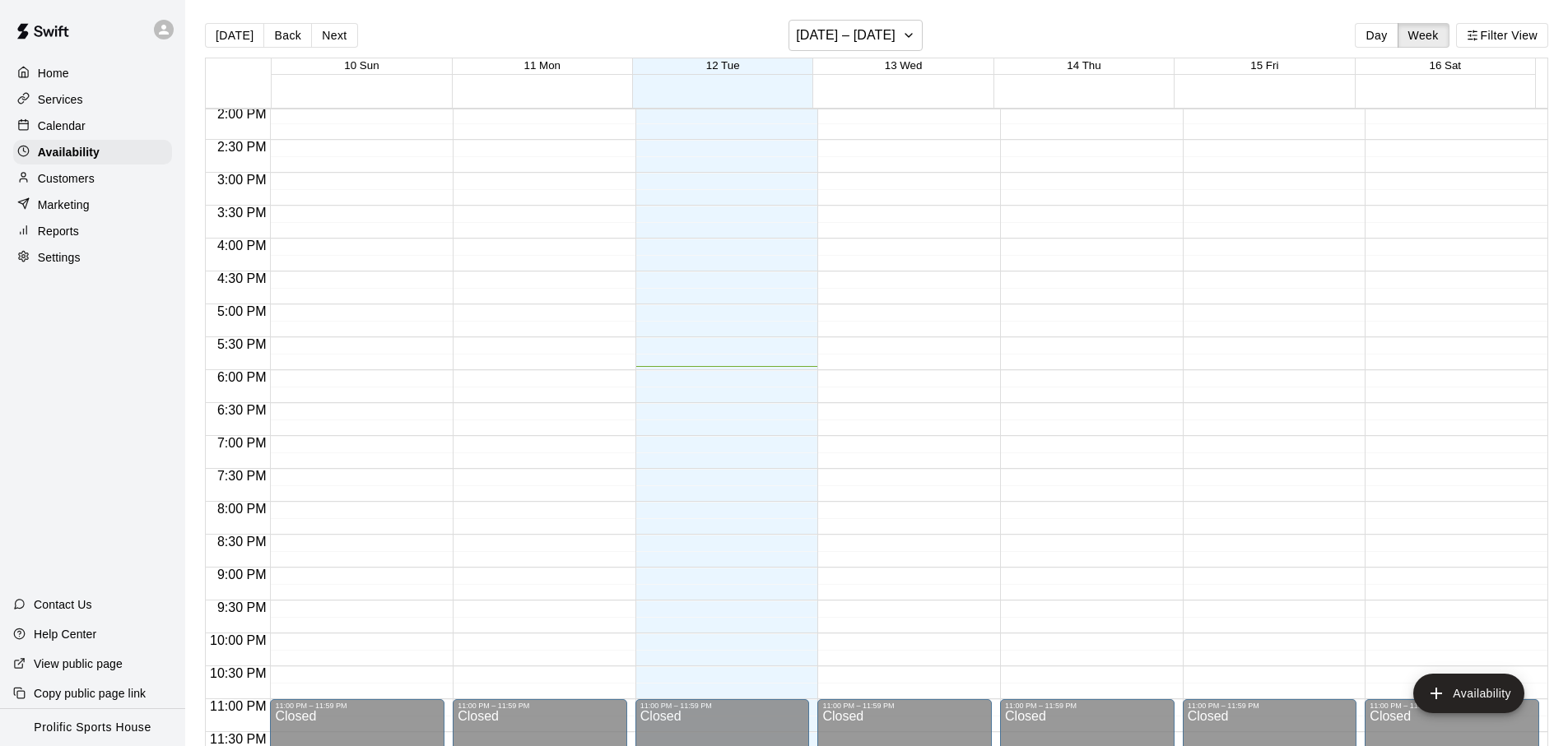
click at [73, 115] on div "Calendar" at bounding box center [92, 126] width 159 height 25
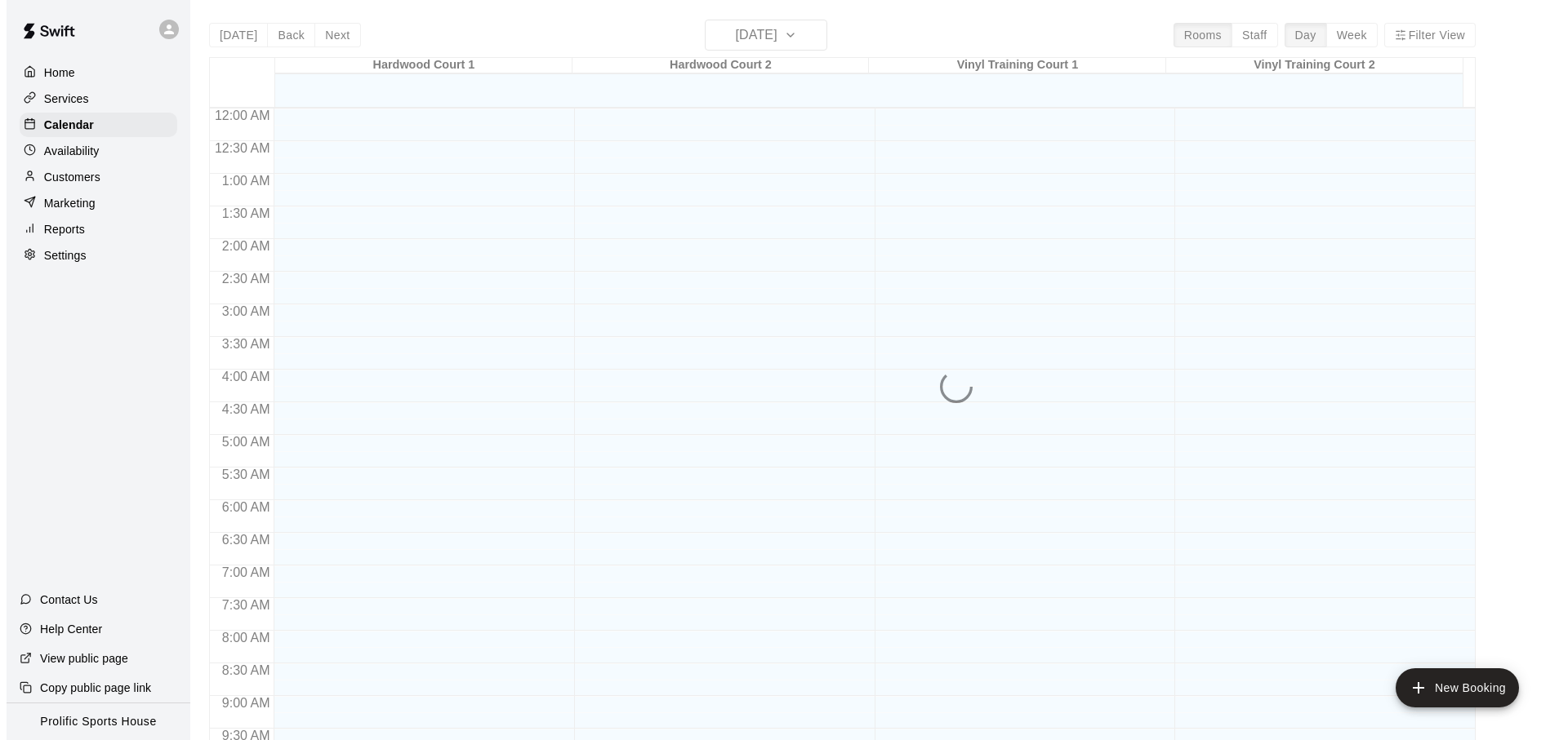
scroll to position [868, 0]
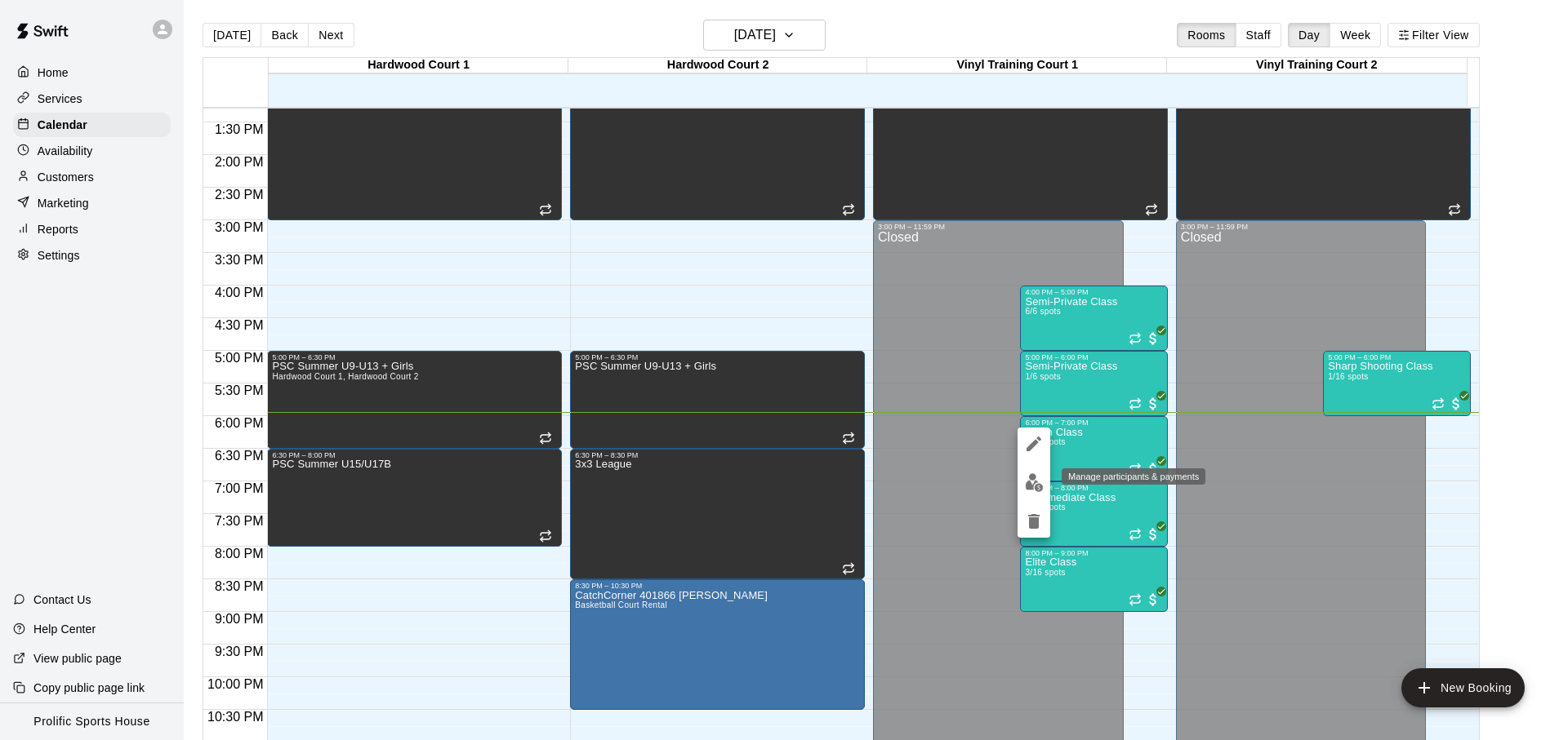
click at [1030, 475] on img "edit" at bounding box center [1034, 483] width 18 height 18
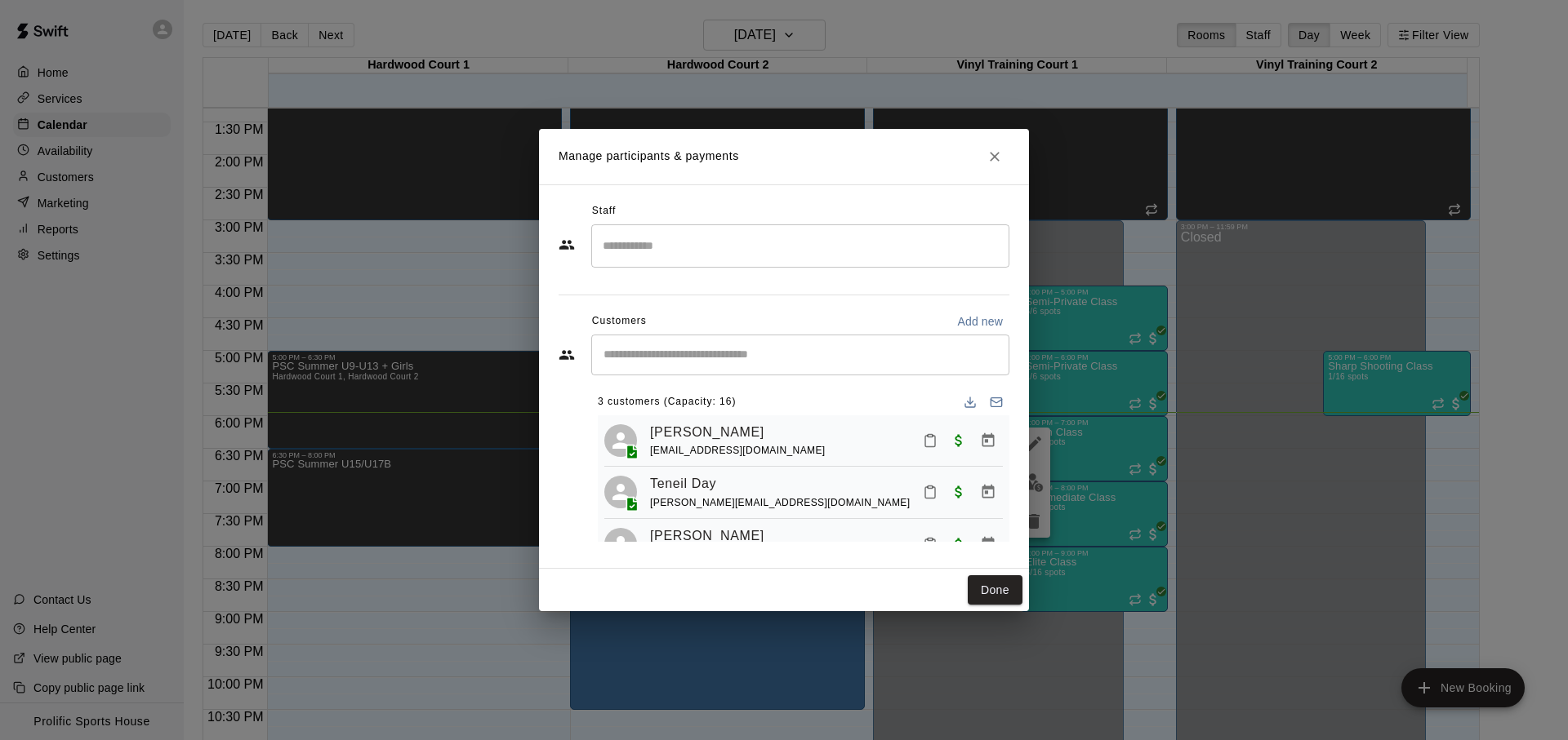
scroll to position [4, 0]
click at [922, 491] on icon "Mark attendance" at bounding box center [930, 491] width 15 height 15
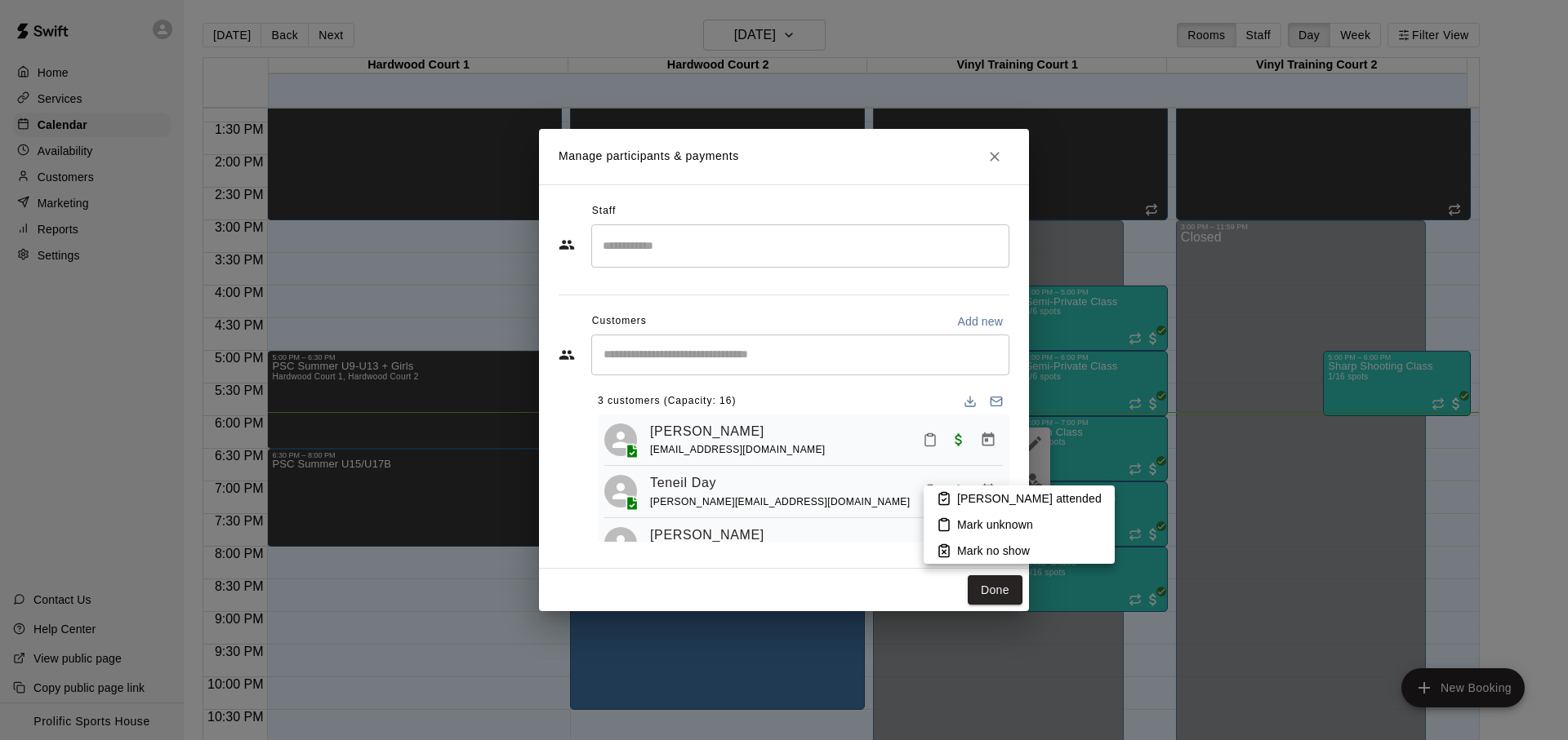
click at [937, 496] on icon at bounding box center [944, 498] width 15 height 15
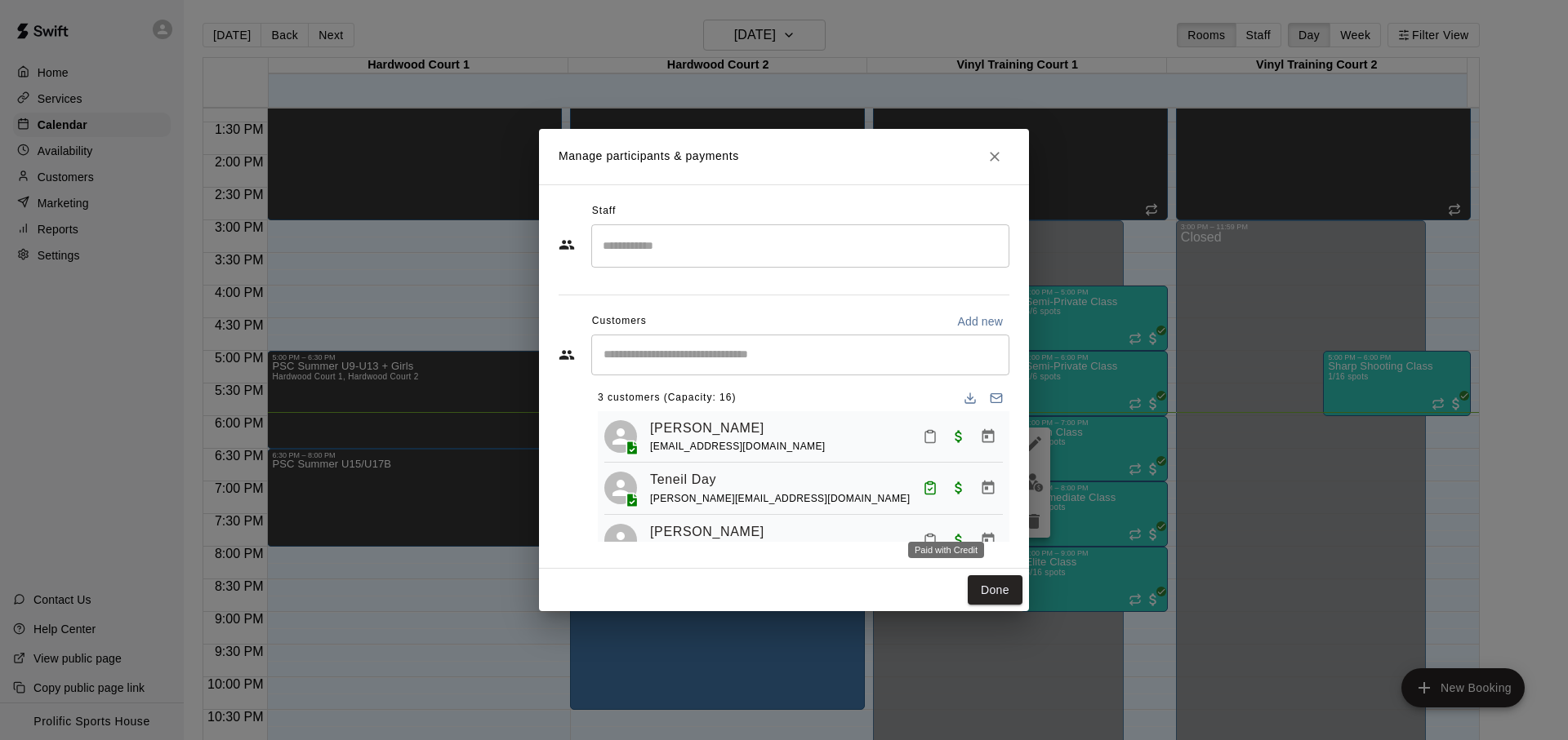
scroll to position [40, 0]
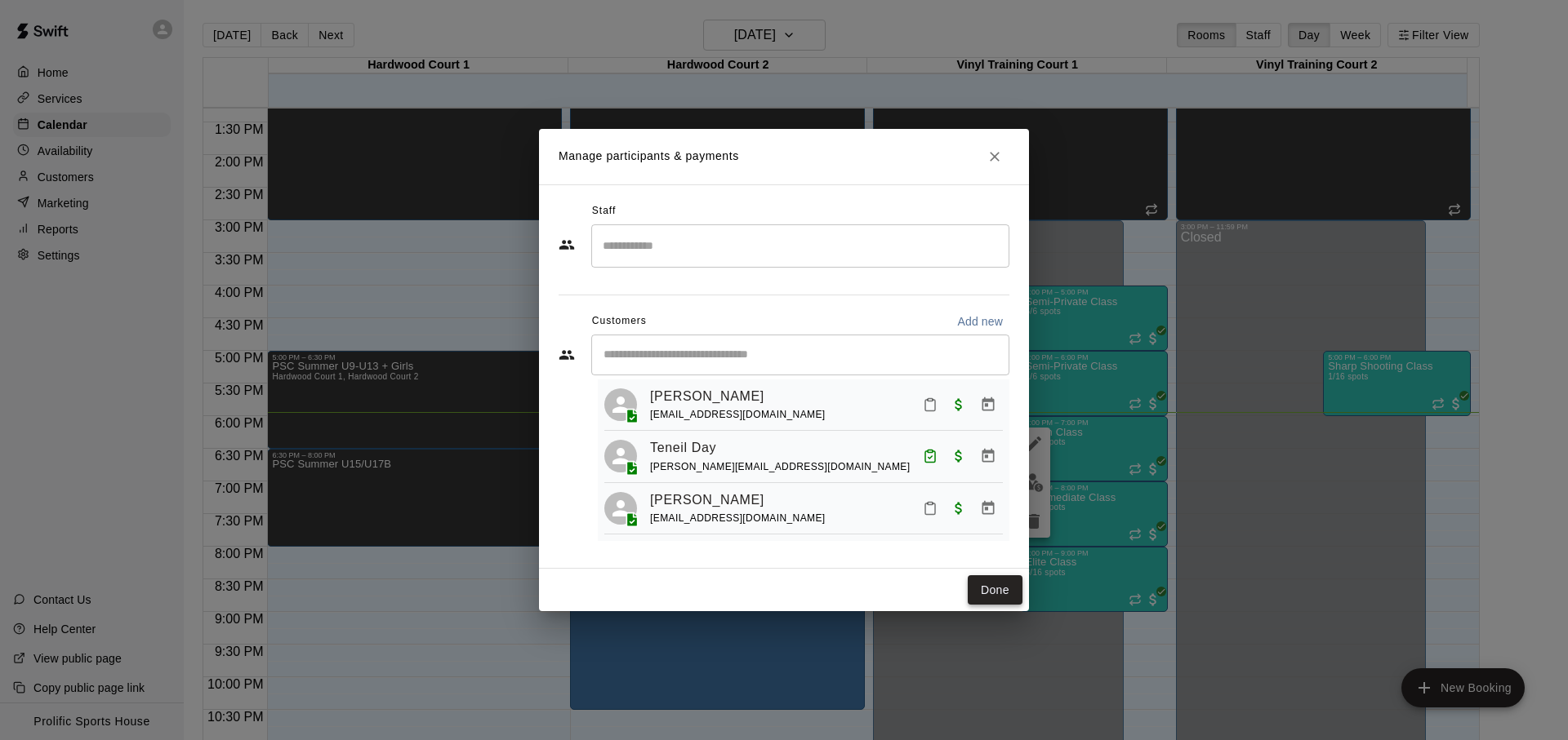
click at [979, 591] on button "Done" at bounding box center [994, 590] width 54 height 30
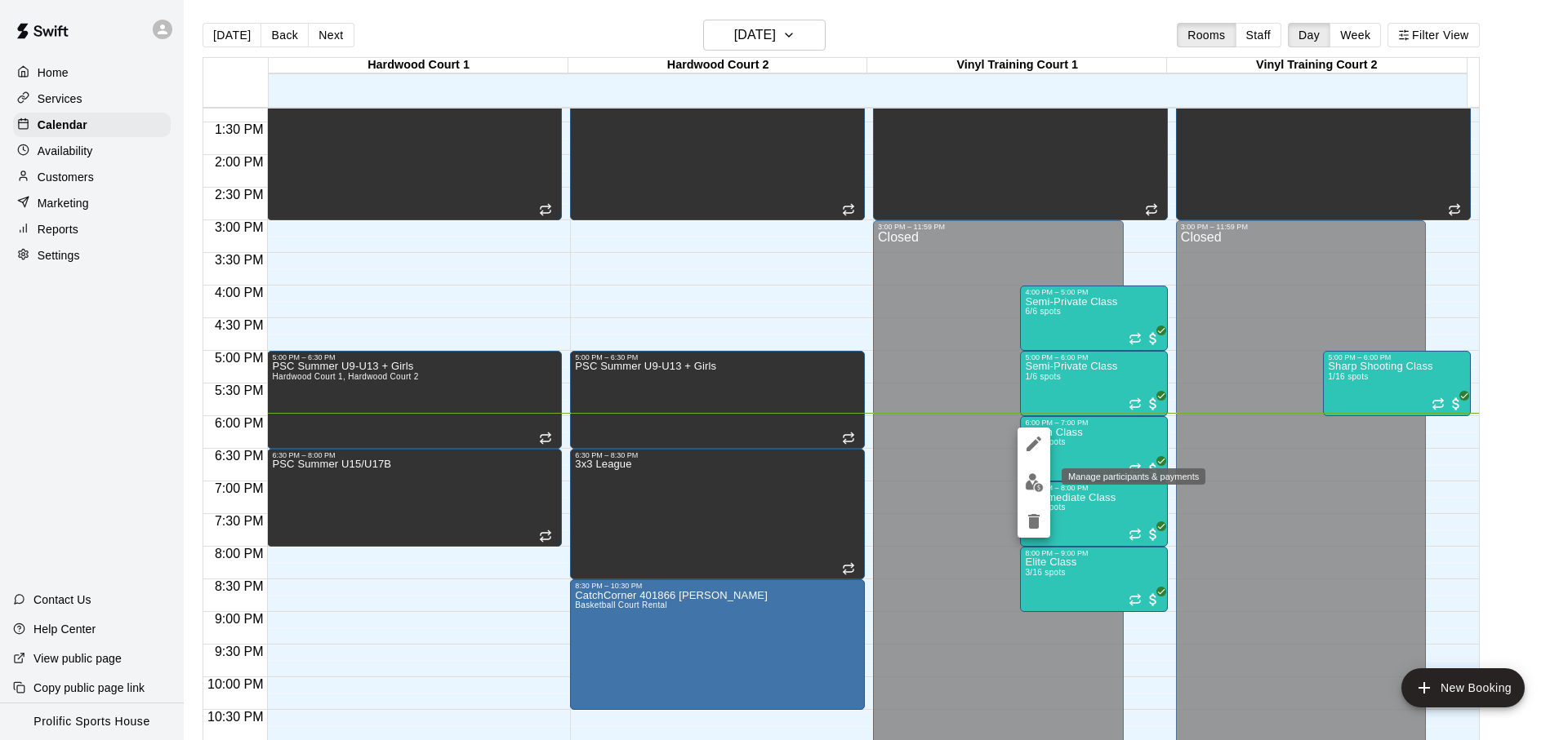
click at [1020, 486] on button "edit" at bounding box center [1034, 483] width 33 height 32
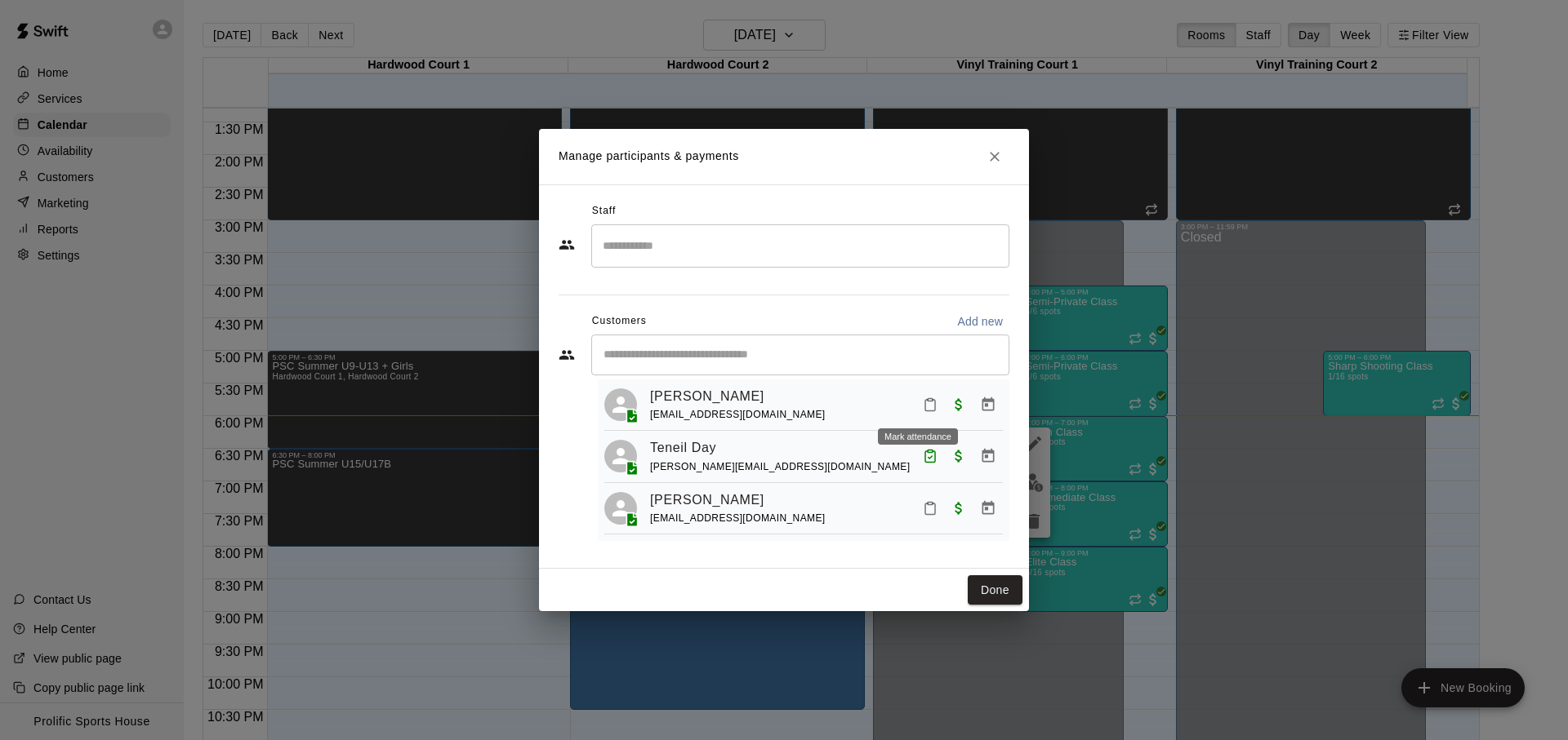
click at [922, 402] on icon "Mark attendance" at bounding box center [930, 404] width 15 height 15
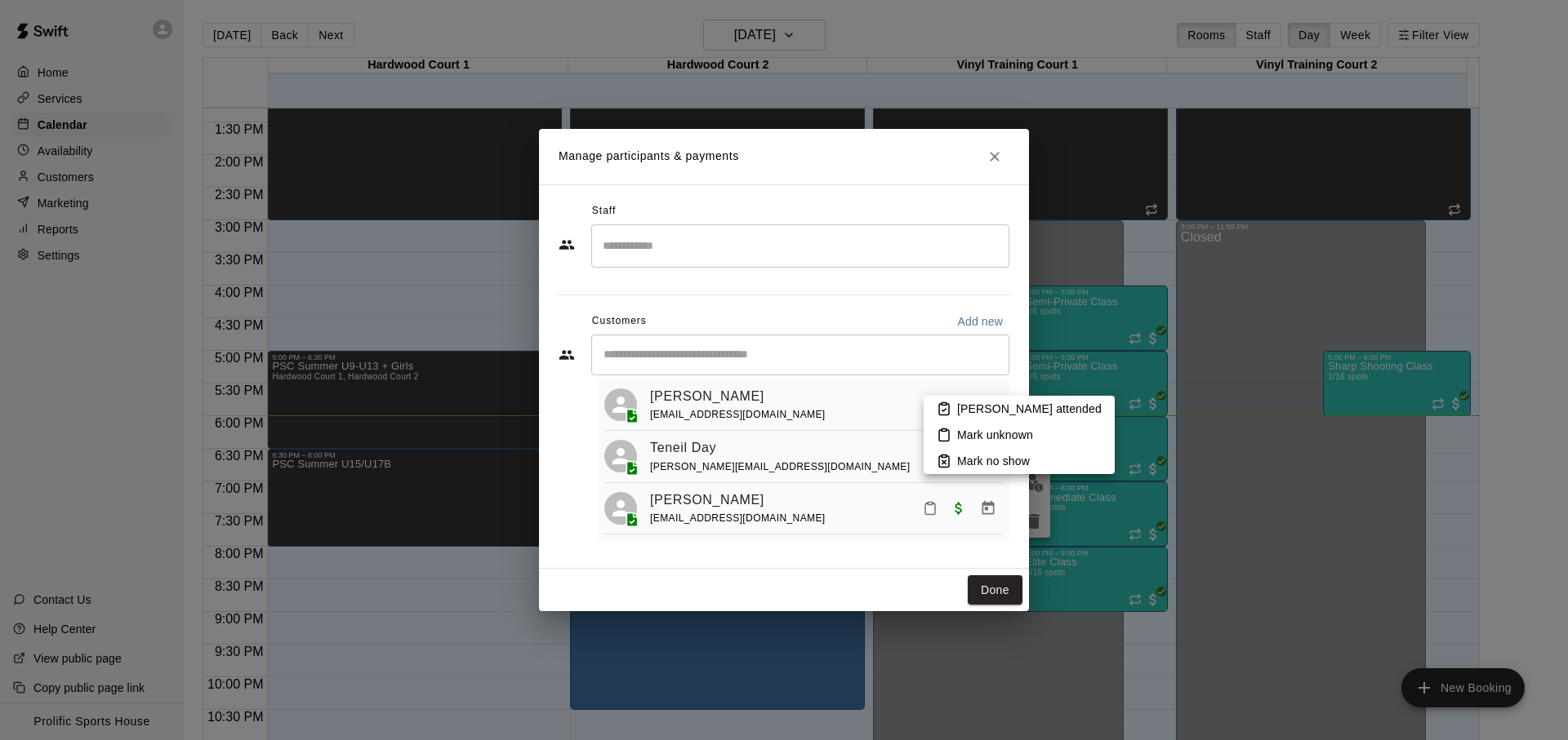
click at [947, 407] on icon at bounding box center [944, 409] width 15 height 15
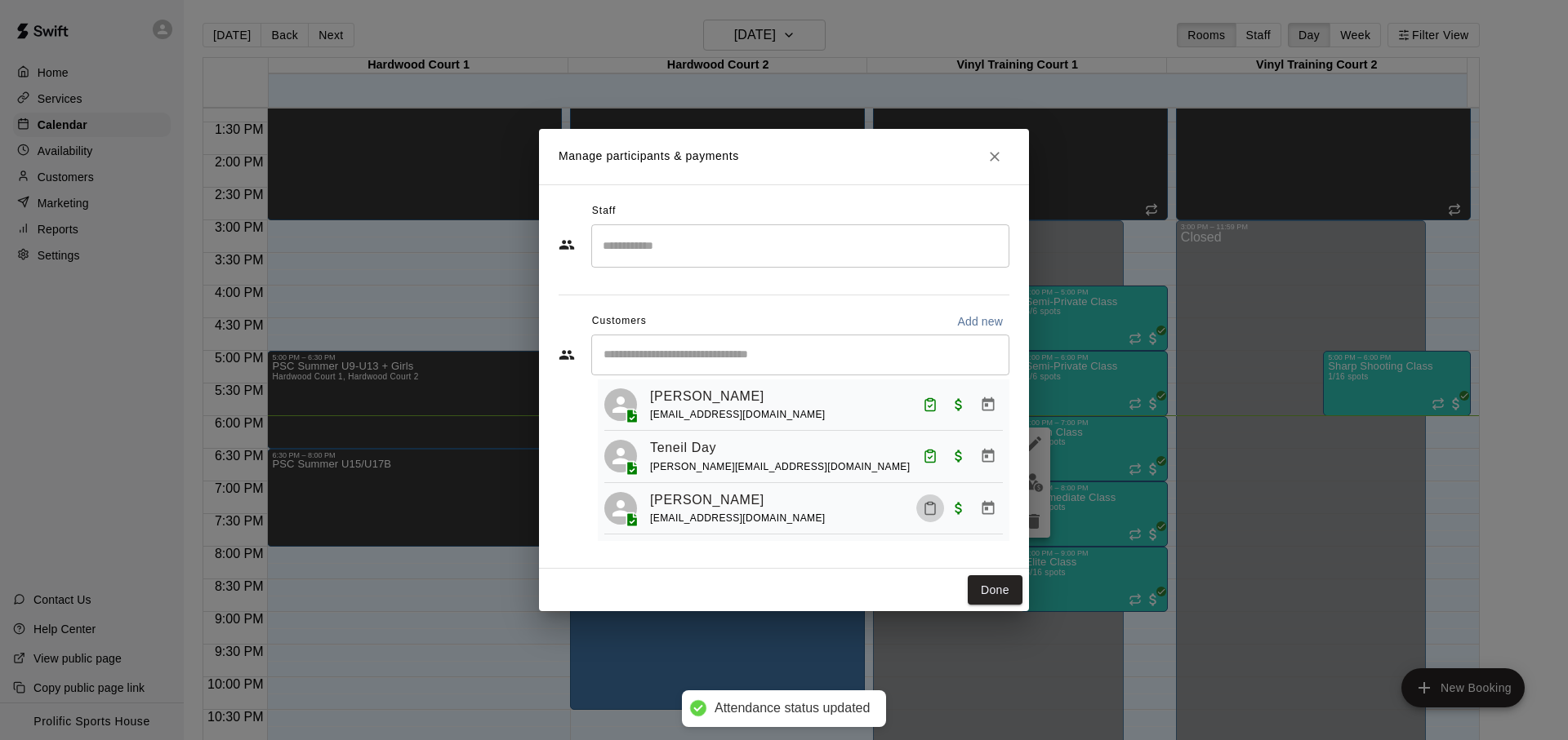
click at [924, 509] on icon "Mark attendance" at bounding box center [930, 508] width 15 height 15
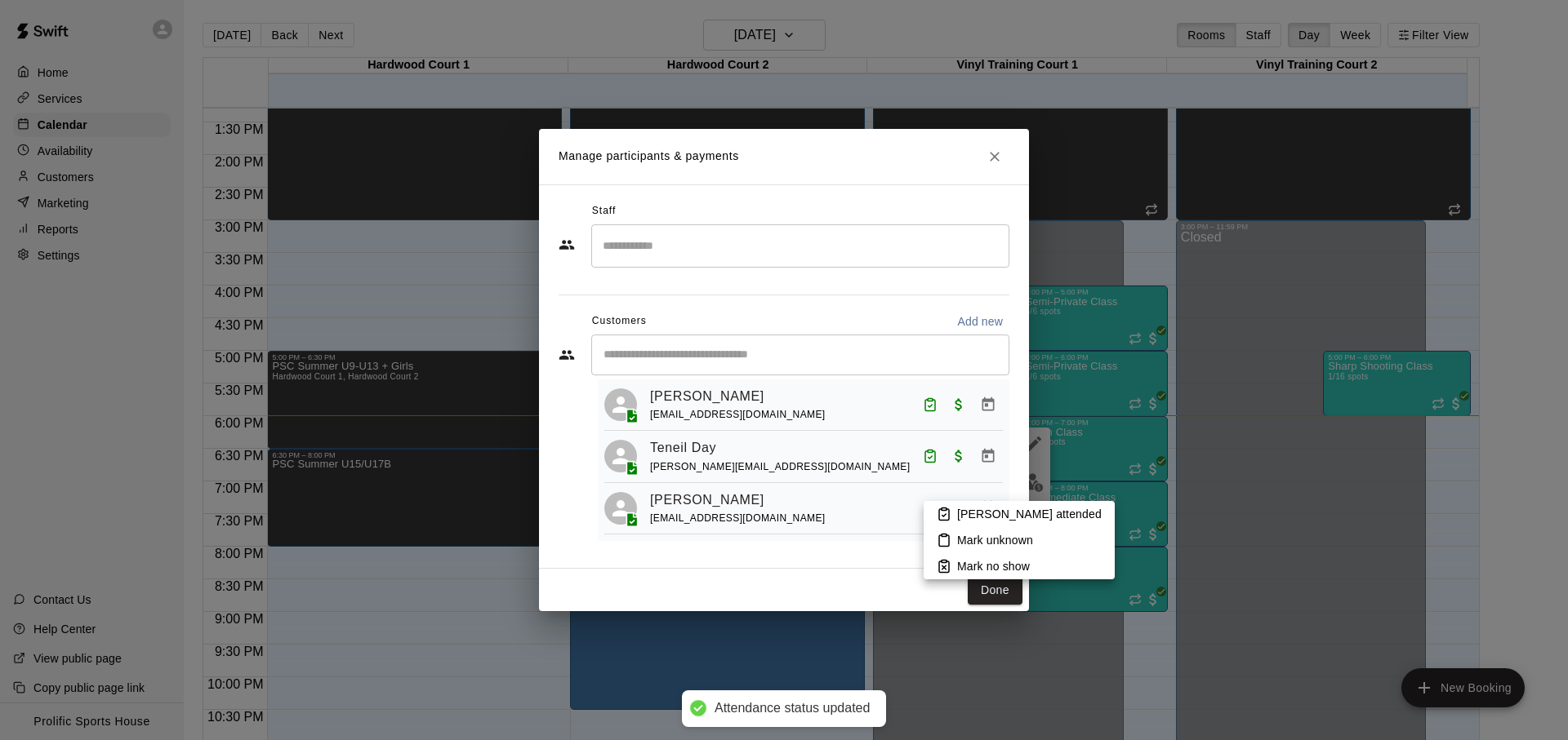
click at [945, 517] on icon at bounding box center [944, 514] width 15 height 15
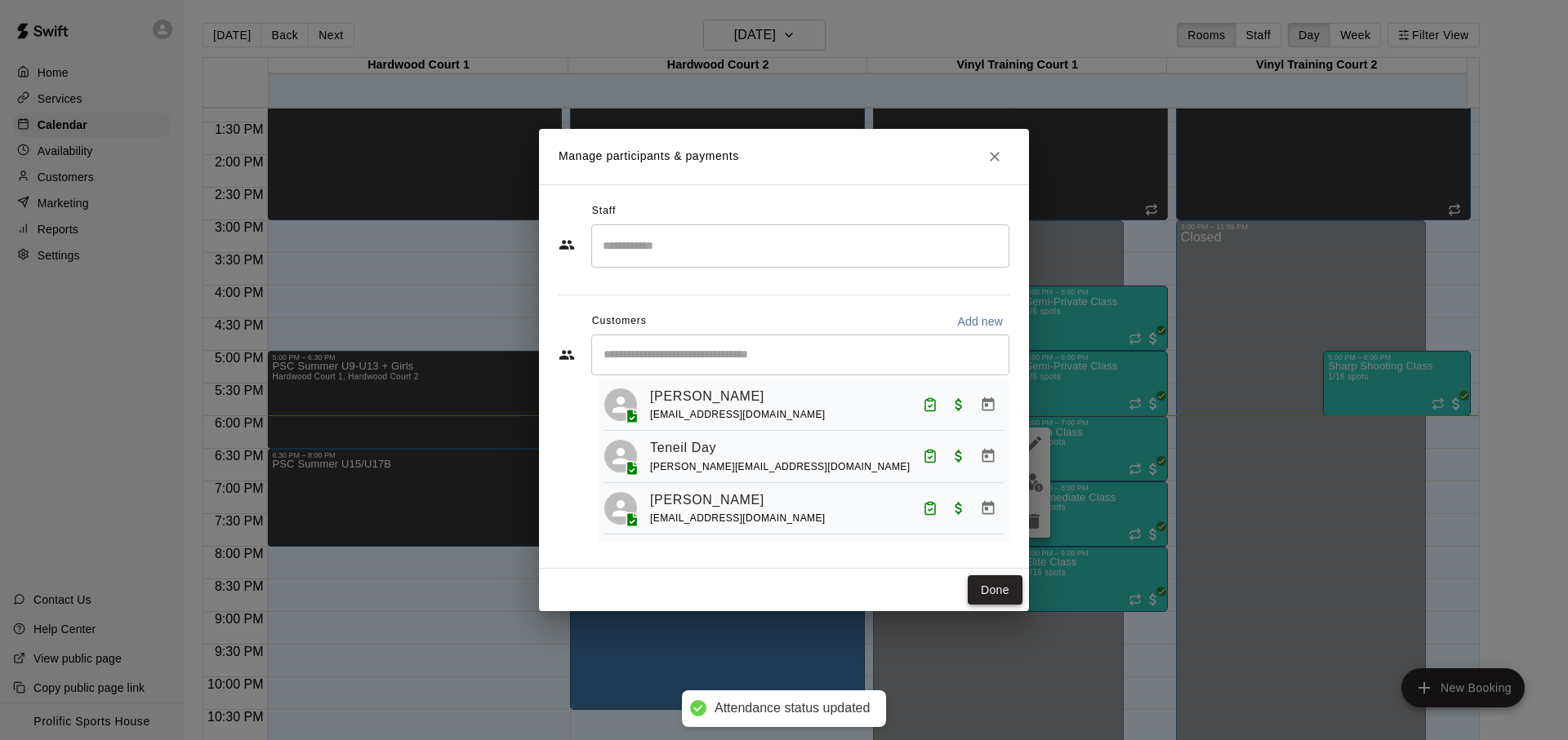
click at [1008, 600] on button "Done" at bounding box center [994, 590] width 54 height 30
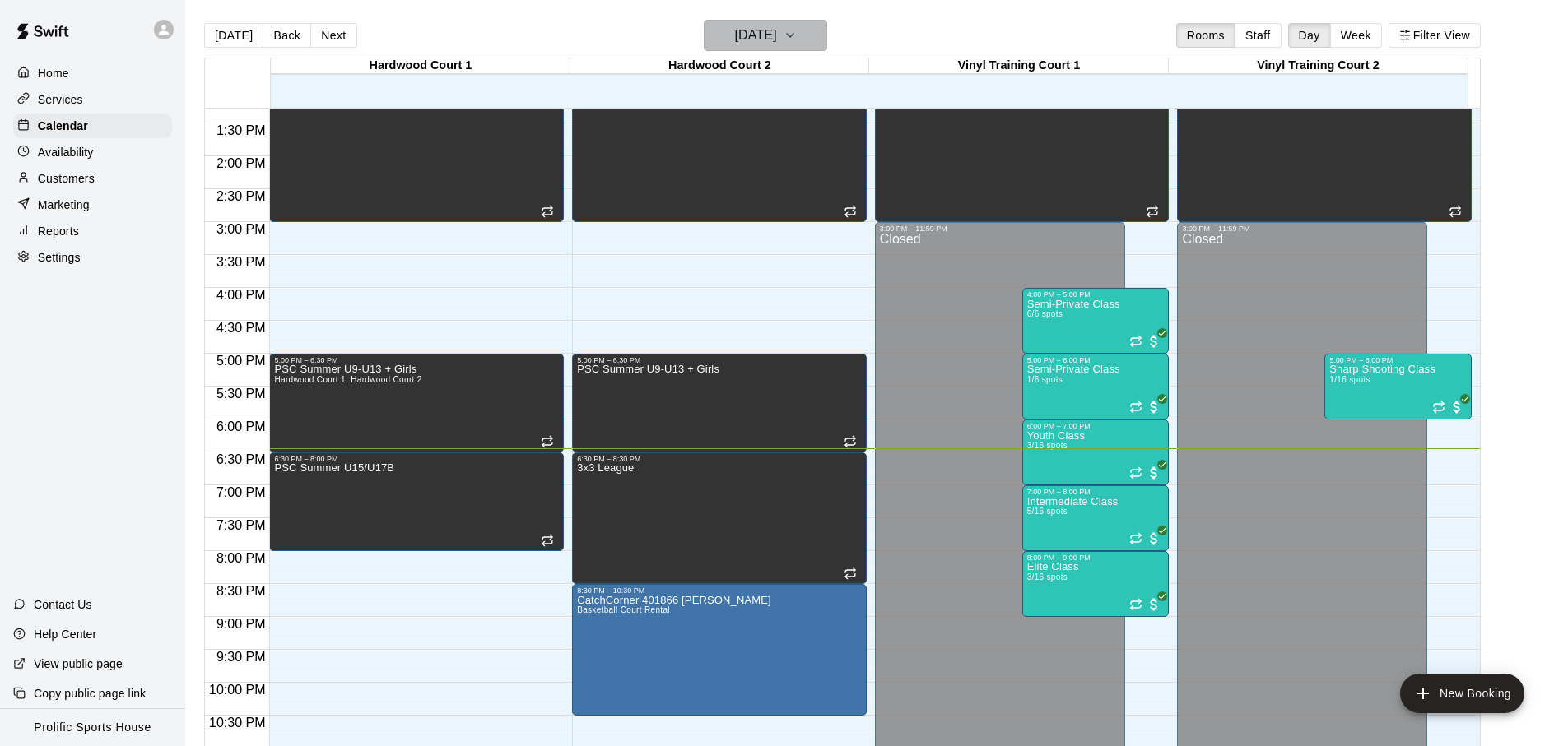
click at [752, 32] on h6 "[DATE]" at bounding box center [756, 35] width 42 height 23
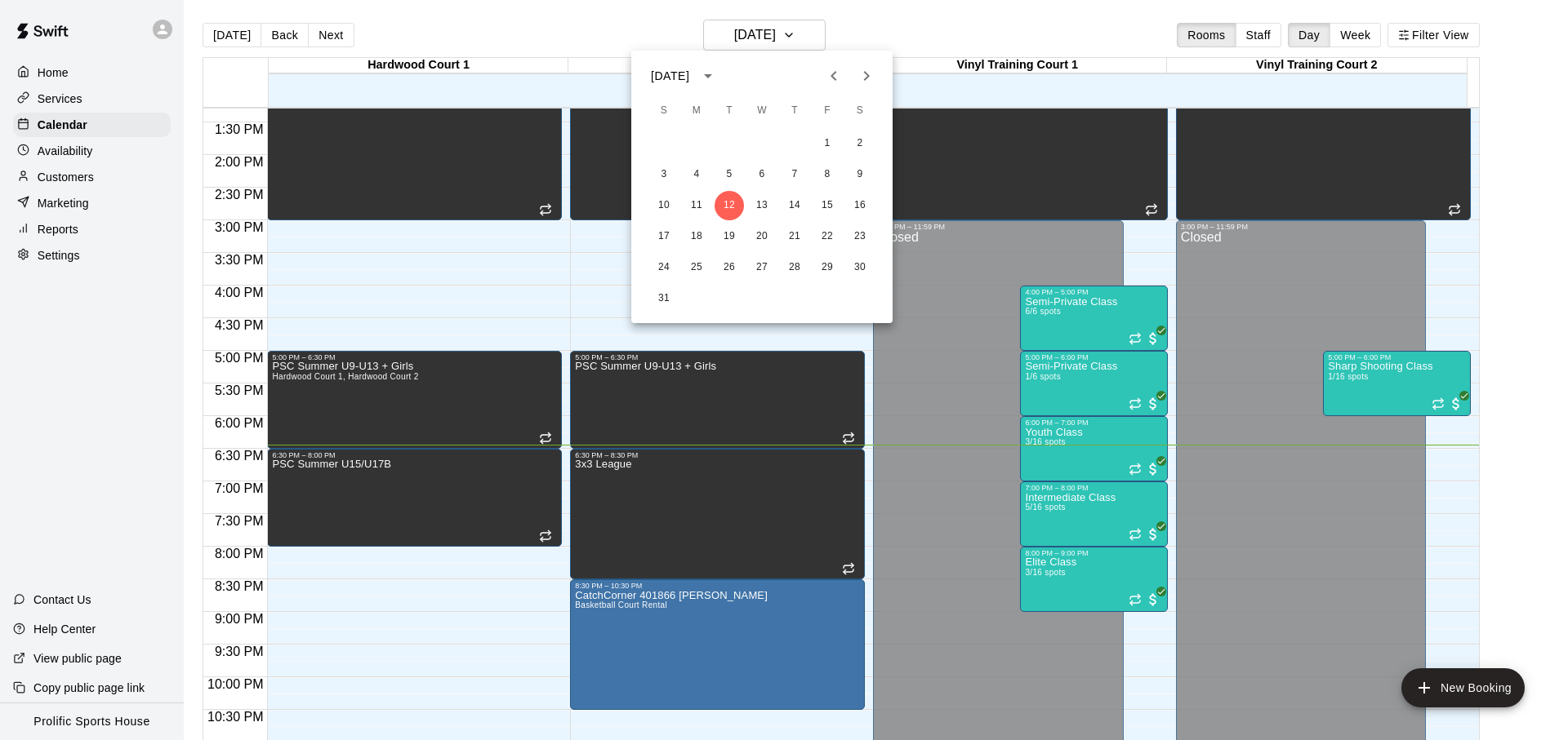
click at [175, 44] on div at bounding box center [784, 370] width 1568 height 740
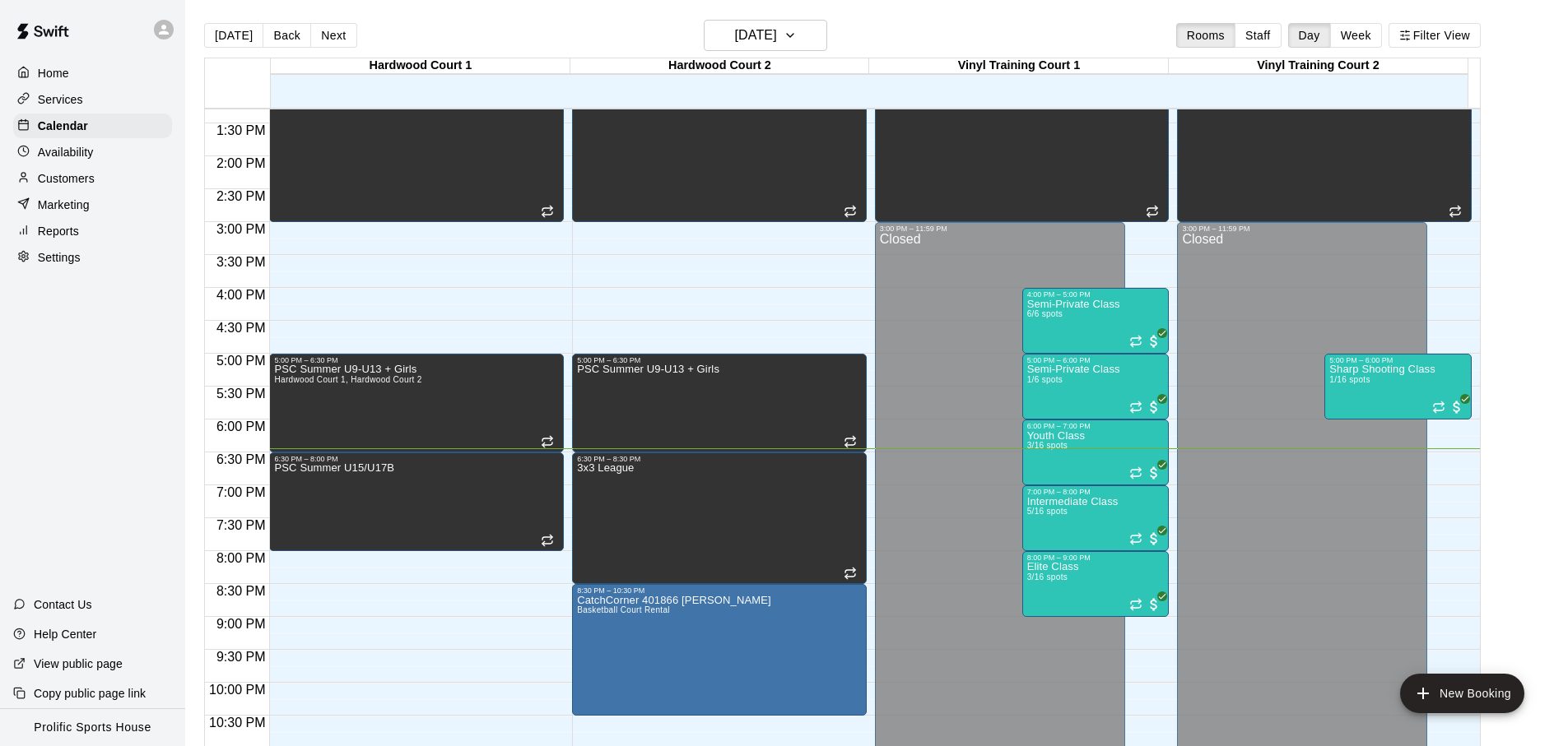
click at [167, 33] on div "August 2025 S M T W T F S 1 2 3 4 5 6 7 8 9 10 11 12 13 14 15 16 17 18 19 20 21…" at bounding box center [784, 373] width 1568 height 746
click at [164, 28] on icon at bounding box center [163, 30] width 10 height 10
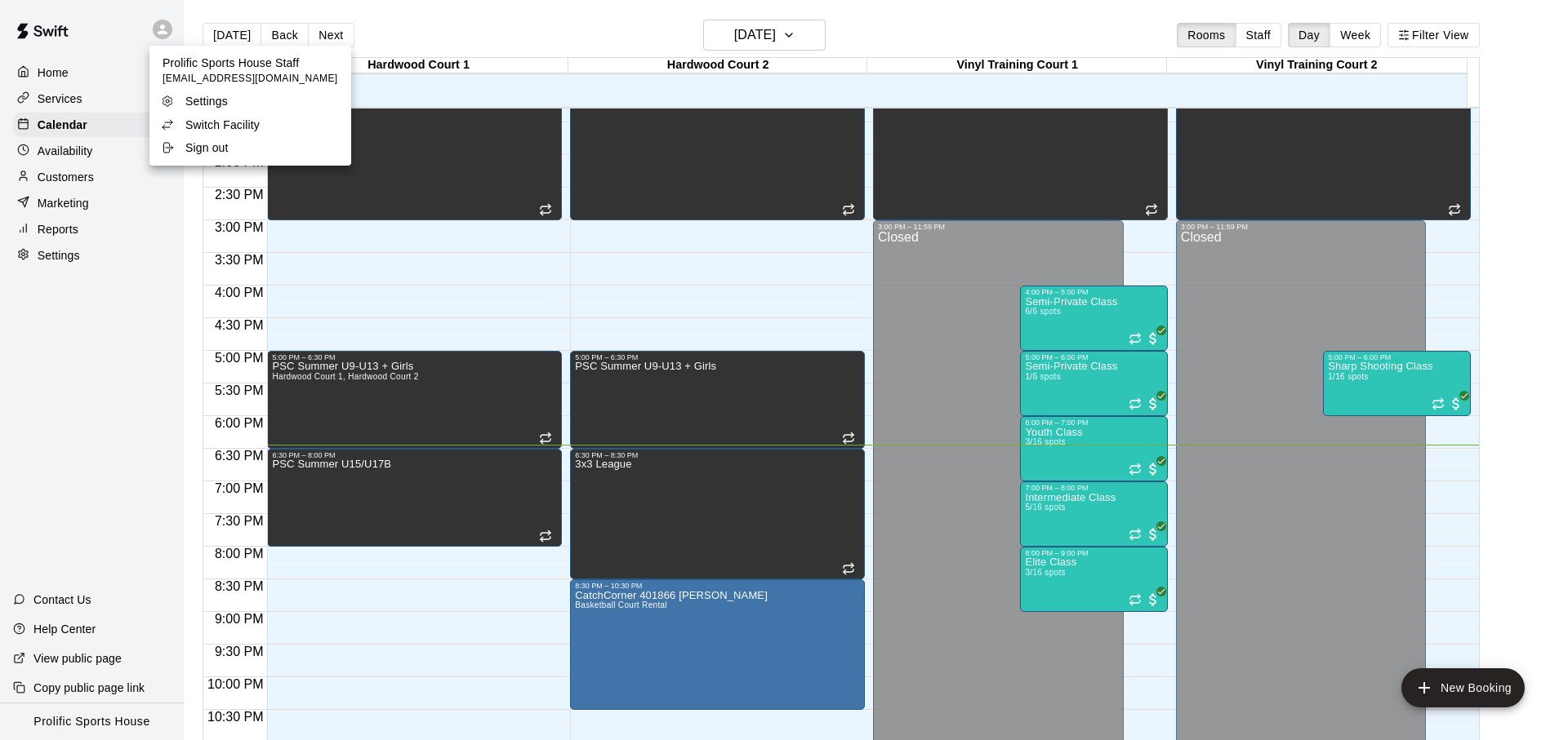
click at [248, 117] on p "Switch Facility" at bounding box center [223, 125] width 74 height 17
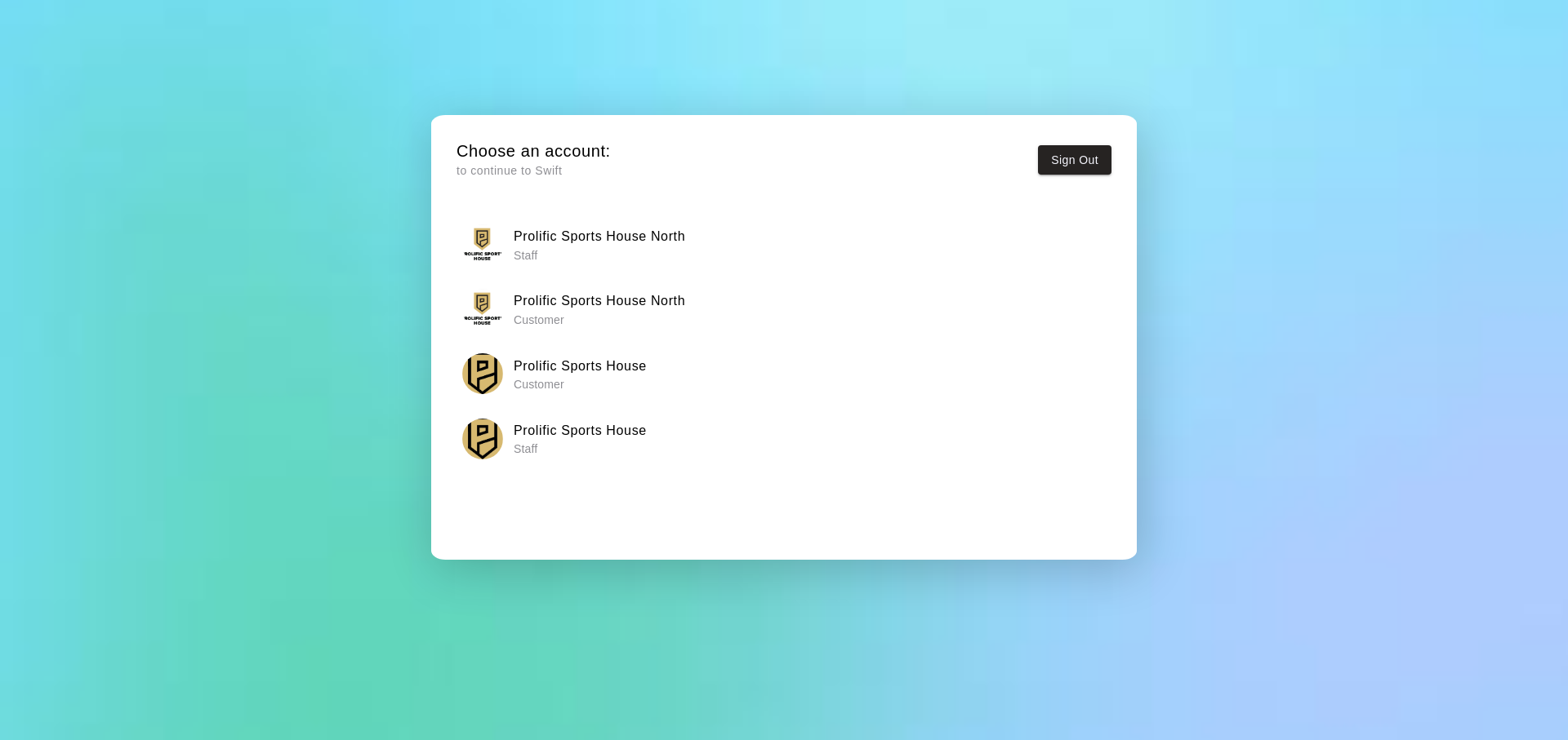
click at [648, 442] on div "Prolific Sports House Staff" at bounding box center [784, 438] width 645 height 40
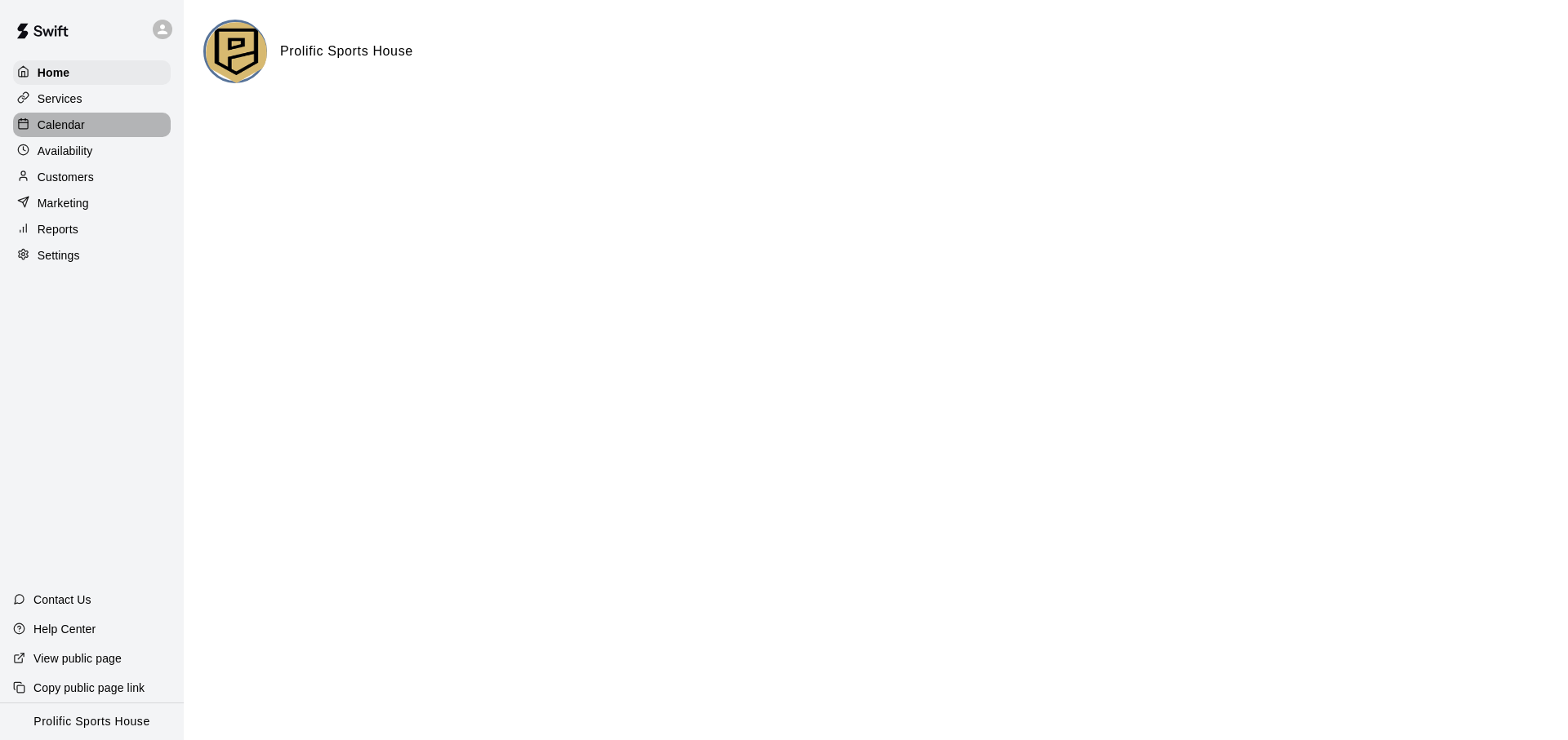
click at [118, 127] on div "Calendar" at bounding box center [91, 125] width 157 height 25
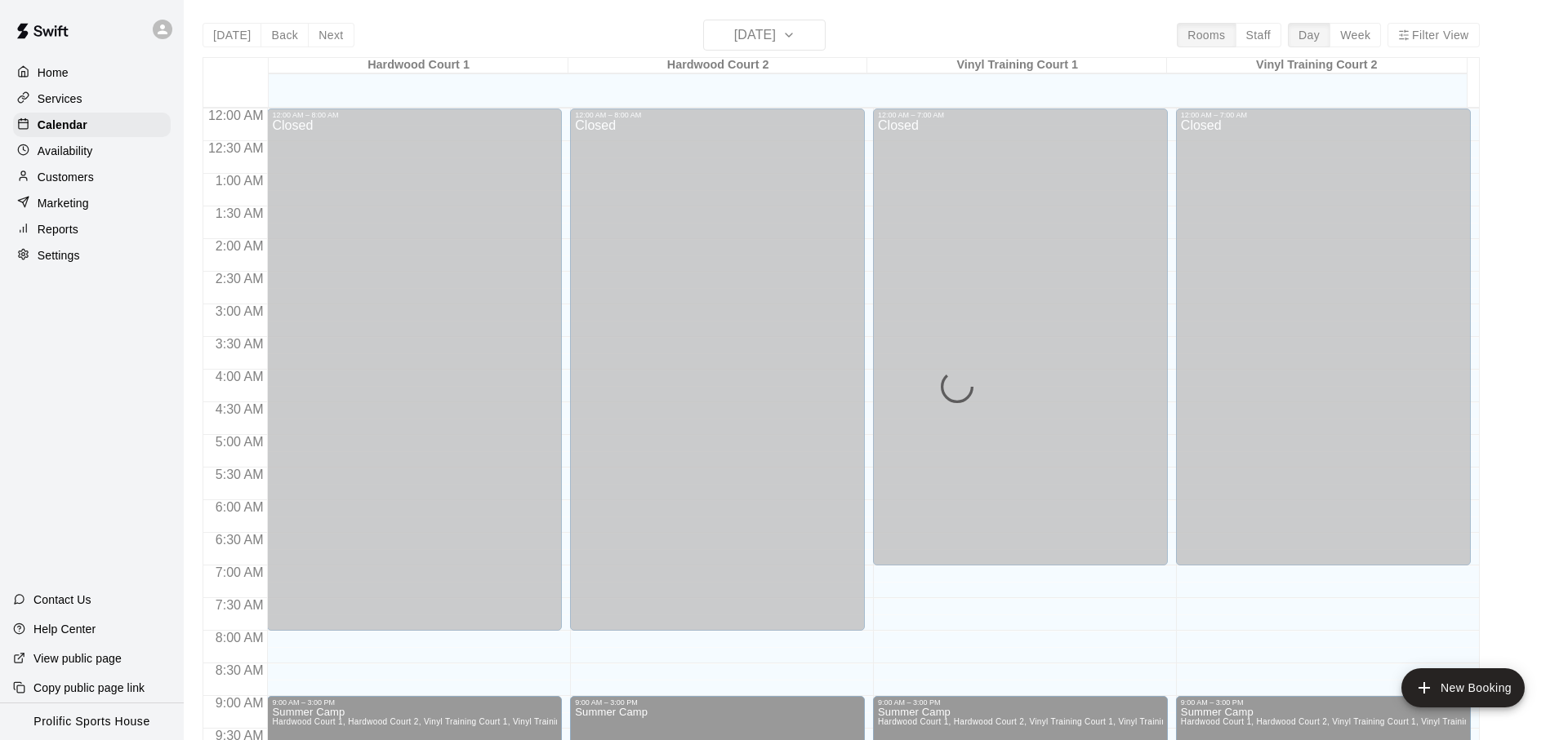
click at [735, 33] on div "Today Back Next Tuesday Aug 12 Rooms Staff Day Week Filter View Hardwood Court …" at bounding box center [841, 389] width 1277 height 740
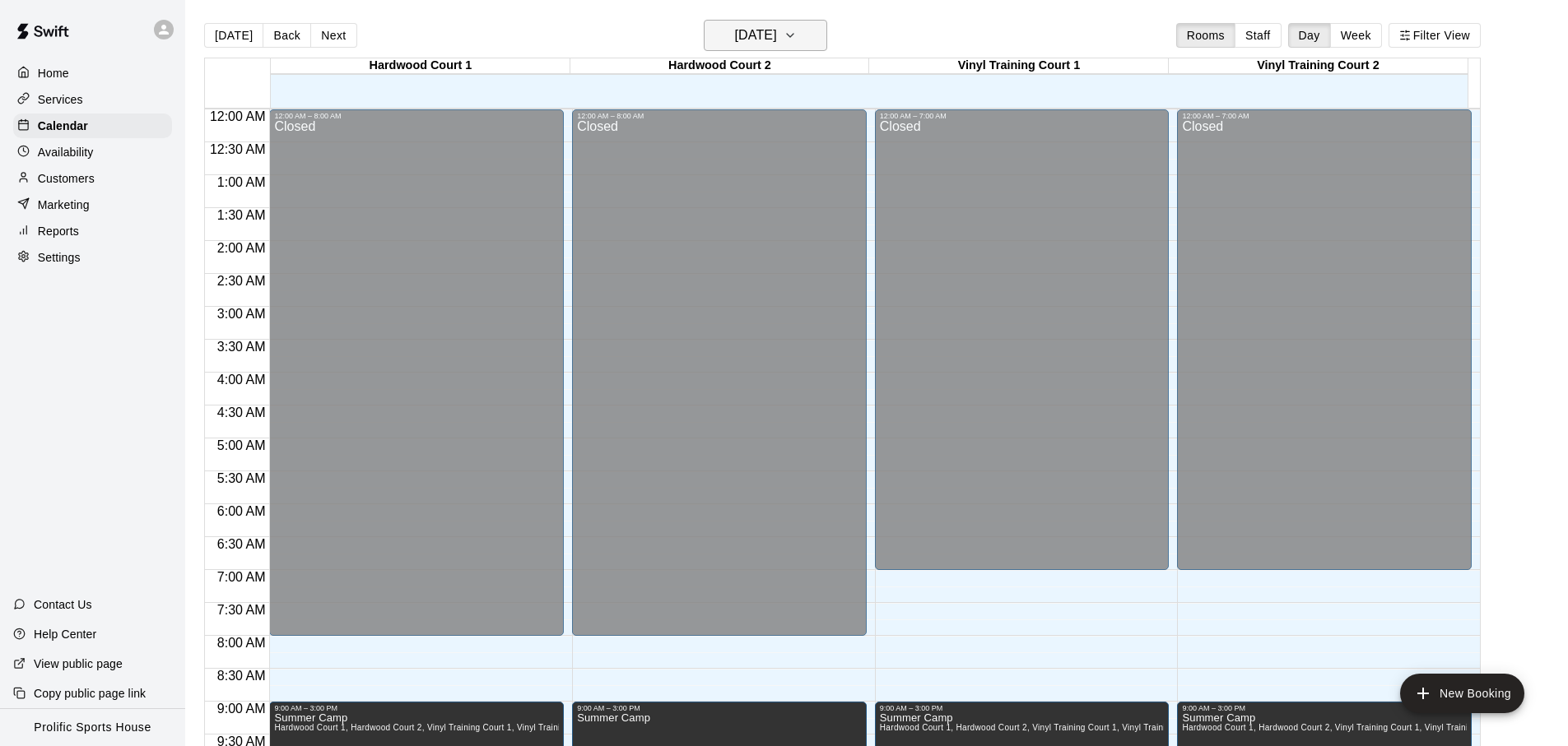
scroll to position [875, 0]
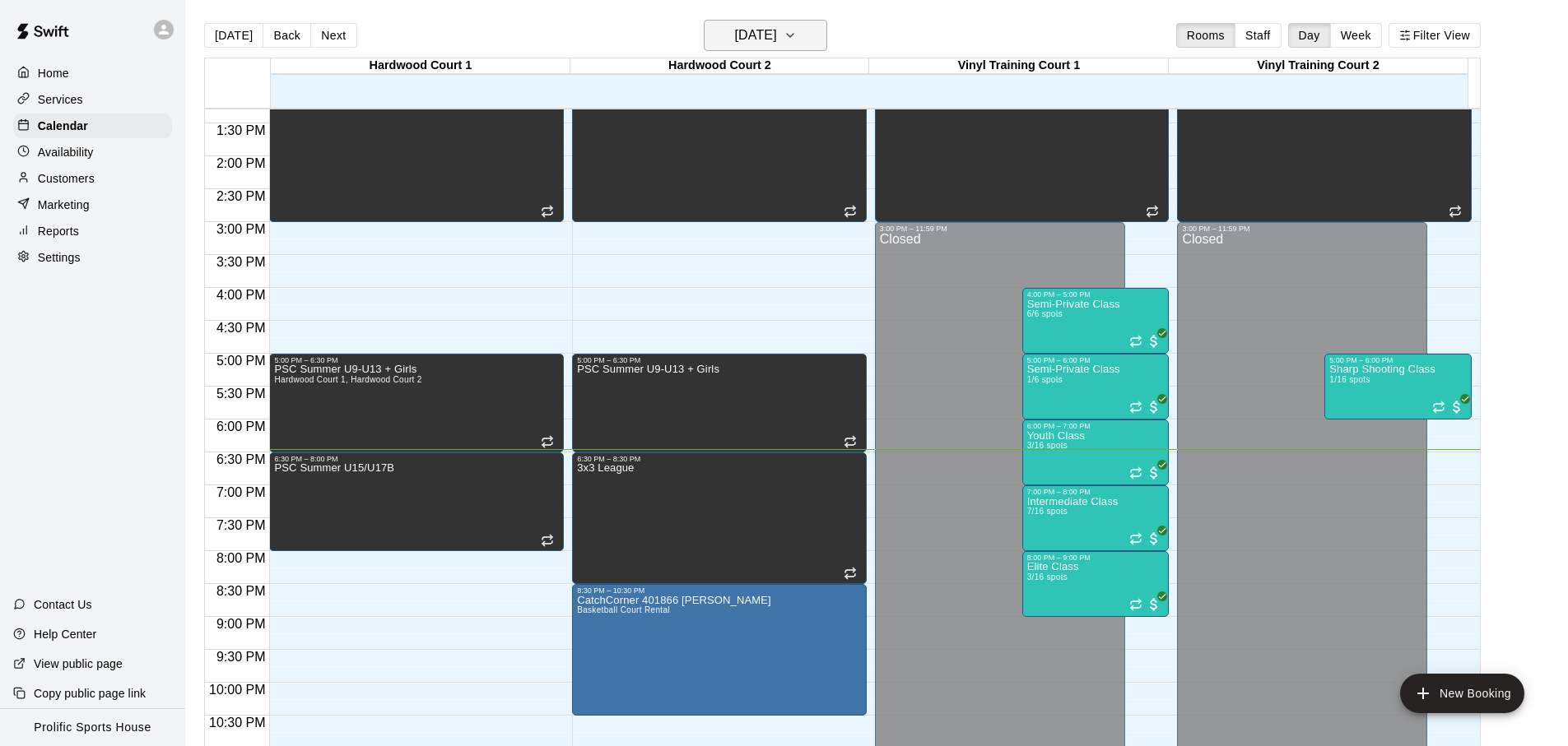
click at [740, 33] on h6 "[DATE]" at bounding box center [756, 35] width 42 height 23
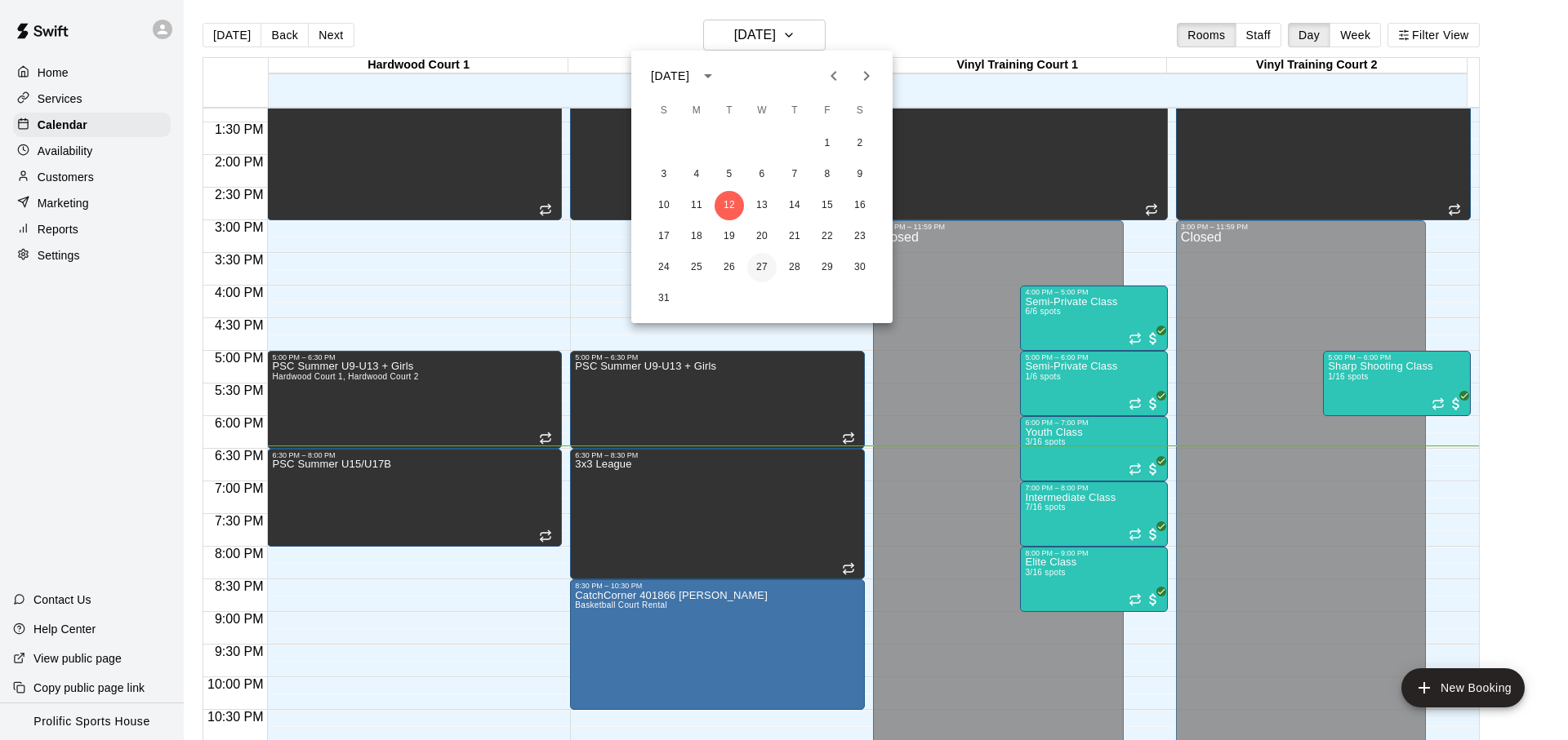
click at [758, 269] on button "27" at bounding box center [761, 268] width 29 height 29
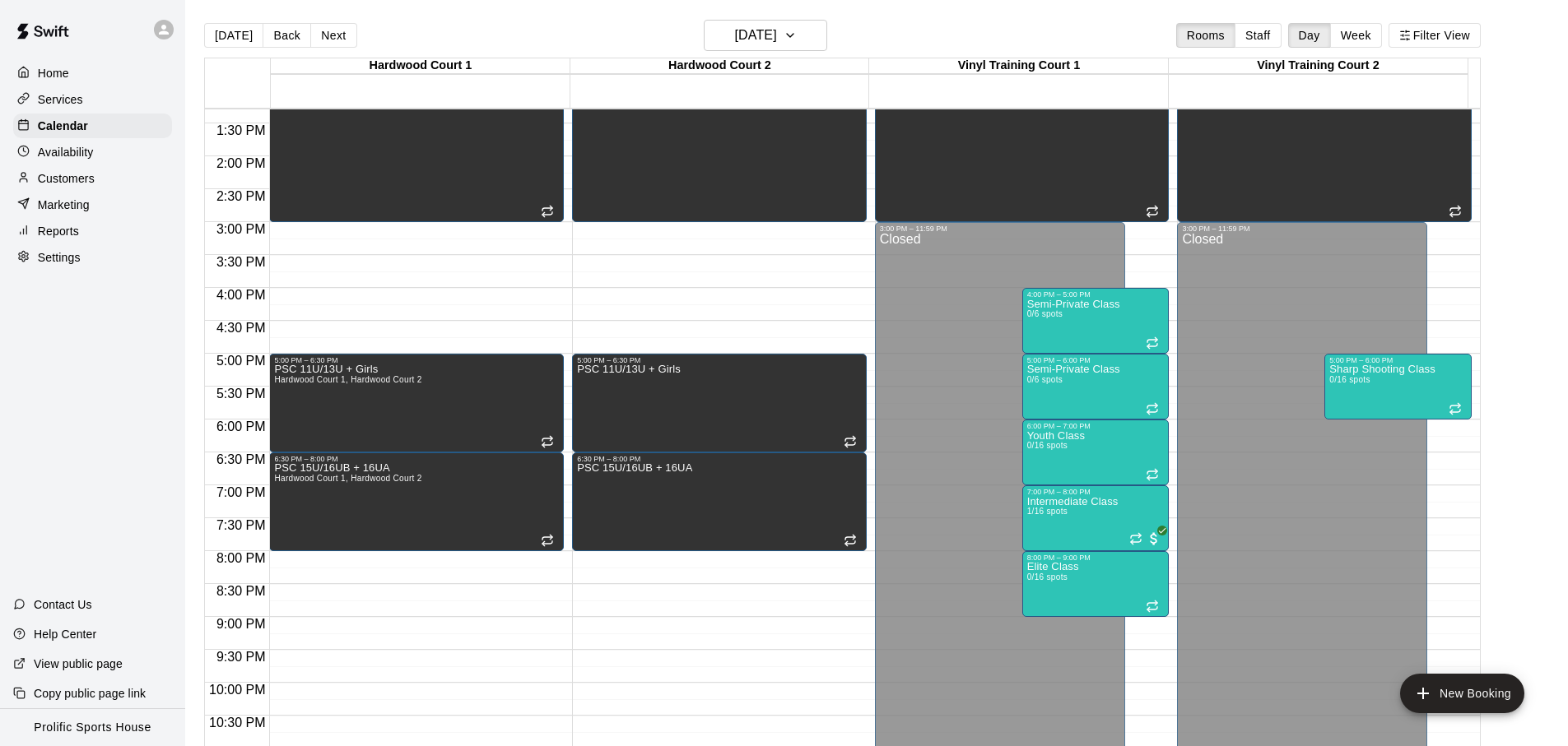
click at [173, 31] on div at bounding box center [167, 30] width 34 height 33
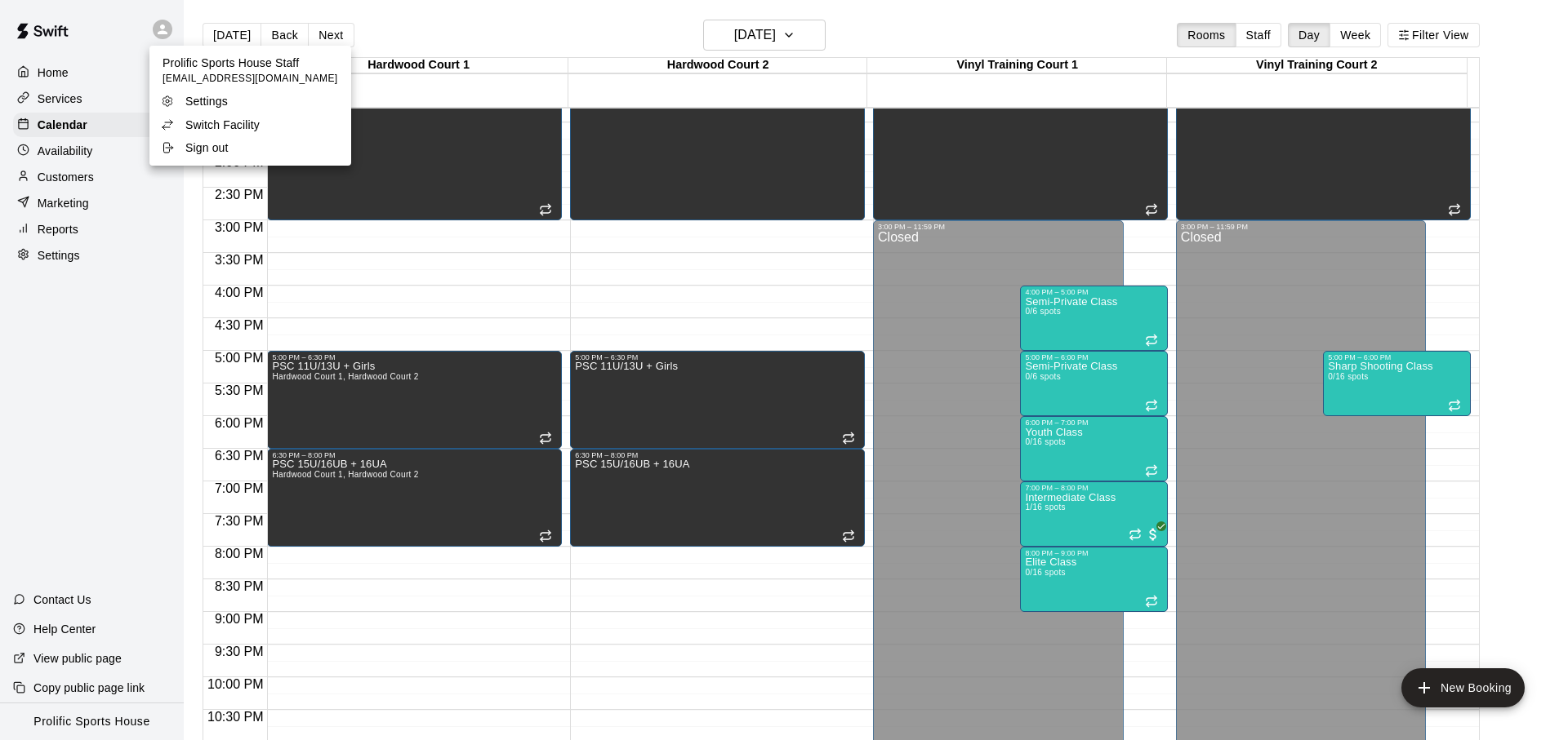
click at [209, 124] on p "Switch Facility" at bounding box center [223, 125] width 74 height 17
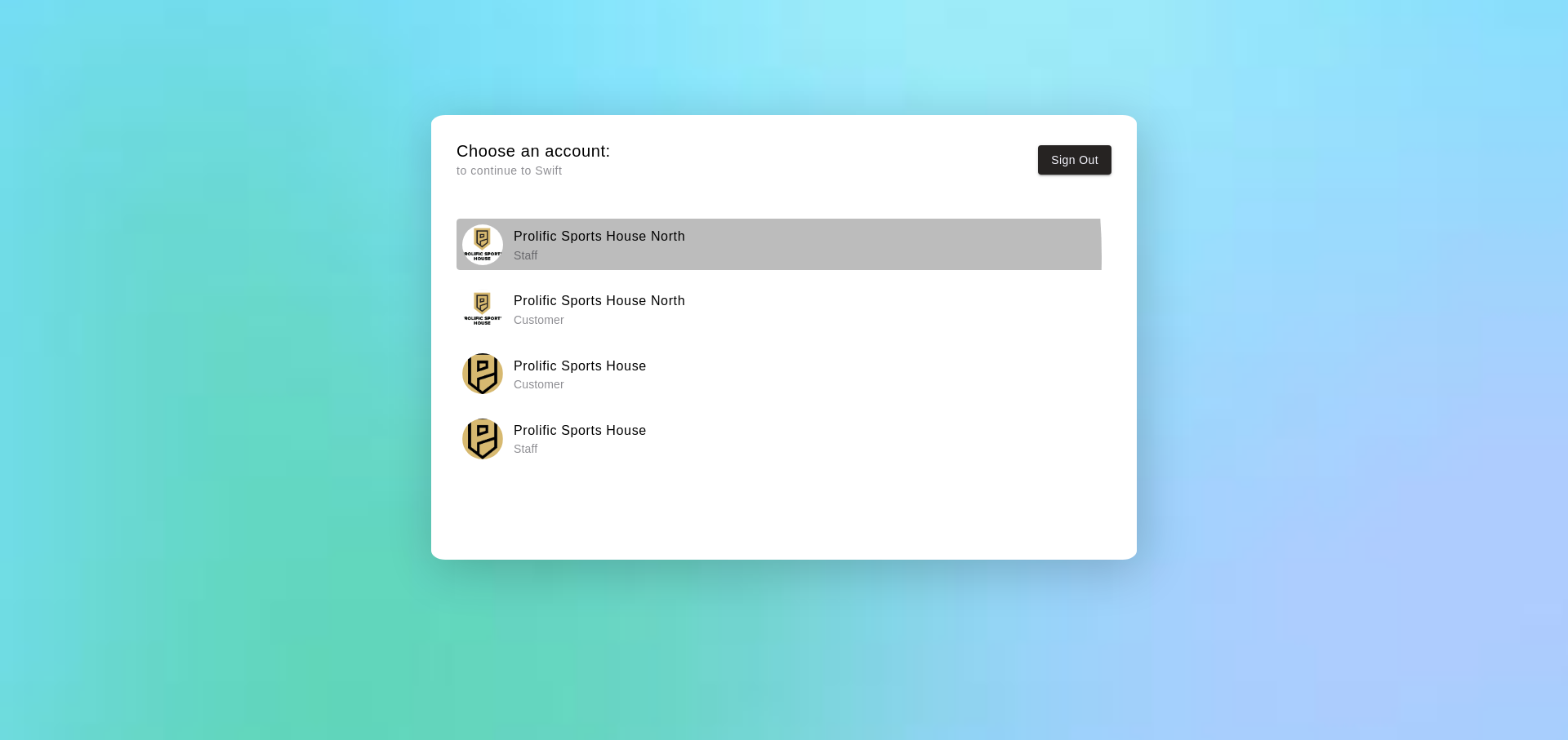
click at [595, 256] on p "Staff" at bounding box center [599, 256] width 171 height 17
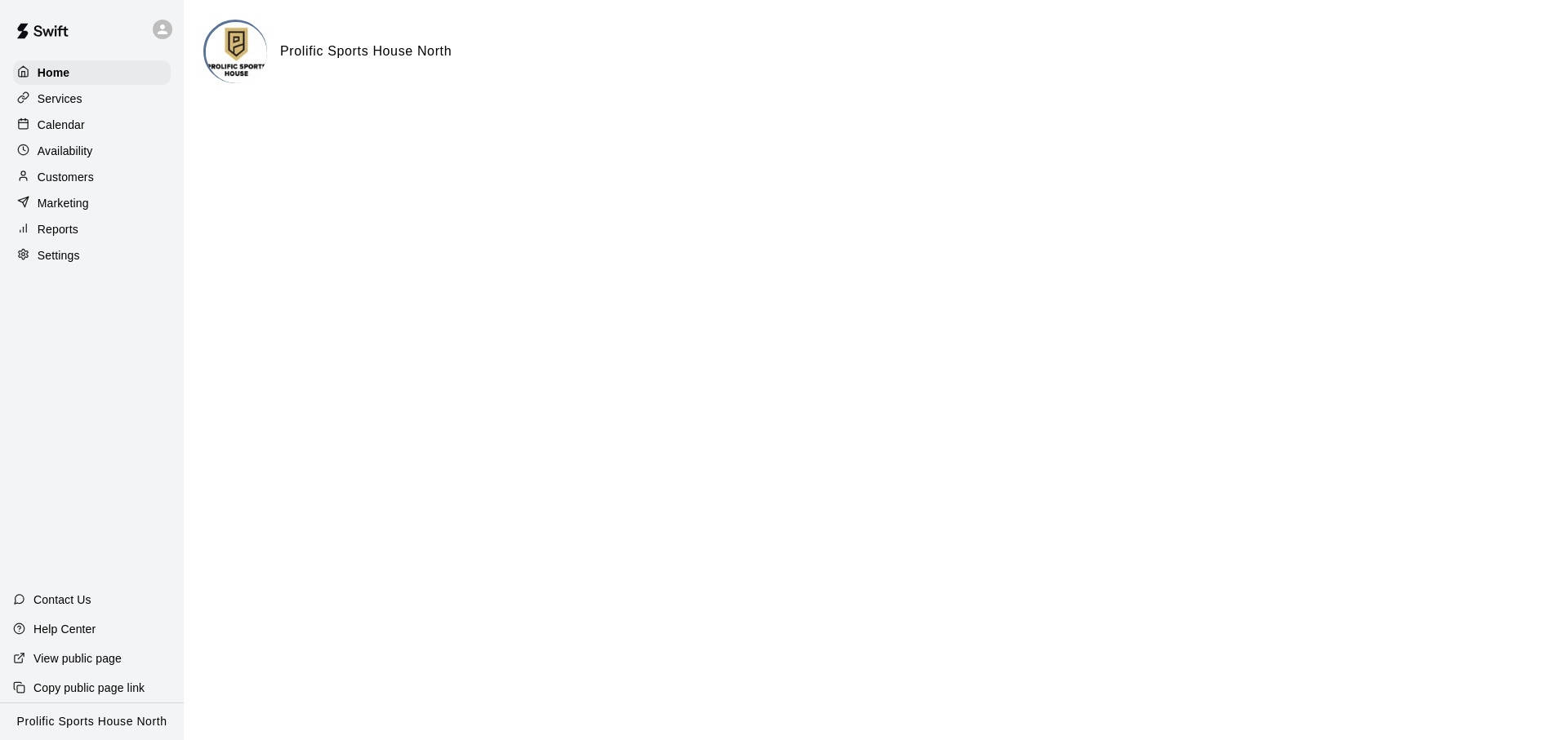
click at [109, 115] on div "Calendar" at bounding box center [91, 125] width 157 height 25
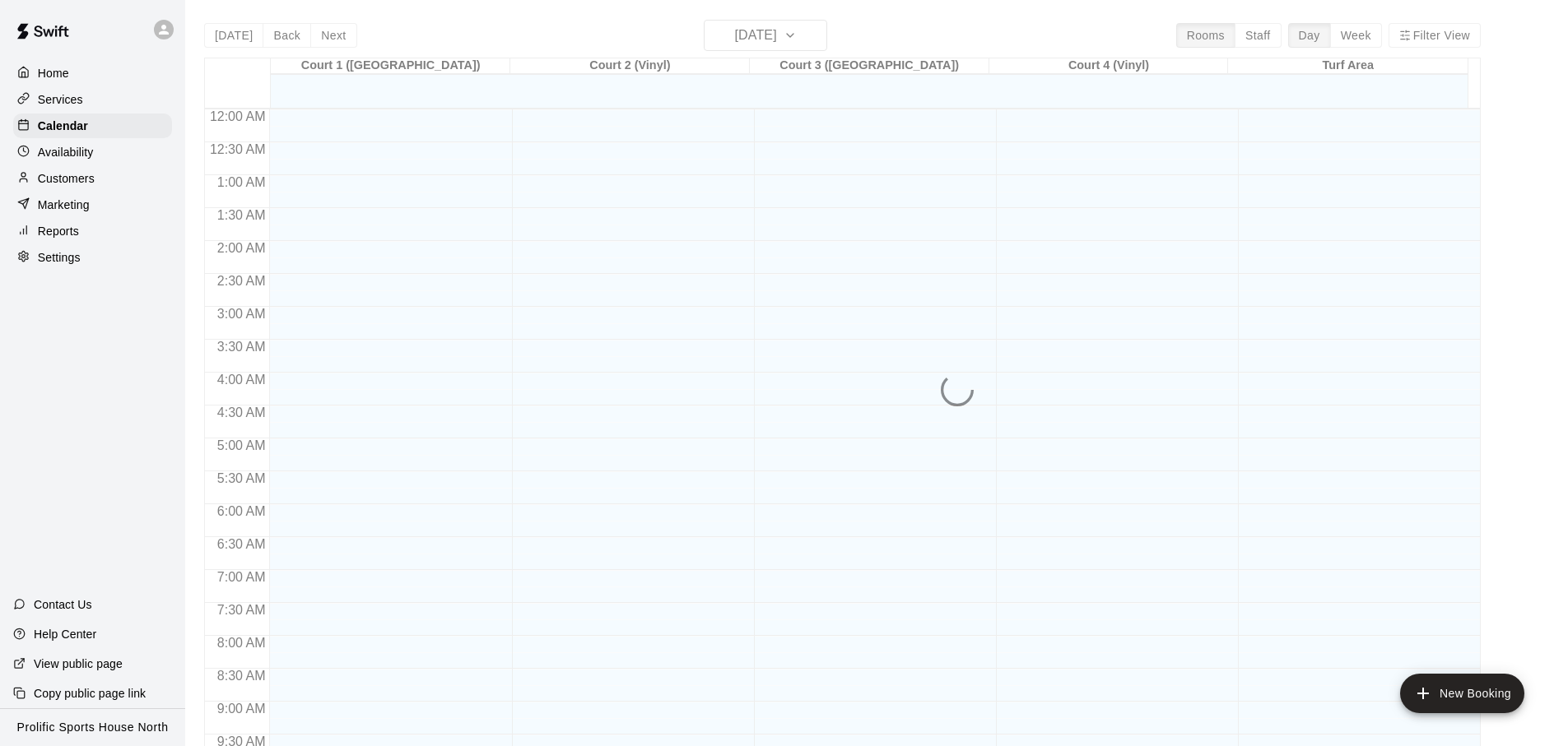
scroll to position [875, 0]
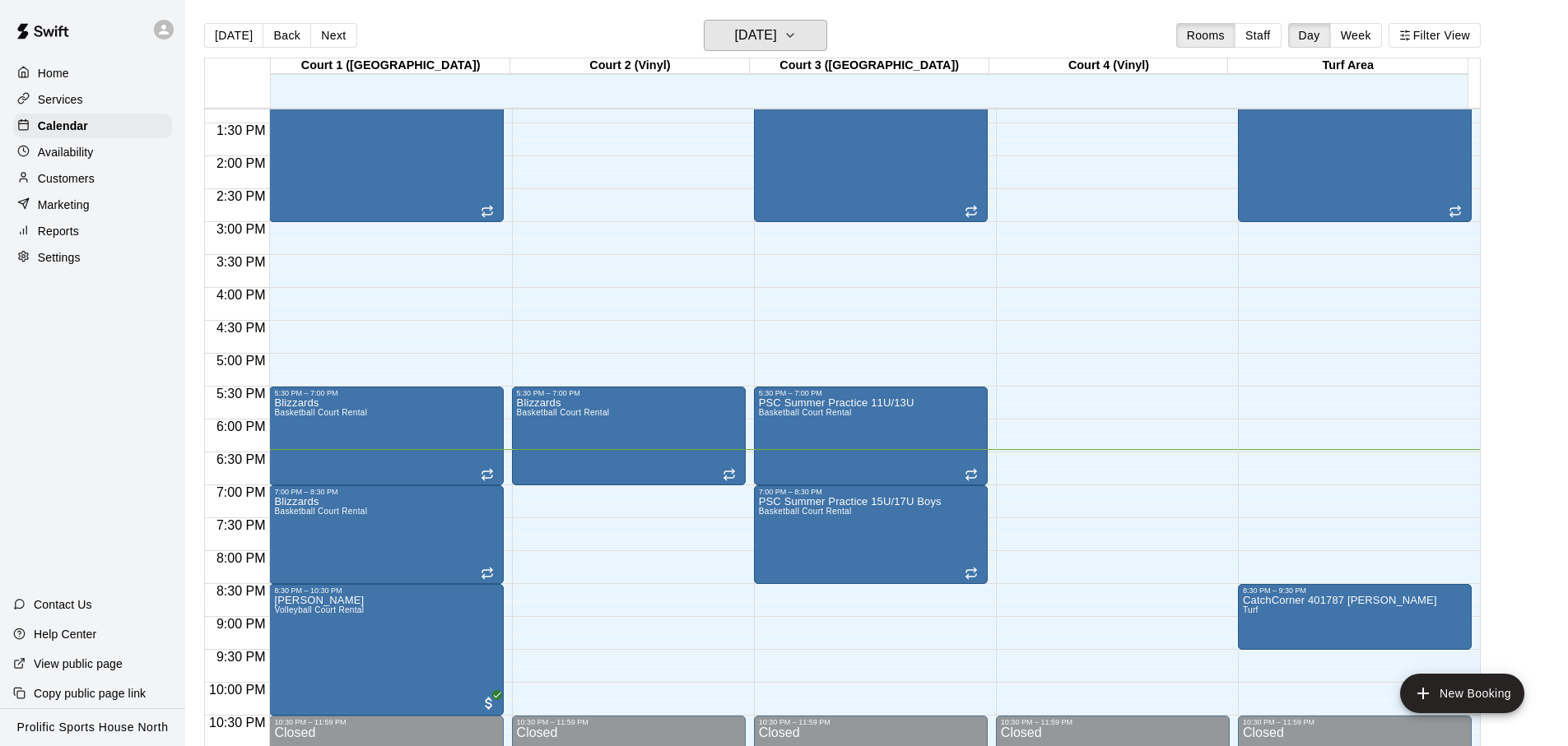
click at [777, 34] on h6 "[DATE]" at bounding box center [756, 35] width 42 height 23
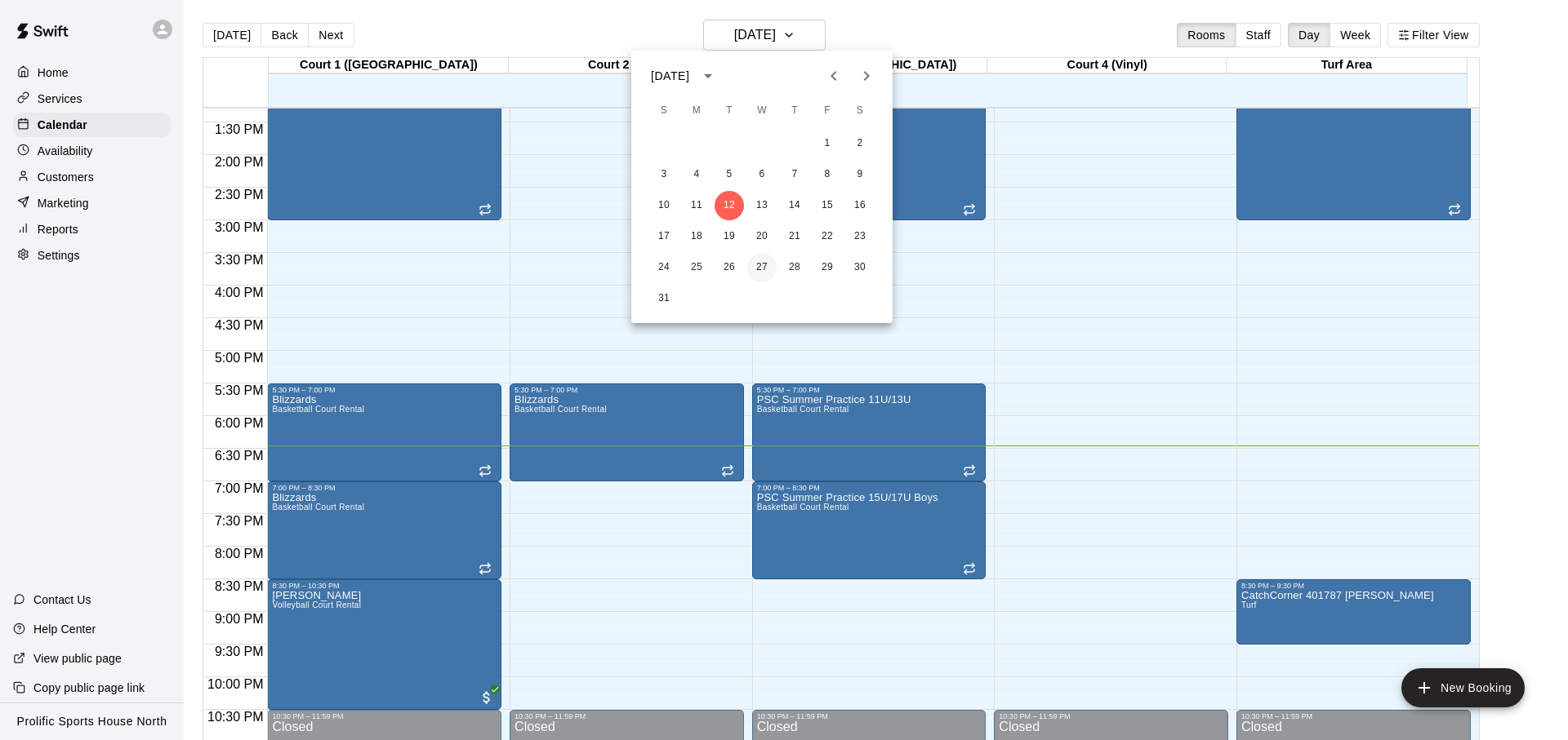
click at [761, 279] on button "27" at bounding box center [761, 268] width 29 height 29
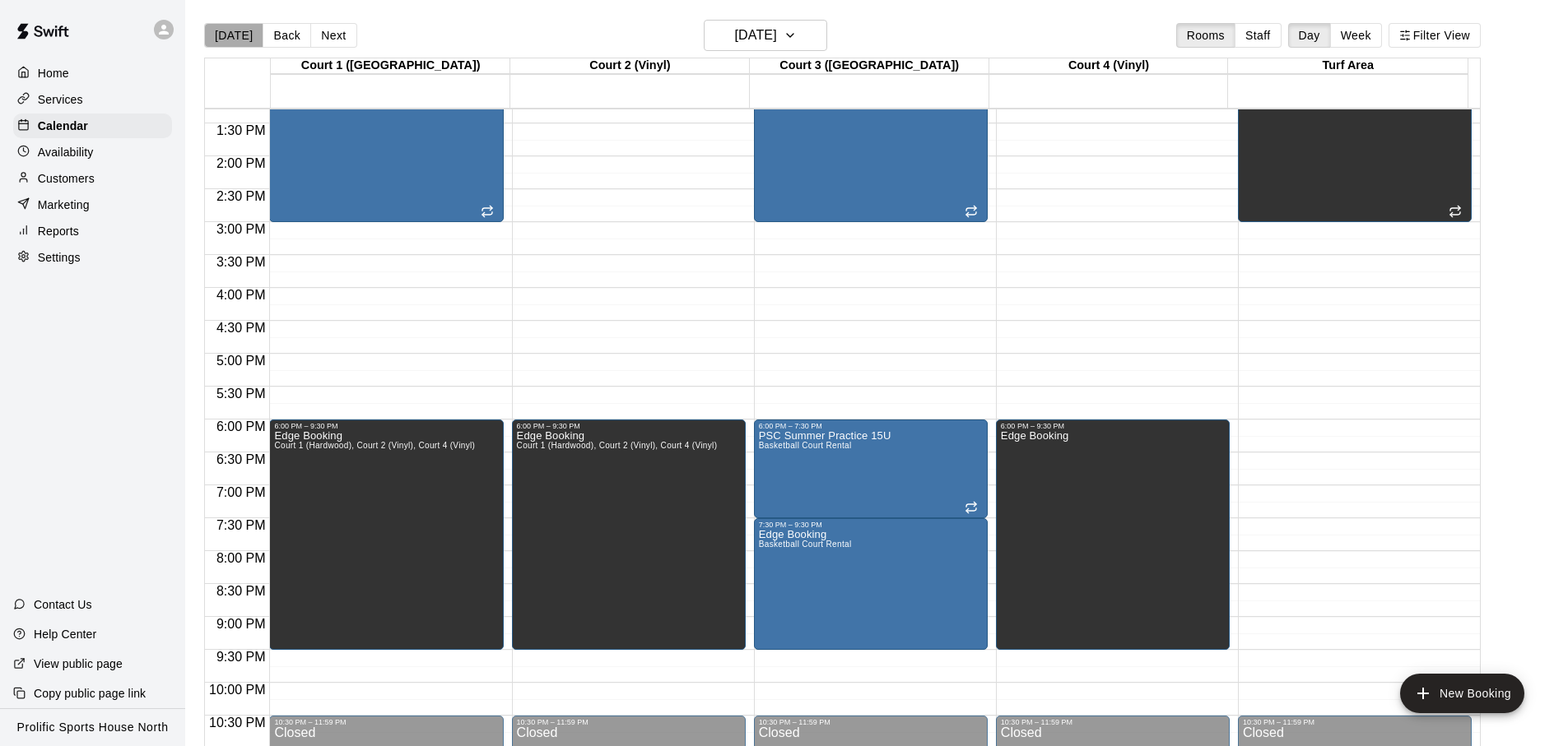
click at [248, 23] on button "[DATE]" at bounding box center [234, 35] width 59 height 25
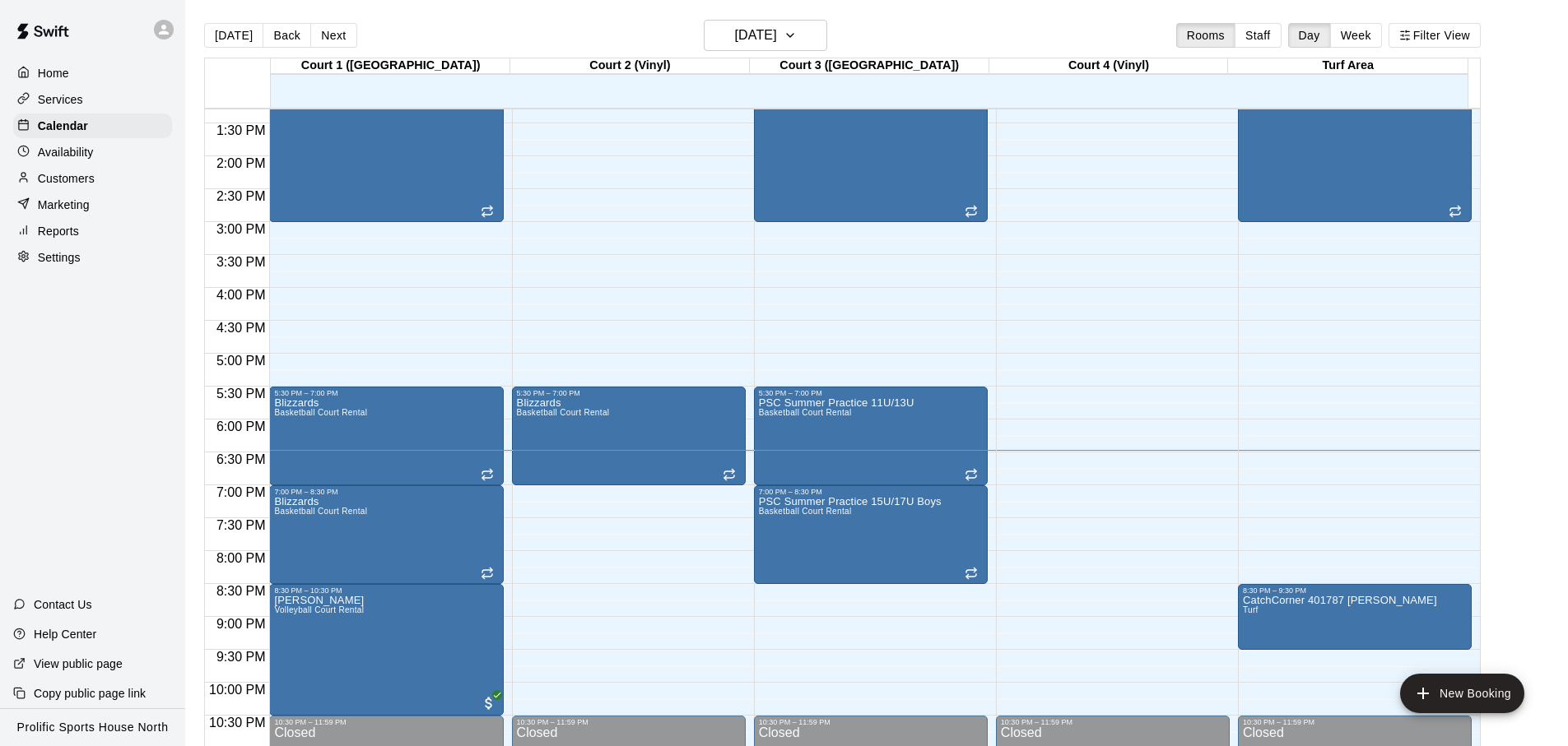
click at [157, 30] on icon at bounding box center [164, 30] width 15 height 15
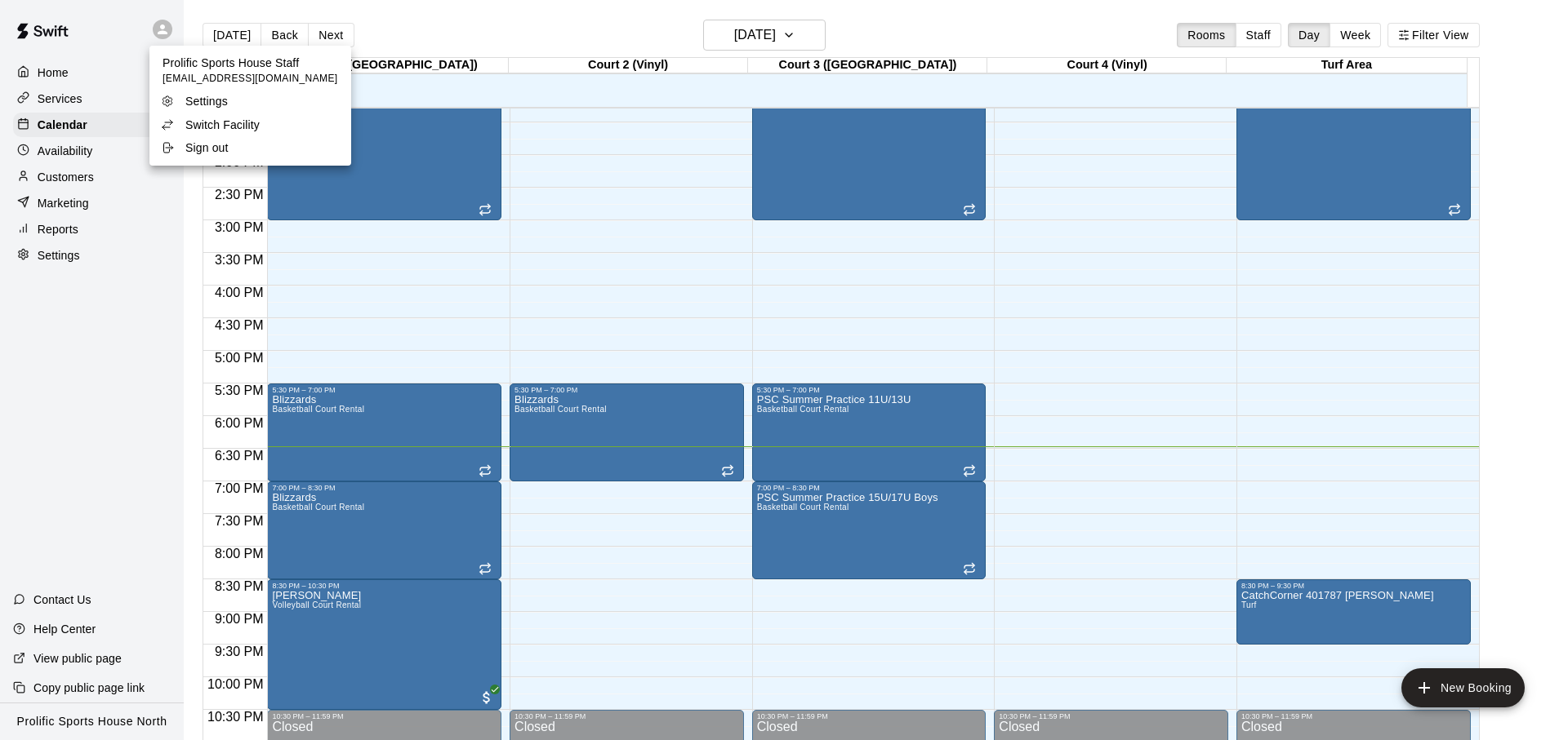
click at [174, 117] on div "Switch Facility" at bounding box center [213, 125] width 106 height 17
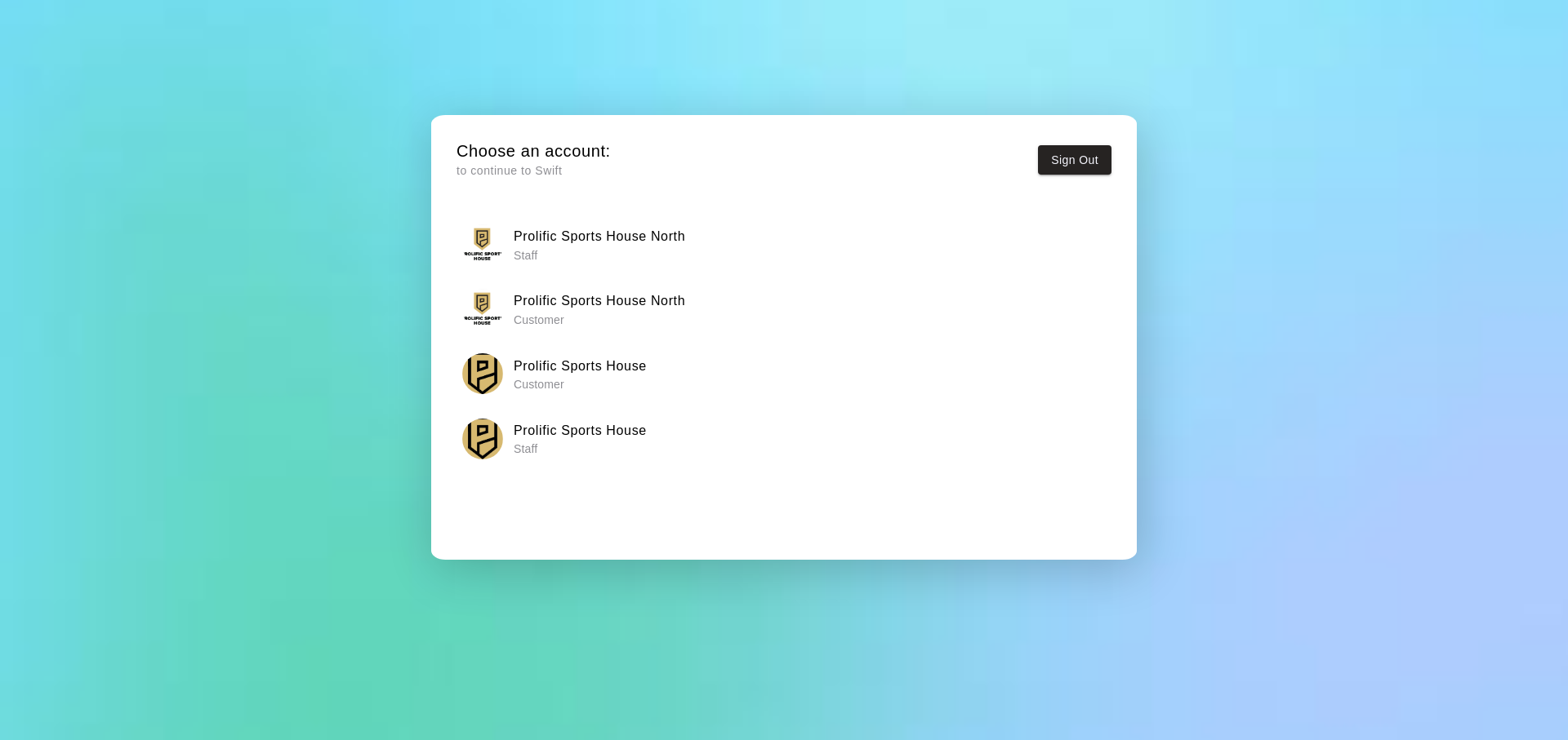
click at [615, 441] on p "Staff" at bounding box center [579, 449] width 133 height 17
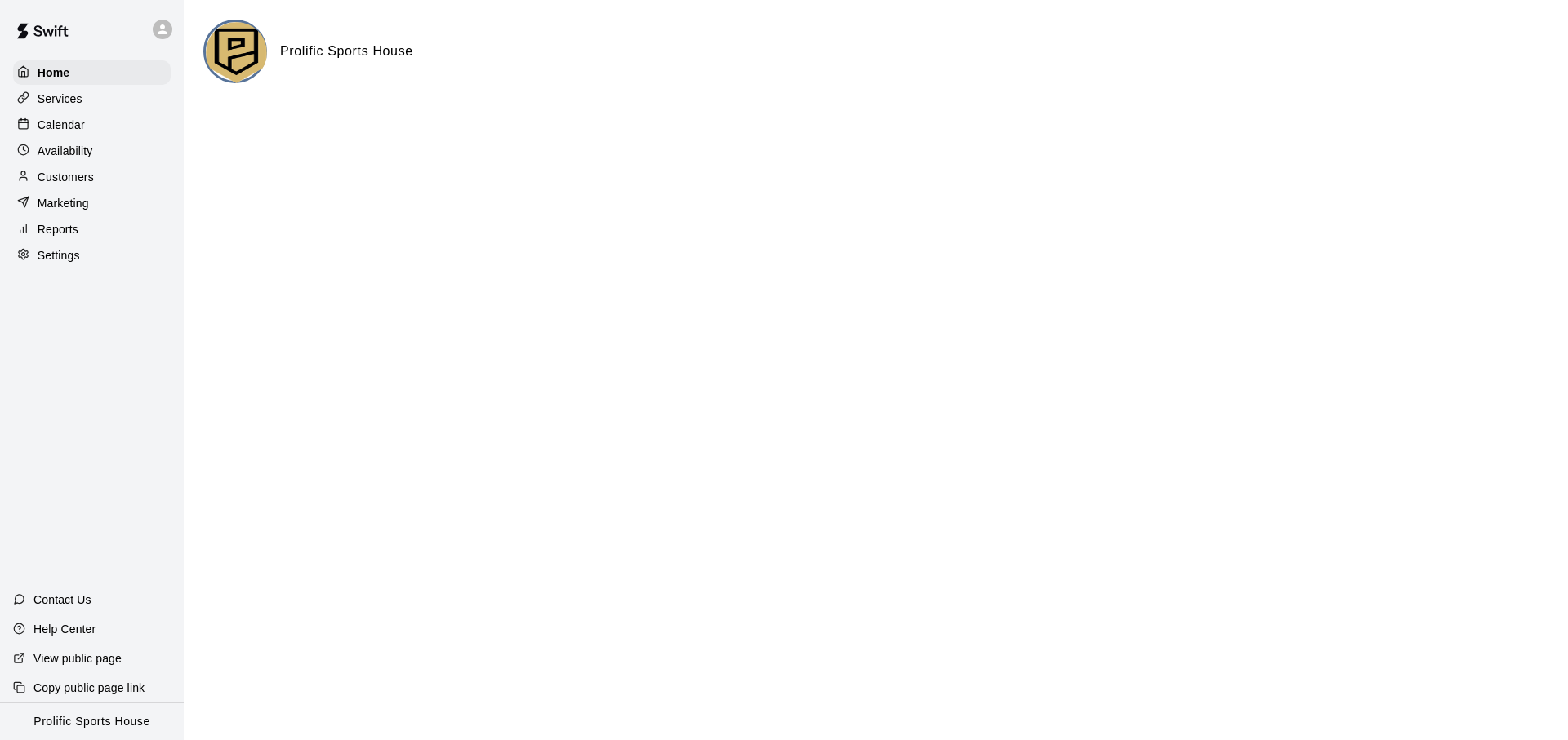
click at [107, 150] on div "Availability" at bounding box center [91, 151] width 157 height 25
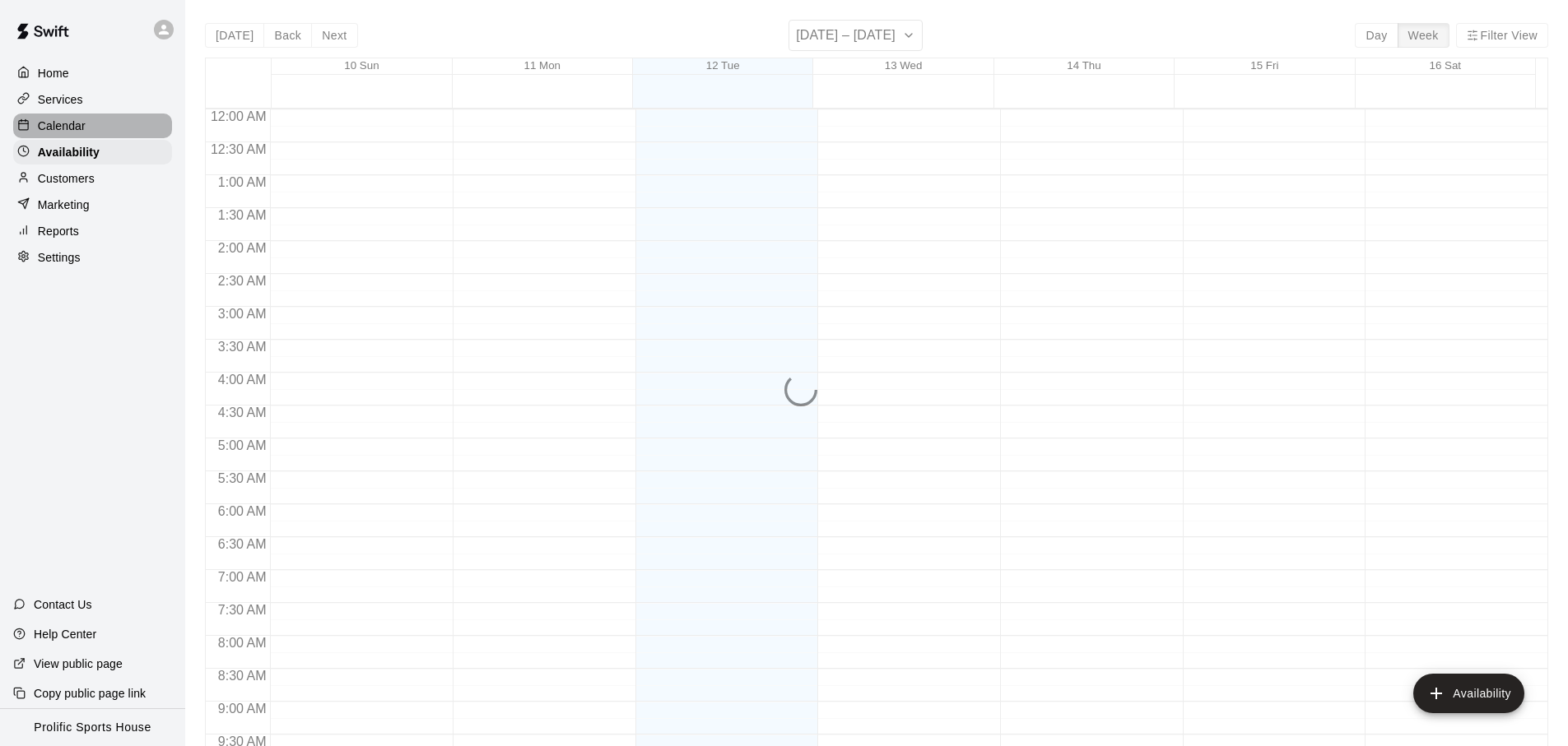
click at [125, 116] on div "Calendar" at bounding box center [92, 126] width 159 height 25
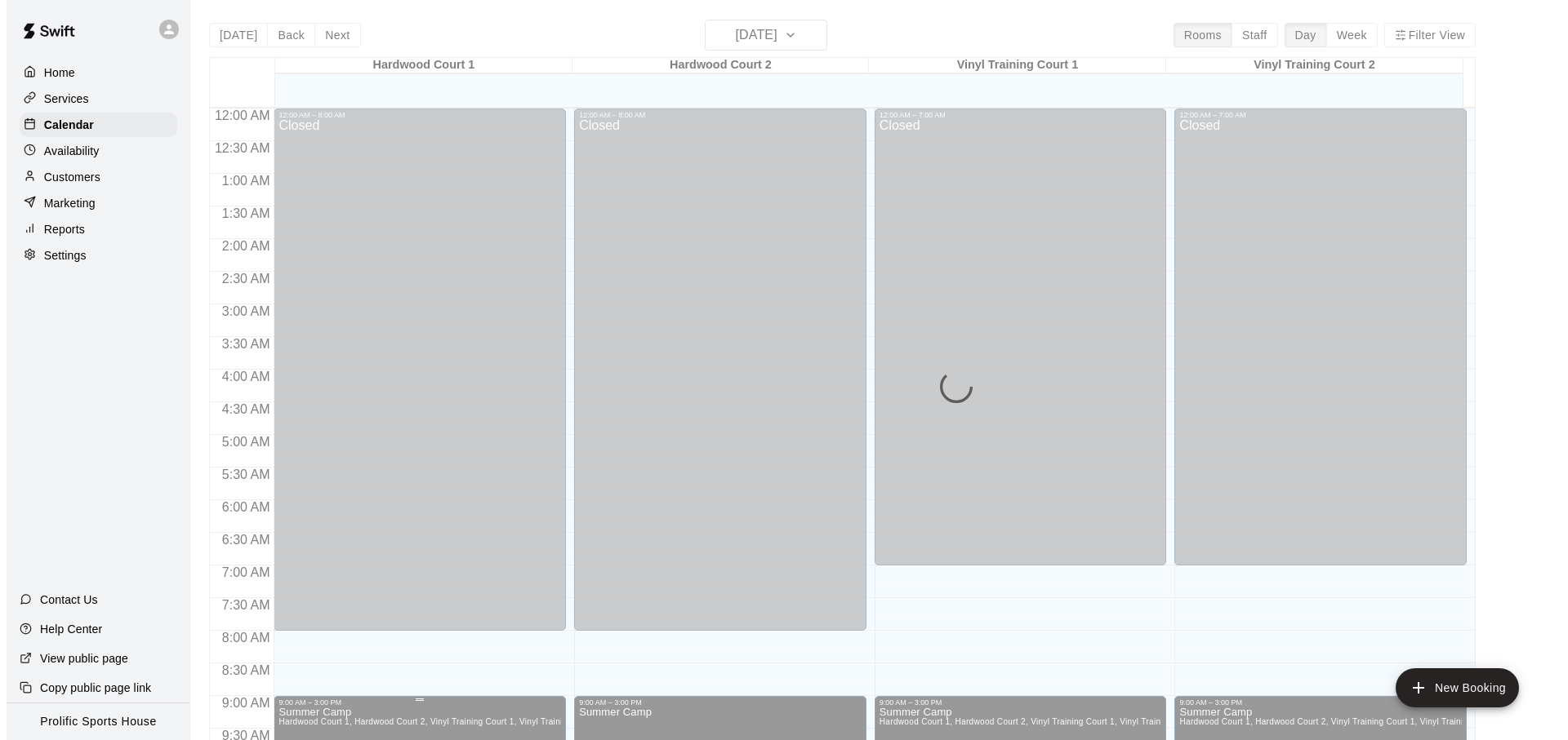
scroll to position [868, 0]
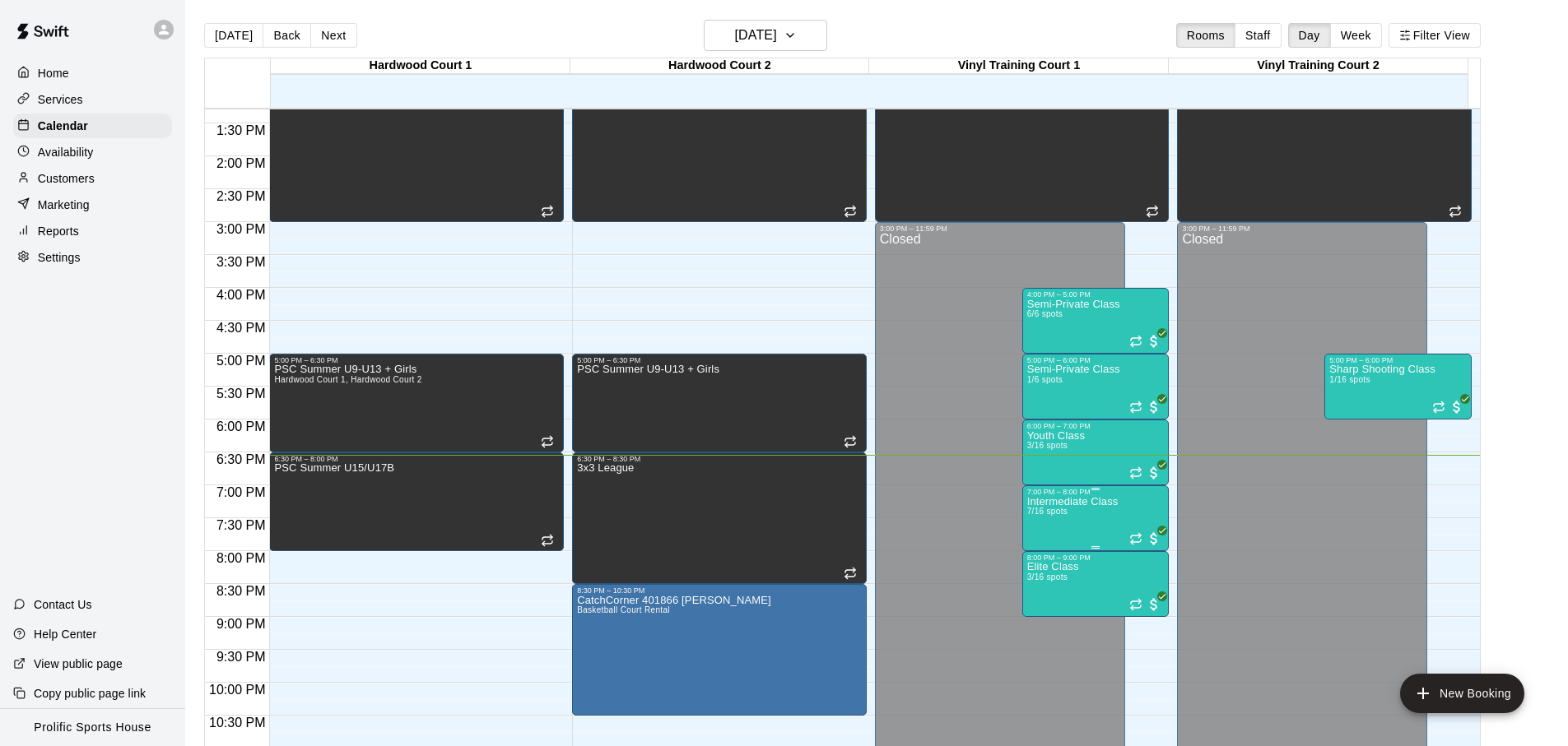
click at [1046, 513] on span "7/16 spots" at bounding box center [1048, 512] width 41 height 9
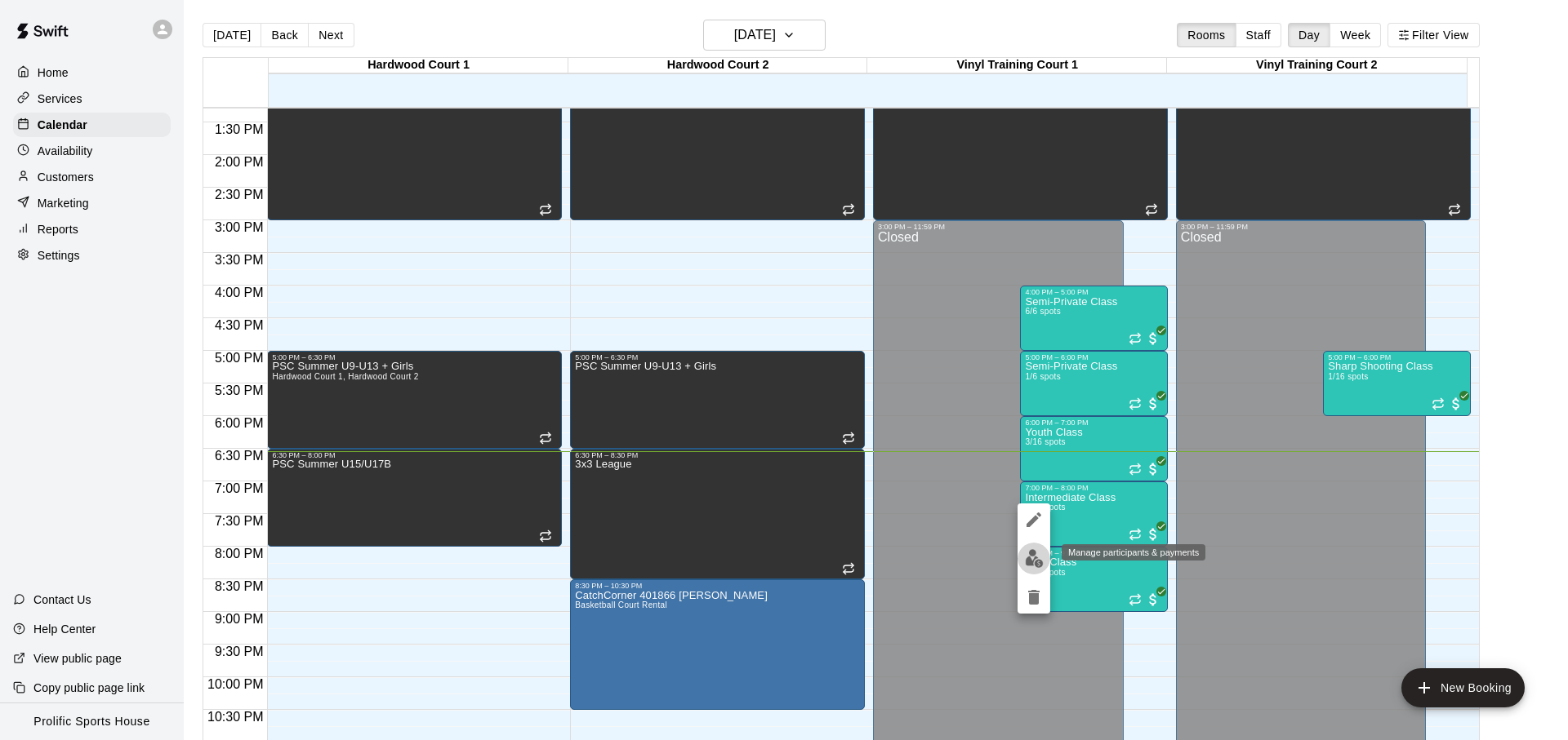
click at [1030, 552] on img "edit" at bounding box center [1034, 559] width 18 height 18
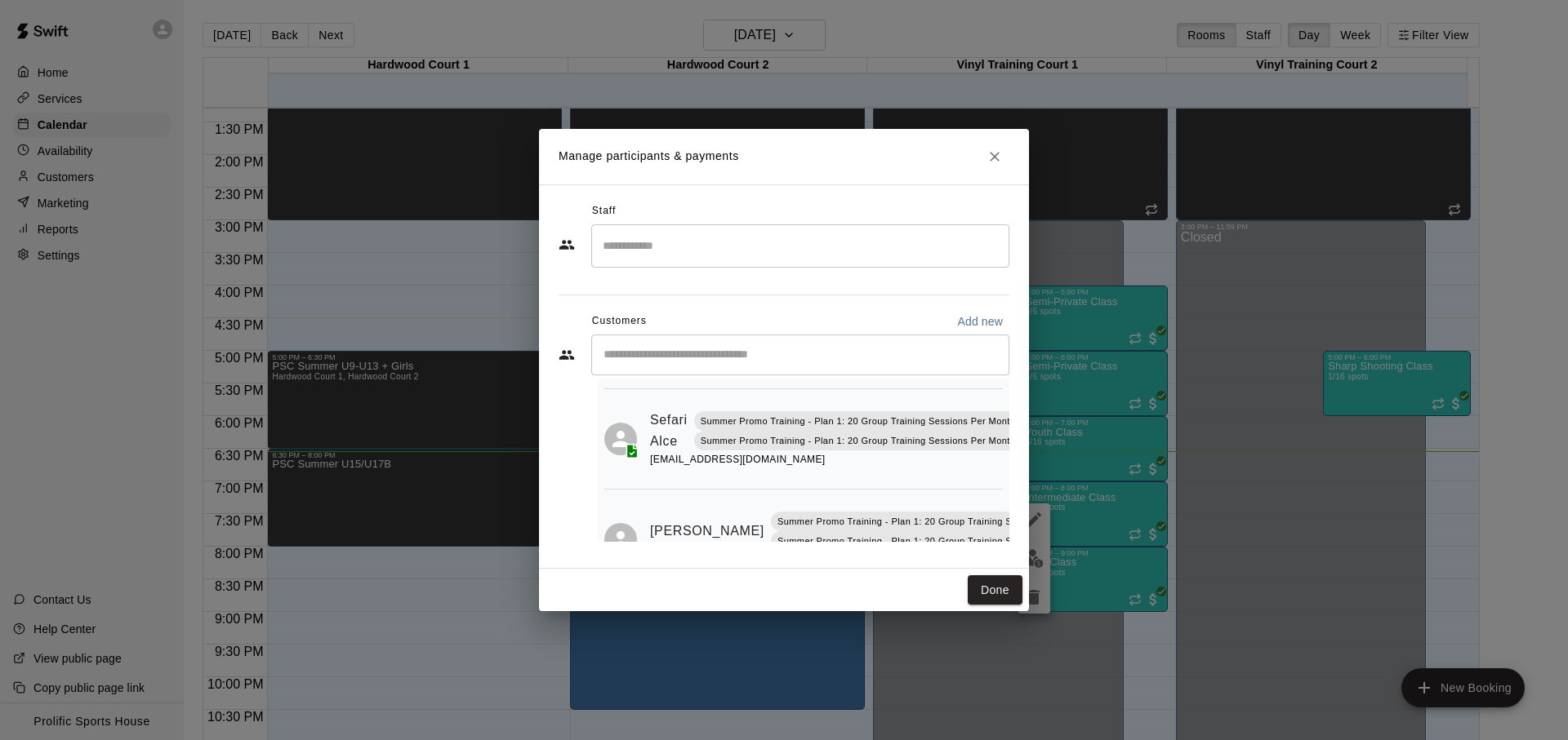
scroll to position [454, 0]
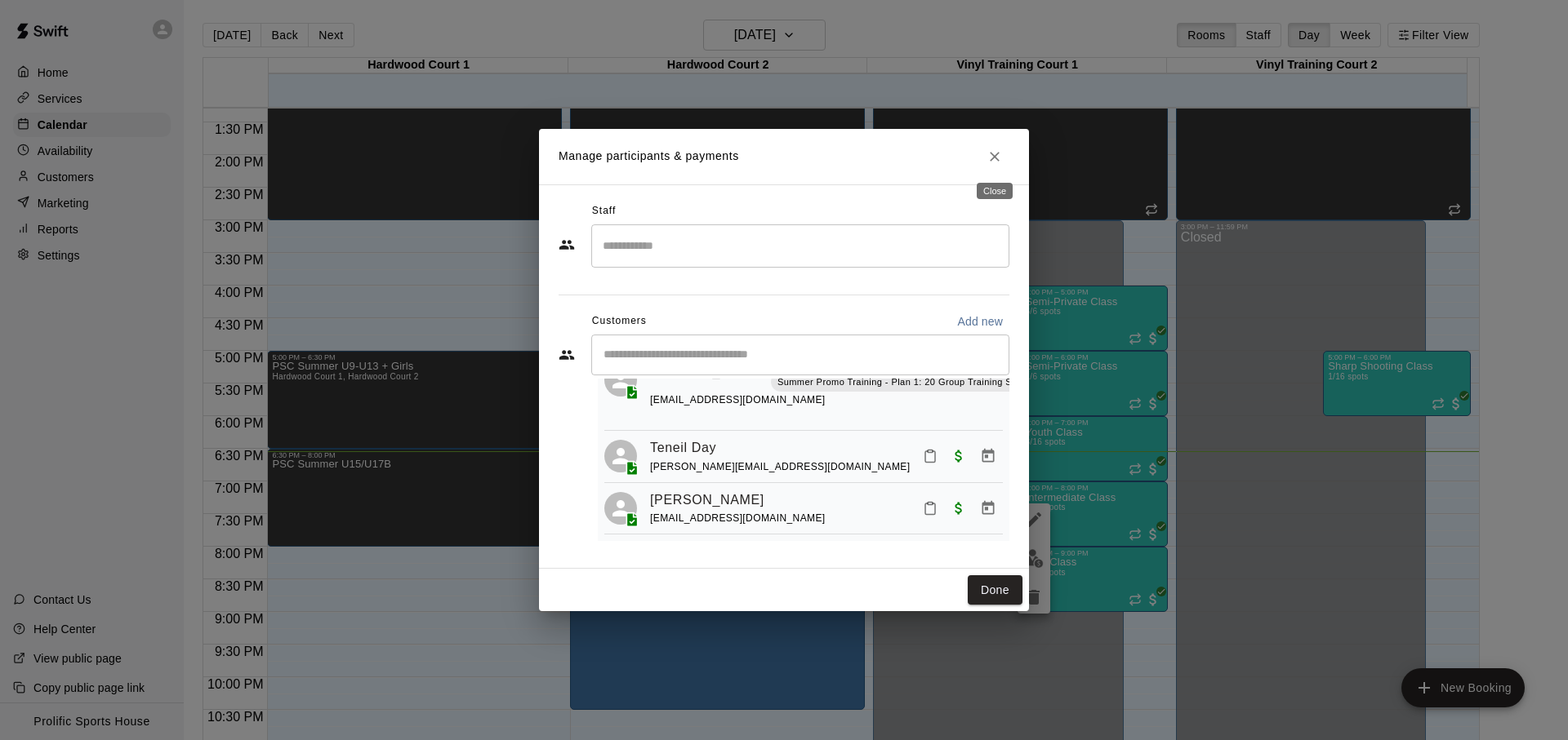
click at [997, 164] on icon "Close" at bounding box center [995, 157] width 17 height 17
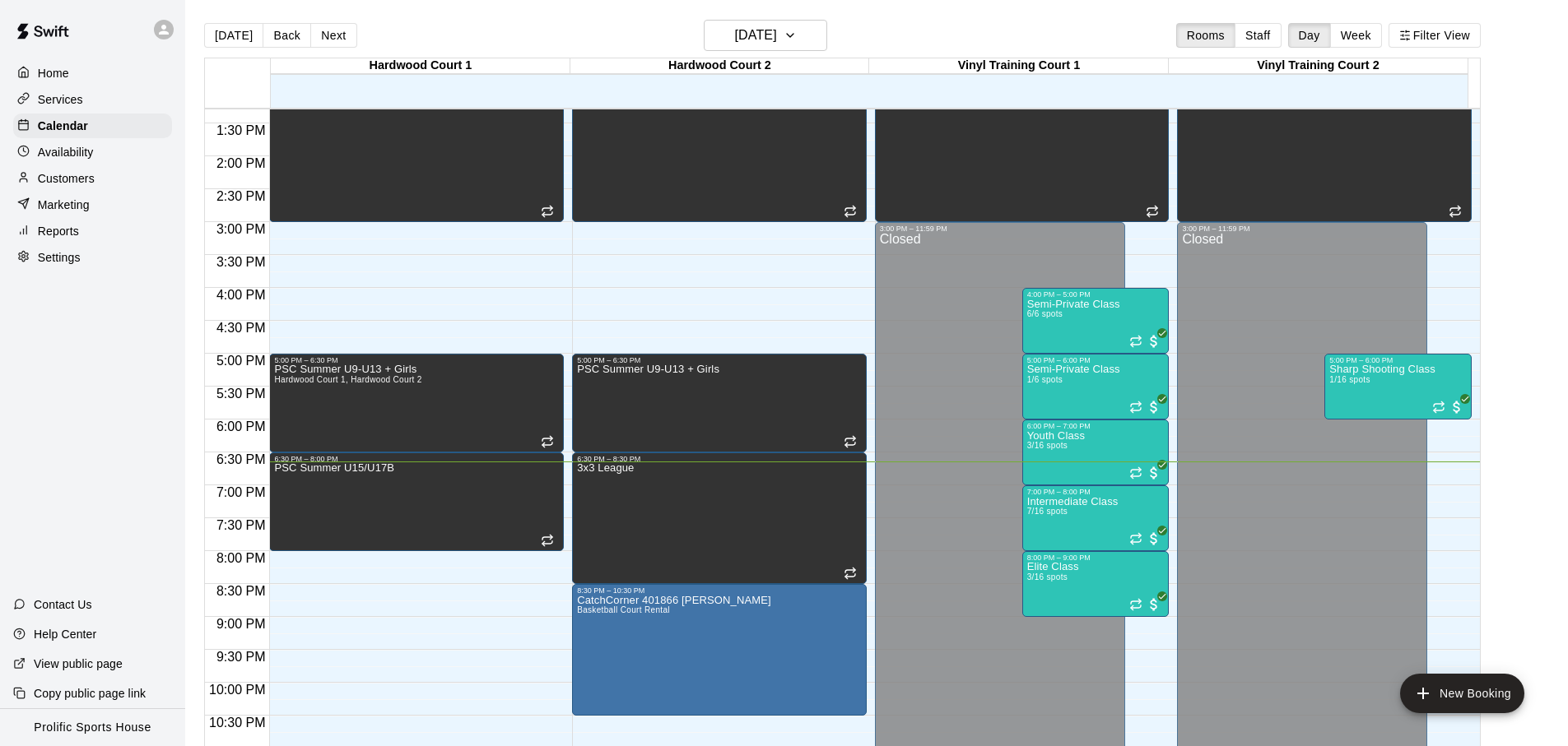
click at [97, 355] on div "Home Services Calendar Availability Customers Marketing Reports Settings Contac…" at bounding box center [93, 373] width 185 height 746
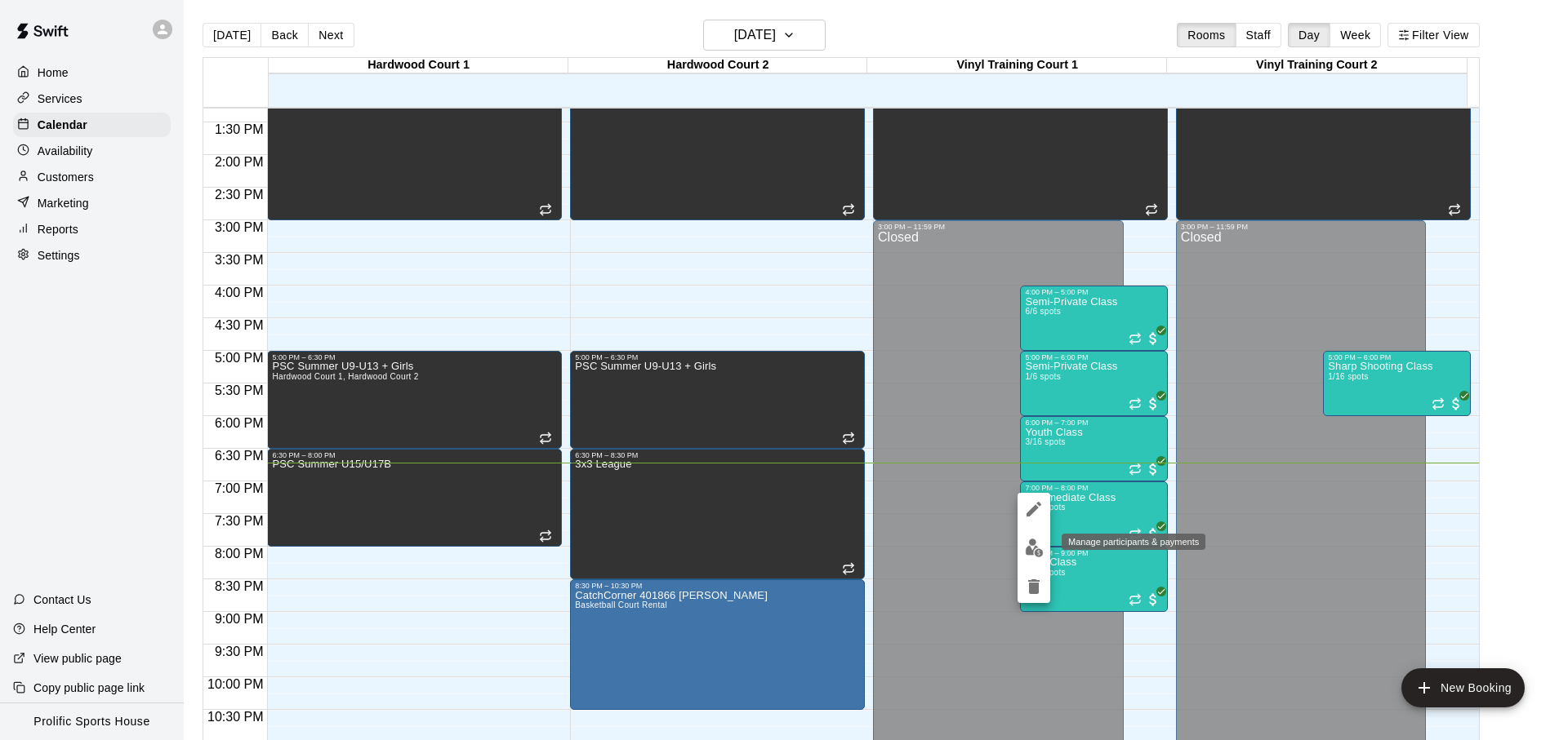
click at [1039, 541] on img "edit" at bounding box center [1034, 548] width 18 height 18
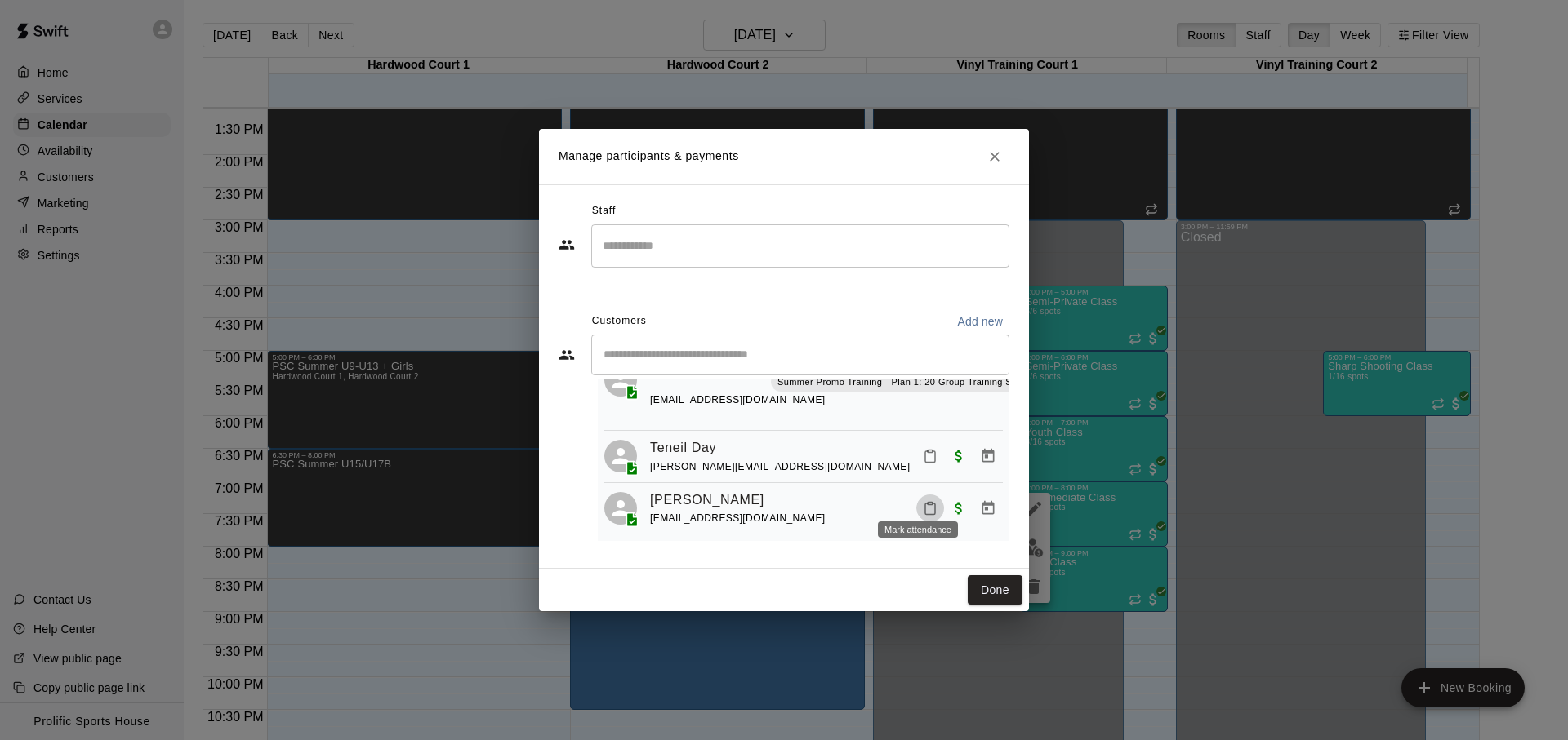
click at [922, 501] on icon "Mark attendance" at bounding box center [930, 508] width 15 height 15
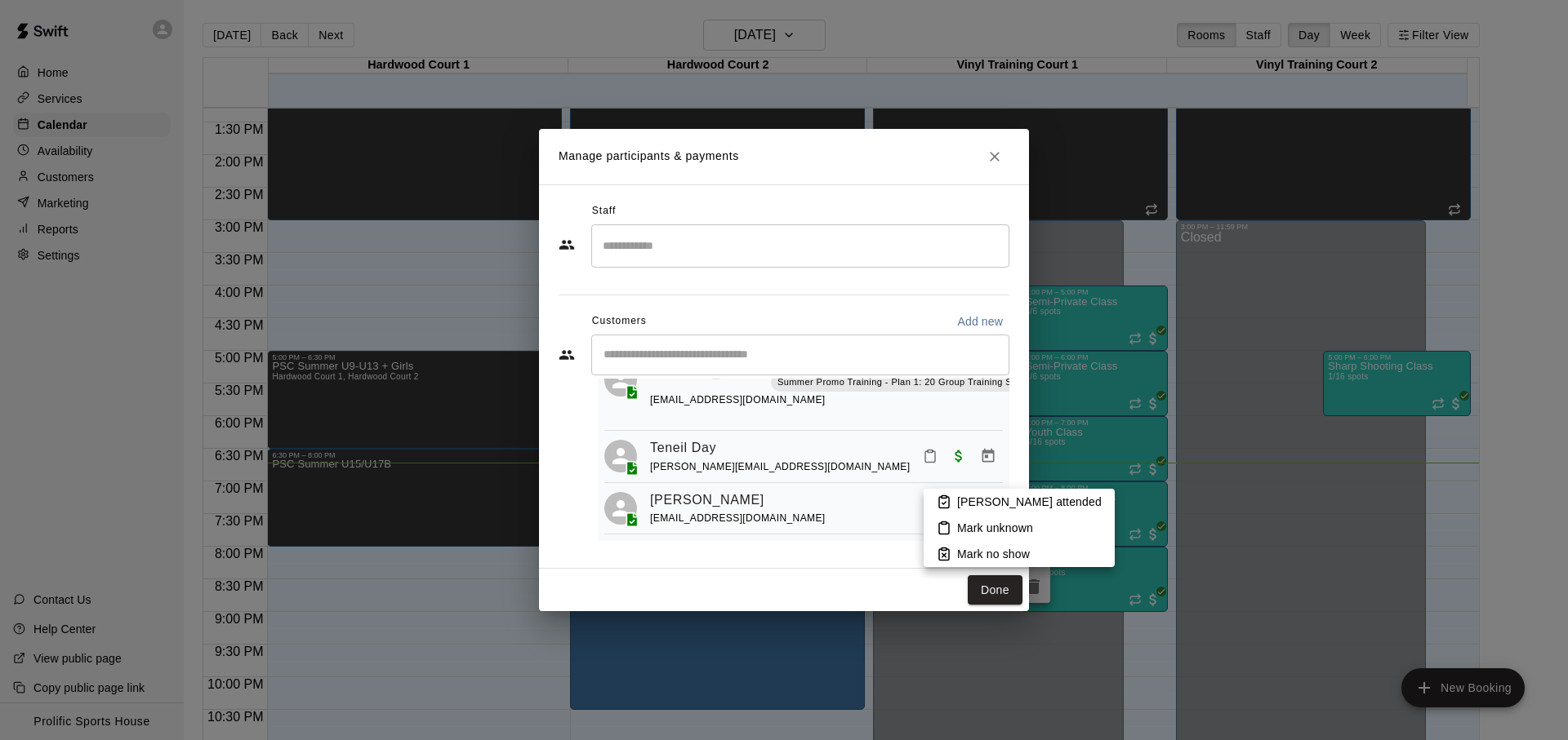
click at [934, 502] on li "Mark attended" at bounding box center [1019, 502] width 191 height 26
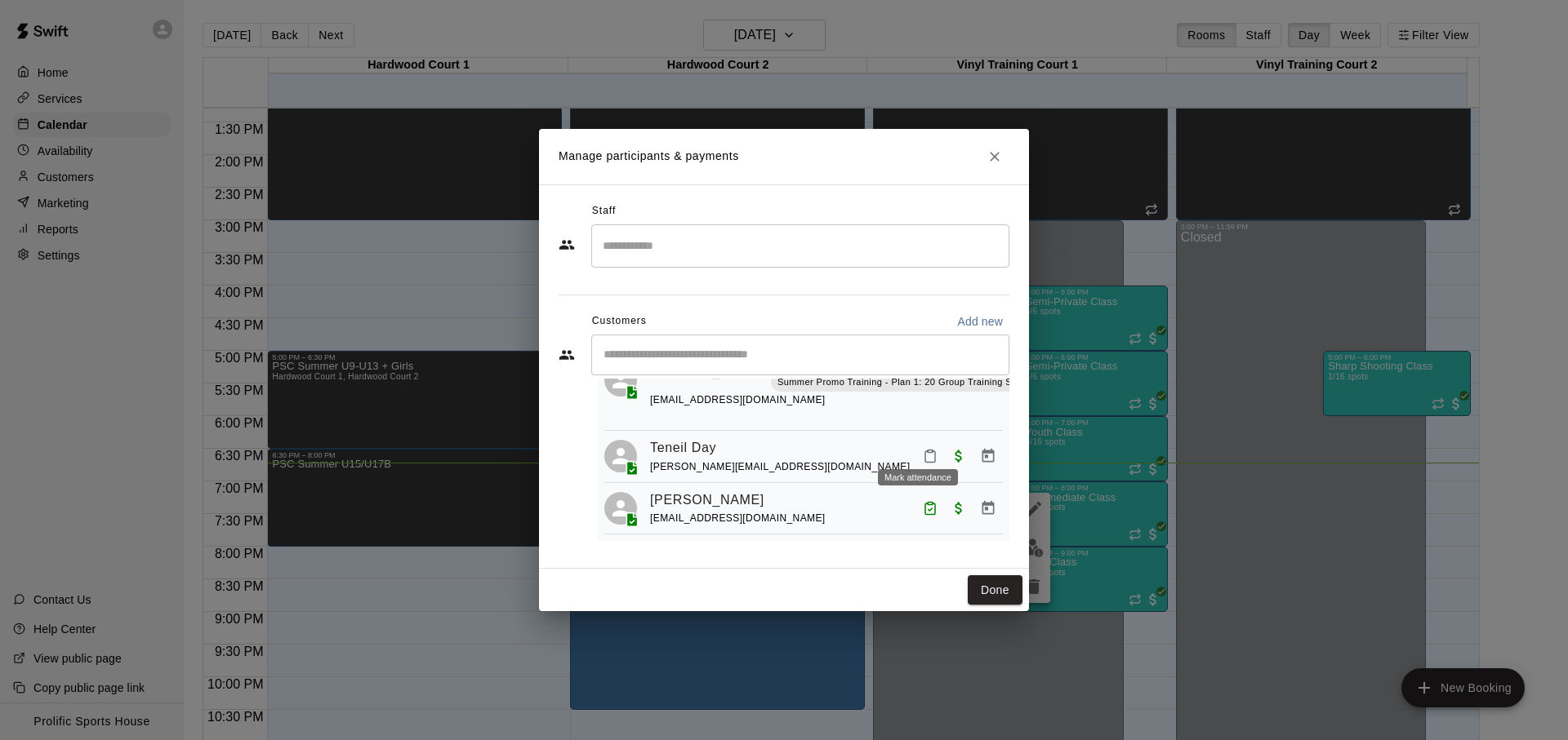
click at [922, 449] on icon "Mark attendance" at bounding box center [930, 456] width 15 height 15
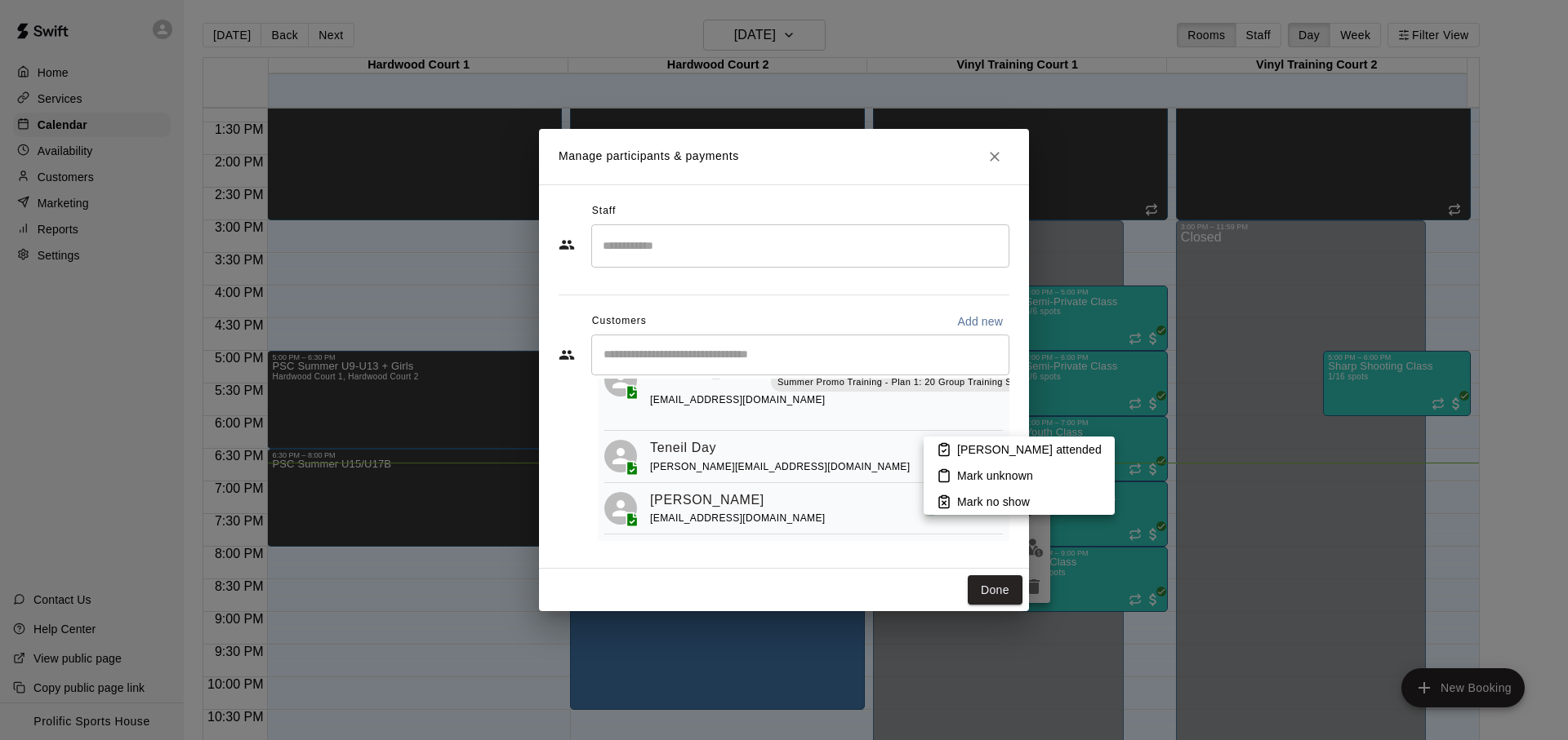
click at [935, 450] on li "Mark attended" at bounding box center [1019, 450] width 191 height 26
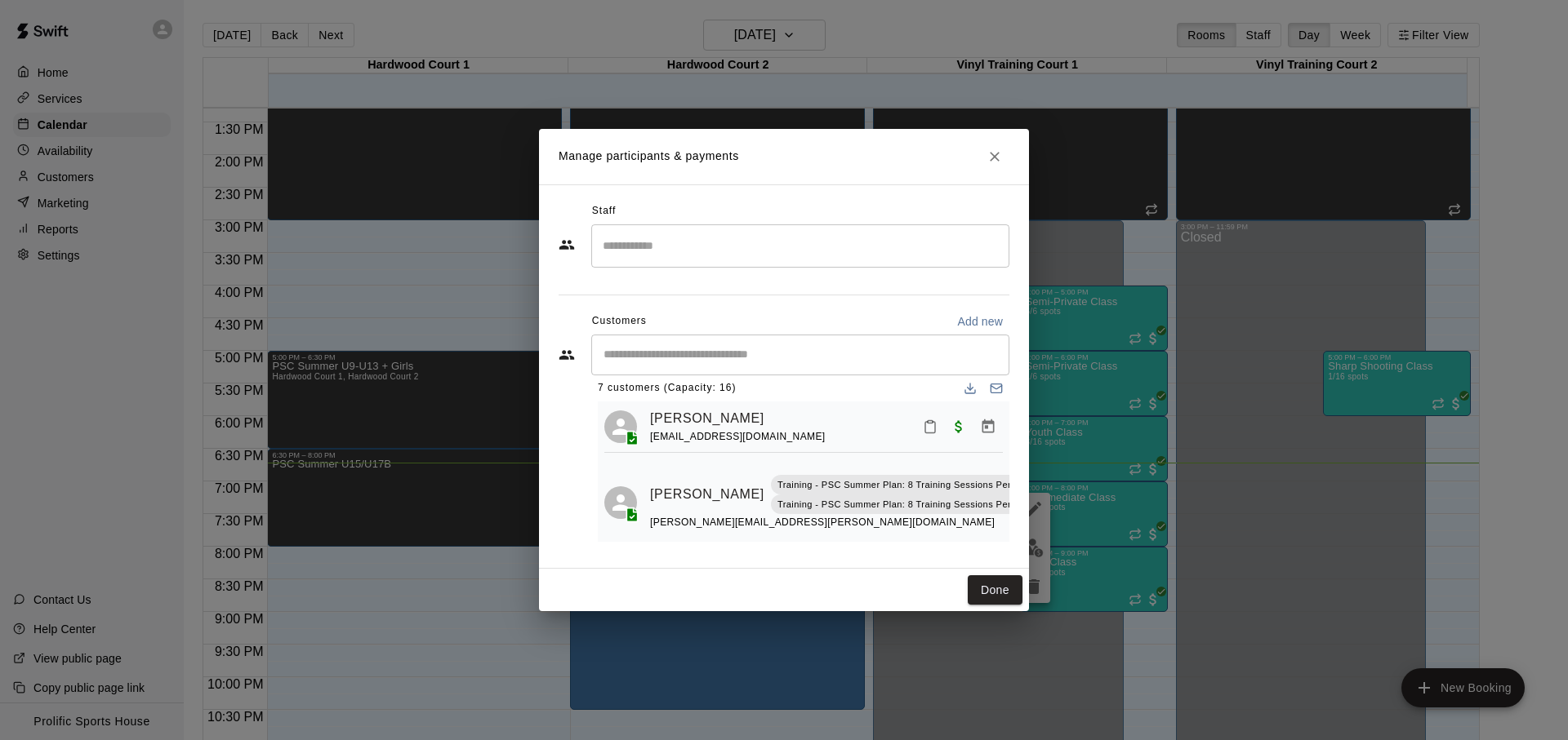
scroll to position [0, 0]
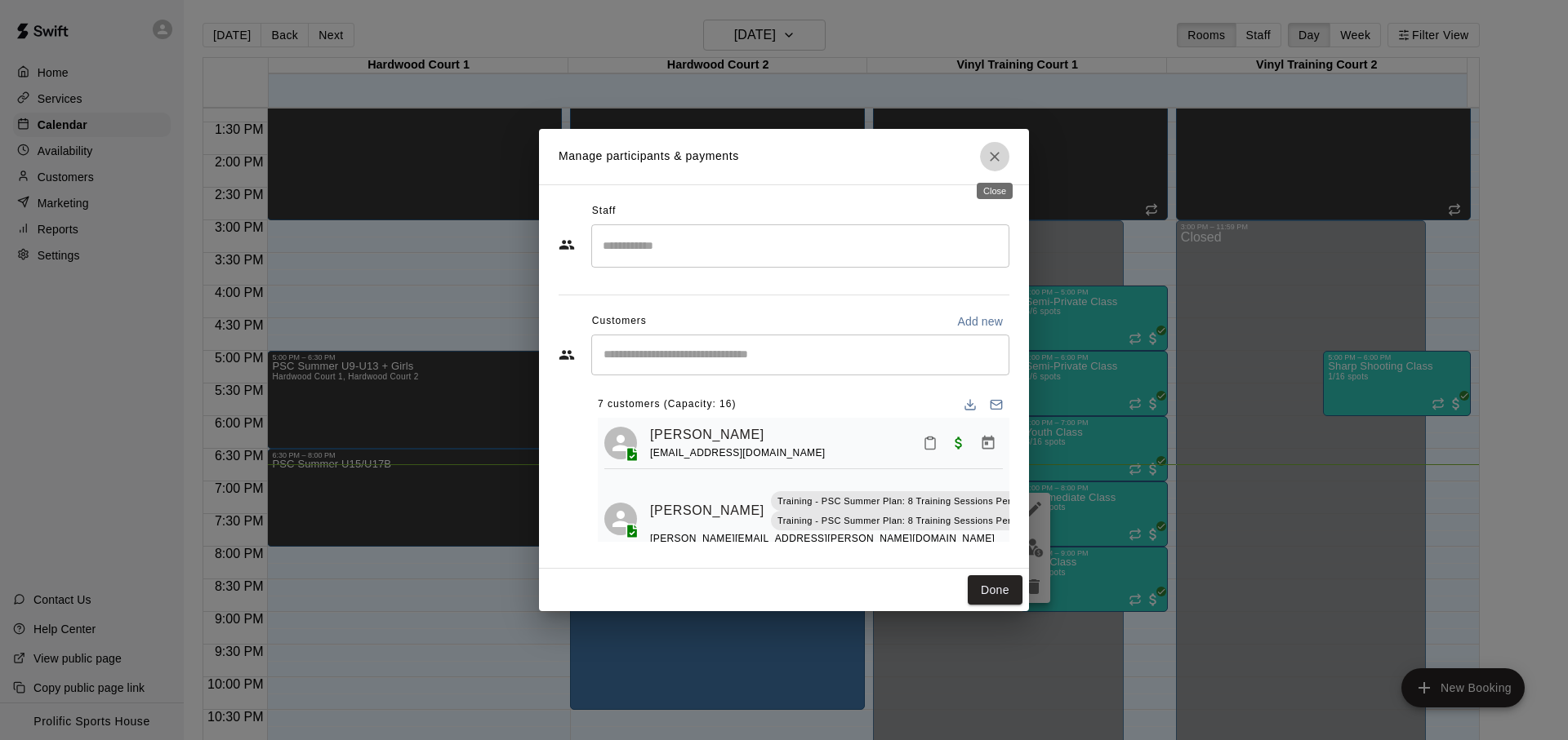
click at [993, 149] on icon "Close" at bounding box center [995, 157] width 17 height 17
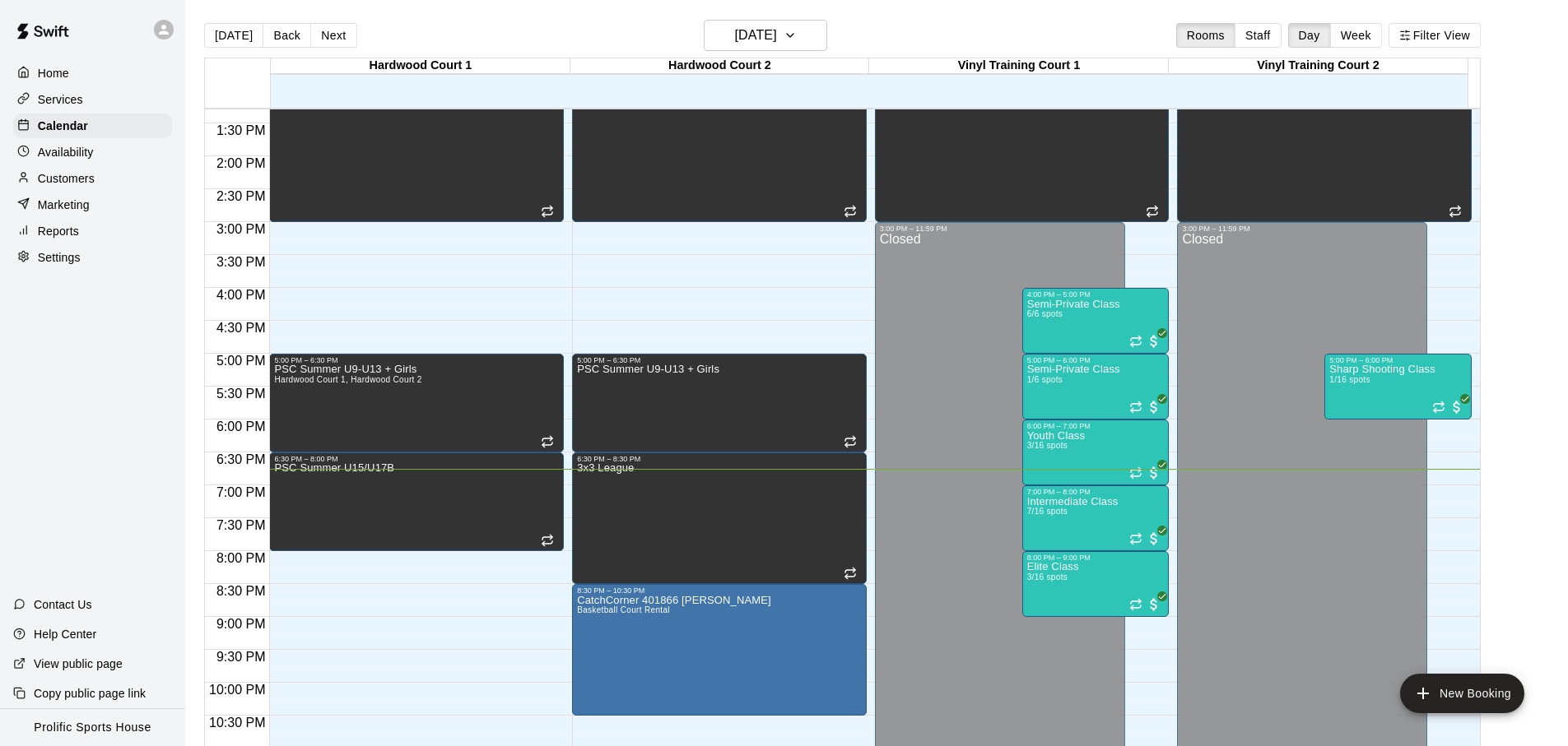
click at [650, 40] on div "[DATE] Back [DATE][DATE] Rooms Staff Day Week Filter View" at bounding box center [842, 38] width 1277 height 38
click at [340, 34] on button "Next" at bounding box center [334, 35] width 46 height 25
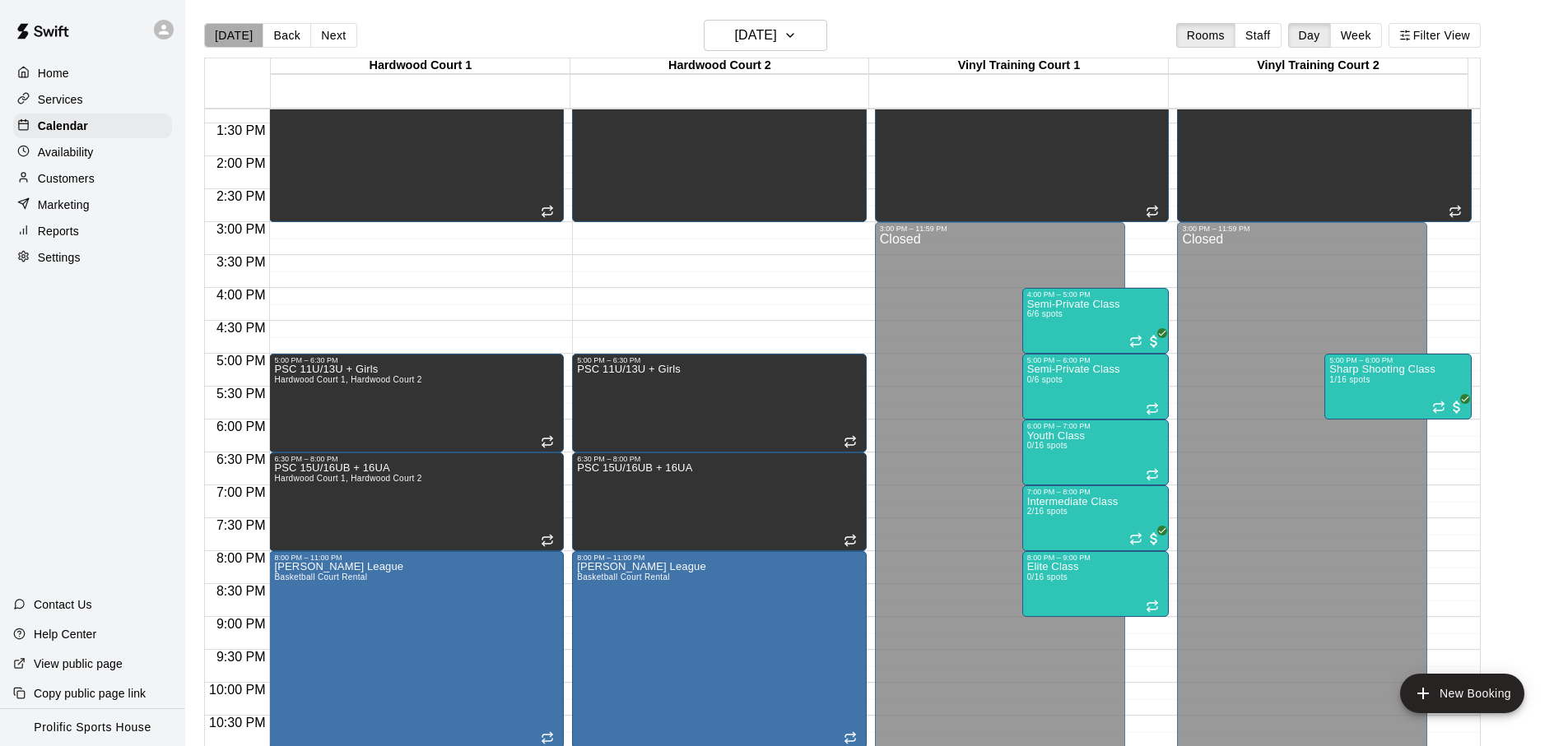
click at [238, 29] on button "[DATE]" at bounding box center [234, 35] width 59 height 25
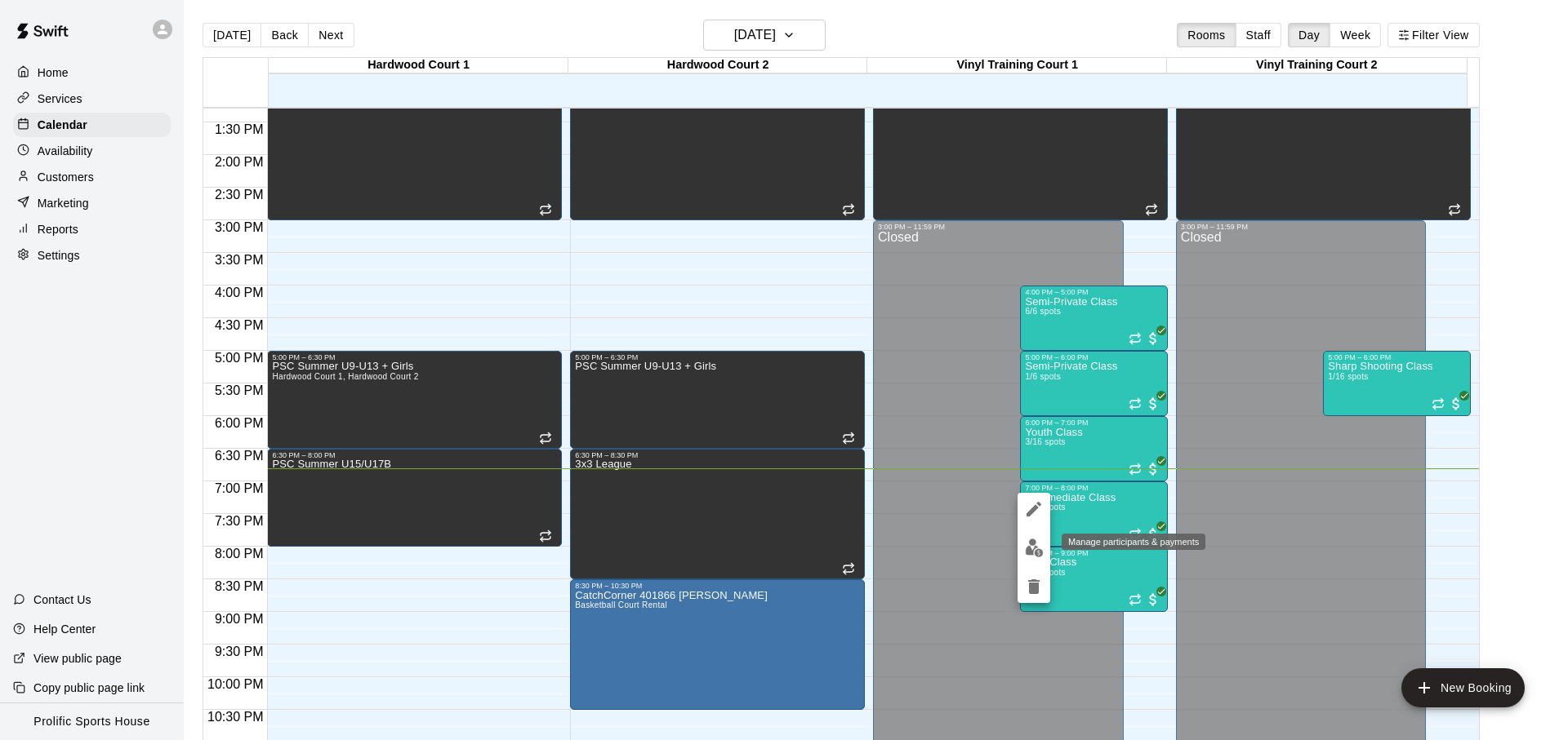
click at [1030, 539] on img "edit" at bounding box center [1034, 548] width 18 height 18
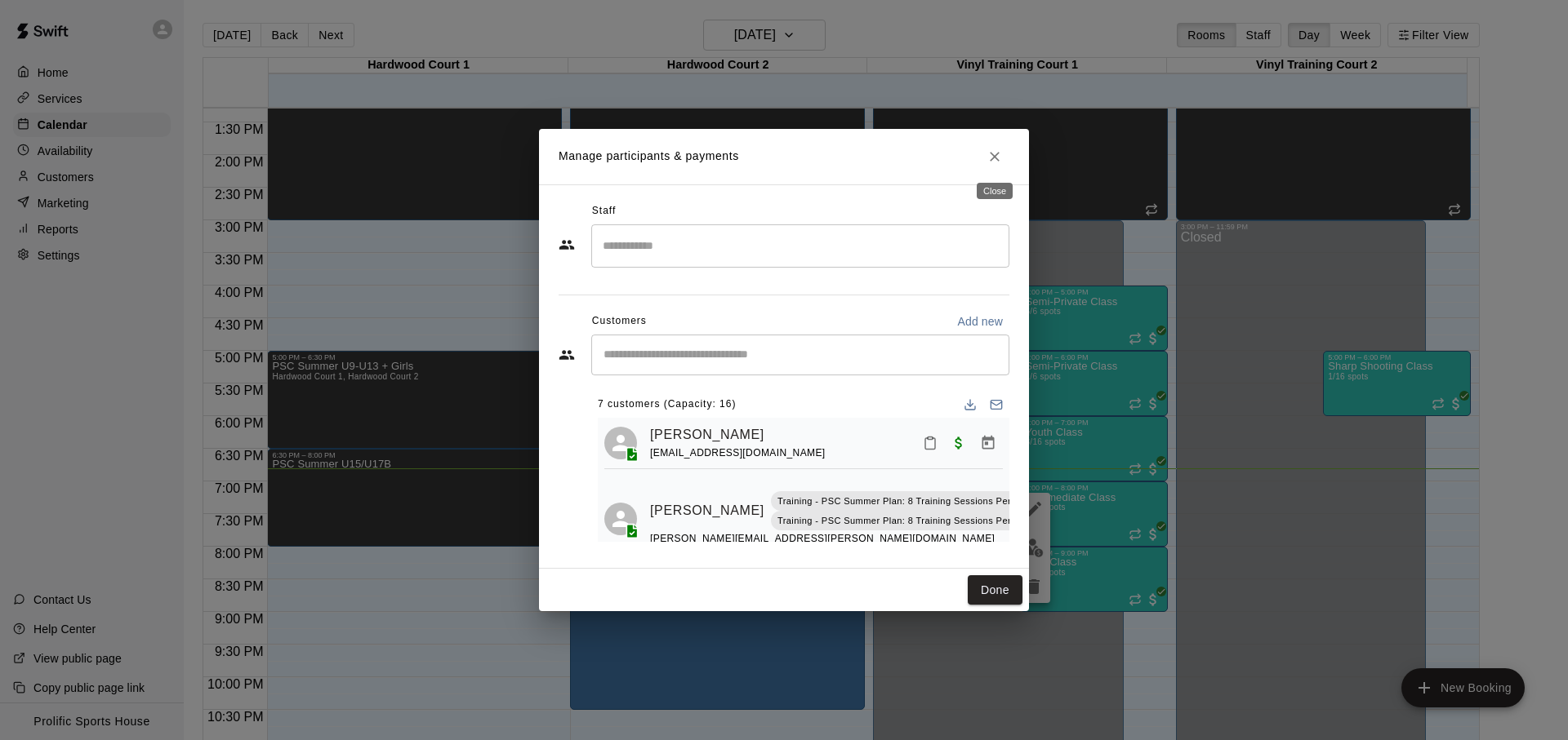
click at [1001, 158] on icon "Close" at bounding box center [995, 157] width 17 height 17
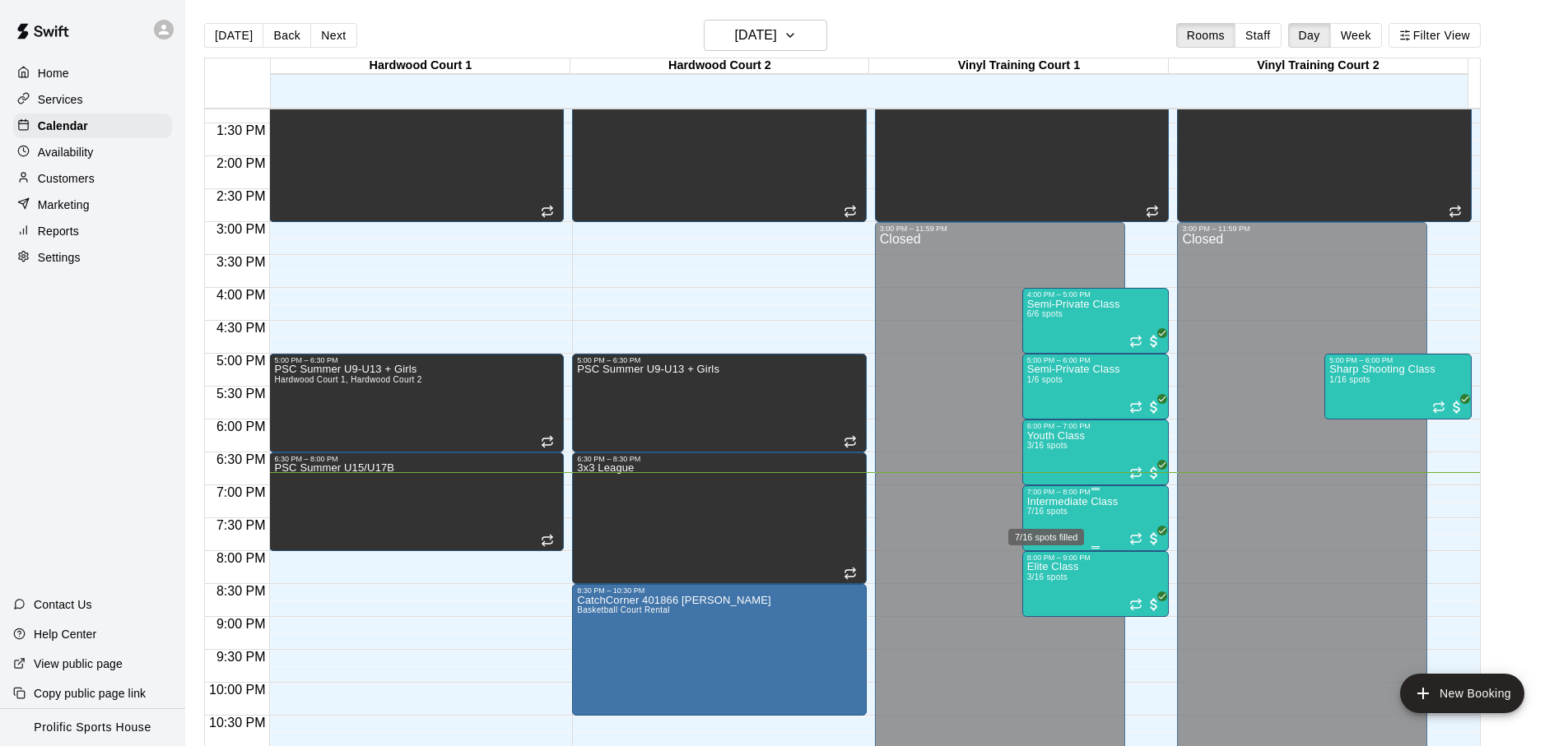
click at [1066, 515] on span "7/16 spots" at bounding box center [1048, 512] width 41 height 9
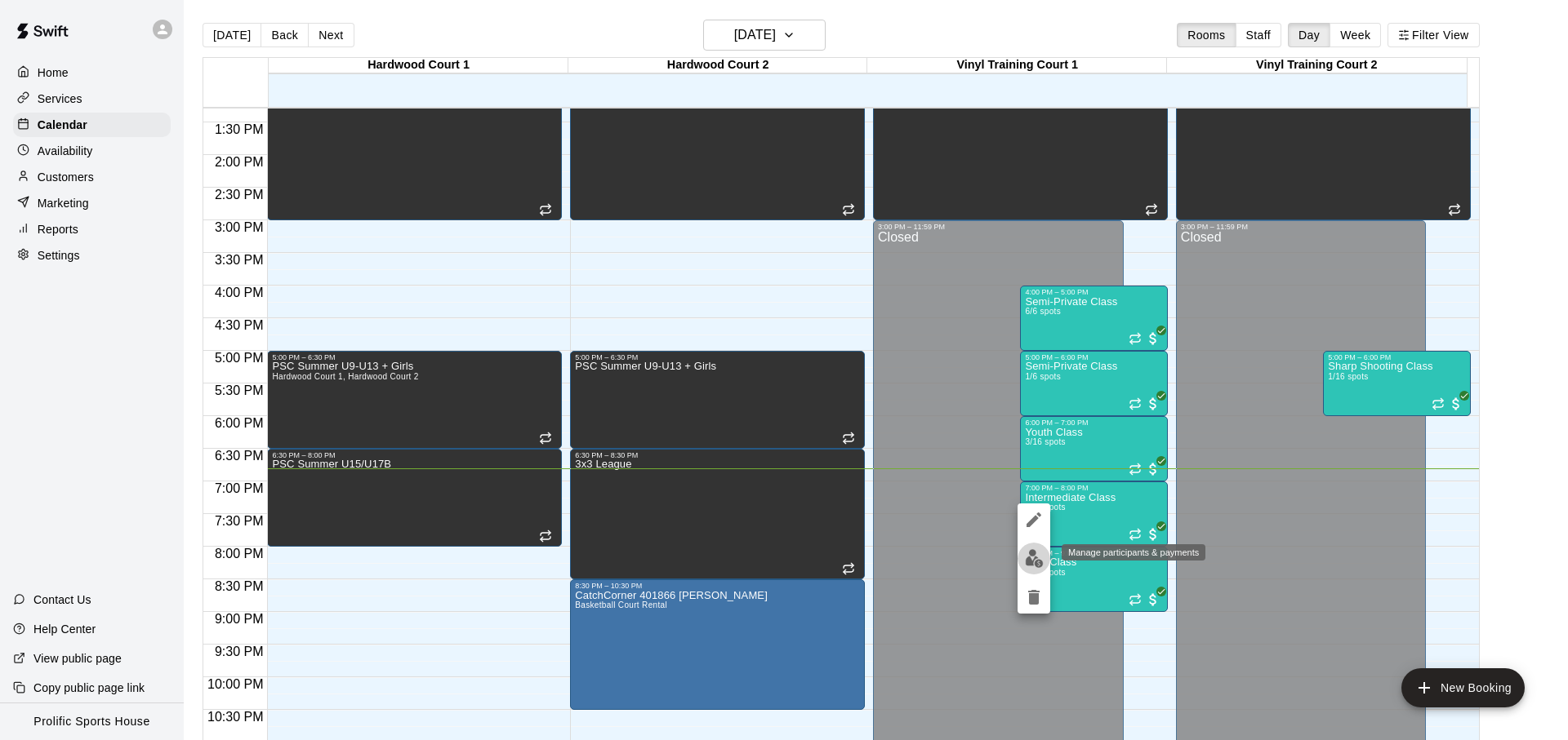
click at [1033, 559] on img "edit" at bounding box center [1034, 559] width 18 height 18
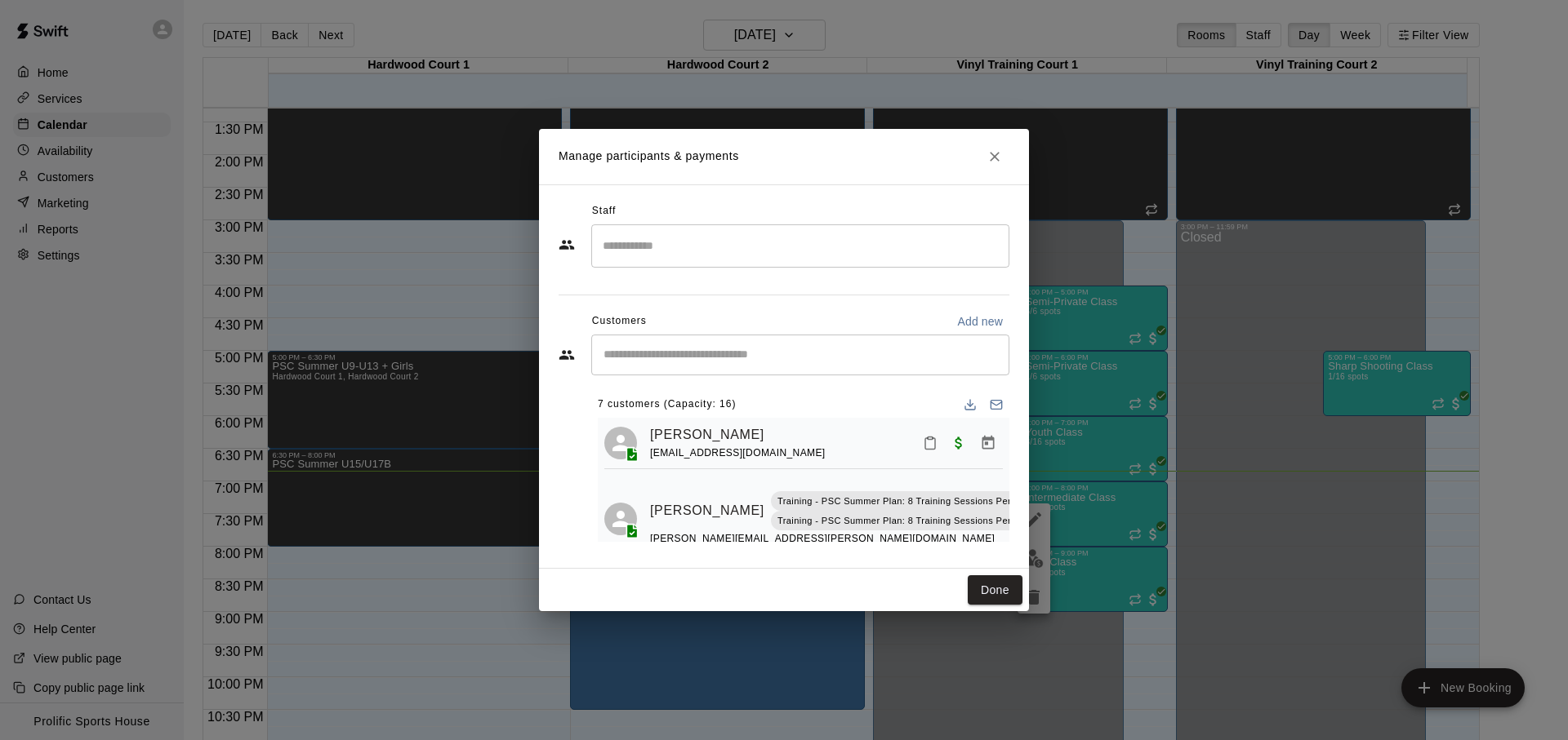
click at [916, 453] on button "Mark attendance" at bounding box center [930, 443] width 28 height 28
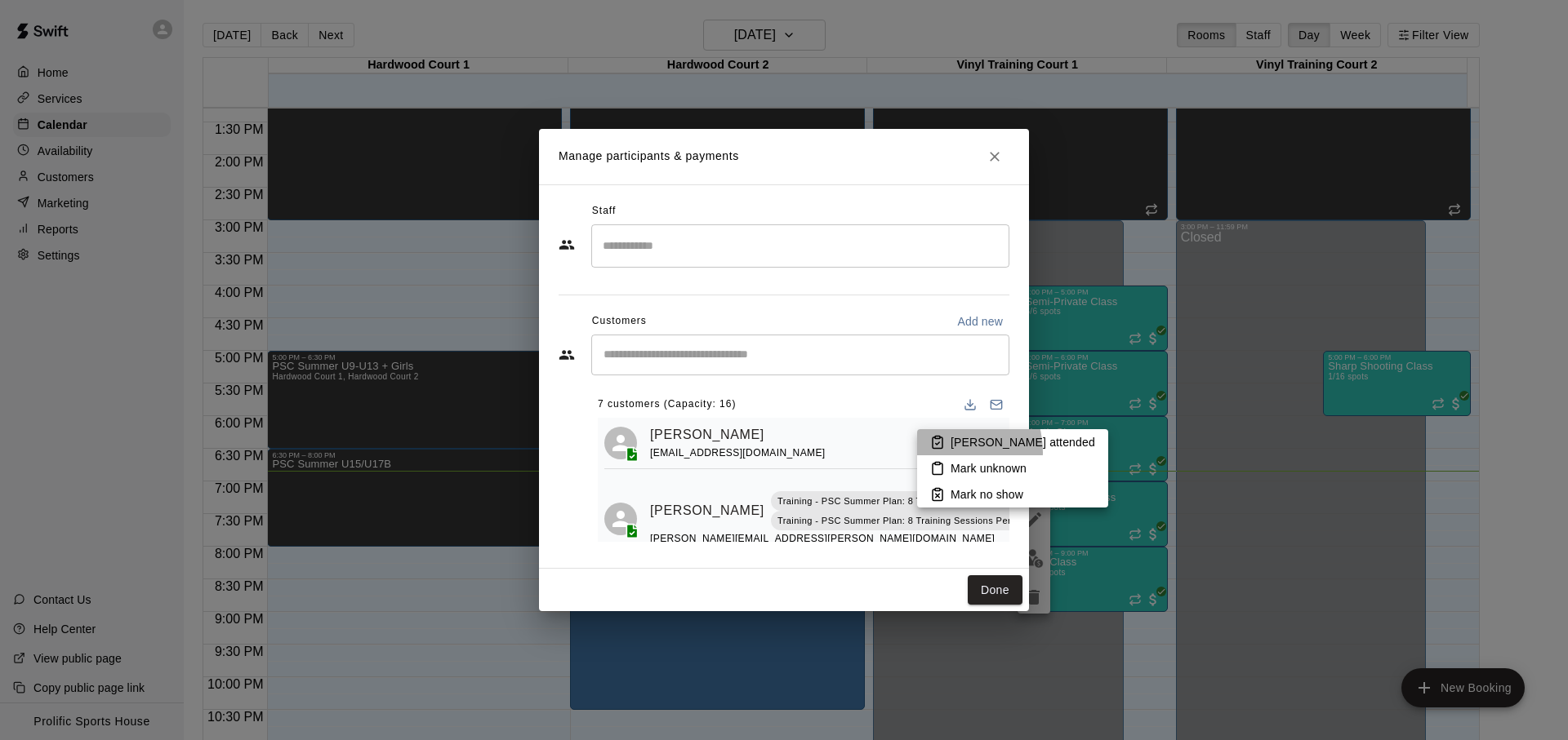
click at [943, 452] on li "Mark attended" at bounding box center [1013, 442] width 191 height 26
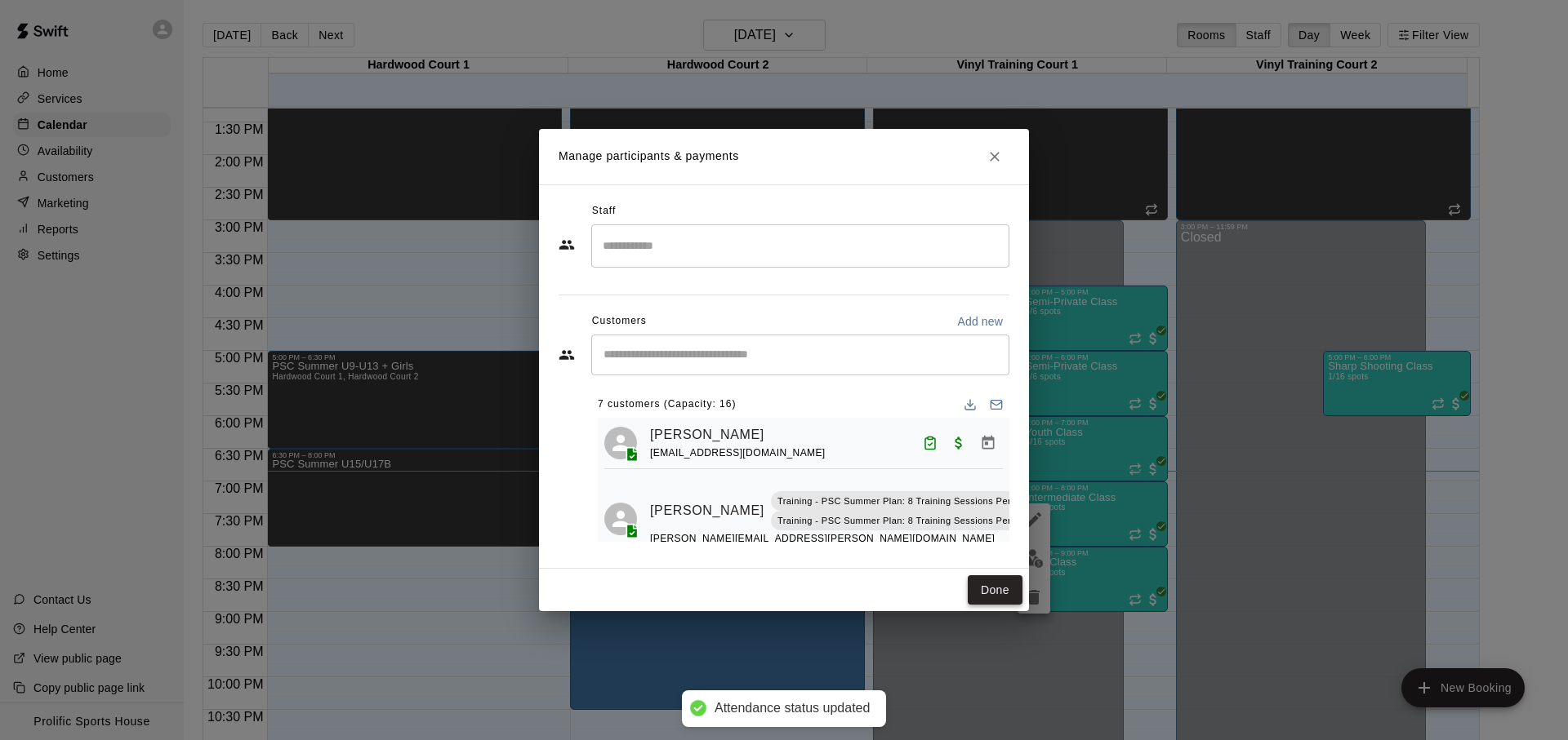
click at [992, 601] on button "Done" at bounding box center [994, 590] width 54 height 30
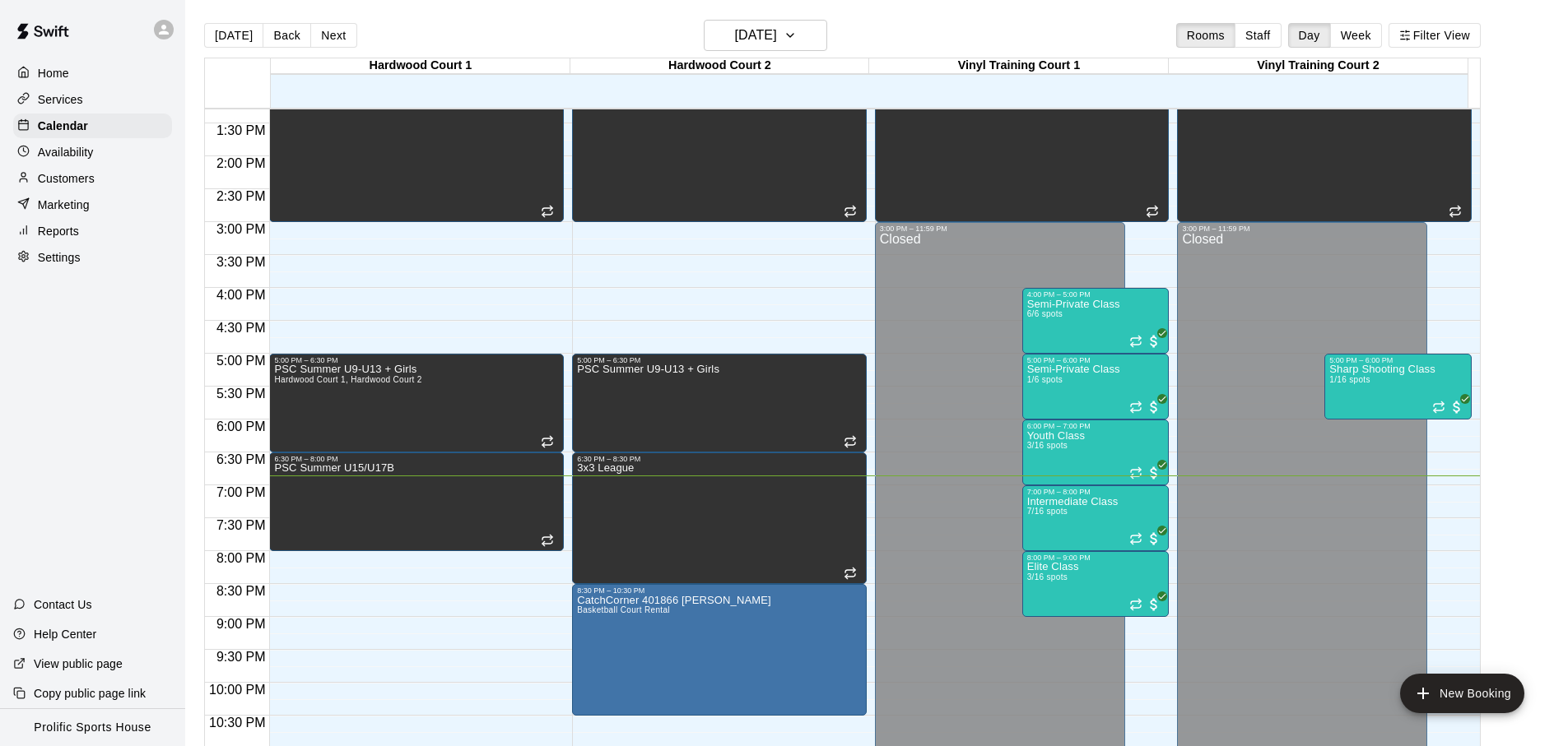
click at [594, 13] on main "Today Back Next Tuesday Aug 12 Rooms Staff Day Week Filter View Hardwood Court …" at bounding box center [877, 386] width 1383 height 773
click at [245, 44] on button "[DATE]" at bounding box center [234, 35] width 59 height 25
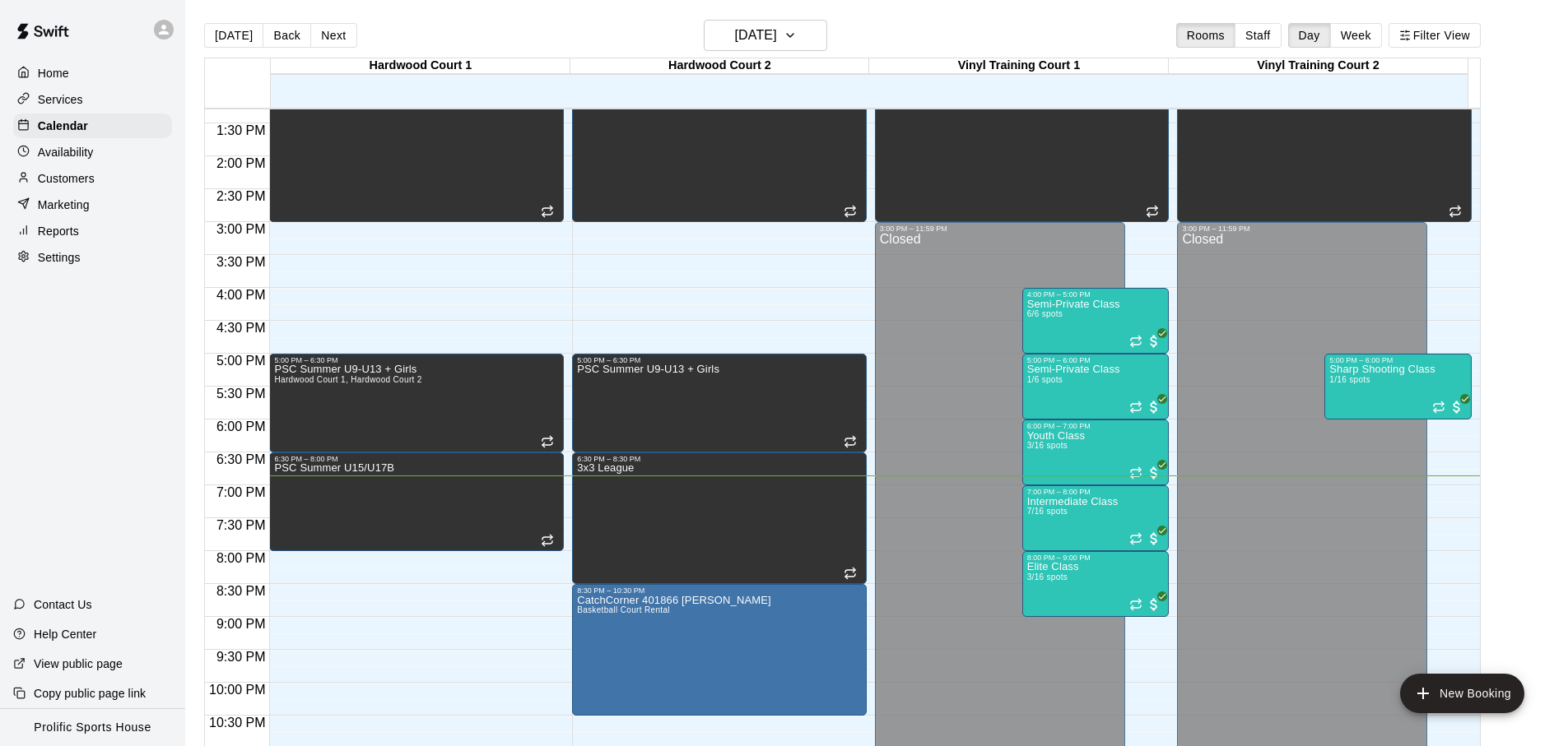
click at [501, 46] on div "[DATE] Back [DATE][DATE] Rooms Staff Day Week Filter View" at bounding box center [842, 38] width 1277 height 38
click at [502, 46] on div "[DATE] Back [DATE][DATE] Rooms Staff Day Week Filter View" at bounding box center [842, 38] width 1277 height 38
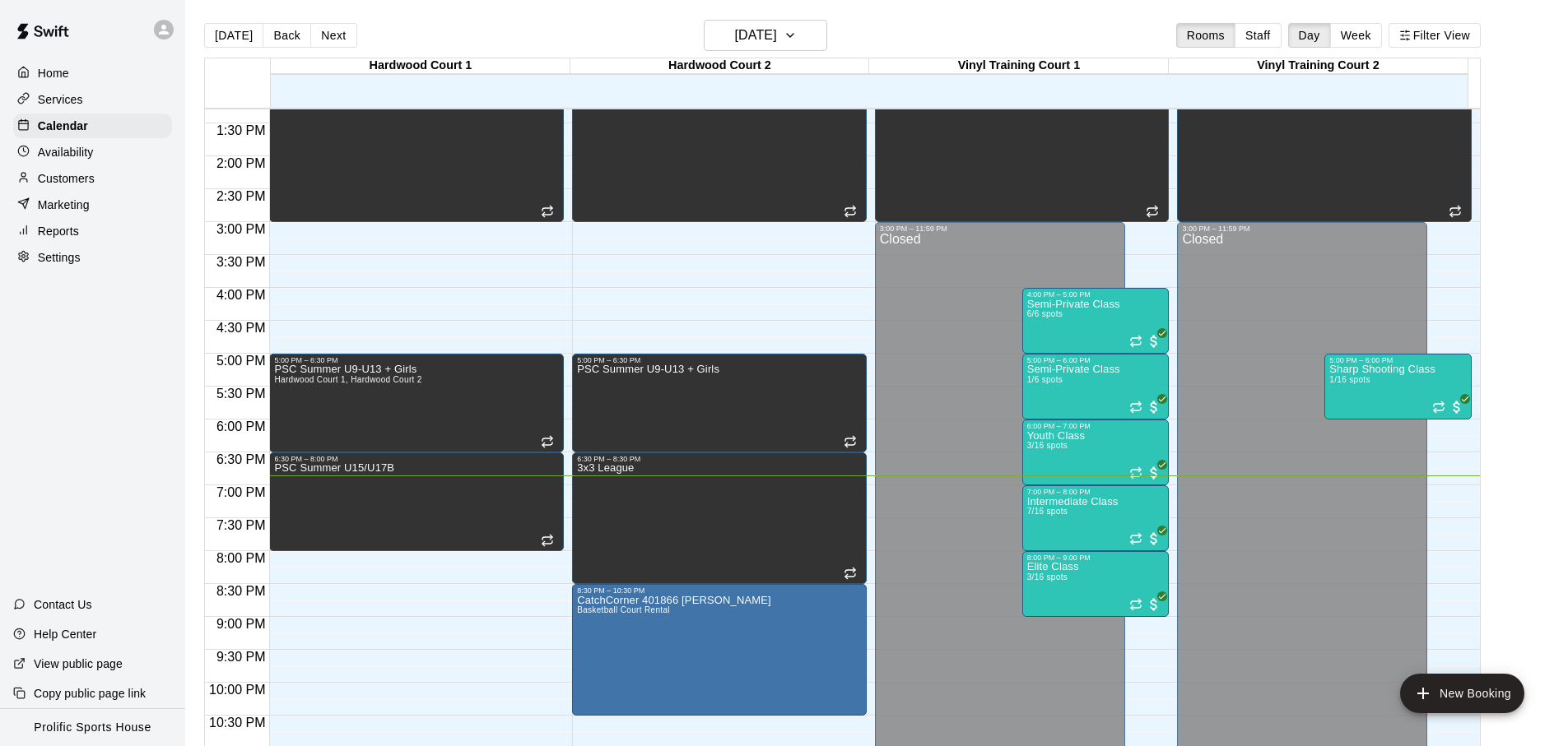
click at [502, 46] on div "[DATE] Back [DATE][DATE] Rooms Staff Day Week Filter View" at bounding box center [842, 38] width 1277 height 38
click at [499, 30] on div "[DATE] Back [DATE][DATE] Rooms Staff Day Week Filter View" at bounding box center [842, 38] width 1277 height 38
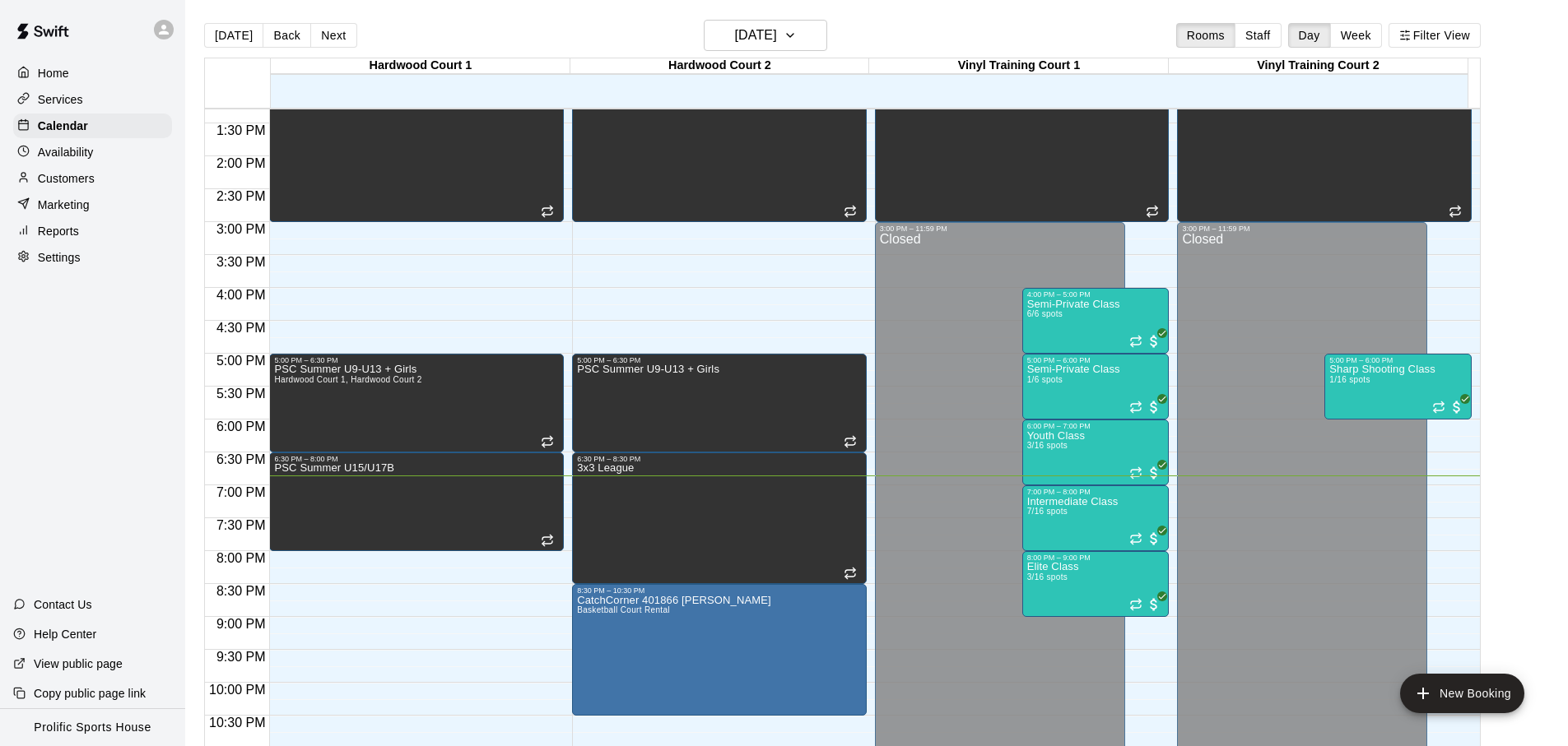
click at [499, 30] on div "[DATE] Back [DATE][DATE] Rooms Staff Day Week Filter View" at bounding box center [842, 38] width 1277 height 38
click at [760, 44] on h6 "[DATE]" at bounding box center [756, 35] width 42 height 23
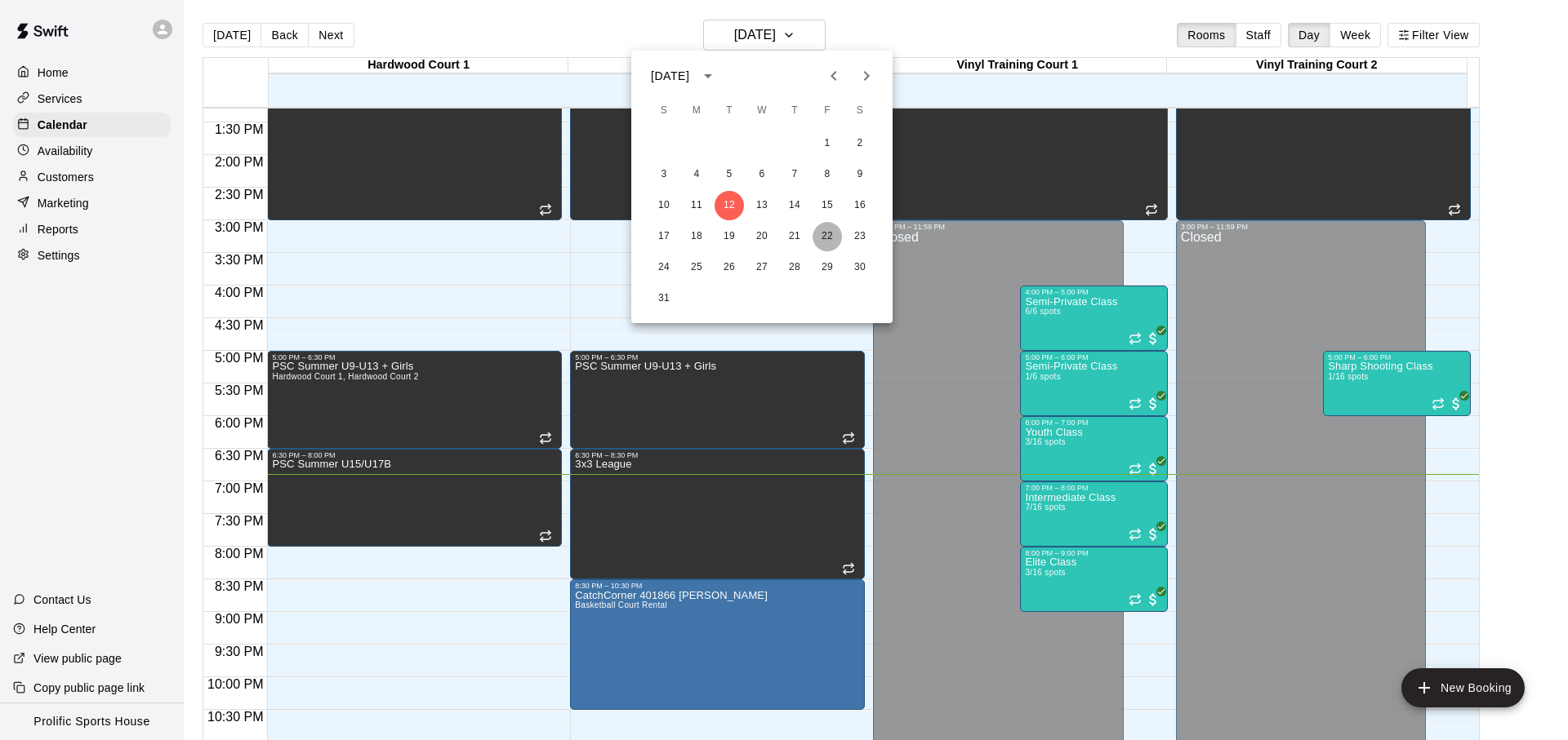
click at [827, 244] on button "22" at bounding box center [827, 236] width 29 height 29
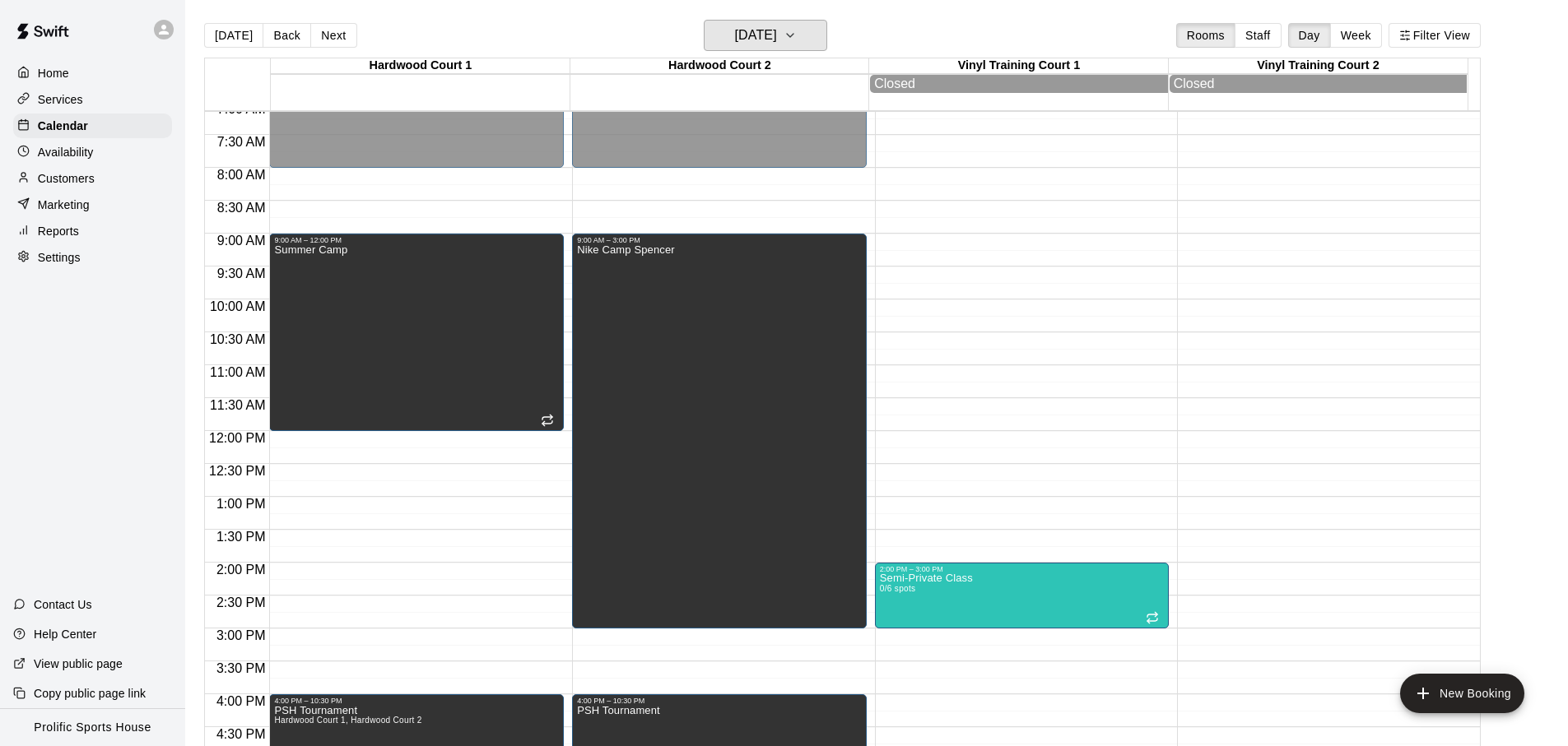
scroll to position [474, 0]
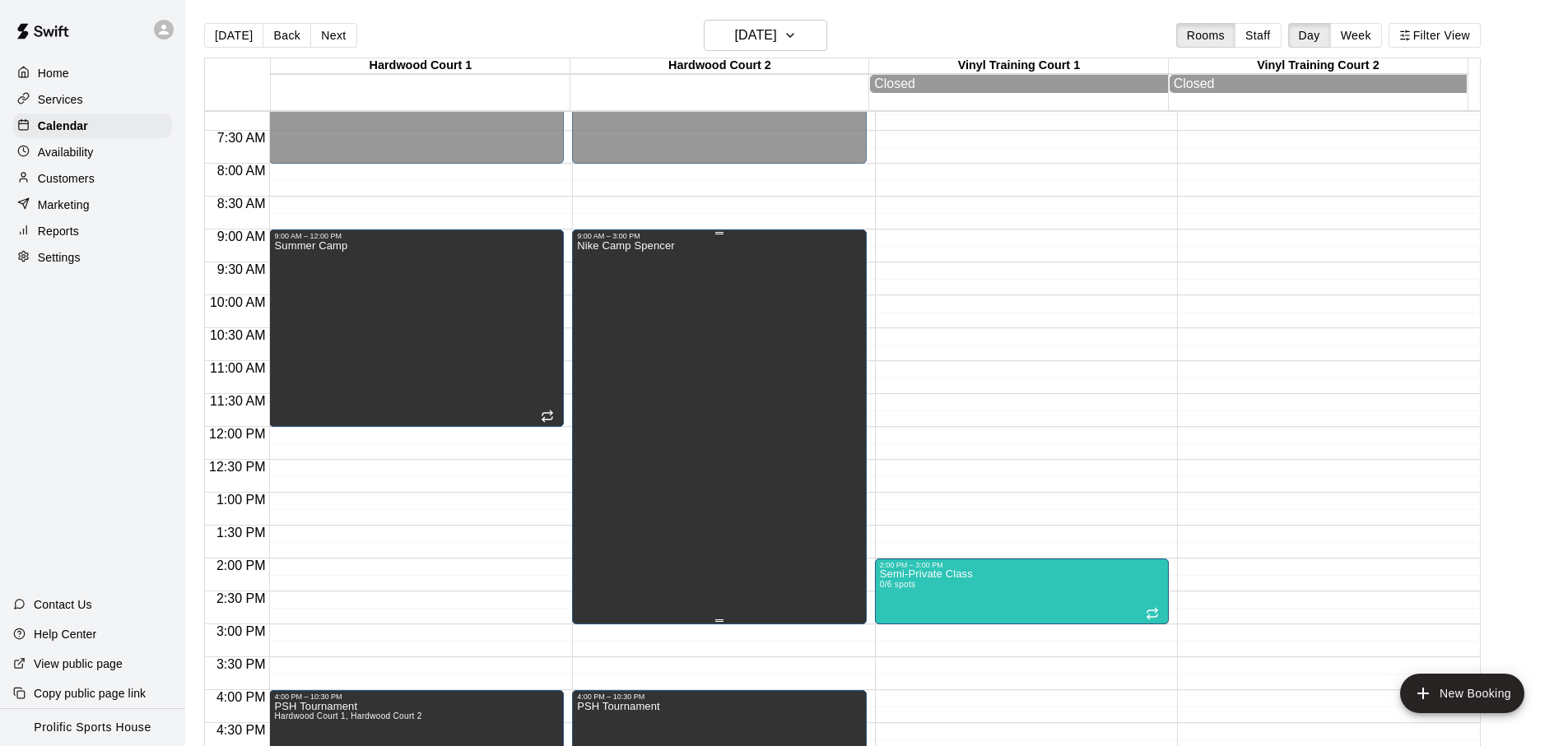
click at [653, 377] on div "Nike Camp Spencer" at bounding box center [626, 613] width 98 height 746
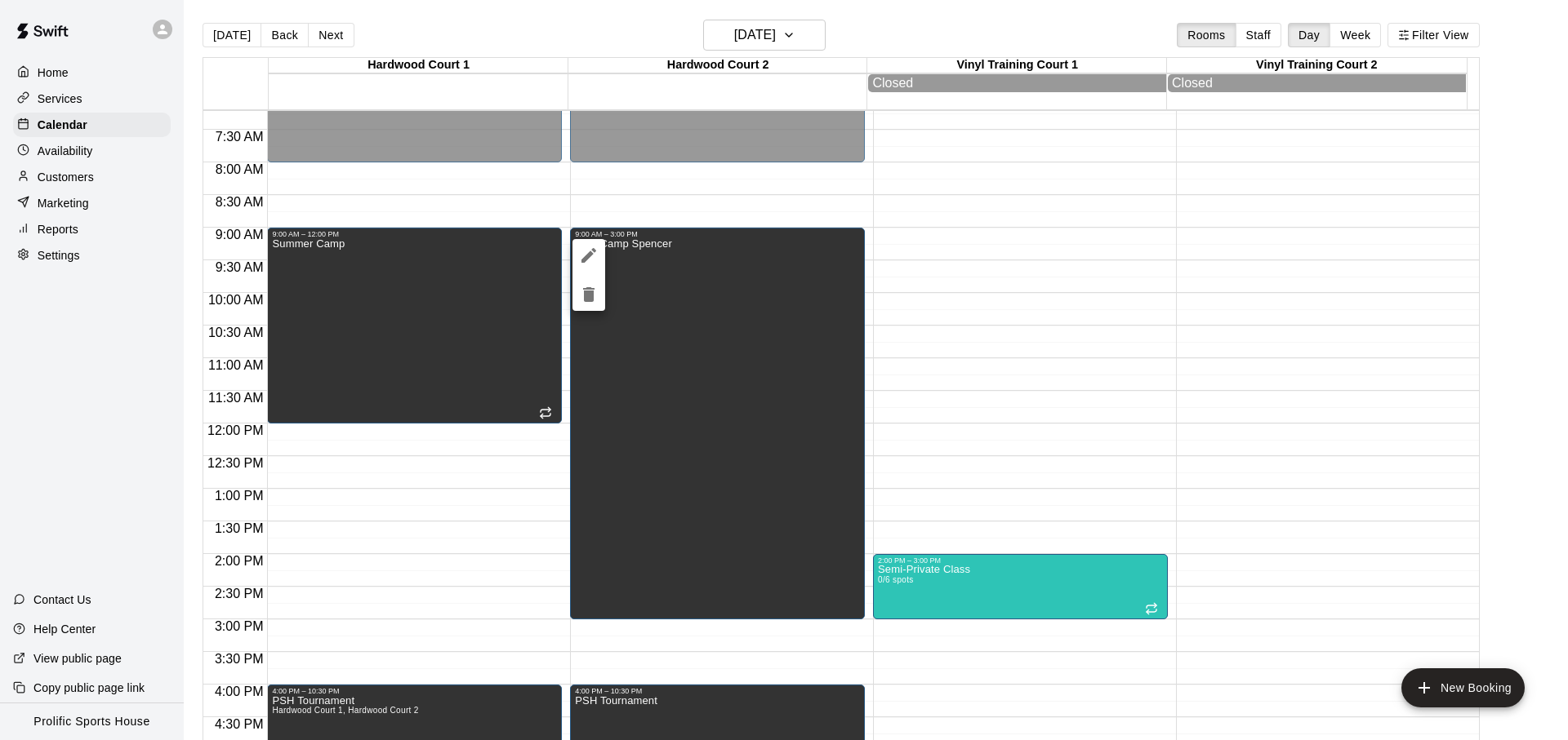
click at [636, 162] on div at bounding box center [784, 370] width 1568 height 740
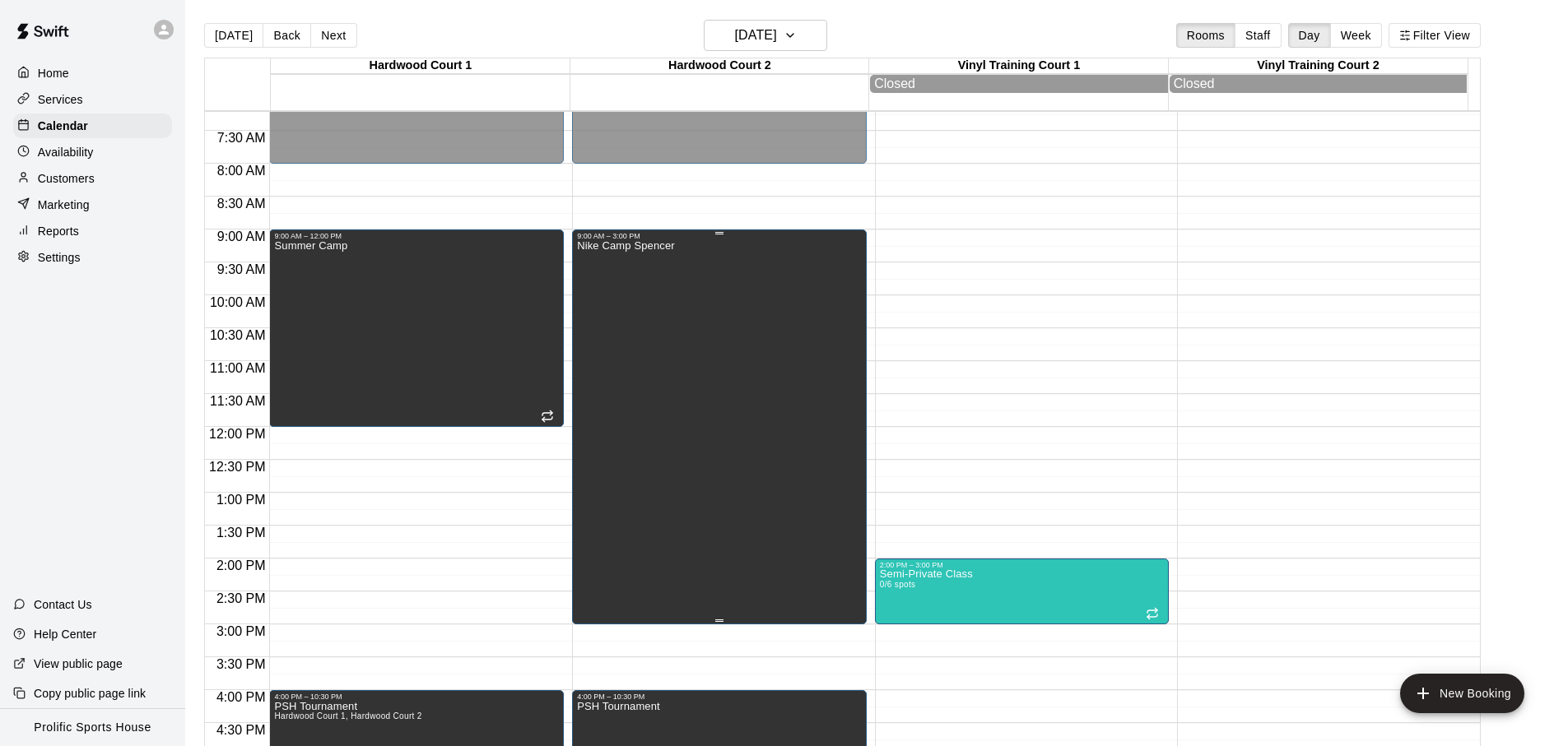
click at [609, 295] on div "Nike Camp Spencer" at bounding box center [626, 613] width 98 height 746
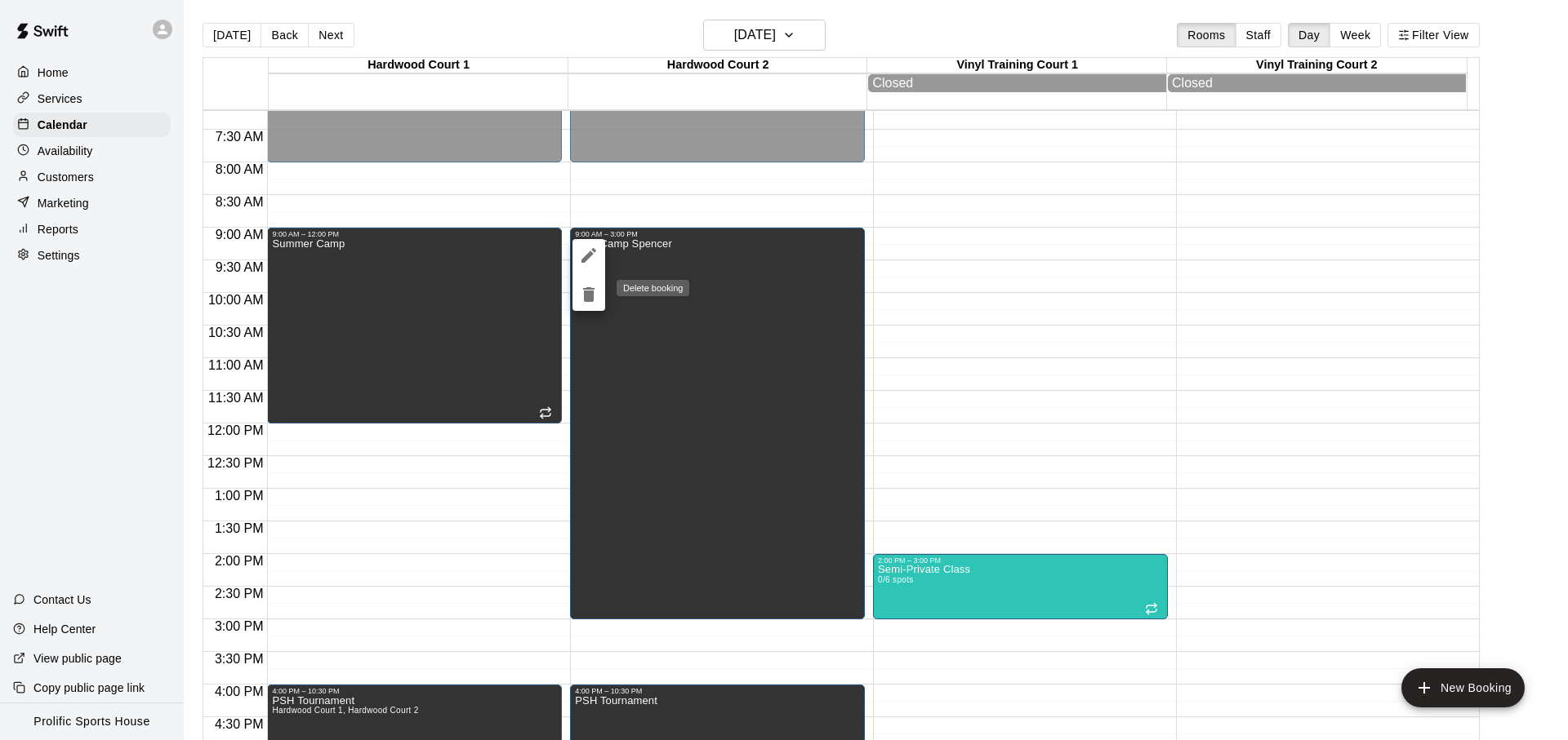
click at [601, 296] on button "delete" at bounding box center [589, 295] width 33 height 33
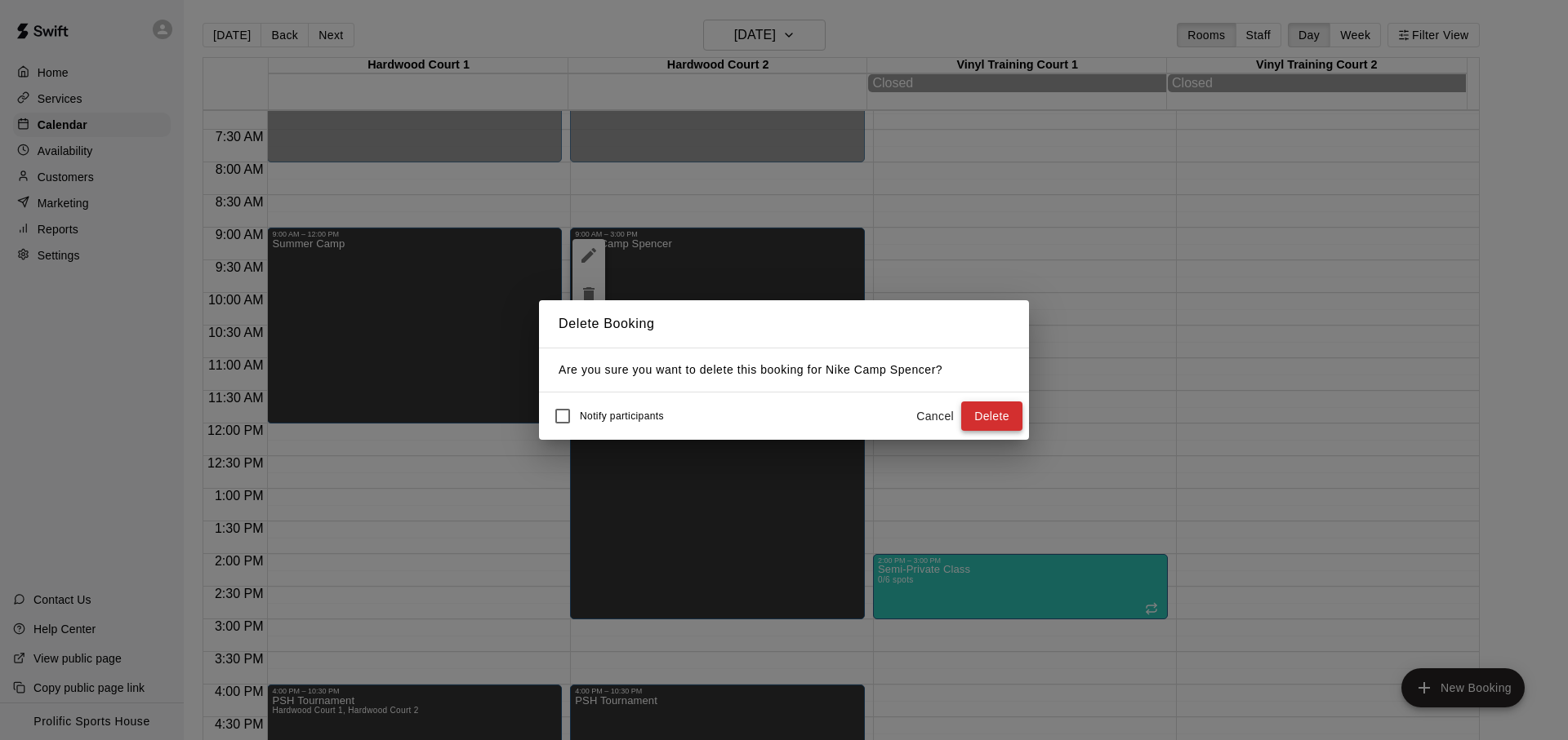
click at [998, 423] on button "Delete" at bounding box center [991, 416] width 62 height 30
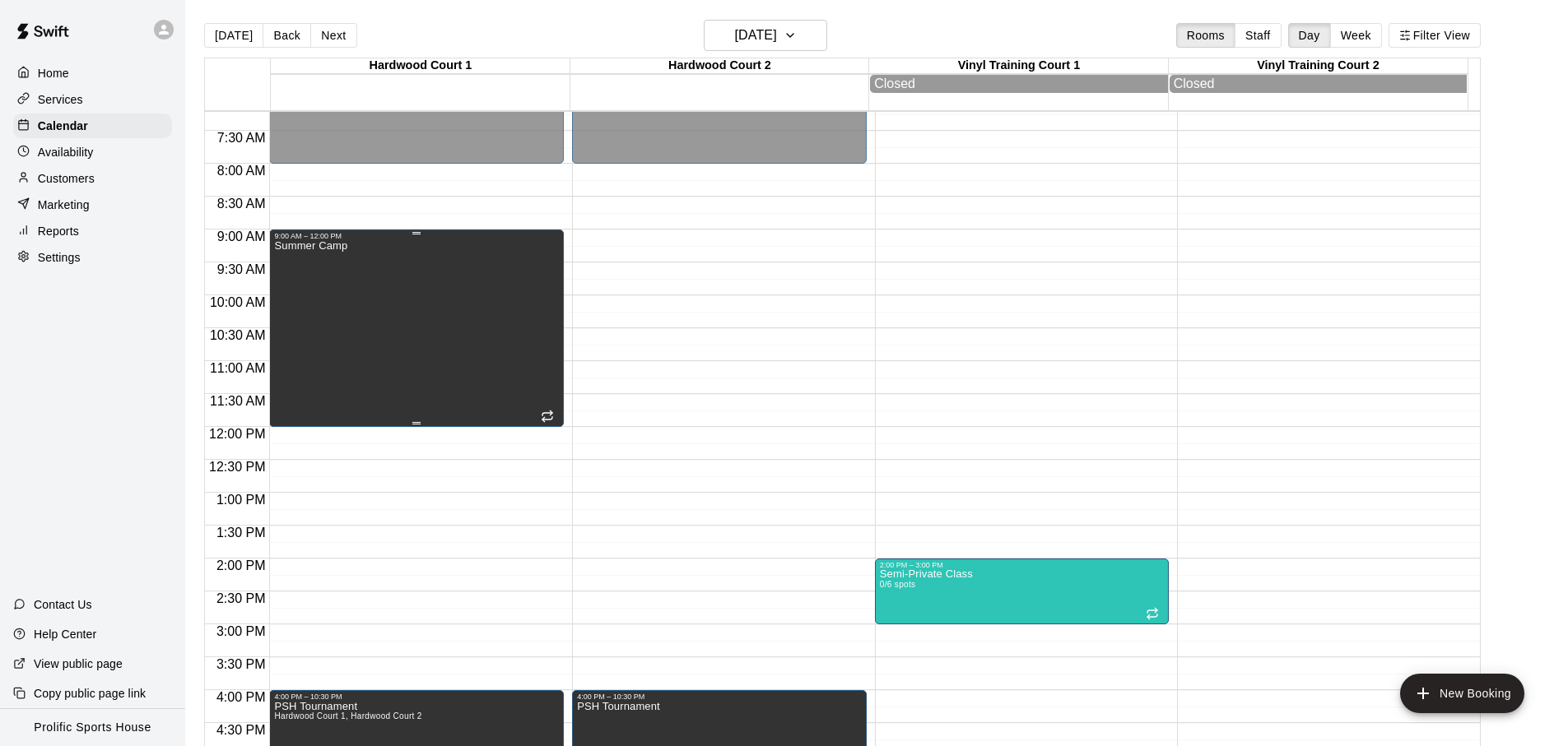
click at [407, 348] on div "Summer Camp" at bounding box center [416, 613] width 285 height 746
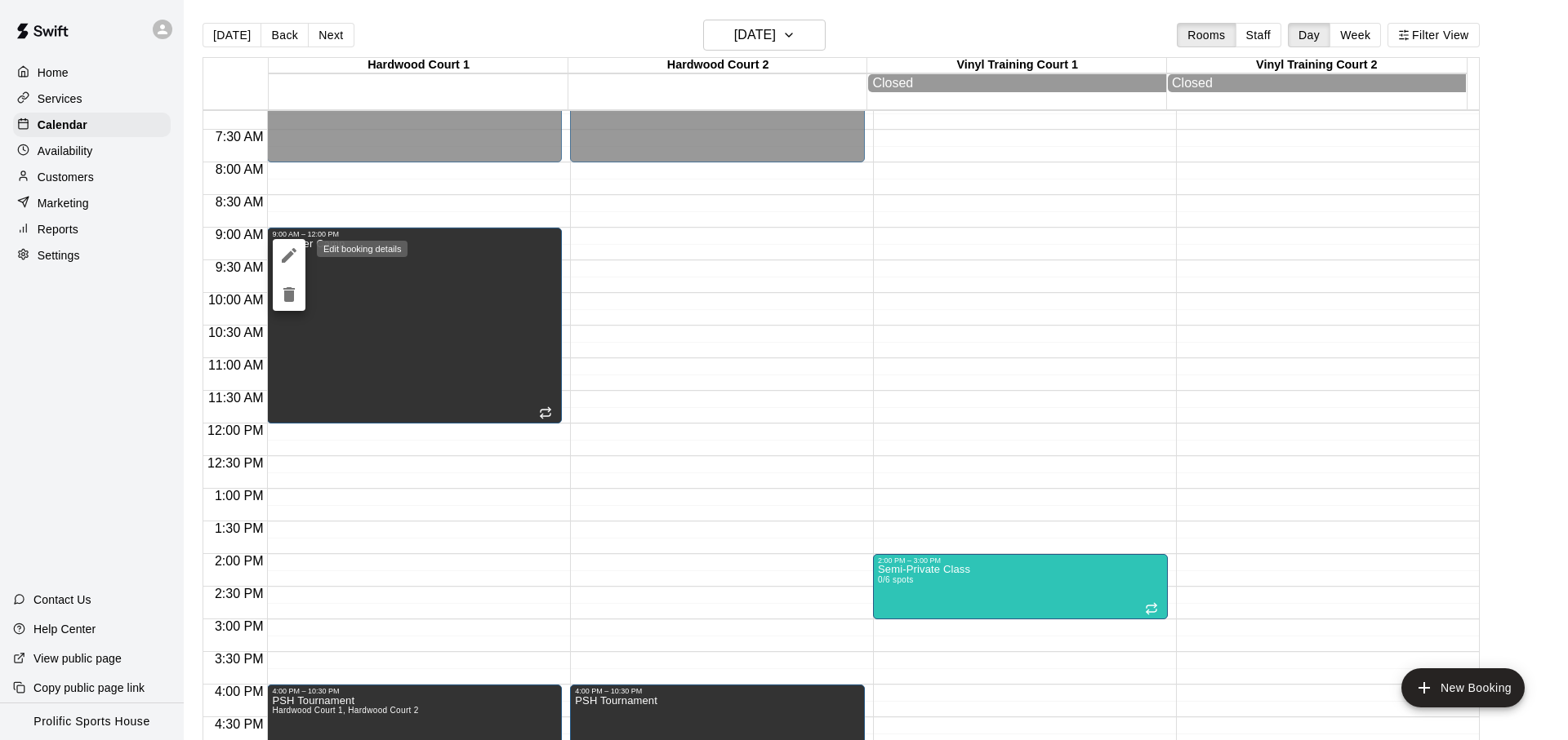
click at [293, 243] on button "edit" at bounding box center [290, 256] width 33 height 33
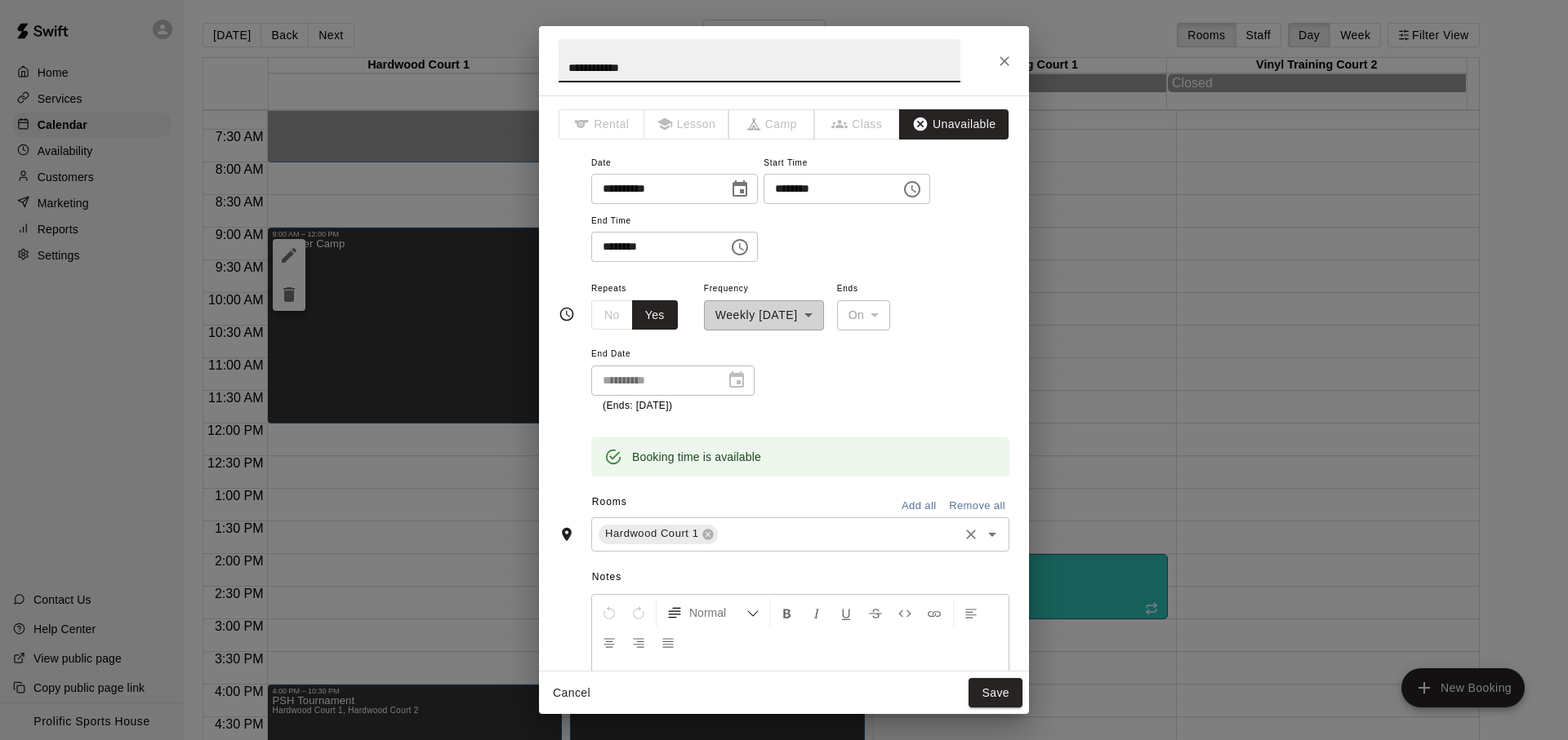
click at [760, 550] on div "Hardwood Court 1 ​" at bounding box center [800, 534] width 418 height 34
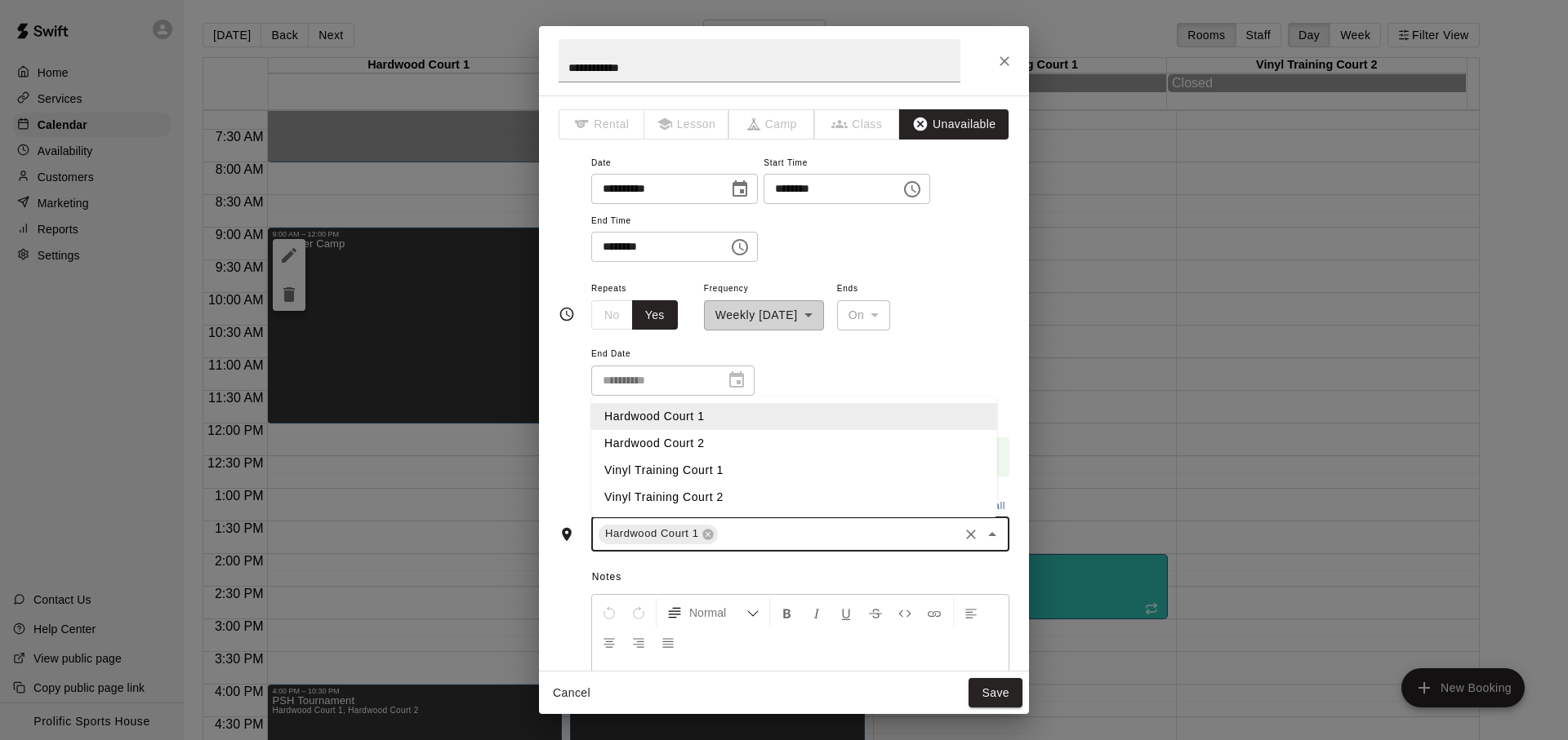
click at [738, 450] on li "Hardwood Court 2" at bounding box center [794, 443] width 406 height 27
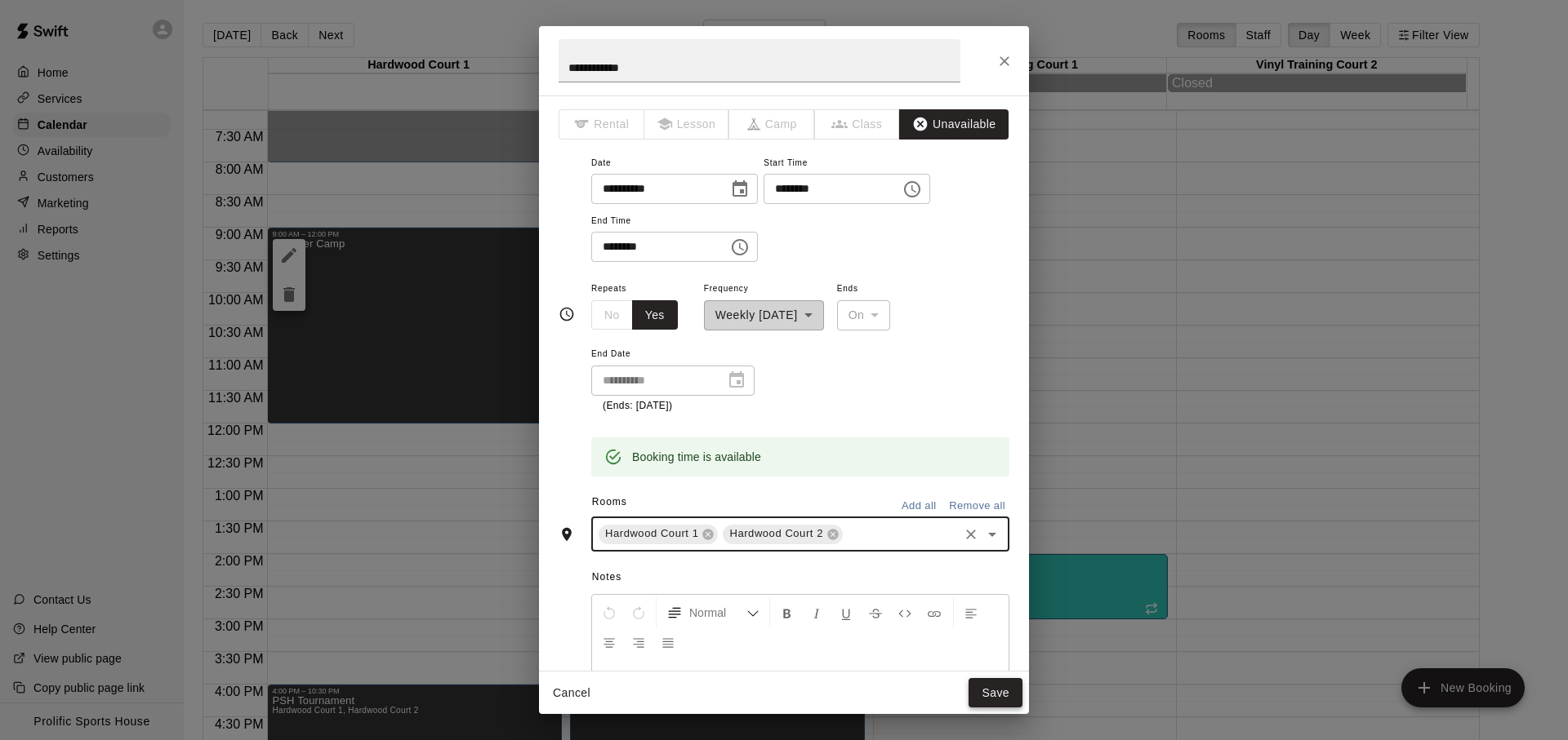
click at [984, 689] on button "Save" at bounding box center [995, 693] width 54 height 30
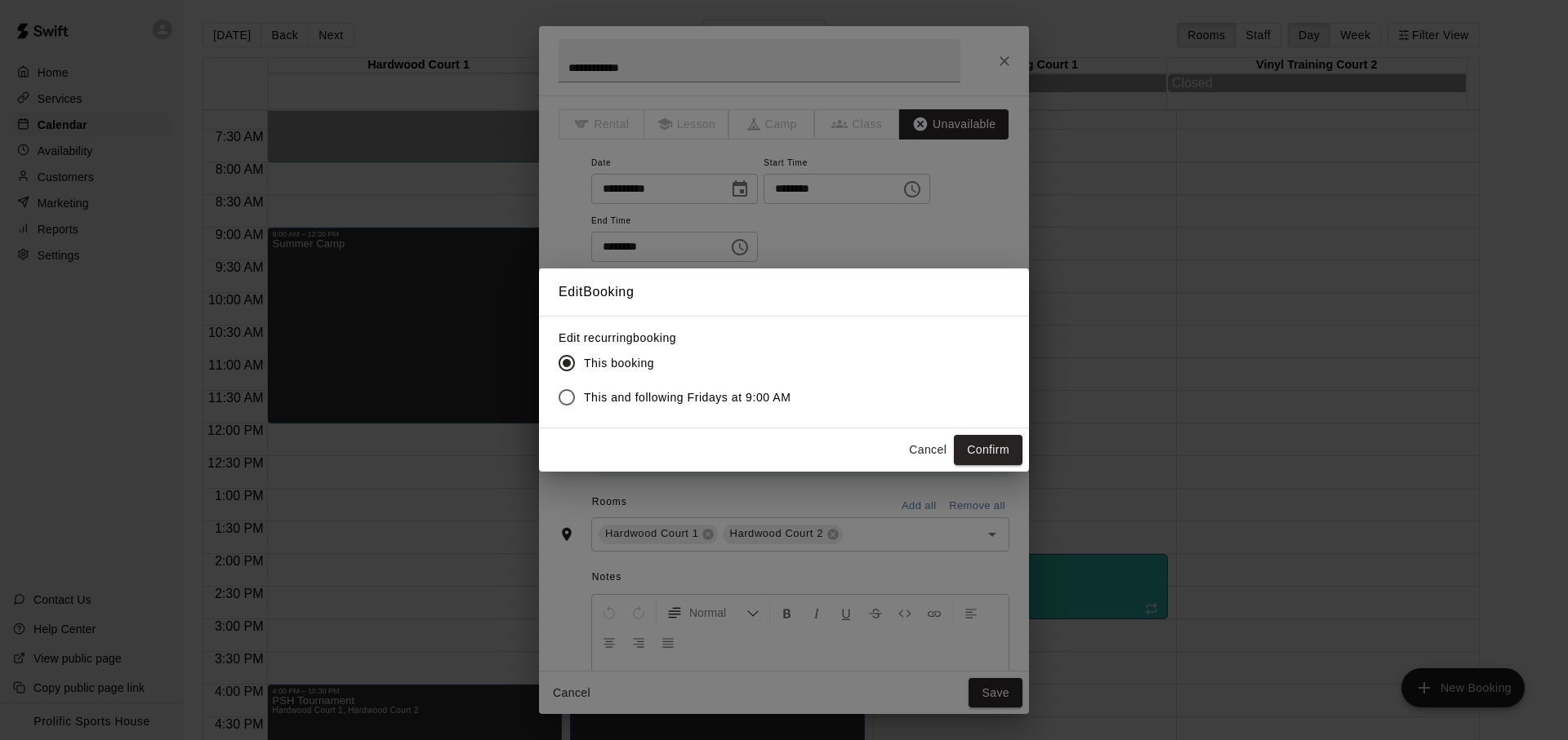
click at [992, 465] on div "Cancel Confirm" at bounding box center [784, 450] width 490 height 43
click at [987, 455] on button "Confirm" at bounding box center [988, 450] width 69 height 30
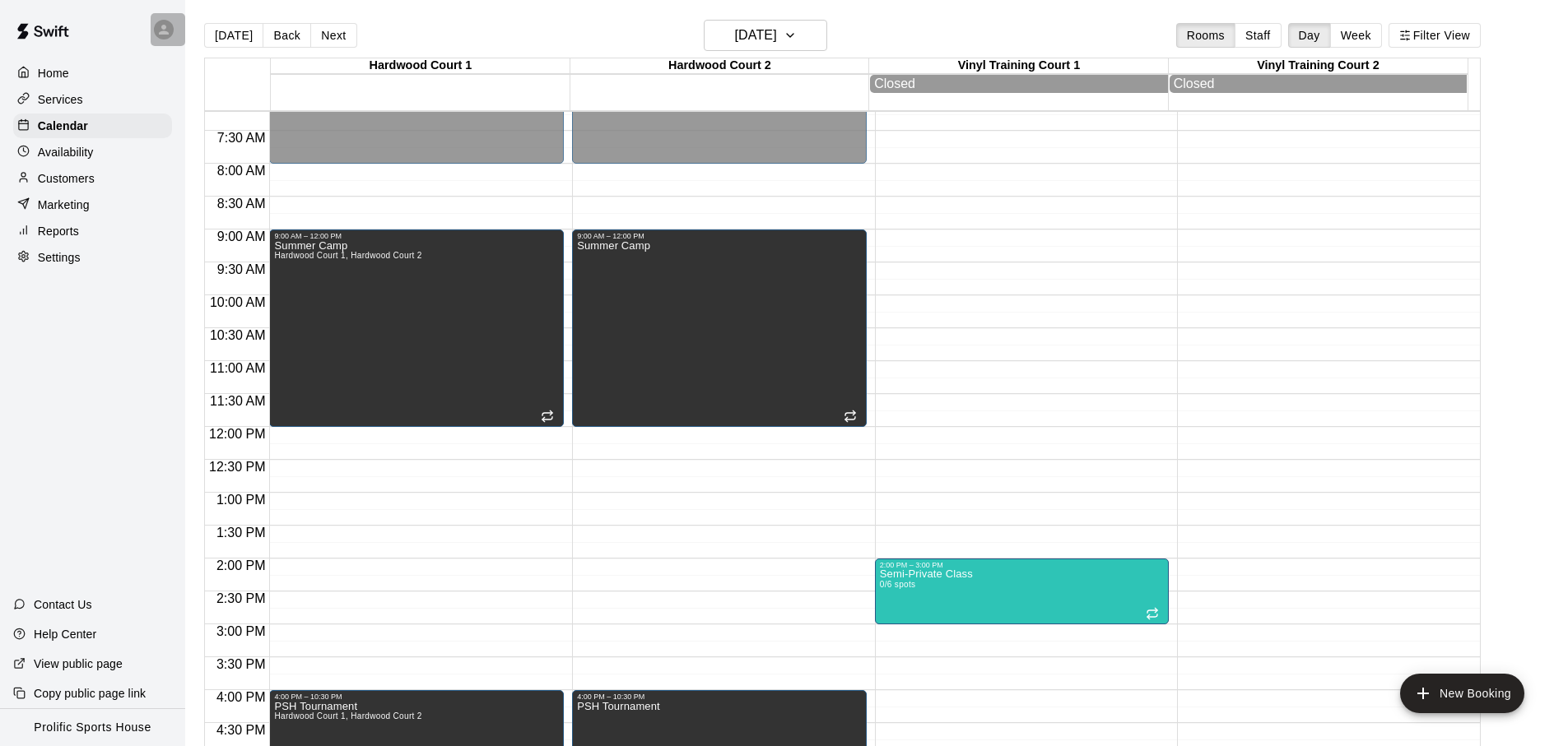
click at [166, 33] on icon at bounding box center [163, 30] width 10 height 10
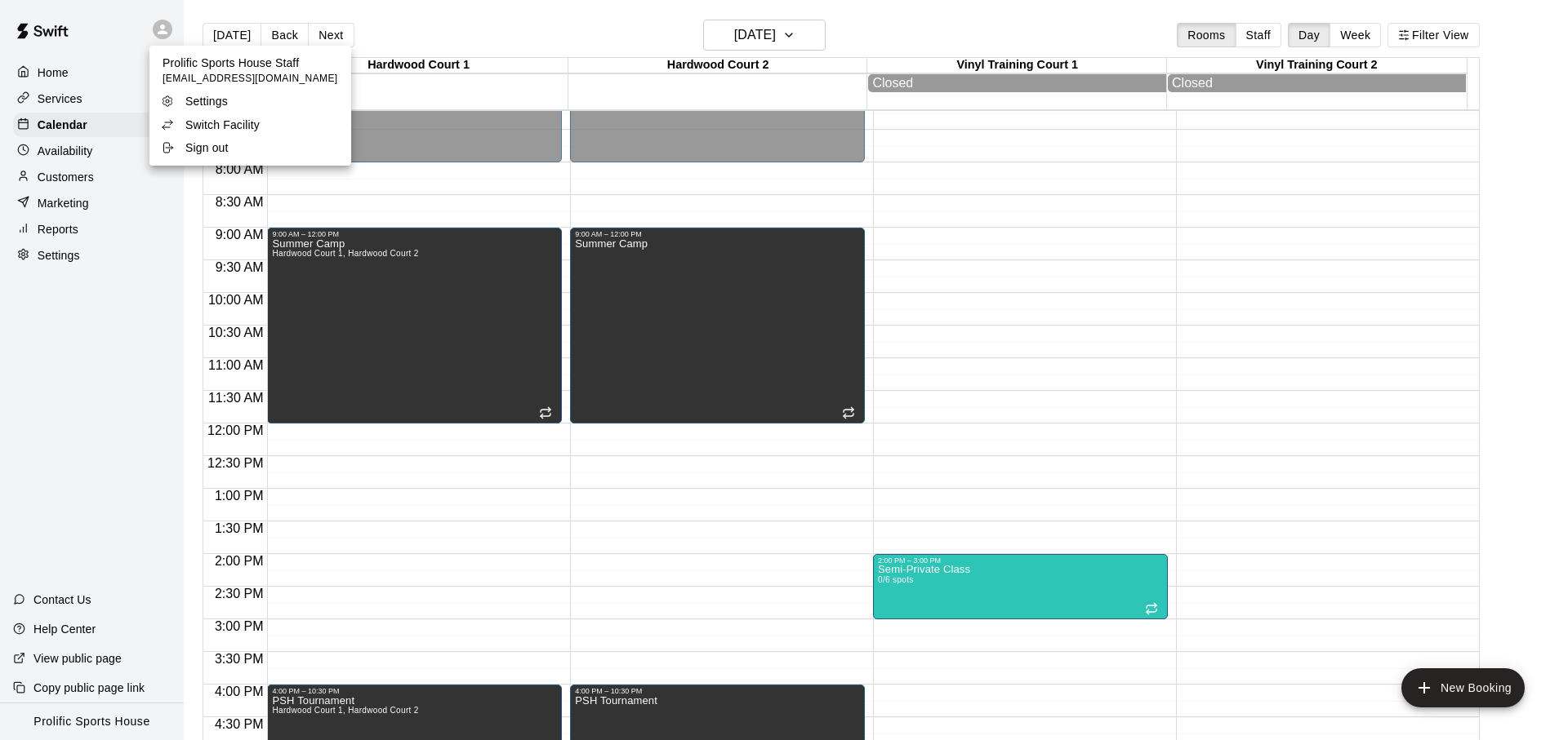
click at [233, 129] on p "Switch Facility" at bounding box center [223, 125] width 74 height 17
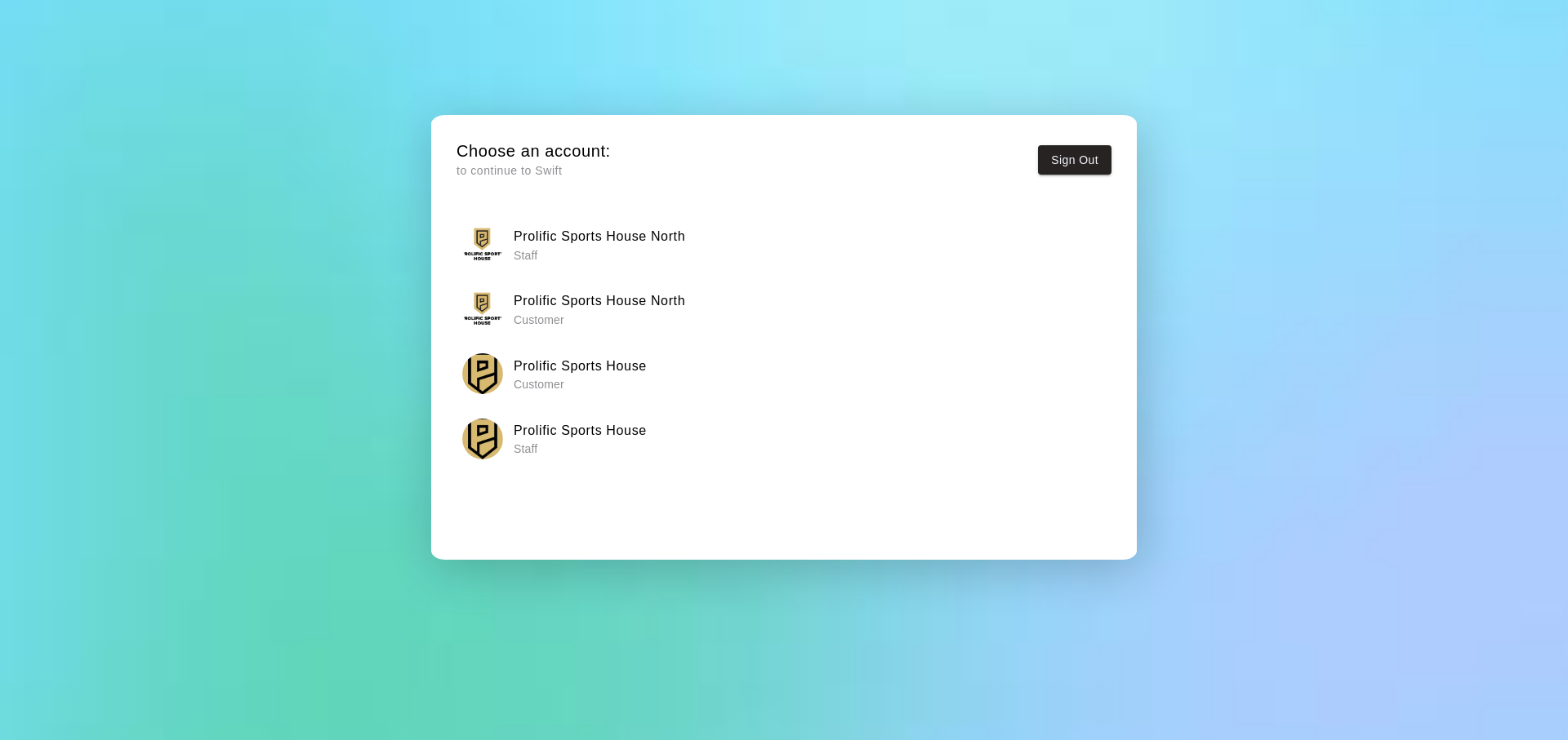
click at [595, 441] on p "Staff" at bounding box center [579, 449] width 133 height 17
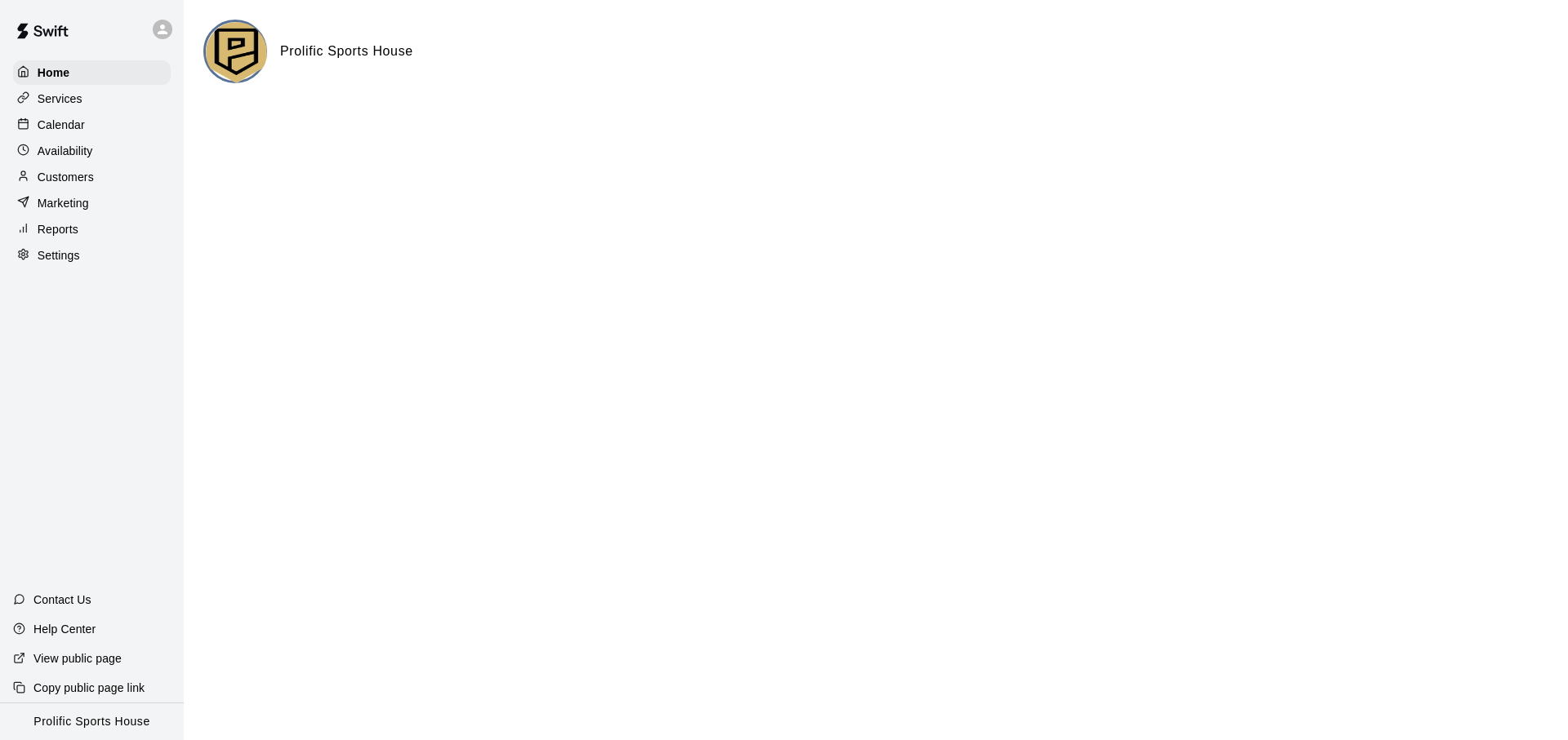
click at [83, 172] on p "Customers" at bounding box center [65, 177] width 56 height 17
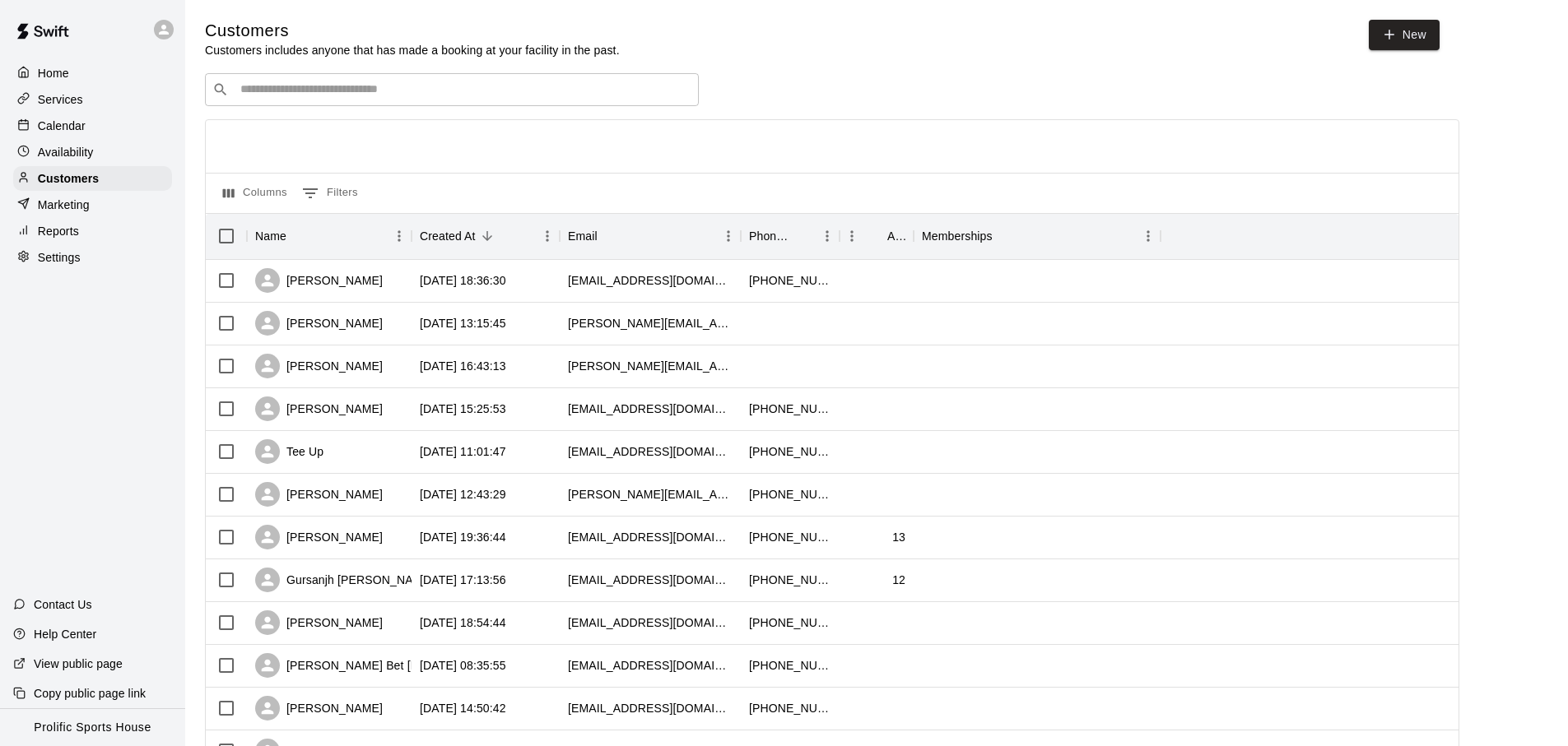
click at [120, 118] on div "Calendar" at bounding box center [92, 126] width 159 height 25
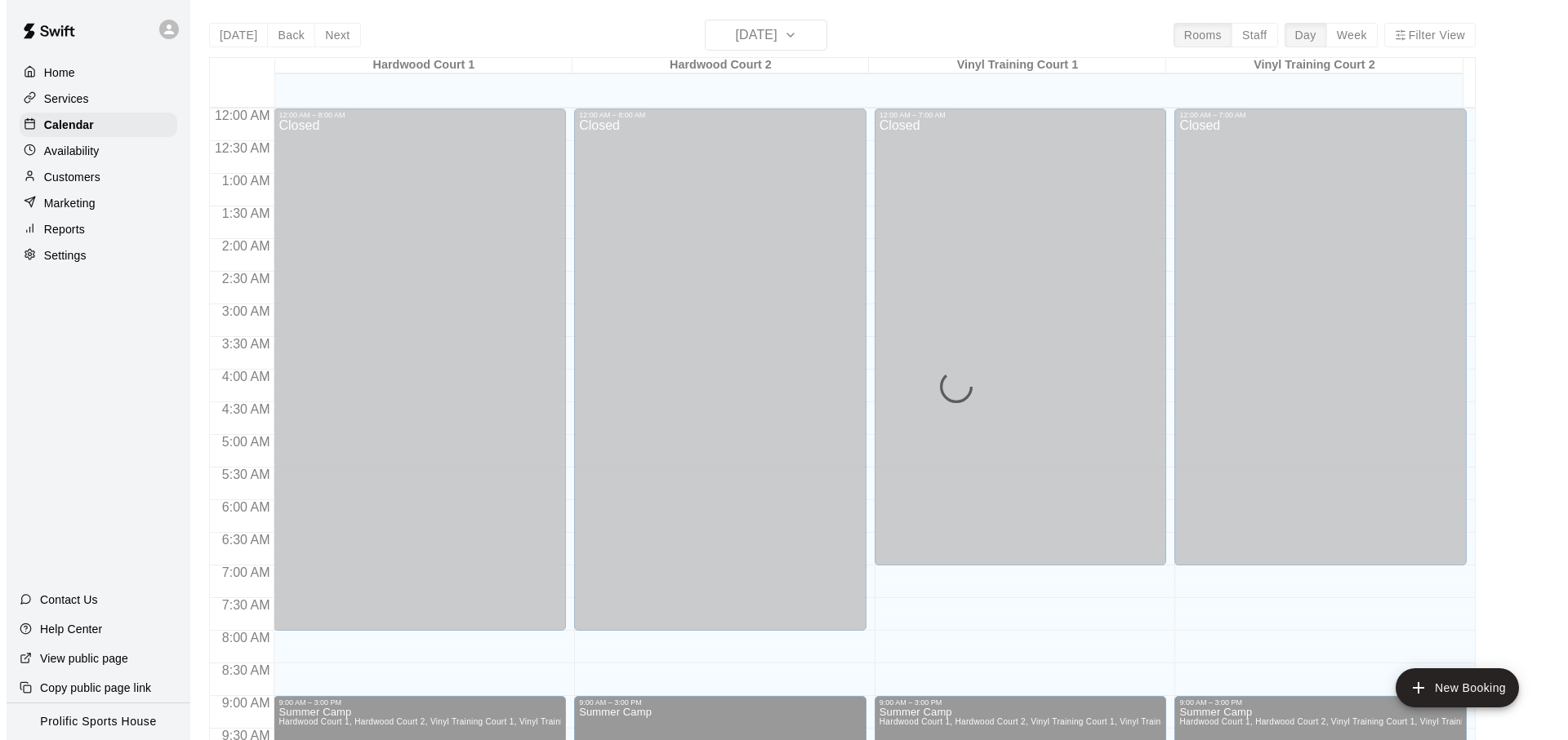
scroll to position [868, 0]
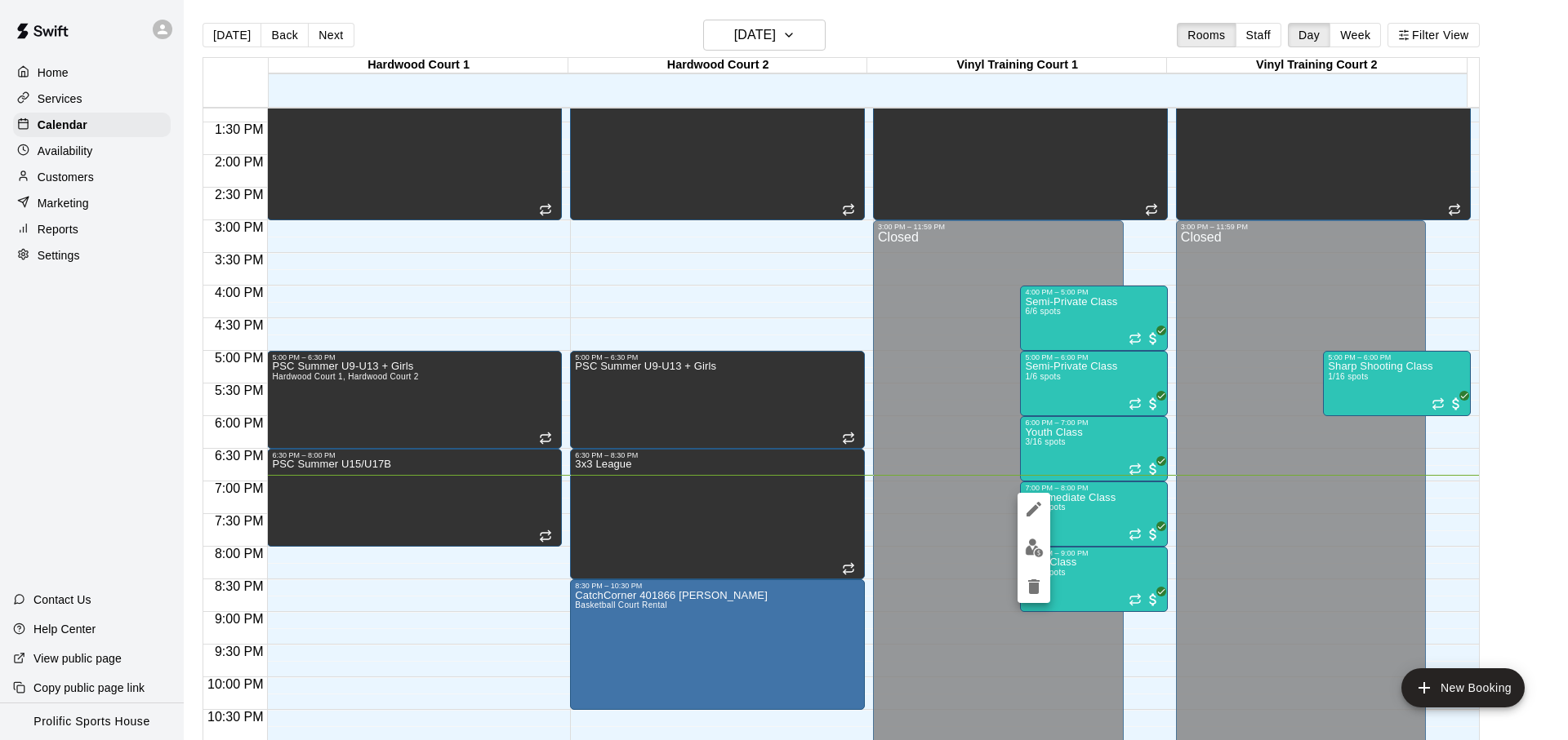
click at [1055, 554] on div at bounding box center [784, 370] width 1568 height 740
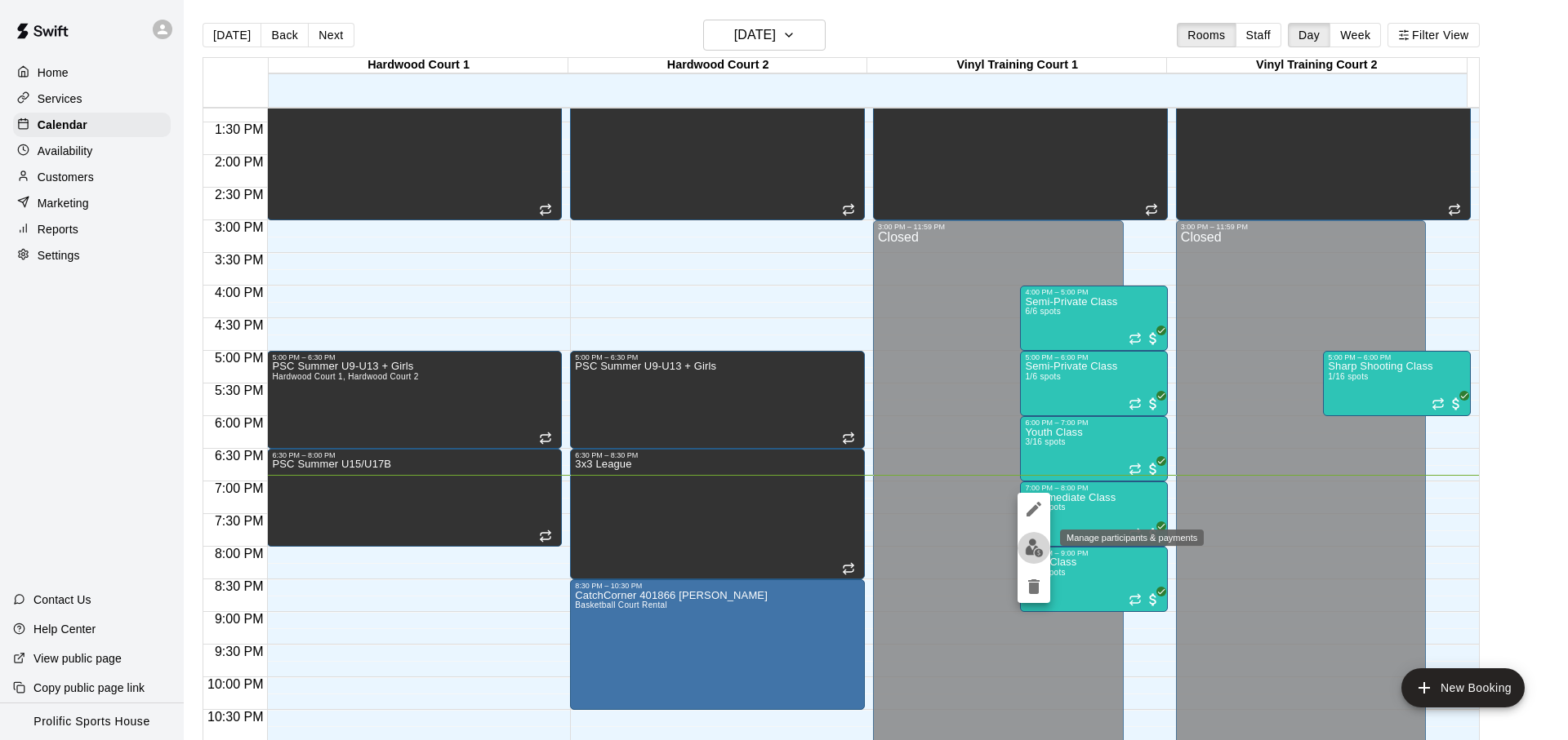
click at [1042, 550] on img "edit" at bounding box center [1034, 548] width 18 height 18
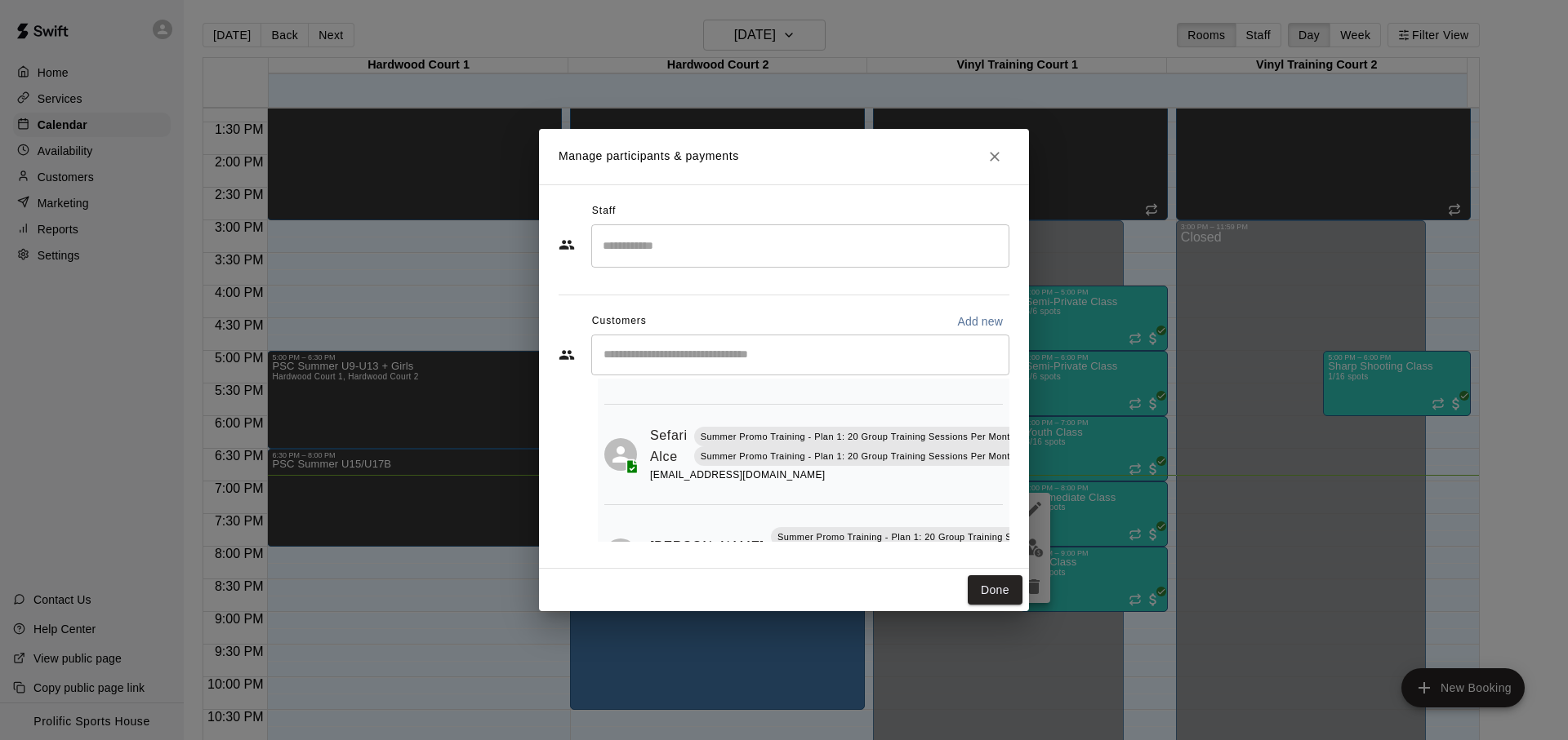
scroll to position [266, 62]
click at [973, 426] on icon "Mark attendance" at bounding box center [974, 426] width 15 height 15
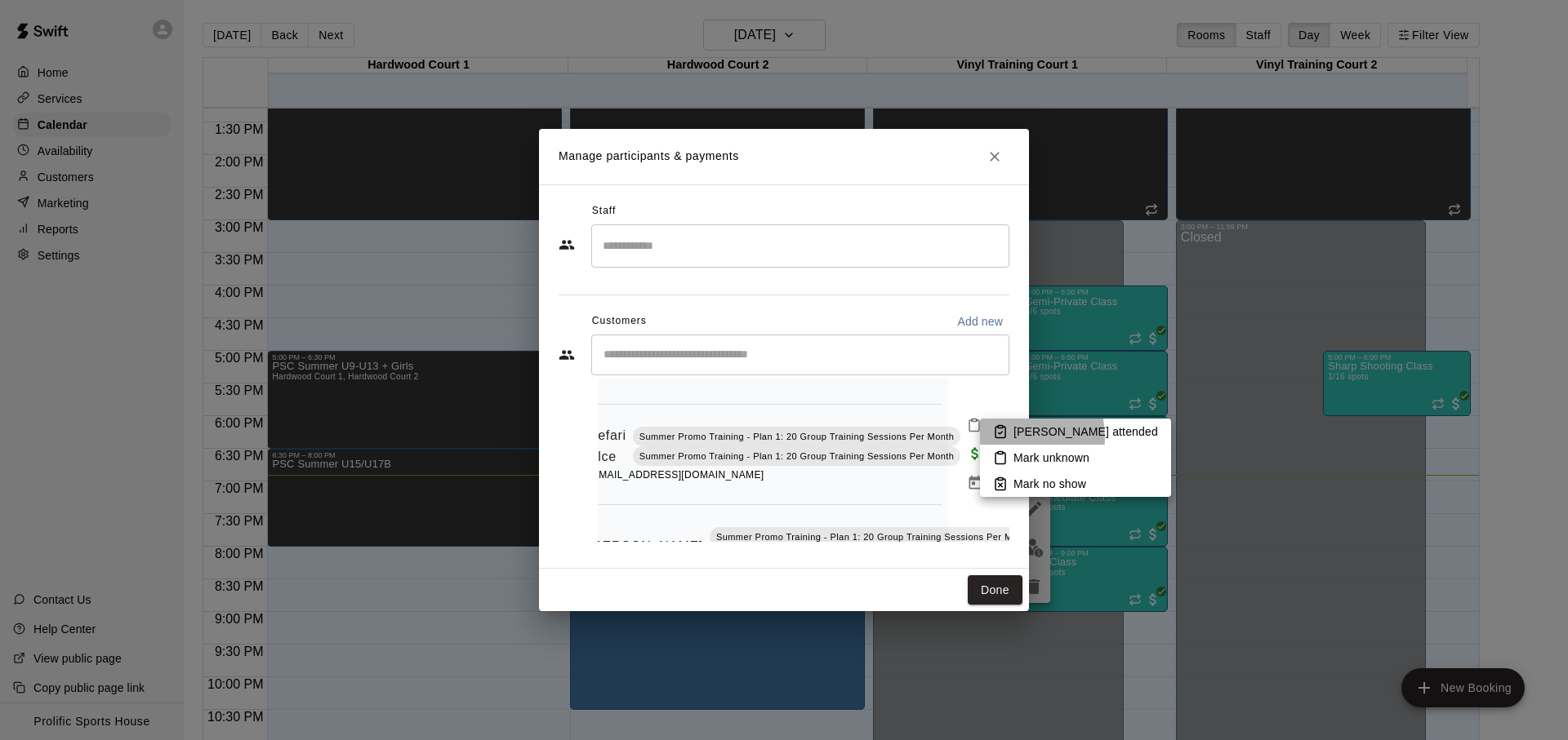
click at [1001, 438] on icon at bounding box center [1000, 432] width 10 height 11
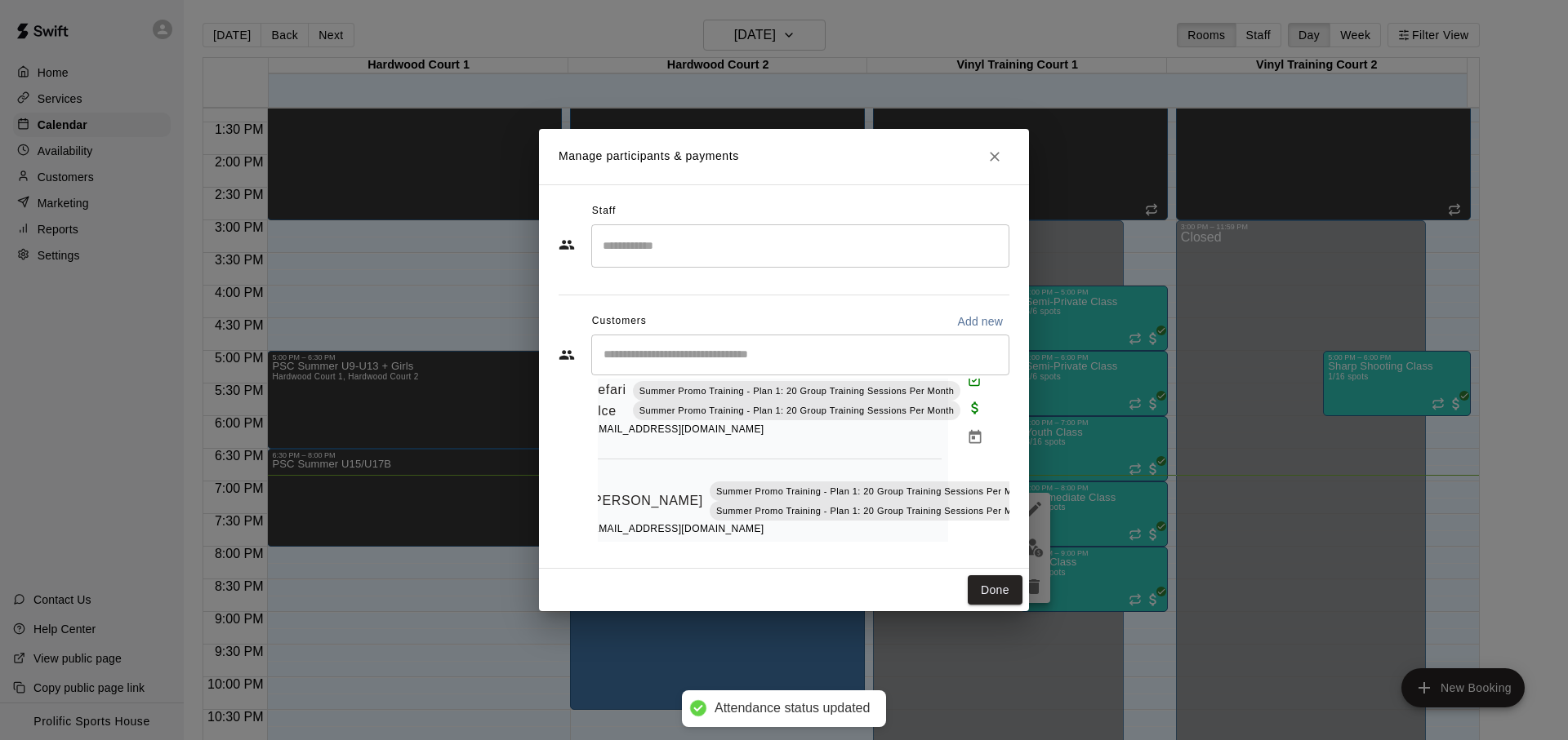
scroll to position [313, 62]
click at [1045, 478] on icon "Mark attendance" at bounding box center [1052, 477] width 15 height 15
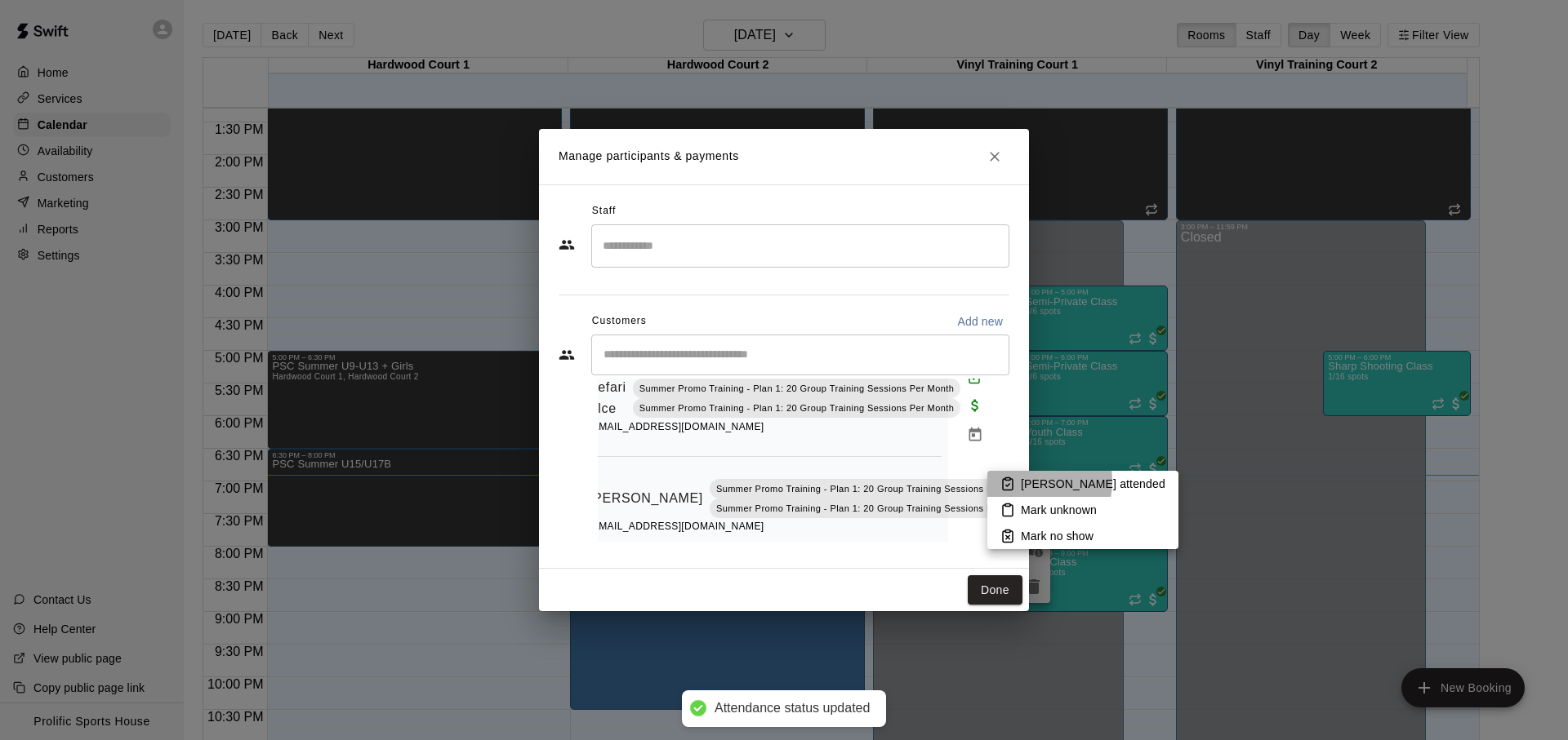
click at [1027, 482] on p "Mark attended" at bounding box center [1093, 484] width 144 height 17
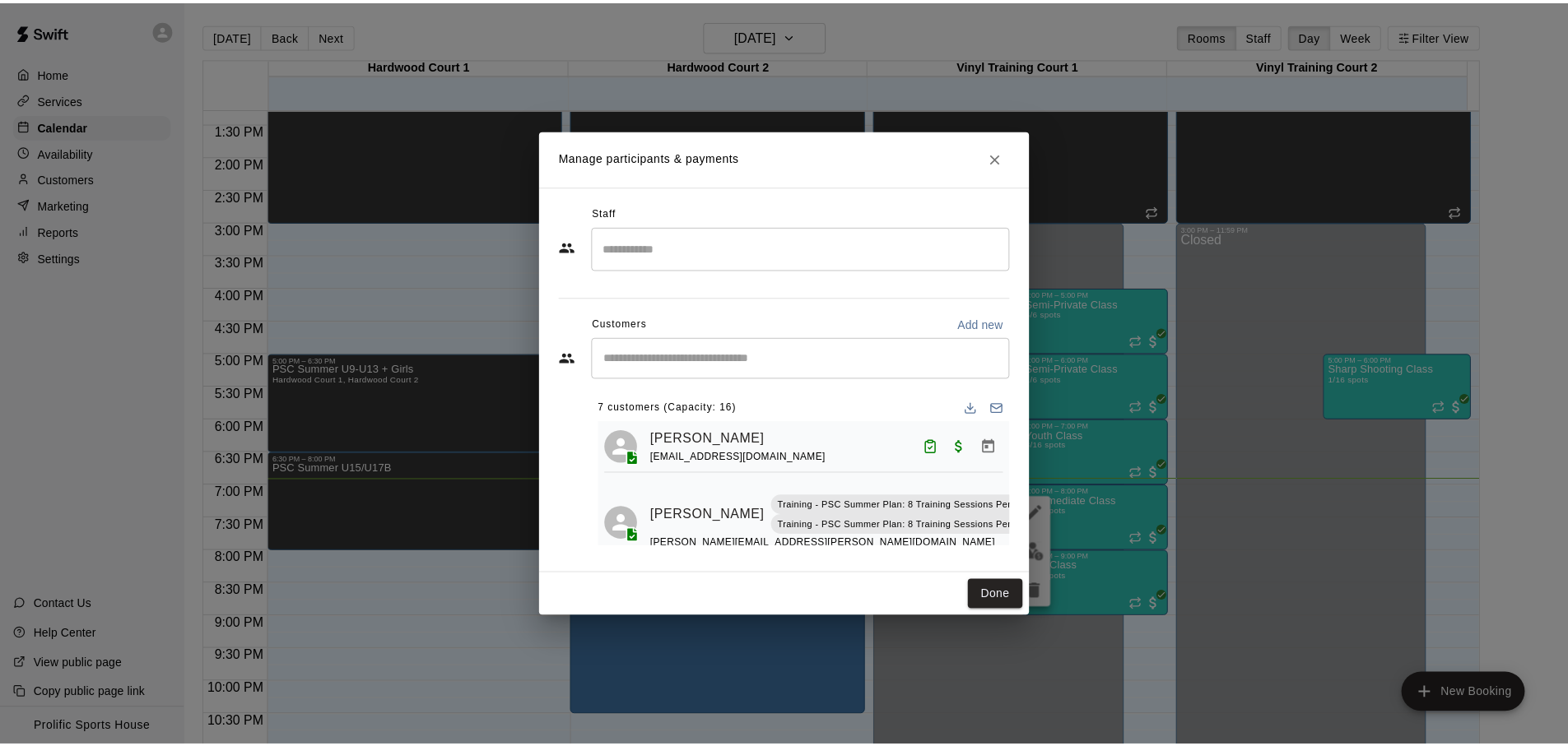
scroll to position [0, 62]
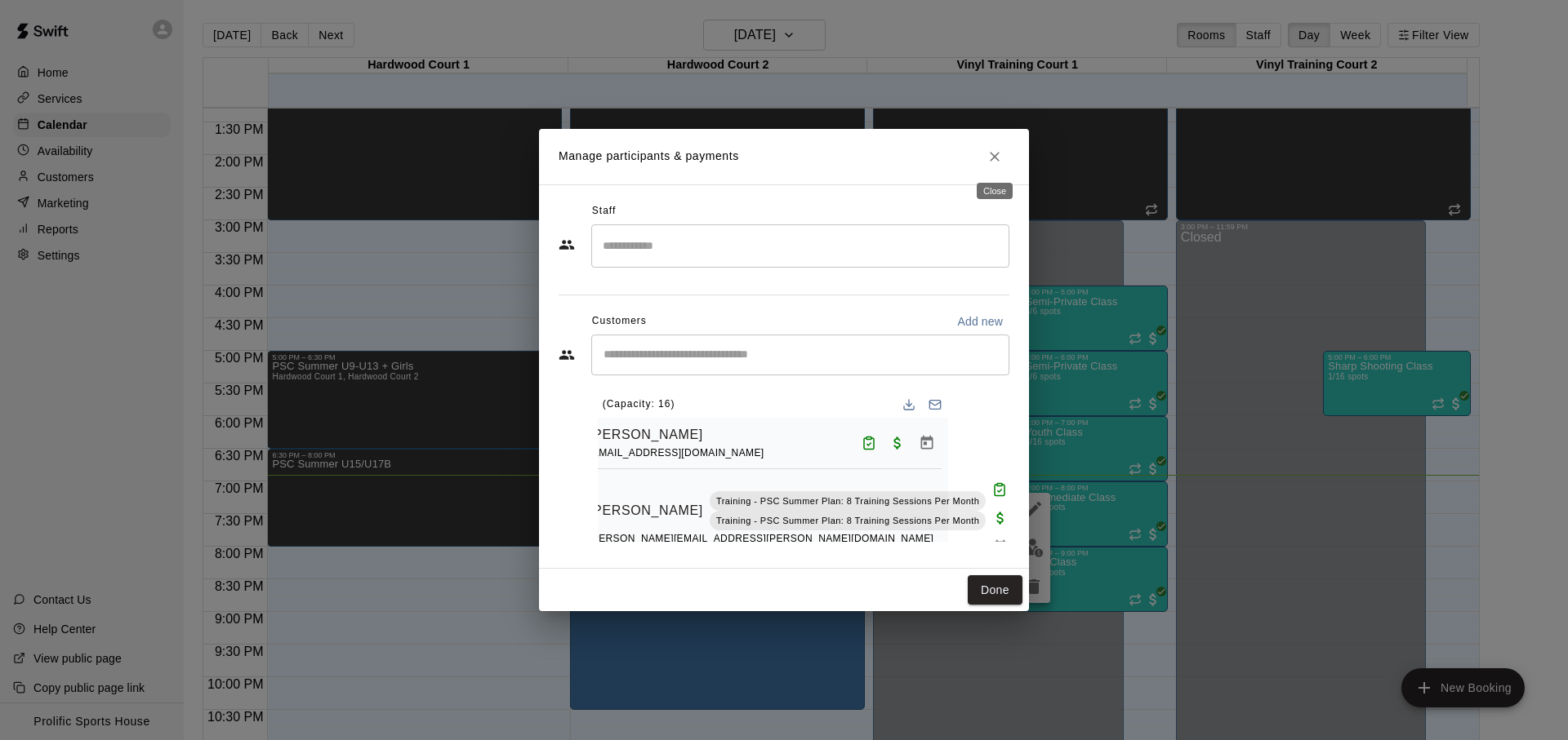
click at [1001, 156] on icon "Close" at bounding box center [995, 157] width 17 height 17
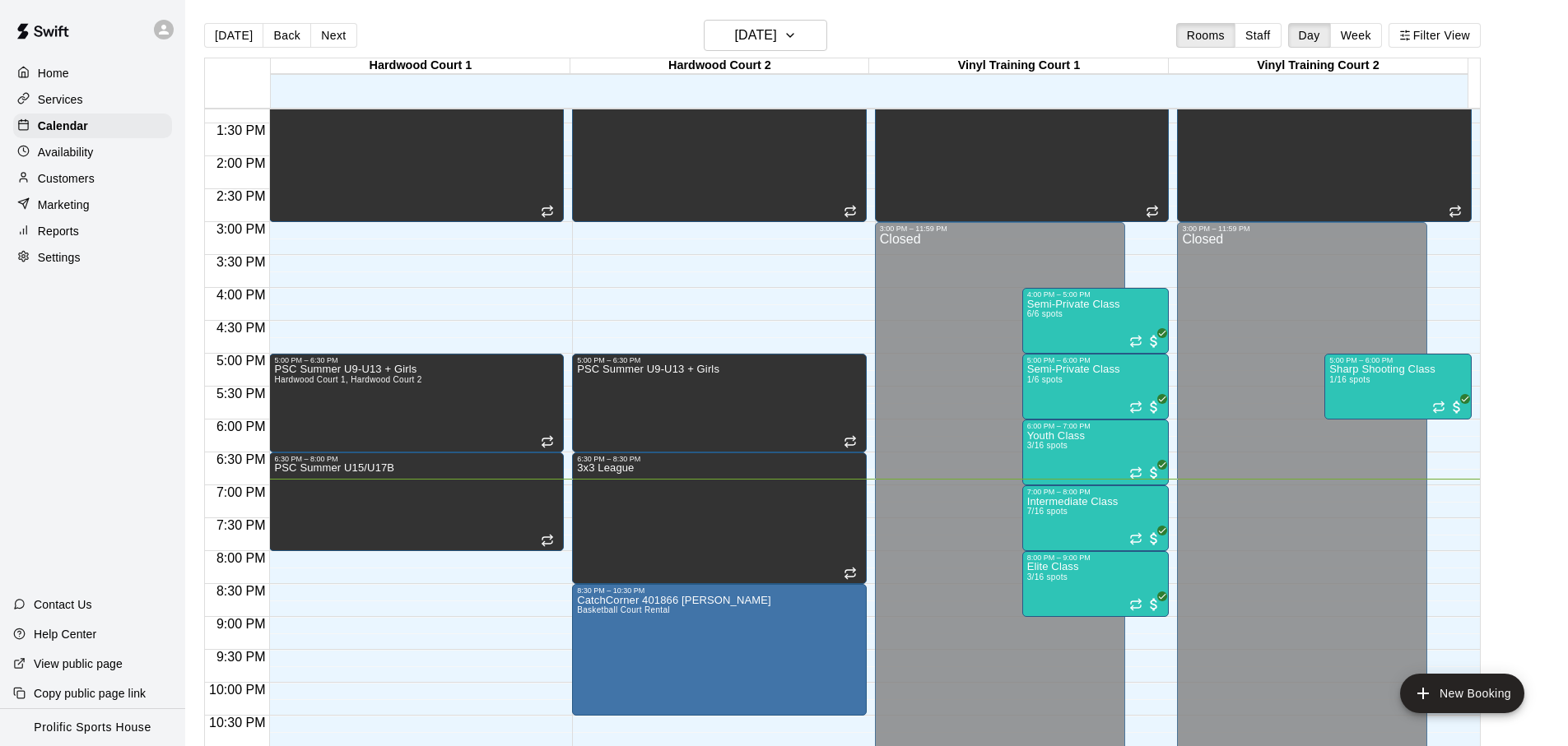
click at [393, 44] on div "[DATE] Back [DATE][DATE] Rooms Staff Day Week Filter View" at bounding box center [842, 38] width 1277 height 38
click at [241, 40] on button "[DATE]" at bounding box center [234, 35] width 59 height 25
click at [1047, 41] on div "[DATE] Back [DATE][DATE] Rooms Staff Day Week Filter View" at bounding box center [842, 38] width 1277 height 38
click at [772, 45] on h6 "[DATE]" at bounding box center [756, 35] width 42 height 23
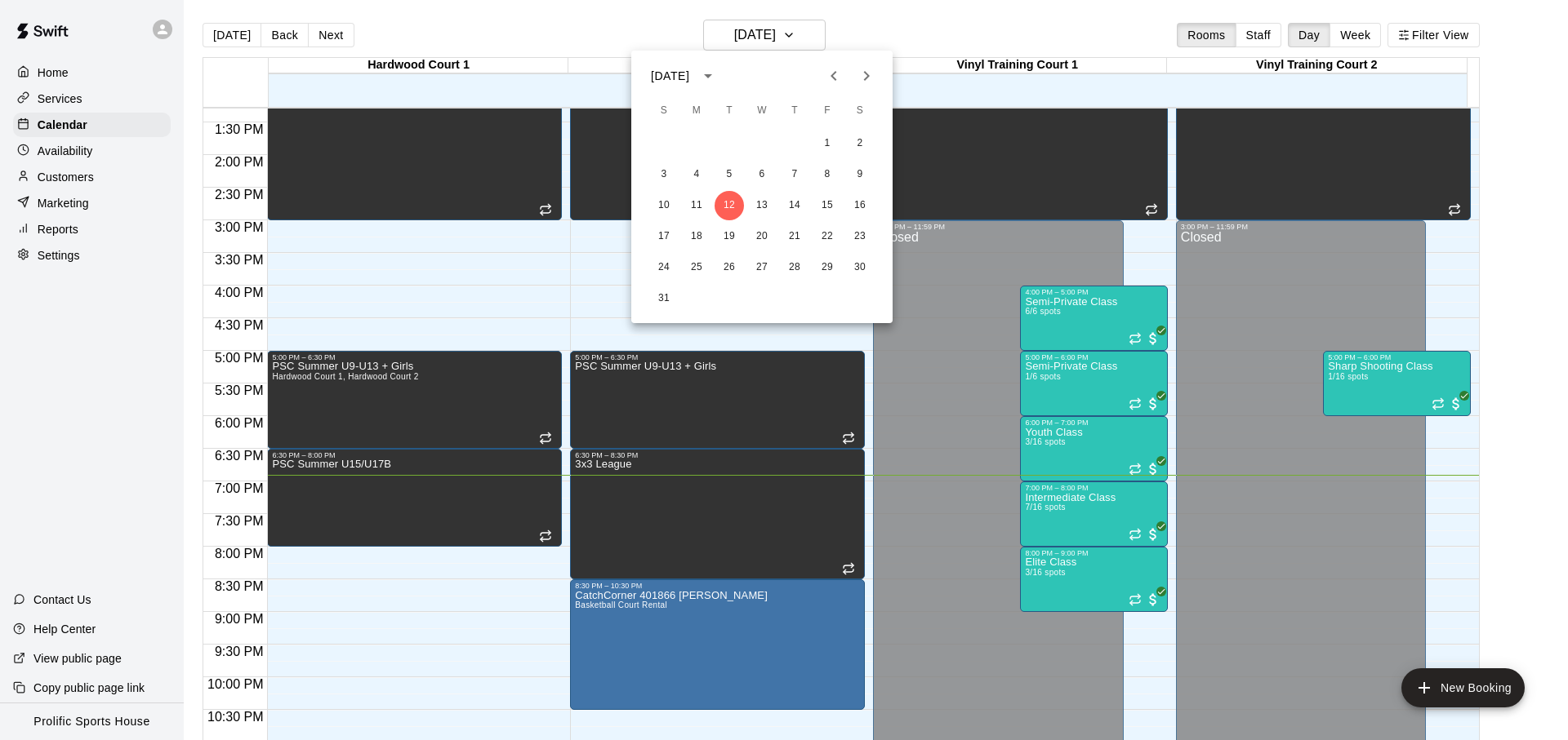
click at [921, 38] on div at bounding box center [784, 370] width 1568 height 740
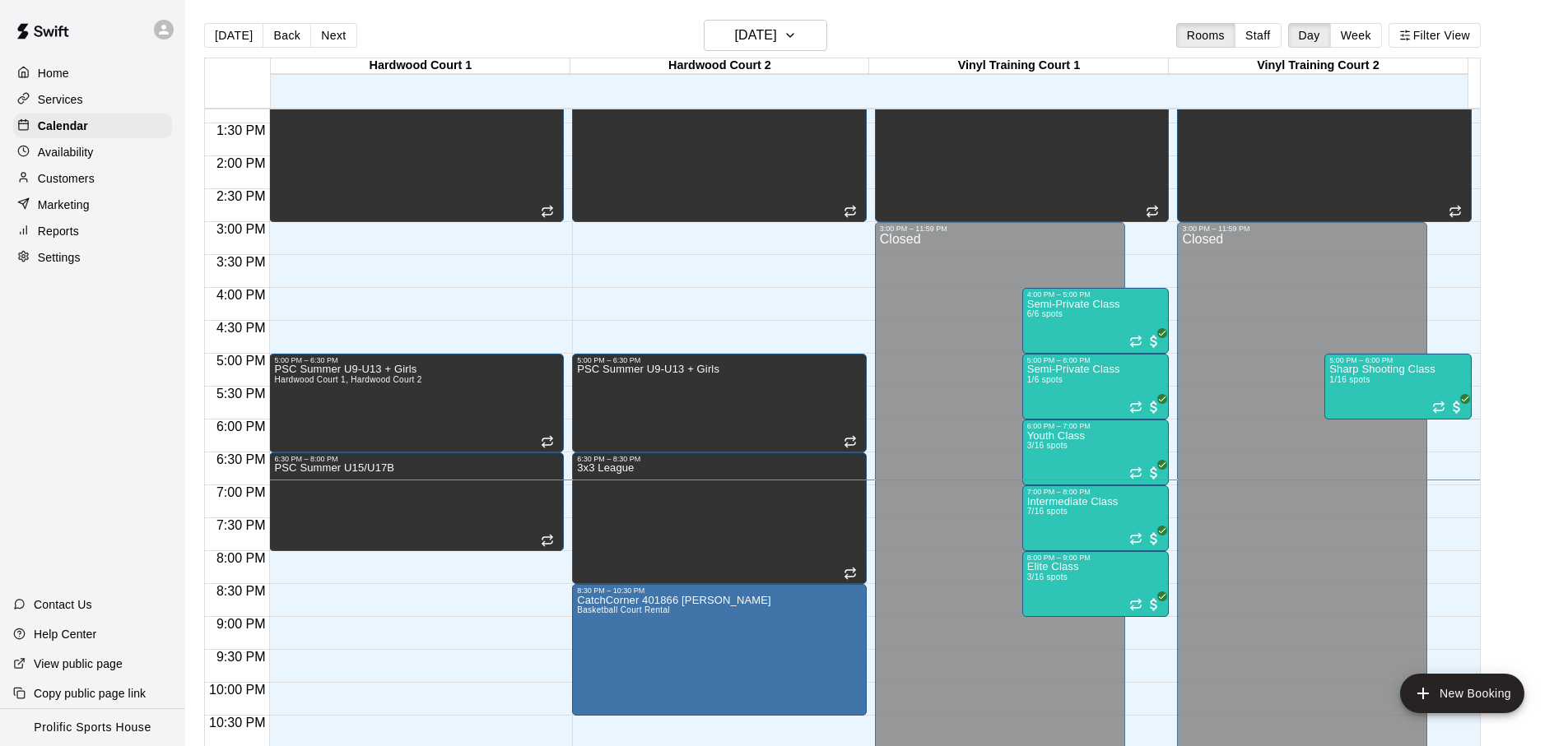
click at [585, 54] on div "[DATE] Back [DATE][DATE] Rooms Staff Day Week Filter View" at bounding box center [842, 38] width 1277 height 38
click at [101, 99] on div "Services" at bounding box center [92, 99] width 159 height 25
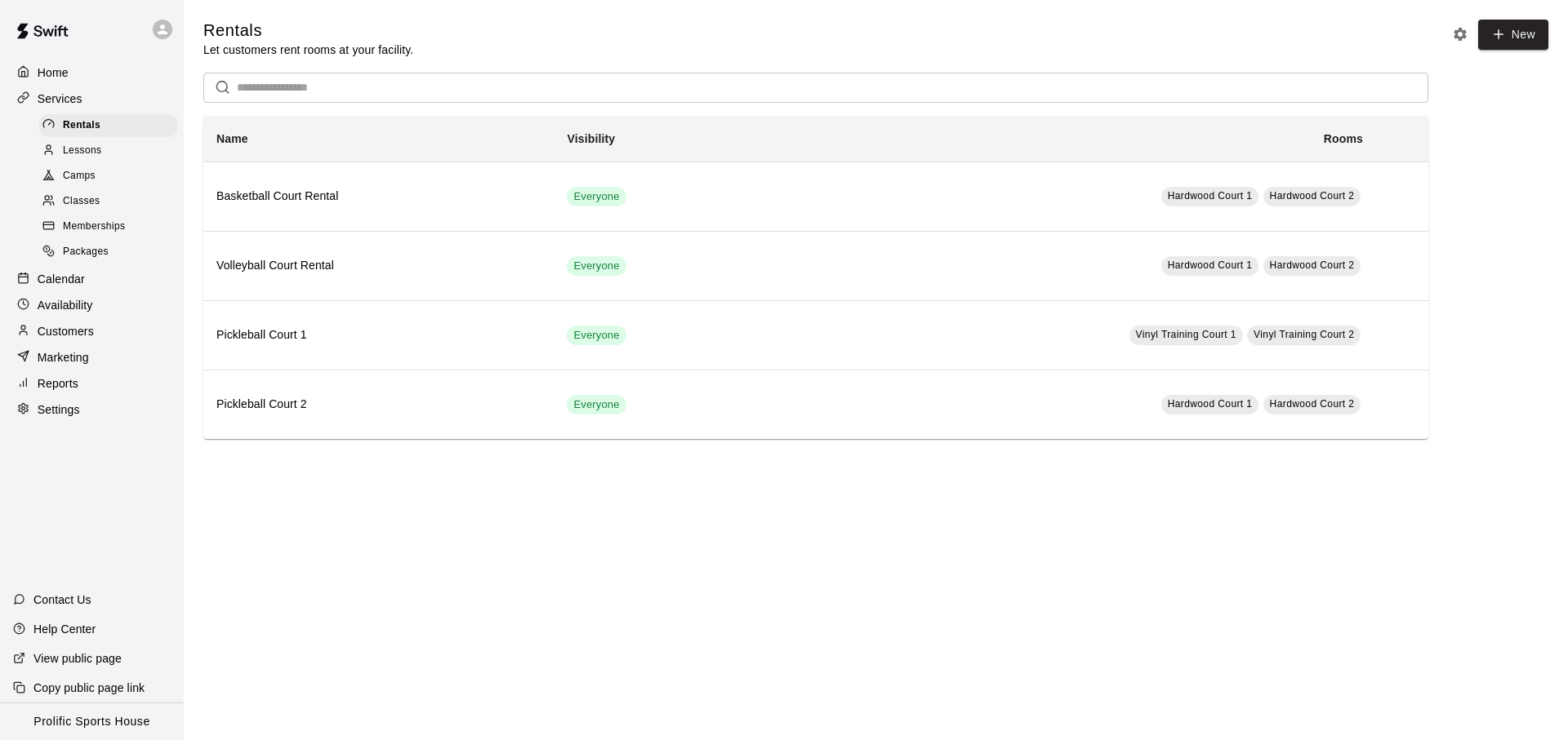
click at [341, 87] on input "text" at bounding box center [831, 87] width 1191 height 30
click at [84, 294] on div "Availability" at bounding box center [91, 305] width 157 height 25
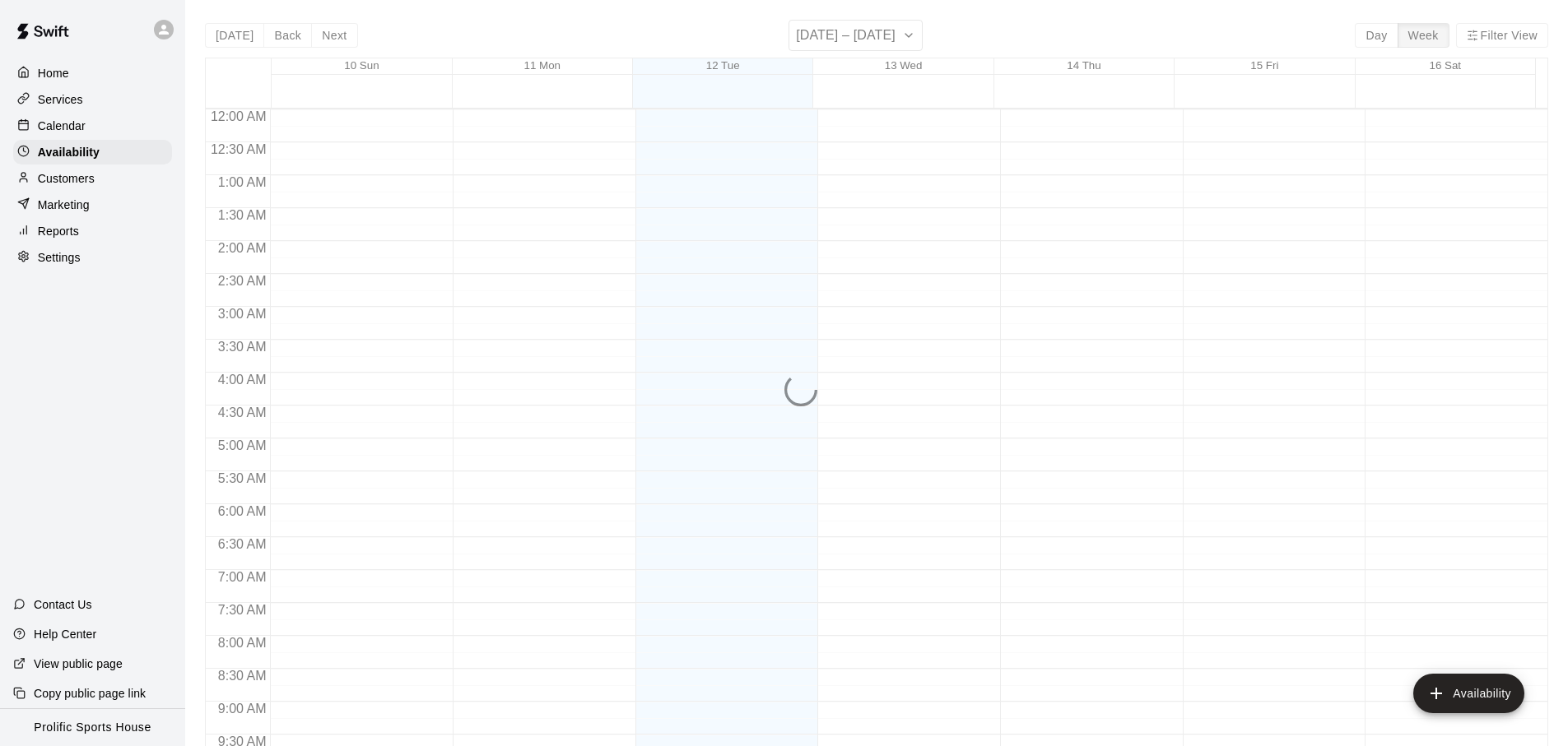
scroll to position [924, 0]
click at [70, 114] on div "Calendar" at bounding box center [92, 126] width 159 height 25
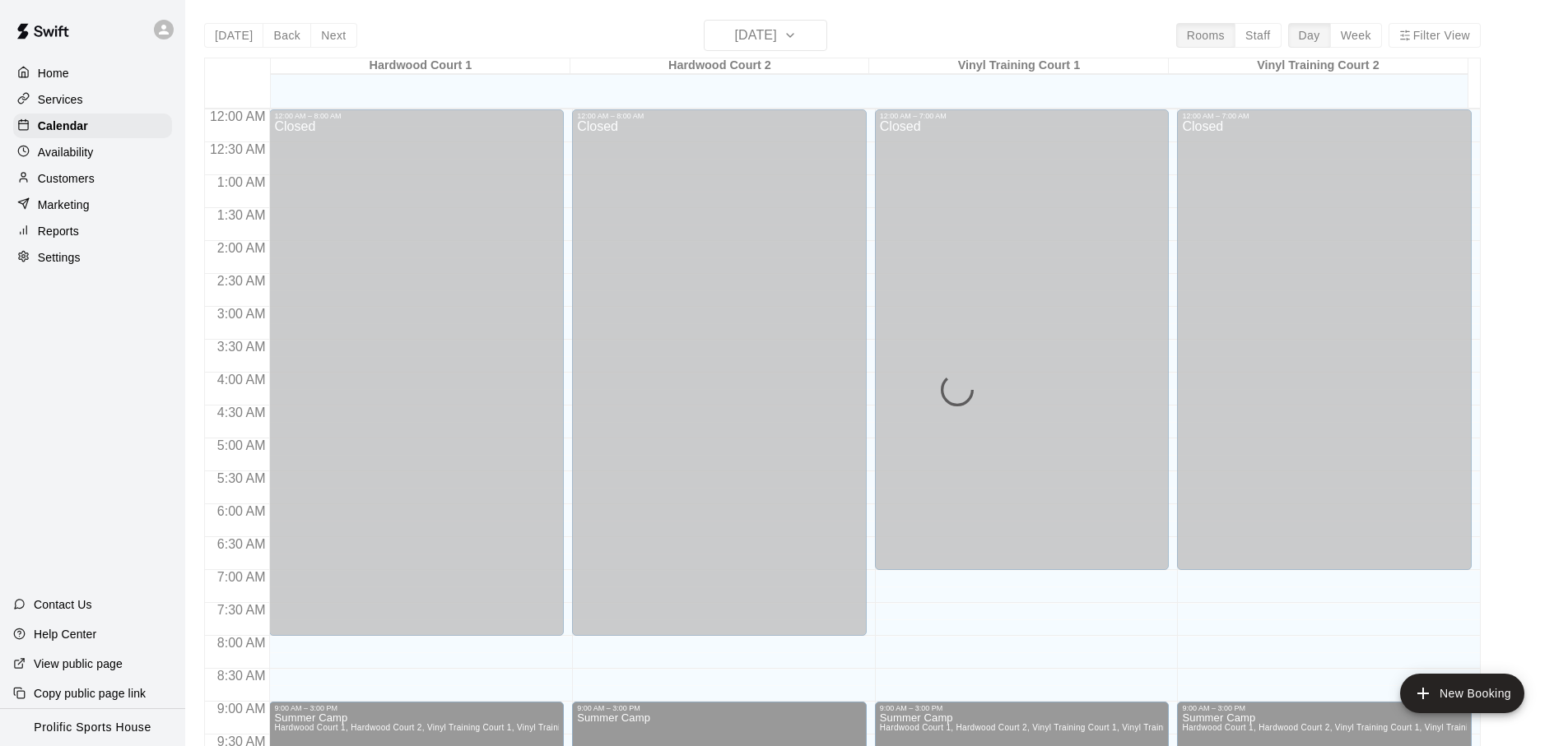
scroll to position [875, 0]
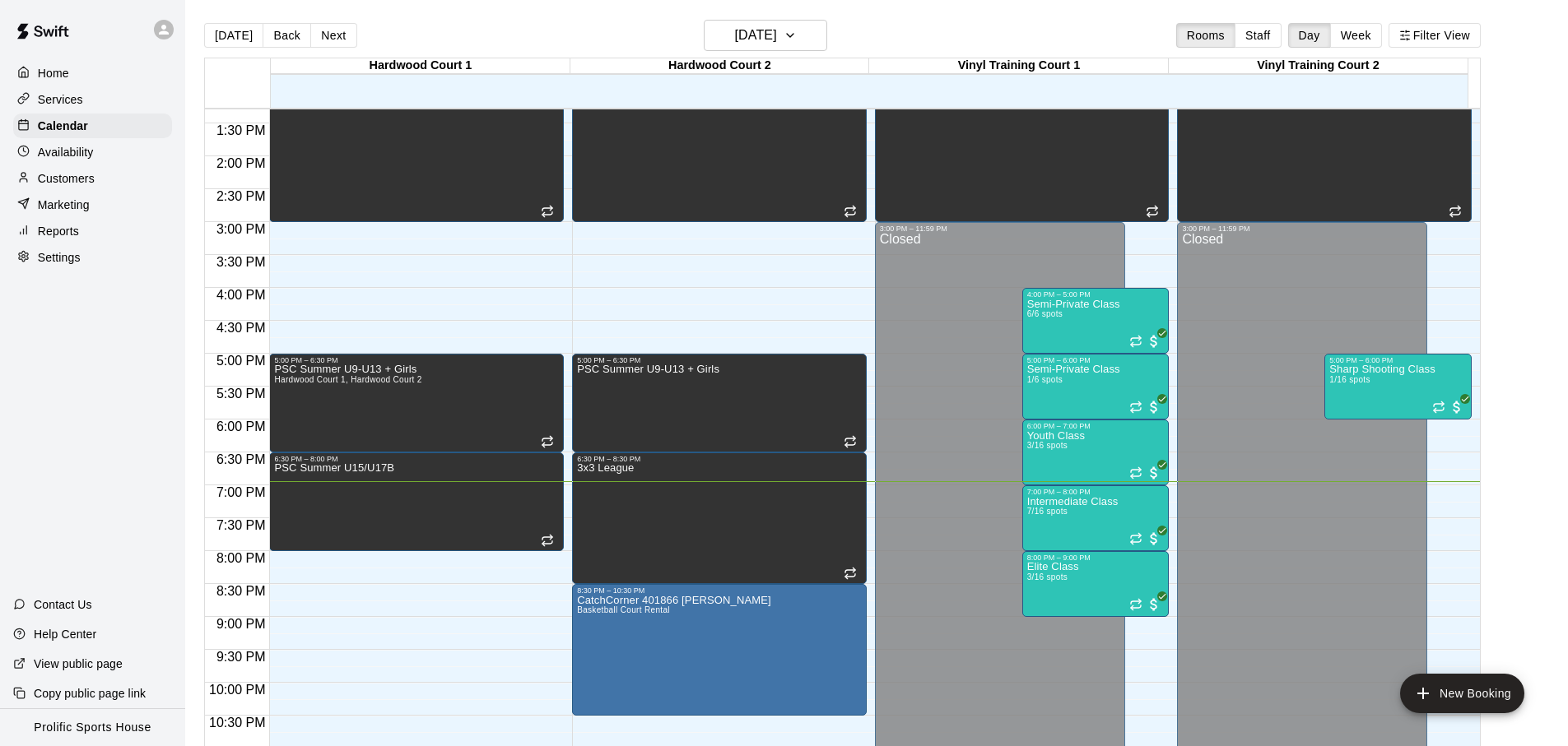
click at [104, 172] on div "Customers" at bounding box center [92, 178] width 159 height 25
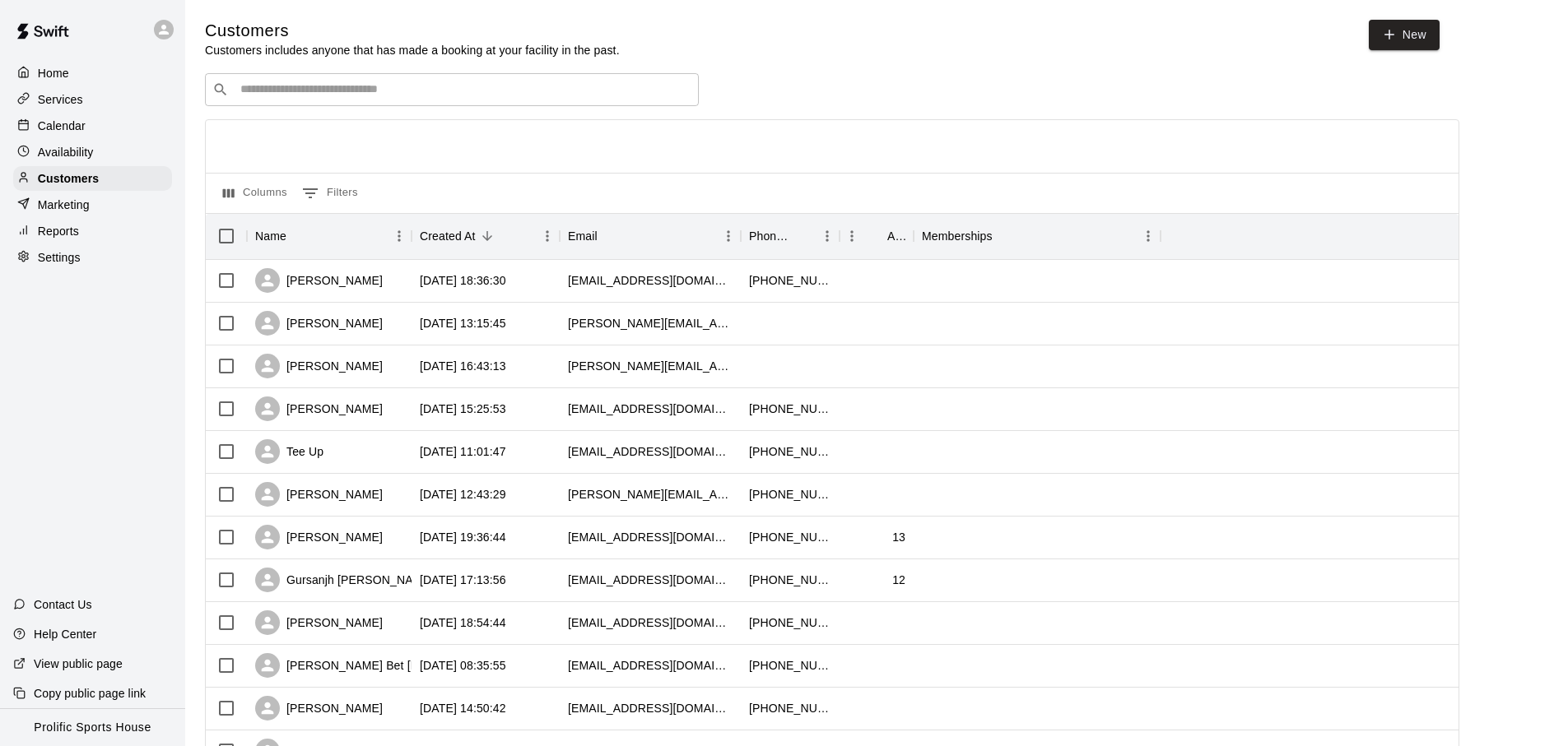
click at [437, 96] on input "Search customers by name or email" at bounding box center [464, 90] width 456 height 17
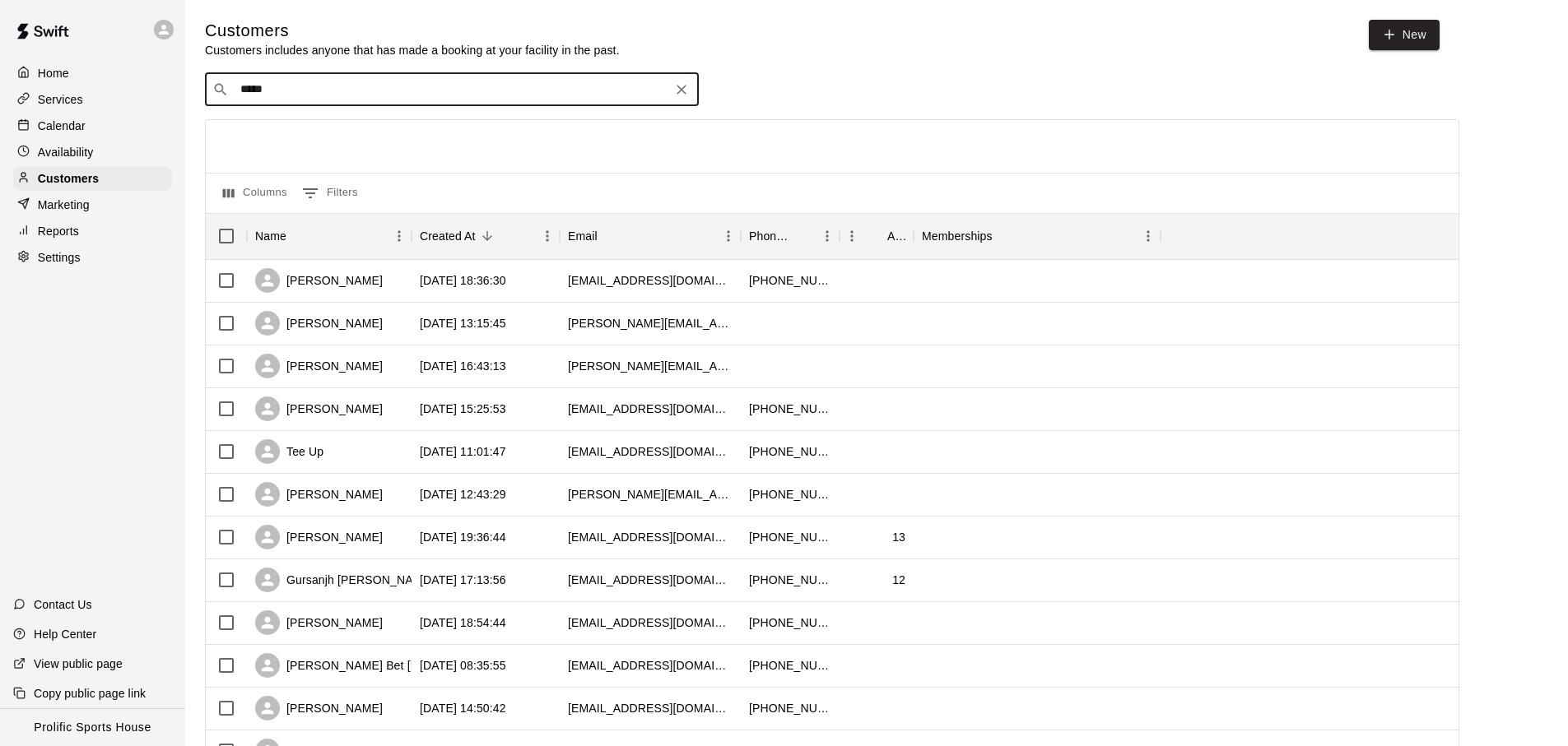
type input "******"
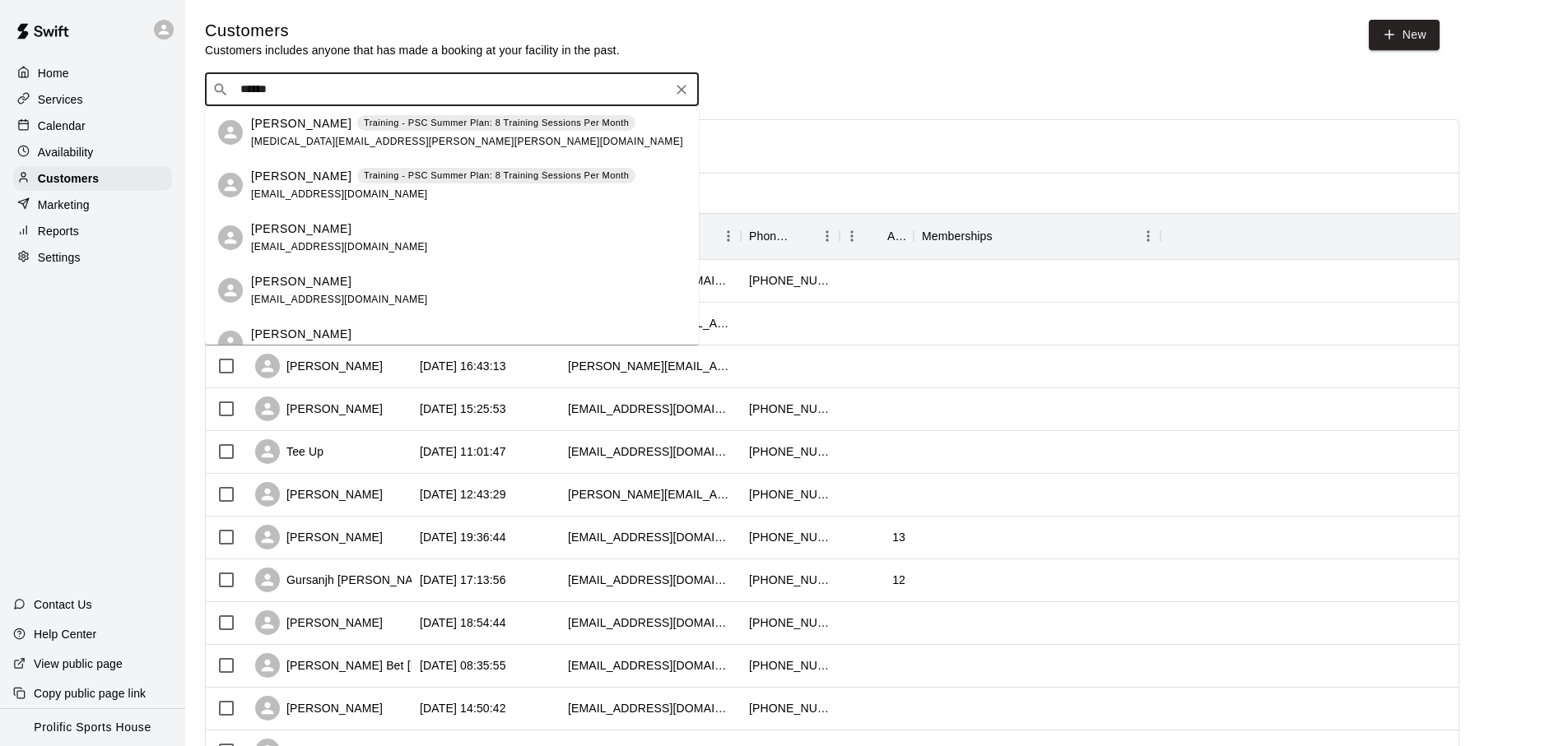
click at [451, 188] on div "Samuel Zhou Training - PSC Summer Plan: 8 Training Sessions Per Month szhou9001…" at bounding box center [443, 185] width 385 height 35
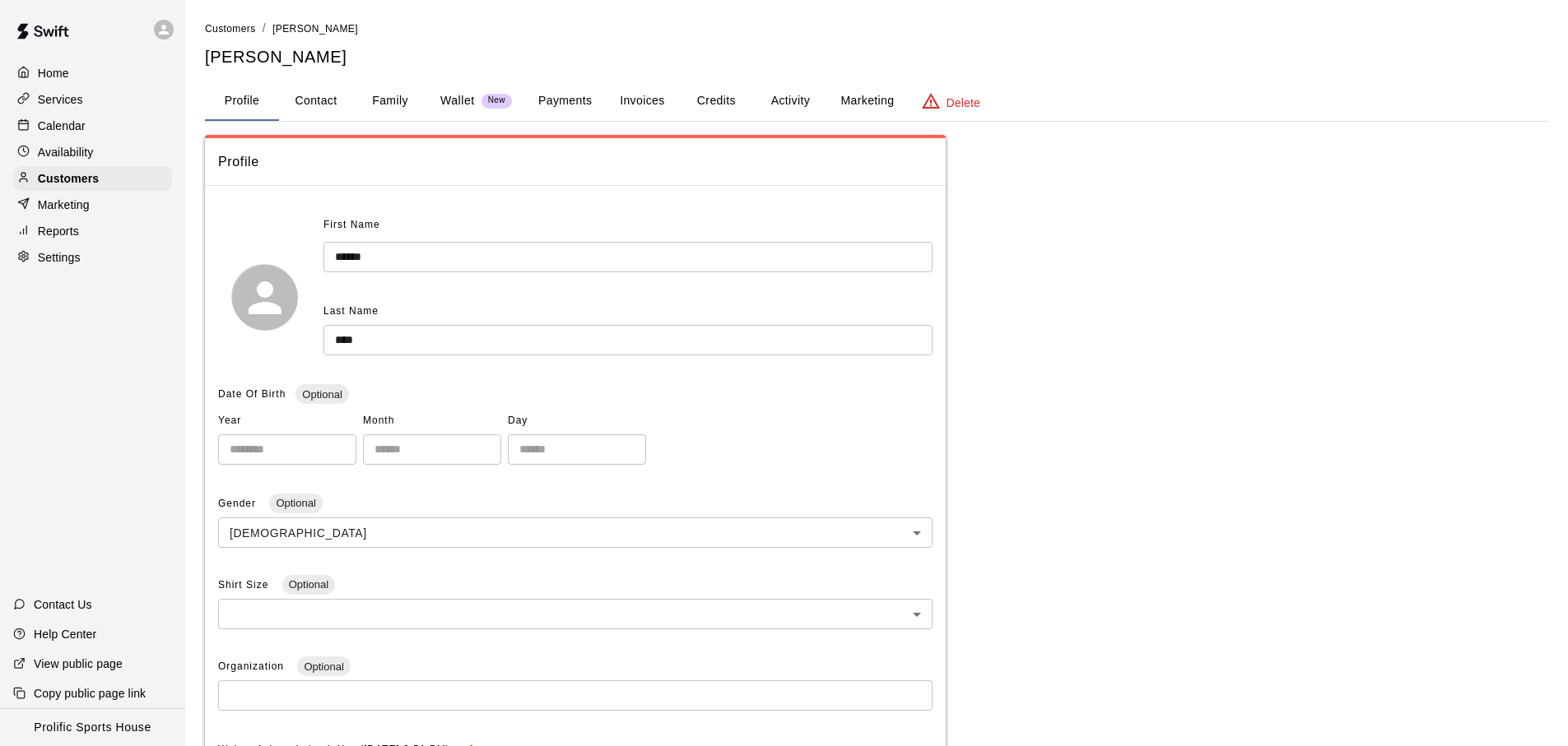
click at [718, 95] on button "Credits" at bounding box center [716, 101] width 74 height 40
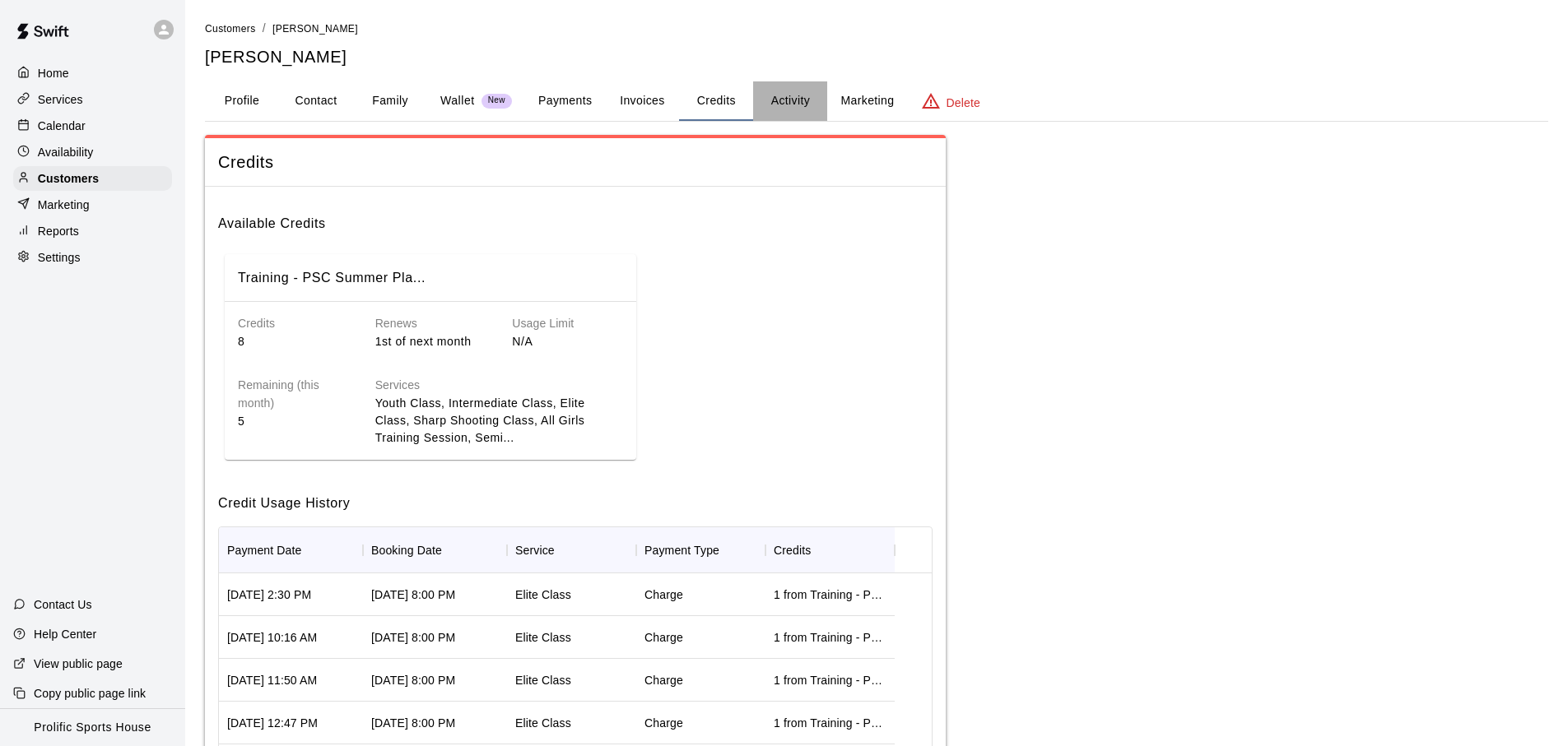
click at [771, 104] on button "Activity" at bounding box center [790, 101] width 74 height 40
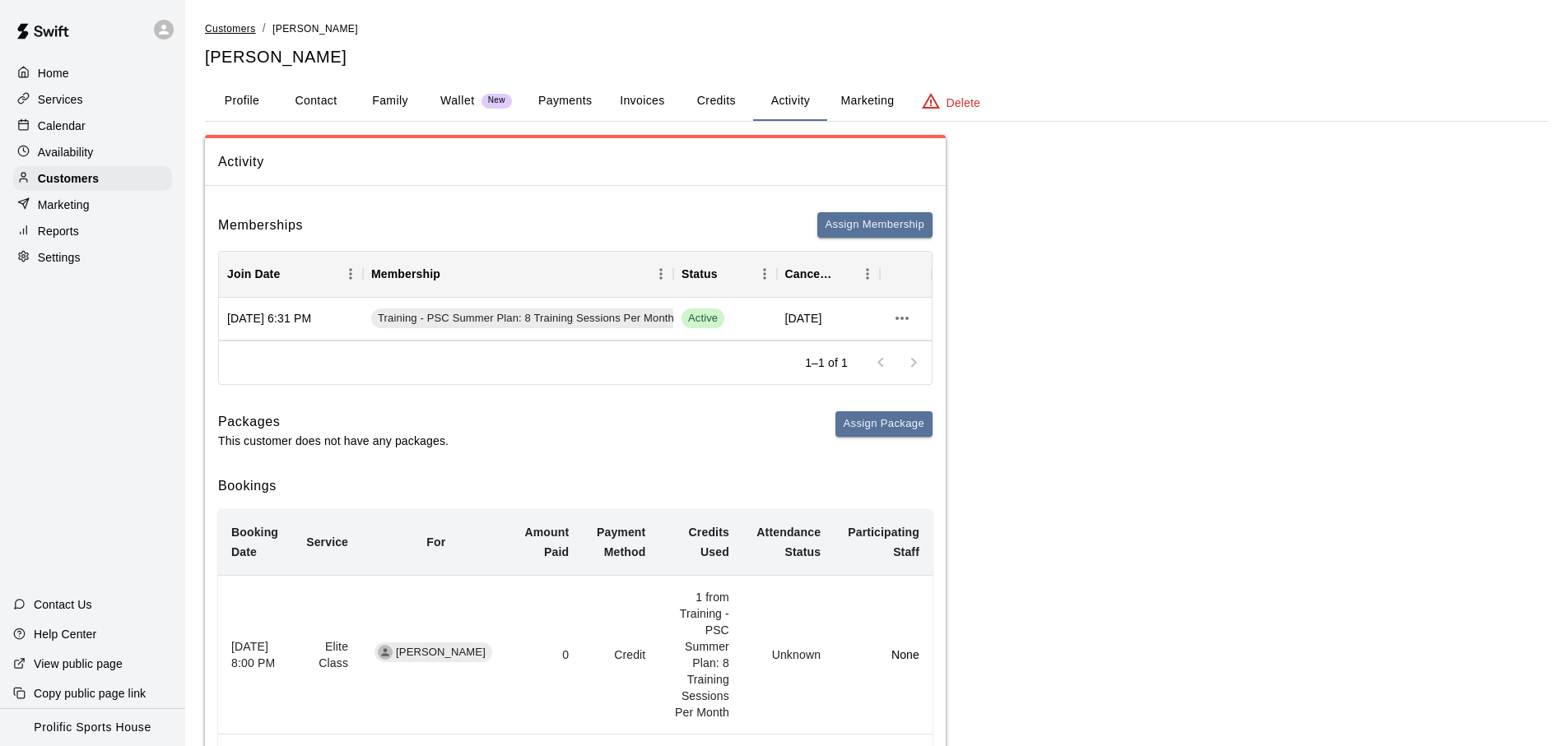
click at [223, 28] on span "Customers" at bounding box center [230, 29] width 51 height 11
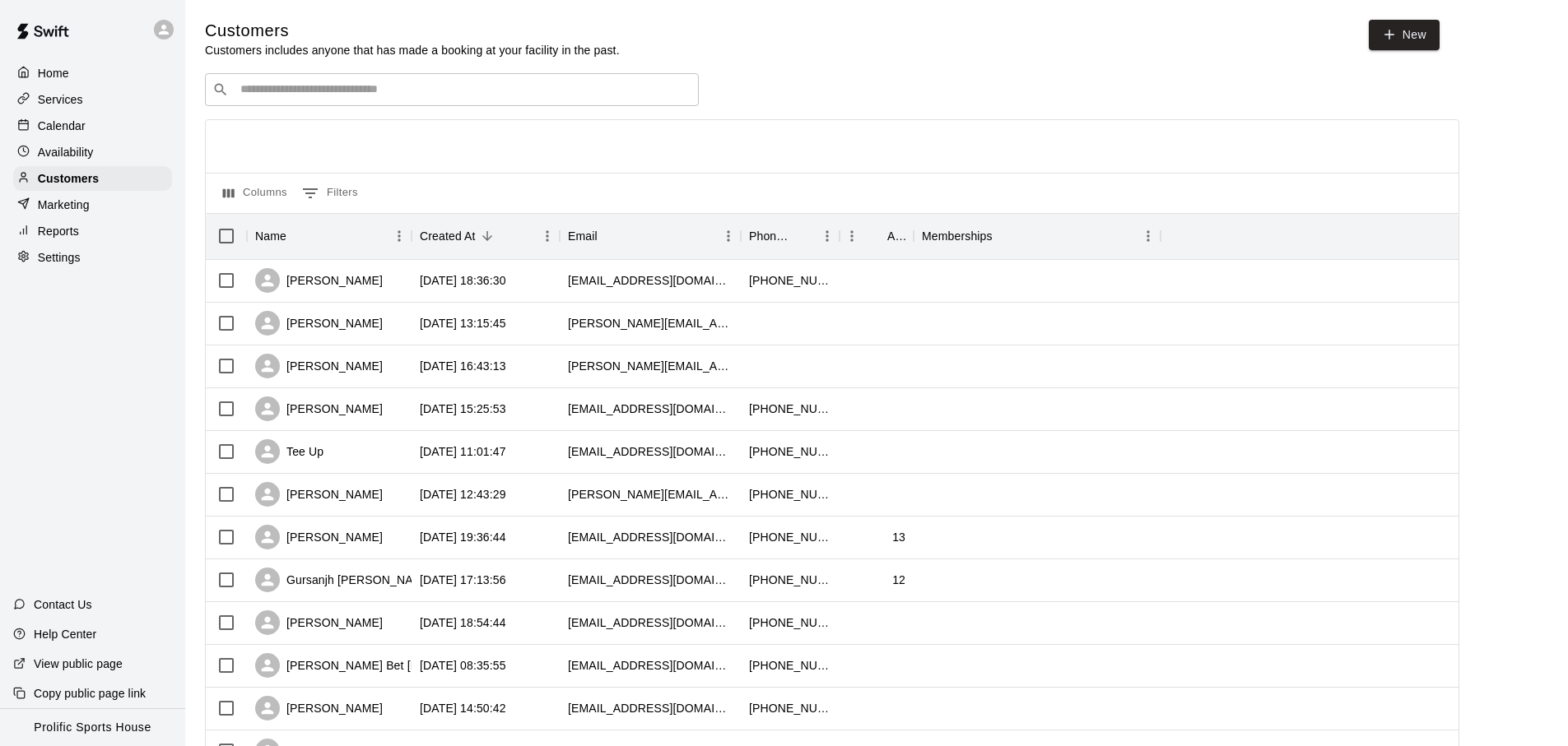
click at [425, 95] on input "Search customers by name or email" at bounding box center [464, 90] width 456 height 17
click at [444, 74] on div "​ ​" at bounding box center [452, 90] width 494 height 33
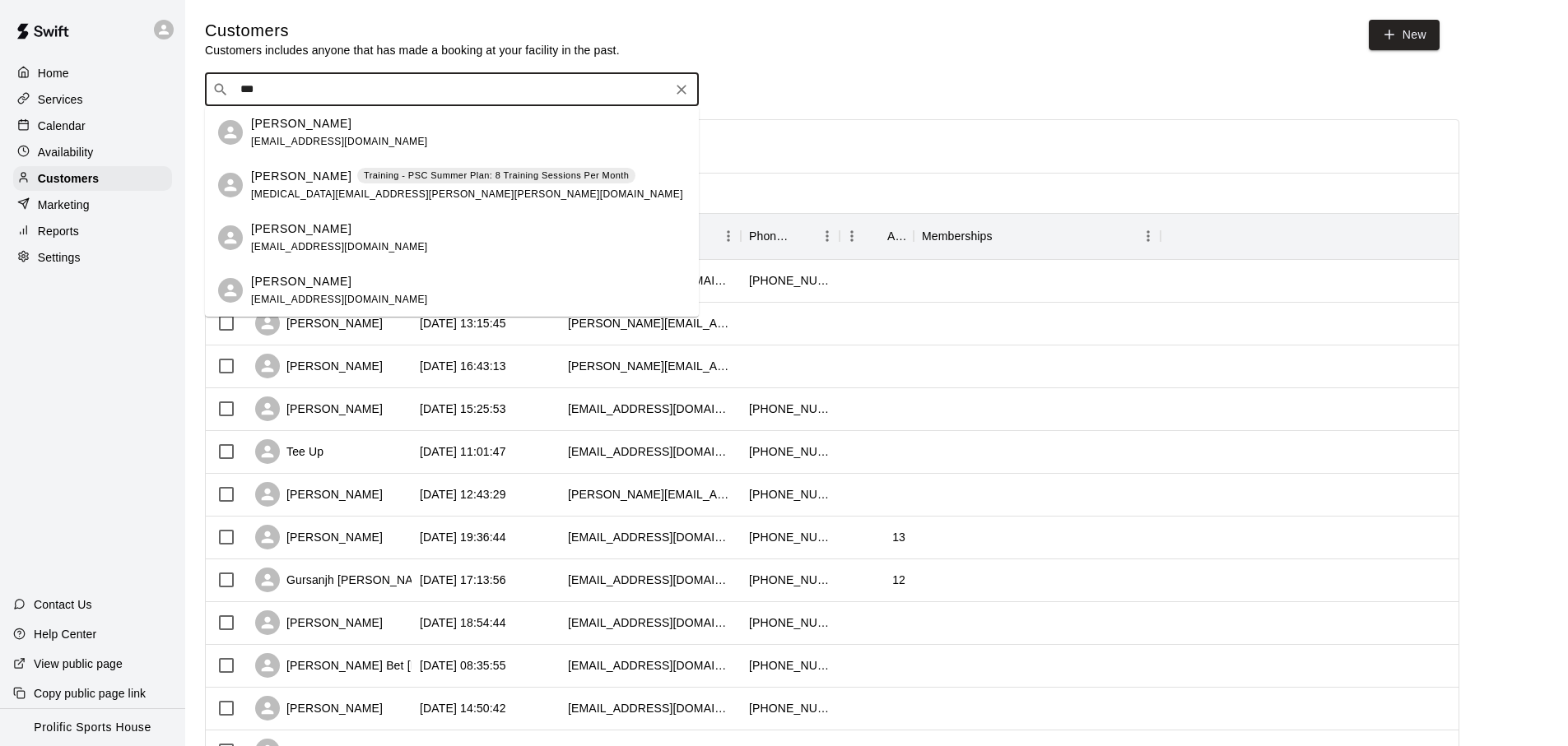
type input "***"
click at [958, 97] on div "​ *** ​" at bounding box center [832, 90] width 1255 height 33
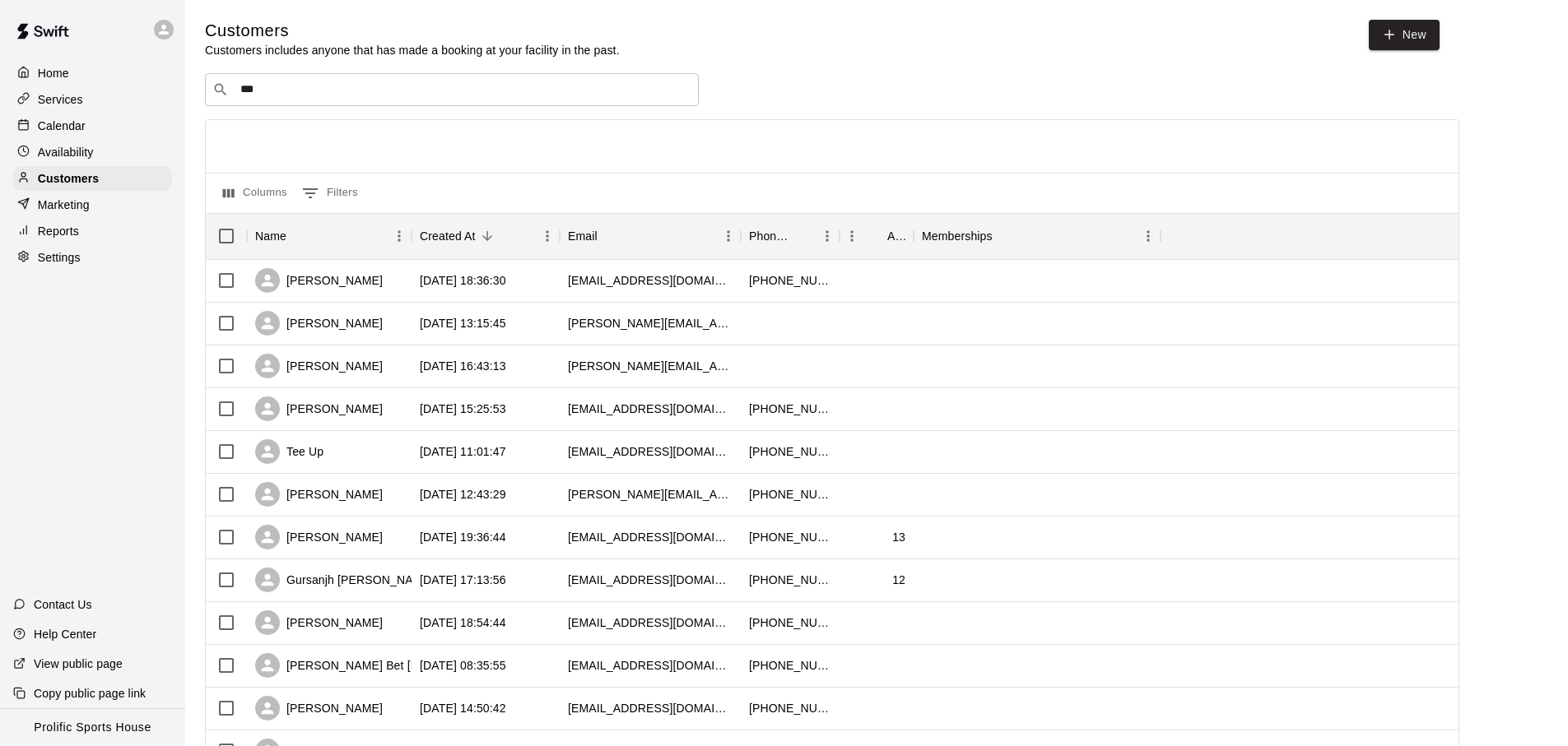
click at [101, 131] on div "Calendar" at bounding box center [92, 126] width 159 height 25
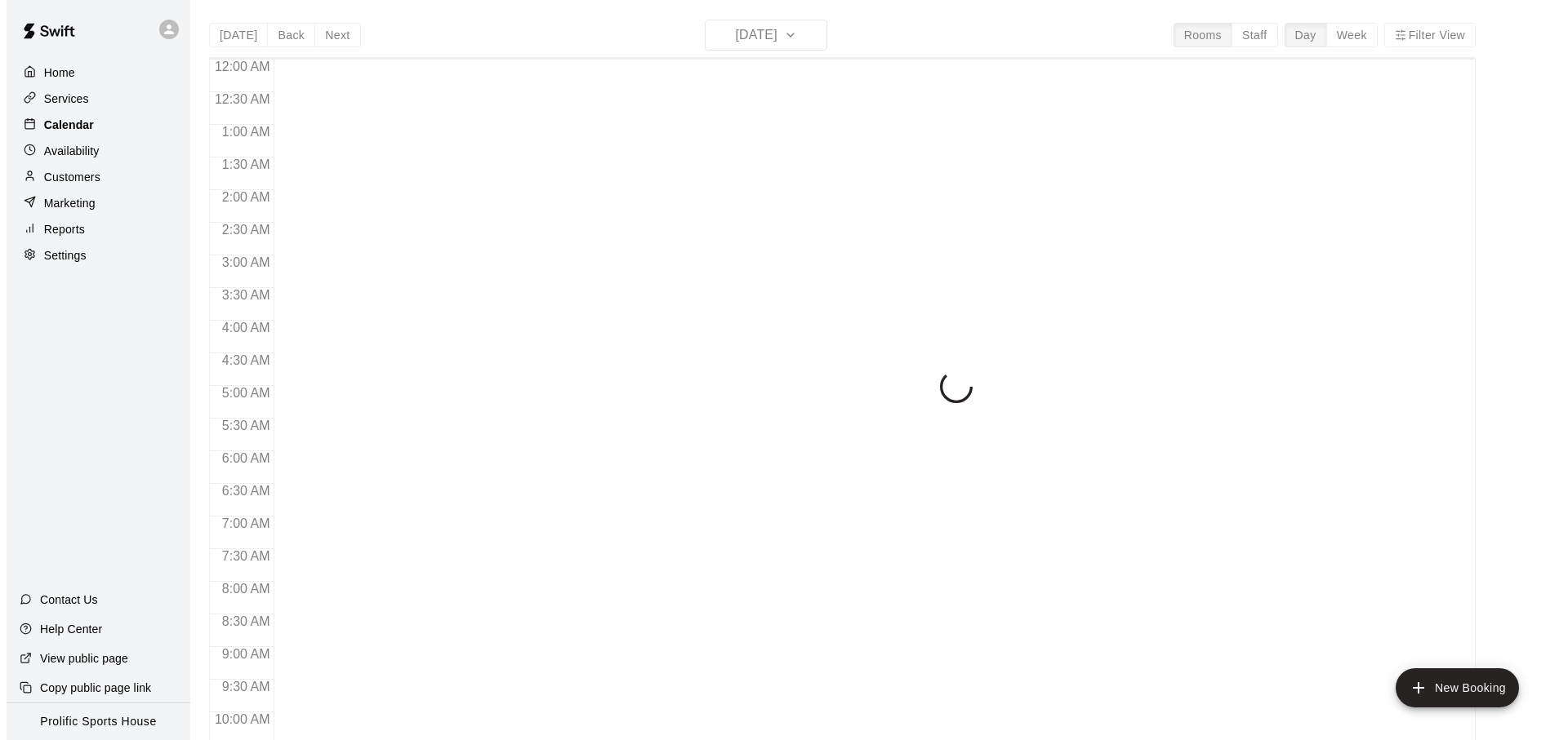
scroll to position [868, 0]
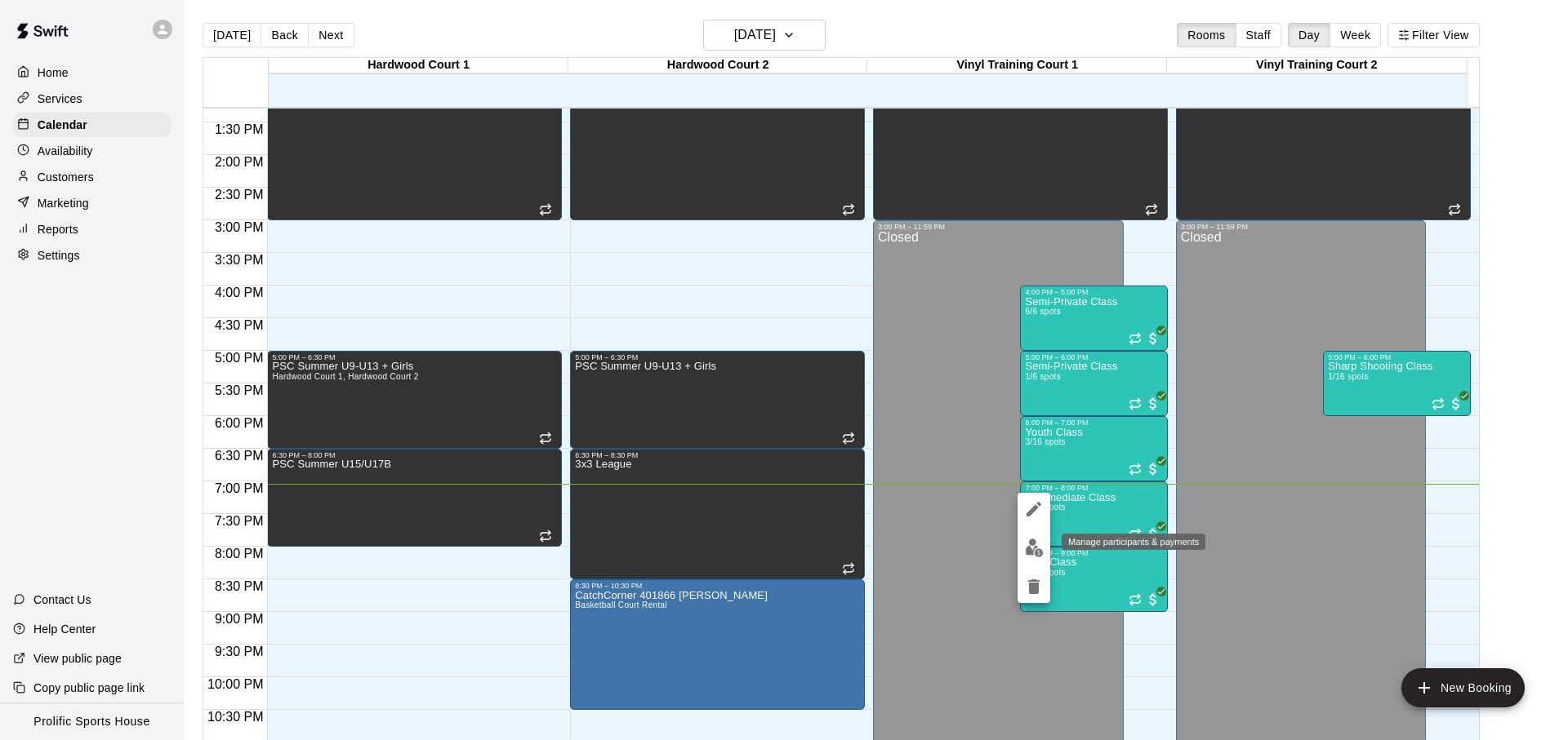
click at [1038, 542] on img "edit" at bounding box center [1034, 548] width 18 height 18
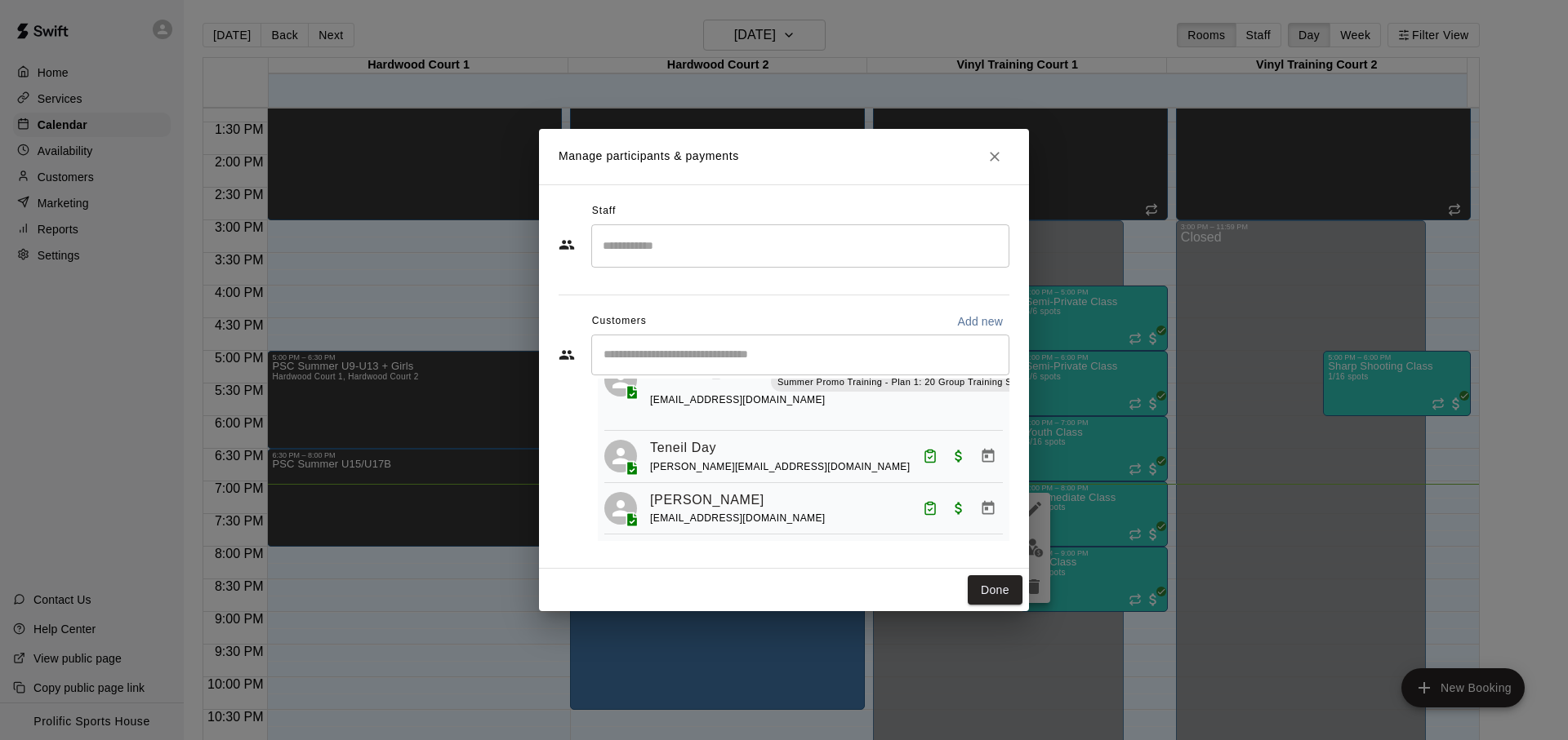
scroll to position [376, 0]
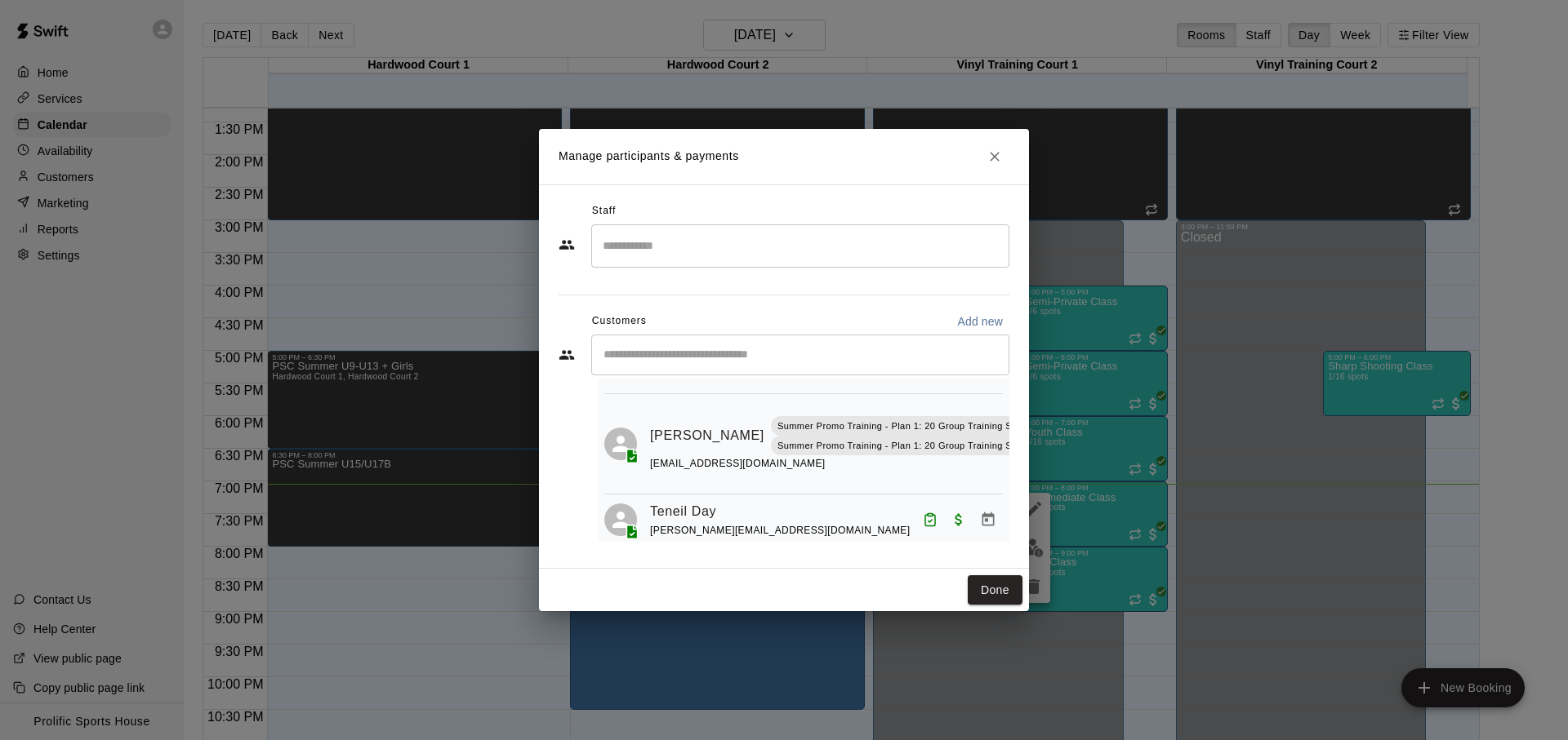
click at [773, 372] on div "​" at bounding box center [800, 355] width 418 height 40
type input "*******"
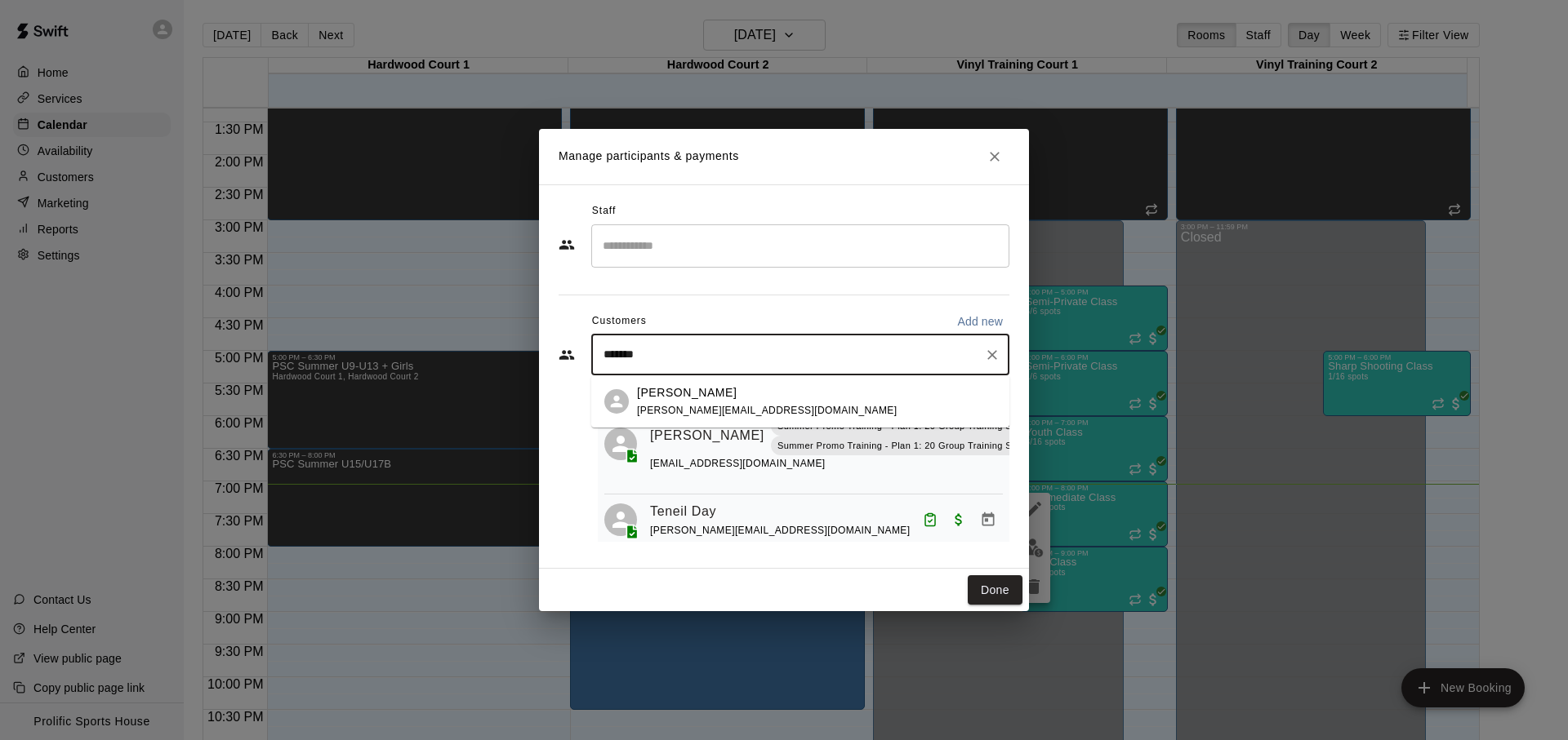
click at [761, 384] on div "[PERSON_NAME]" at bounding box center [767, 393] width 259 height 17
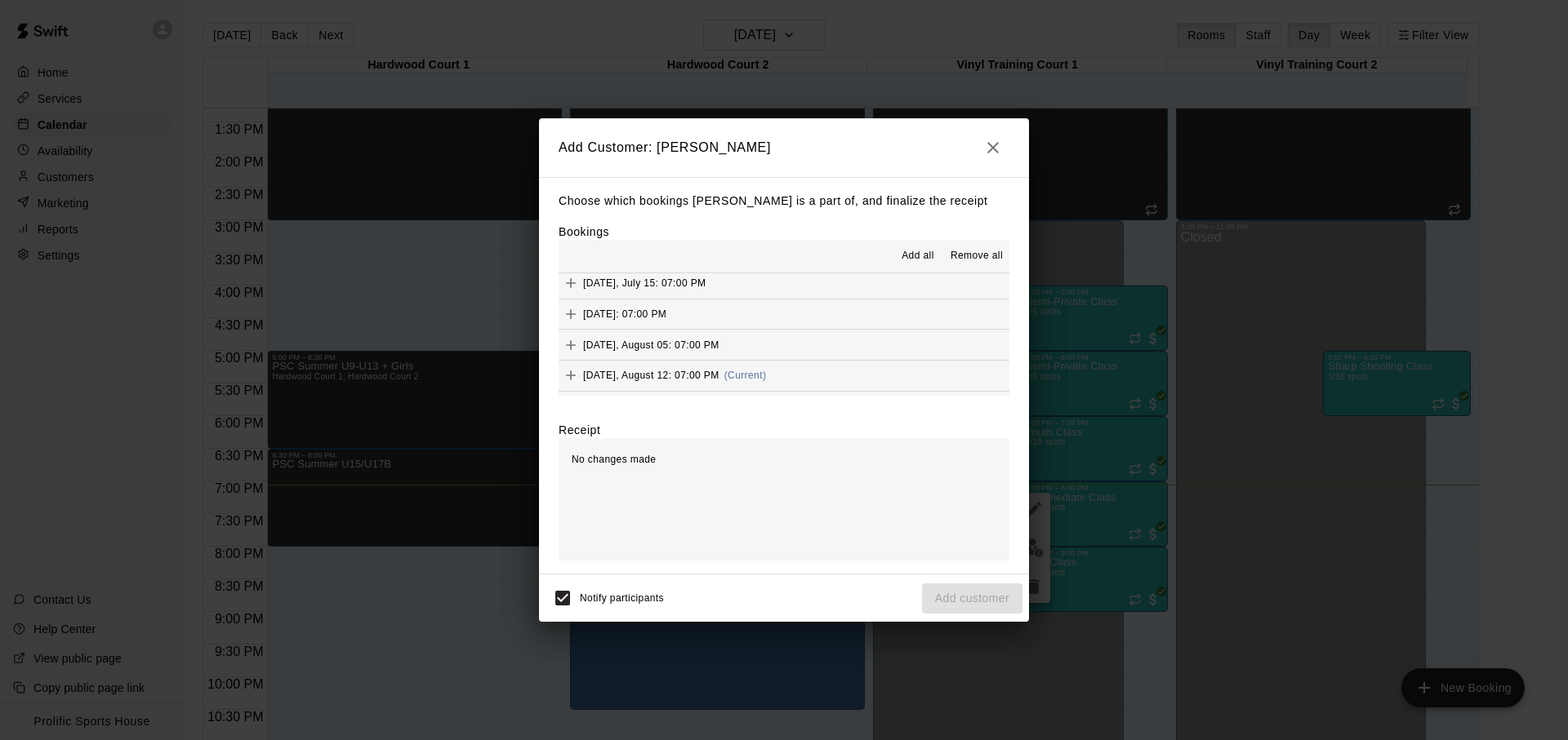
scroll to position [316, 0]
click at [767, 339] on span "(Current)" at bounding box center [746, 340] width 42 height 11
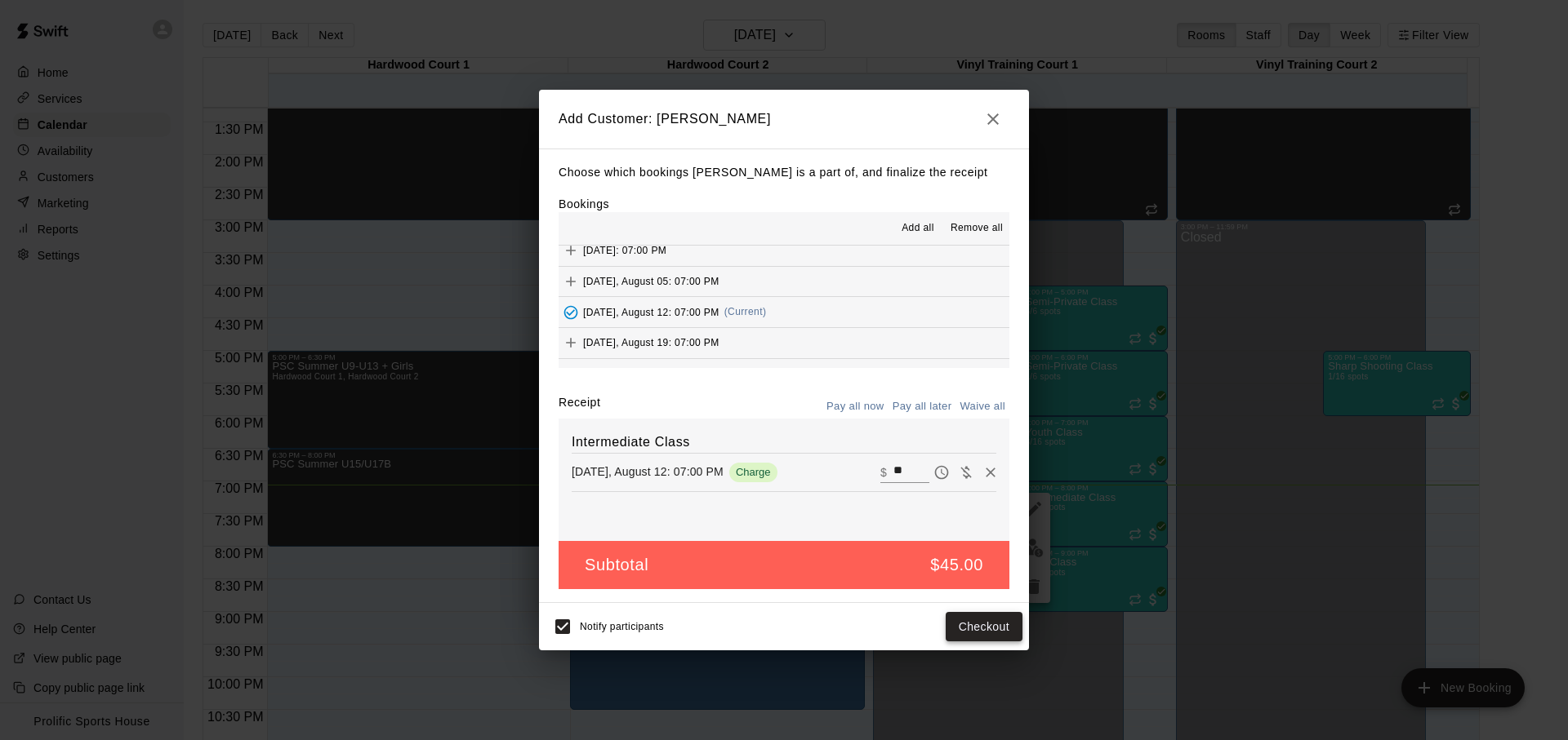
click at [981, 621] on button "Checkout" at bounding box center [983, 627] width 76 height 30
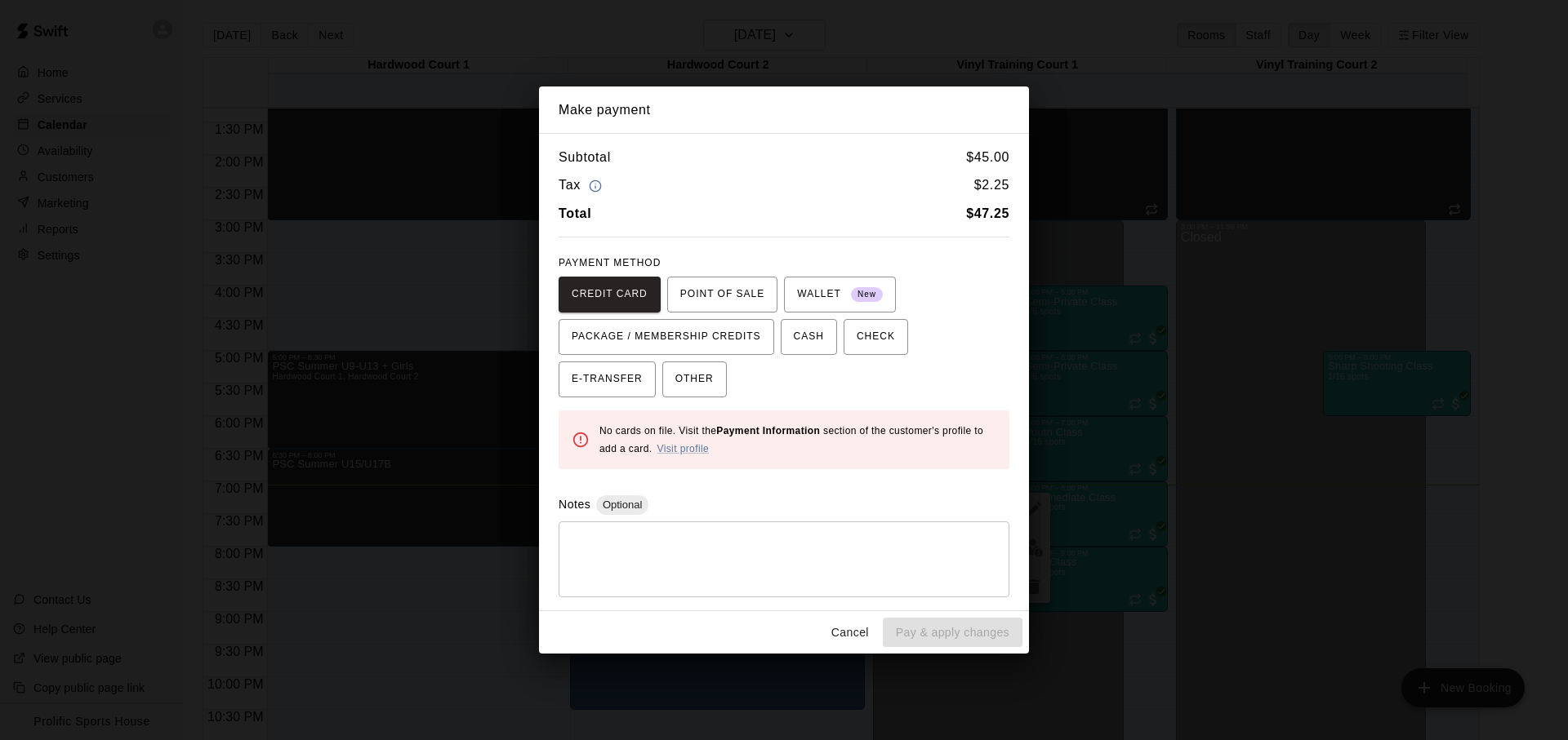
click at [945, 357] on div "CREDIT CARD POINT OF SALE WALLET New PACKAGE / MEMBERSHIP CREDITS CASH CHECK E-…" at bounding box center [784, 336] width 451 height 120
click at [707, 341] on span "PACKAGE / MEMBERSHIP CREDITS" at bounding box center [666, 336] width 189 height 26
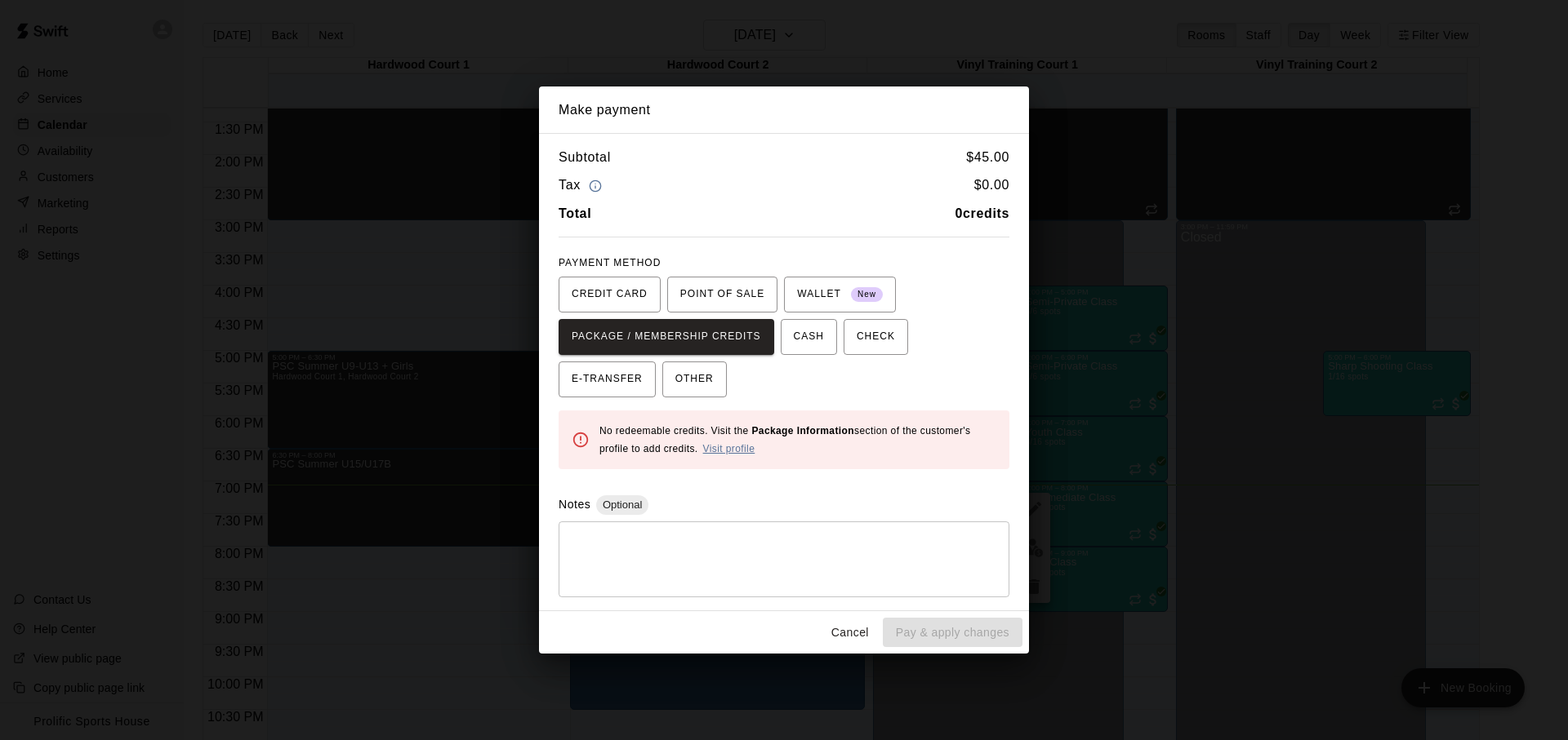
click at [737, 451] on link "Visit profile" at bounding box center [728, 449] width 52 height 11
click at [863, 630] on button "Cancel" at bounding box center [850, 632] width 52 height 30
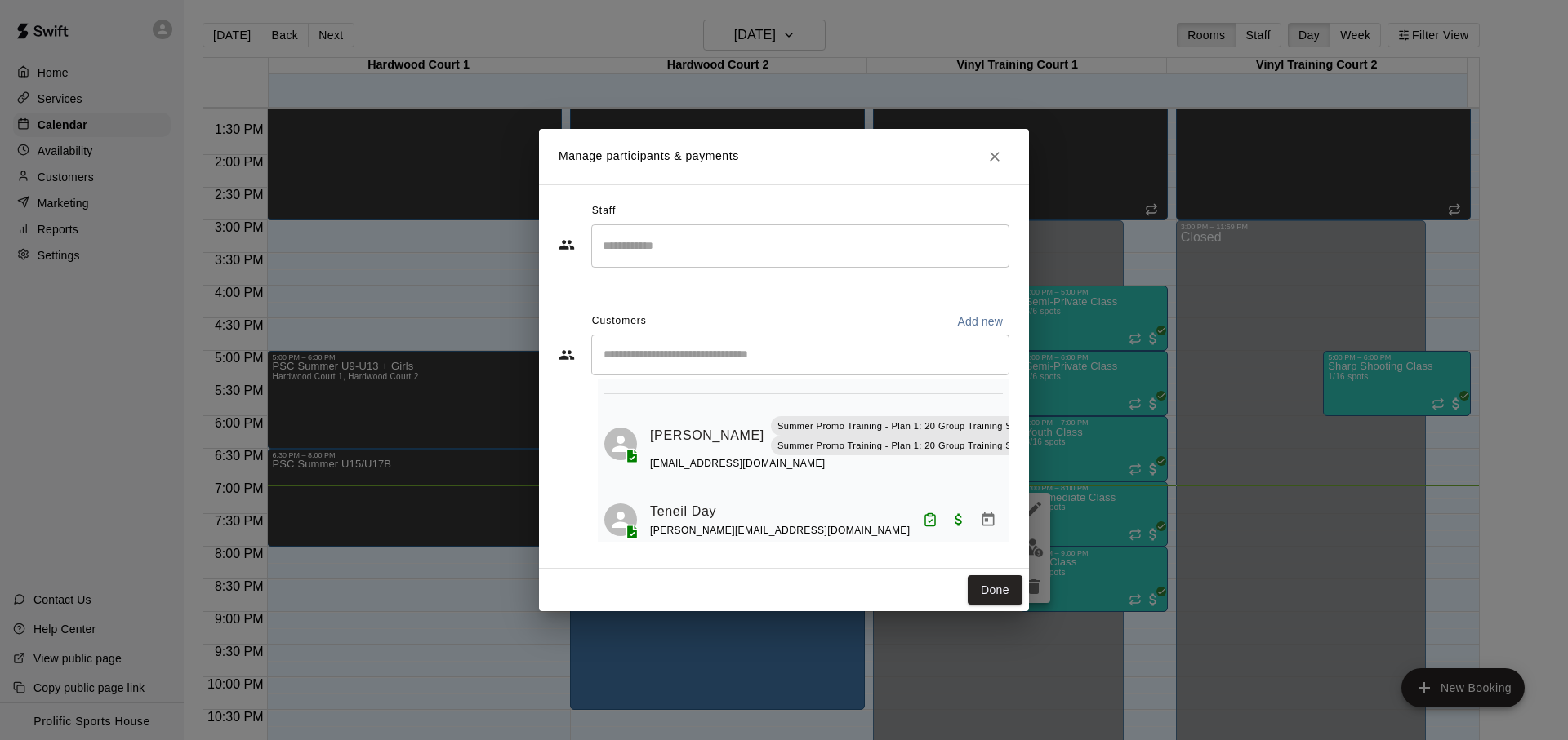
click at [1131, 390] on div "Manage participants & payments Staff ​ Customers Add new ​ 7 customers (Capacit…" at bounding box center [784, 370] width 1568 height 740
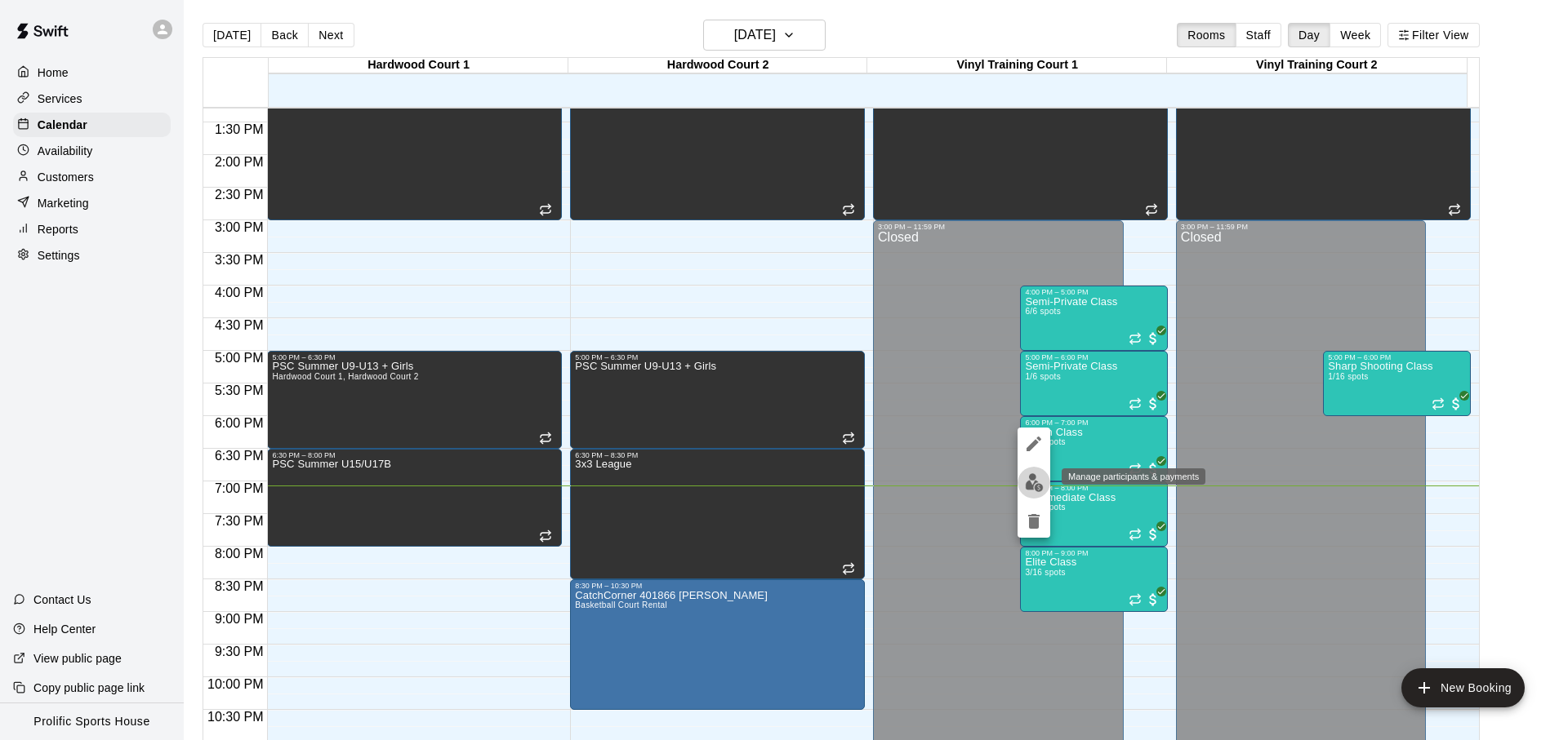
click at [1022, 490] on button "edit" at bounding box center [1034, 483] width 33 height 32
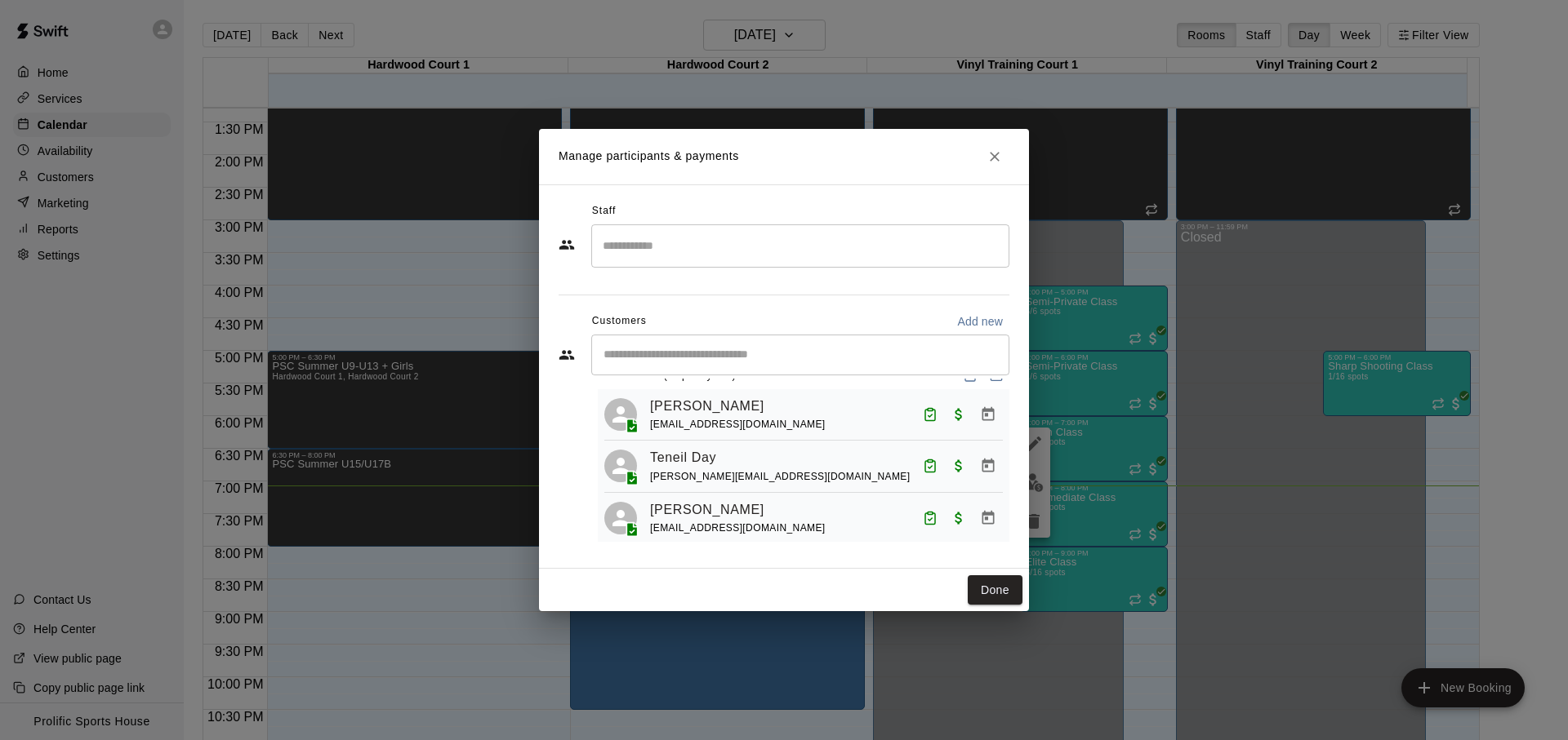
scroll to position [40, 0]
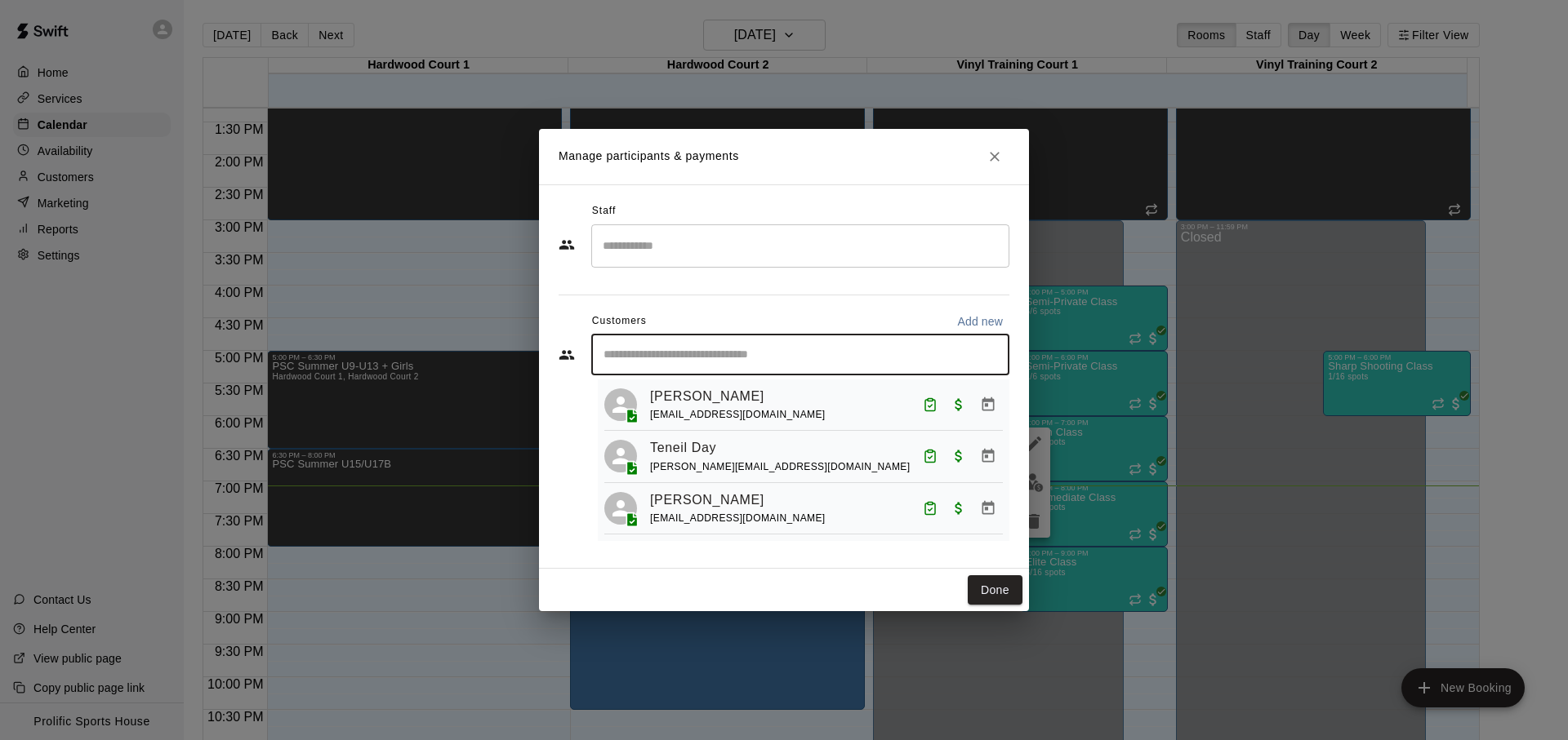
click at [759, 353] on input "Start typing to search customers..." at bounding box center [800, 355] width 404 height 17
type input "*****"
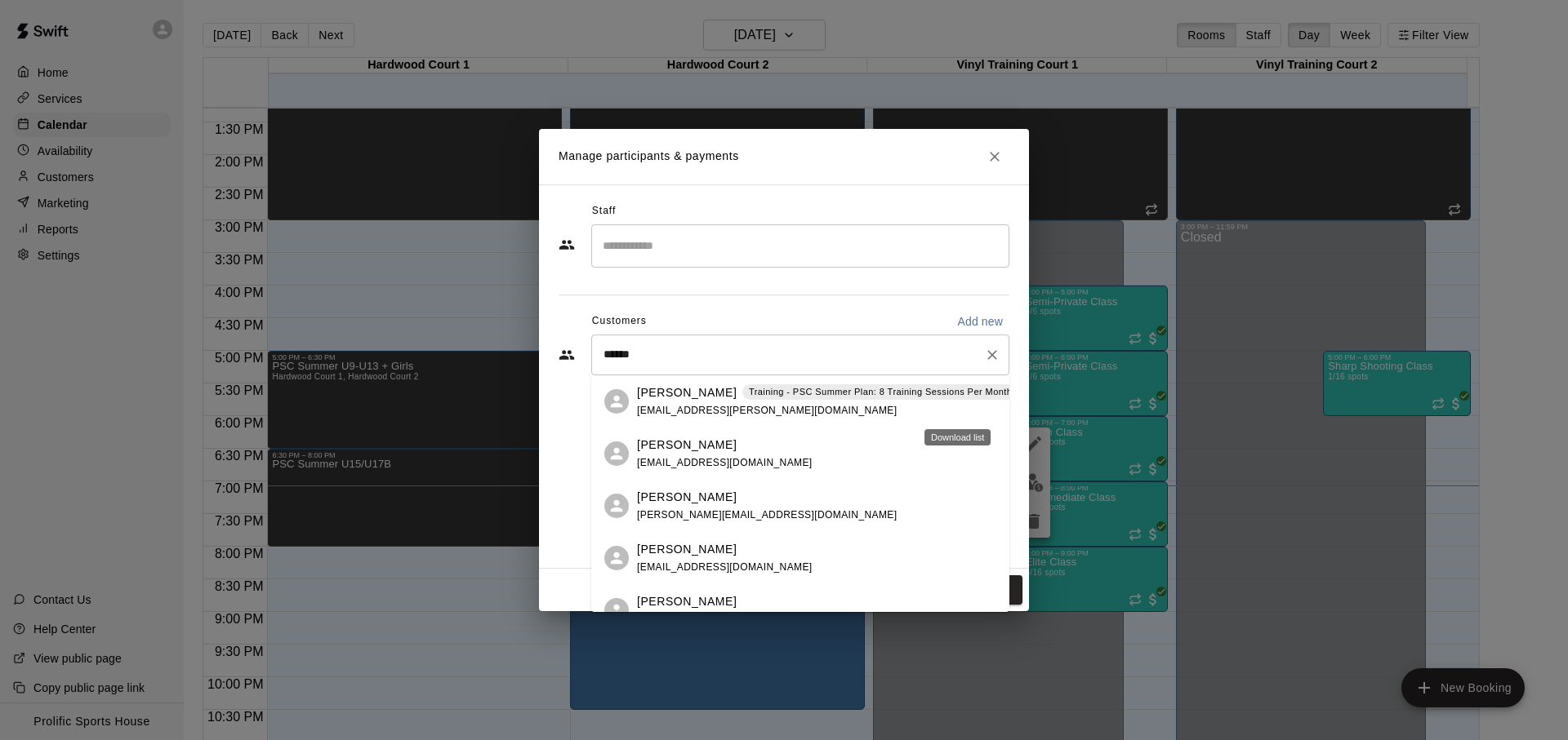
click at [704, 354] on input "*****" at bounding box center [788, 355] width 379 height 17
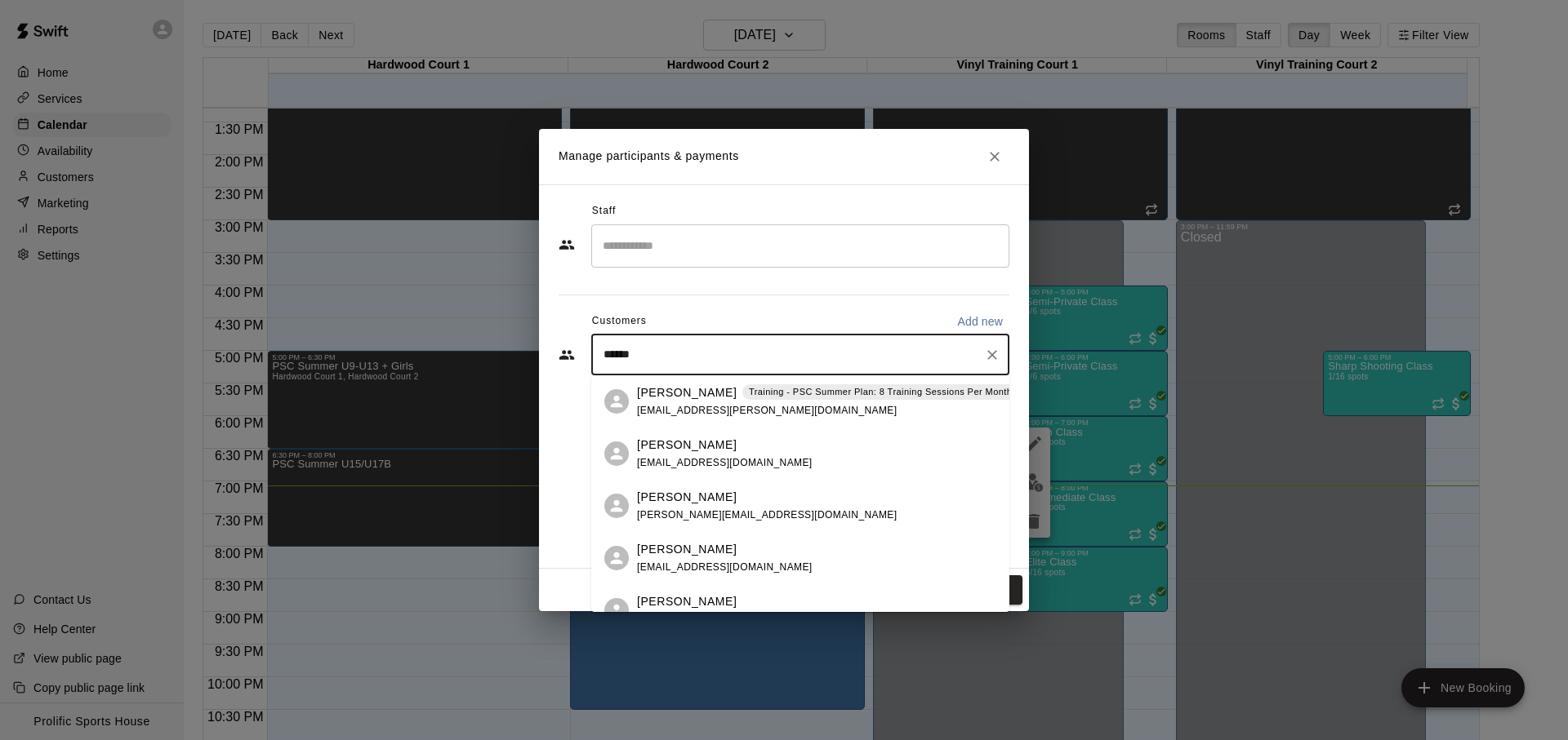
type input "*******"
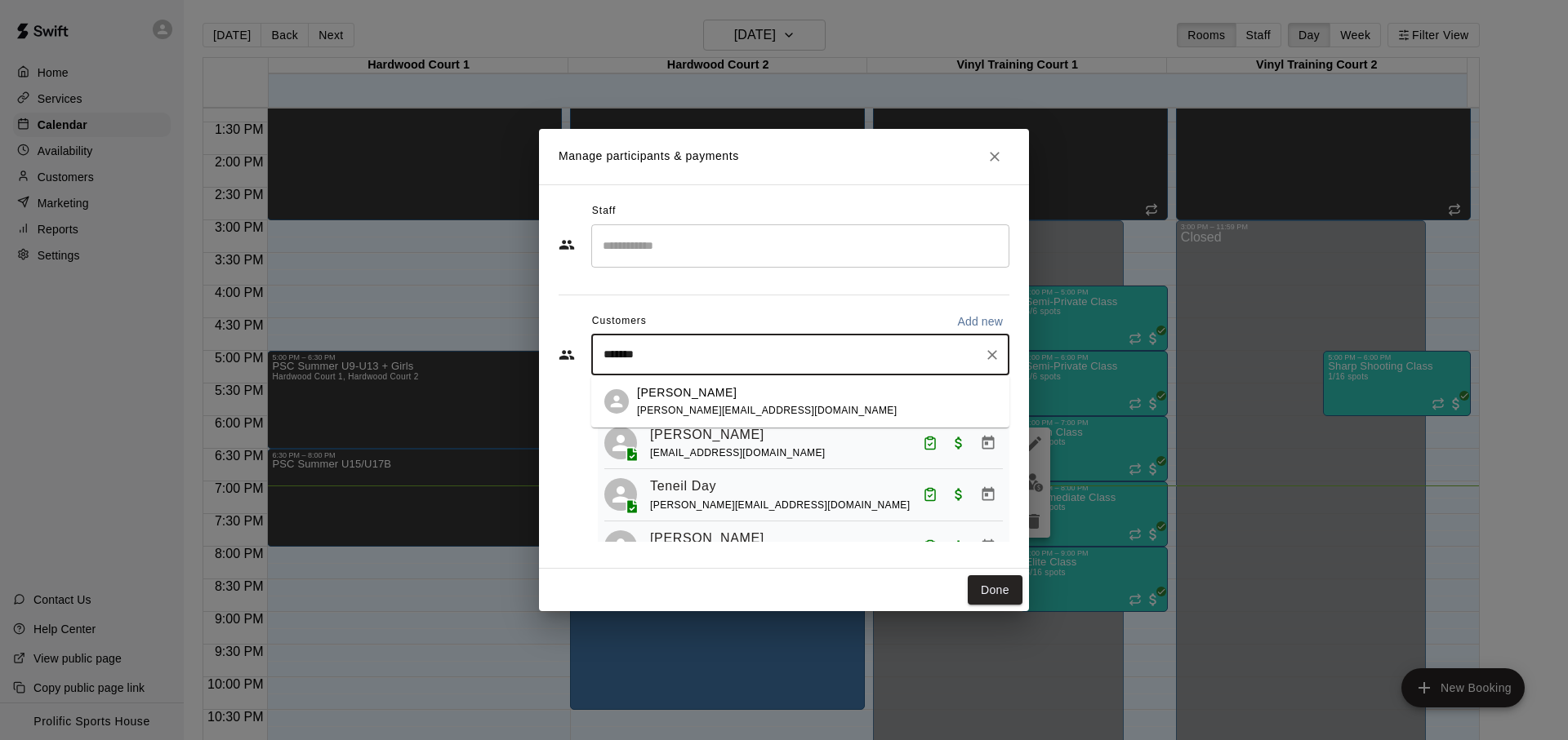
click at [736, 404] on span "juliana.zhangcalgary@gmail.com" at bounding box center [767, 410] width 259 height 11
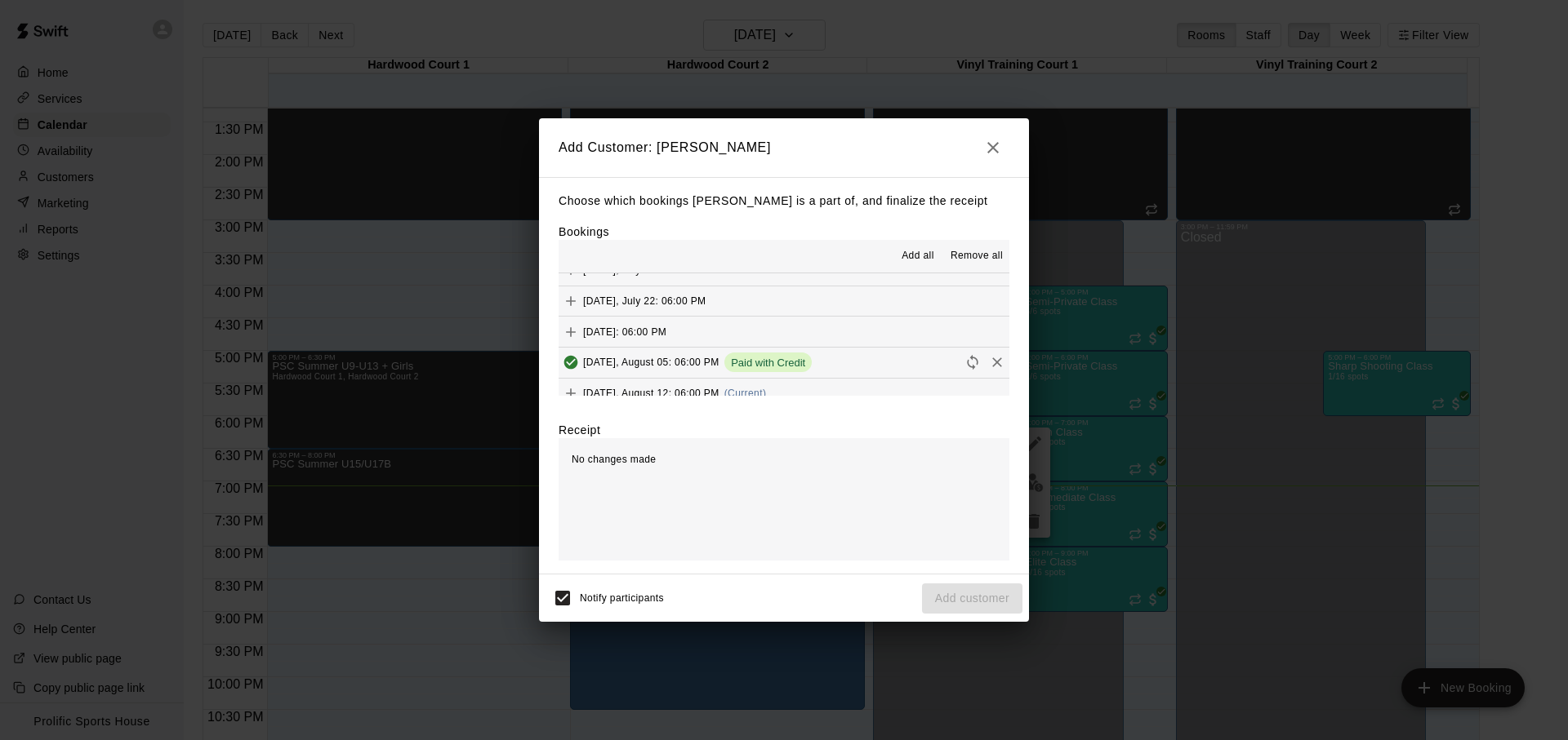
scroll to position [295, 0]
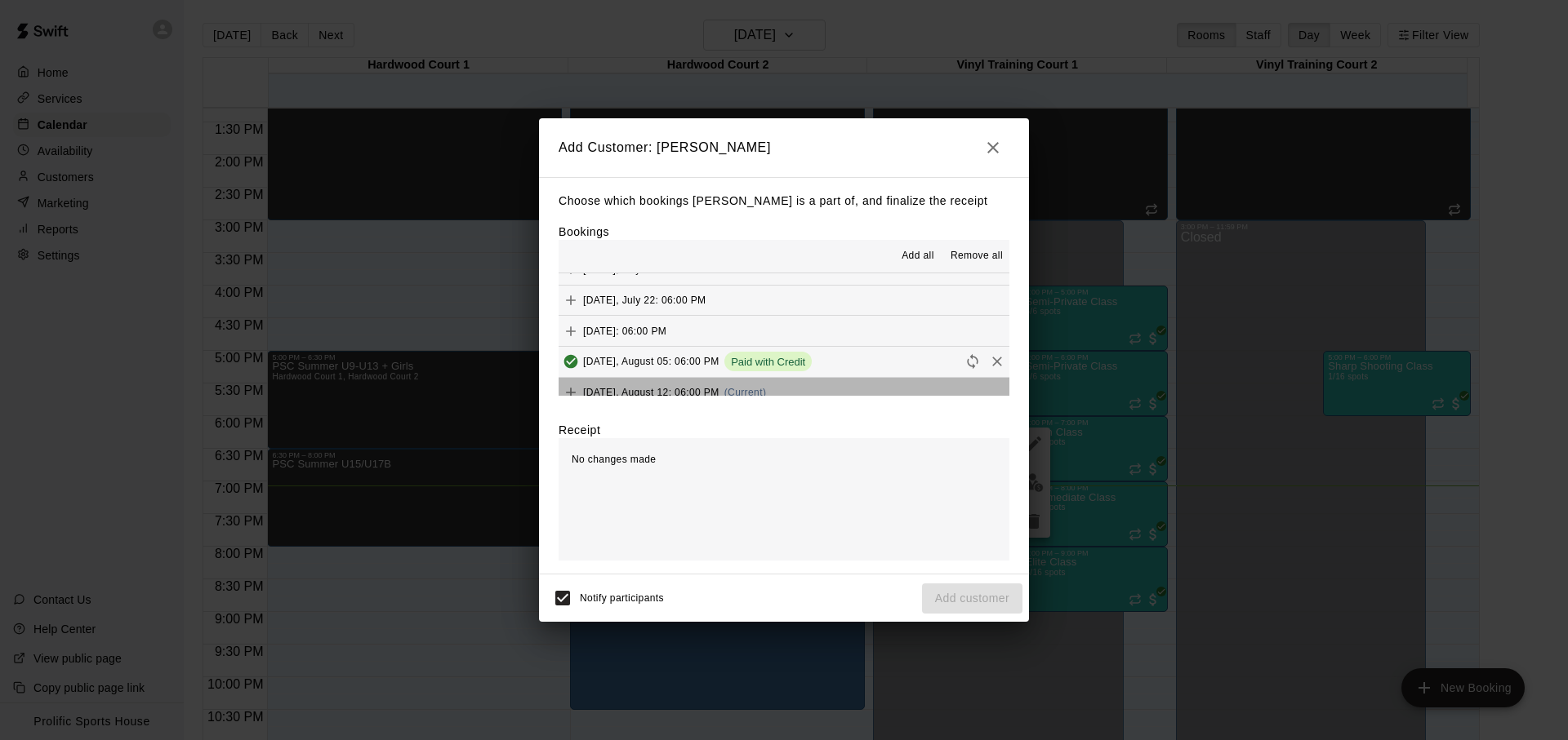
click at [812, 391] on button "Tuesday, August 12: 06:00 PM (Current)" at bounding box center [784, 393] width 451 height 30
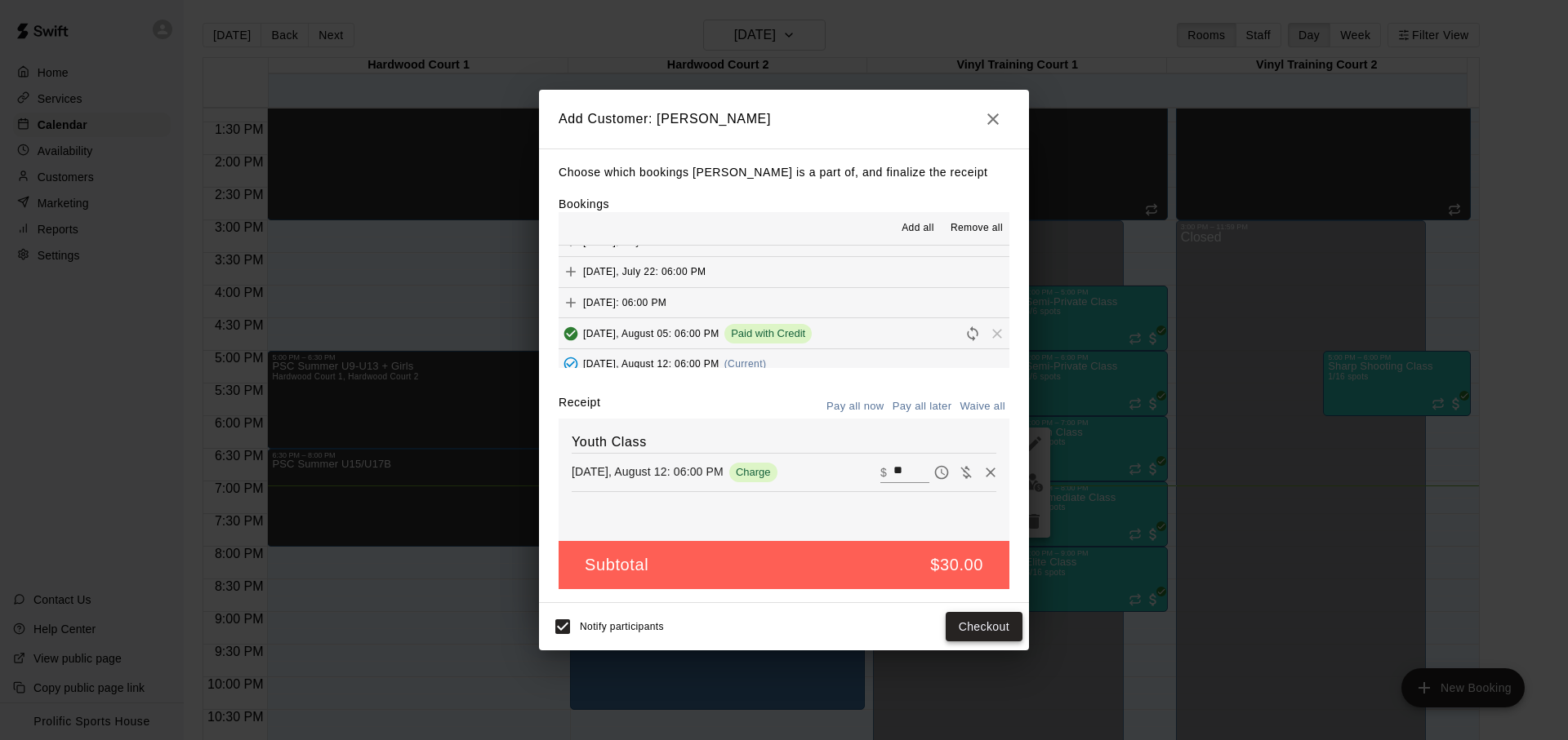
click at [986, 623] on button "Checkout" at bounding box center [983, 627] width 76 height 30
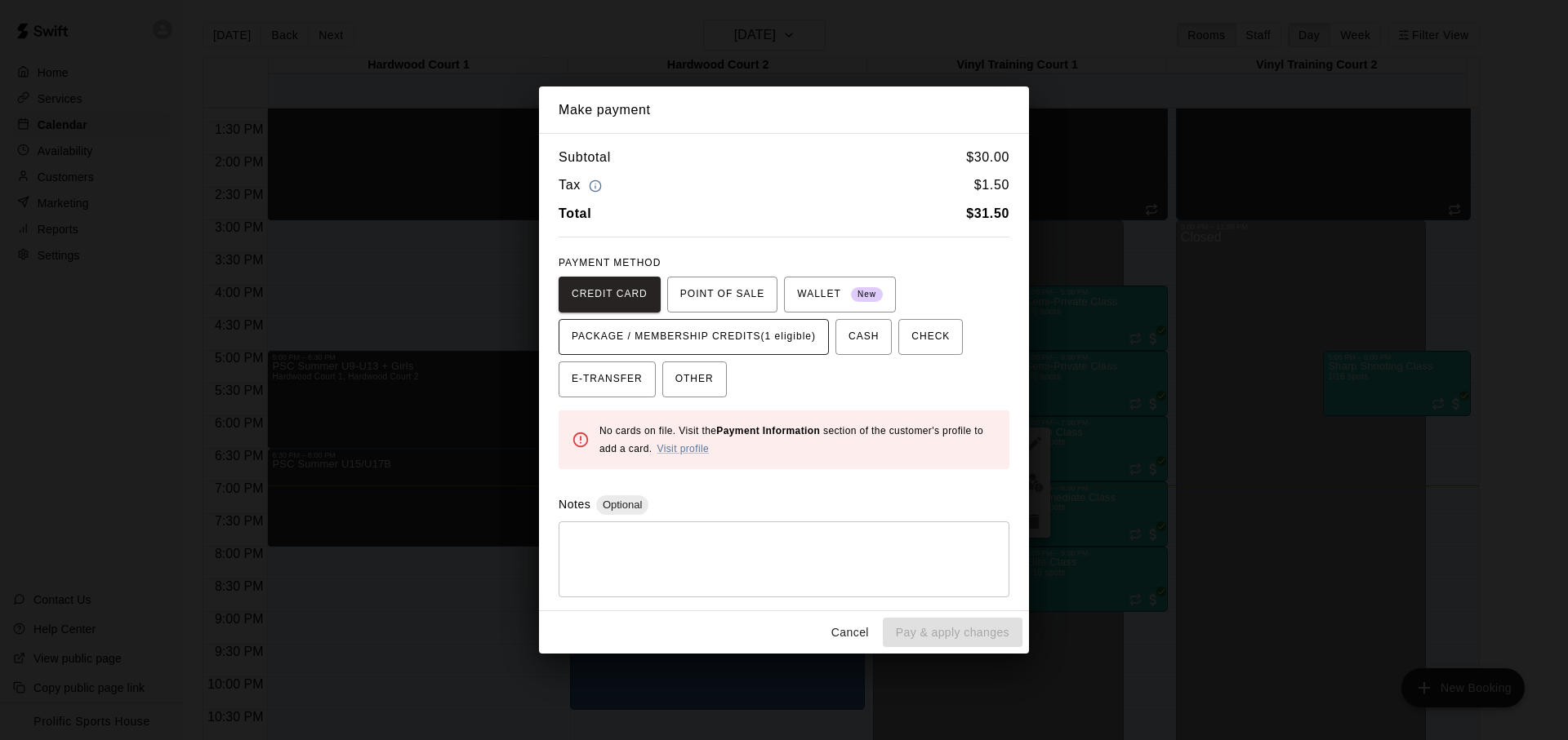
click at [751, 343] on span "PACKAGE / MEMBERSHIP CREDITS (1 eligible)" at bounding box center [692, 336] width 244 height 26
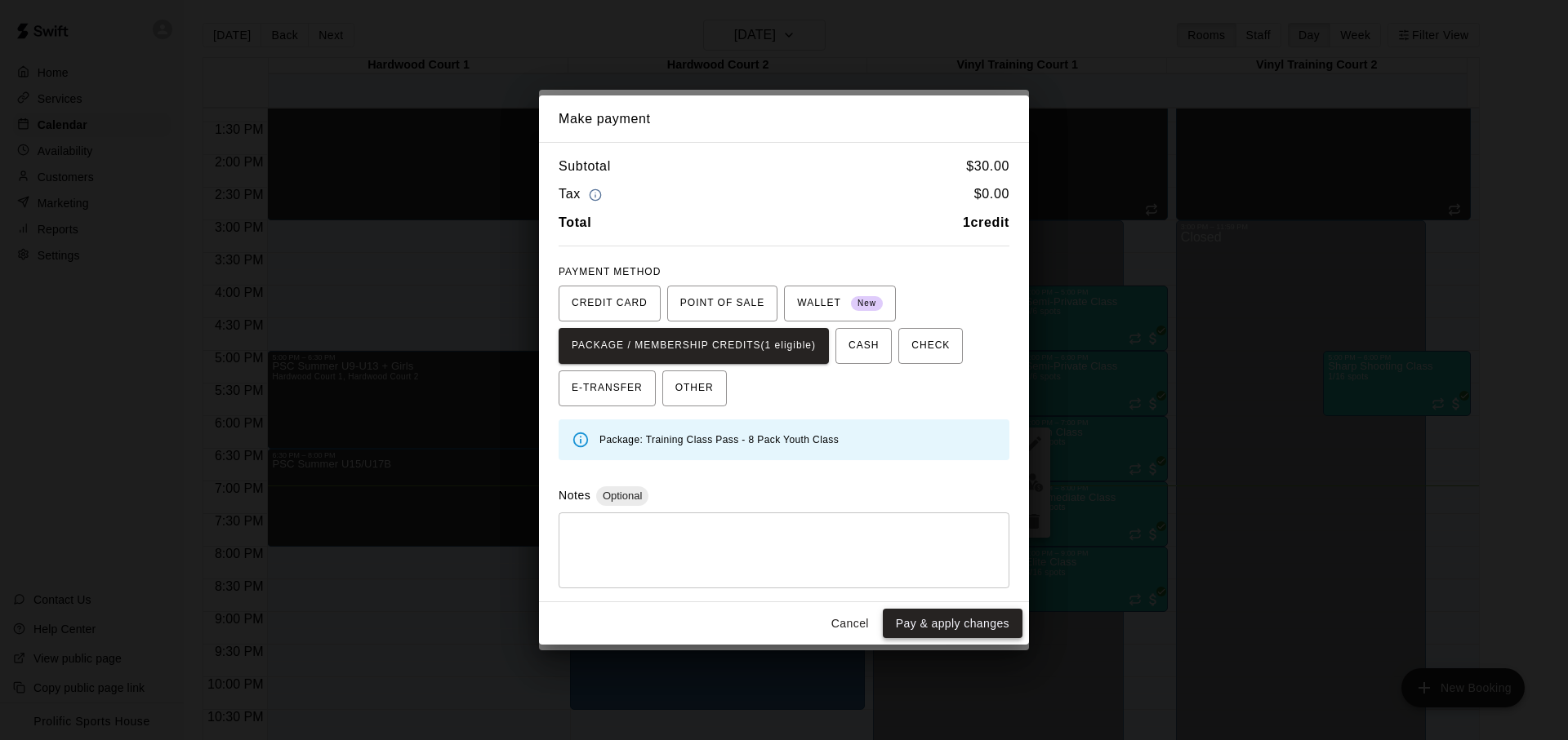
click at [935, 627] on button "Pay & apply changes" at bounding box center [953, 623] width 140 height 30
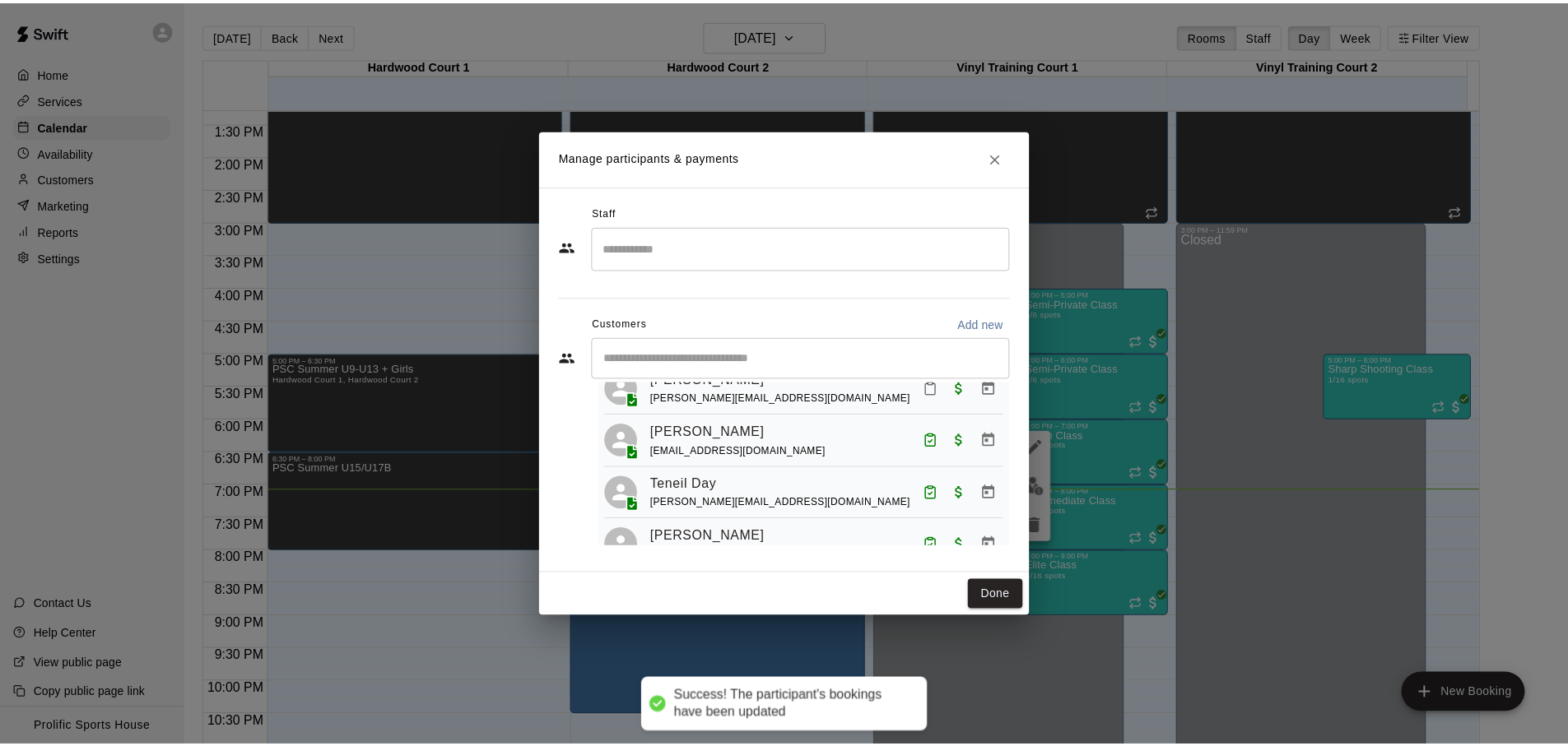
scroll to position [0, 0]
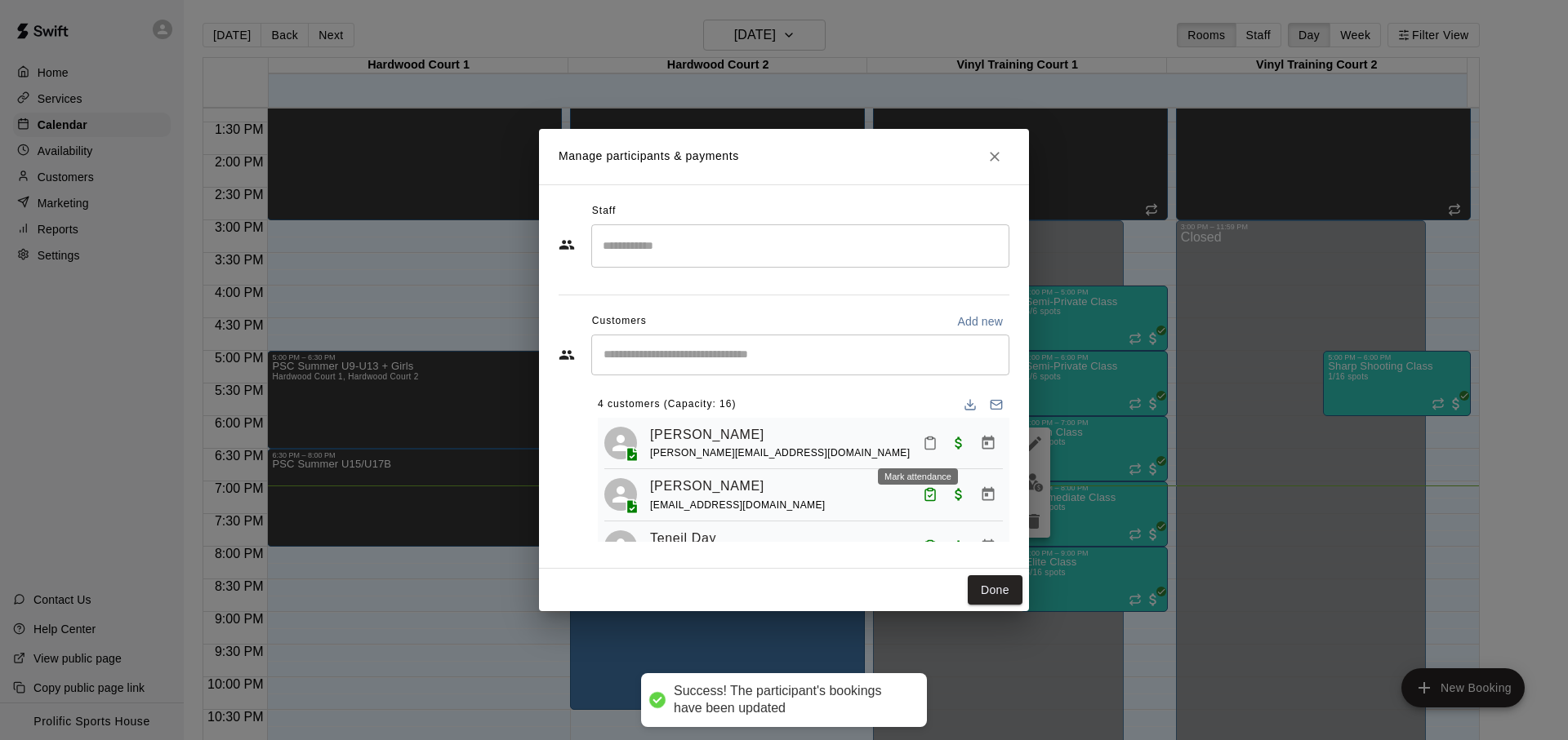
click at [916, 438] on button "Mark attendance" at bounding box center [930, 443] width 28 height 28
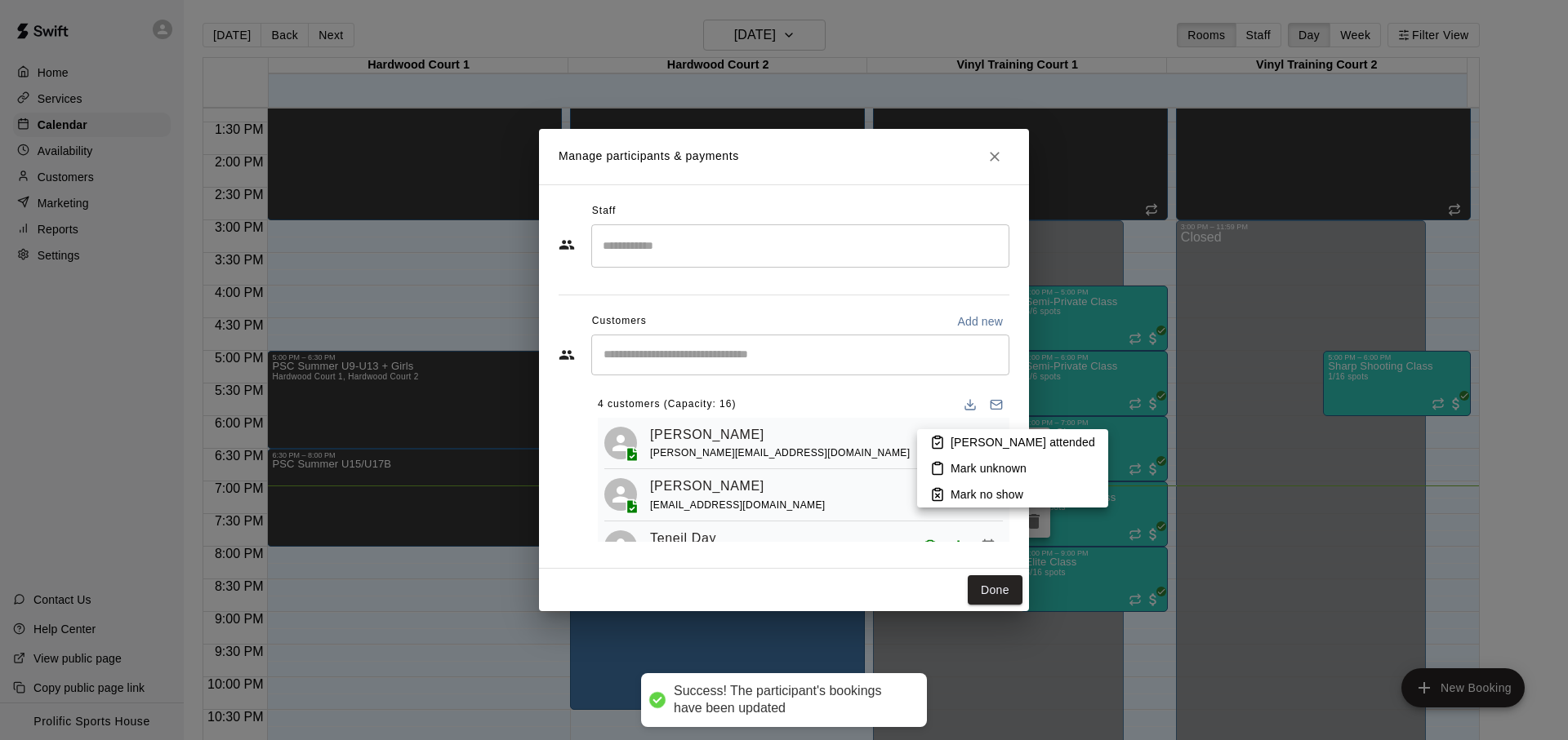
drag, startPoint x: 944, startPoint y: 450, endPoint x: 978, endPoint y: 496, distance: 57.2
click at [944, 450] on li "Mark attended" at bounding box center [1013, 442] width 191 height 26
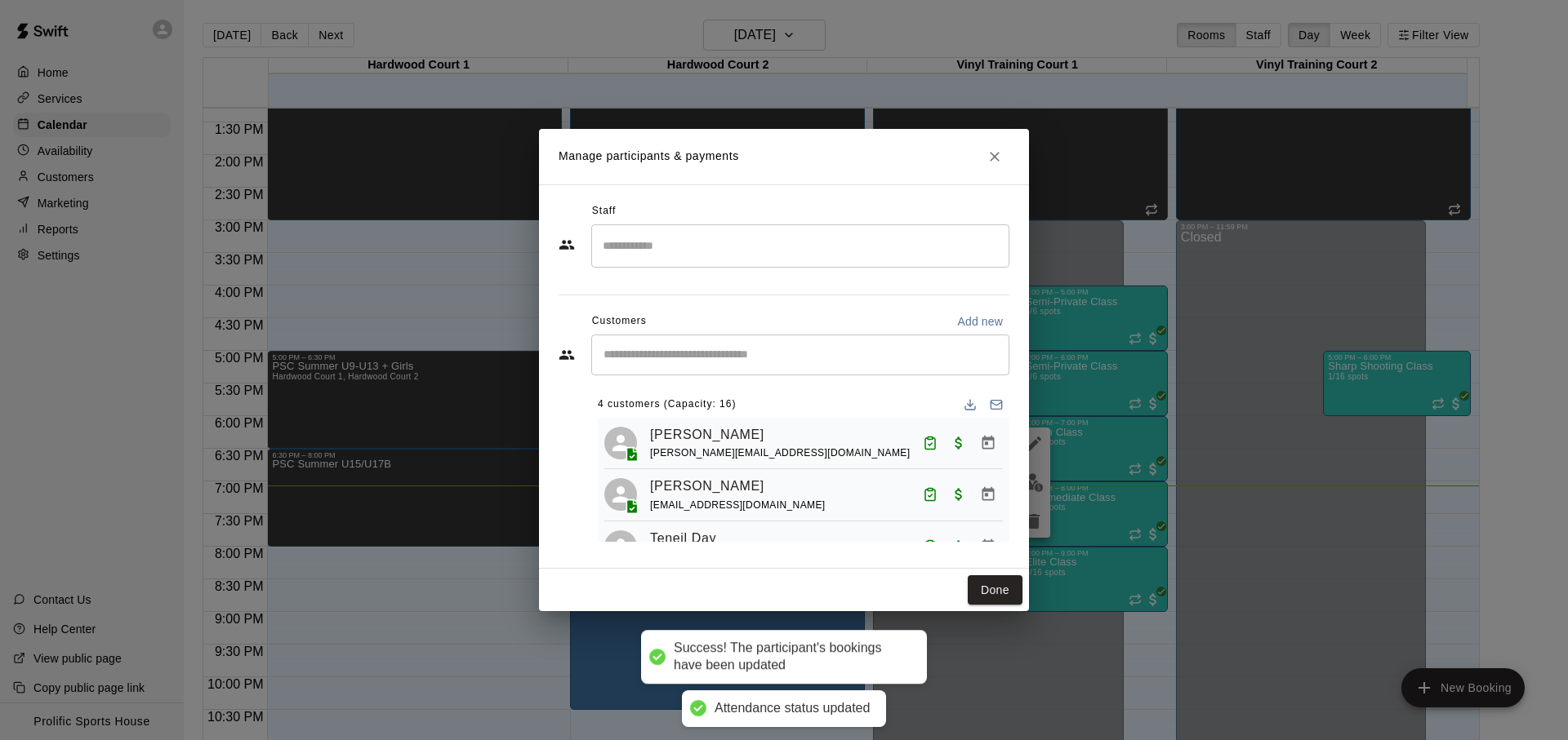
click at [1012, 587] on button "Done" at bounding box center [994, 590] width 54 height 30
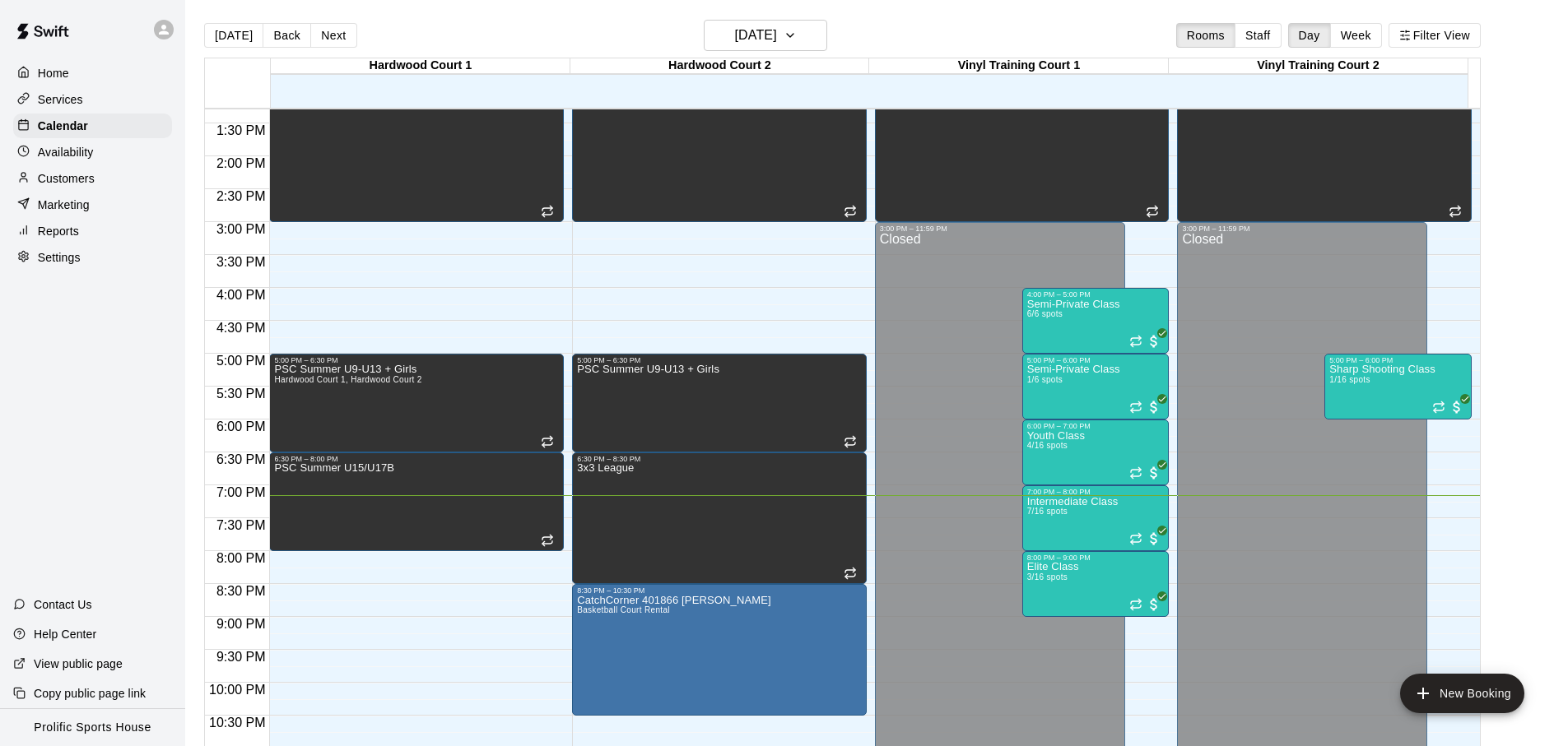
click at [165, 31] on icon at bounding box center [163, 30] width 10 height 10
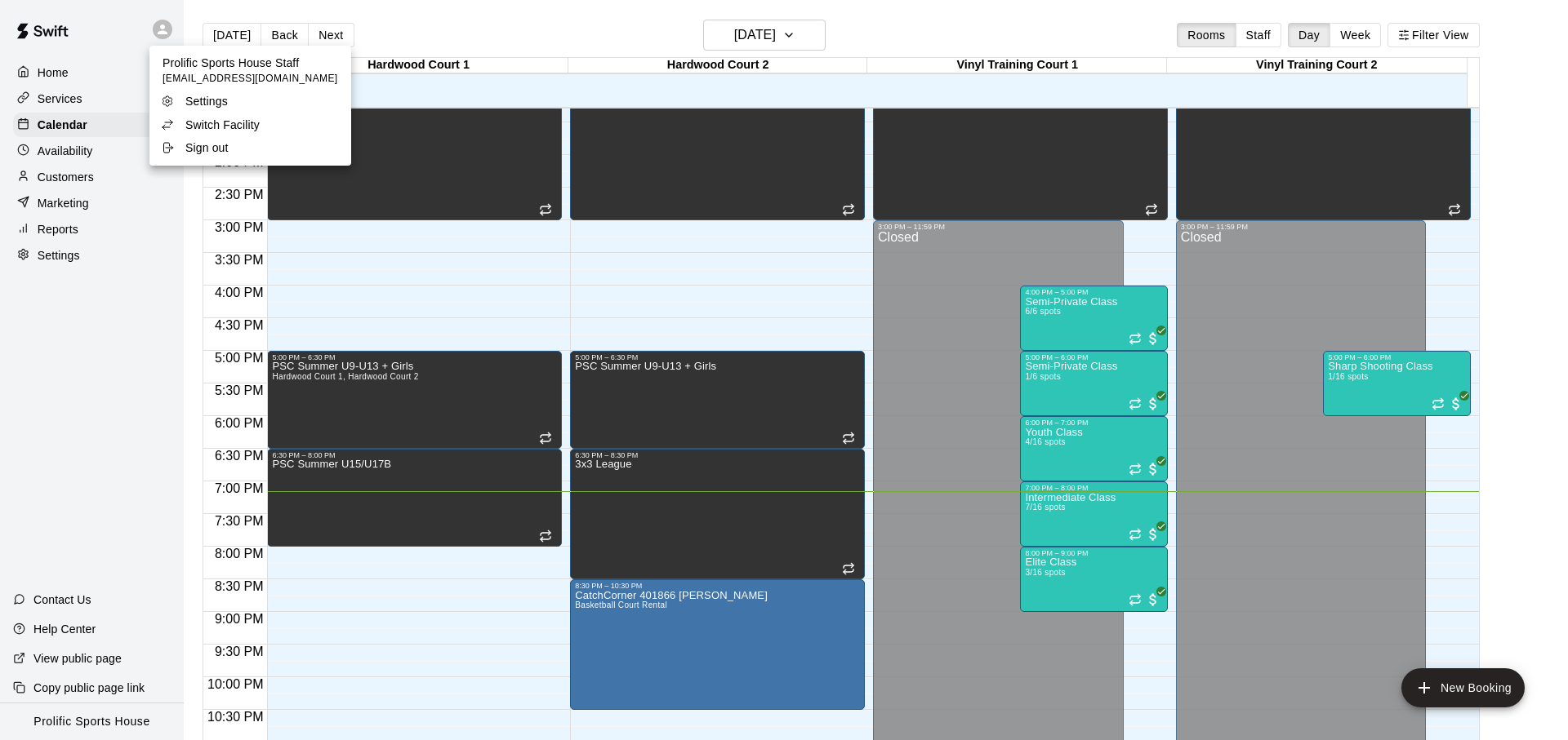
click at [215, 128] on p "Switch Facility" at bounding box center [223, 125] width 74 height 17
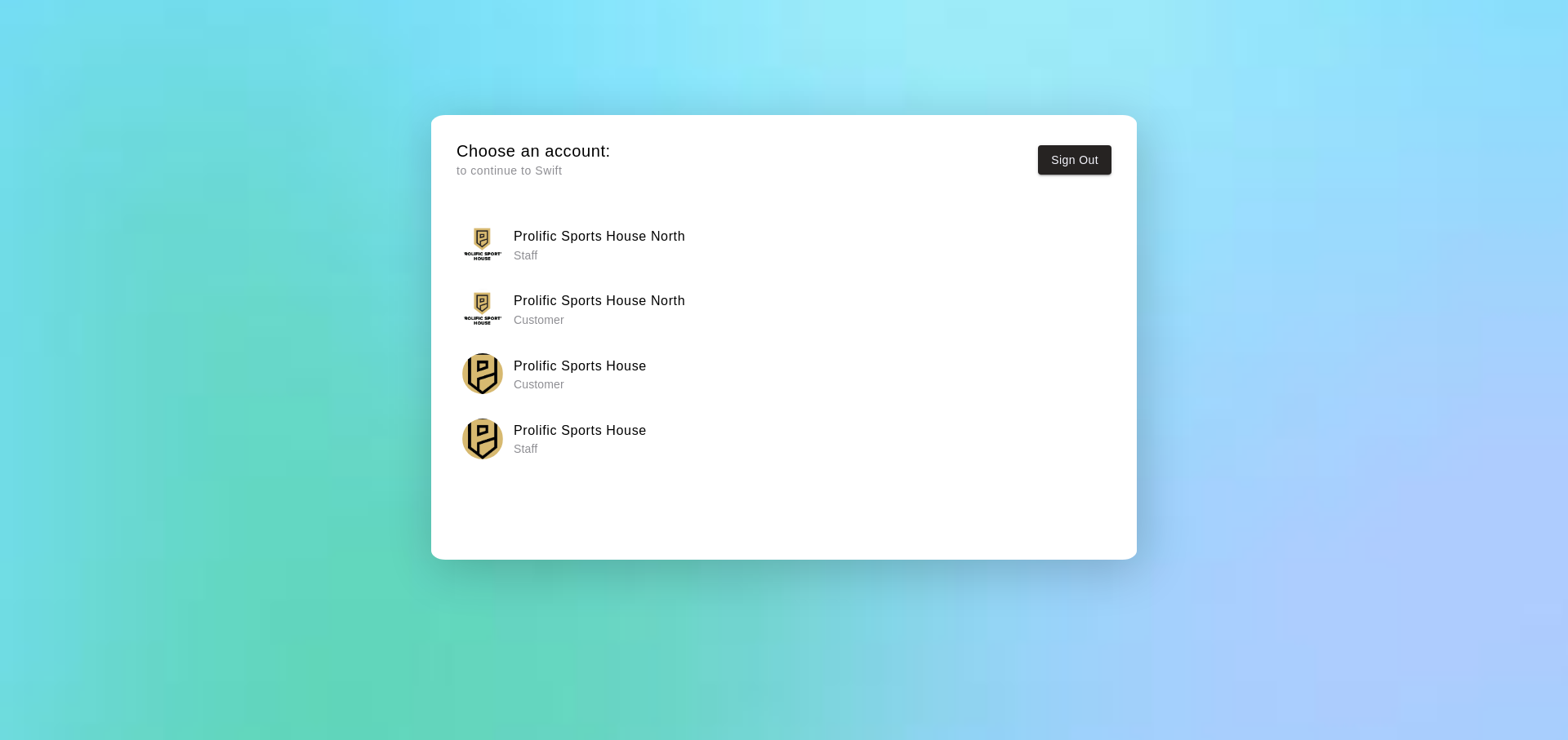
click at [615, 243] on h6 "Prolific Sports House North" at bounding box center [599, 236] width 171 height 21
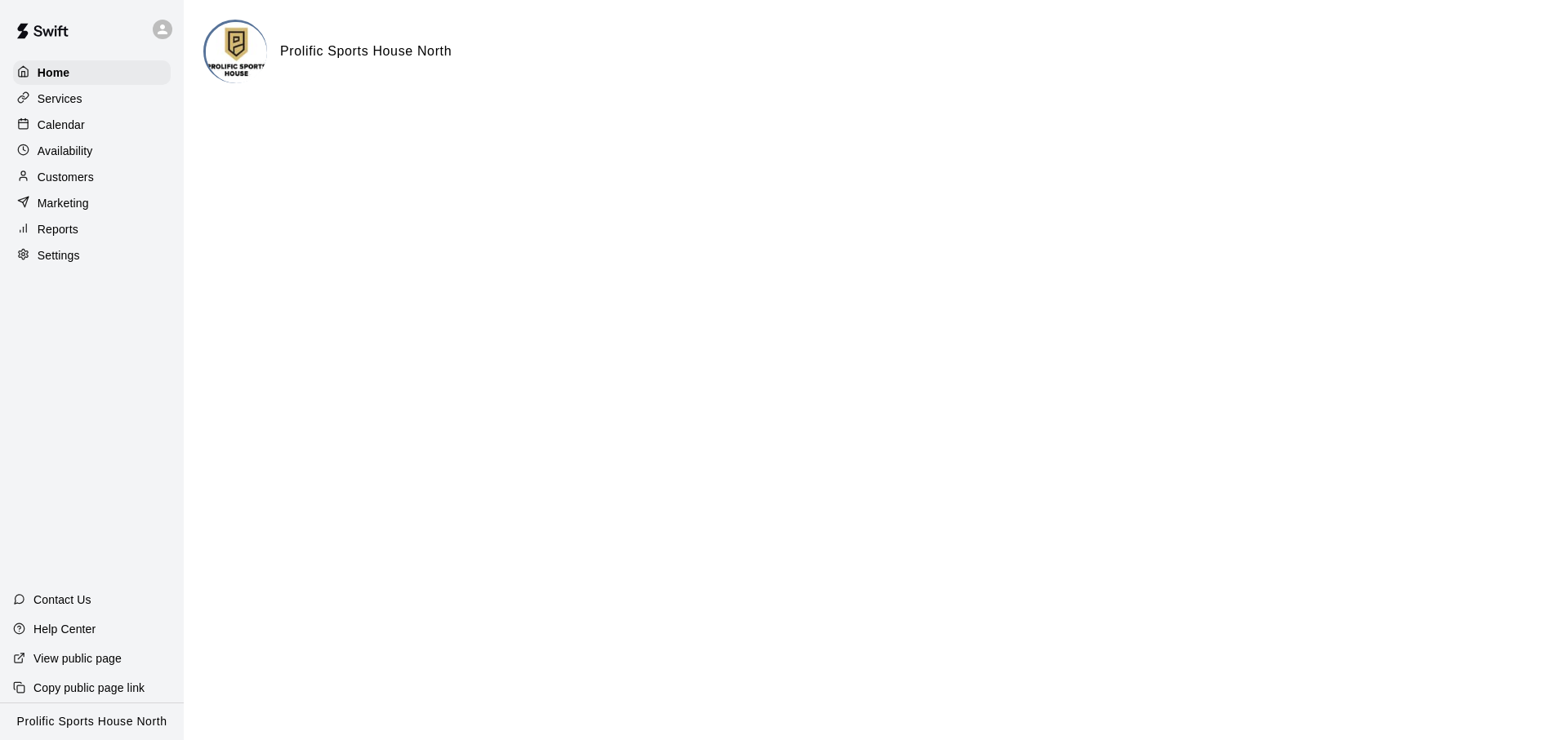
click at [147, 100] on div "Services" at bounding box center [91, 98] width 157 height 25
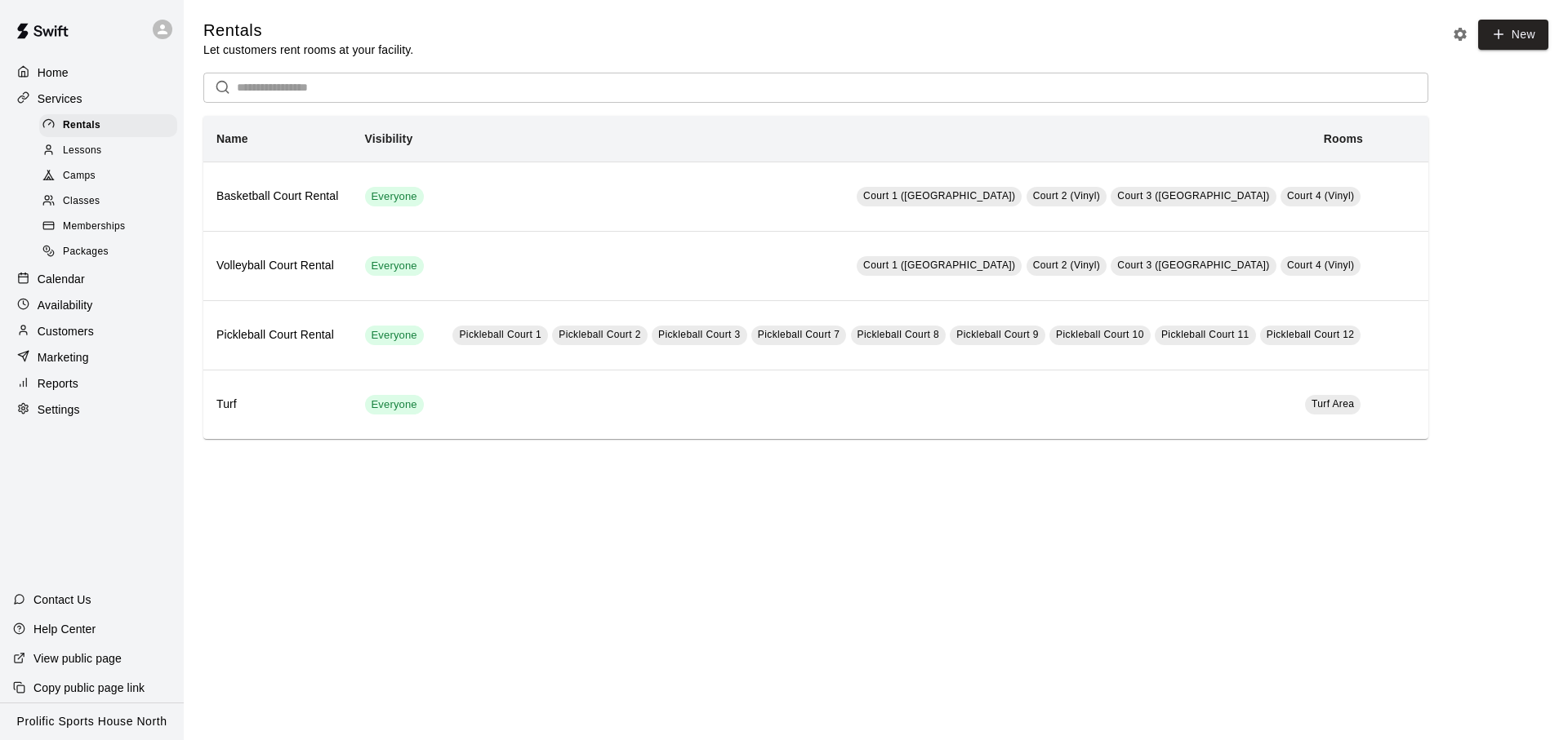
click at [105, 268] on div "Calendar" at bounding box center [91, 279] width 157 height 25
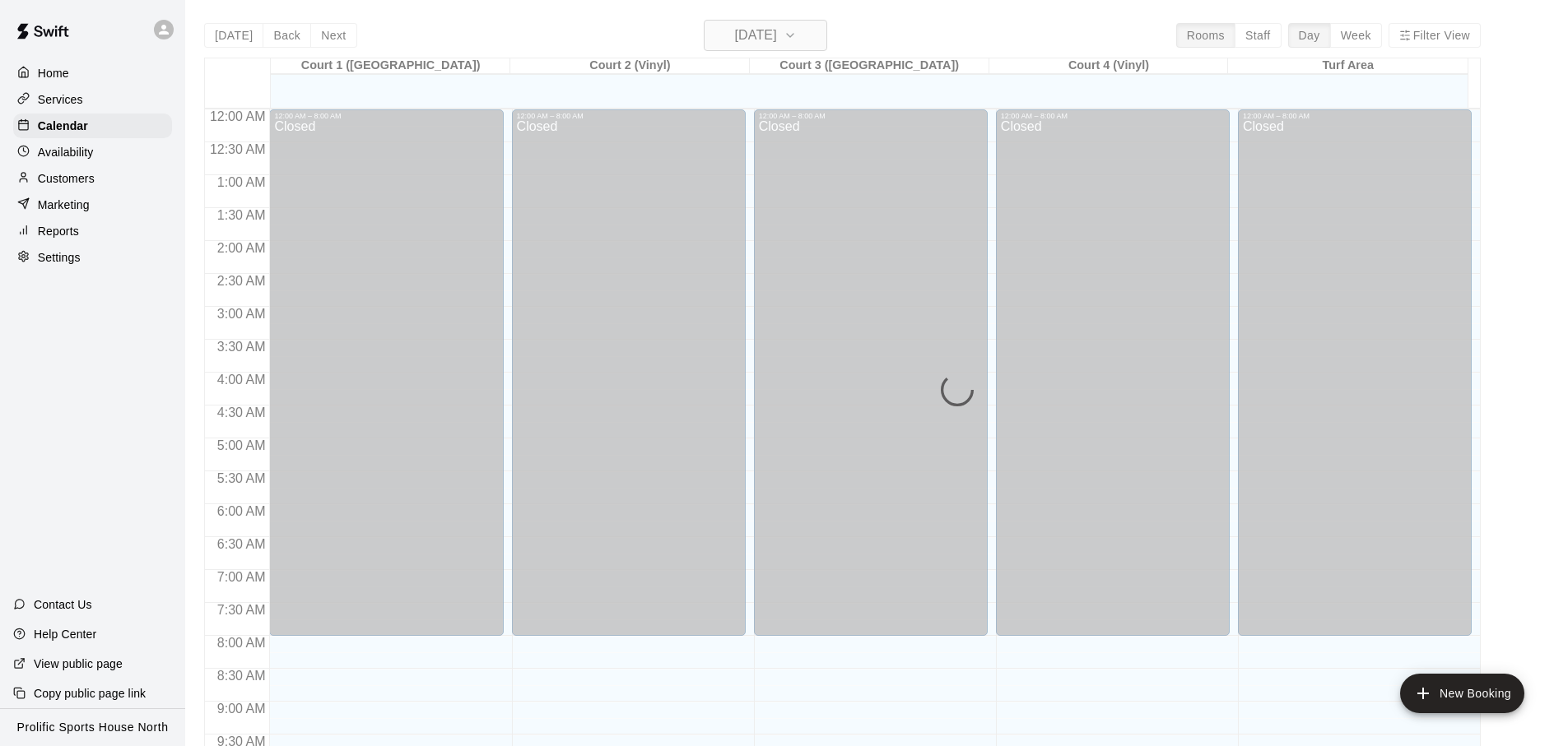
scroll to position [875, 0]
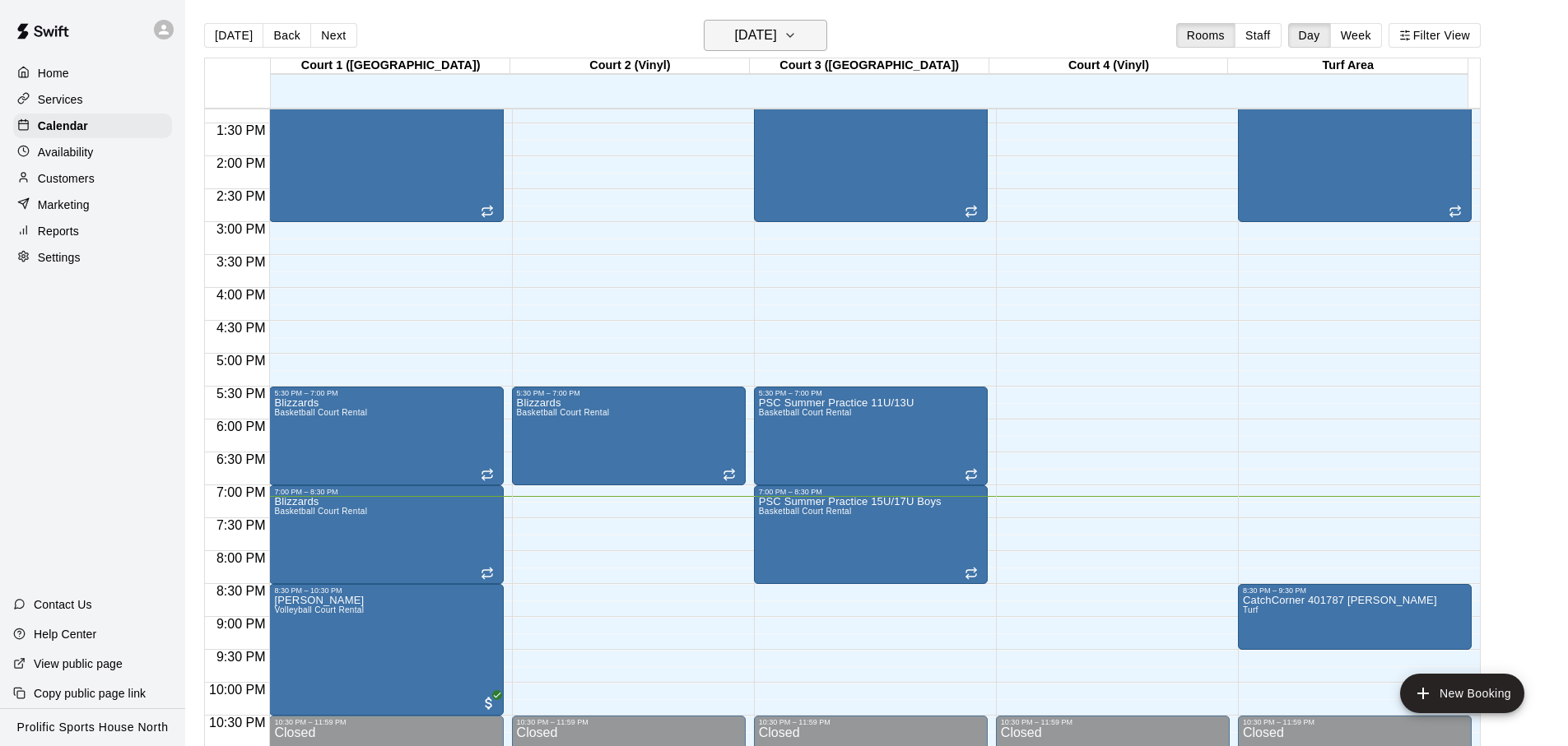
click at [777, 33] on h6 "[DATE]" at bounding box center [756, 35] width 42 height 23
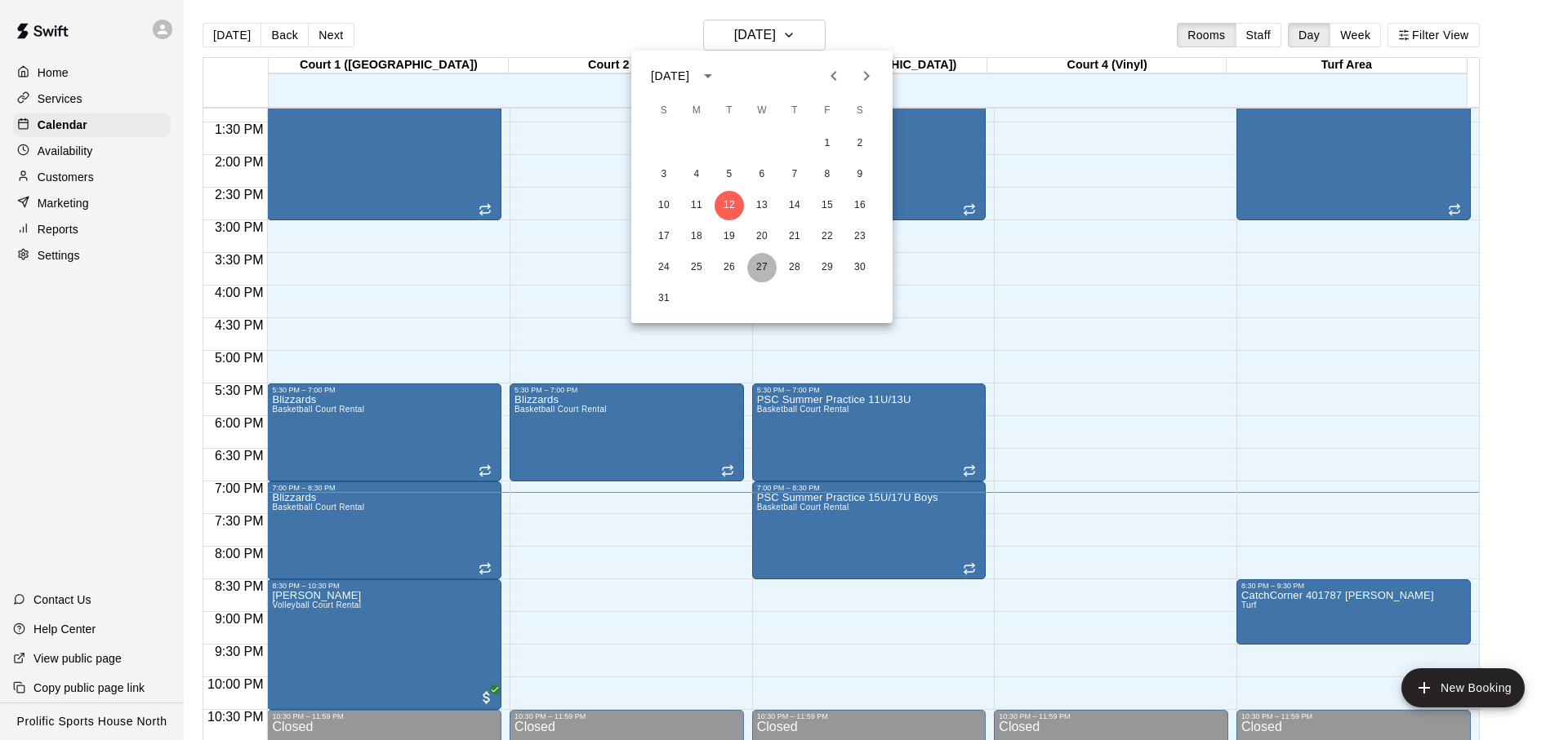
click at [761, 267] on button "27" at bounding box center [761, 268] width 29 height 29
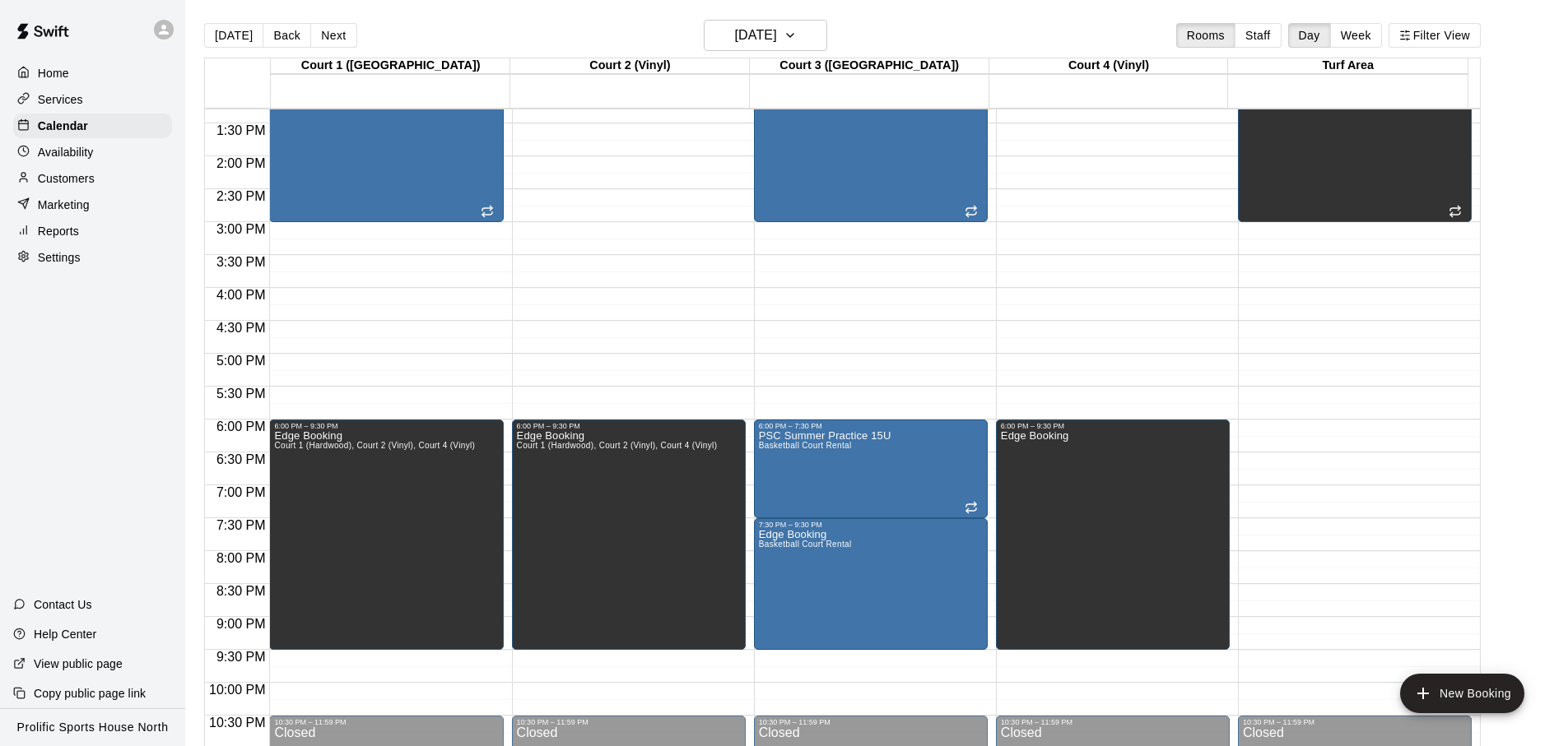
click at [33, 373] on div "Home Services Calendar Availability Customers Marketing Reports Settings Contac…" at bounding box center [93, 373] width 185 height 746
click at [970, 26] on div "Today Back Next Wednesday Aug 27 Rooms Staff Day Week Filter View" at bounding box center [842, 38] width 1277 height 38
click at [325, 34] on button "Next" at bounding box center [334, 35] width 46 height 25
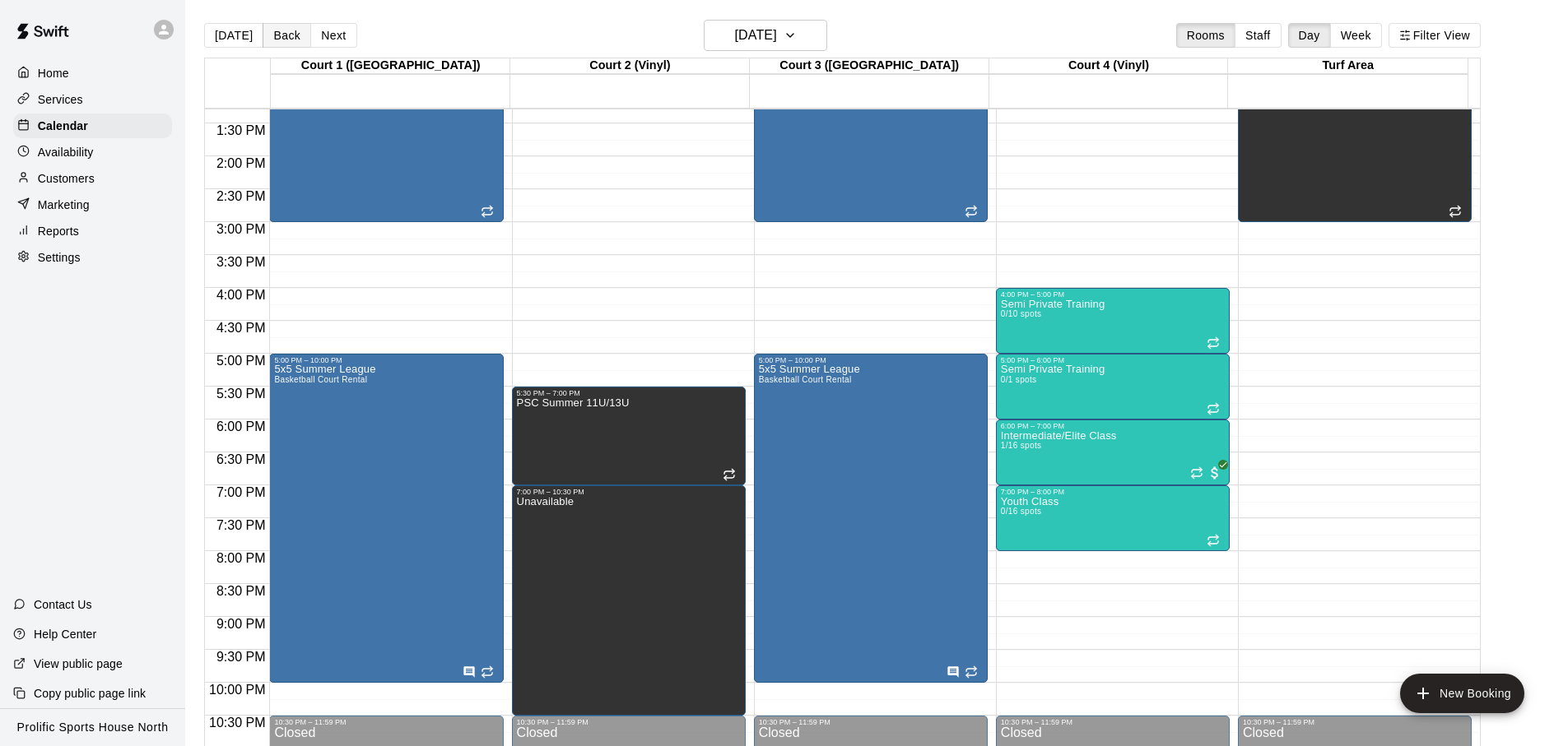
click at [283, 40] on button "Back" at bounding box center [287, 35] width 48 height 25
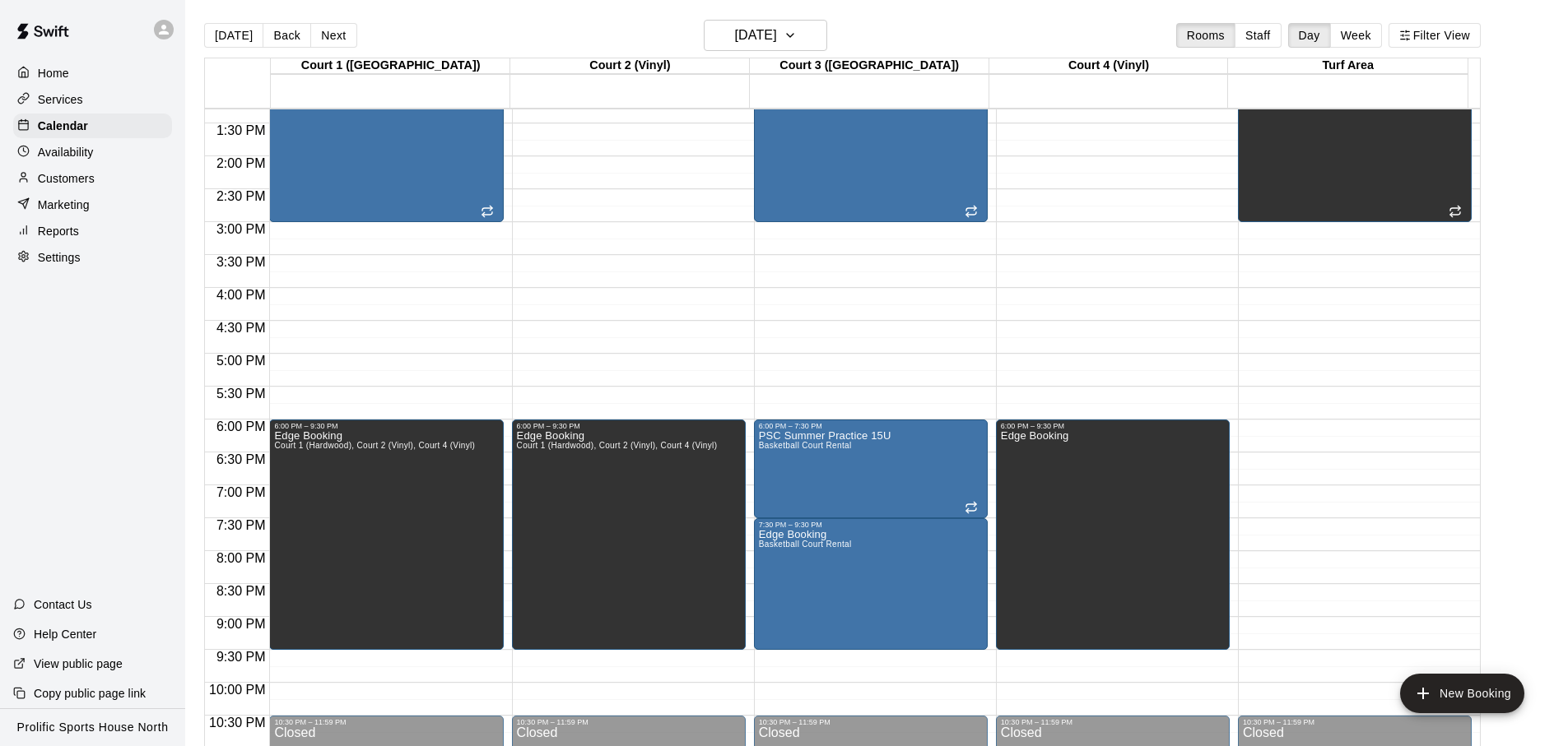
click at [145, 367] on div "Home Services Calendar Availability Customers Marketing Reports Settings Contac…" at bounding box center [93, 373] width 185 height 746
click at [144, 367] on div "Home Services Calendar Availability Customers Marketing Reports Settings Contac…" at bounding box center [93, 373] width 185 height 746
click at [213, 36] on button "[DATE]" at bounding box center [234, 35] width 59 height 25
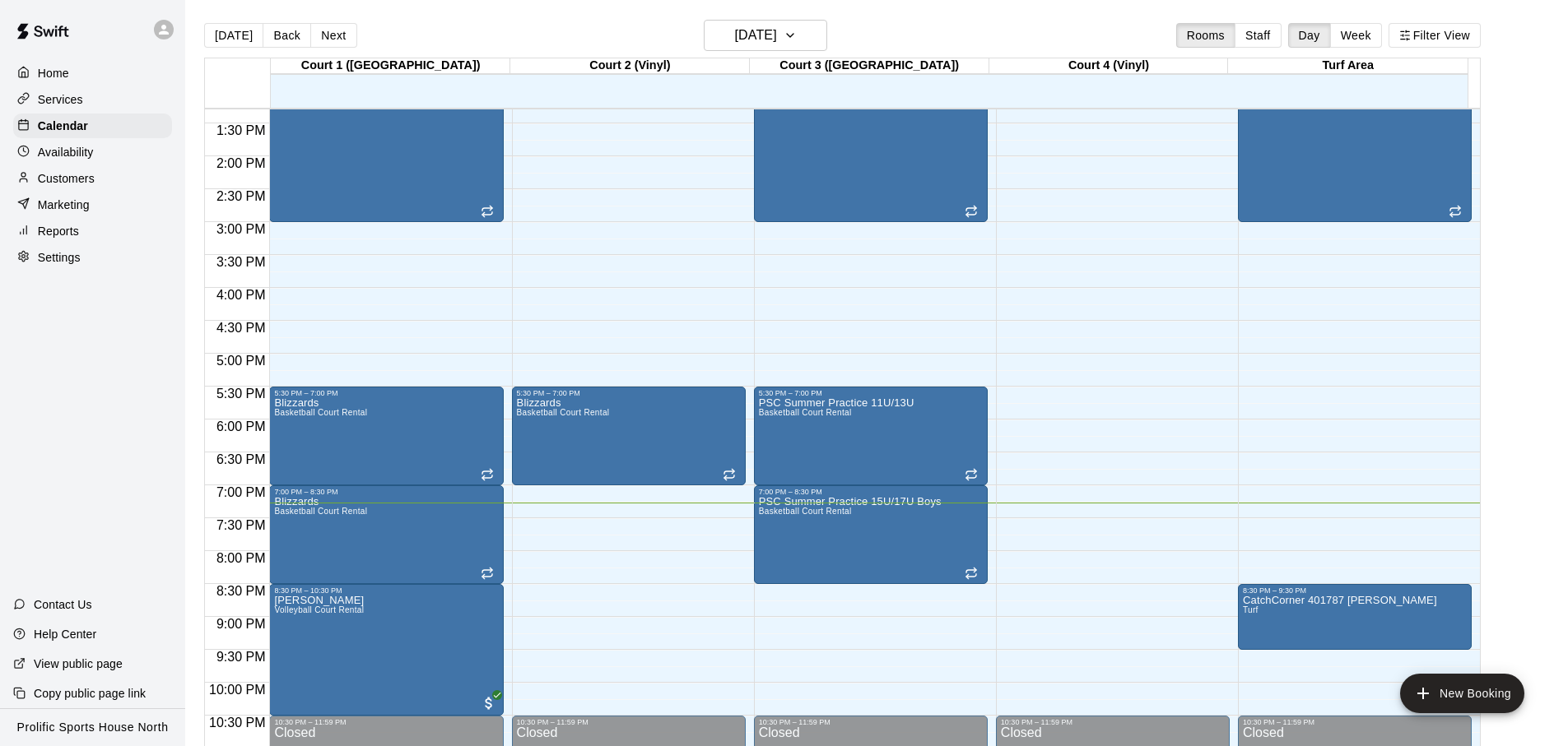
click at [159, 24] on icon at bounding box center [164, 30] width 15 height 15
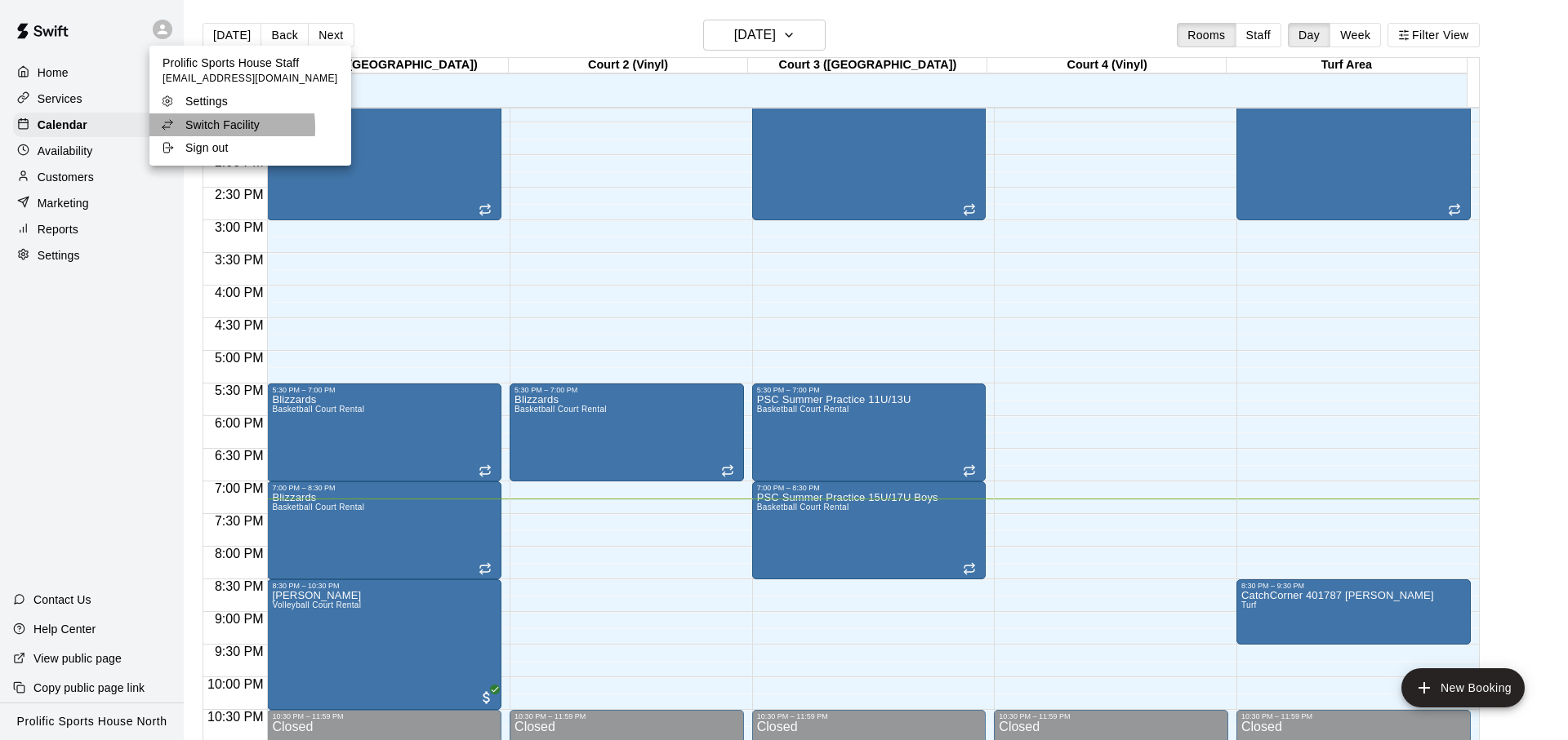
click at [199, 128] on p "Switch Facility" at bounding box center [223, 125] width 74 height 17
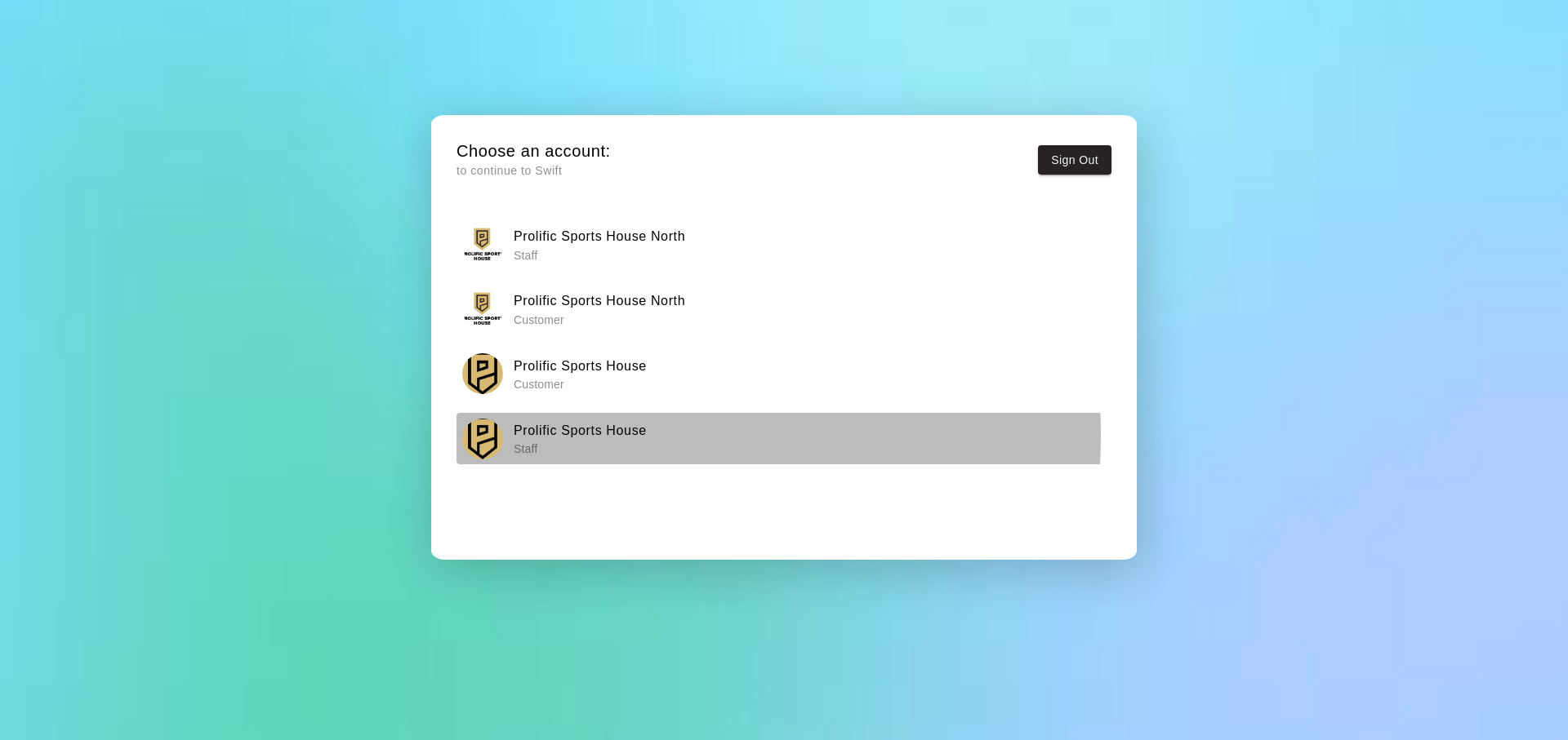
click at [594, 435] on h6 "Prolific Sports House" at bounding box center [579, 430] width 133 height 21
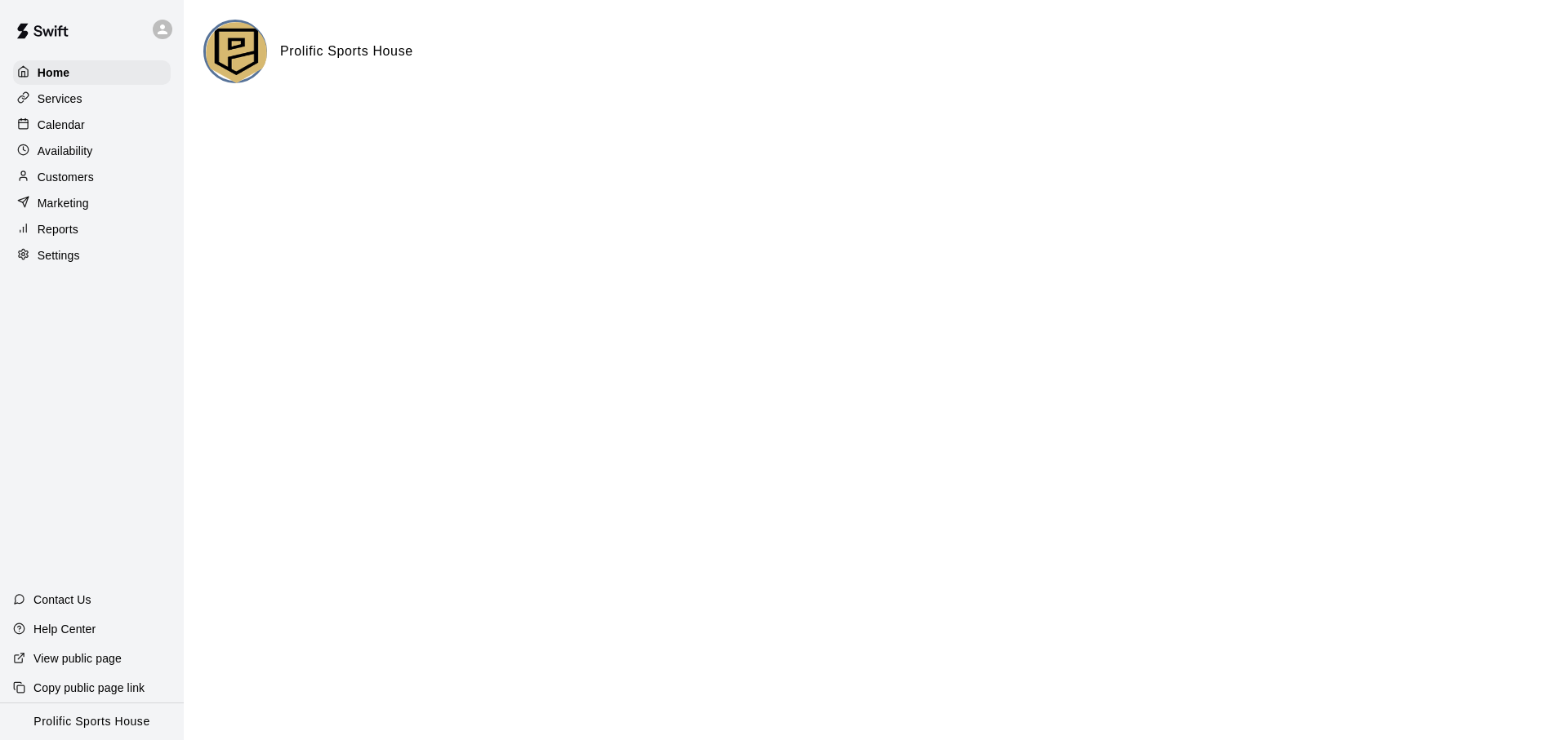
click at [108, 121] on div "Calendar" at bounding box center [91, 125] width 157 height 25
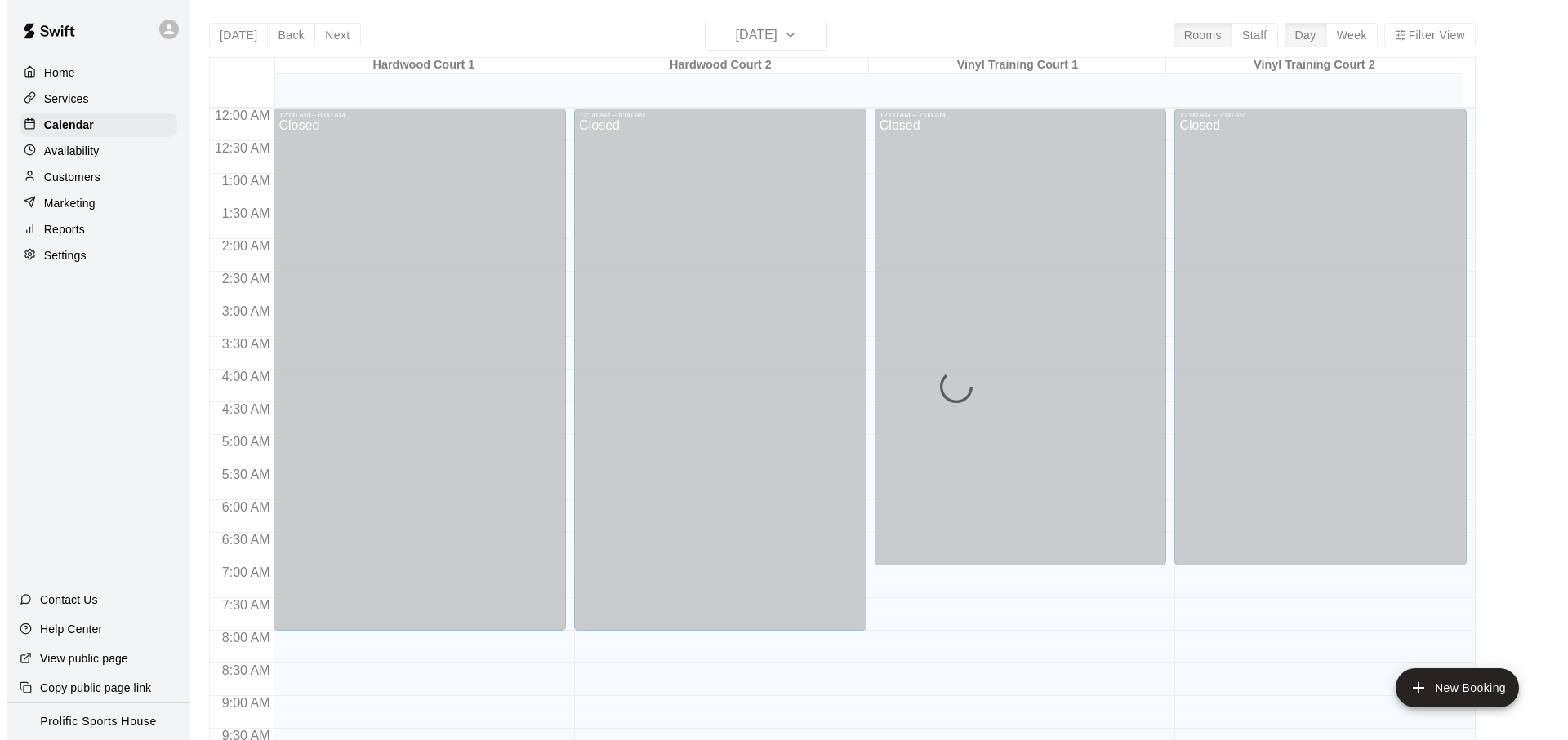
scroll to position [868, 0]
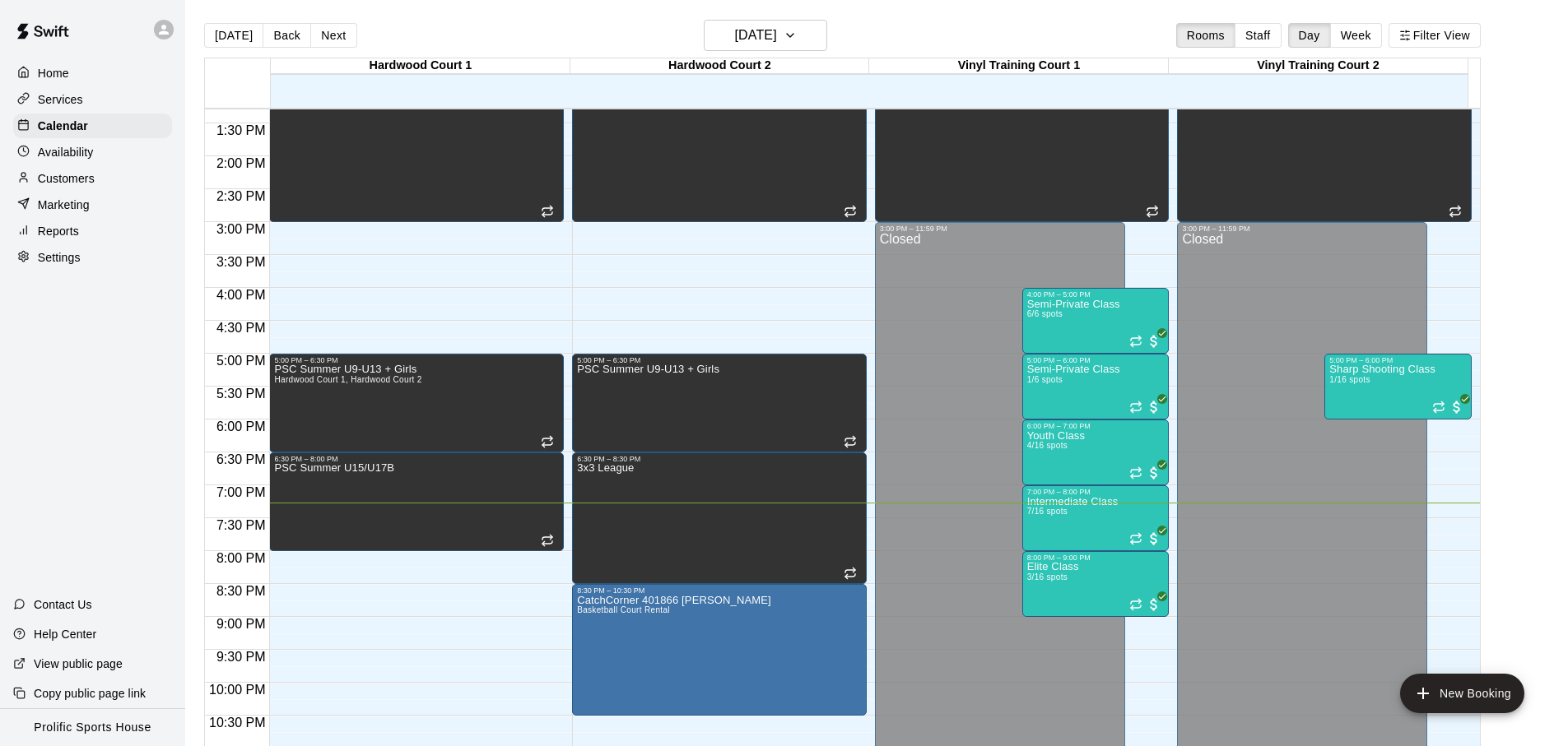
click at [591, 35] on div "[DATE] Back [DATE][DATE] Rooms Staff Day Week Filter View" at bounding box center [842, 38] width 1277 height 38
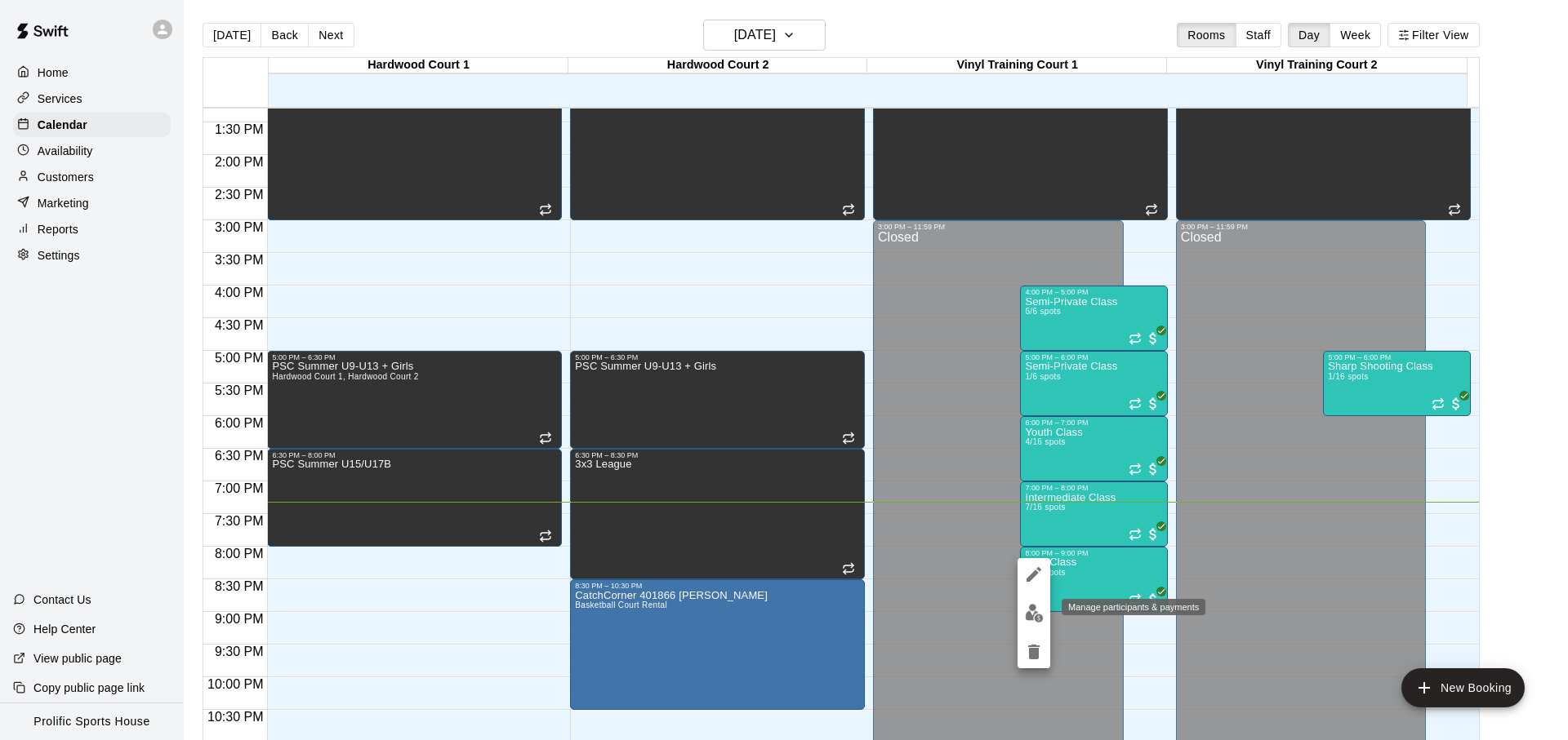
click at [1032, 608] on img "edit" at bounding box center [1034, 613] width 18 height 18
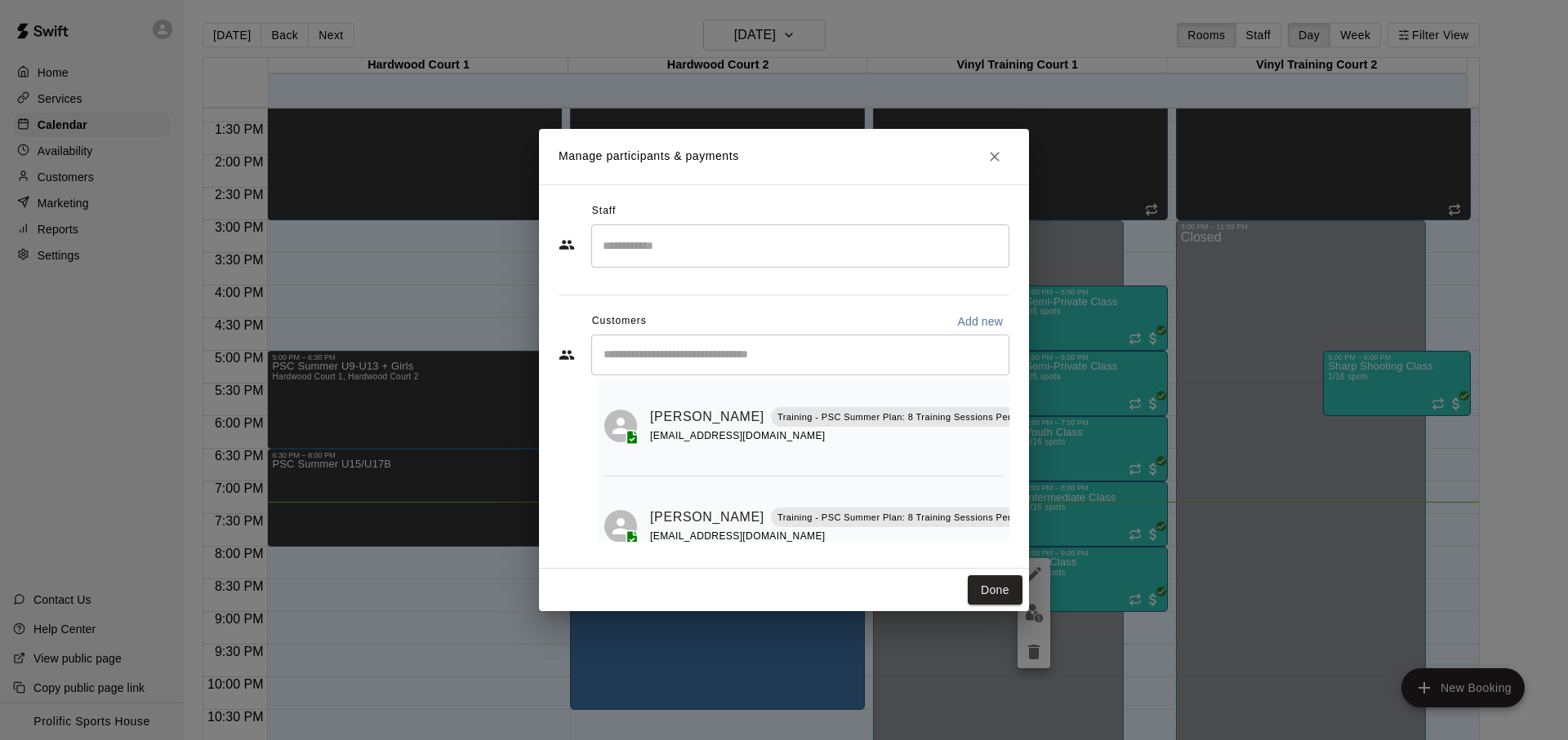
scroll to position [41, 97]
click at [950, 403] on button "Mark attendance" at bounding box center [964, 396] width 28 height 28
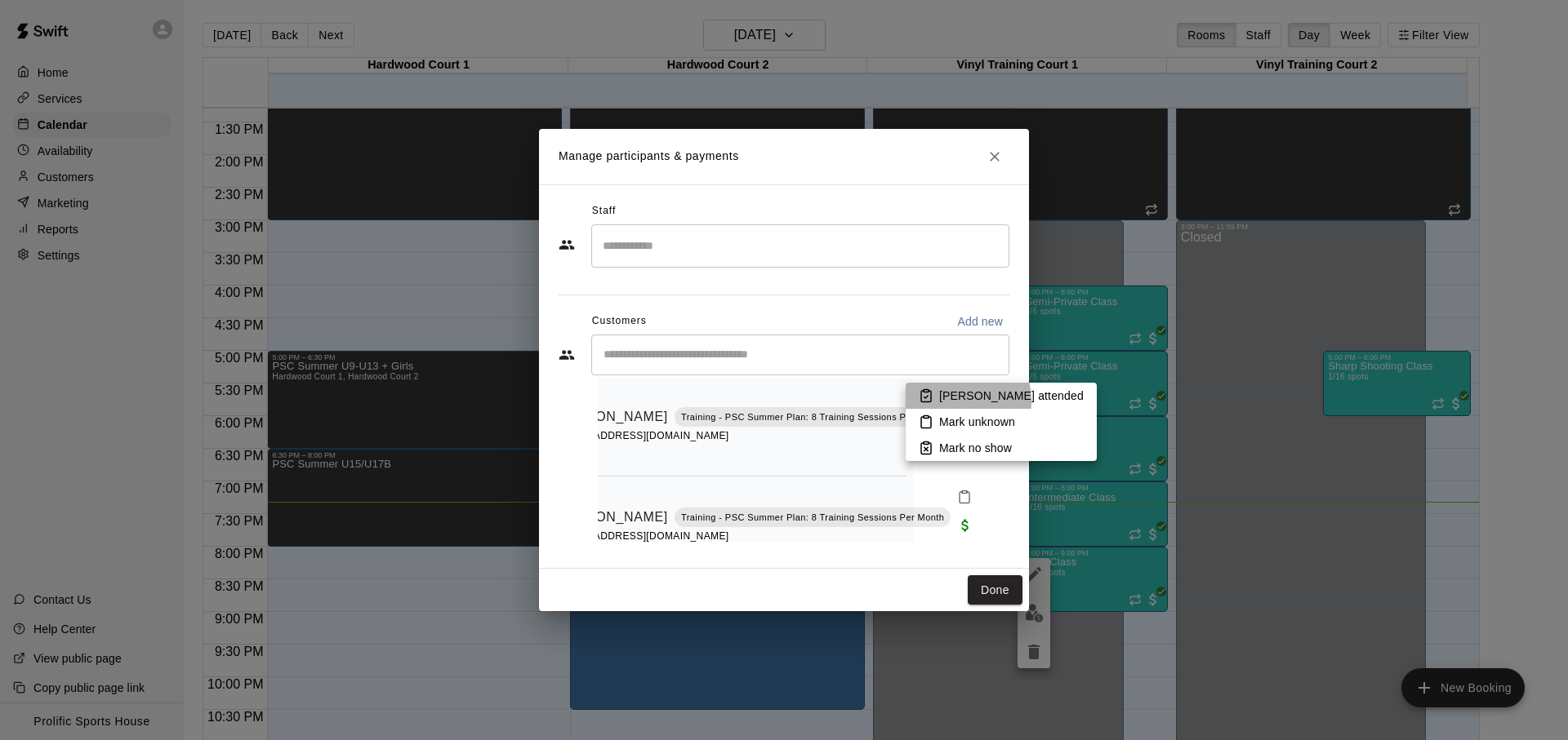
click at [947, 402] on p "Mark attended" at bounding box center [1011, 396] width 144 height 17
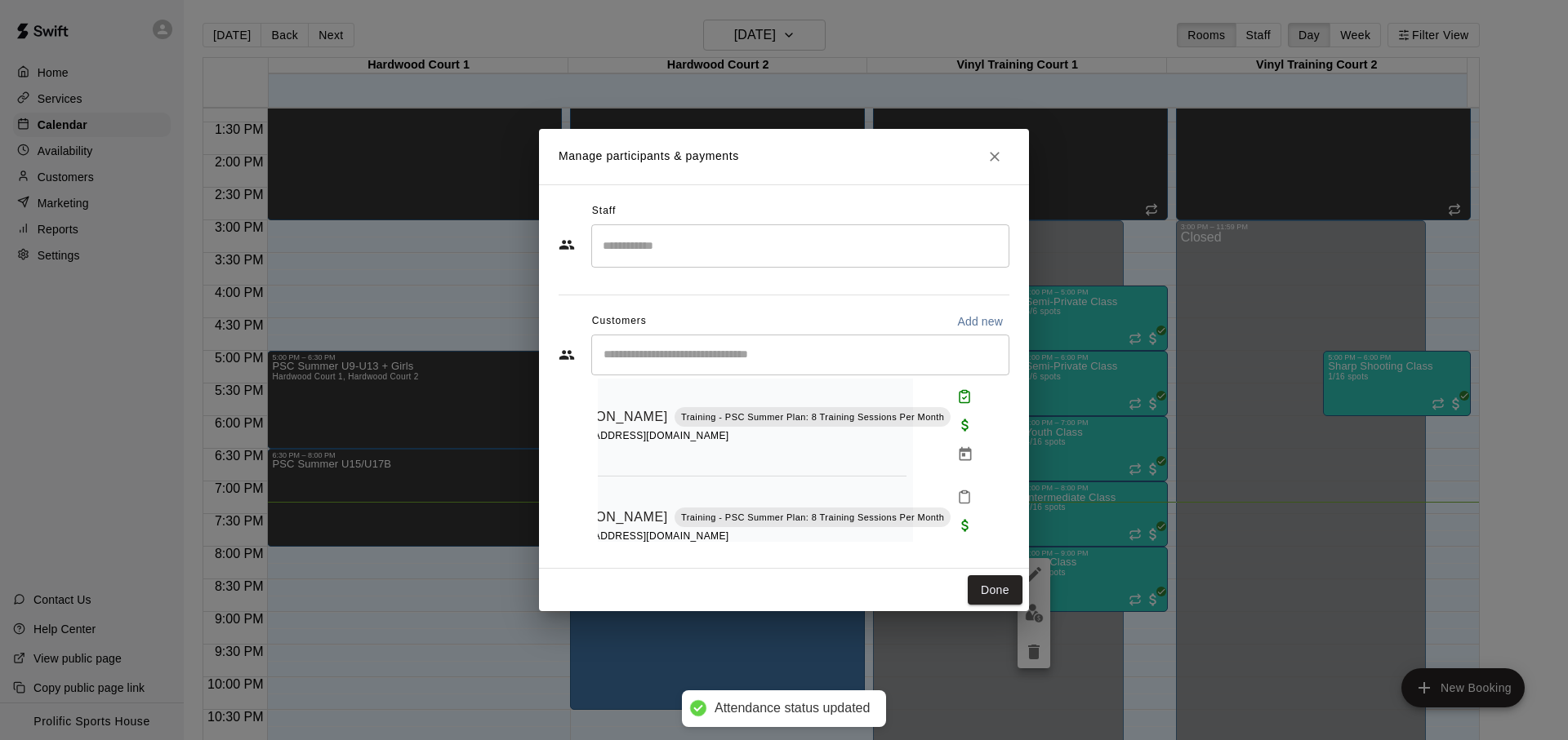
click at [957, 501] on icon "Mark attendance" at bounding box center [965, 497] width 15 height 15
click at [932, 503] on li "Mark attended" at bounding box center [1000, 503] width 191 height 26
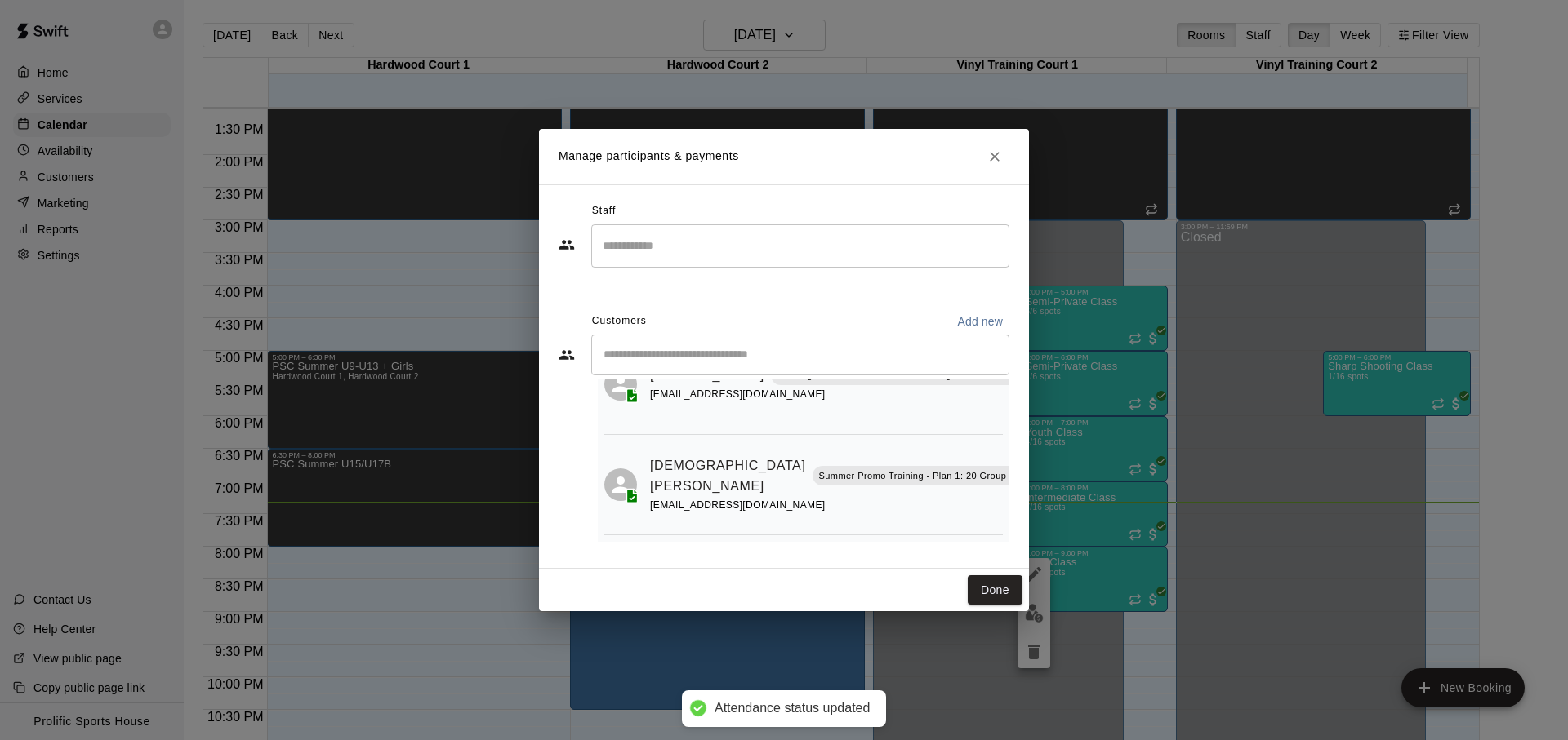
scroll to position [190, 97]
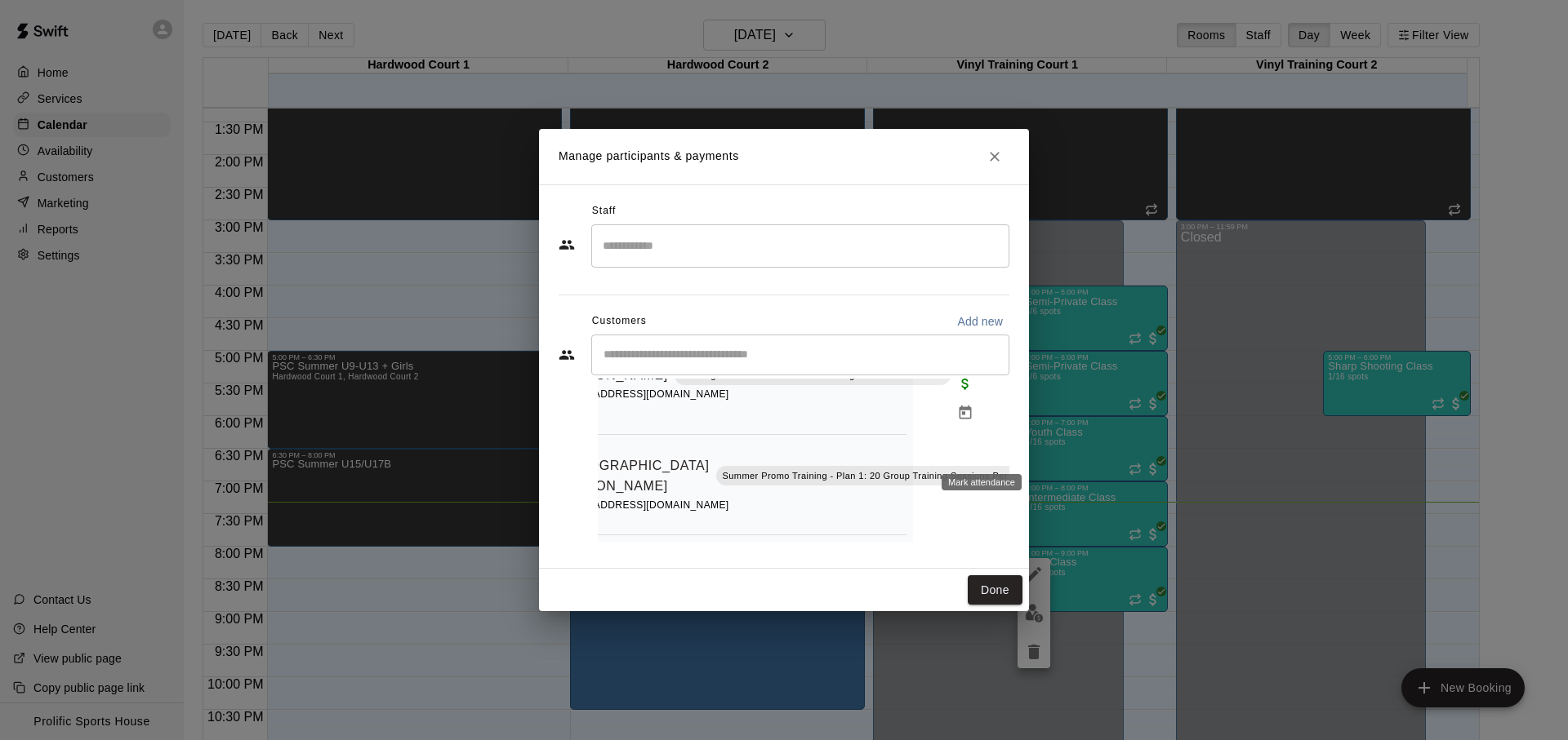
click at [1055, 449] on rect "Mark attendance" at bounding box center [1057, 450] width 5 height 3
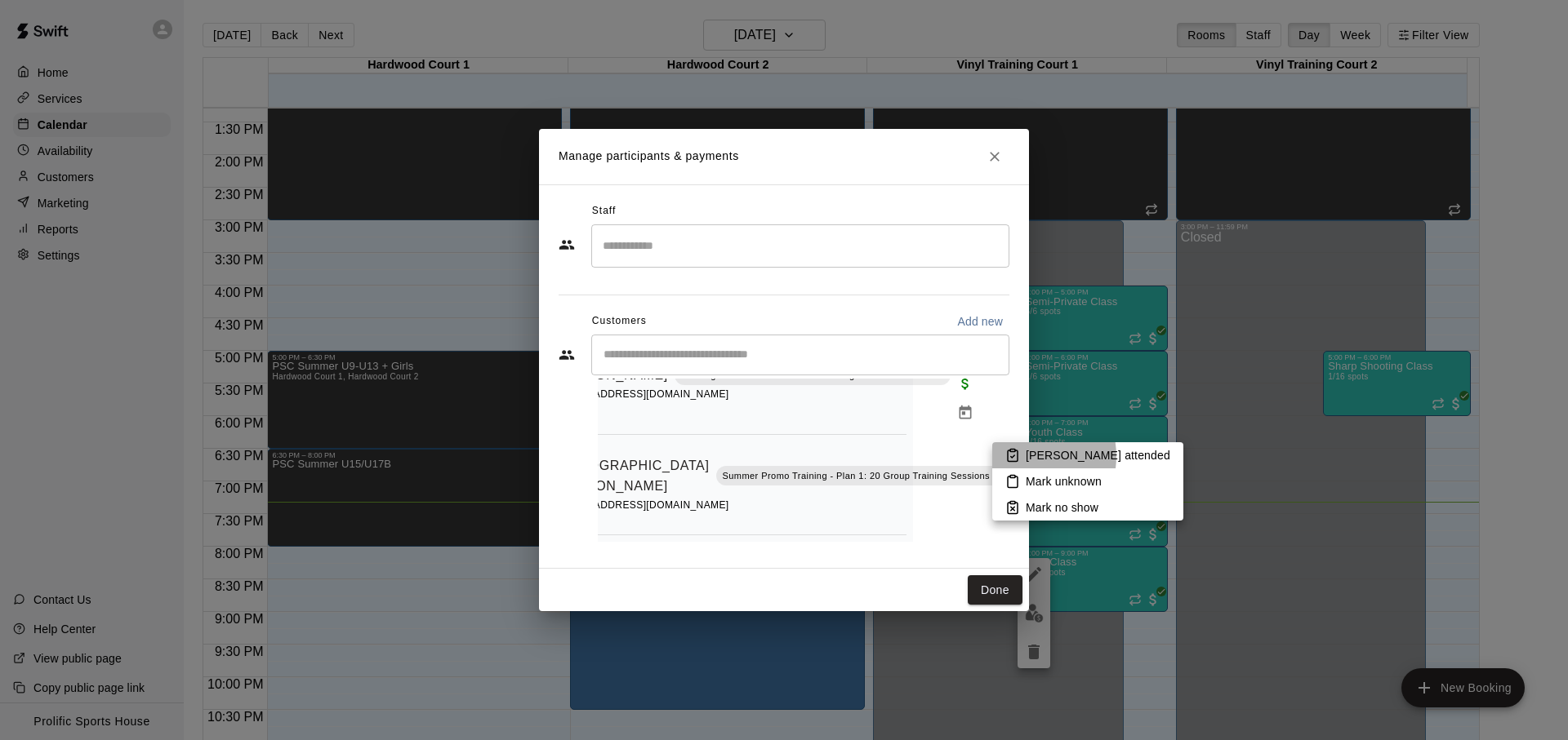
drag, startPoint x: 1024, startPoint y: 456, endPoint x: 1021, endPoint y: 507, distance: 51.1
click at [1024, 456] on li "Mark attended" at bounding box center [1088, 455] width 191 height 26
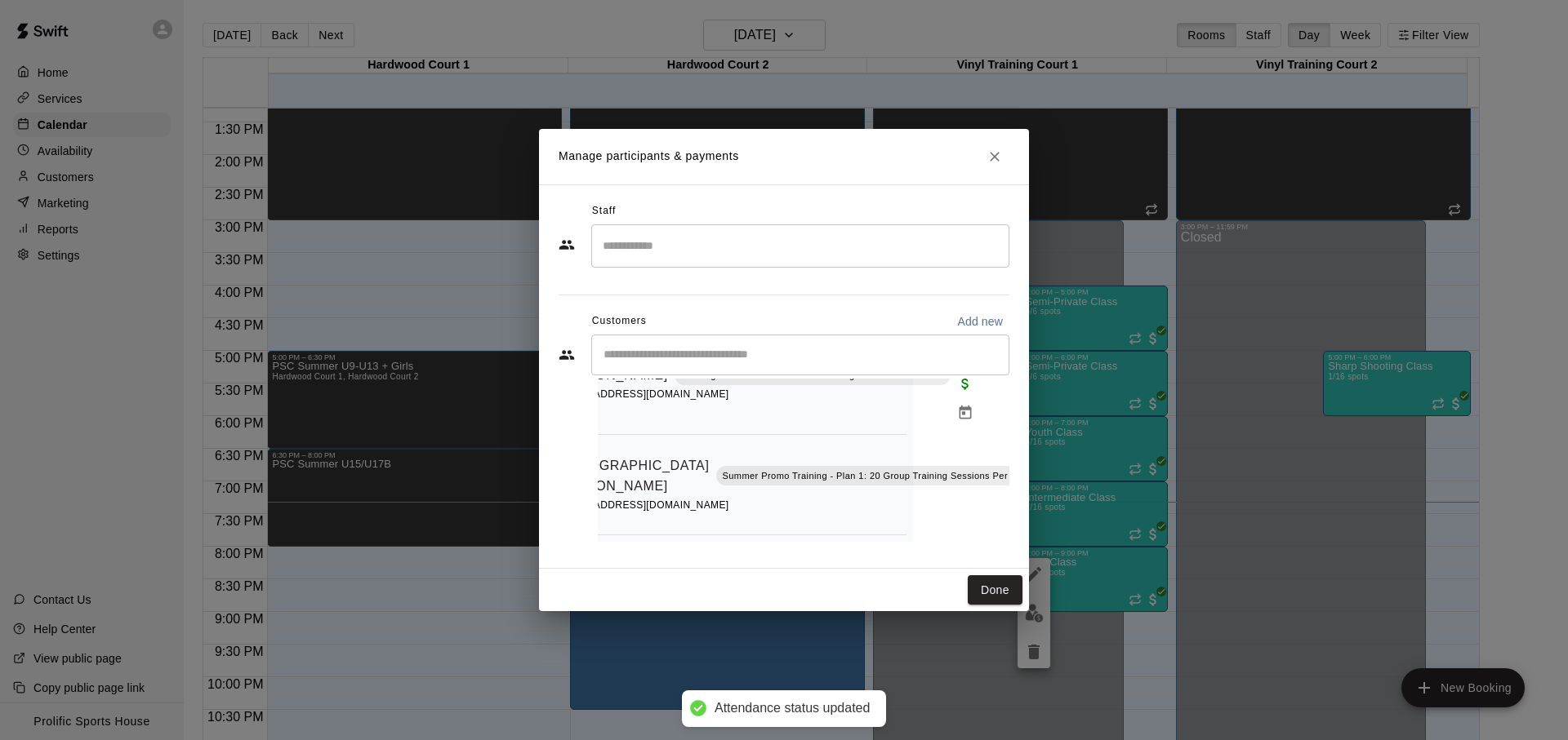
click at [1050, 448] on icon "Attended" at bounding box center [1058, 455] width 15 height 15
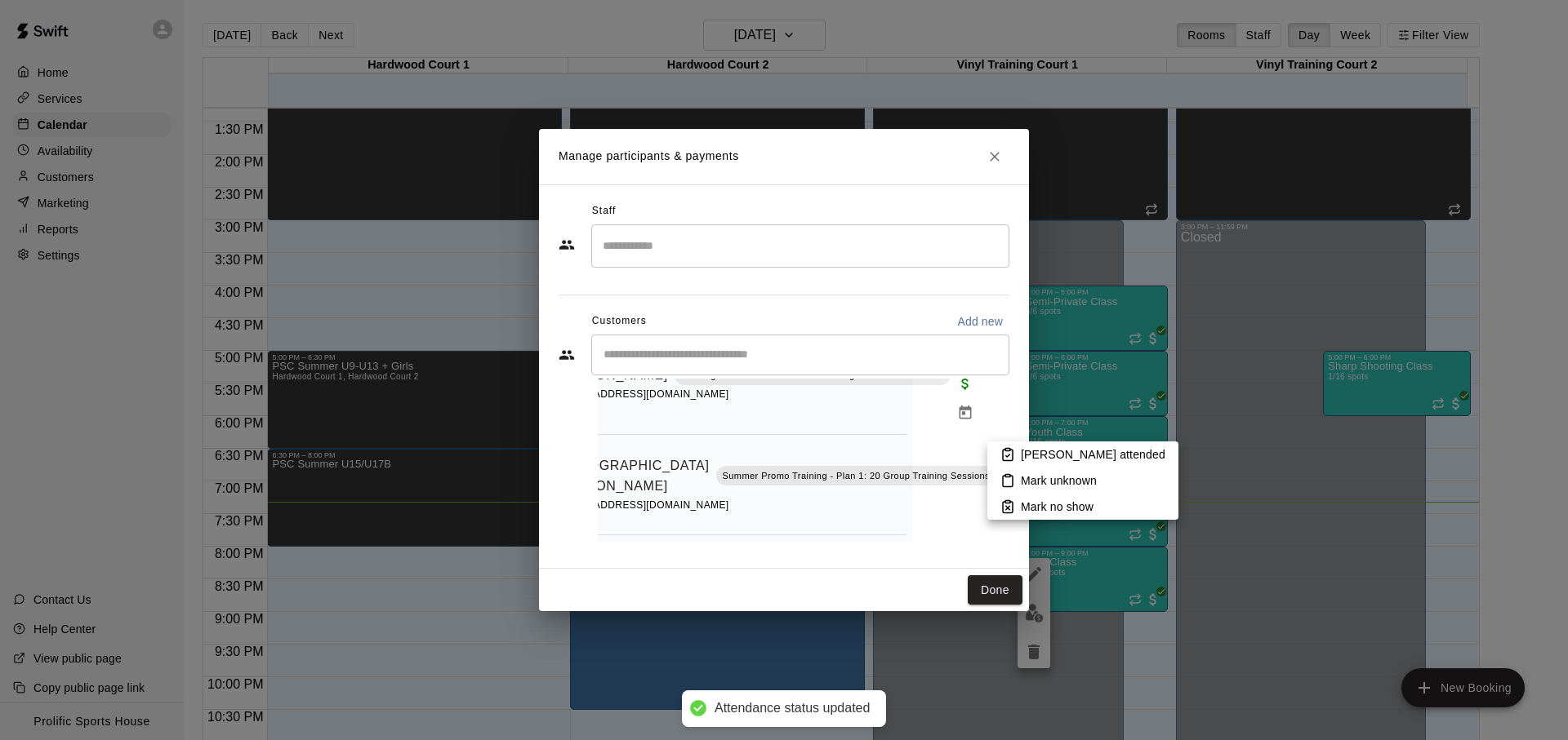
drag, startPoint x: 1012, startPoint y: 451, endPoint x: 1011, endPoint y: 466, distance: 15.0
click at [1012, 451] on icon at bounding box center [1007, 455] width 10 height 11
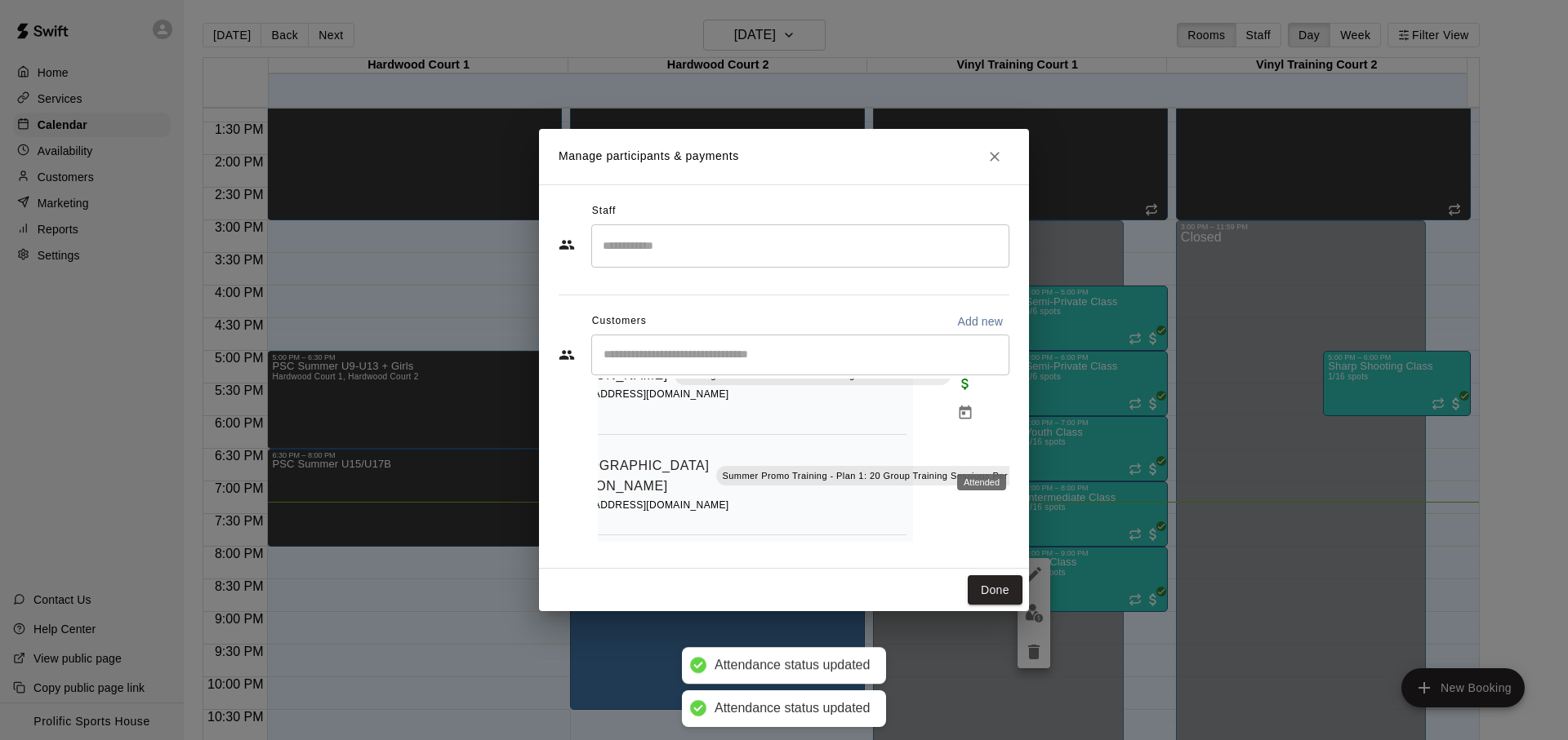
click at [1044, 441] on button "Attended" at bounding box center [1058, 455] width 28 height 28
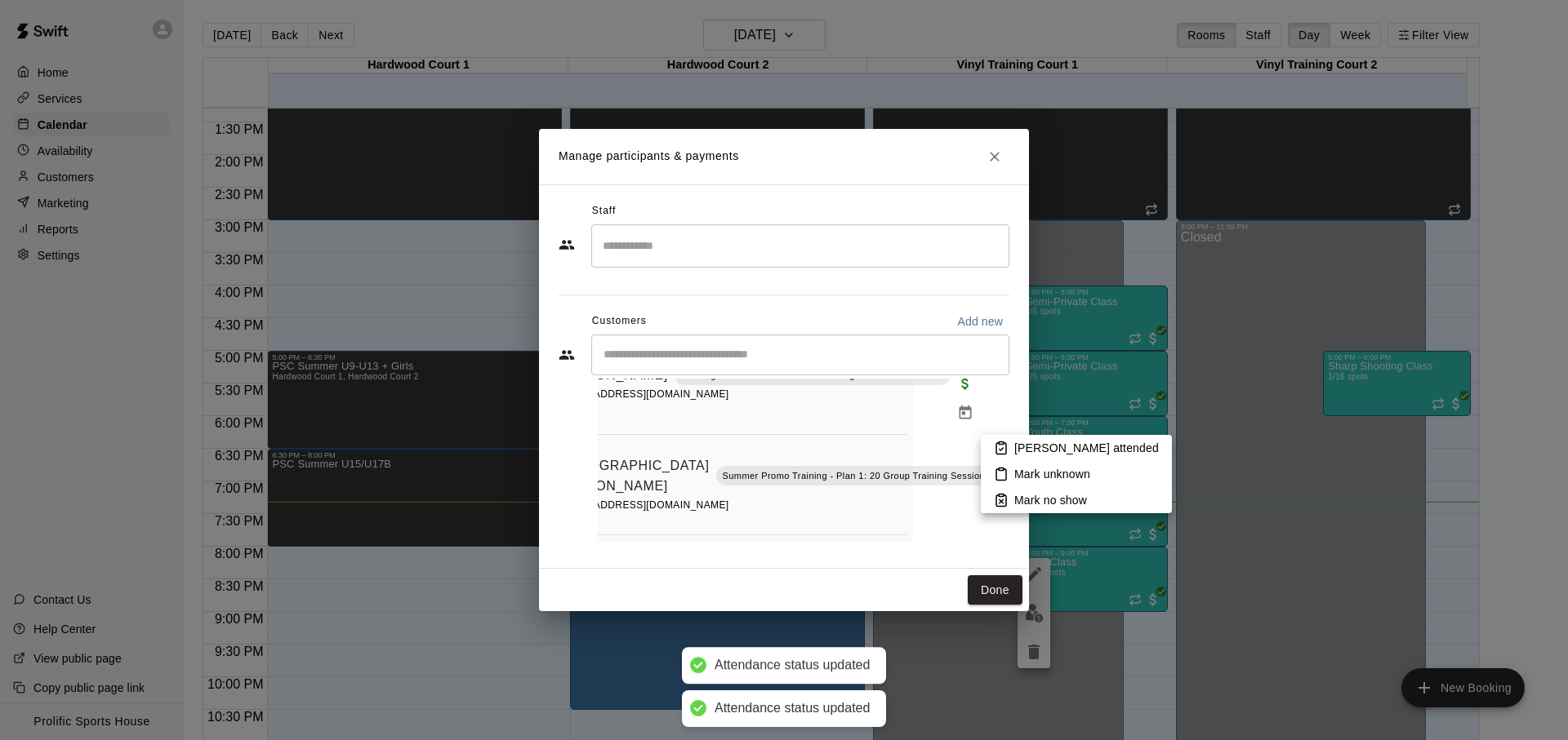
click at [1008, 472] on li "Mark unknown" at bounding box center [1076, 474] width 191 height 26
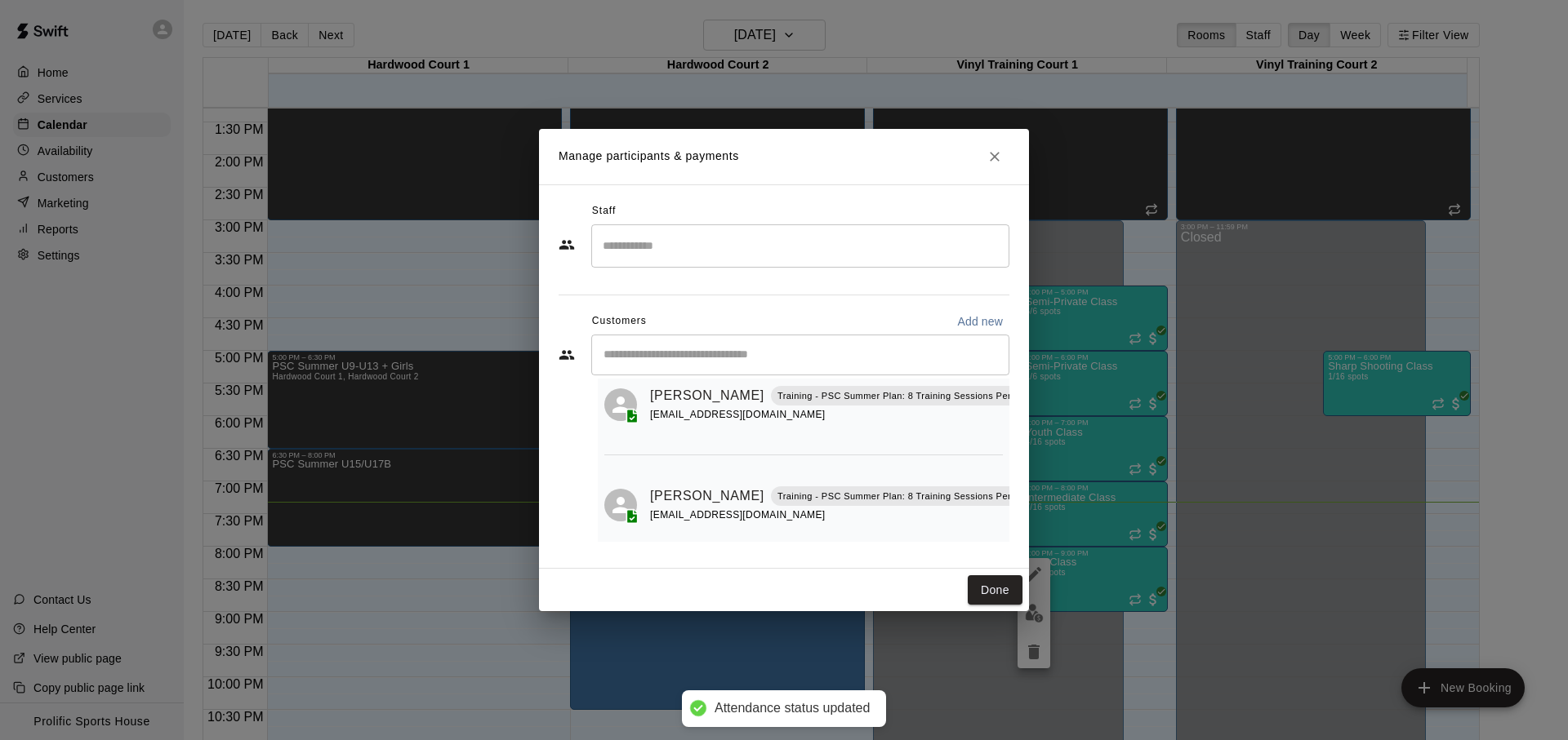
scroll to position [0, 0]
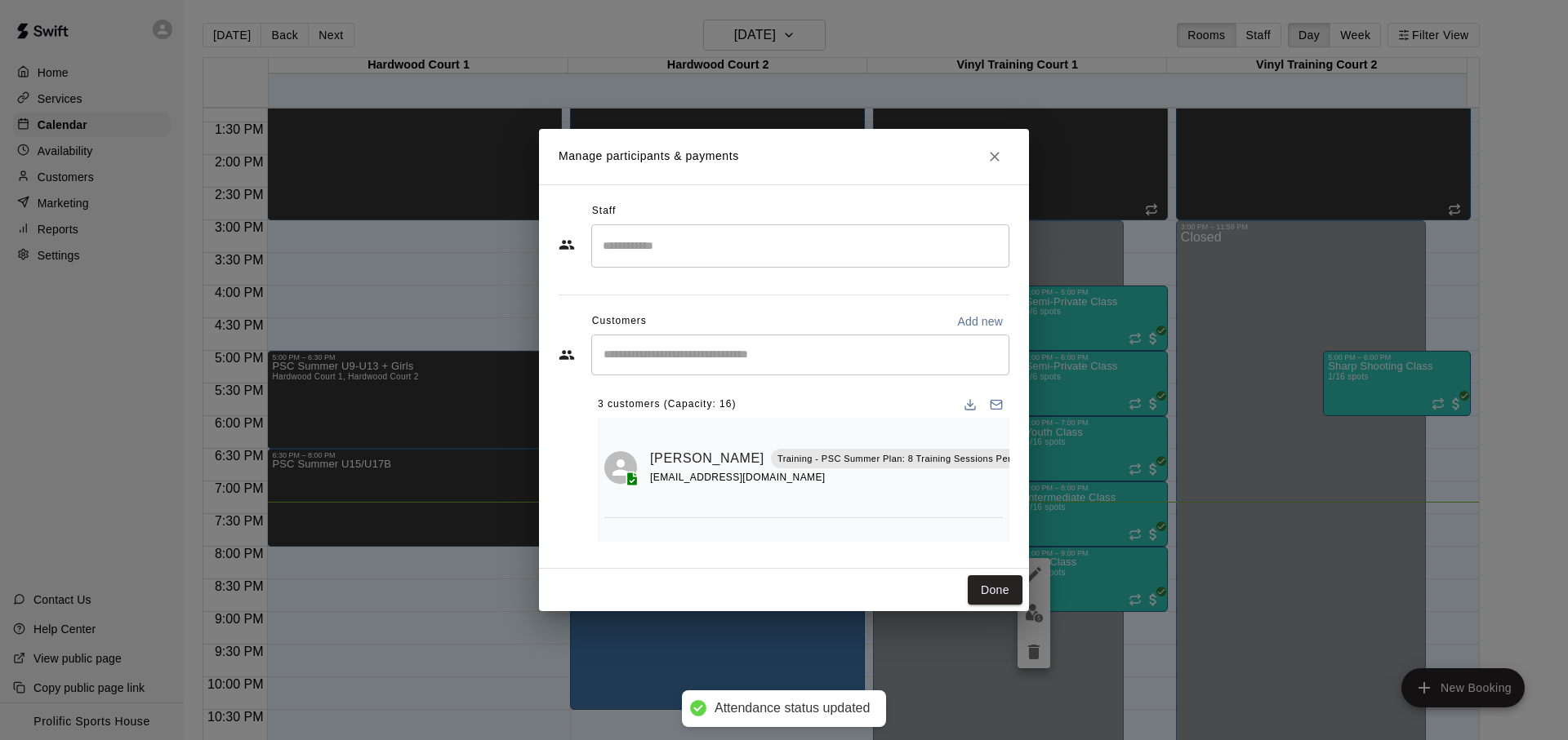
click at [945, 574] on div "Done" at bounding box center [784, 590] width 490 height 43
click at [963, 581] on div "Done" at bounding box center [784, 590] width 490 height 43
click at [964, 582] on div "Done" at bounding box center [784, 590] width 490 height 43
click at [965, 581] on div "Done" at bounding box center [784, 590] width 490 height 43
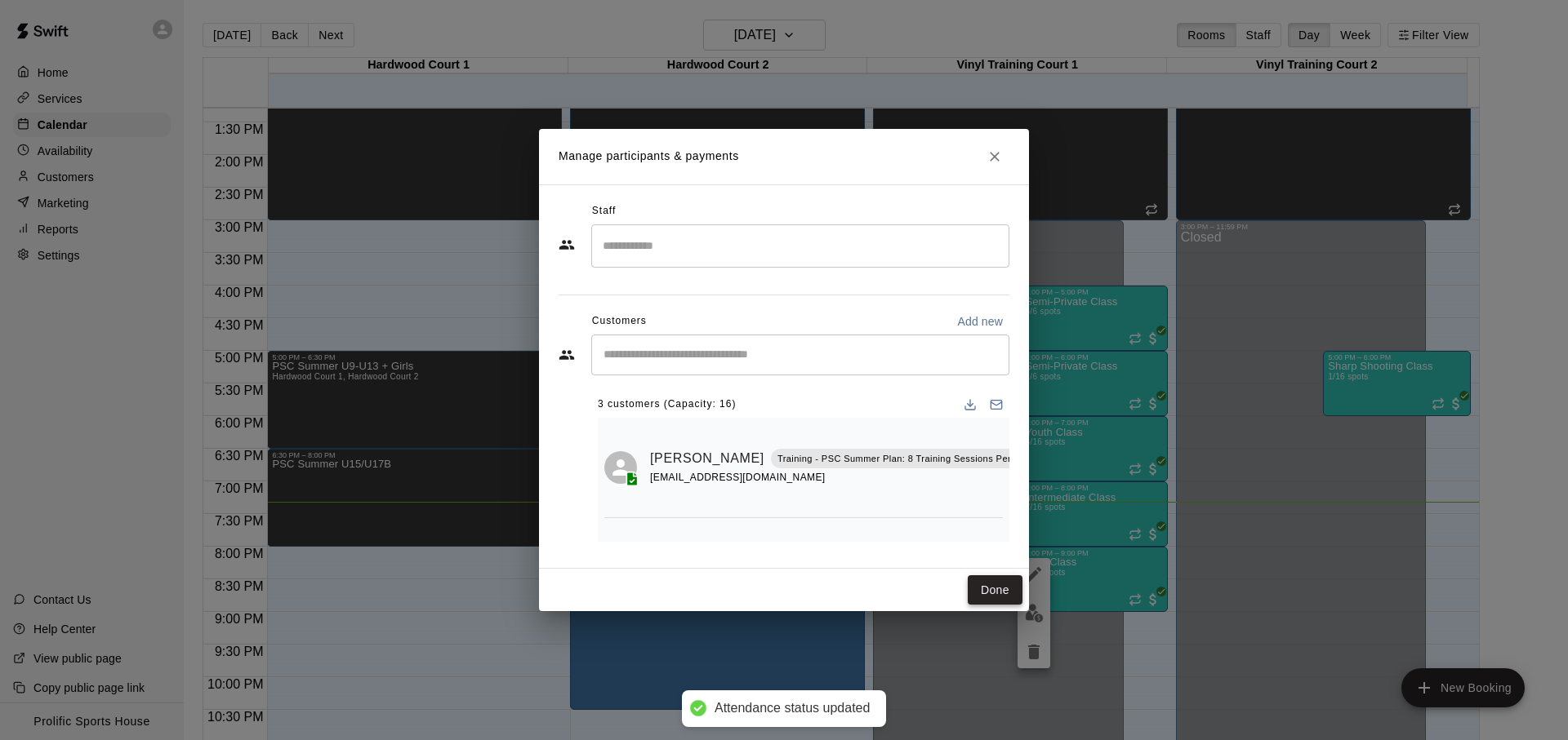
click at [980, 583] on button "Done" at bounding box center [994, 590] width 54 height 30
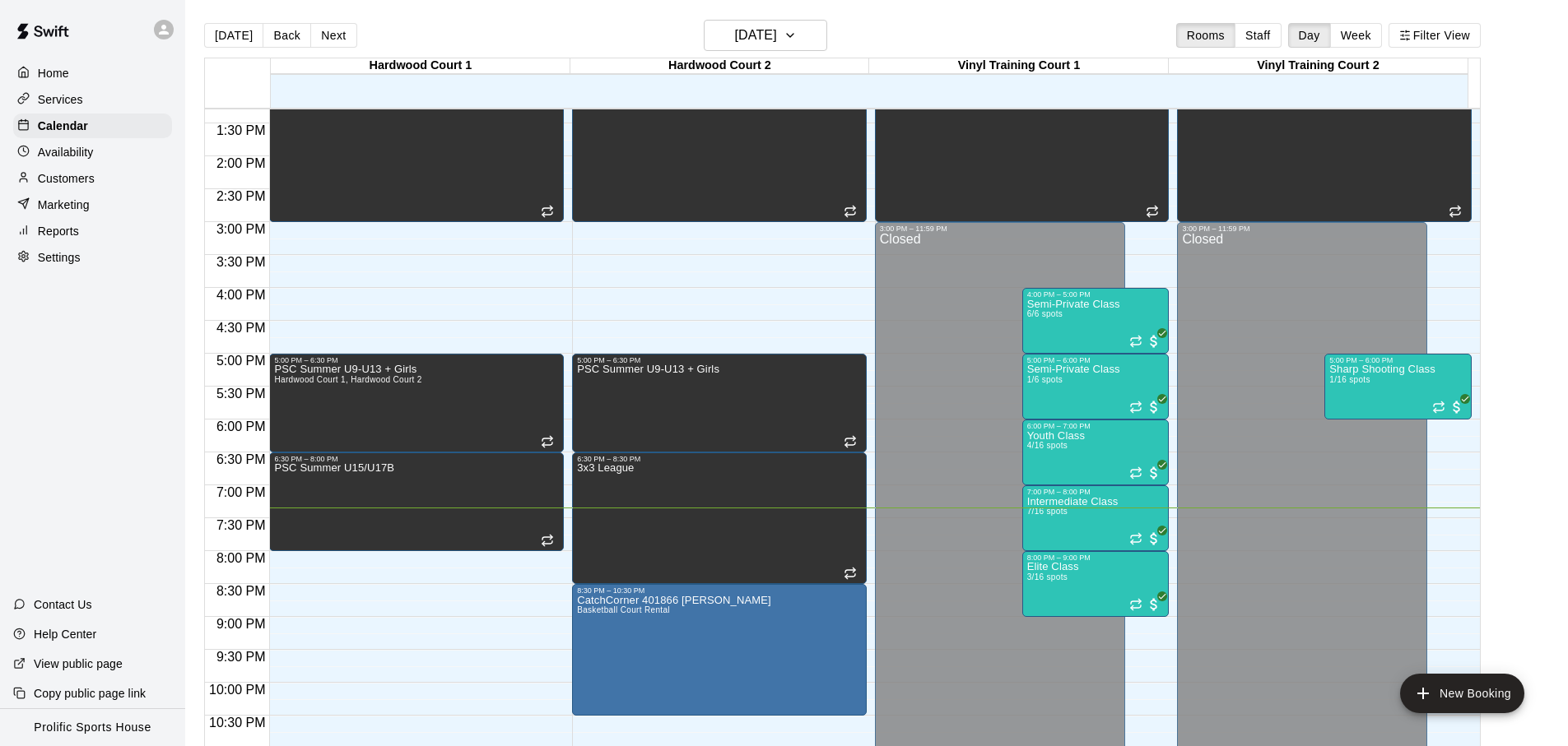
click at [568, 33] on div "[DATE] Back [DATE][DATE] Rooms Staff Day Week Filter View" at bounding box center [842, 38] width 1277 height 38
click at [1058, 55] on div "[DATE] Back [DATE][DATE] Rooms Staff Day Week Filter View" at bounding box center [842, 38] width 1277 height 38
click at [1065, 46] on div "[DATE] Back [DATE][DATE] Rooms Staff Day Week Filter View" at bounding box center [842, 38] width 1277 height 38
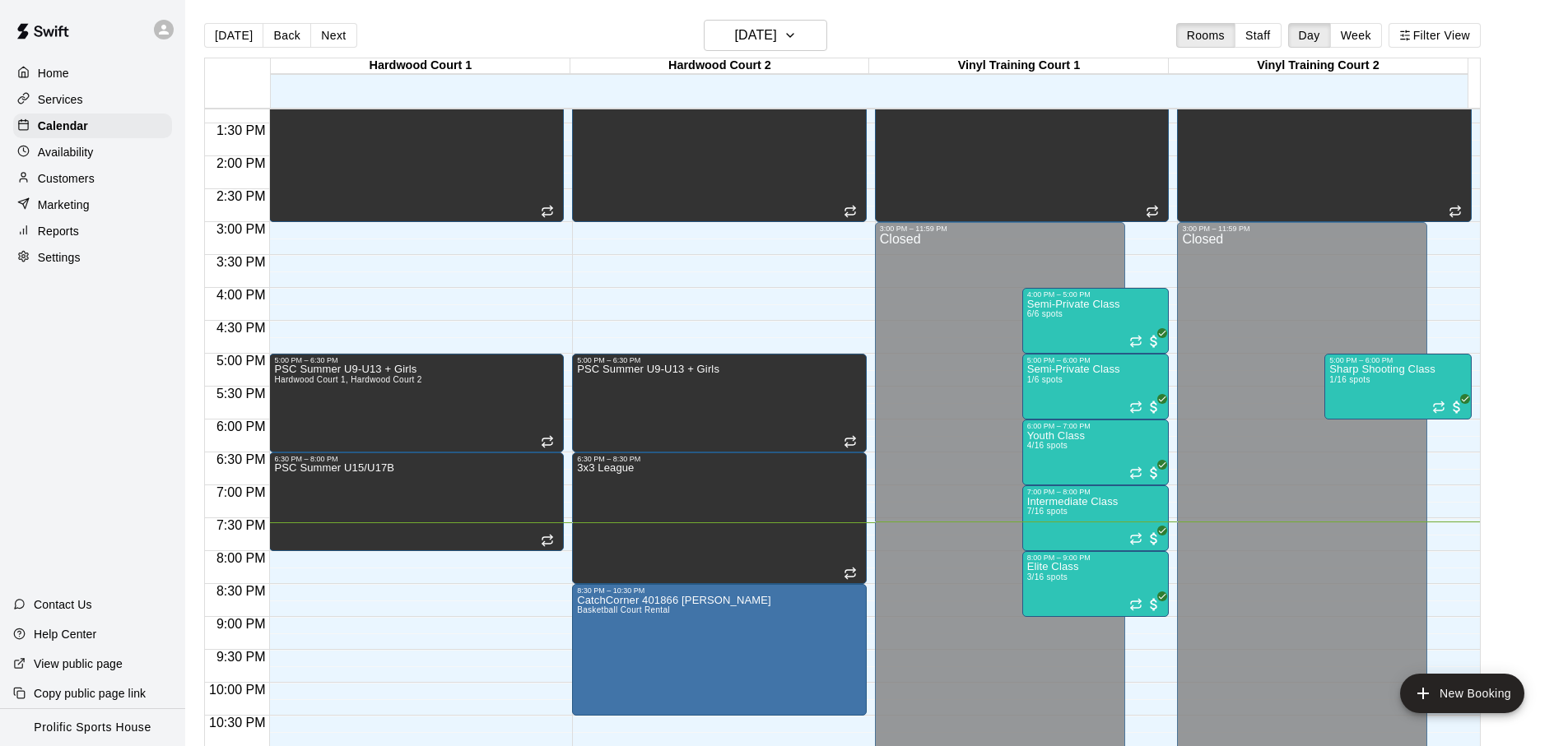
click at [519, 52] on div "[DATE] Back [DATE][DATE] Rooms Staff Day Week Filter View" at bounding box center [842, 38] width 1277 height 38
click at [481, 18] on main "Today Back Next Tuesday Aug 12 Rooms Staff Day Week Filter View Hardwood Court …" at bounding box center [877, 386] width 1383 height 773
click at [483, 20] on div "[DATE] Back [DATE][DATE] Rooms Staff Day Week Filter View" at bounding box center [842, 38] width 1277 height 38
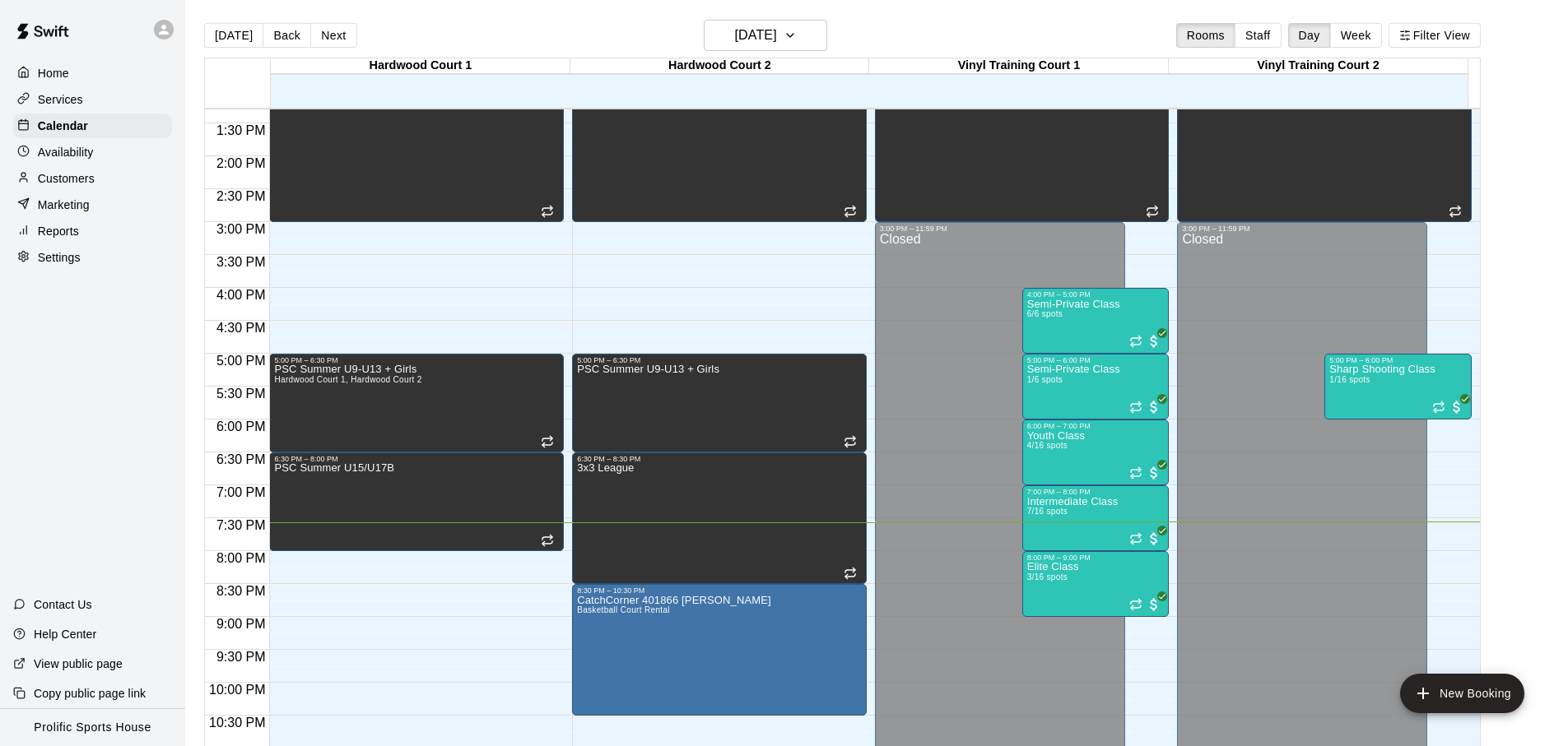
click at [483, 20] on div "[DATE] Back [DATE][DATE] Rooms Staff Day Week Filter View" at bounding box center [842, 38] width 1277 height 38
click at [248, 44] on button "[DATE]" at bounding box center [234, 35] width 59 height 25
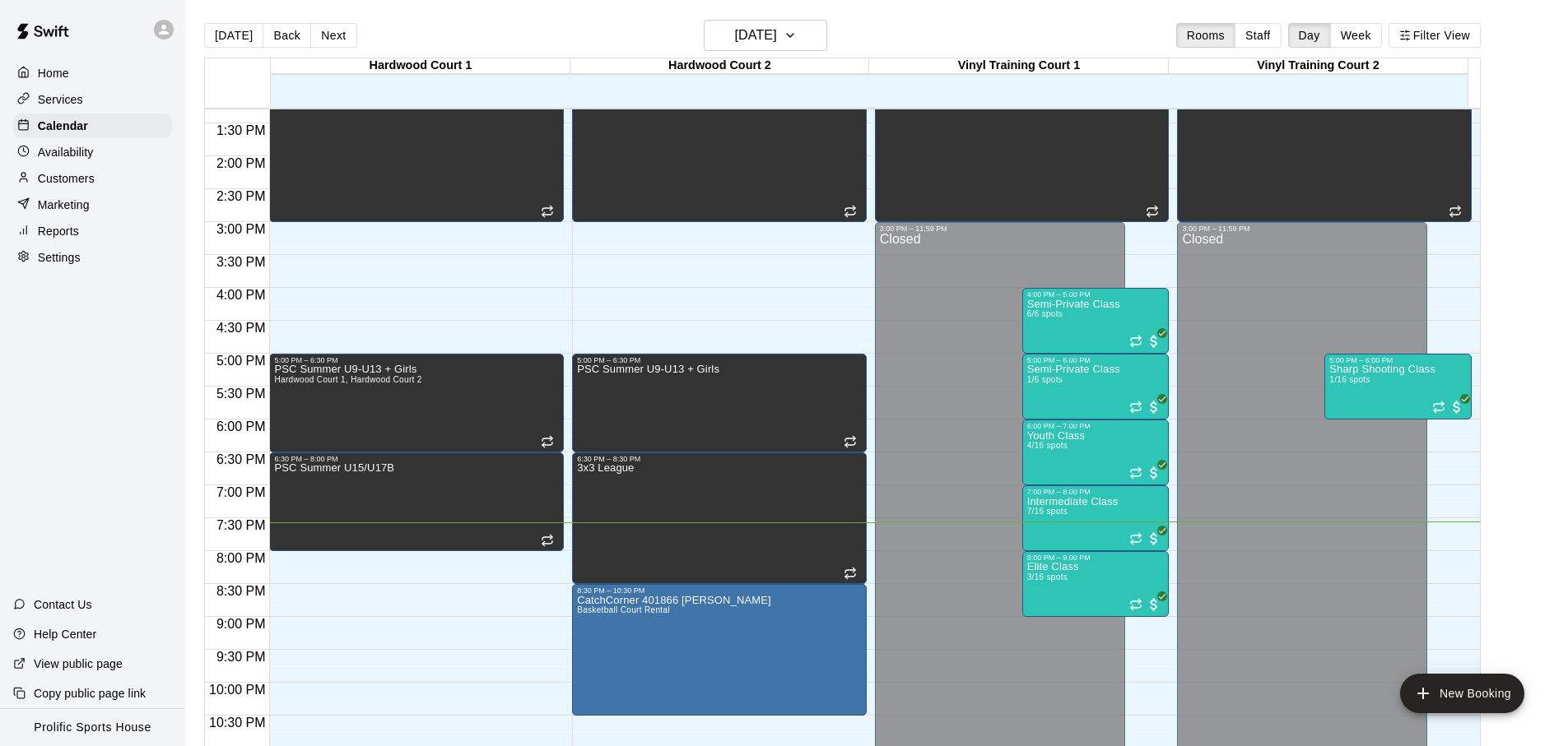
click at [664, 48] on div "[DATE] Back [DATE][DATE] Rooms Staff Day Week Filter View" at bounding box center [842, 38] width 1277 height 38
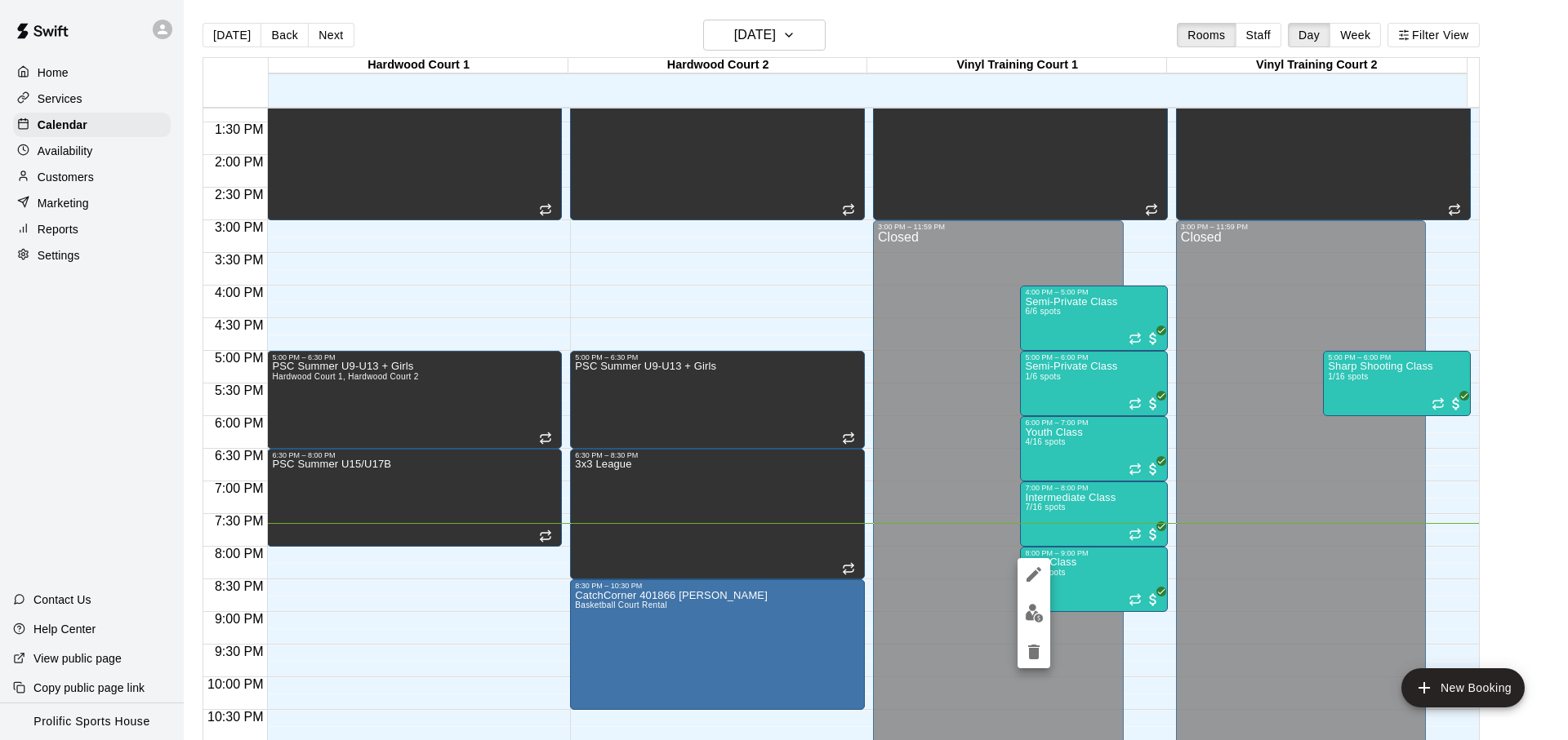
click at [1038, 610] on img "edit" at bounding box center [1034, 613] width 18 height 18
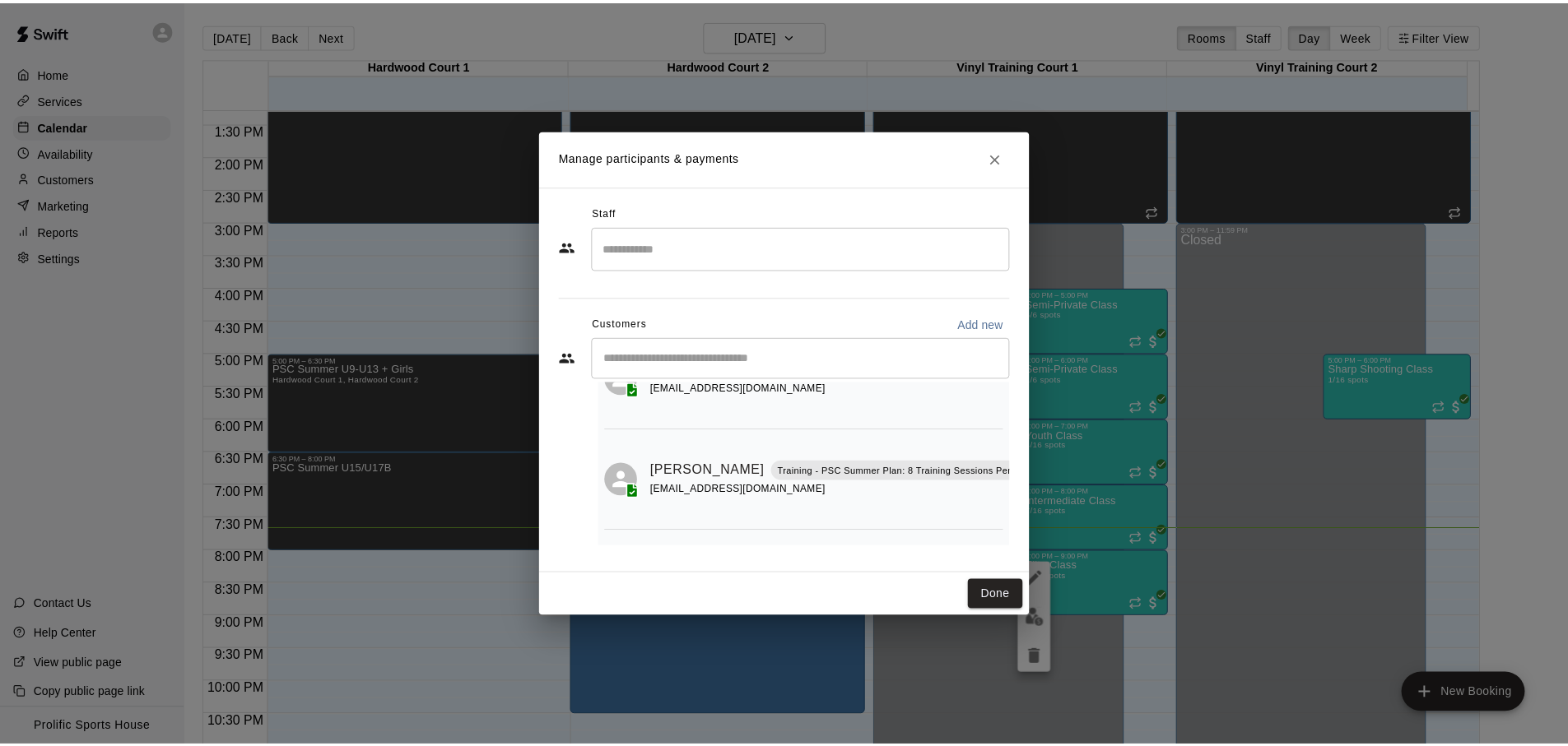
scroll to position [197, 0]
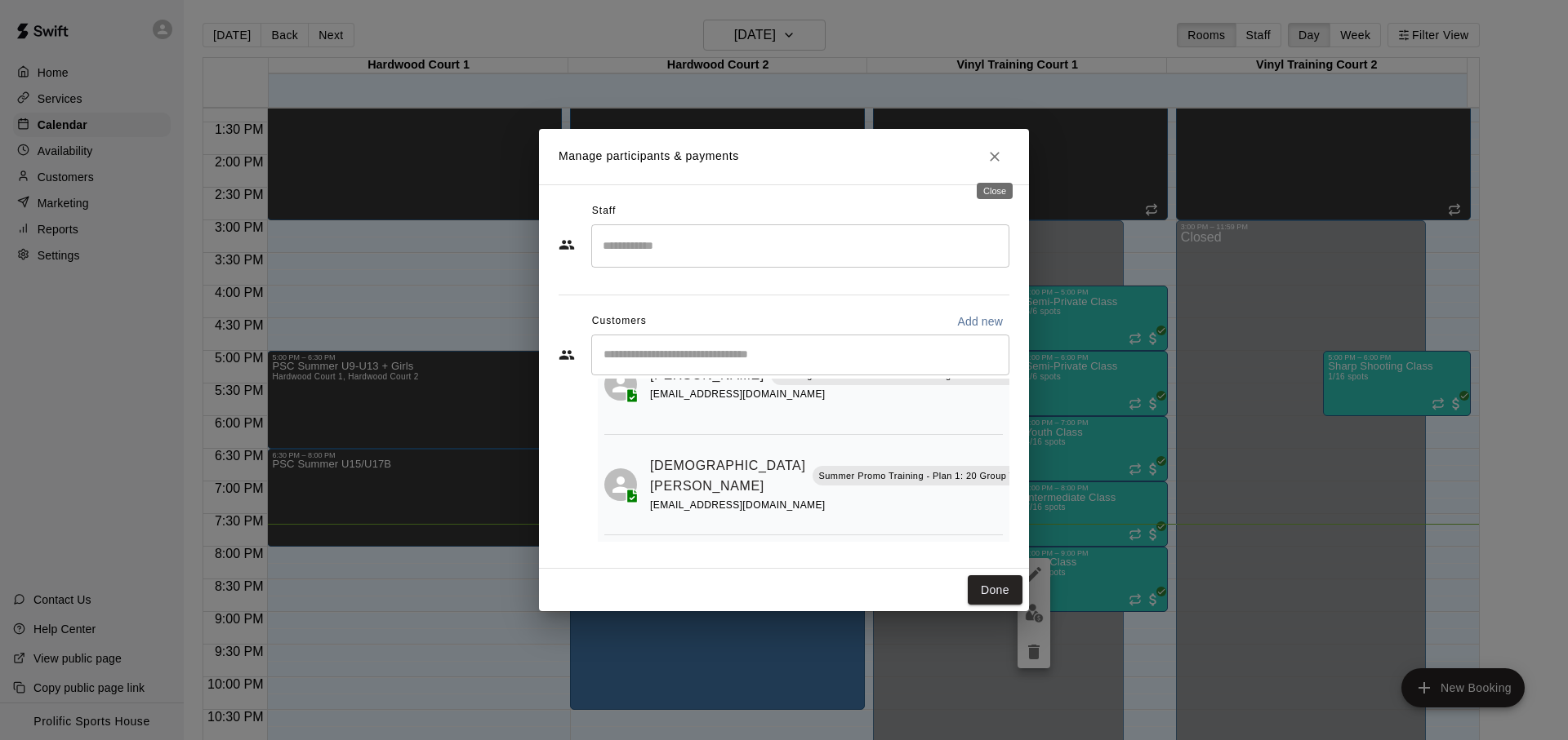
click at [982, 158] on button "Close" at bounding box center [994, 156] width 29 height 29
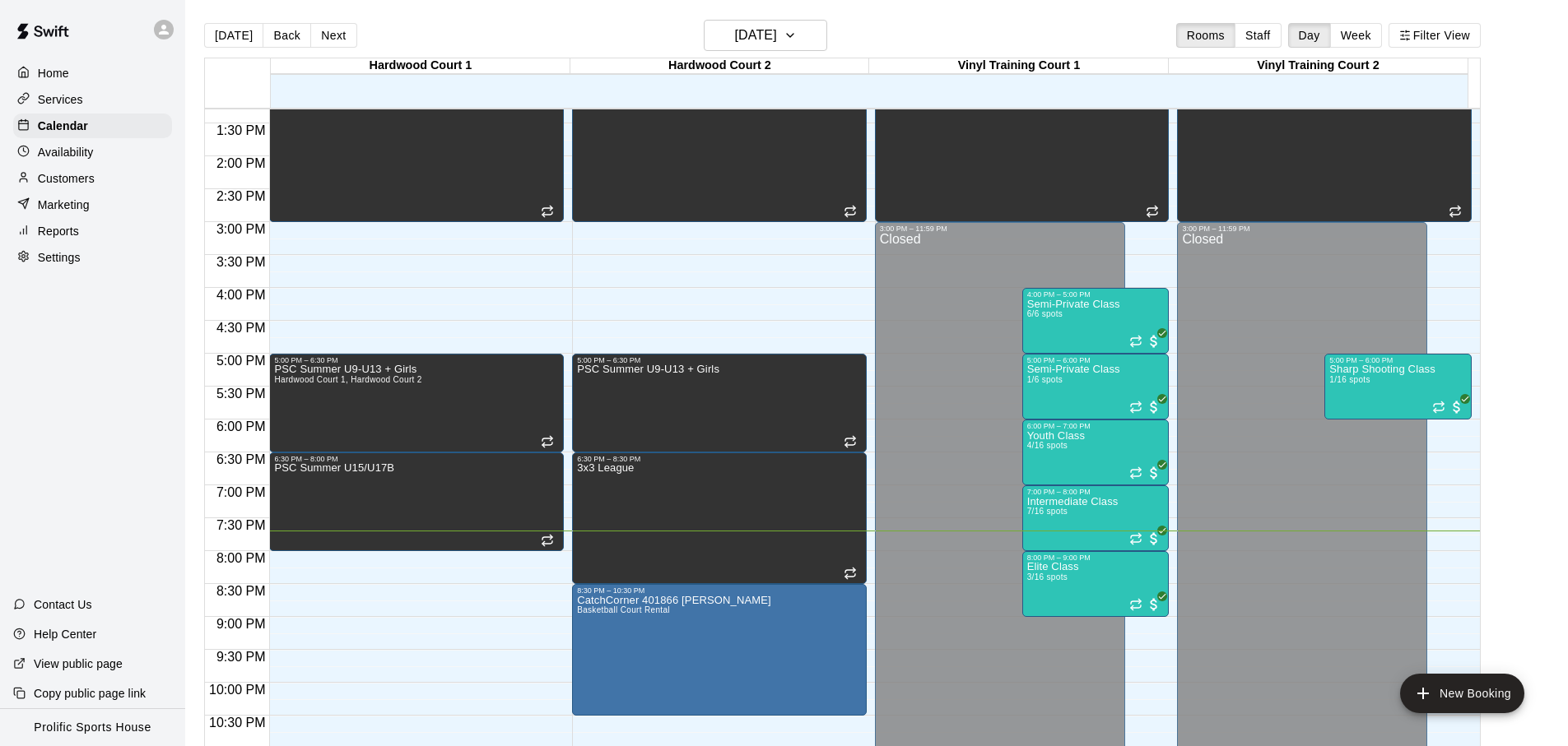
click at [674, 22] on div "[DATE] Back [DATE][DATE] Rooms Staff Day Week Filter View" at bounding box center [842, 38] width 1277 height 38
click at [166, 31] on icon at bounding box center [163, 30] width 10 height 10
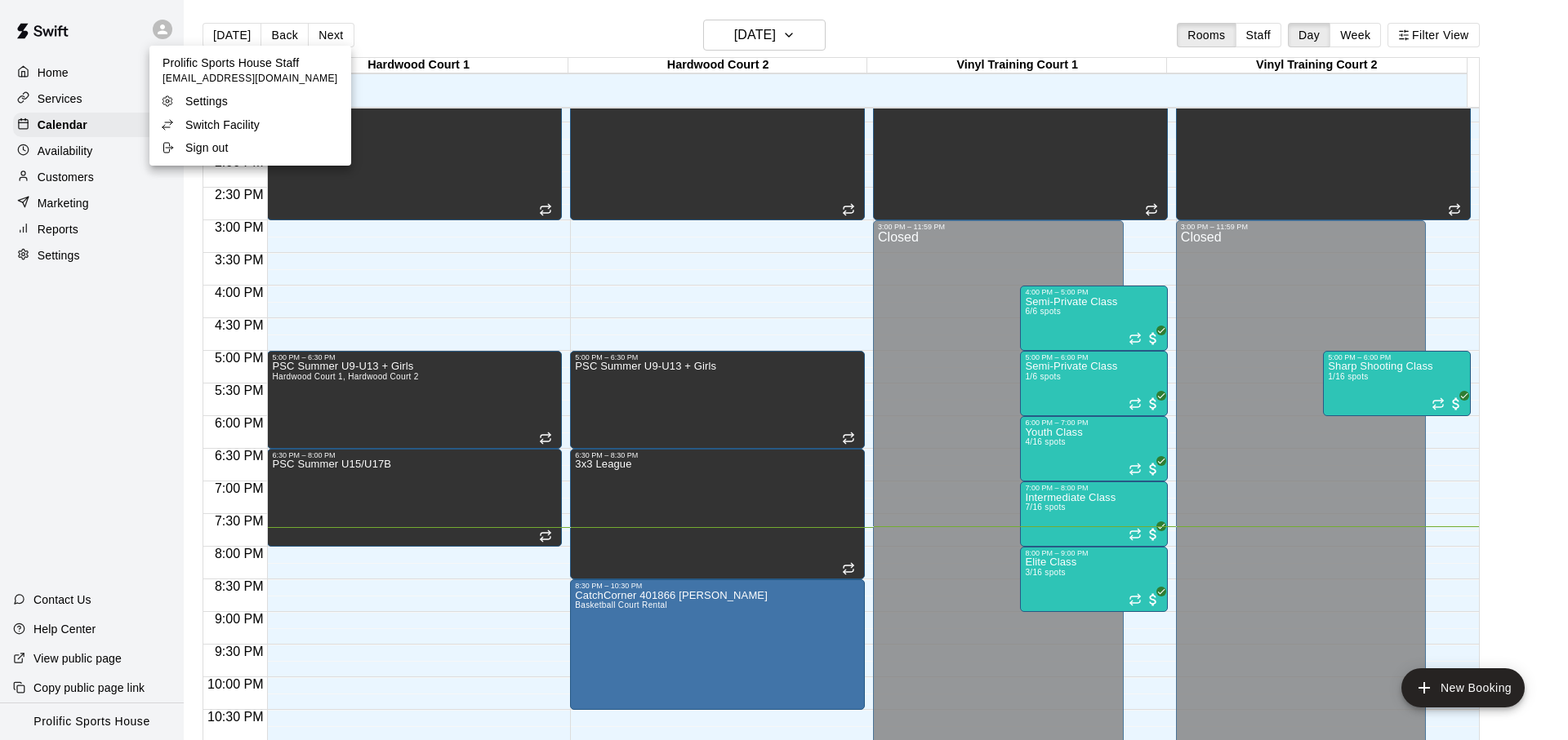
click at [231, 120] on p "Switch Facility" at bounding box center [223, 125] width 74 height 17
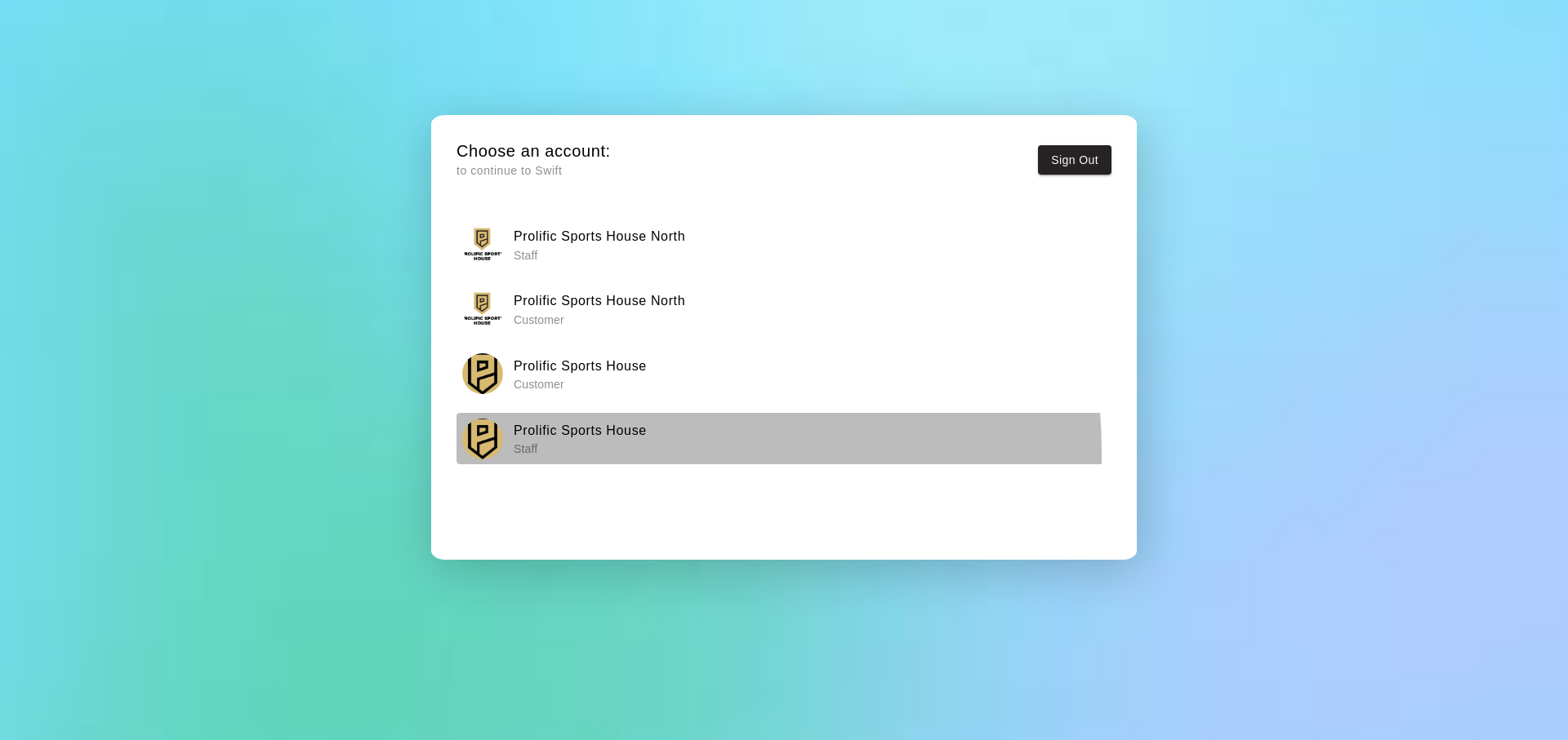
click at [601, 452] on p "Staff" at bounding box center [579, 449] width 133 height 17
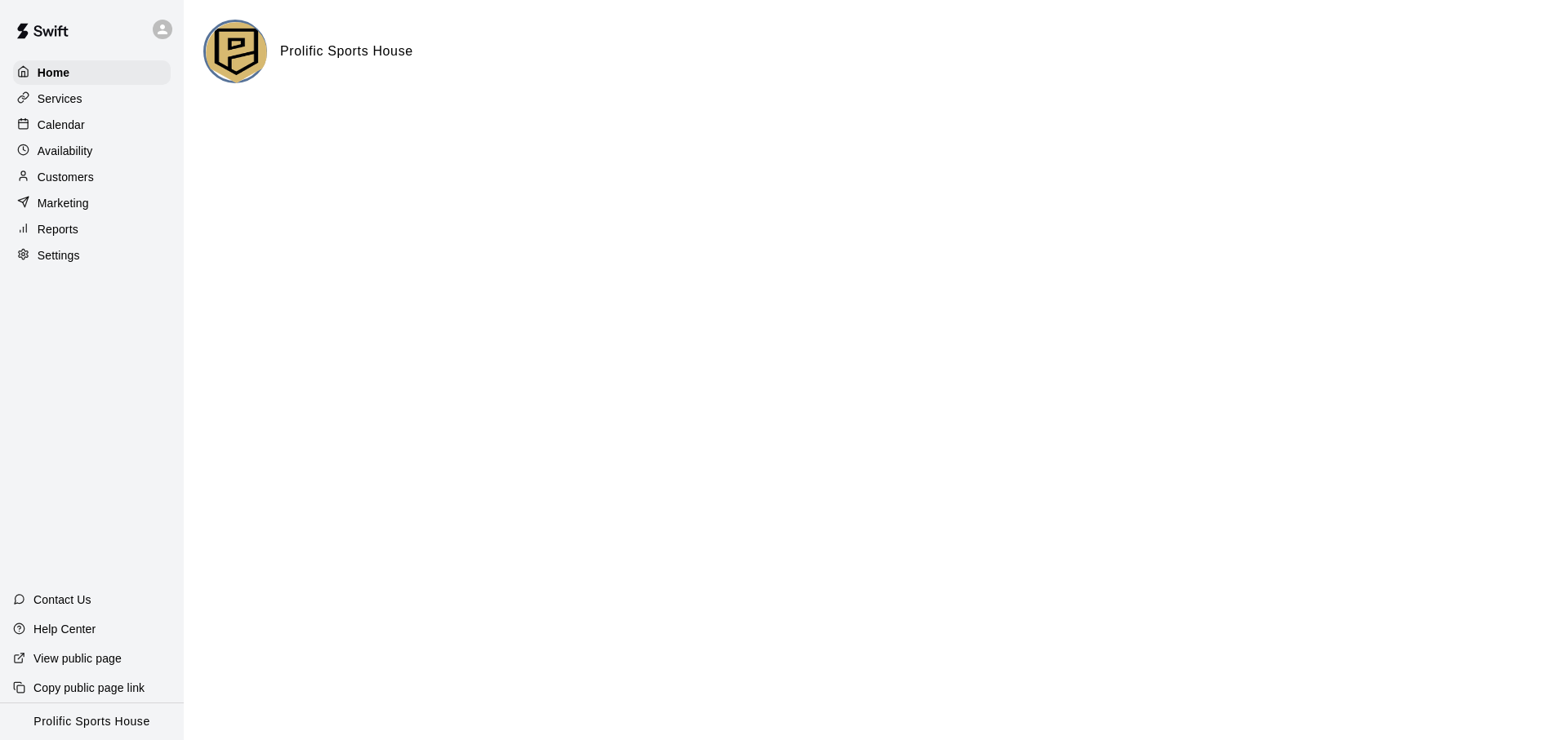
click at [95, 122] on div "Calendar" at bounding box center [91, 125] width 157 height 25
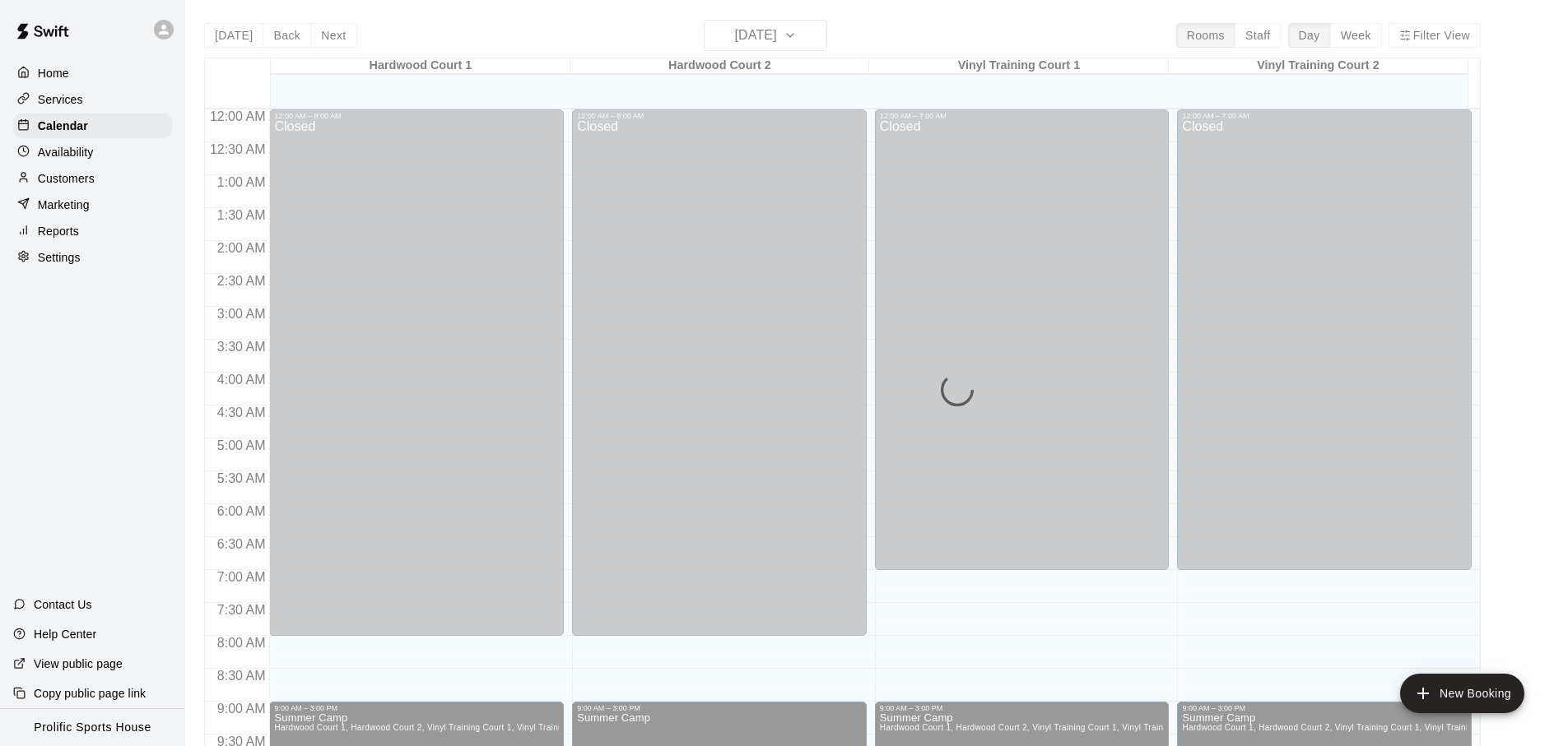
scroll to position [875, 0]
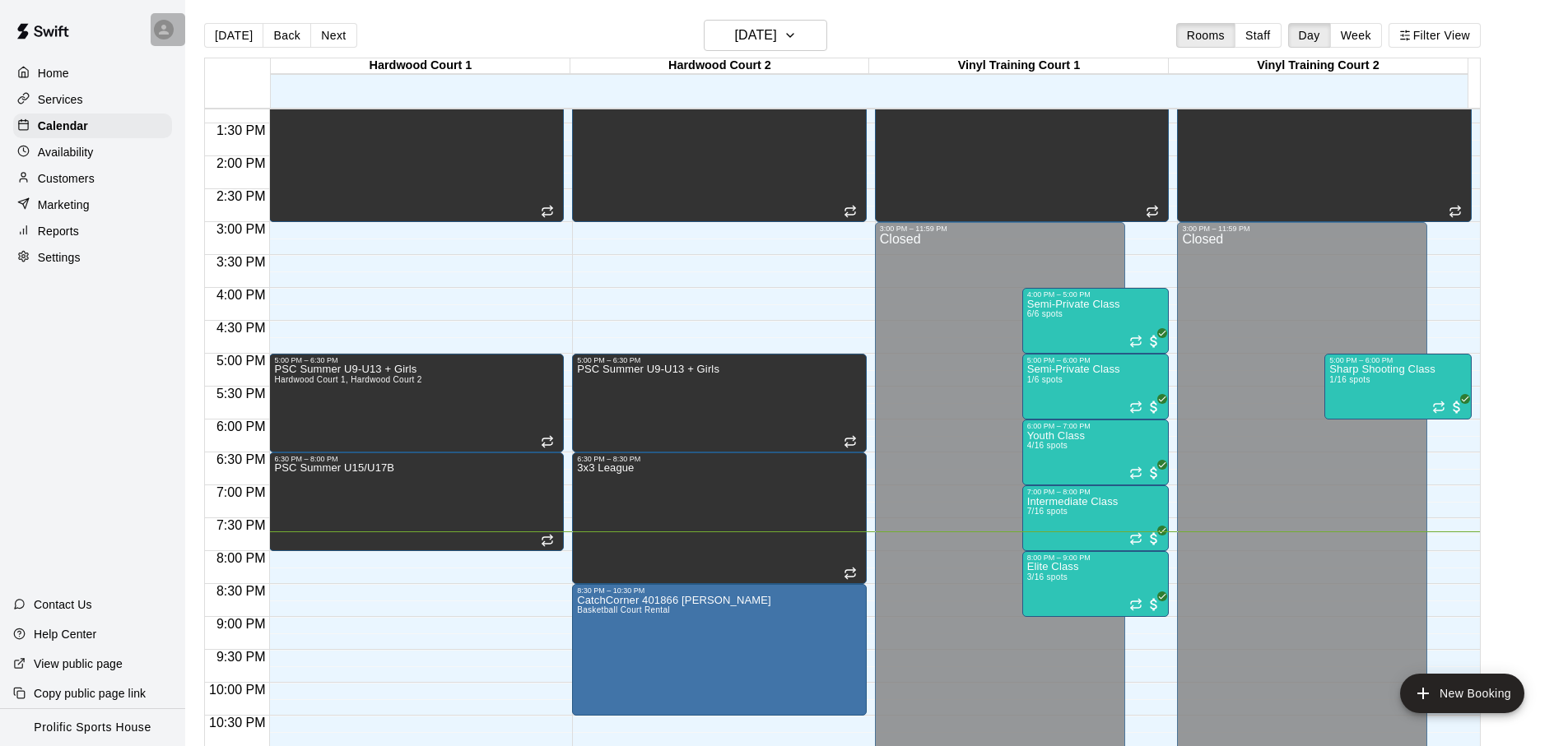
click at [153, 22] on div at bounding box center [167, 30] width 34 height 33
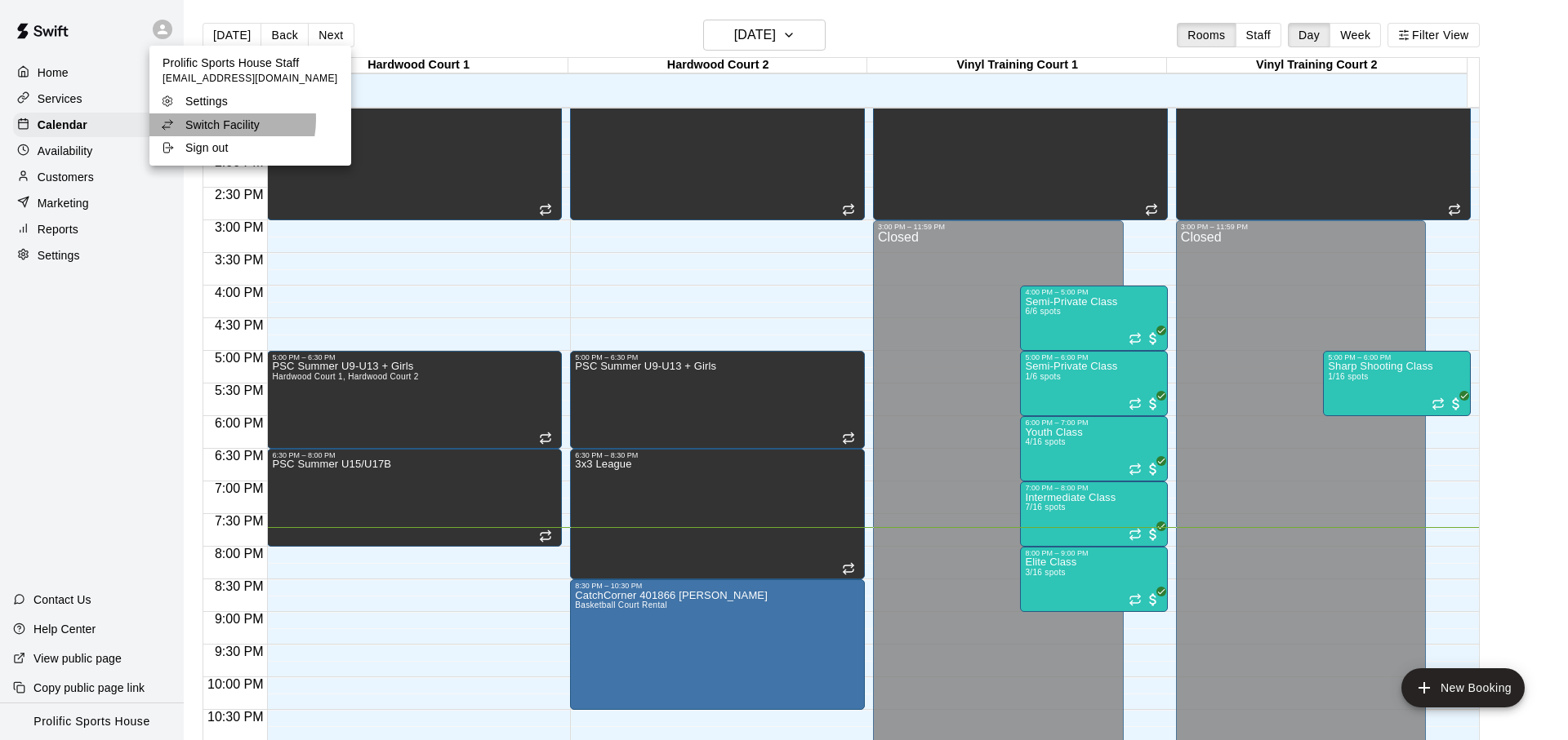
click at [212, 120] on p "Switch Facility" at bounding box center [223, 125] width 74 height 17
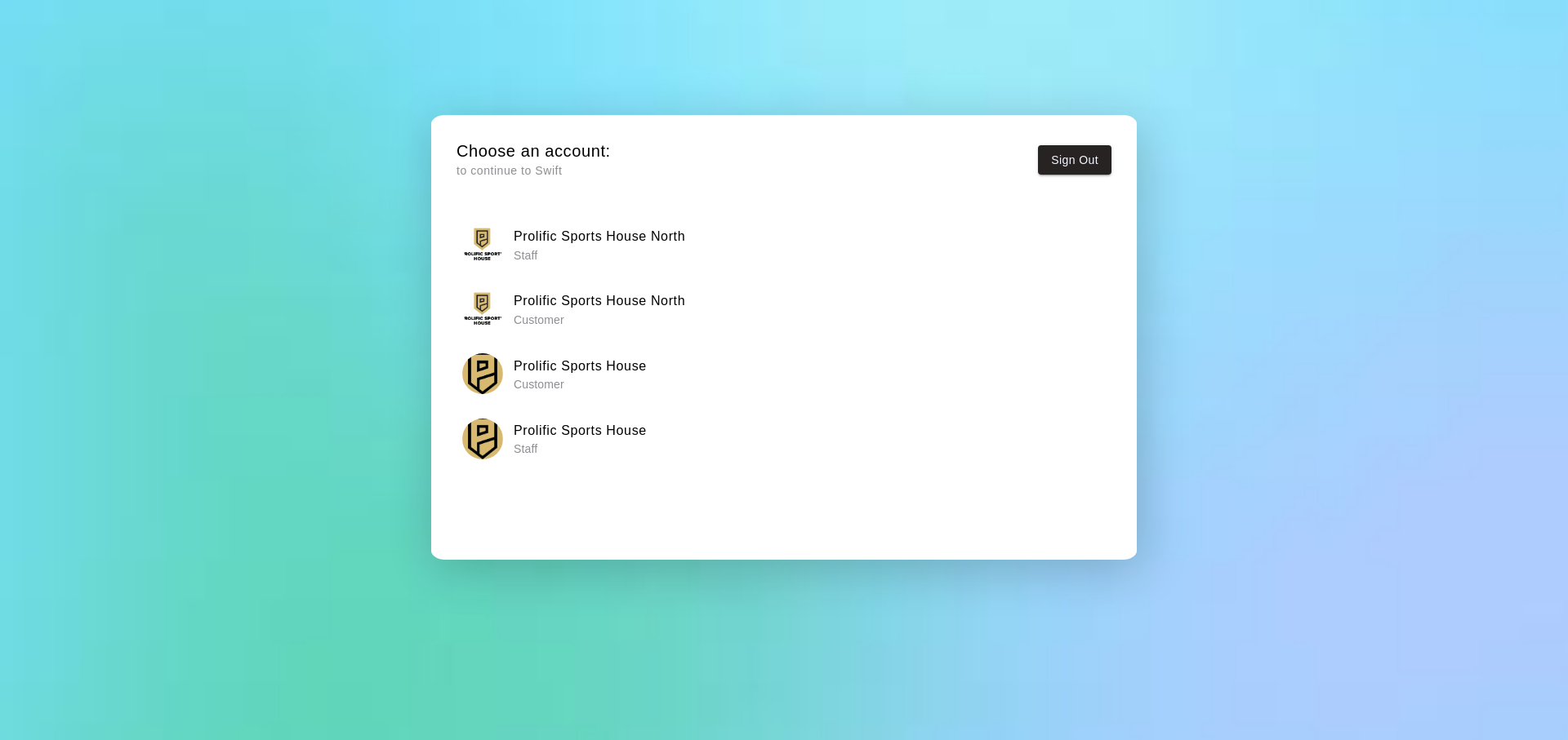
click at [595, 251] on p "Staff" at bounding box center [599, 256] width 171 height 17
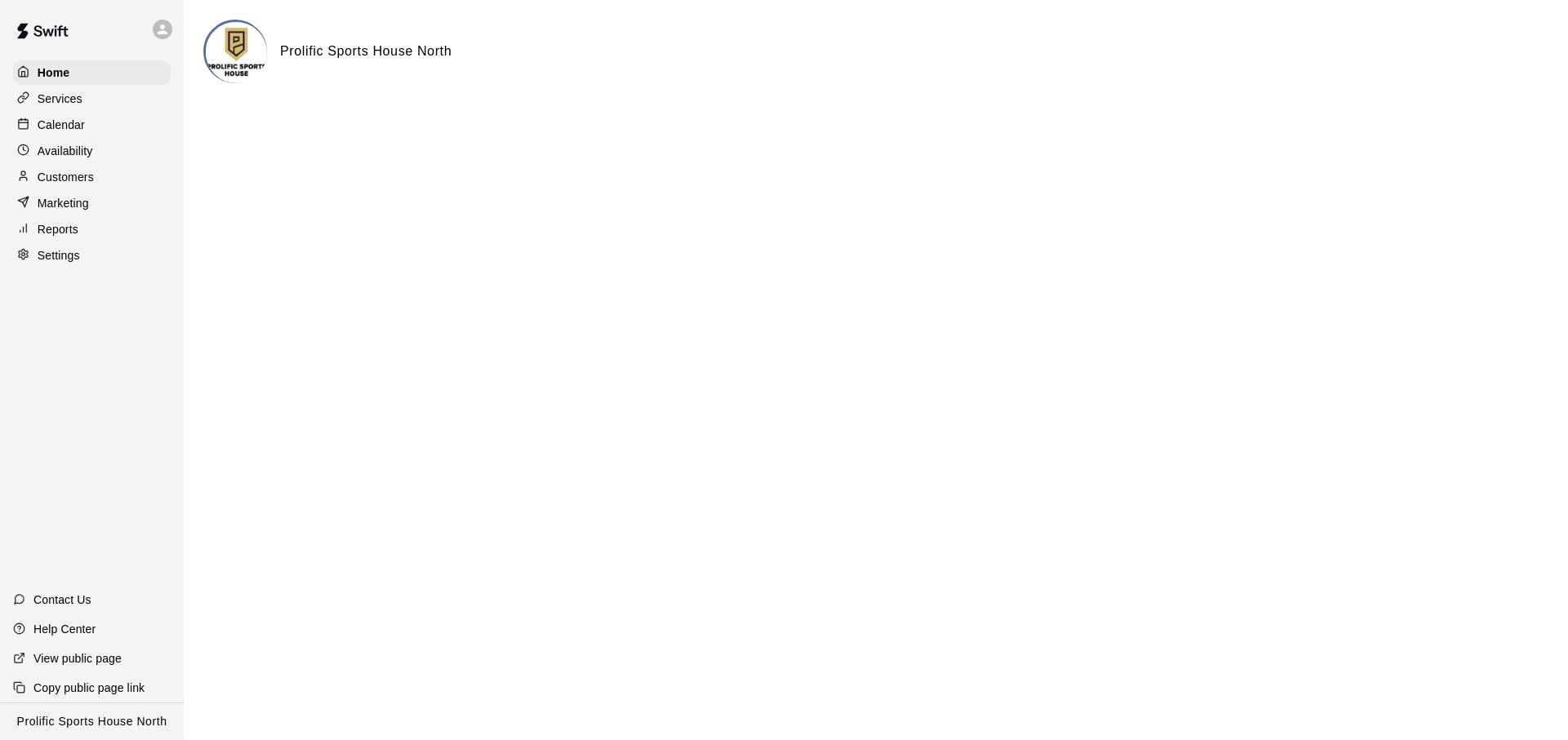
click at [160, 115] on div "Calendar" at bounding box center [91, 125] width 157 height 25
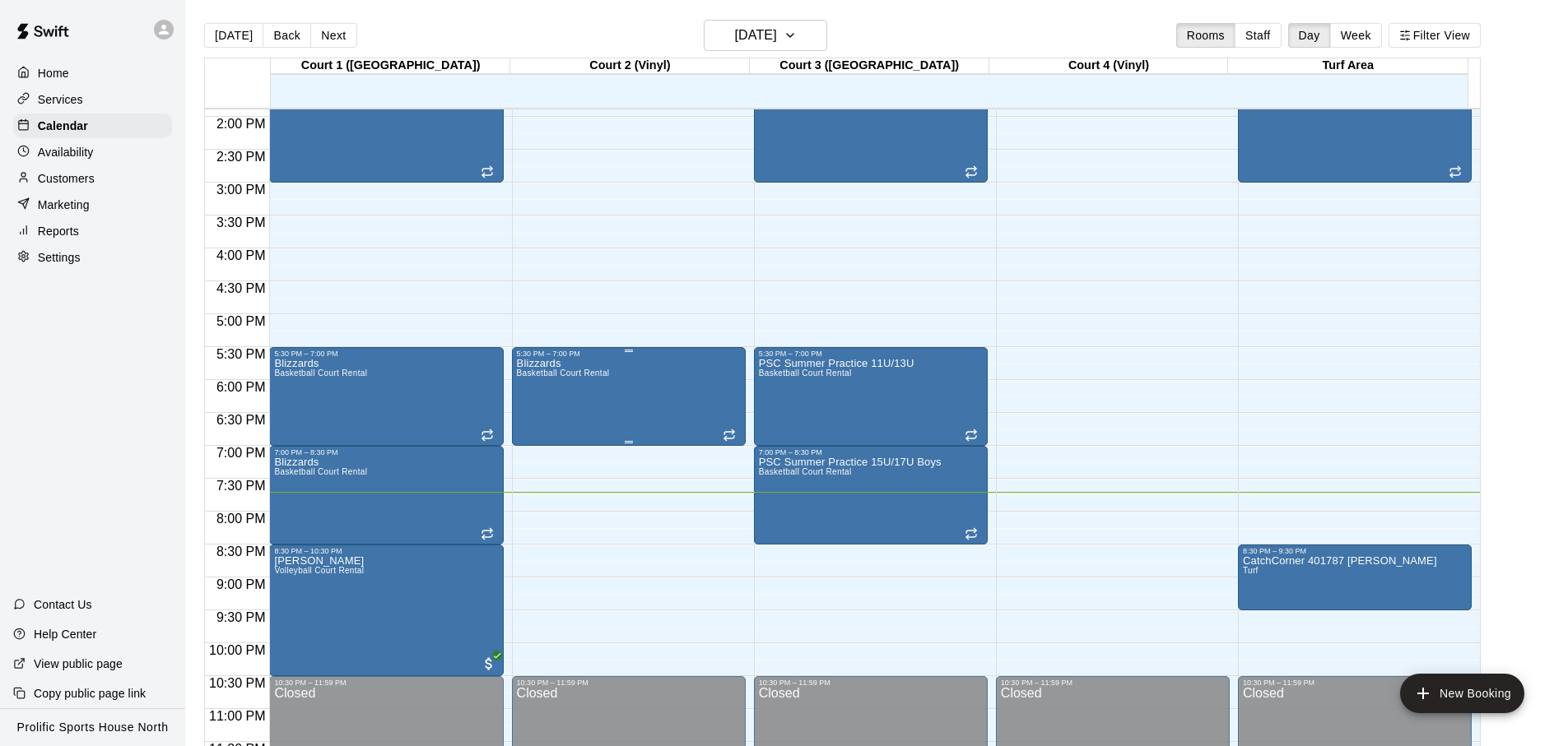
scroll to position [924, 0]
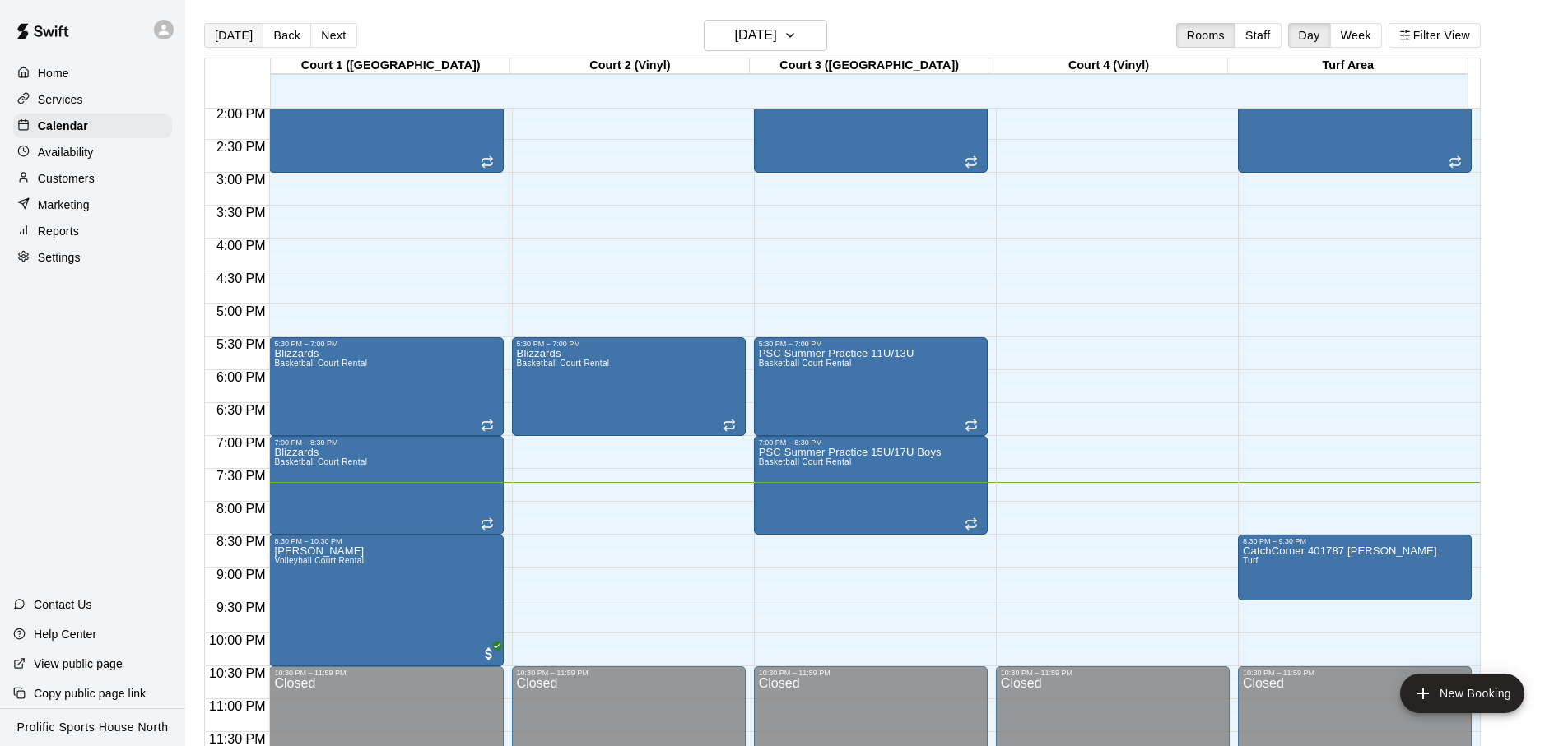
click at [235, 31] on button "[DATE]" at bounding box center [234, 35] width 59 height 25
click at [177, 30] on div at bounding box center [167, 30] width 34 height 33
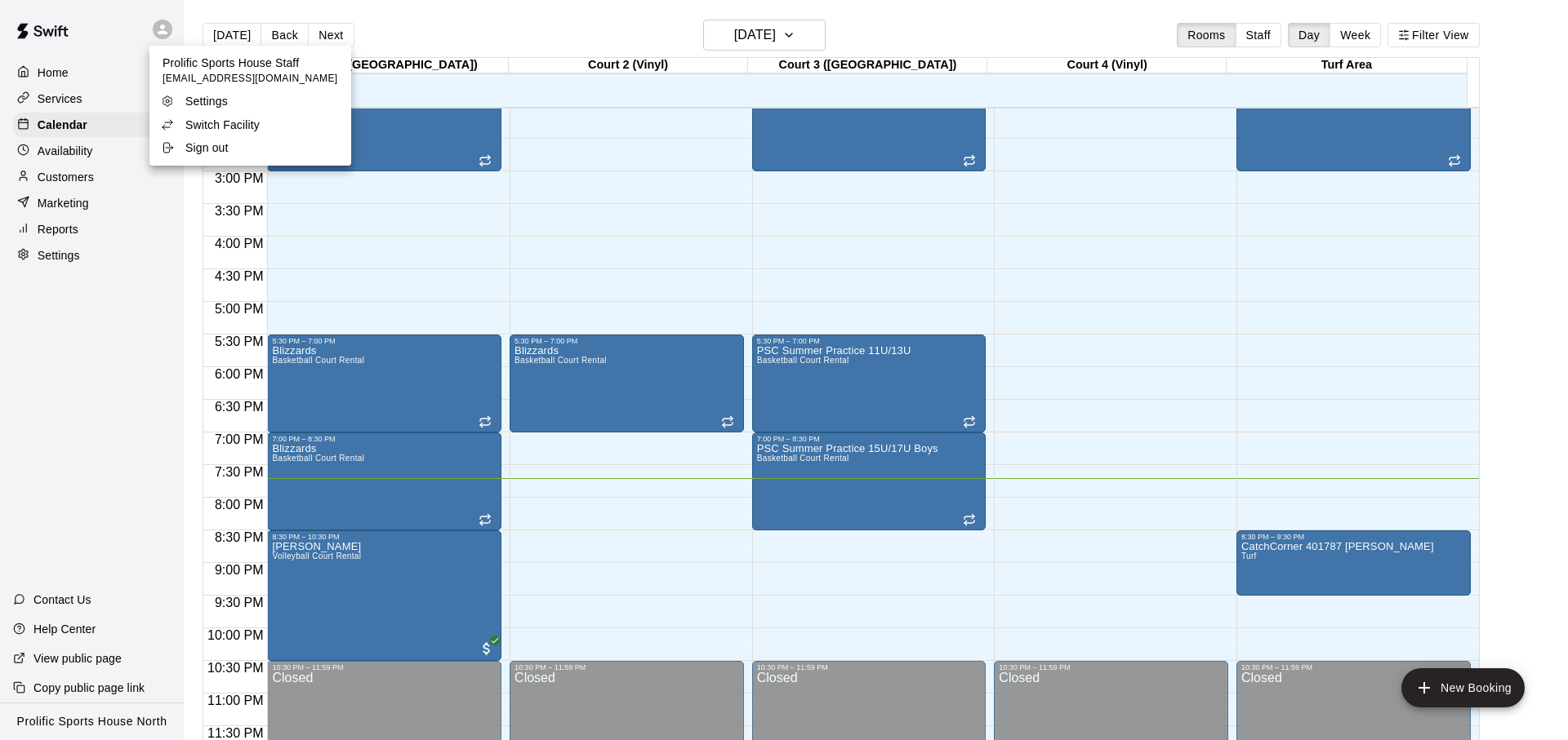
click at [214, 131] on p "Switch Facility" at bounding box center [223, 125] width 74 height 17
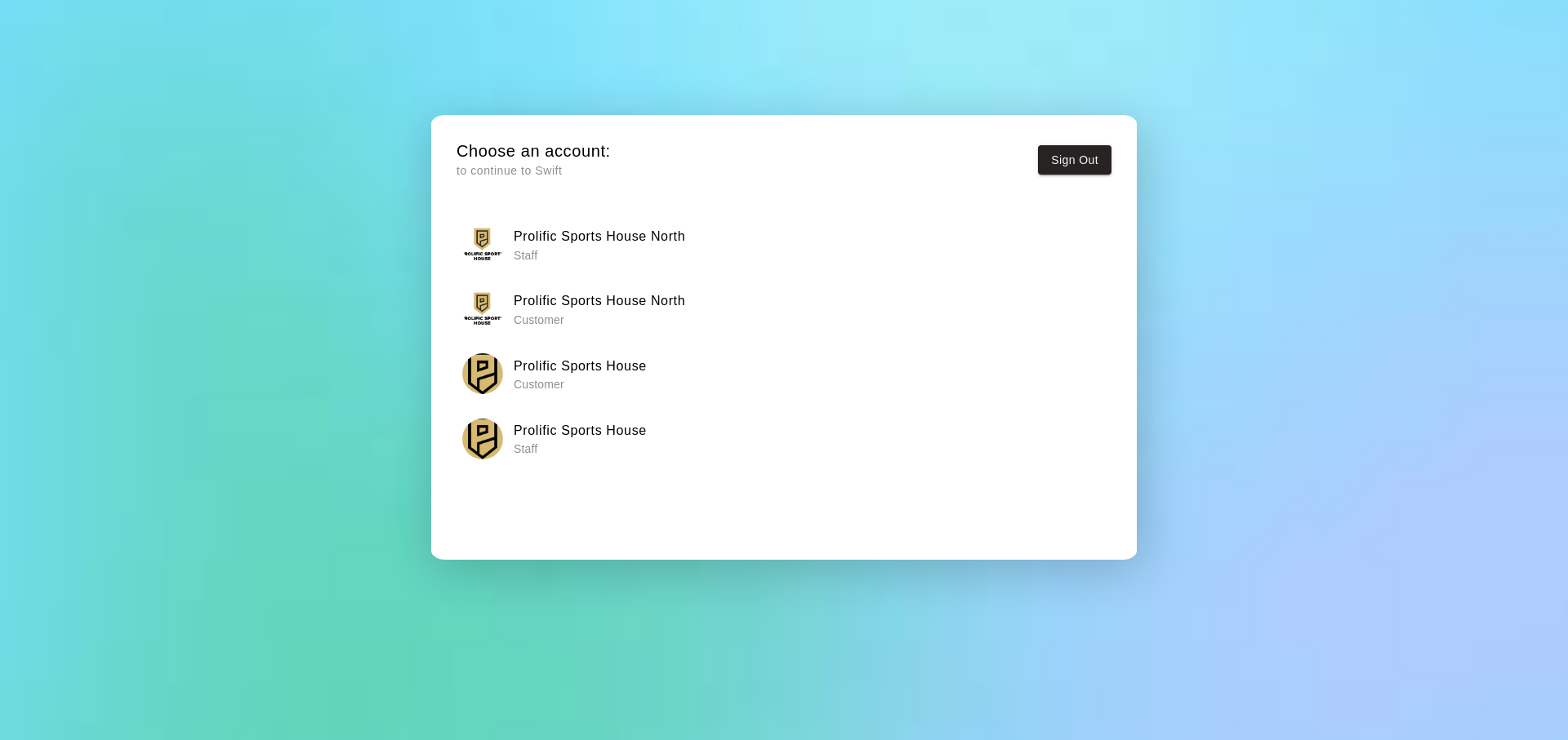
click at [538, 428] on h6 "Prolific Sports House" at bounding box center [579, 430] width 133 height 21
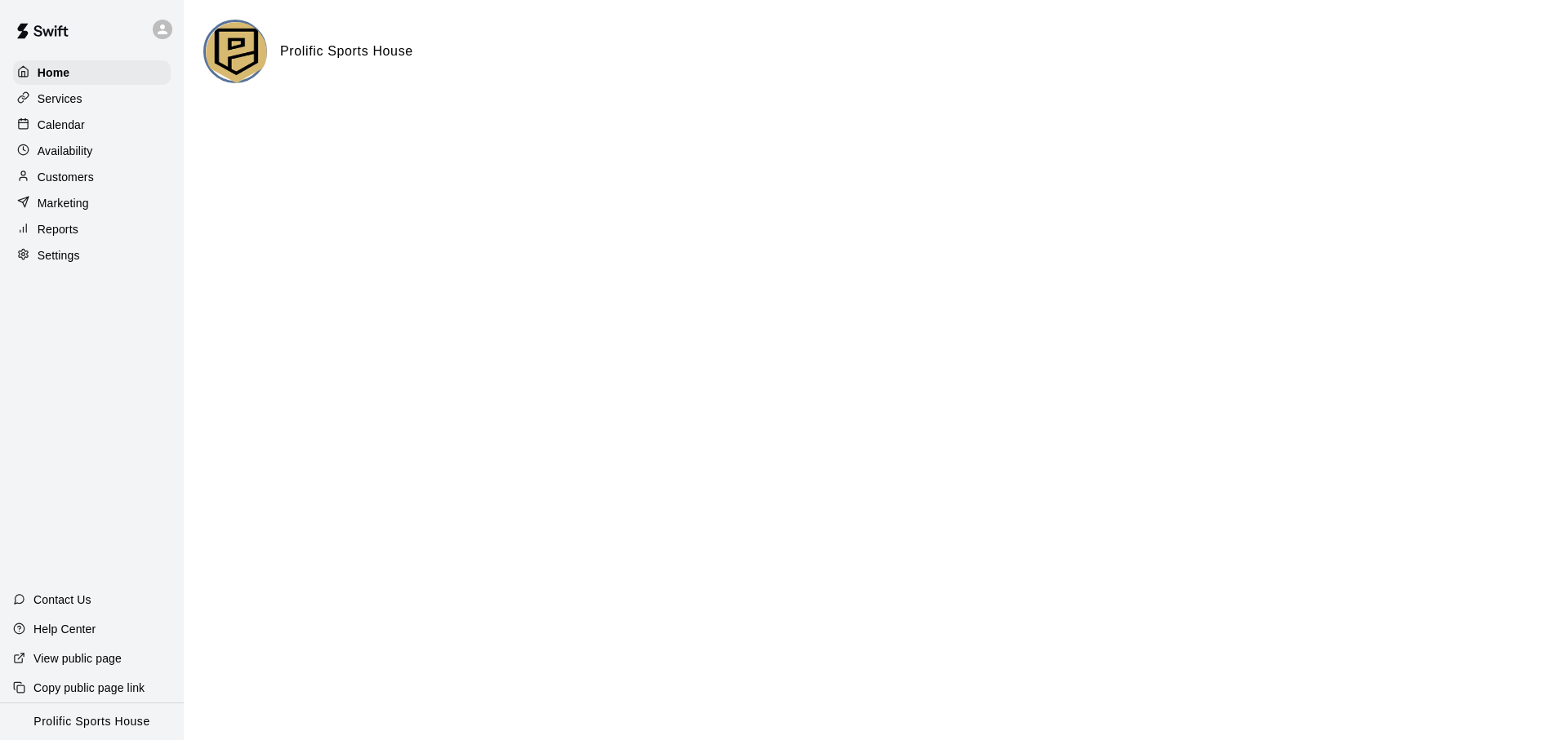
click at [111, 126] on div "Calendar" at bounding box center [91, 125] width 157 height 25
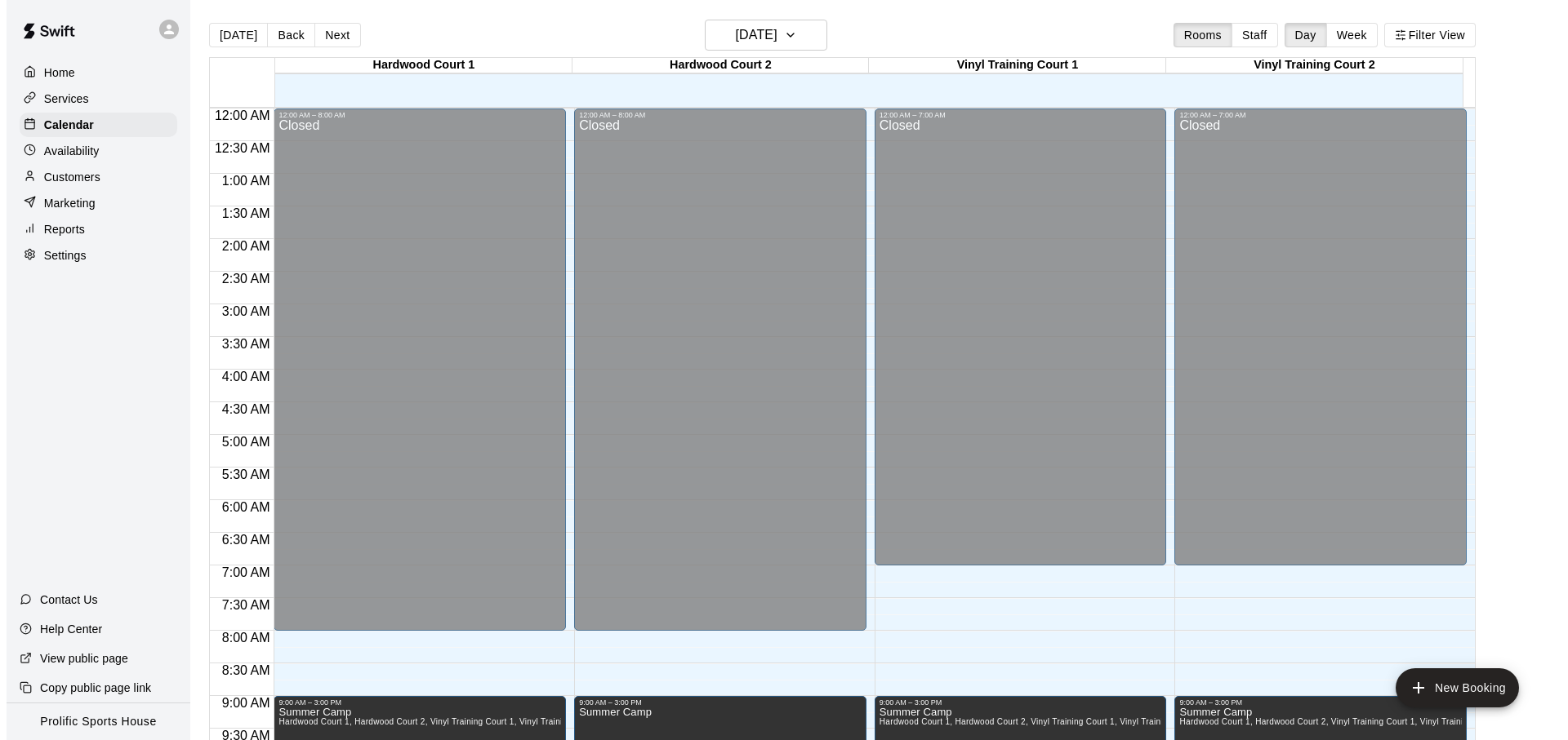
scroll to position [868, 0]
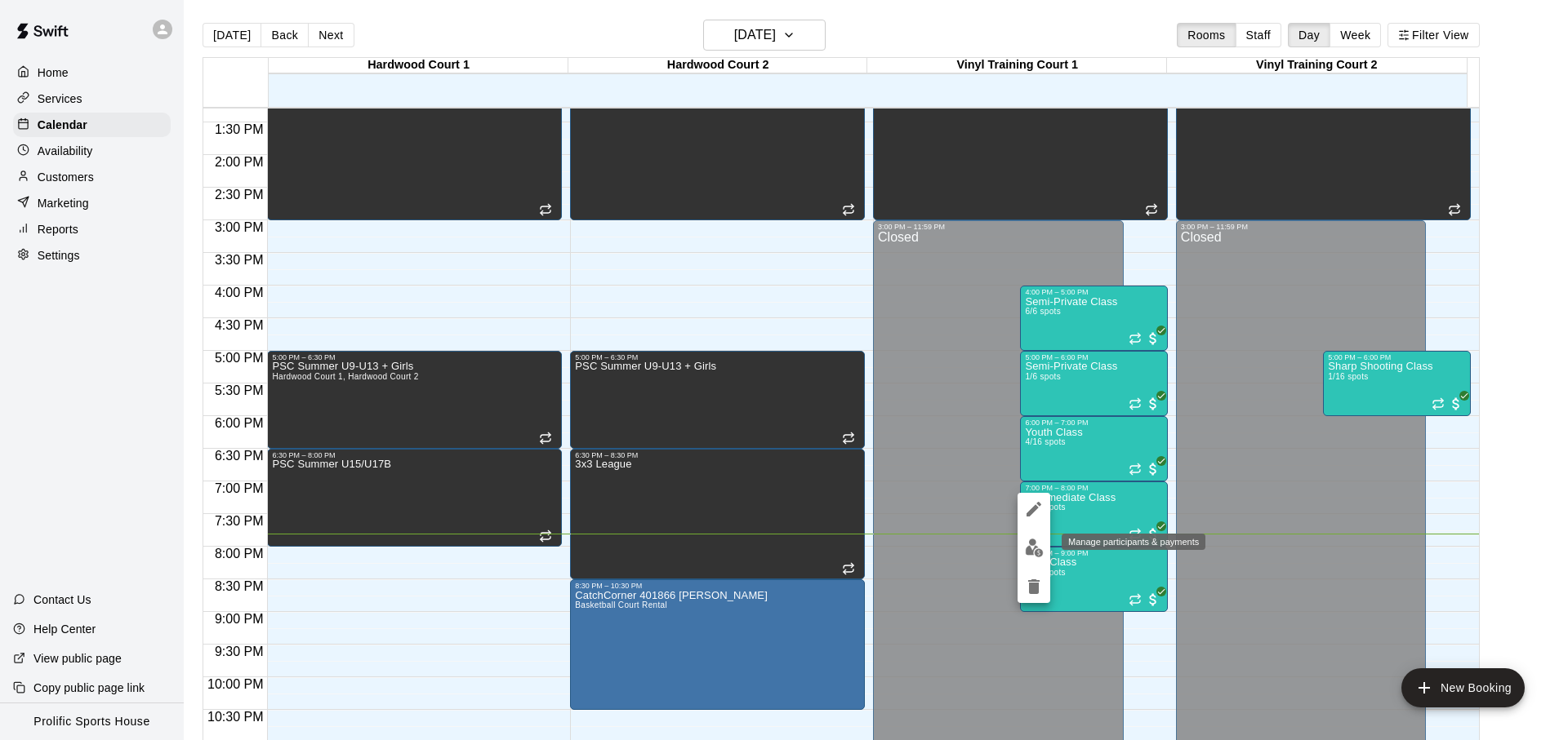
click at [1042, 561] on button "edit" at bounding box center [1034, 548] width 33 height 32
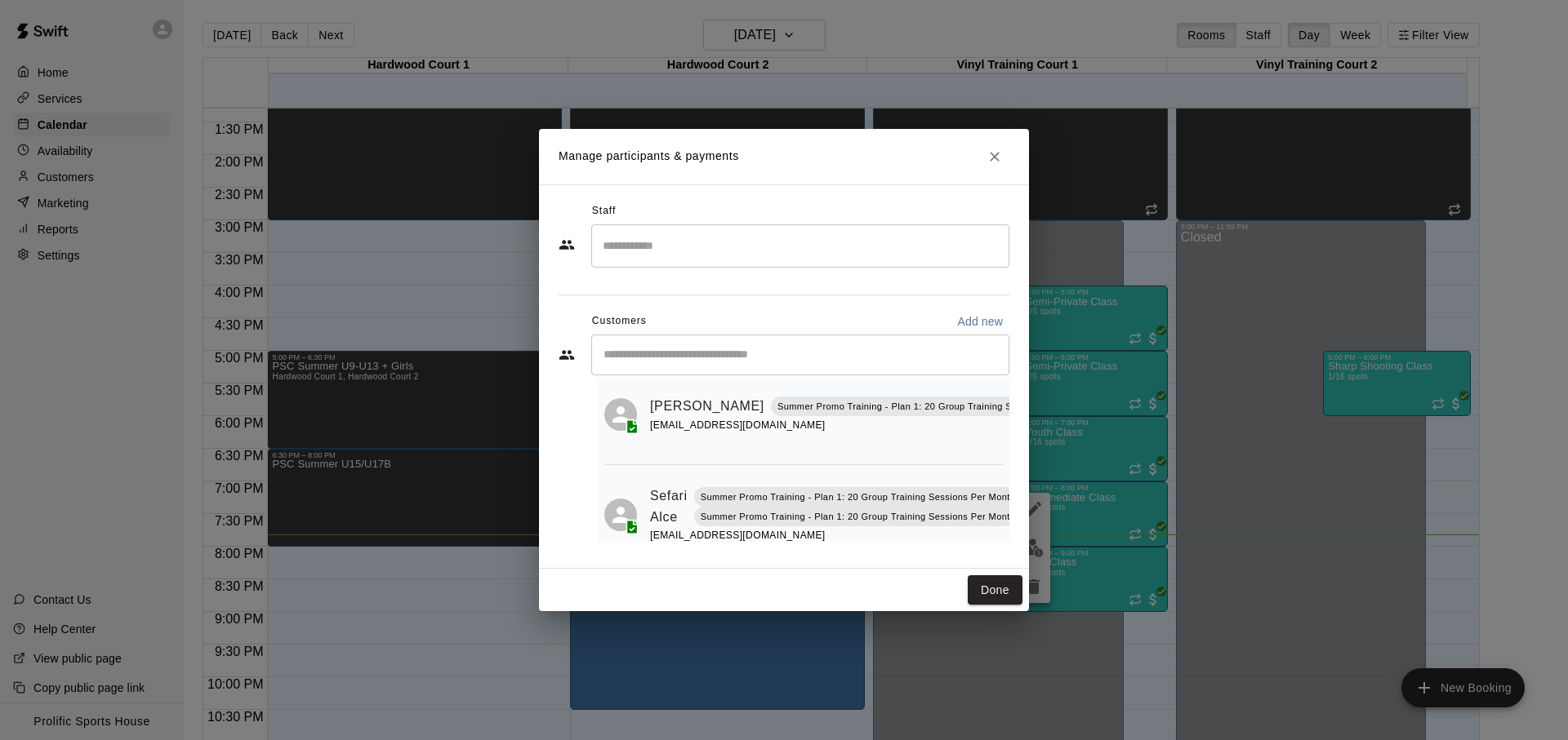
scroll to position [205, 62]
click at [975, 375] on div "​ 7 customers (Capacity: 16) Avery Giles lydiajgiles@gmail.com Elianna Hendrick…" at bounding box center [784, 438] width 451 height 208
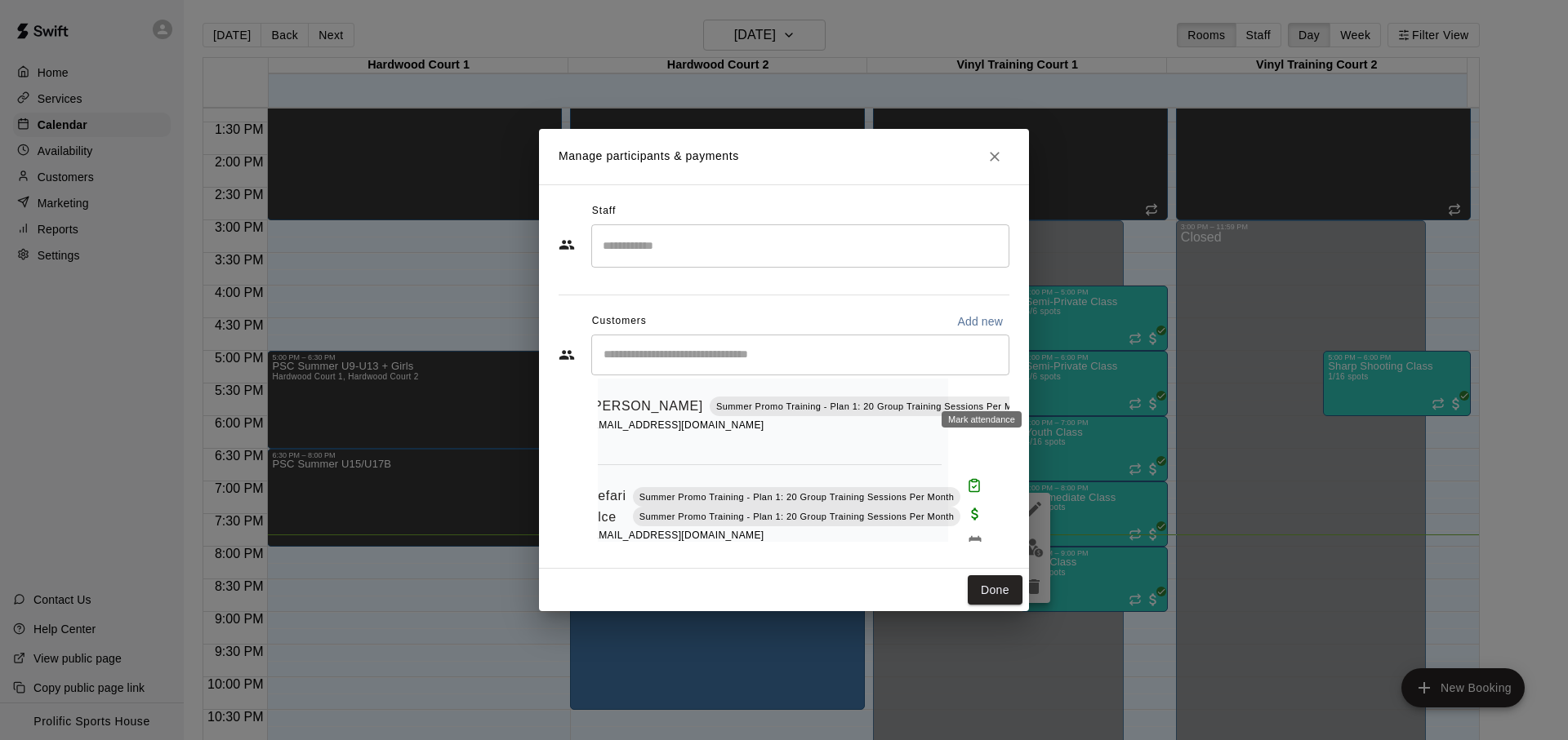
click at [1045, 379] on icon "Mark attendance" at bounding box center [1052, 385] width 15 height 15
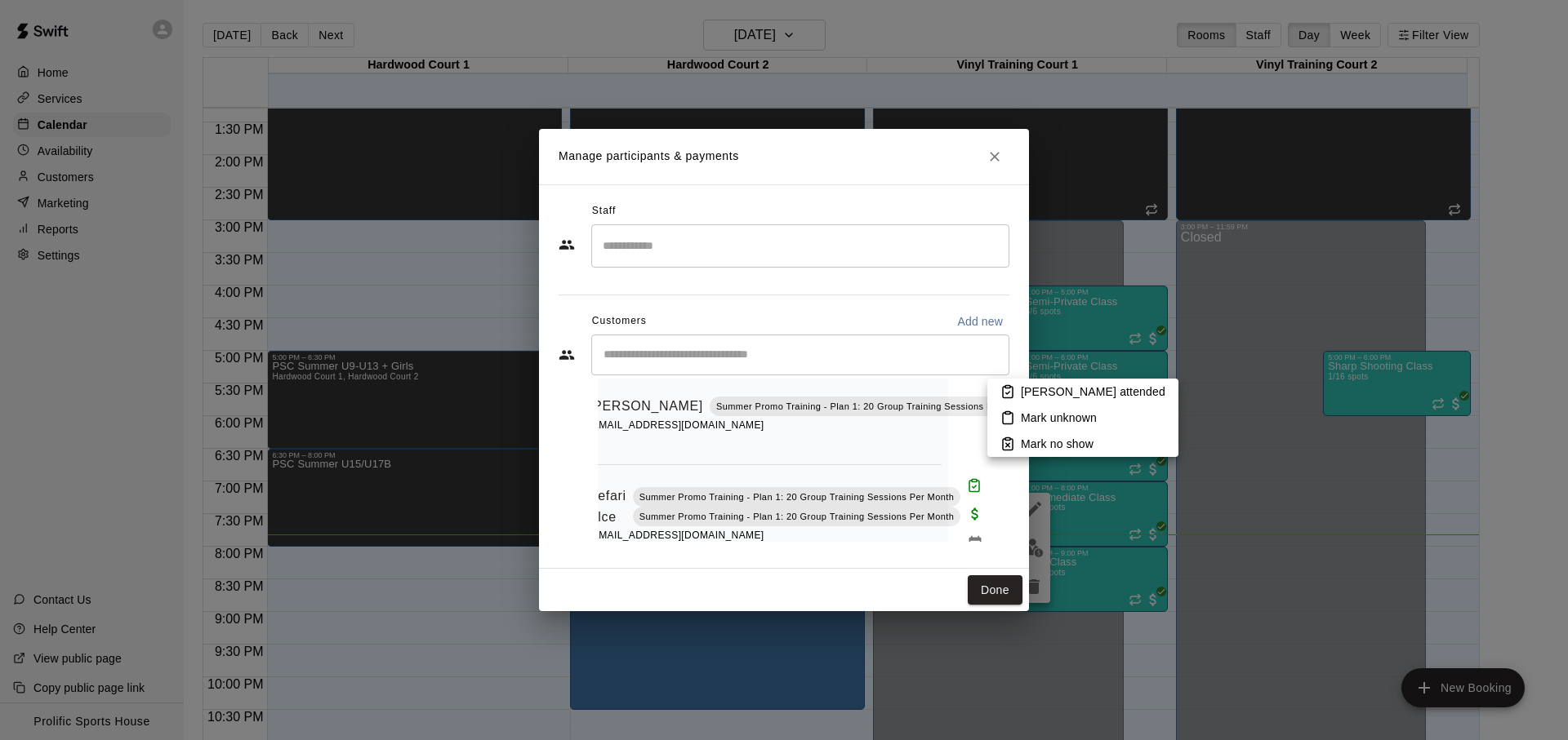
click at [1015, 441] on li "Mark no show" at bounding box center [1082, 444] width 191 height 26
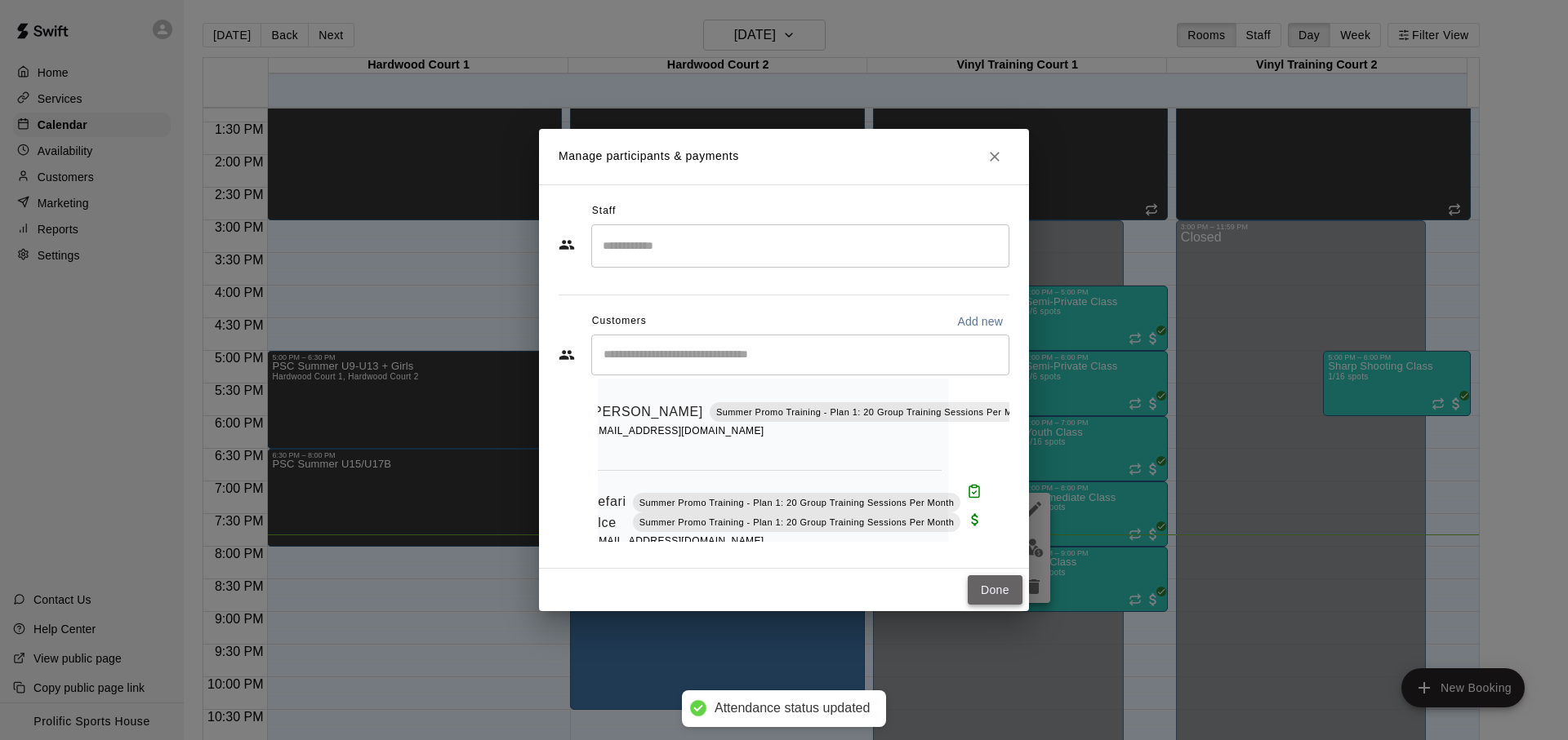
click at [977, 586] on button "Done" at bounding box center [994, 590] width 54 height 30
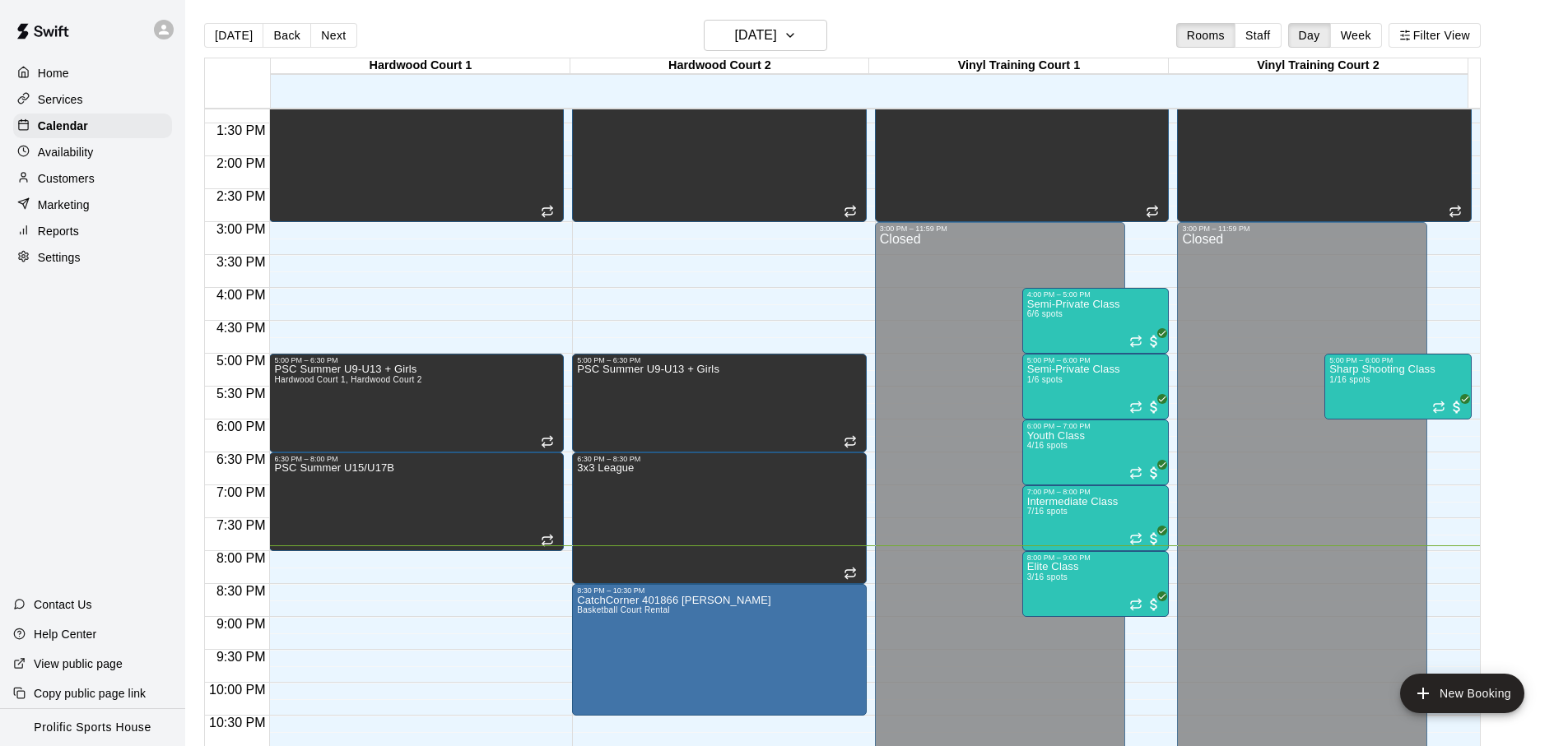
click at [1054, 13] on main "Today Back Next Tuesday Aug 12 Rooms Staff Day Week Filter View Hardwood Court …" at bounding box center [877, 386] width 1383 height 773
click at [918, 39] on div "[DATE] Back [DATE][DATE] Rooms Staff Day Week Filter View" at bounding box center [842, 38] width 1277 height 38
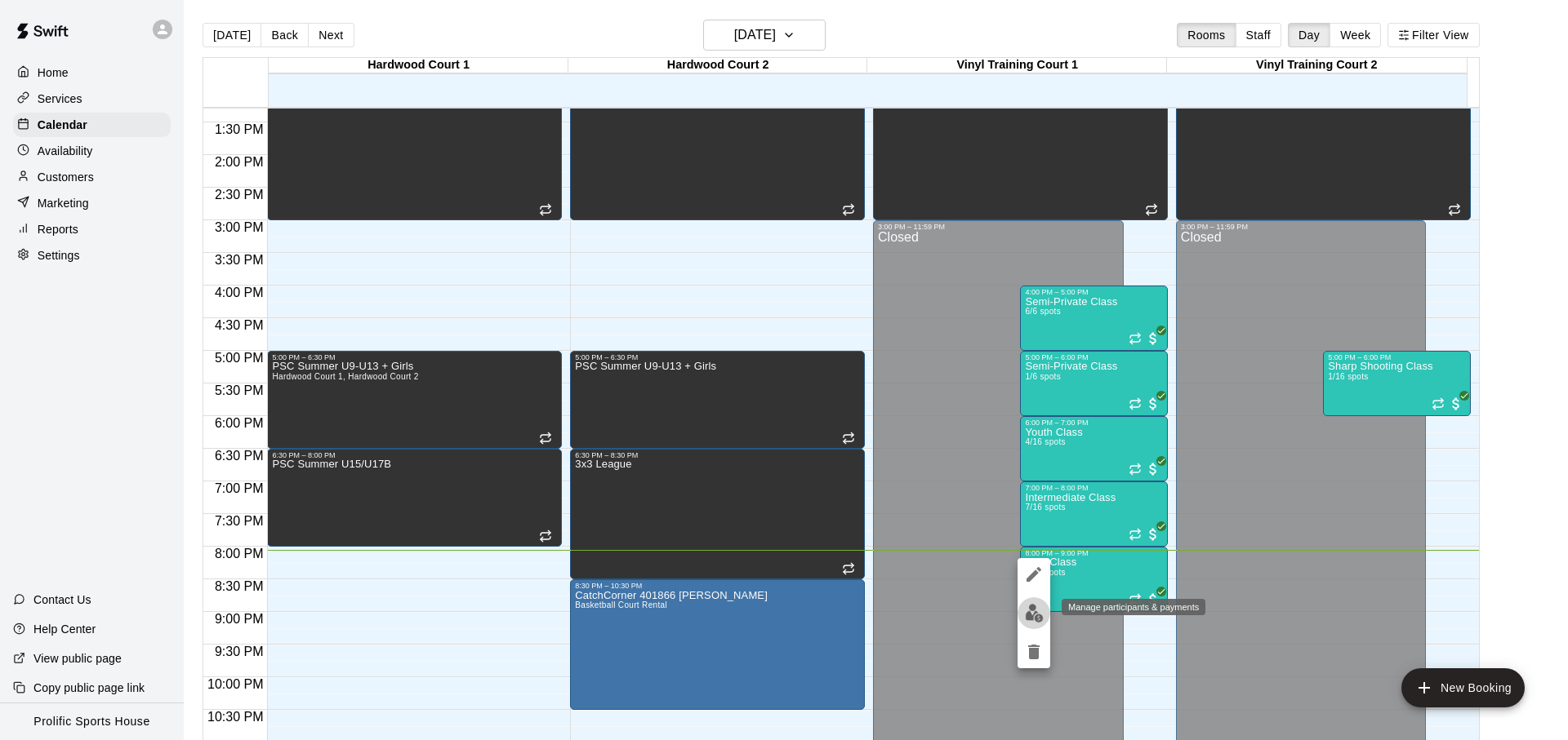
click at [1034, 613] on img "edit" at bounding box center [1034, 613] width 18 height 18
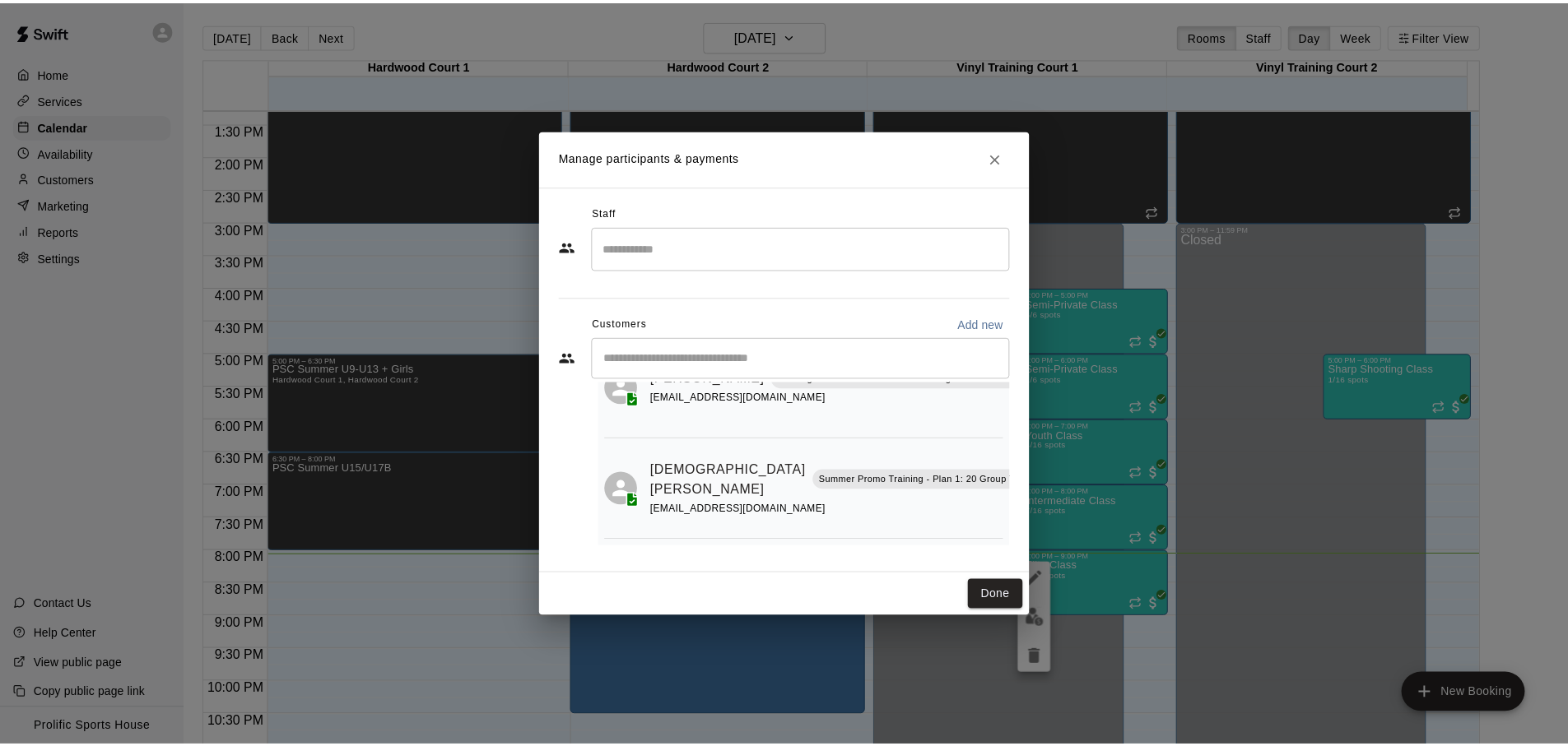
scroll to position [197, 97]
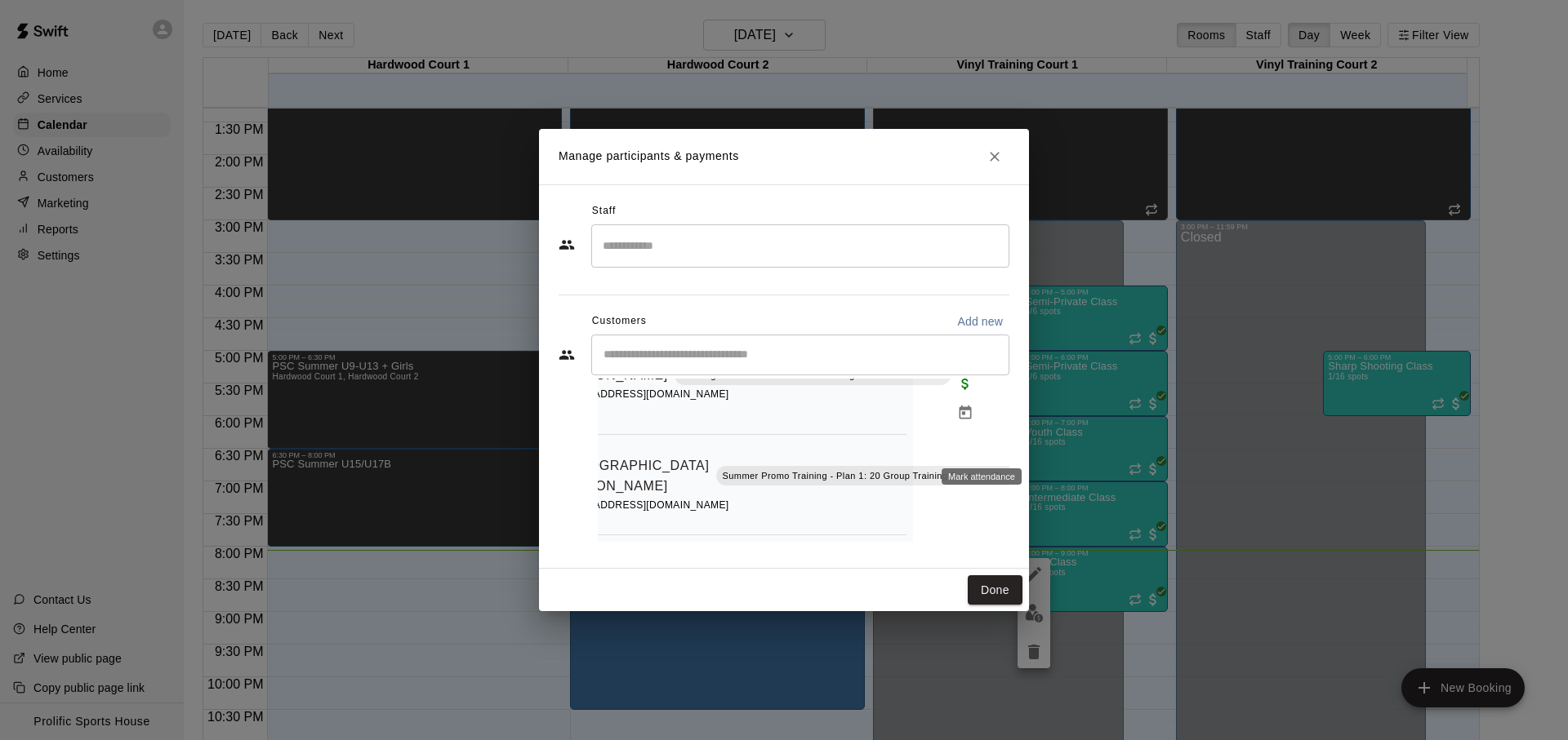
click at [1044, 441] on button "Mark attendance" at bounding box center [1058, 455] width 28 height 28
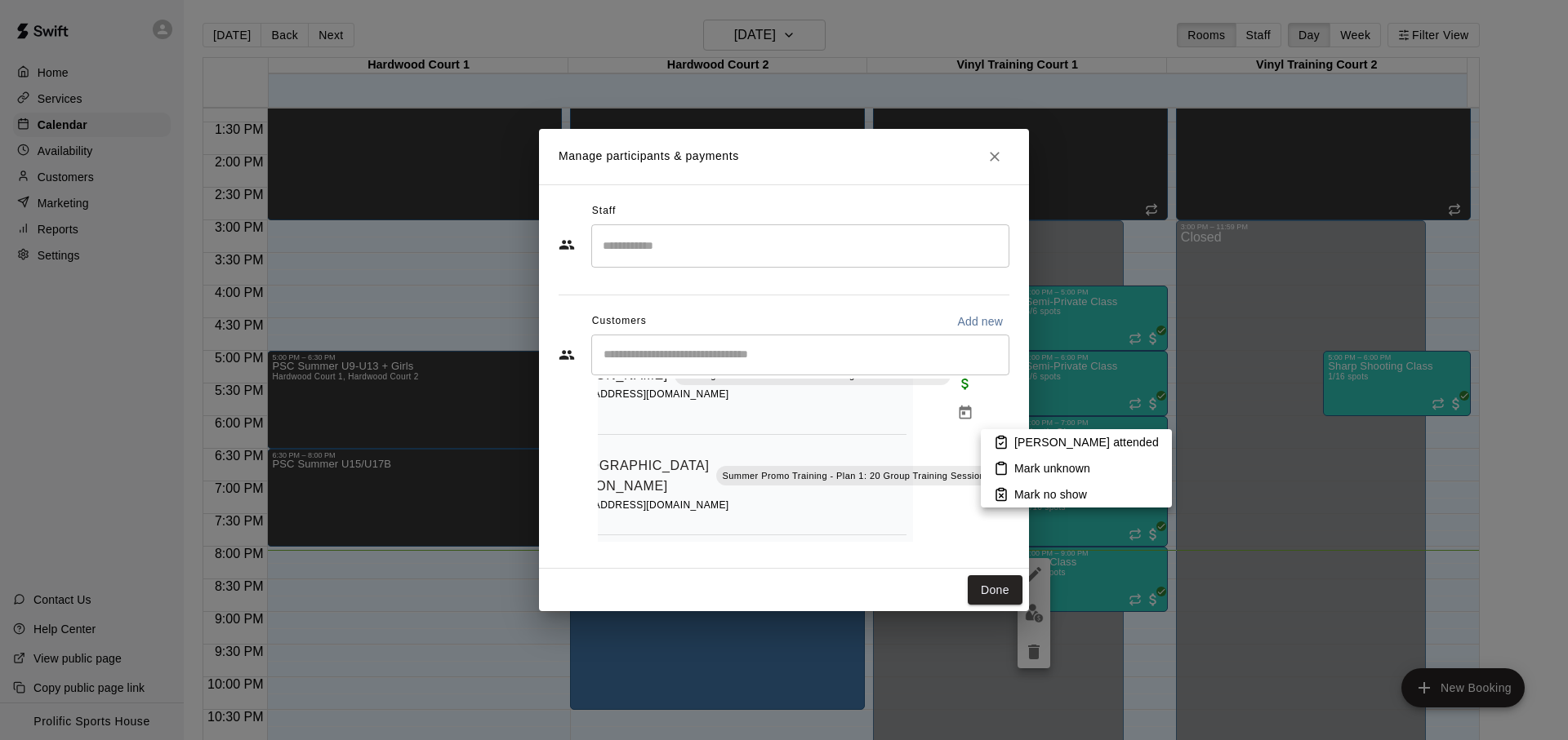
click at [994, 444] on icon at bounding box center [1001, 442] width 15 height 15
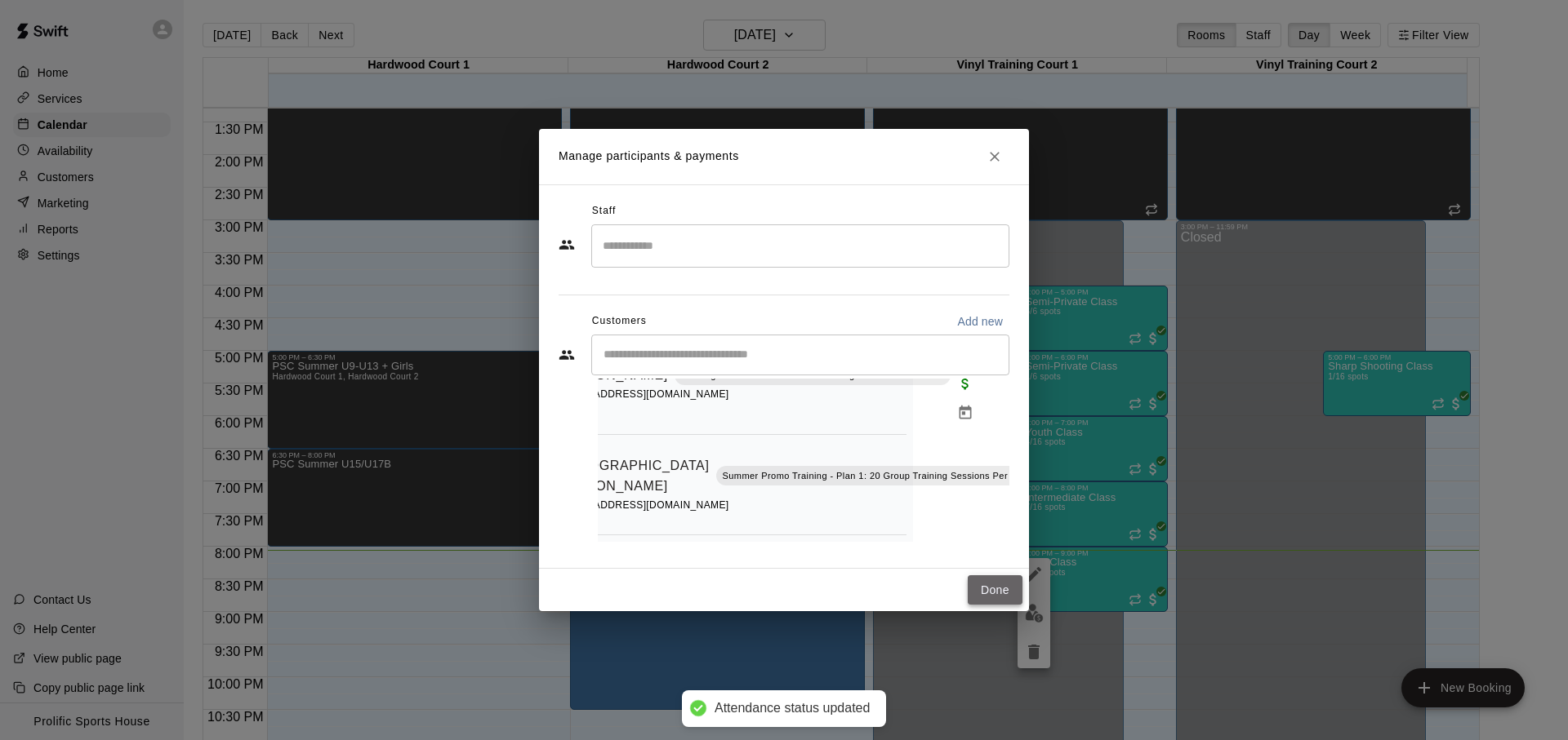
click at [978, 590] on button "Done" at bounding box center [994, 590] width 54 height 30
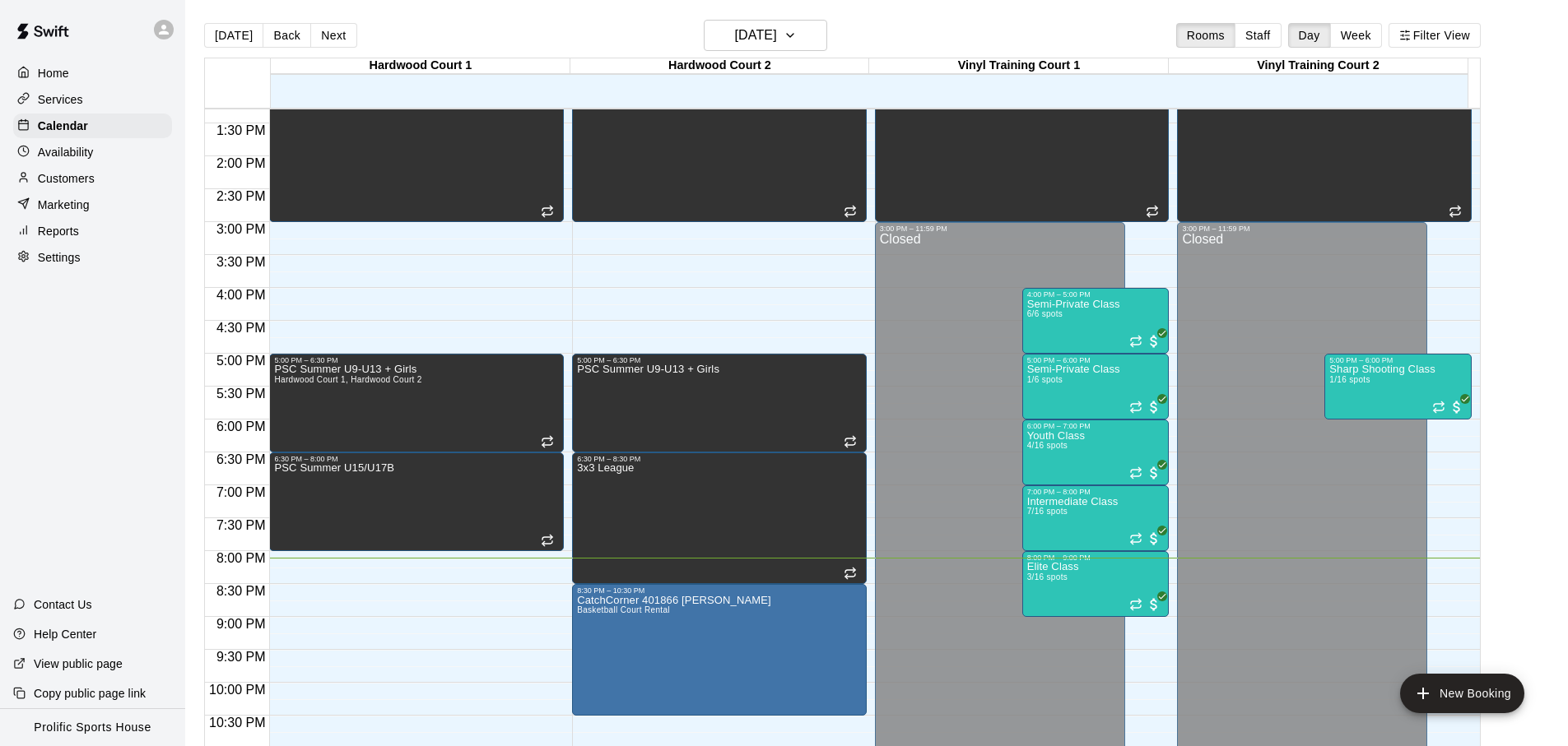
click at [865, 41] on div "[DATE] Back [DATE][DATE] Rooms Staff Day Week Filter View" at bounding box center [842, 38] width 1277 height 38
click at [837, 39] on div "[DATE] Back [DATE][DATE] Rooms Staff Day Week Filter View" at bounding box center [842, 38] width 1277 height 38
click at [797, 38] on icon "button" at bounding box center [790, 35] width 13 height 19
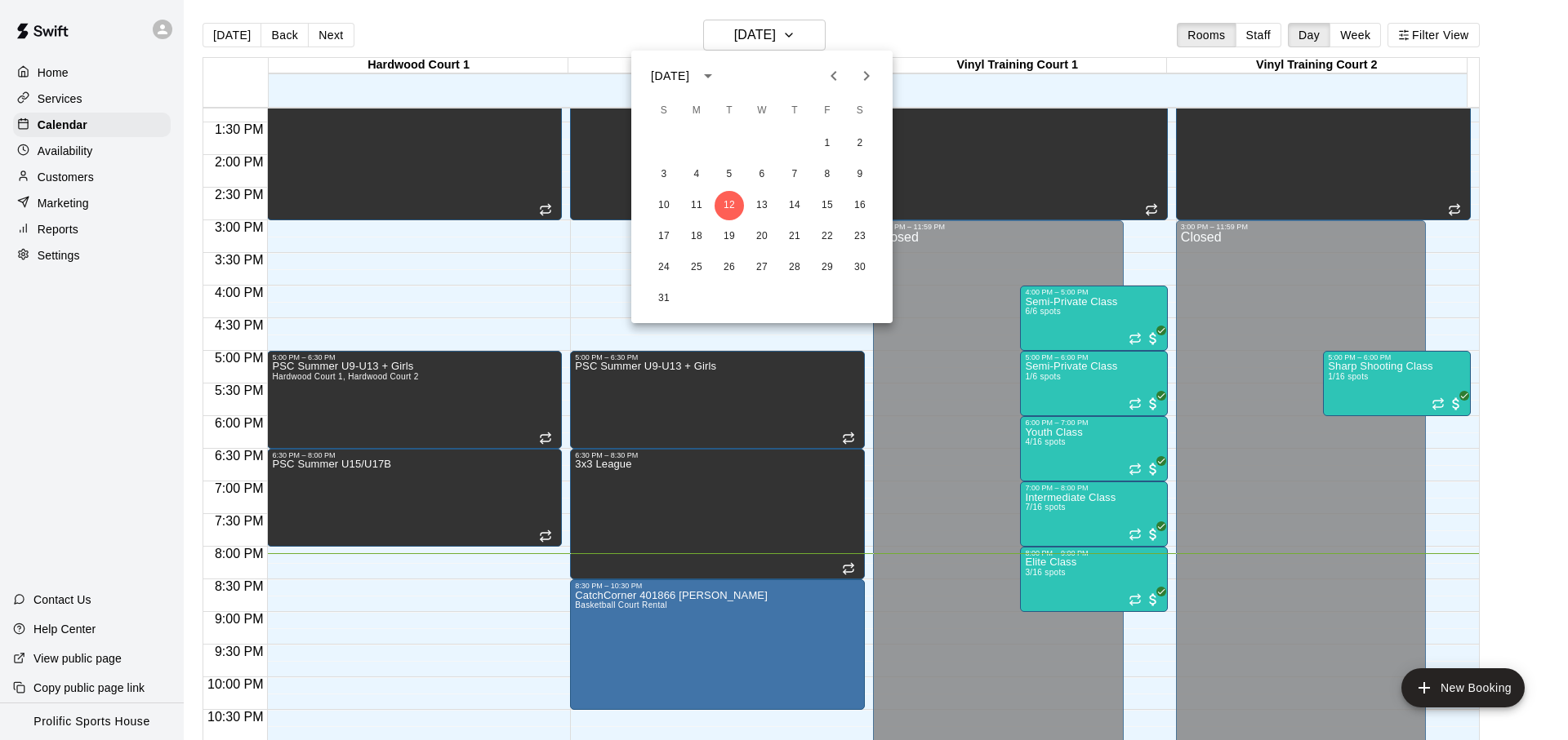
drag, startPoint x: 996, startPoint y: 24, endPoint x: 789, endPoint y: 22, distance: 207.0
click at [996, 24] on div at bounding box center [784, 370] width 1568 height 740
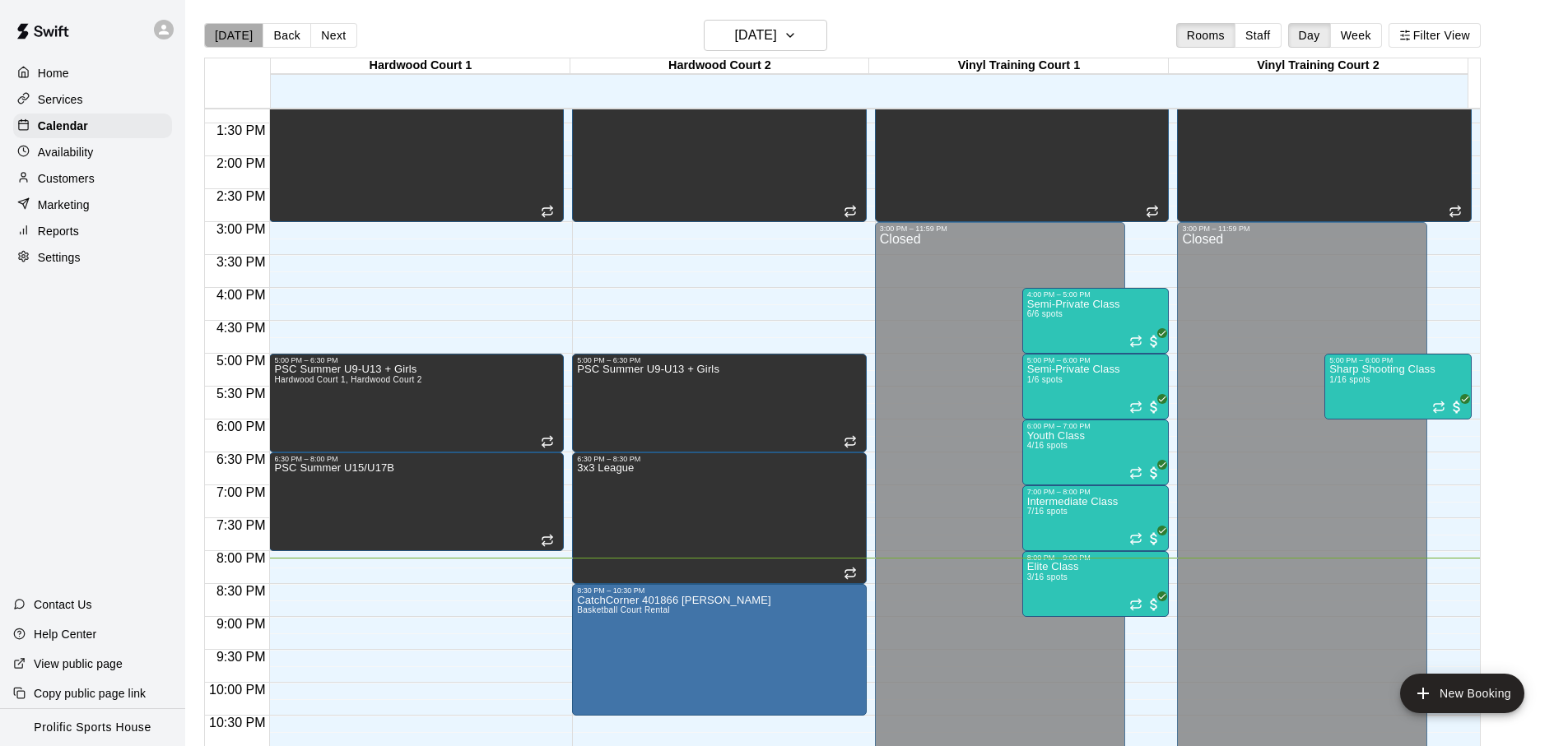
click at [246, 30] on button "[DATE]" at bounding box center [234, 35] width 59 height 25
click at [61, 398] on div "Home Services Calendar Availability Customers Marketing Reports Settings Contac…" at bounding box center [93, 373] width 185 height 746
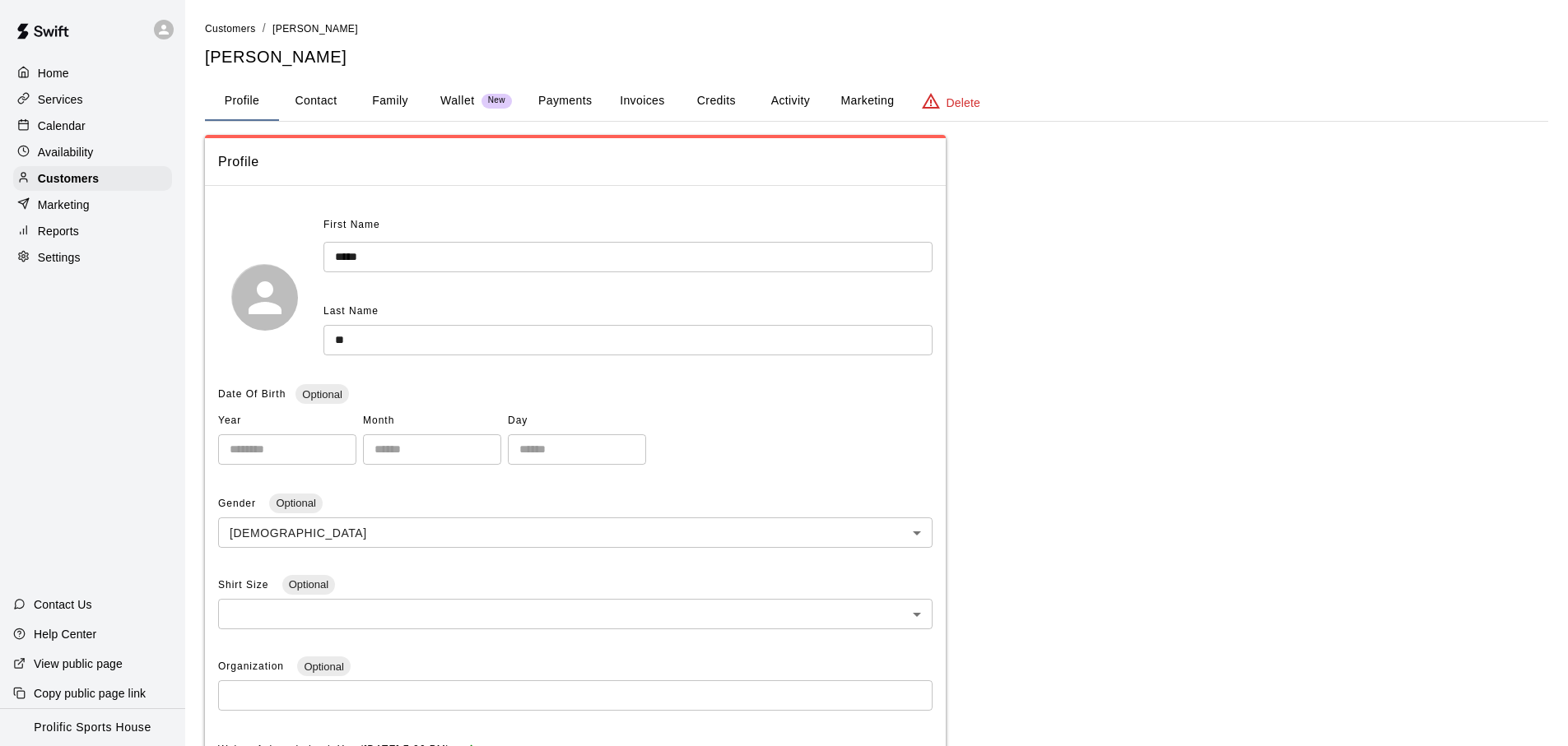
click at [591, 110] on button "Payments" at bounding box center [565, 101] width 80 height 40
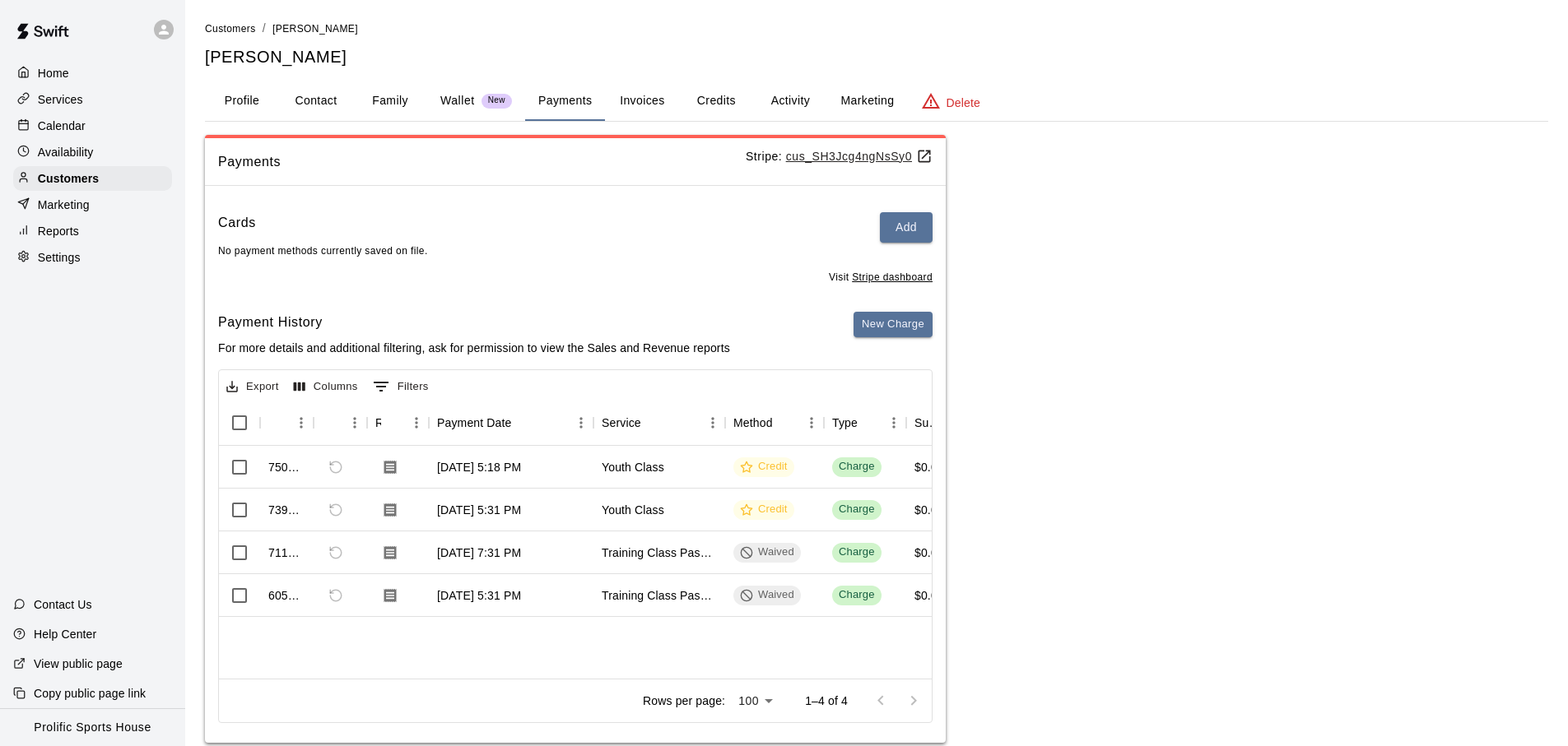
click at [714, 106] on button "Credits" at bounding box center [716, 101] width 74 height 40
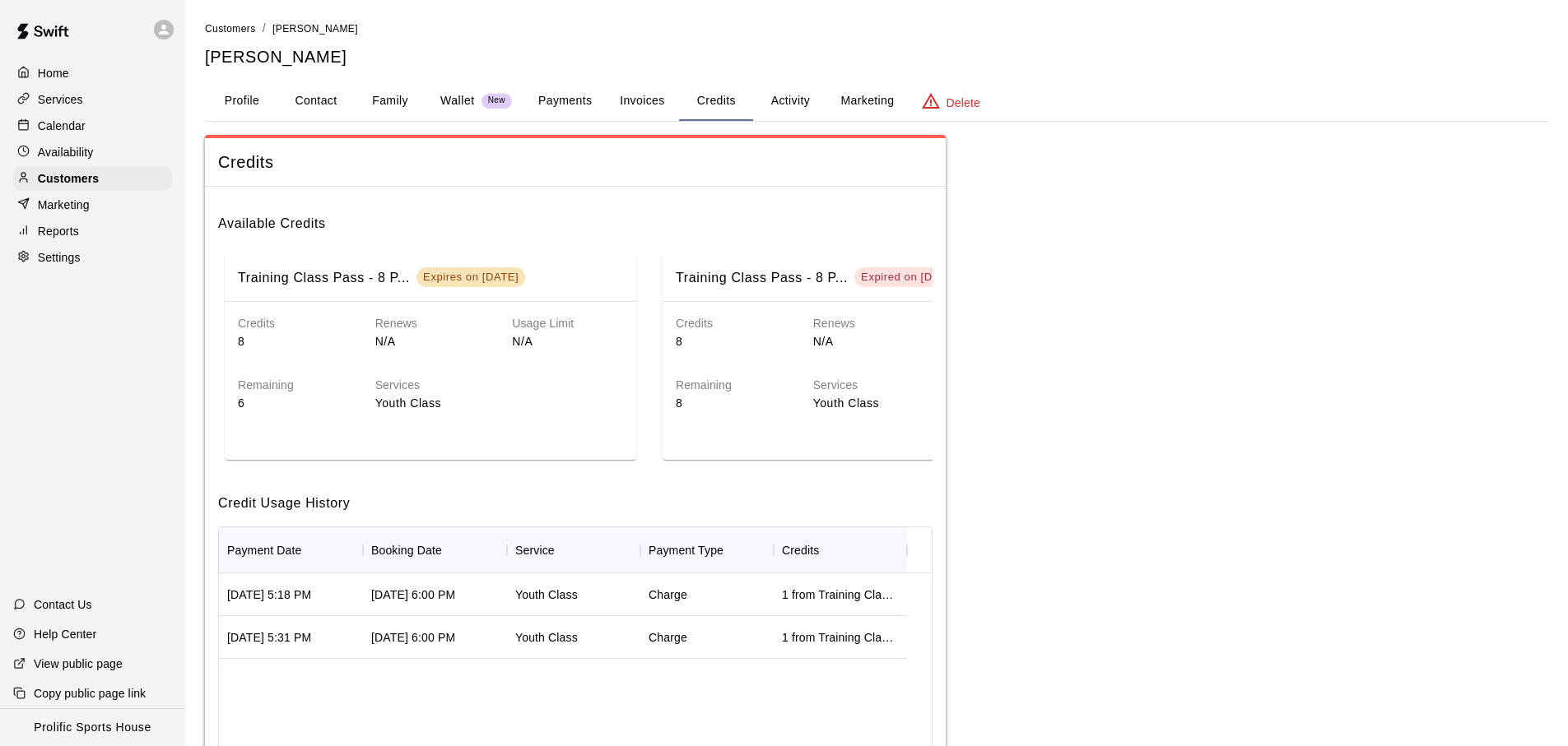
click at [585, 109] on button "Payments" at bounding box center [565, 101] width 80 height 40
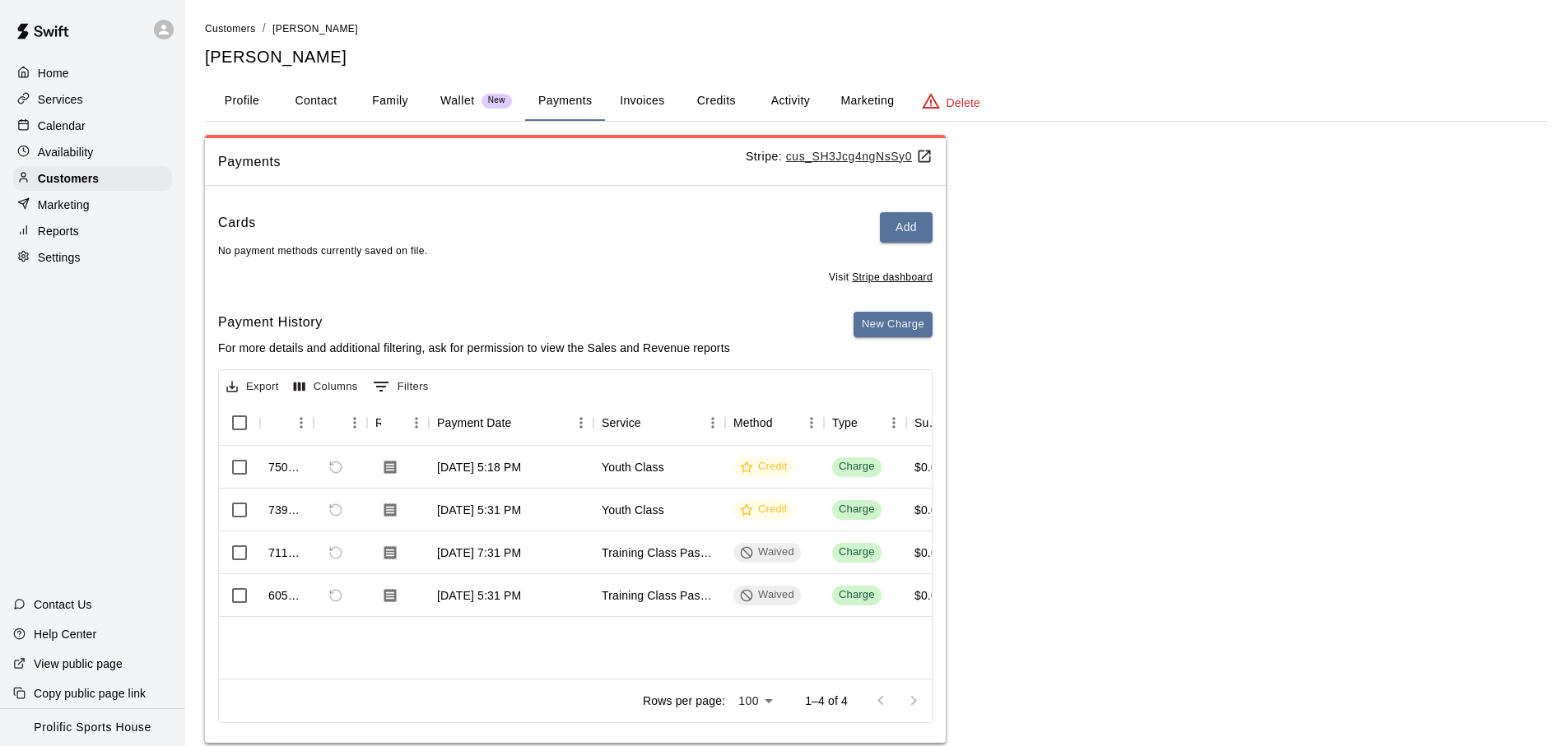
click at [726, 106] on button "Credits" at bounding box center [716, 101] width 74 height 40
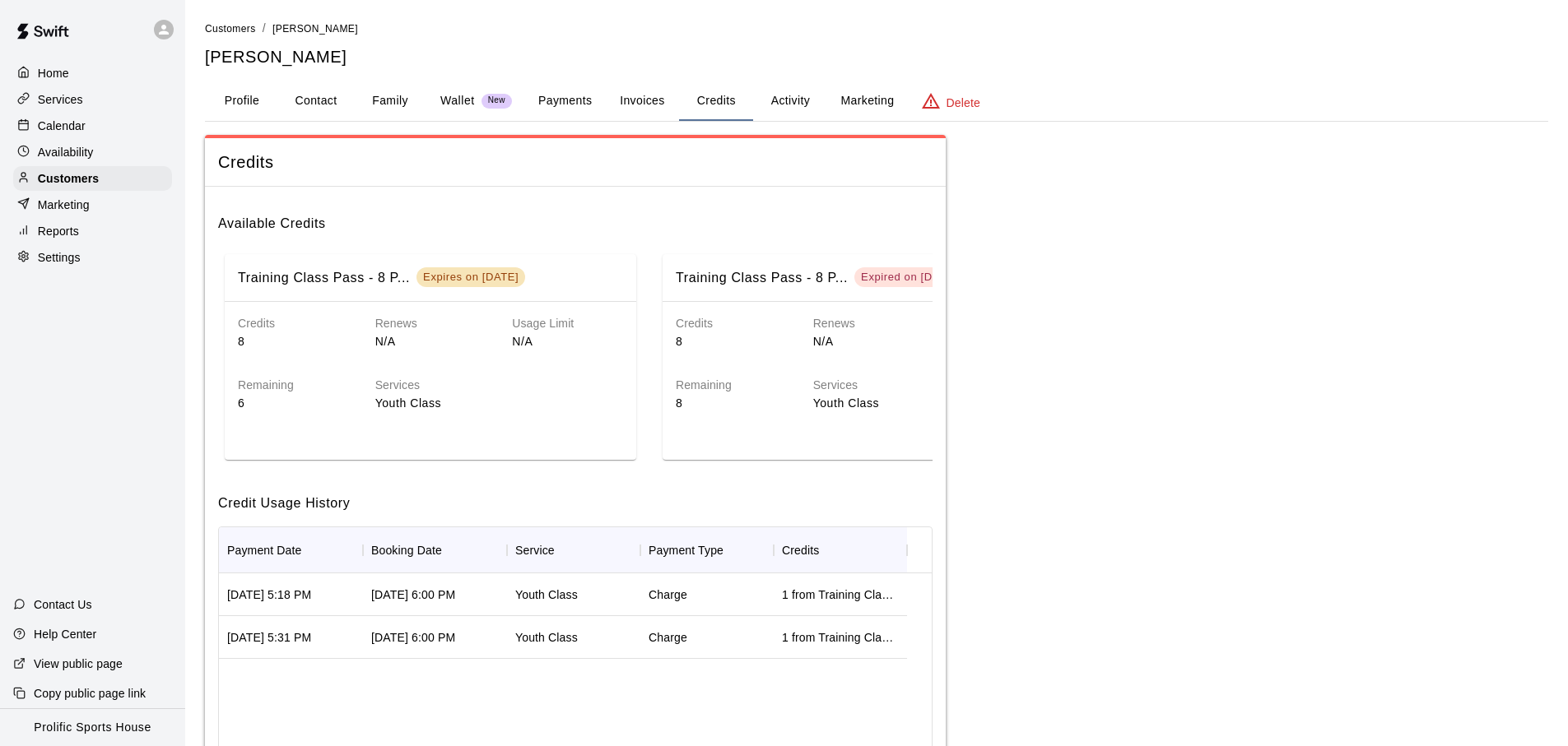
click at [248, 39] on div "Customers / [PERSON_NAME] [PERSON_NAME]" at bounding box center [876, 44] width 1344 height 48
click at [86, 88] on div "Services" at bounding box center [92, 99] width 159 height 25
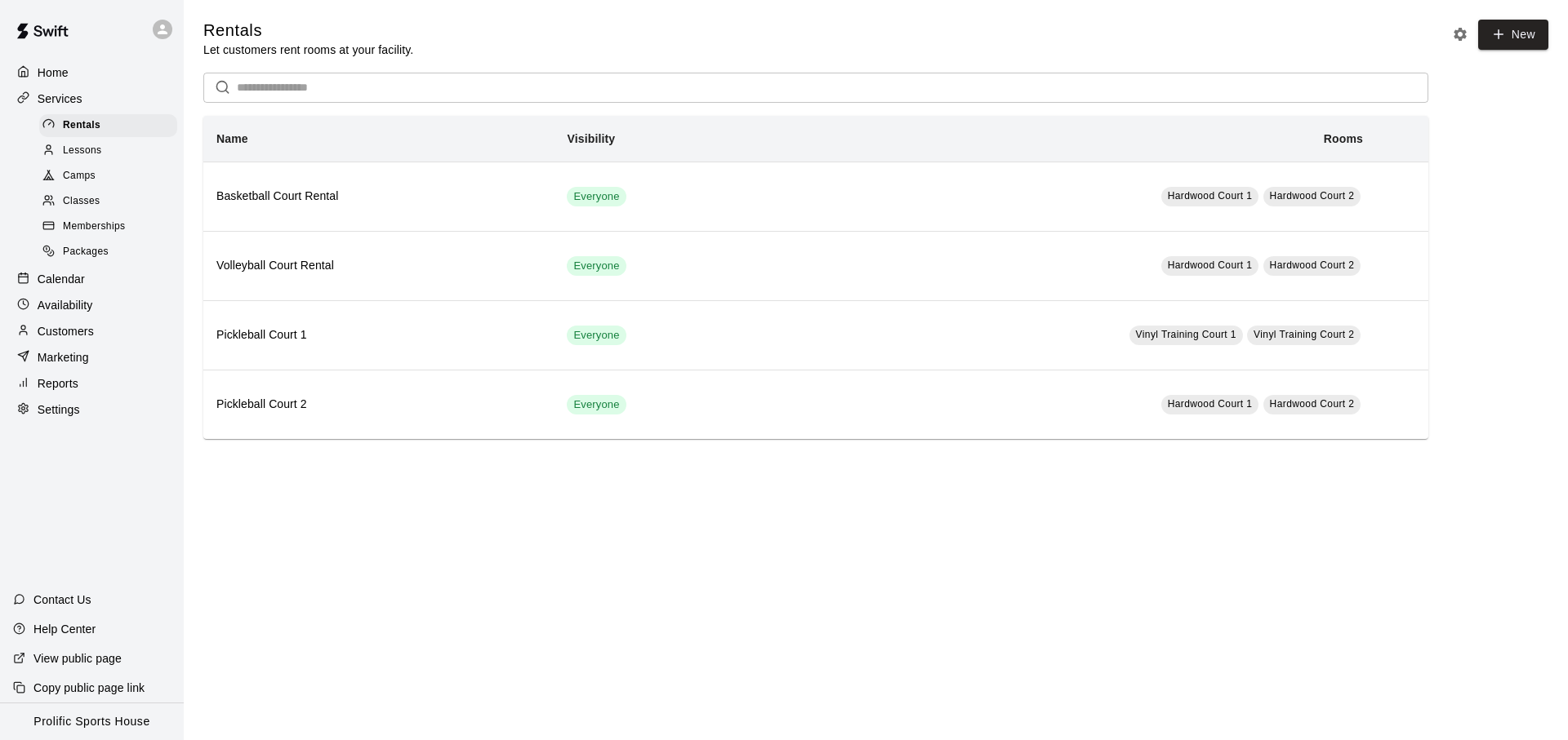
click at [52, 266] on div "Home Services Rentals Lessons Camps Classes Memberships Packages Calendar Avail…" at bounding box center [92, 241] width 184 height 365
click at [50, 268] on div "Calendar" at bounding box center [91, 279] width 157 height 25
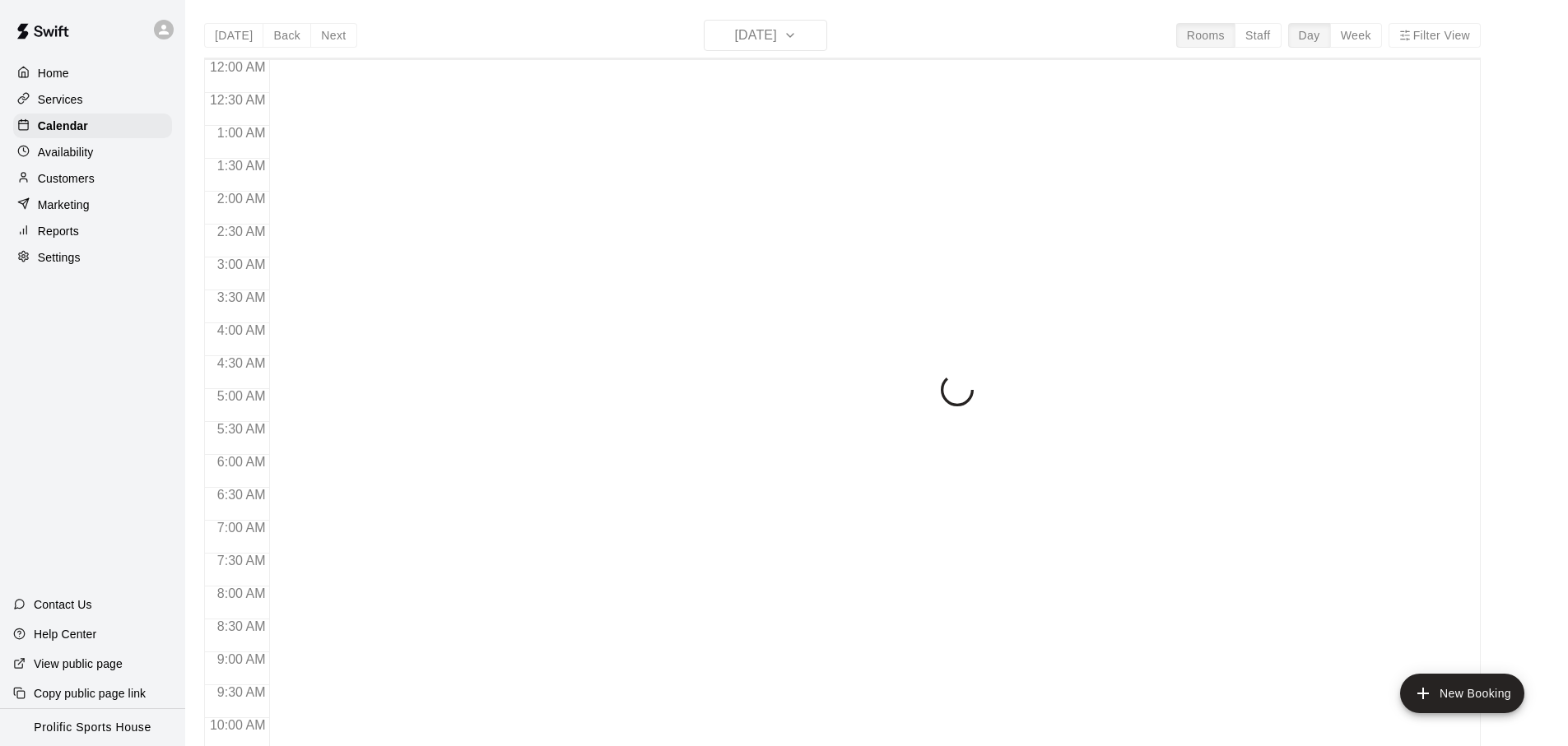
scroll to position [875, 0]
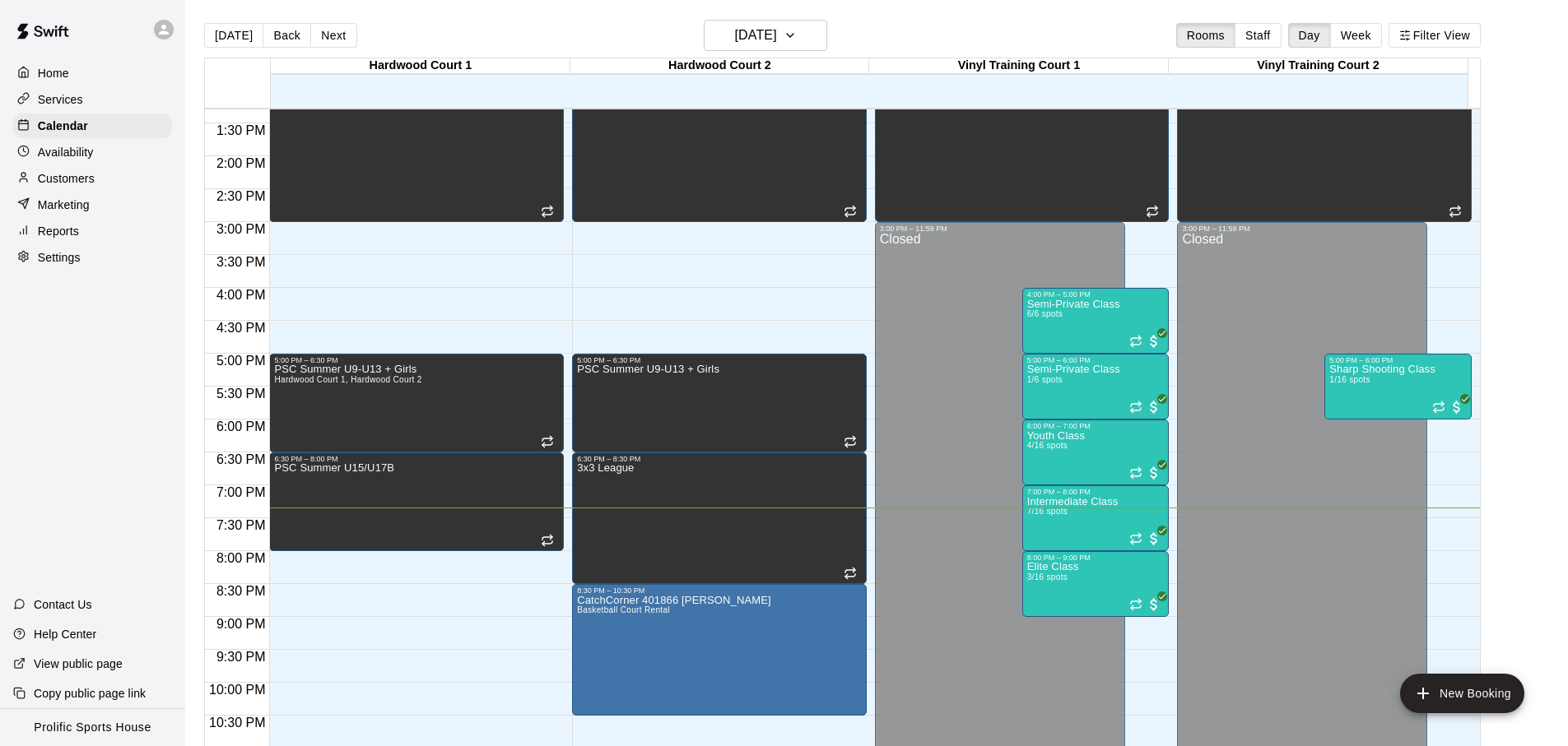
click at [886, 34] on div "[DATE] Back [DATE][DATE] Rooms Staff Day Week Filter View" at bounding box center [842, 38] width 1277 height 38
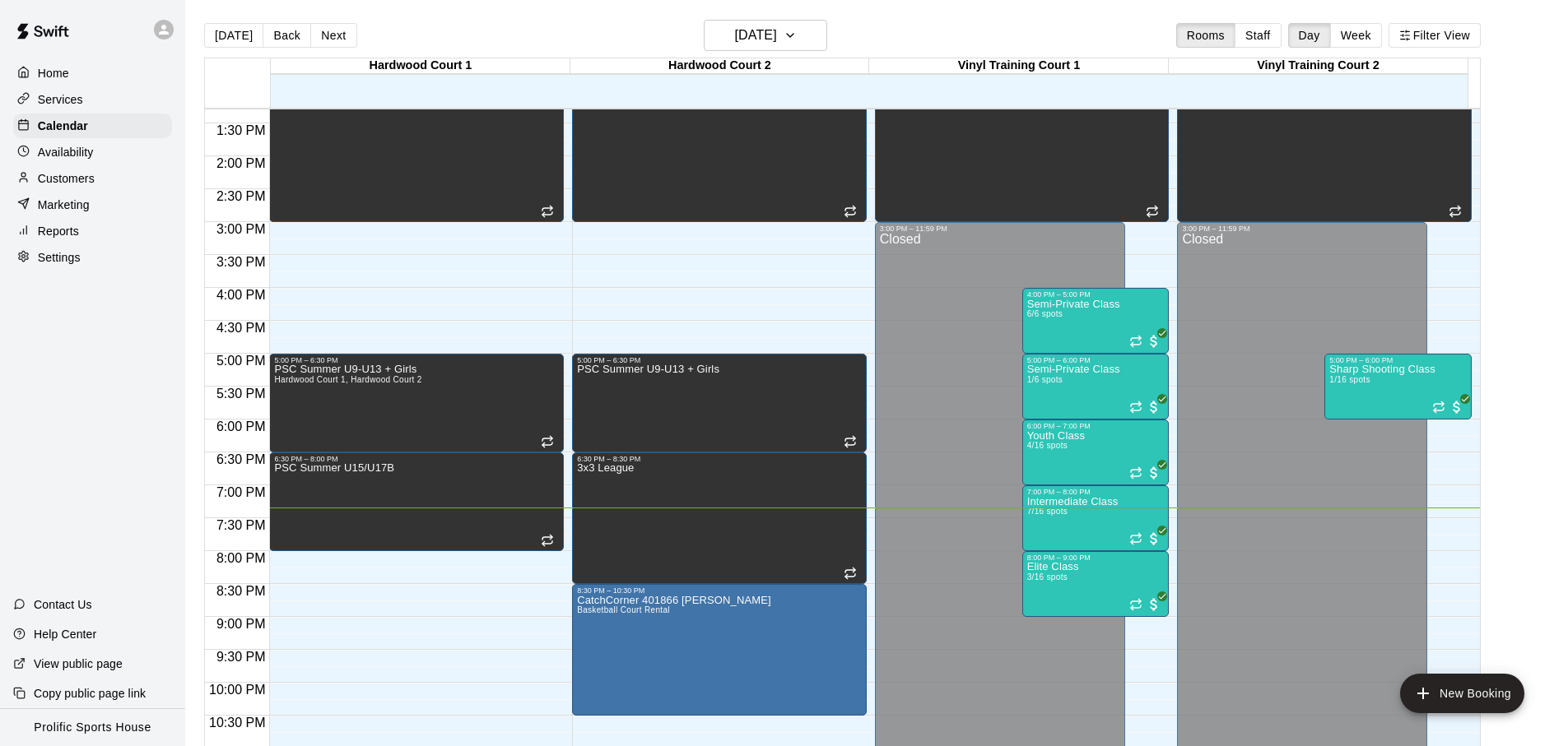
click at [886, 34] on div "[DATE] Back [DATE][DATE] Rooms Staff Day Week Filter View" at bounding box center [842, 38] width 1277 height 38
click at [902, 33] on div "[DATE] Back [DATE][DATE] Rooms Staff Day Week Filter View" at bounding box center [842, 38] width 1277 height 38
